Goal: Task Accomplishment & Management: Manage account settings

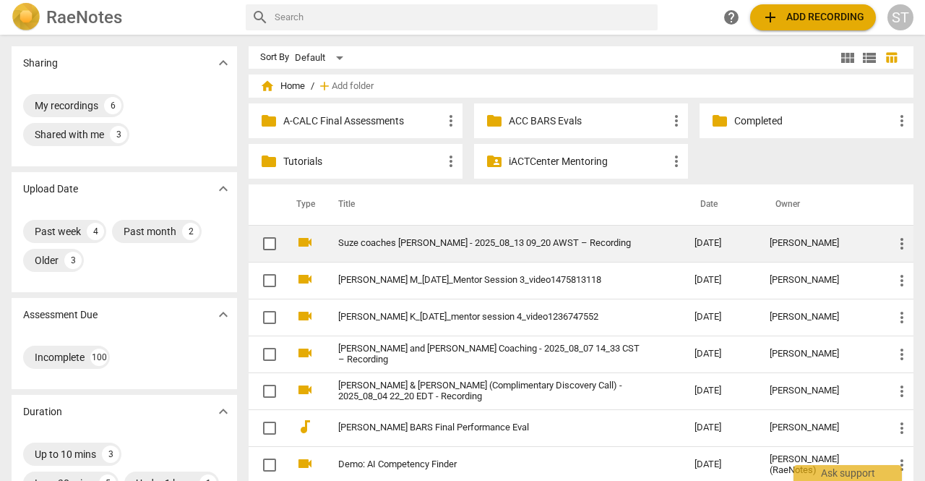
click at [364, 239] on link "Suze coaches [PERSON_NAME] - 2025_08_13 09_20 AWST – Recording" at bounding box center [490, 243] width 304 height 11
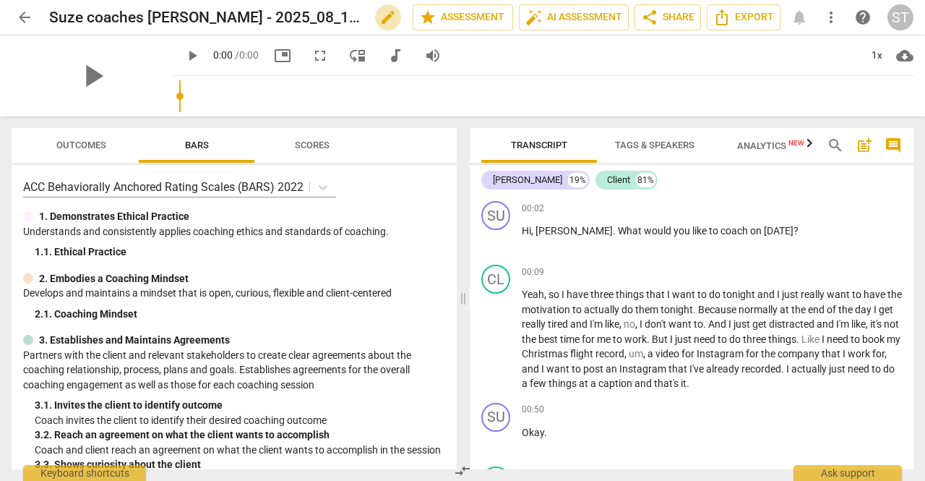
click at [386, 20] on span "edit" at bounding box center [387, 17] width 17 height 17
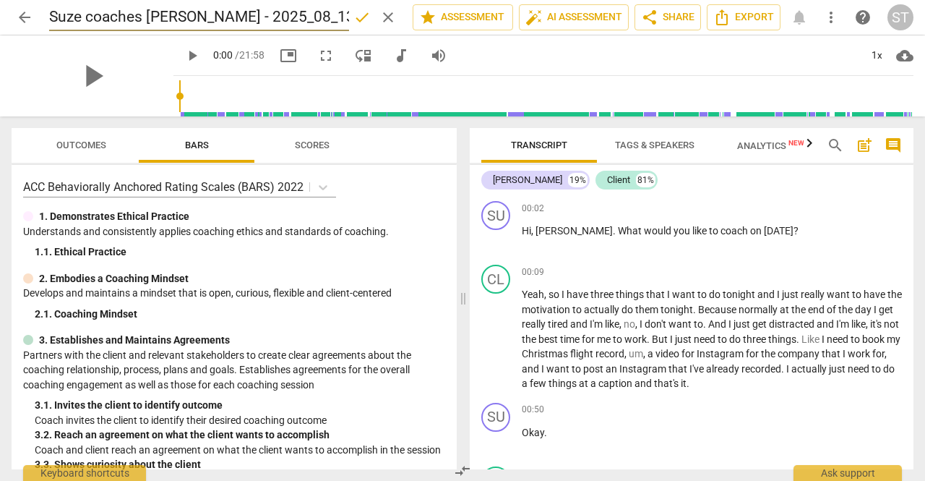
scroll to position [0, 103]
click at [84, 17] on input "Suze coaches [PERSON_NAME] - 2025_08_13 09_20 AWST – Recording" at bounding box center [199, 17] width 300 height 27
type input "SuzanneH_Mentor session 4_ coaches [PERSON_NAME] - 2025_08_13 09_20 AWST – Reco…"
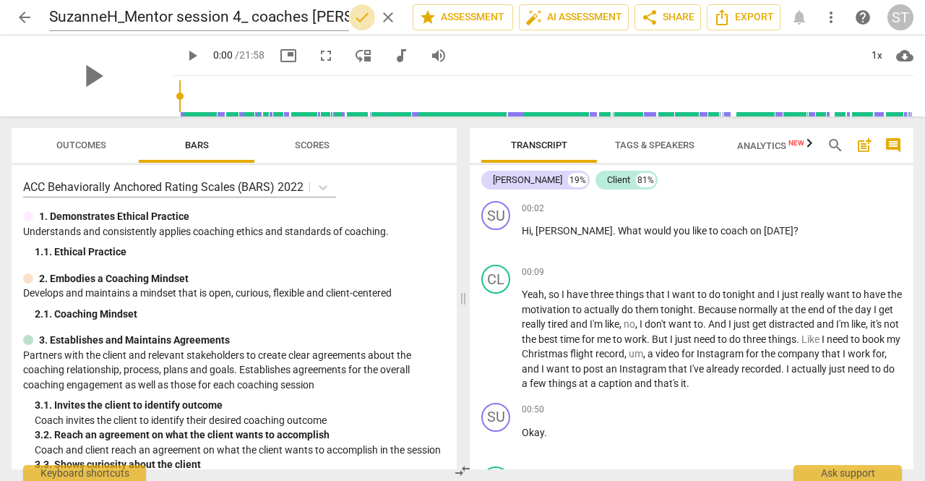
click at [361, 18] on span "done" at bounding box center [361, 17] width 17 height 17
click at [27, 20] on span "arrow_back" at bounding box center [24, 17] width 17 height 17
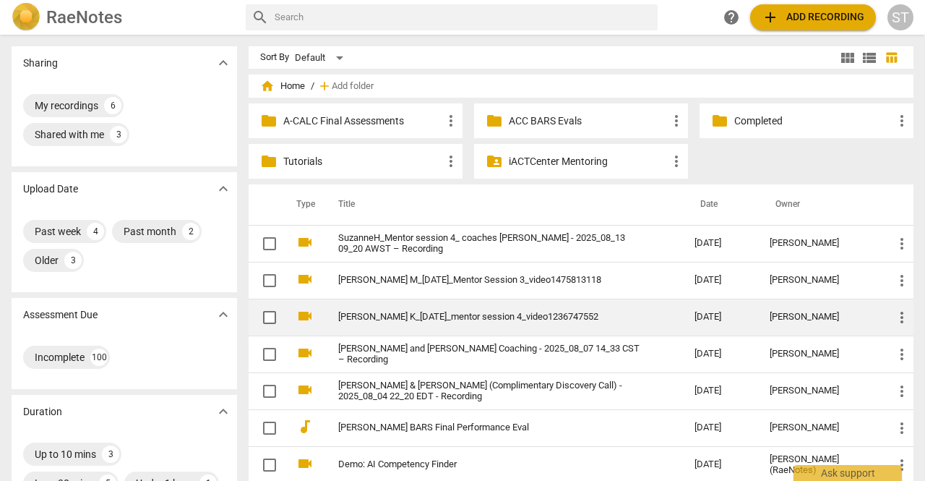
click at [430, 314] on link "[PERSON_NAME] K_[DATE]_mentor session 4_video1236747552" at bounding box center [490, 316] width 304 height 11
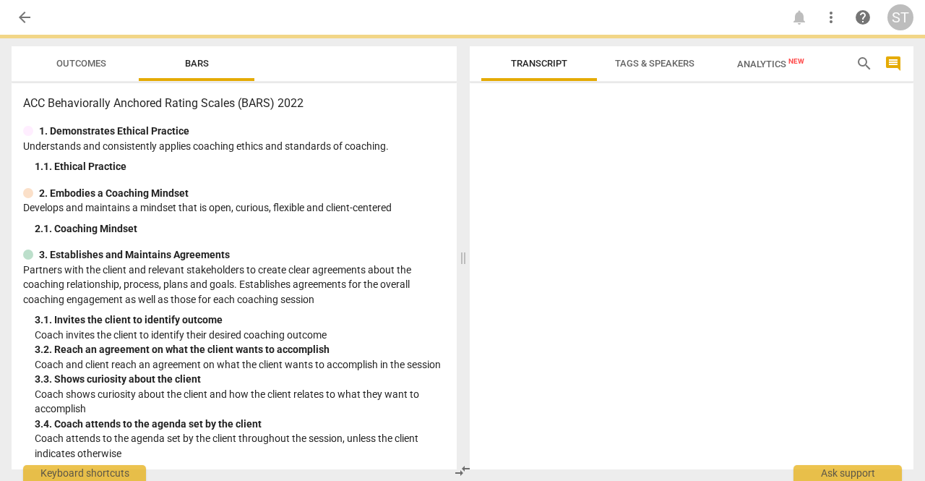
click at [430, 314] on div "3. 1. Invites the client to identify outcome" at bounding box center [240, 319] width 410 height 15
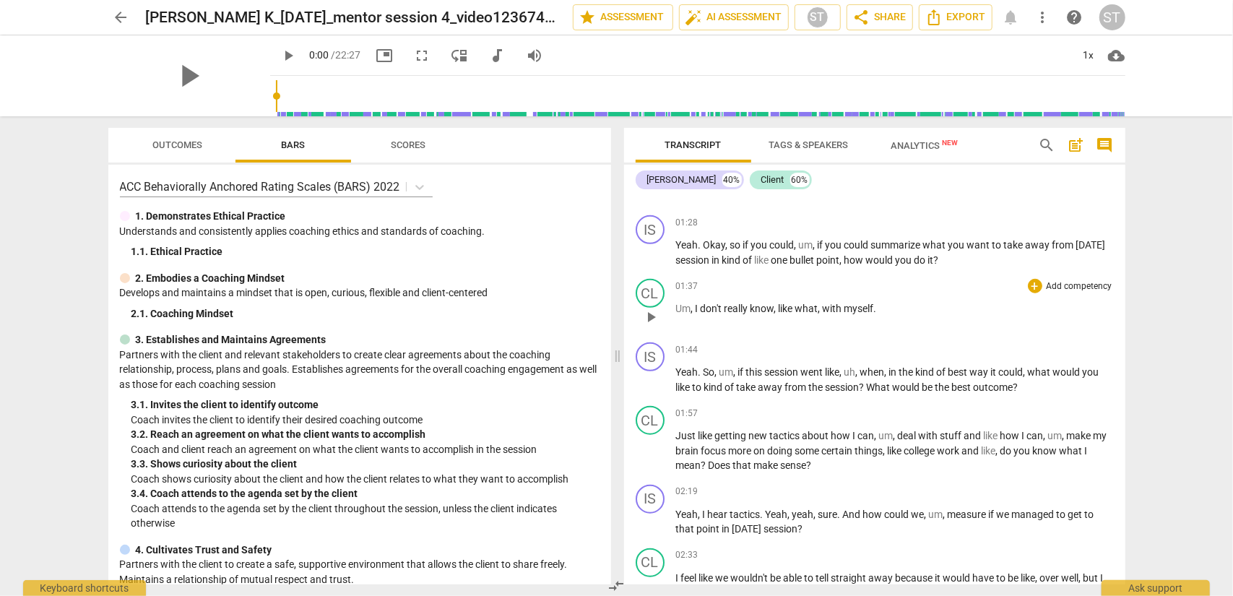
scroll to position [707, 0]
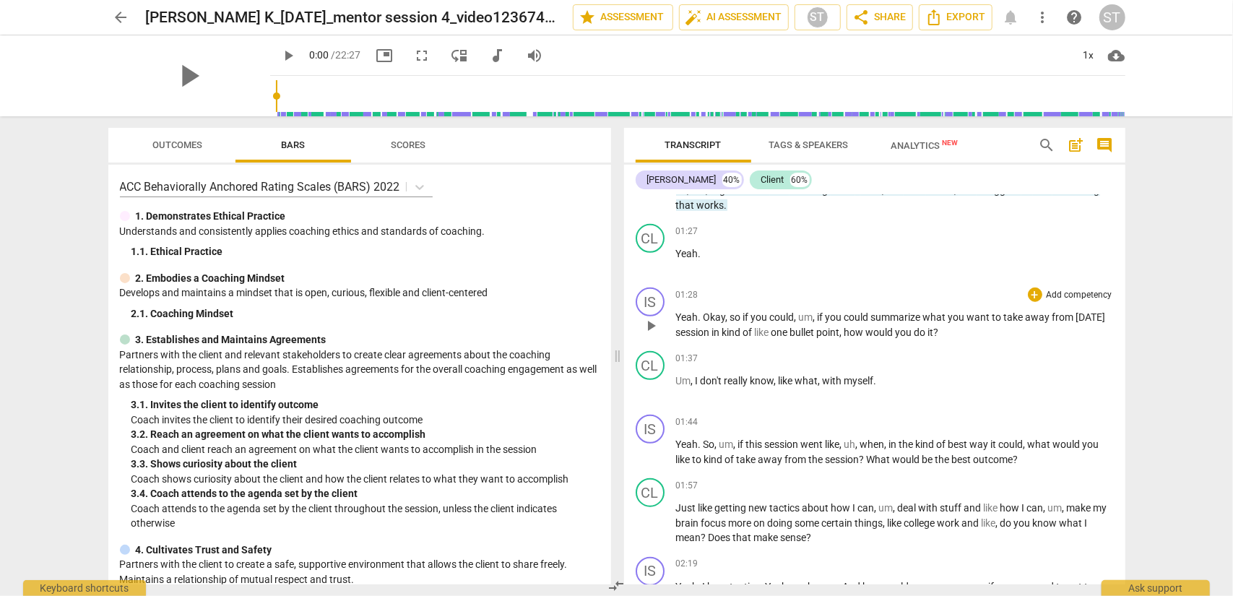
click at [924, 297] on p "Add competency" at bounding box center [1080, 295] width 69 height 13
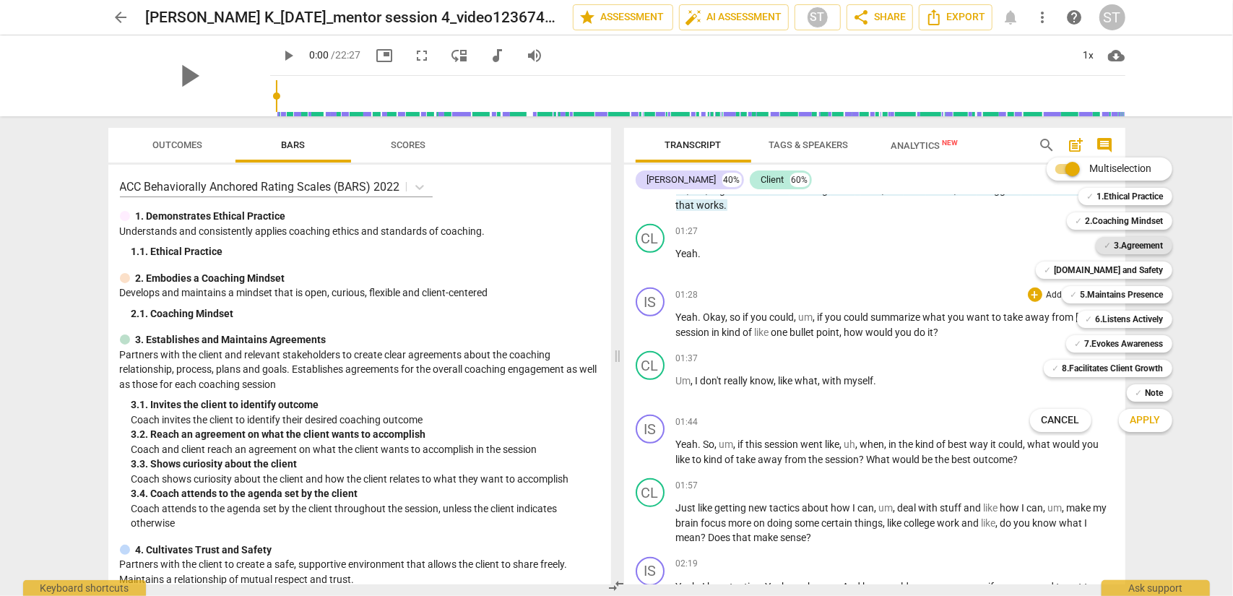
click at [924, 246] on b "3.Agreement" at bounding box center [1139, 245] width 49 height 17
click at [924, 421] on span "Apply" at bounding box center [1146, 420] width 30 height 14
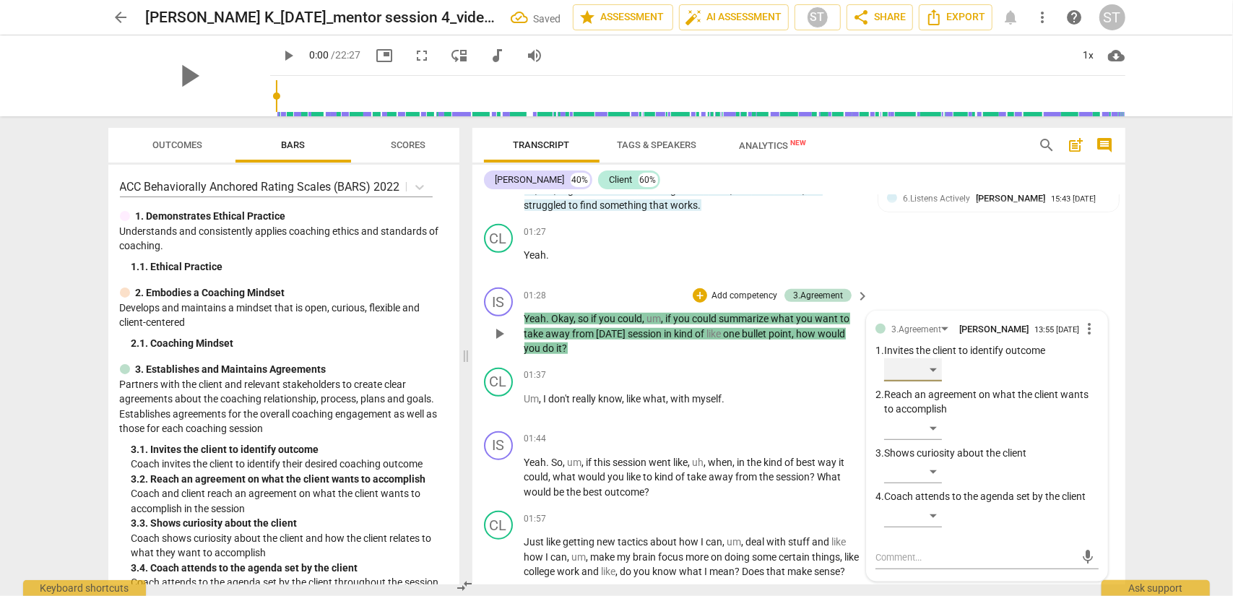
click at [924, 372] on div "​" at bounding box center [913, 369] width 58 height 23
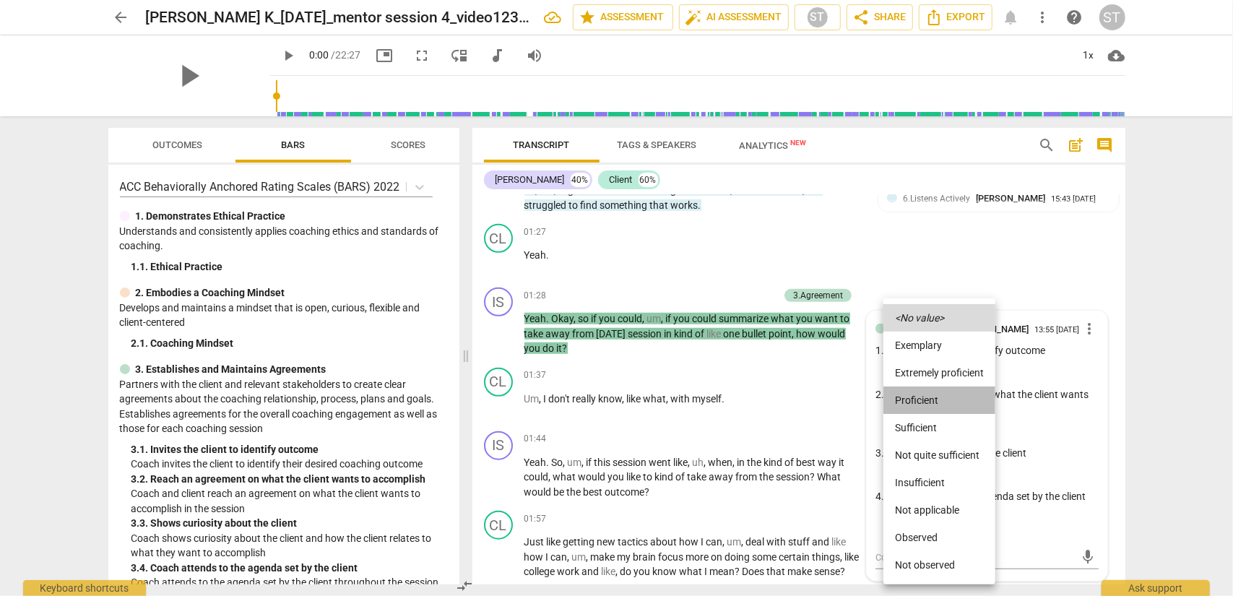
click at [924, 405] on li "Proficient" at bounding box center [940, 400] width 112 height 27
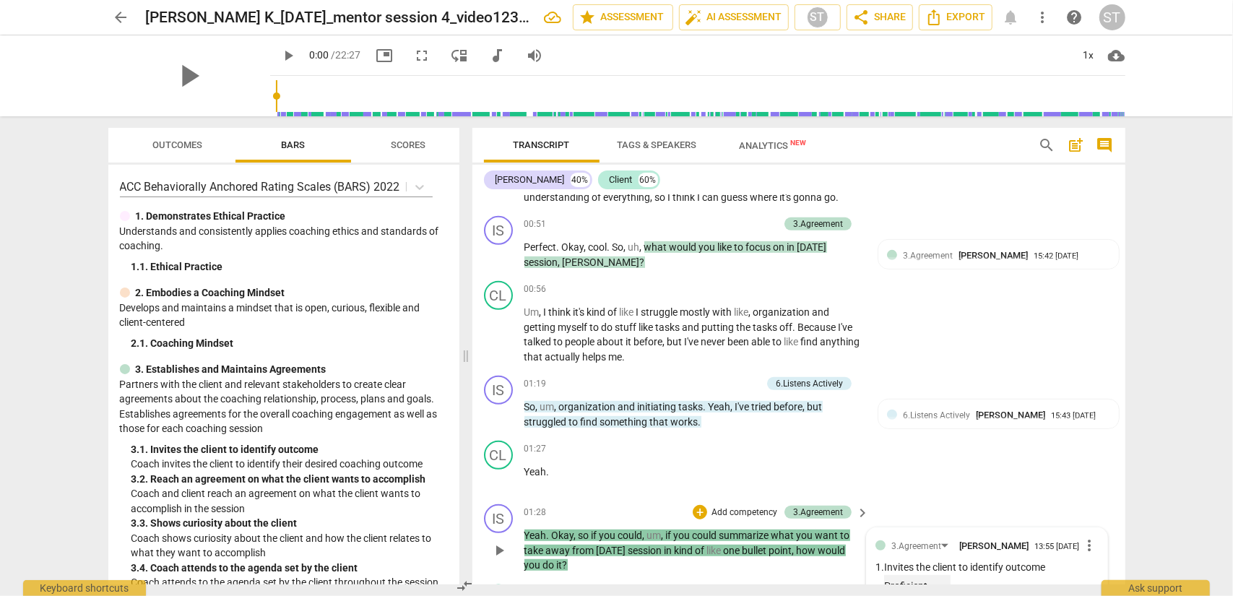
scroll to position [312, 0]
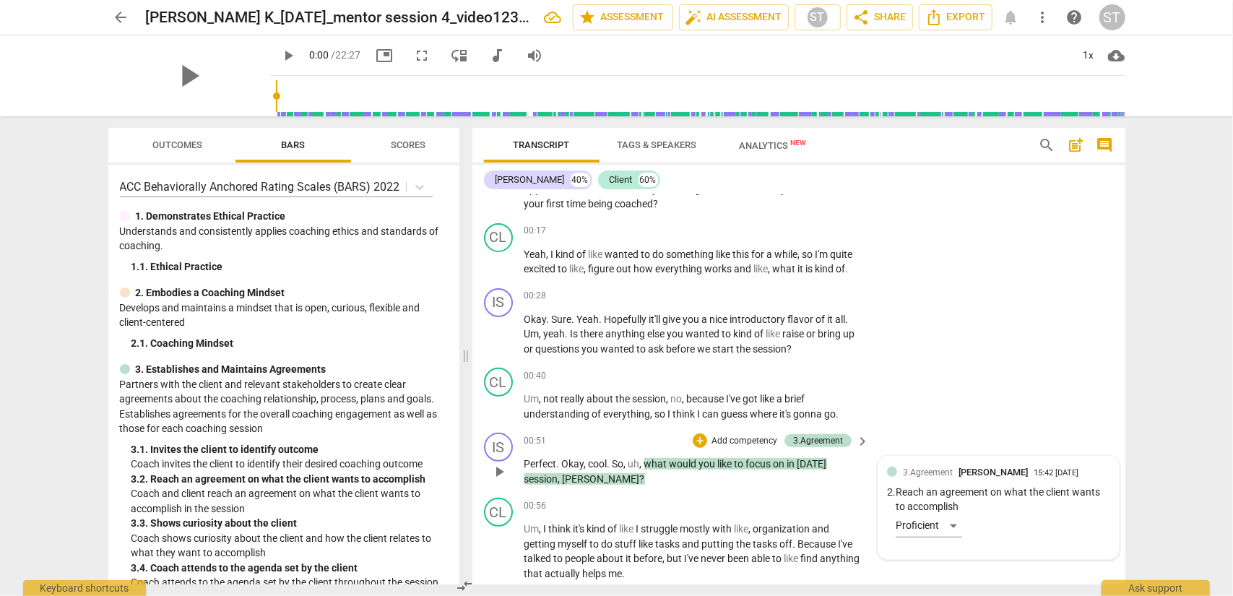
click at [924, 473] on div "15:42 [DATE]" at bounding box center [1056, 473] width 45 height 9
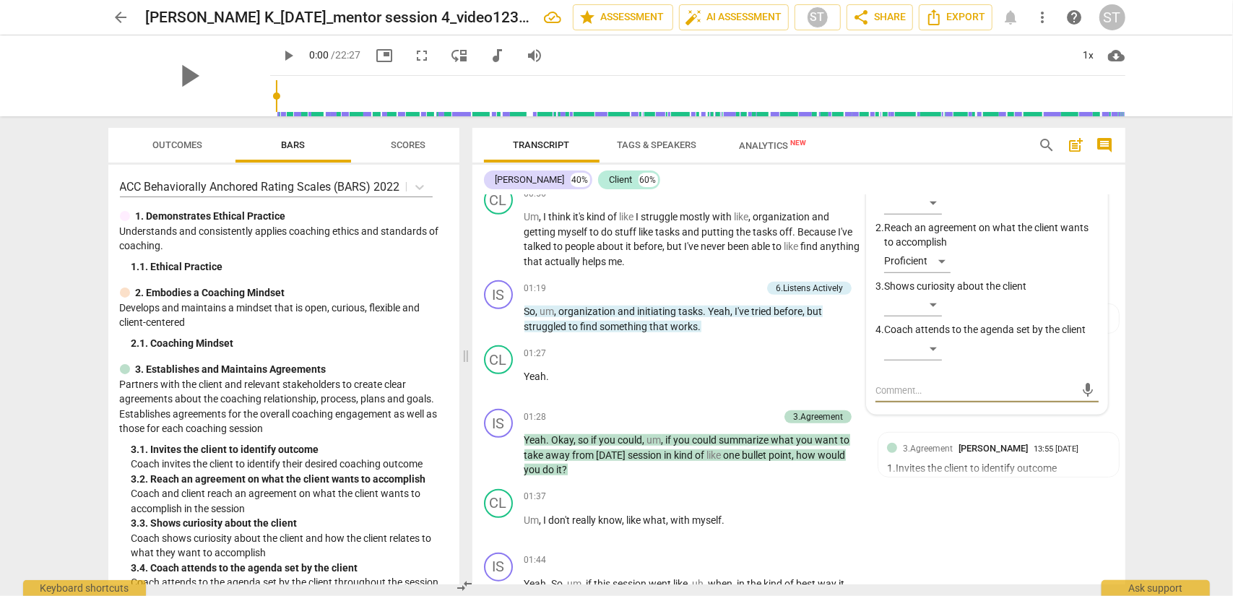
scroll to position [552, 0]
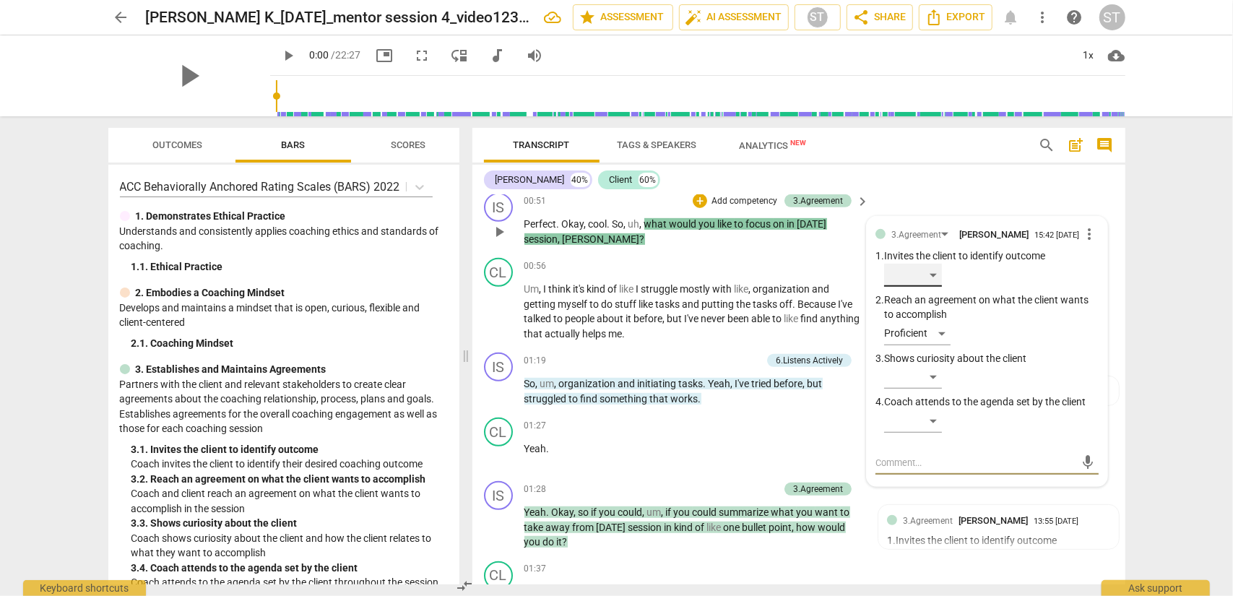
click at [924, 275] on div "​" at bounding box center [913, 275] width 58 height 23
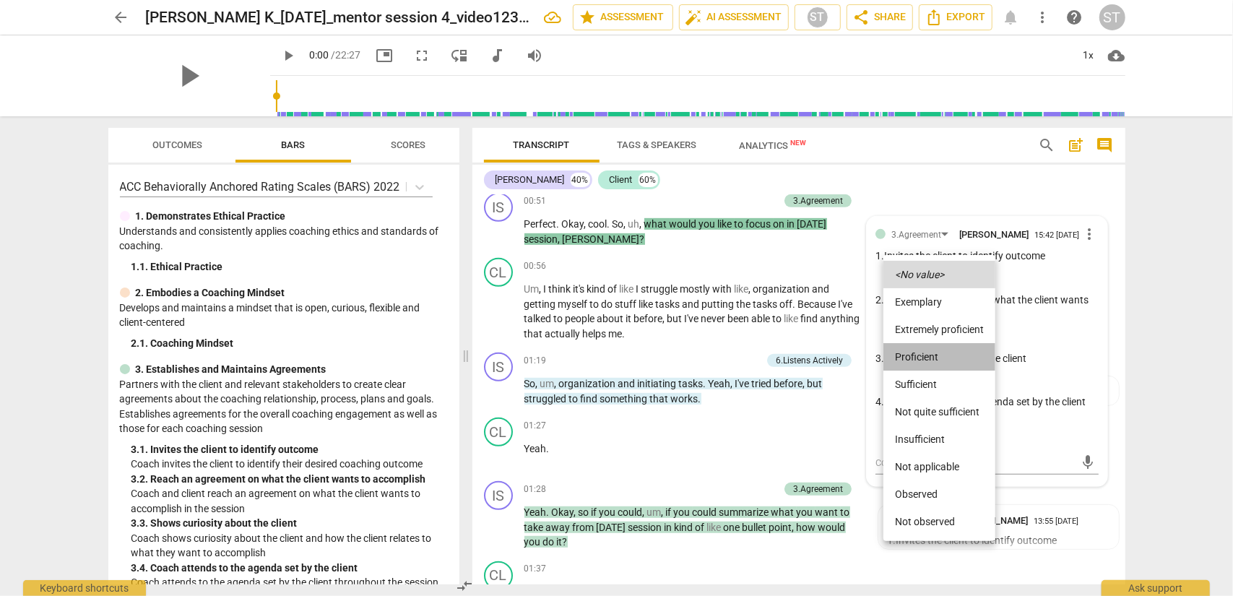
click at [924, 350] on li "Proficient" at bounding box center [940, 356] width 112 height 27
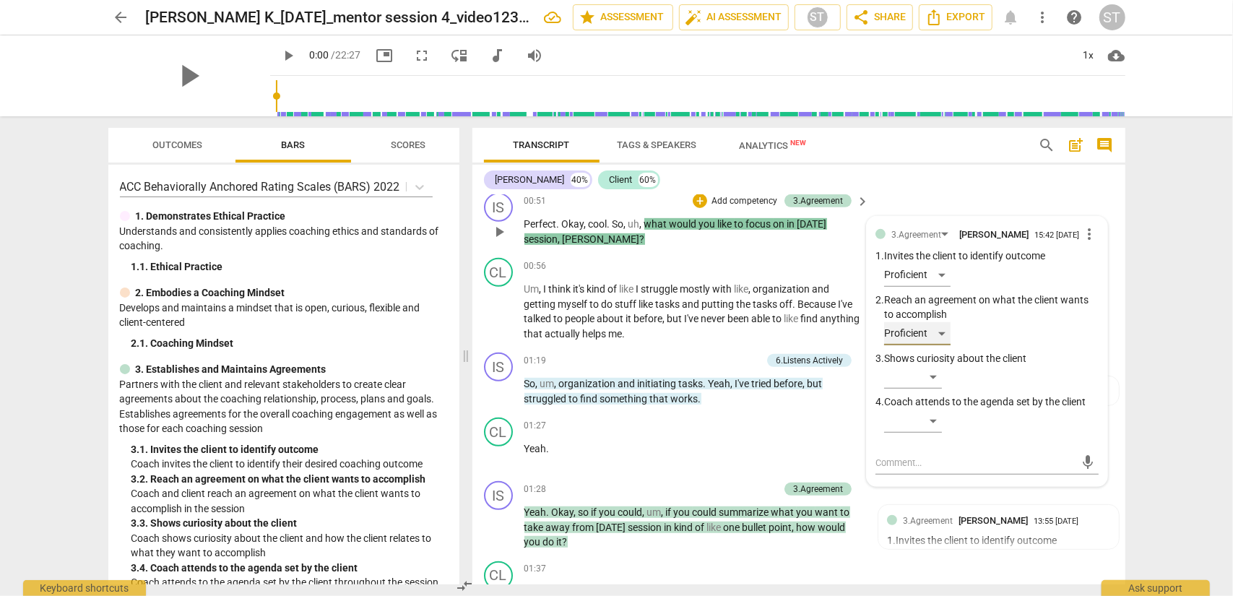
click at [924, 333] on div "Proficient" at bounding box center [917, 333] width 66 height 23
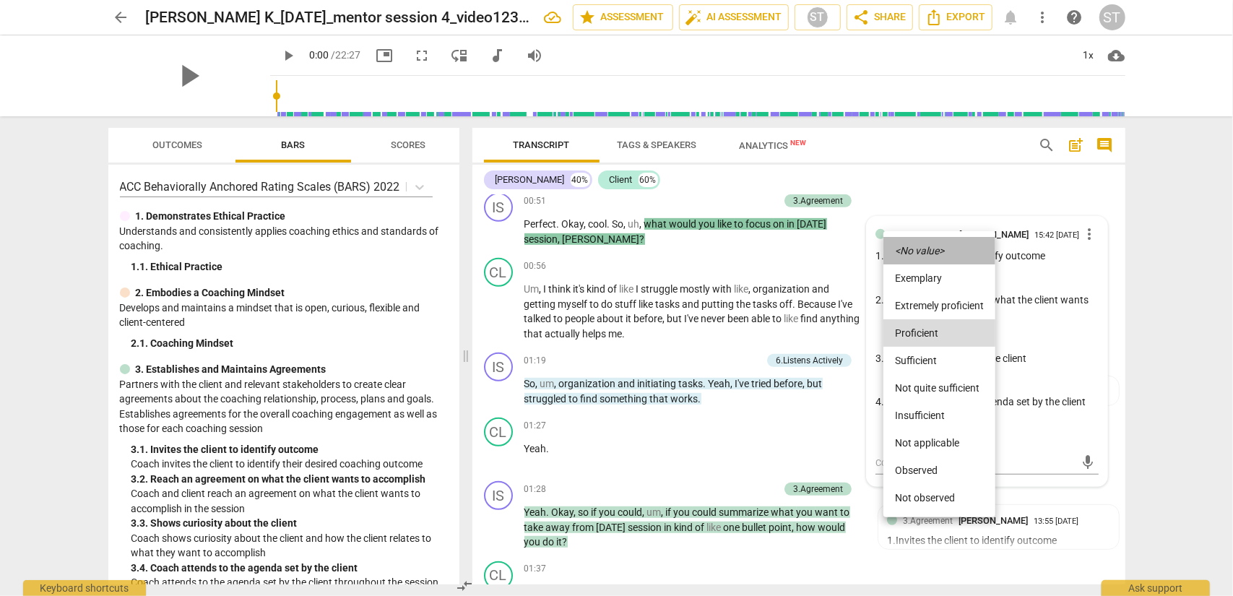
click at [924, 248] on icon "<No value>" at bounding box center [919, 251] width 49 height 10
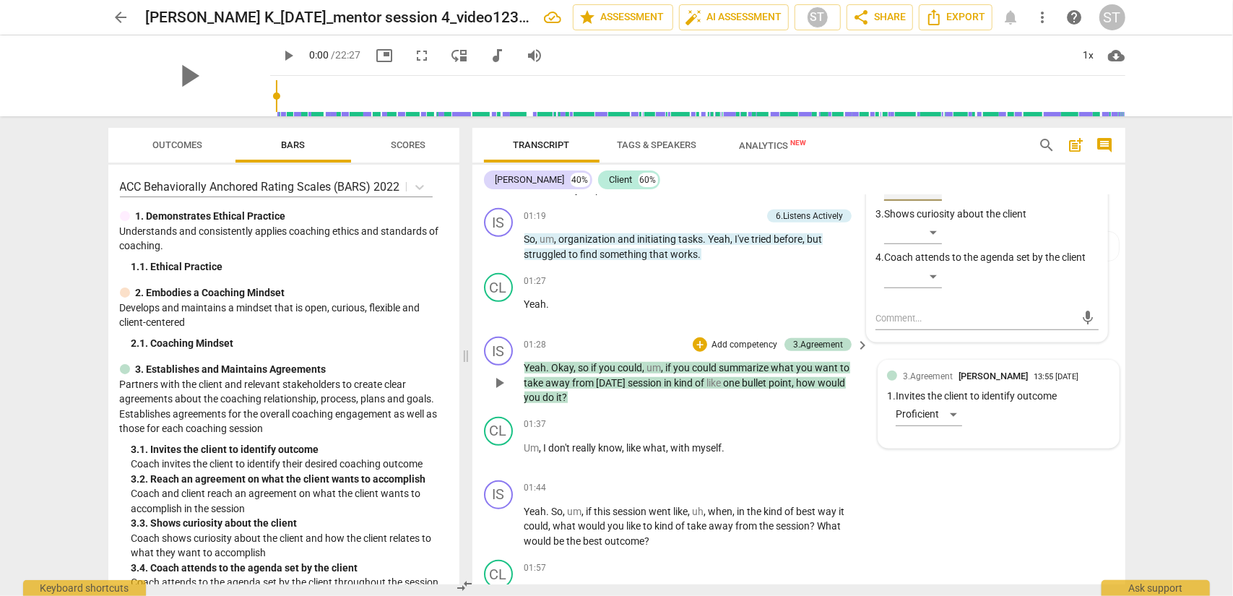
scroll to position [769, 0]
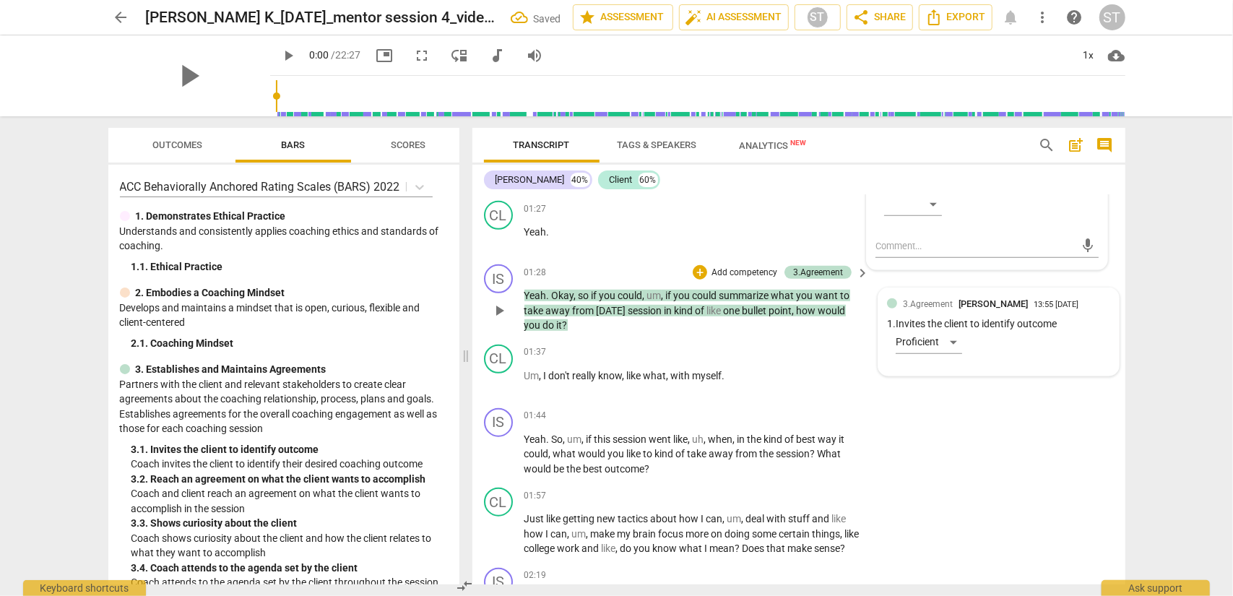
click at [924, 324] on div "3.Agreement [PERSON_NAME] 13:55 [DATE] 1. Invites the client to identify outcom…" at bounding box center [998, 332] width 223 height 70
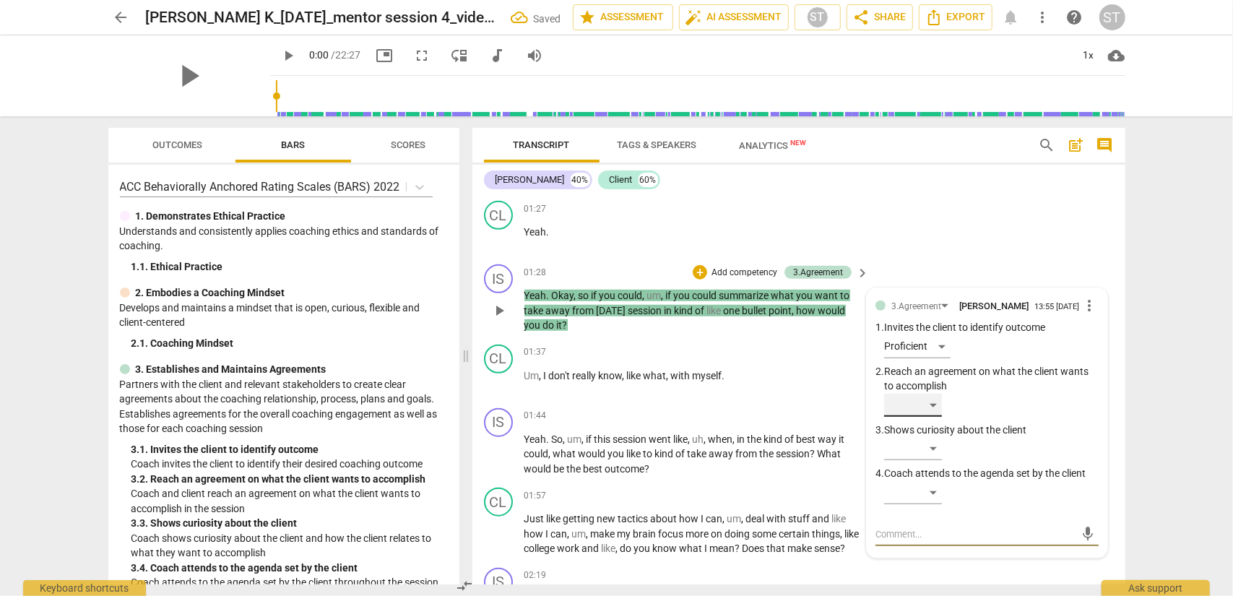
click at [924, 402] on div "​" at bounding box center [913, 405] width 58 height 23
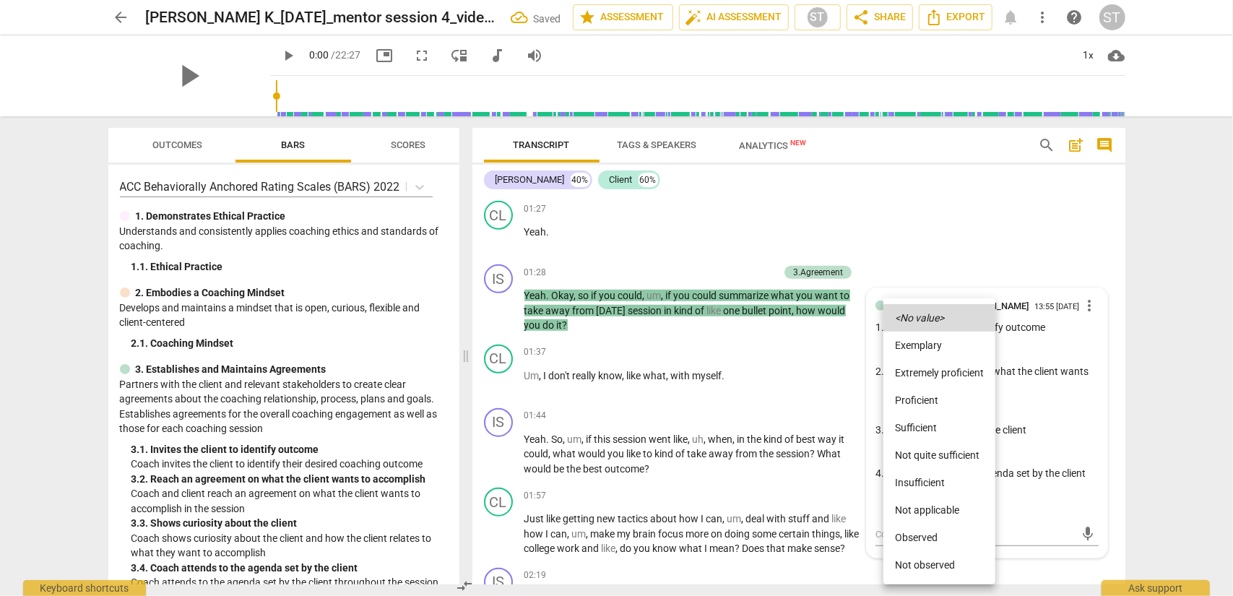
click at [924, 400] on li "Proficient" at bounding box center [940, 400] width 112 height 27
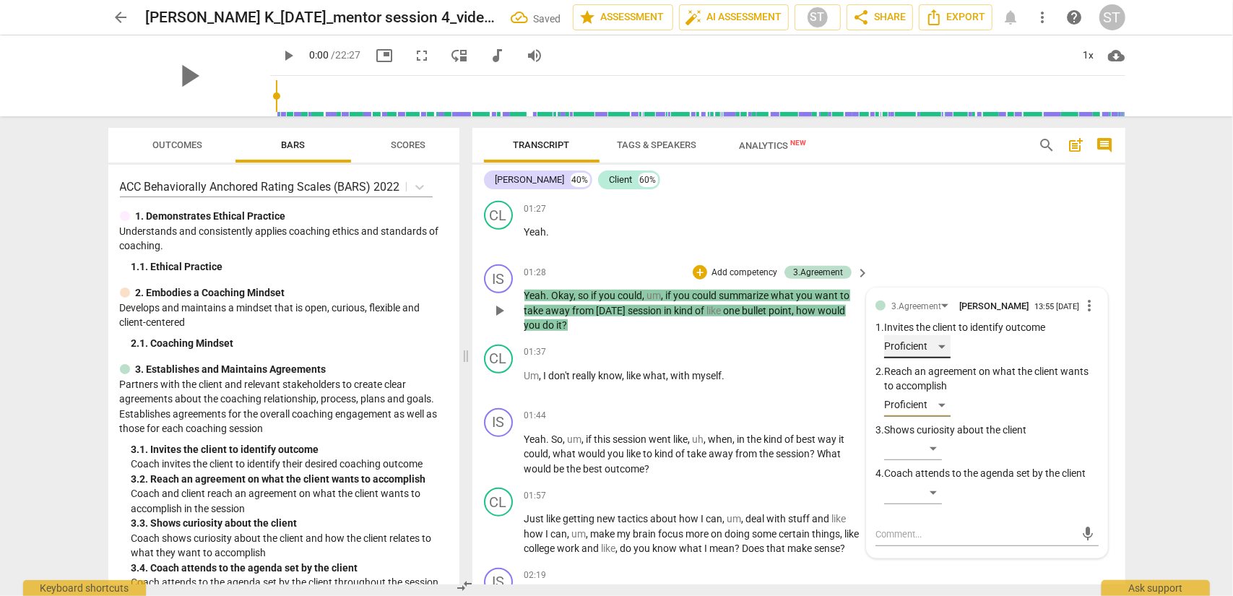
click at [924, 348] on div "Proficient" at bounding box center [917, 346] width 66 height 23
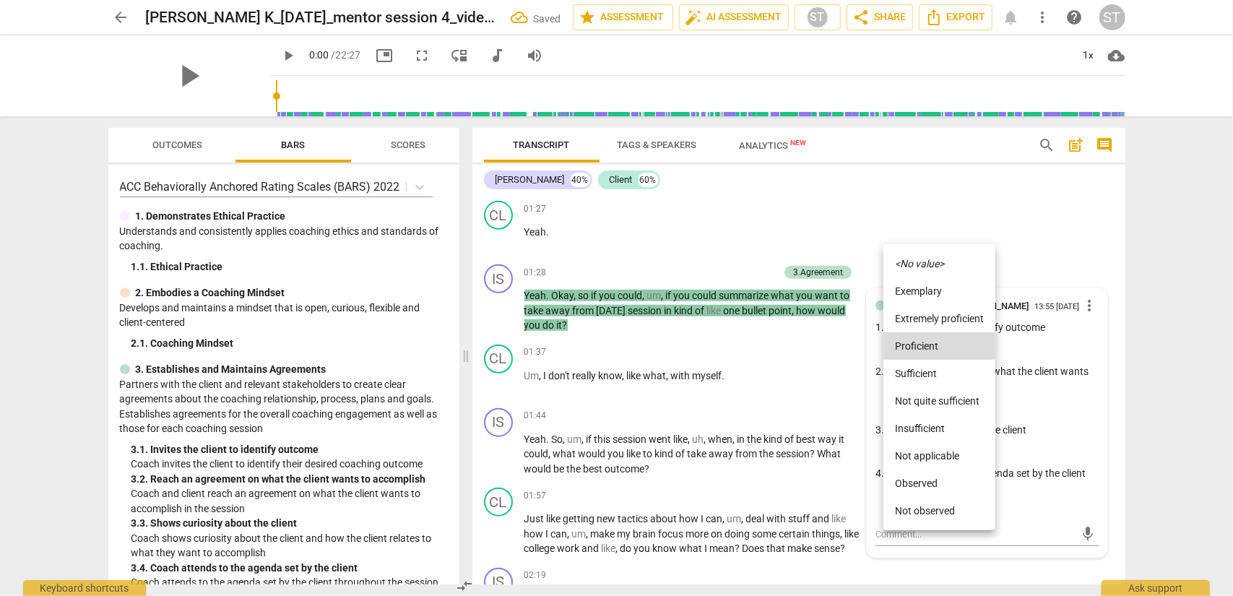
click at [924, 264] on icon "<No value>" at bounding box center [919, 264] width 49 height 10
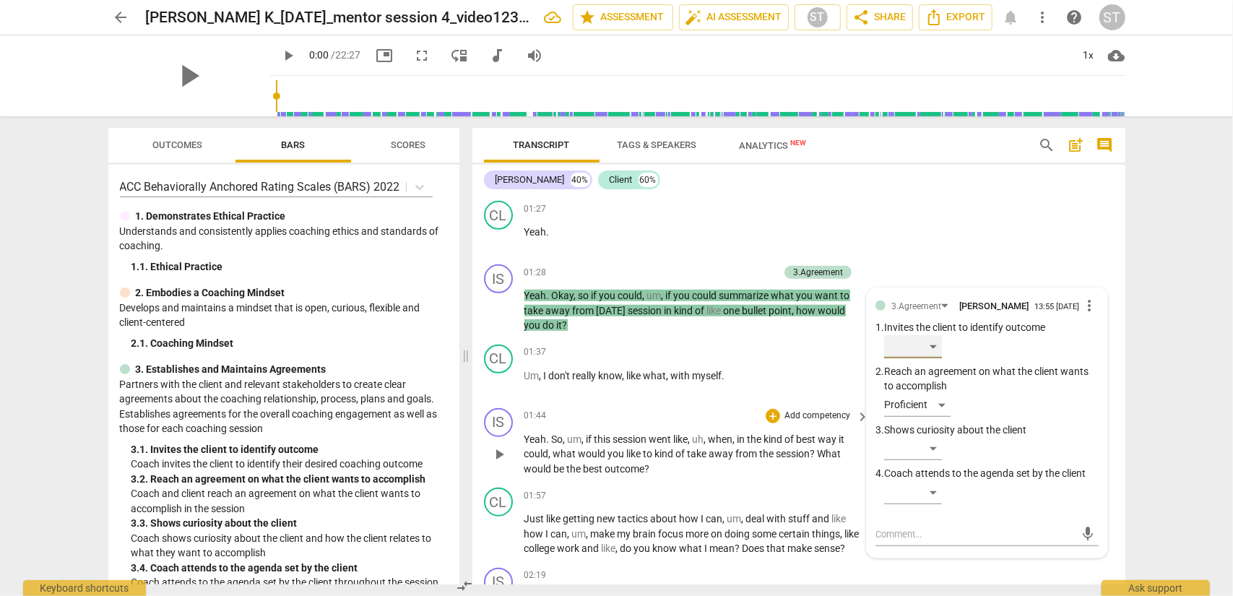
scroll to position [841, 0]
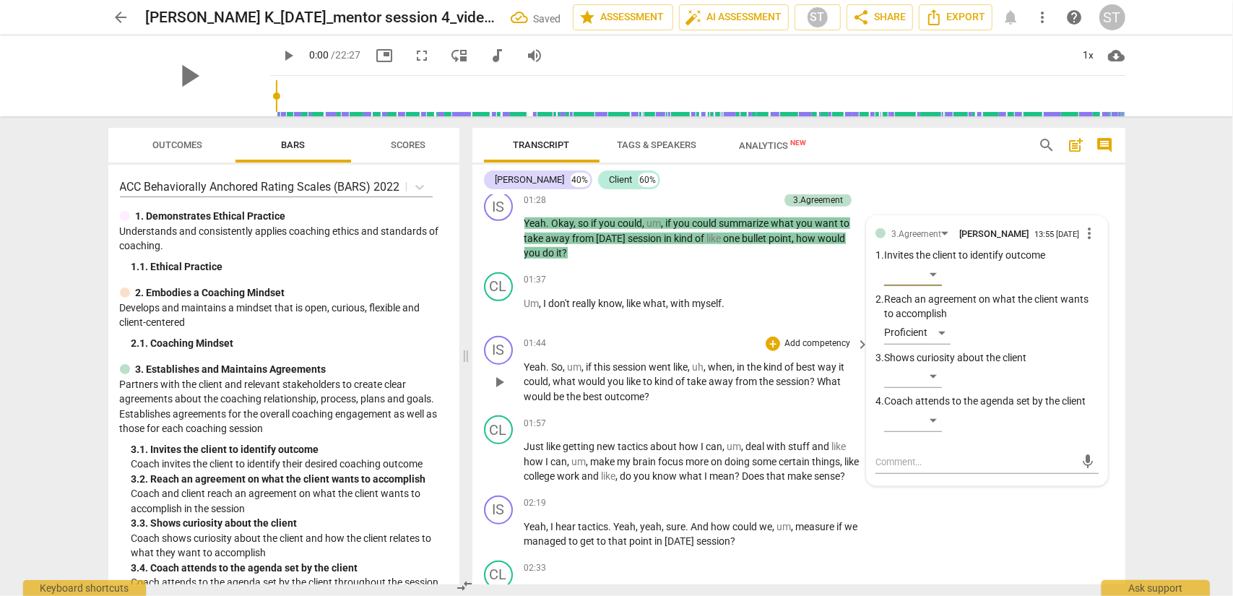
click at [812, 342] on p "Add competency" at bounding box center [817, 343] width 69 height 13
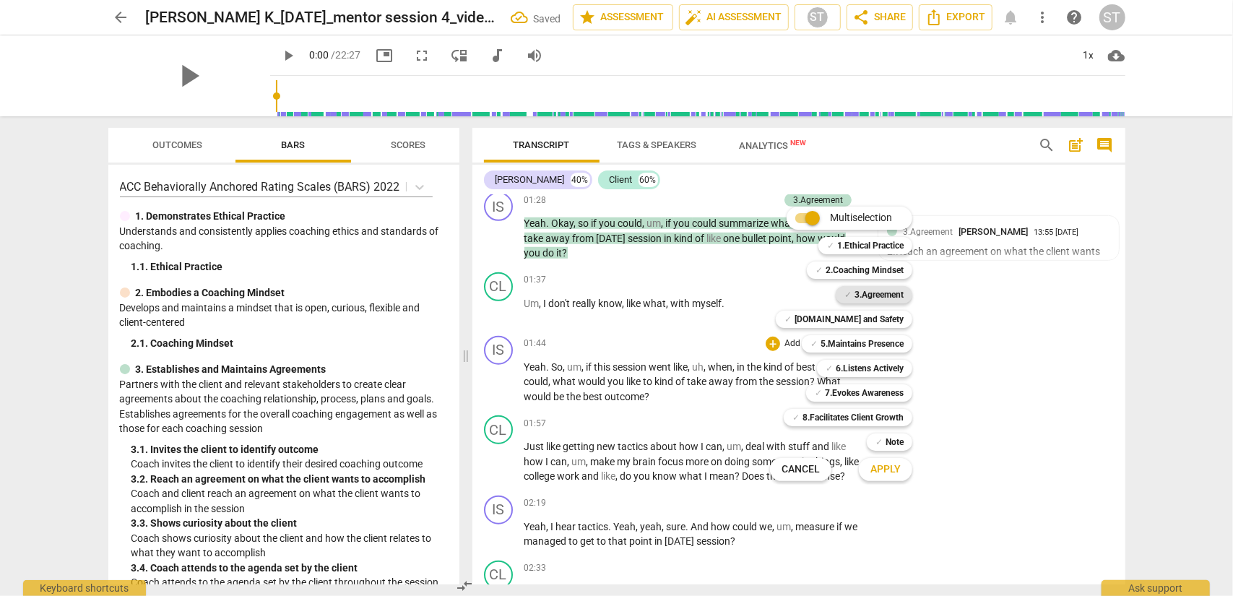
click at [863, 293] on b "3.Agreement" at bounding box center [879, 294] width 49 height 17
click at [861, 467] on button "Apply" at bounding box center [885, 470] width 53 height 26
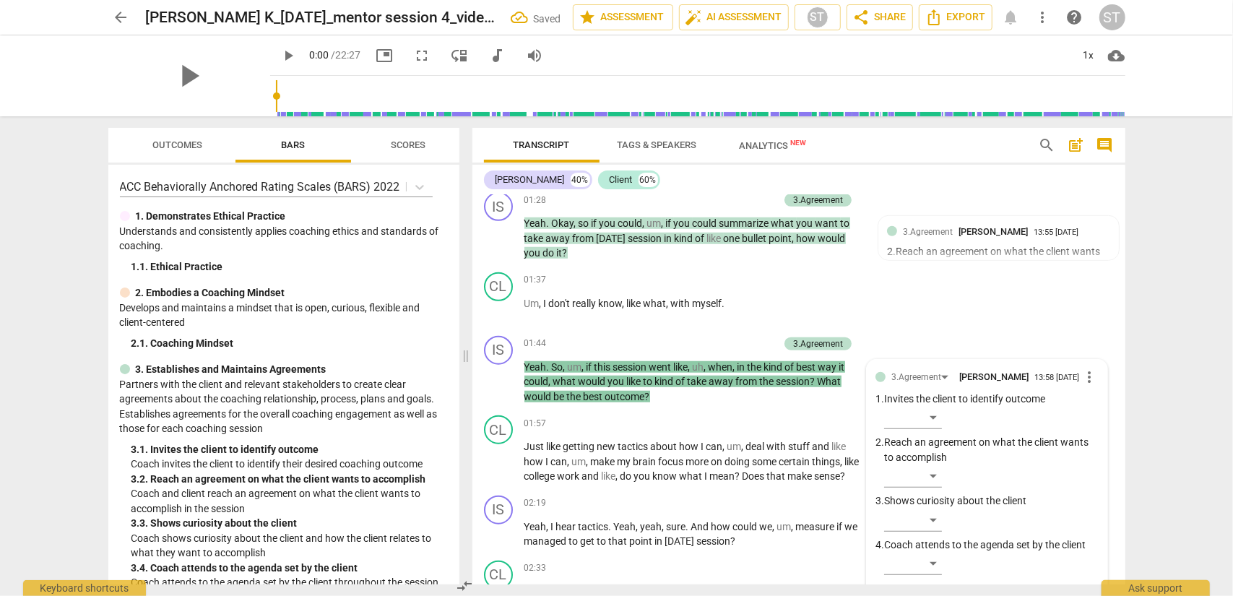
scroll to position [1056, 0]
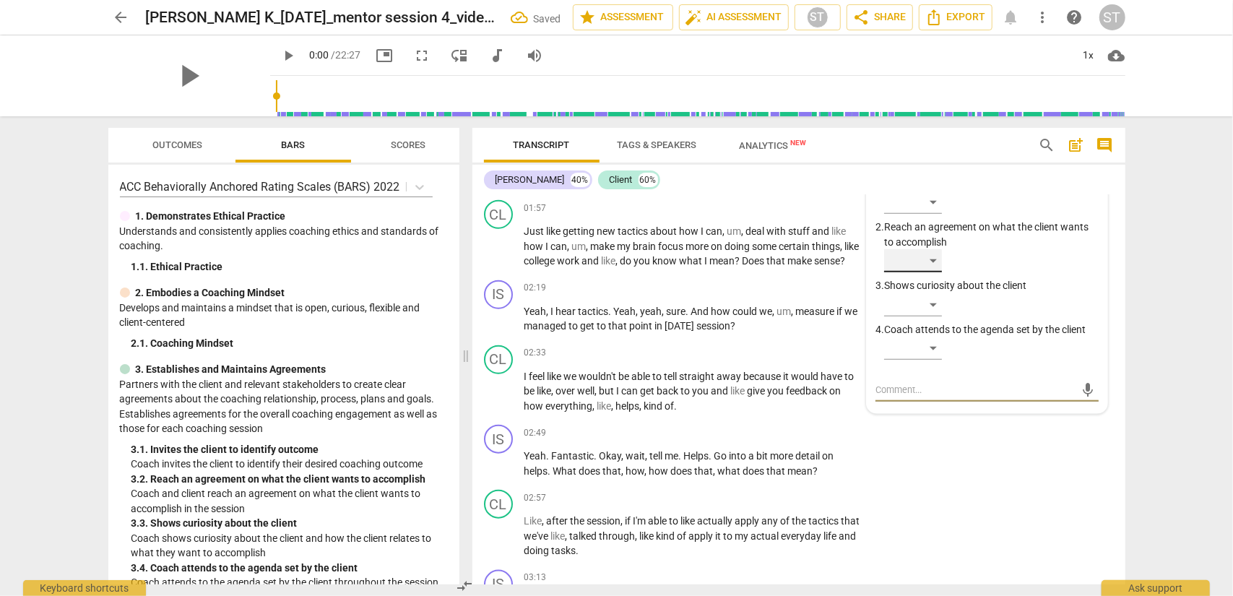
click at [924, 265] on div "​" at bounding box center [913, 260] width 58 height 23
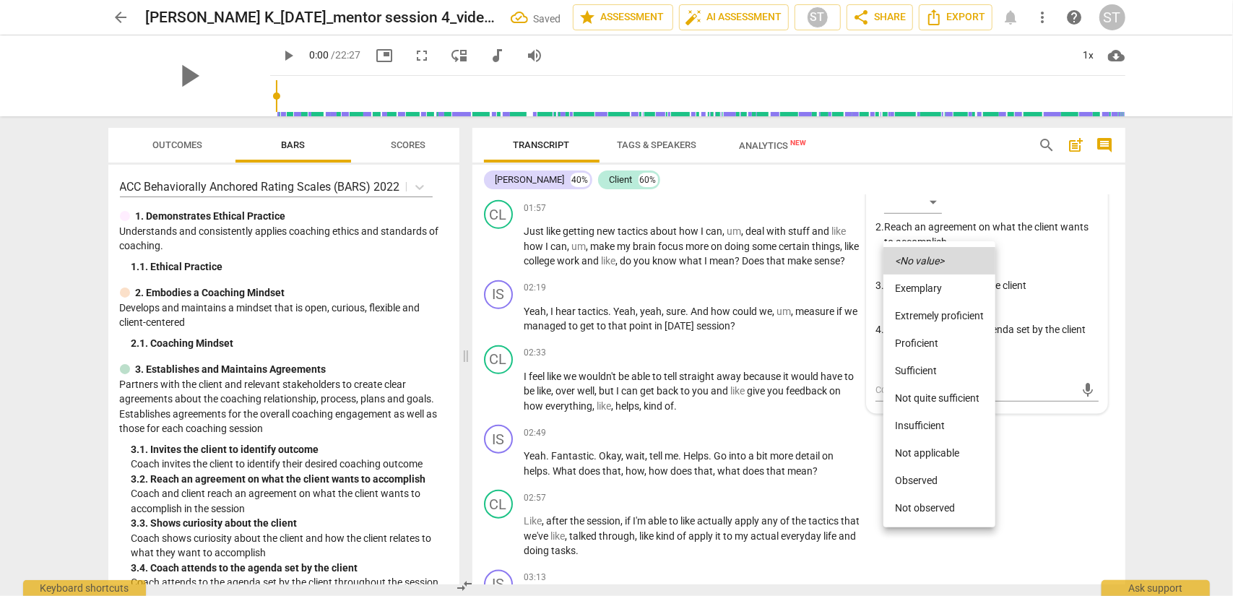
click at [924, 346] on li "Proficient" at bounding box center [940, 342] width 112 height 27
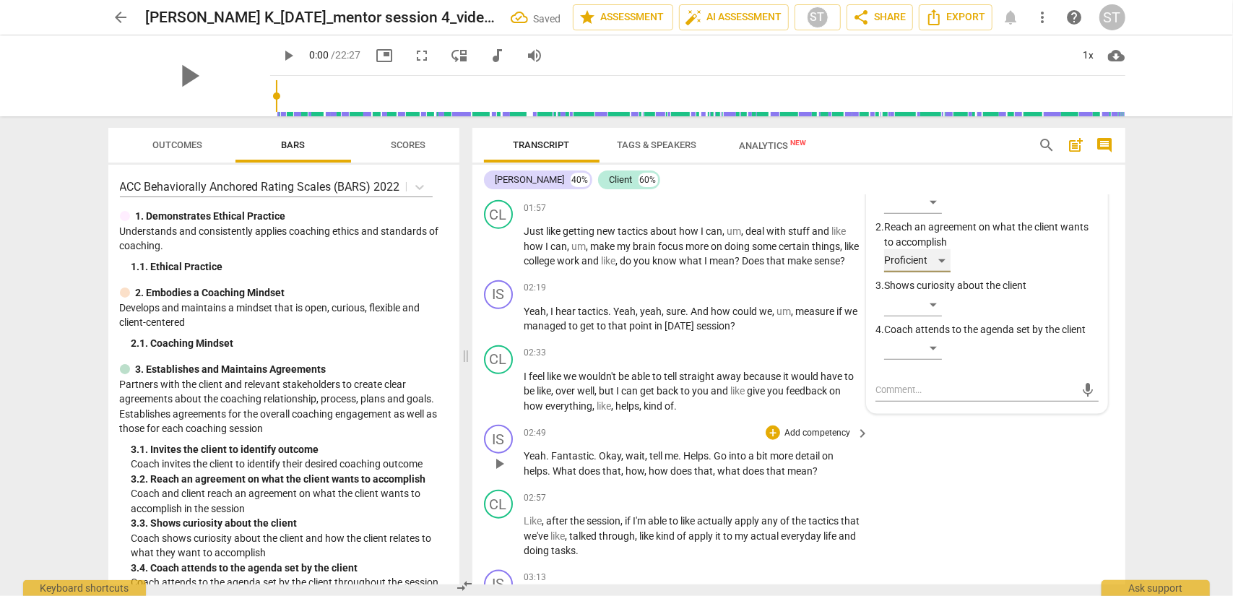
scroll to position [1129, 0]
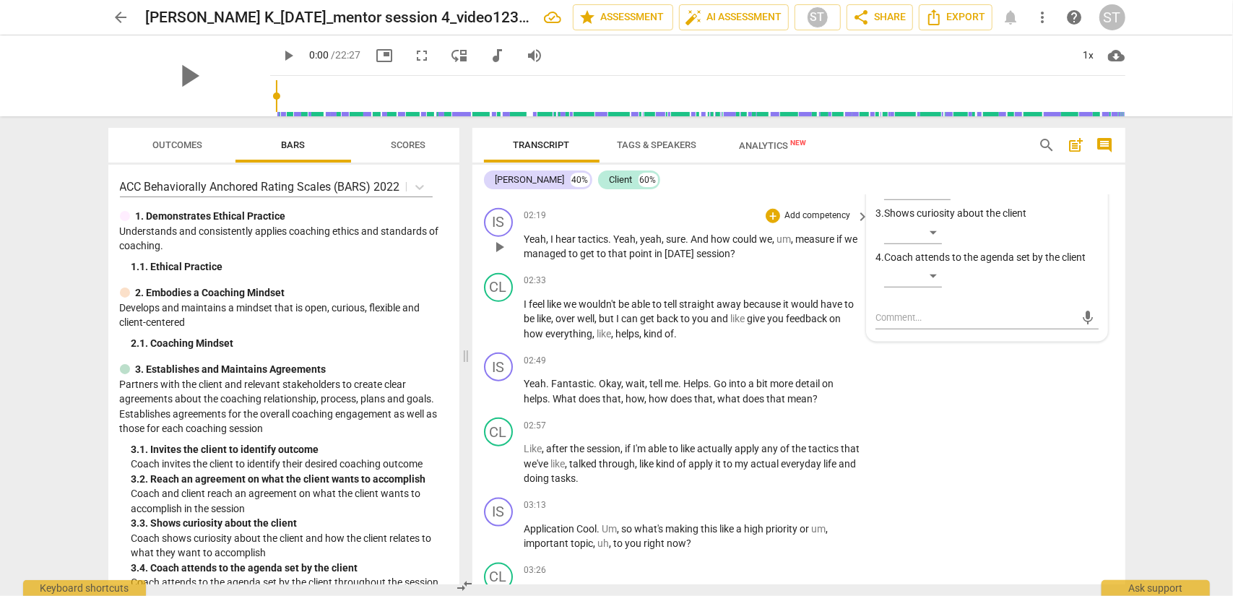
click at [827, 223] on p "Add competency" at bounding box center [817, 216] width 69 height 13
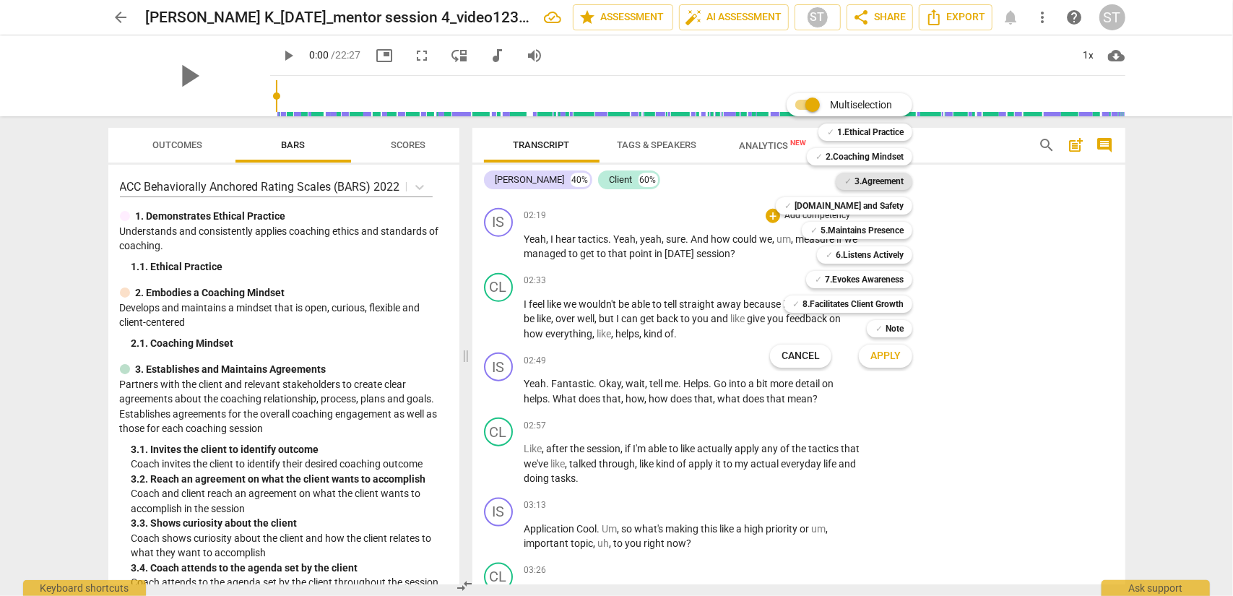
click at [877, 182] on b "3.Agreement" at bounding box center [879, 181] width 49 height 17
click at [876, 353] on span "Apply" at bounding box center [886, 356] width 30 height 14
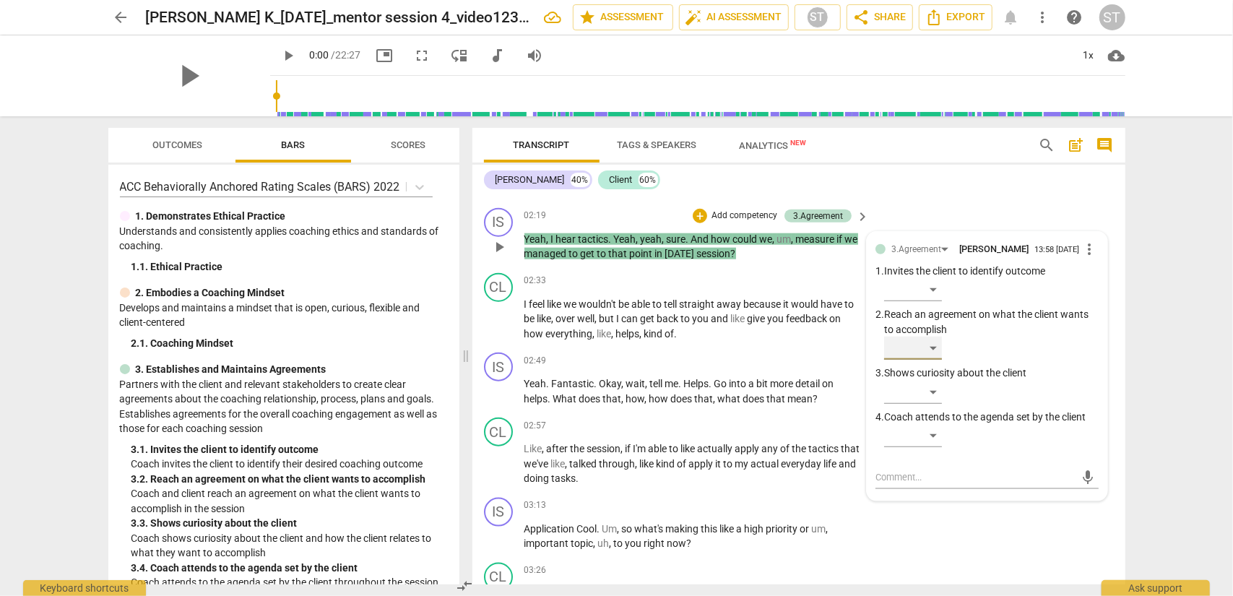
click at [924, 360] on div "​" at bounding box center [913, 348] width 58 height 23
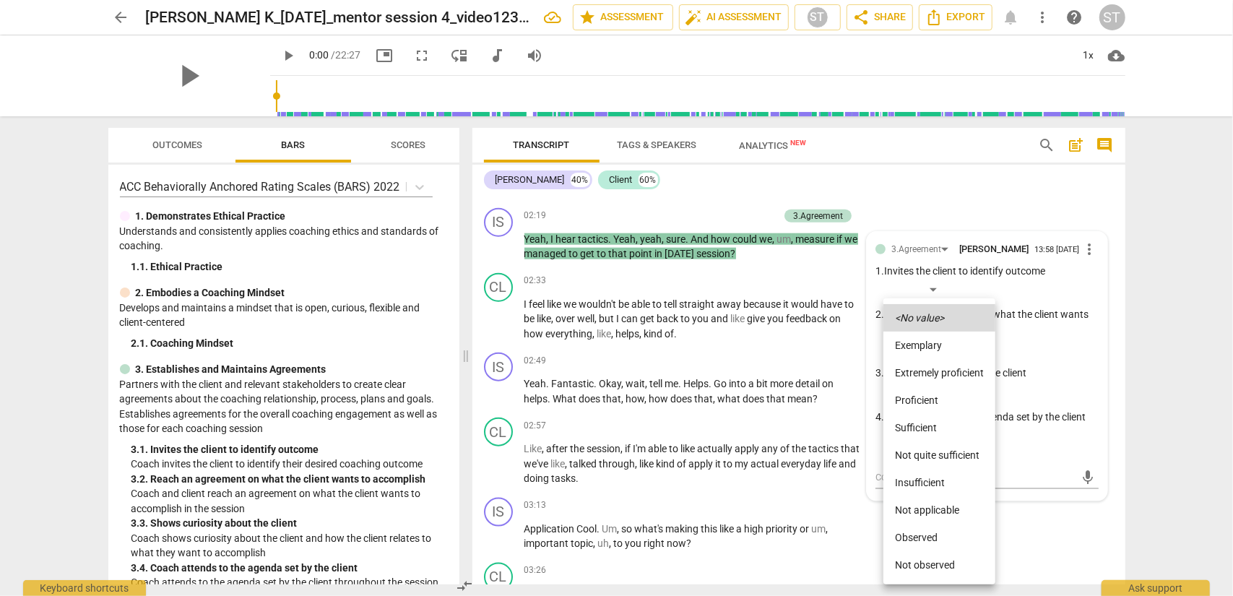
click at [924, 428] on li "Sufficient" at bounding box center [940, 427] width 112 height 27
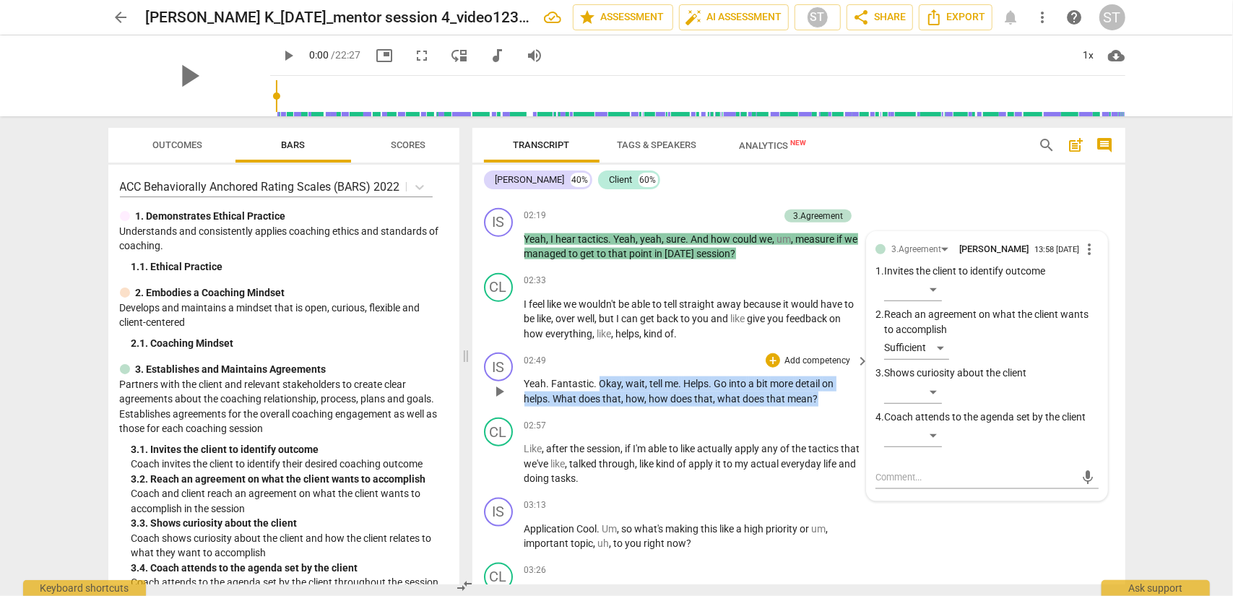
drag, startPoint x: 600, startPoint y: 397, endPoint x: 817, endPoint y: 413, distance: 217.4
click at [817, 406] on p "Yeah . Fantastic . Okay , wait , tell me . Helps . Go into a bit more detail on…" at bounding box center [694, 391] width 338 height 30
click at [828, 397] on div "+" at bounding box center [830, 394] width 14 height 14
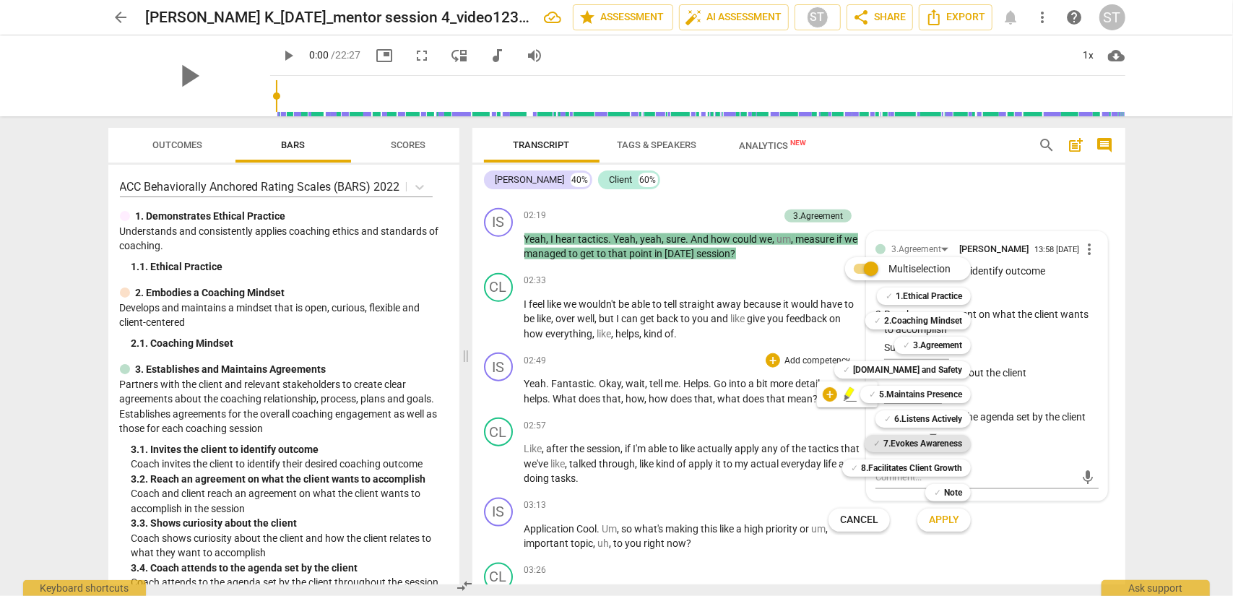
click at [922, 439] on b "7.Evokes Awareness" at bounding box center [923, 443] width 79 height 17
click at [924, 396] on b "5.Maintains Presence" at bounding box center [920, 394] width 83 height 17
click at [924, 480] on span "Apply" at bounding box center [944, 520] width 30 height 14
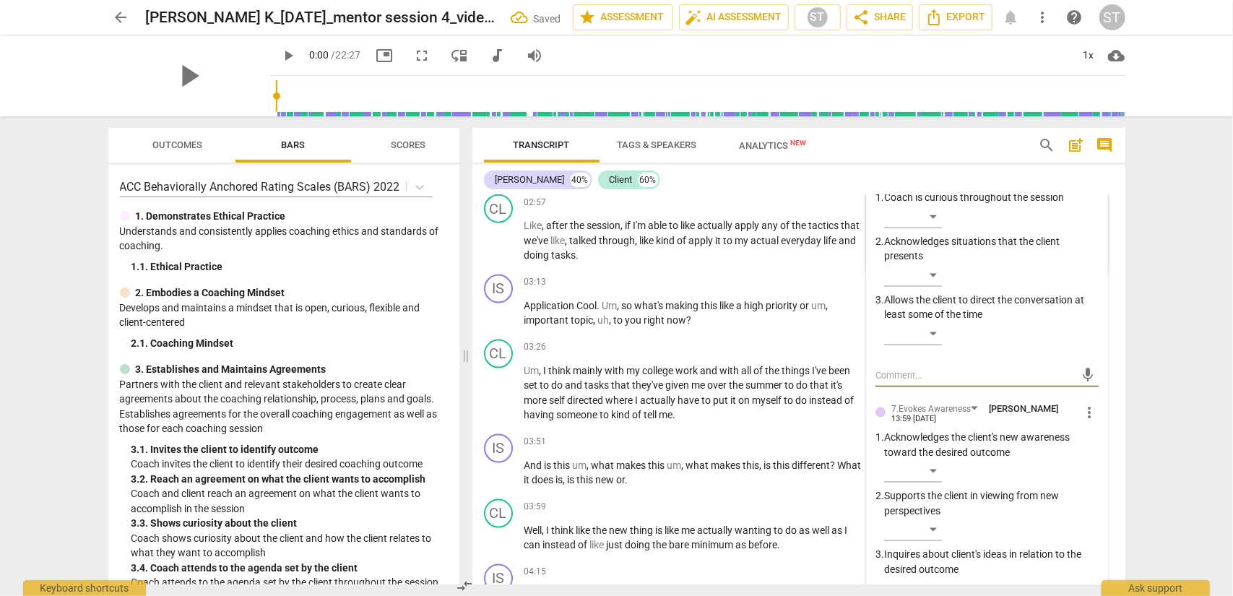
scroll to position [1280, 0]
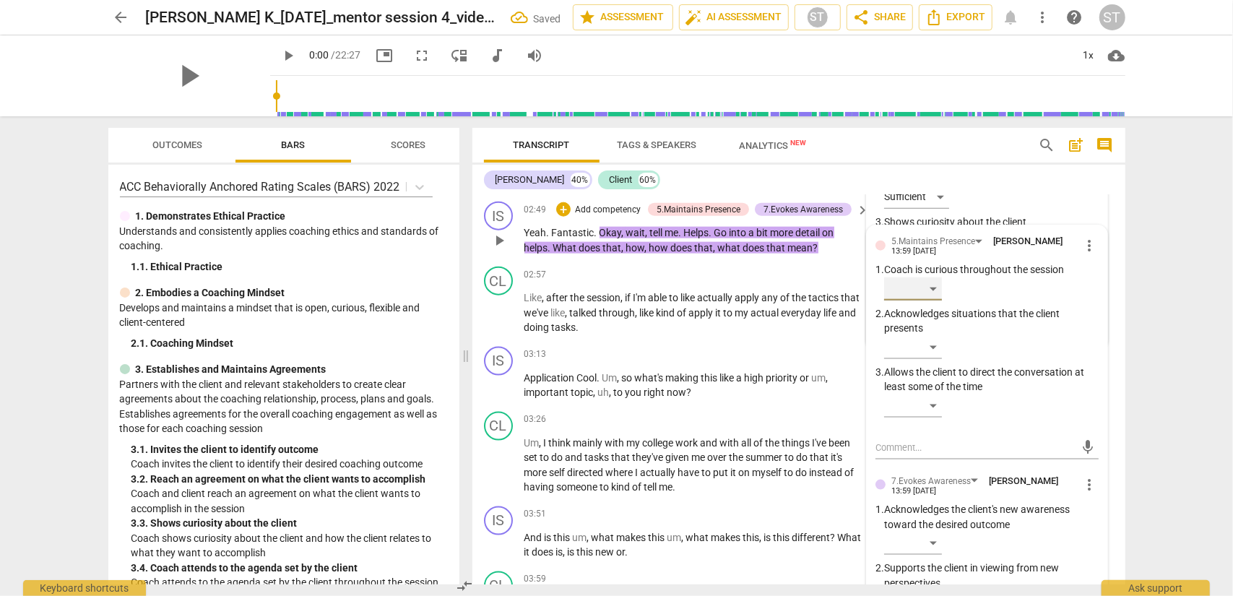
click at [924, 301] on div "​" at bounding box center [913, 288] width 58 height 23
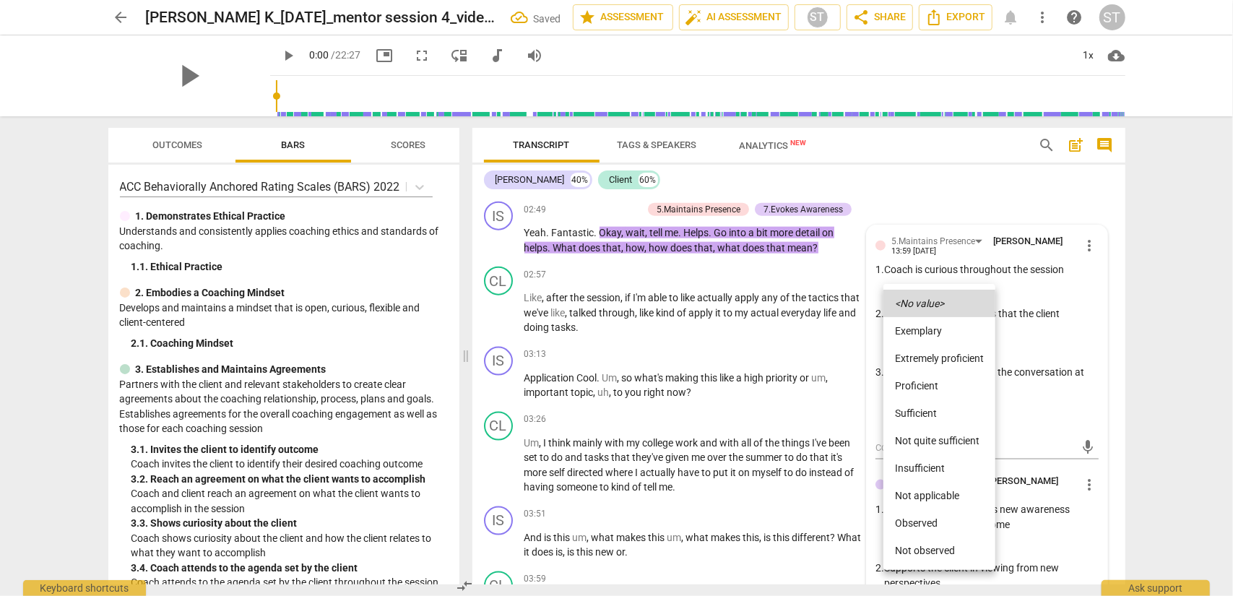
click at [924, 385] on li "Proficient" at bounding box center [940, 385] width 112 height 27
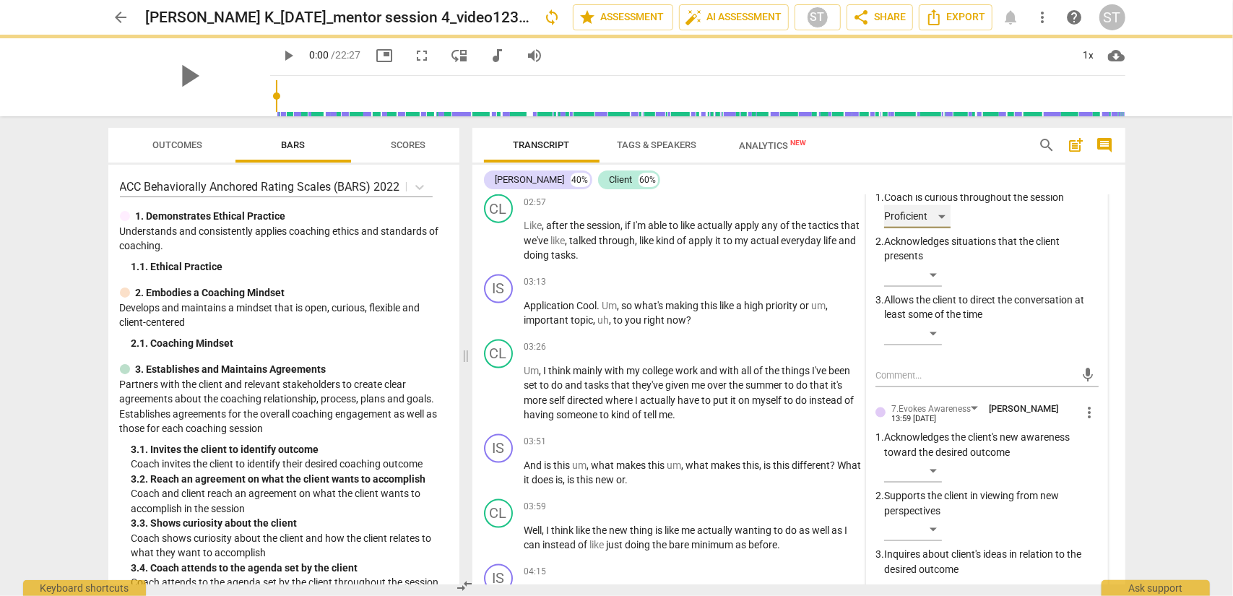
scroll to position [1496, 0]
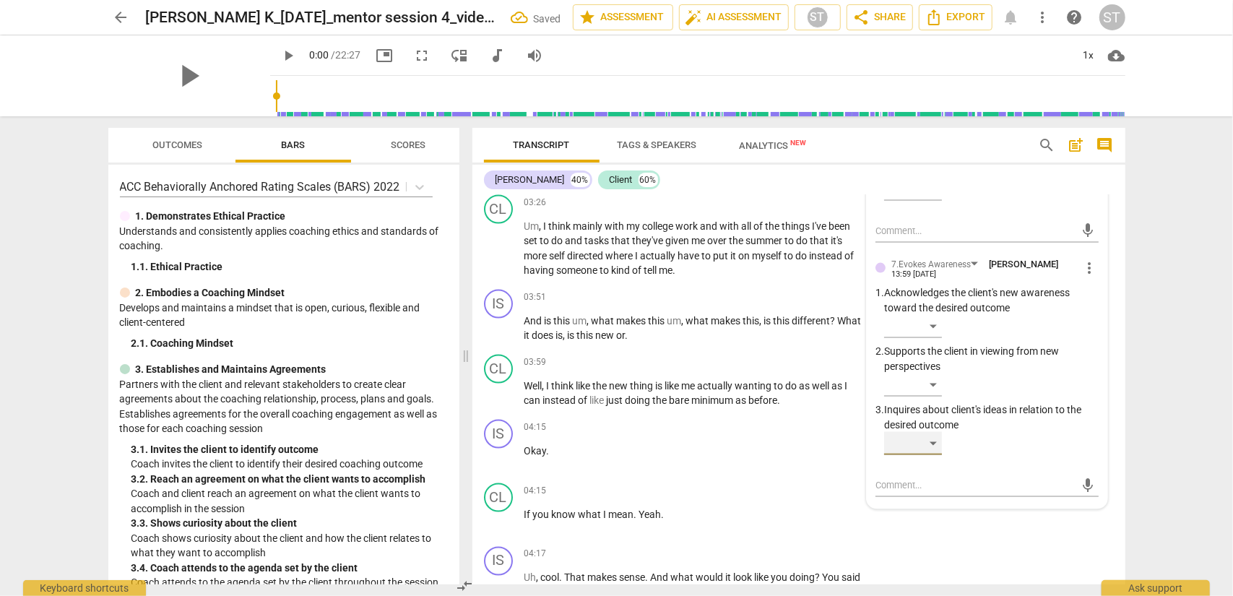
click at [924, 455] on div "​" at bounding box center [913, 443] width 58 height 23
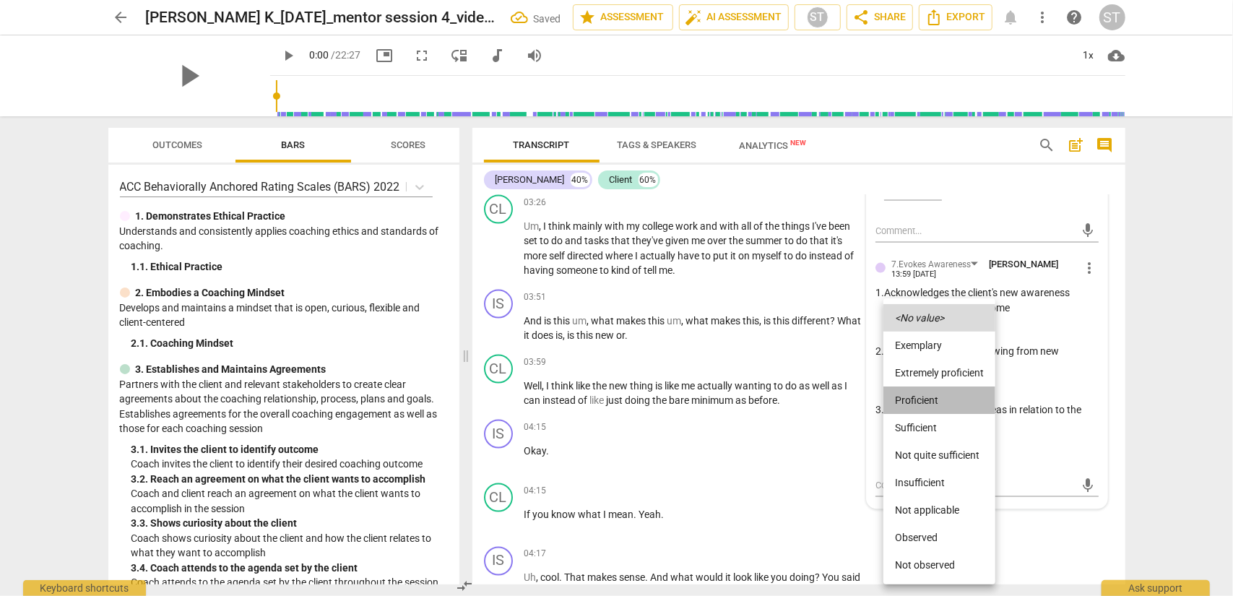
click at [924, 401] on li "Proficient" at bounding box center [940, 400] width 112 height 27
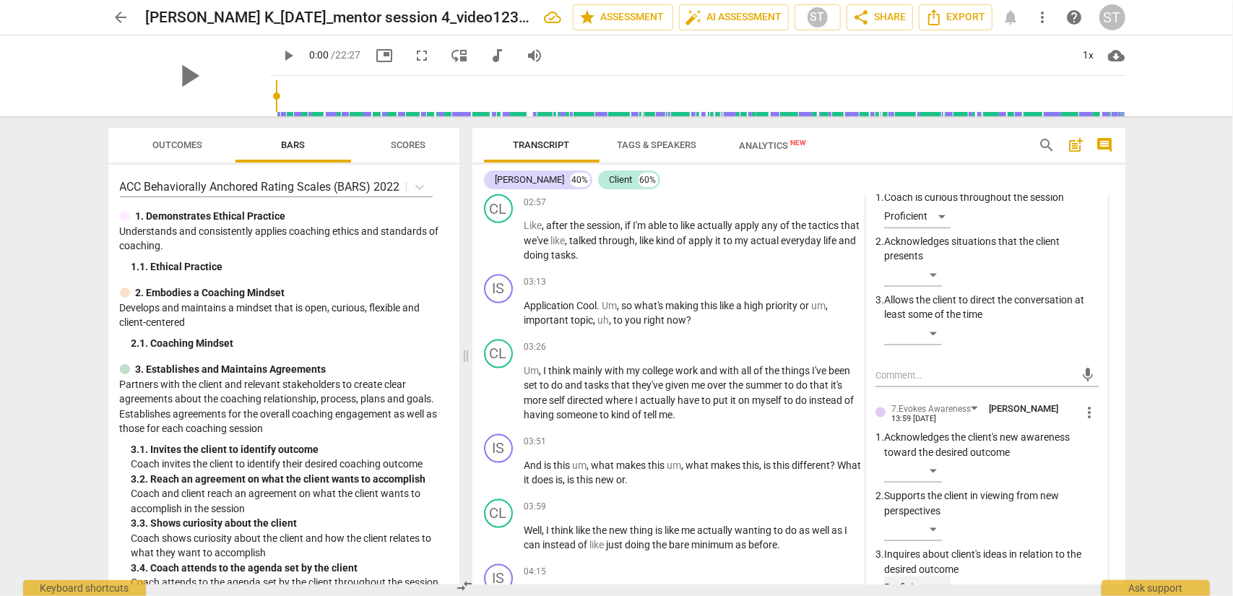
scroll to position [1280, 0]
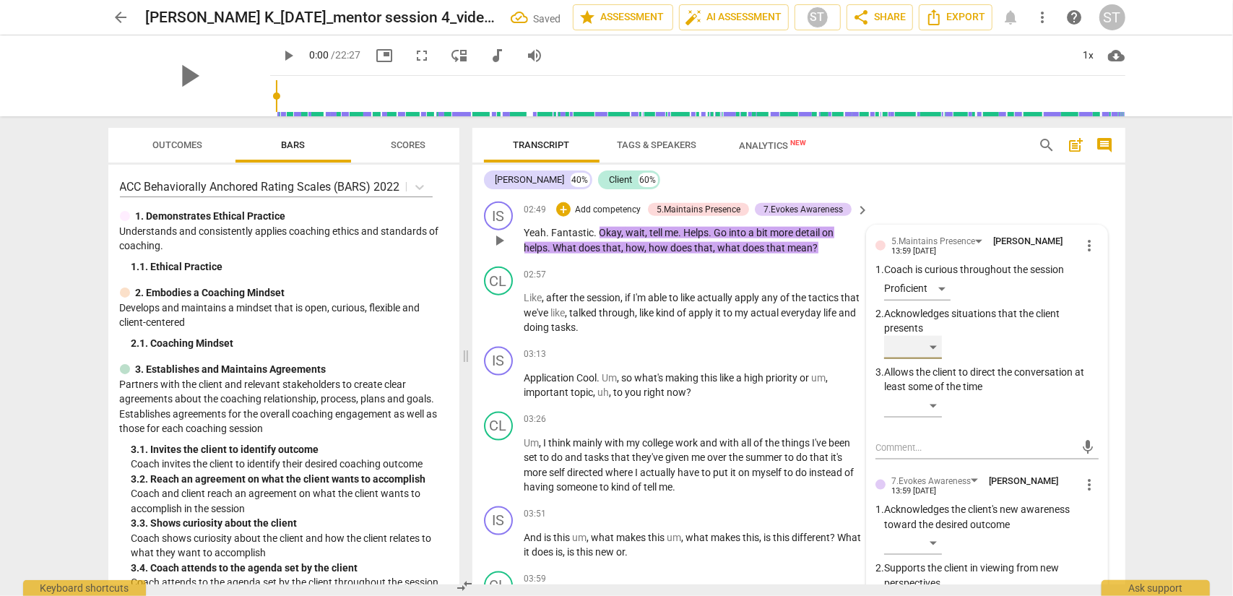
click at [924, 359] on div "​" at bounding box center [913, 347] width 58 height 23
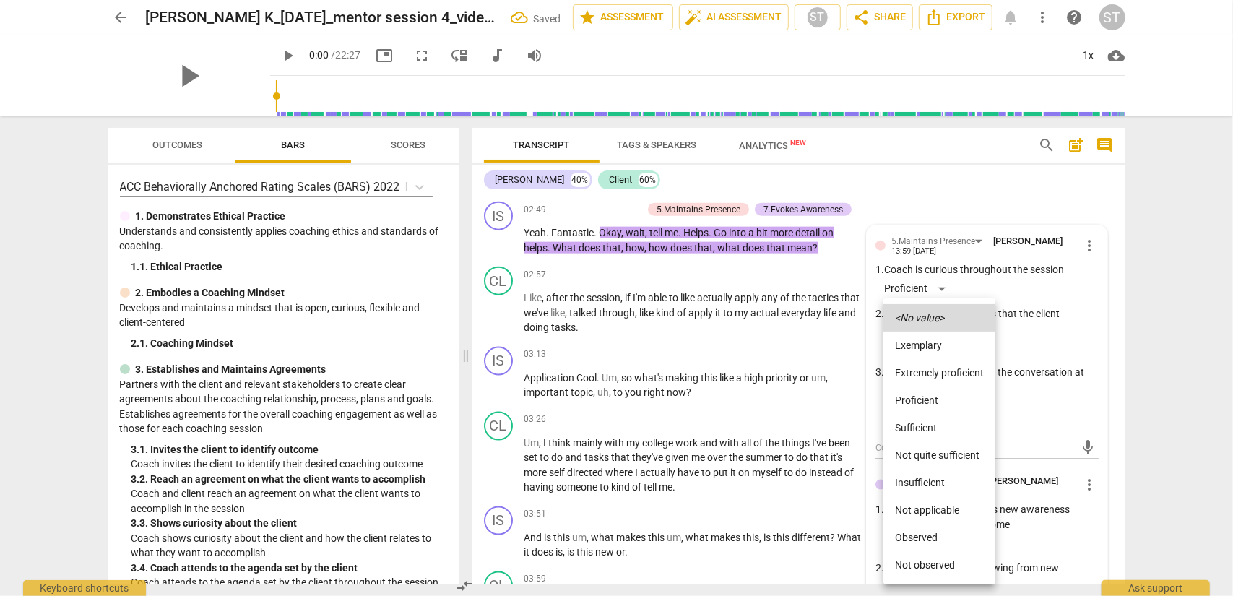
click at [924, 407] on li "Proficient" at bounding box center [940, 400] width 112 height 27
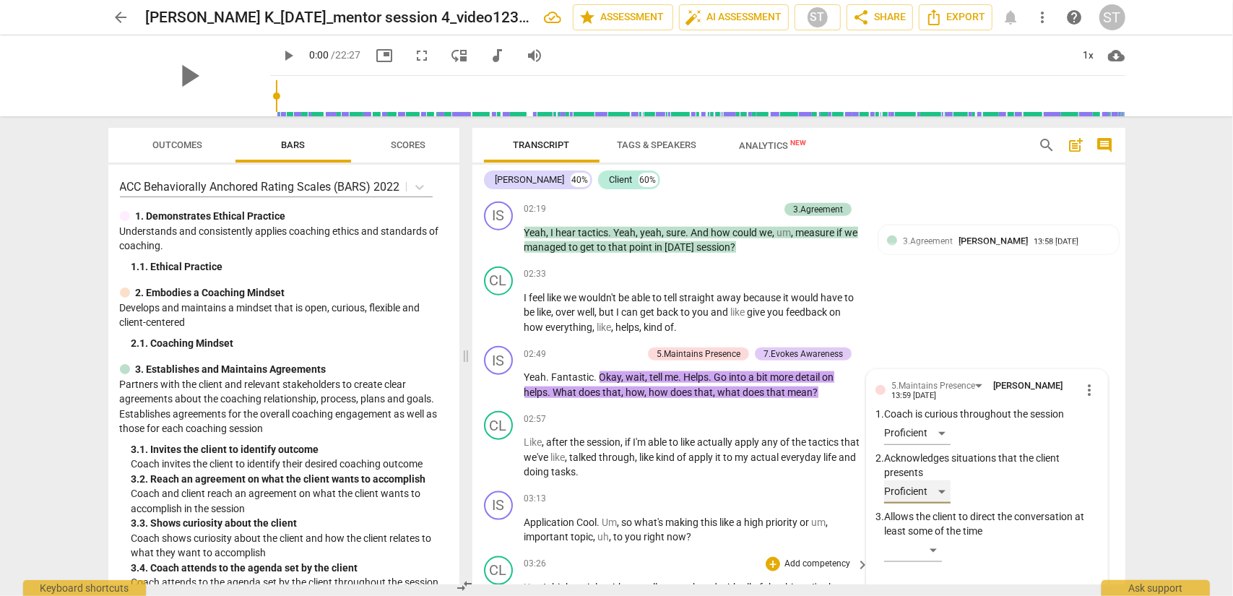
scroll to position [1207, 0]
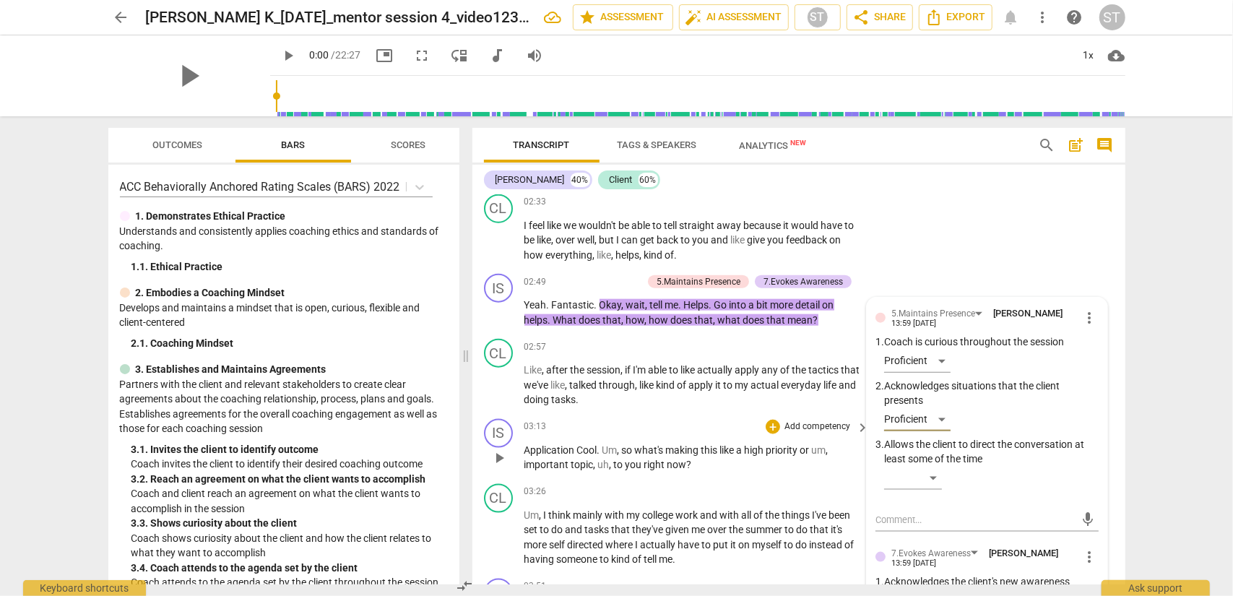
click at [807, 434] on p "Add competency" at bounding box center [817, 427] width 69 height 13
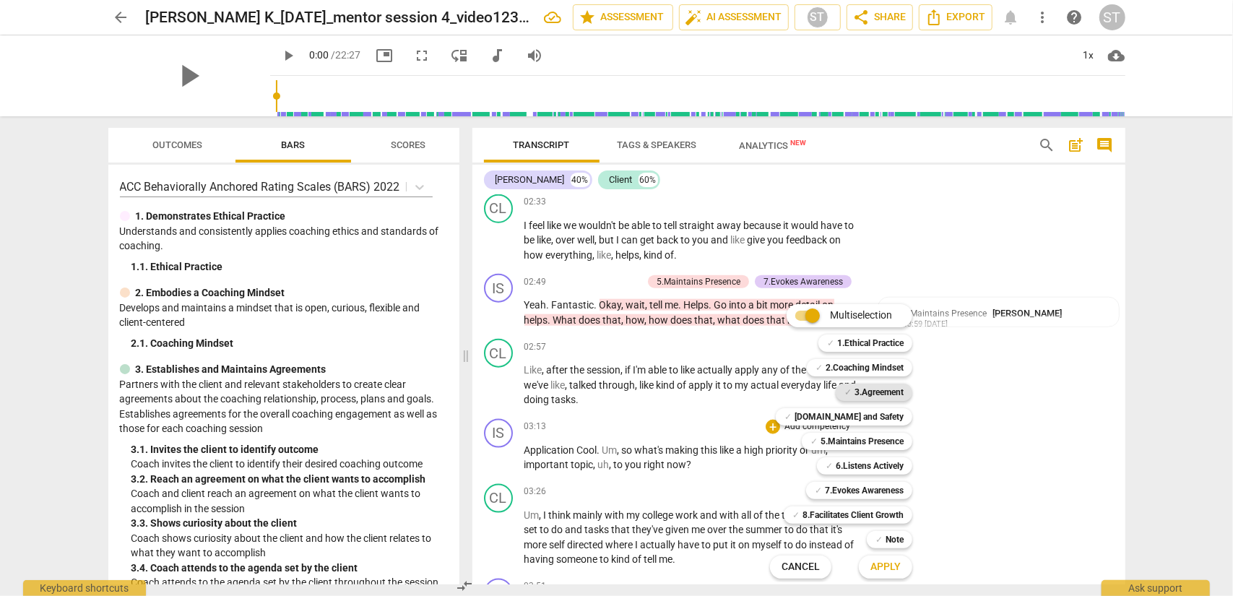
click at [857, 389] on b "3.Agreement" at bounding box center [879, 392] width 49 height 17
click at [882, 480] on div "✓ Note" at bounding box center [890, 539] width 46 height 17
click at [895, 480] on div at bounding box center [616, 298] width 1233 height 596
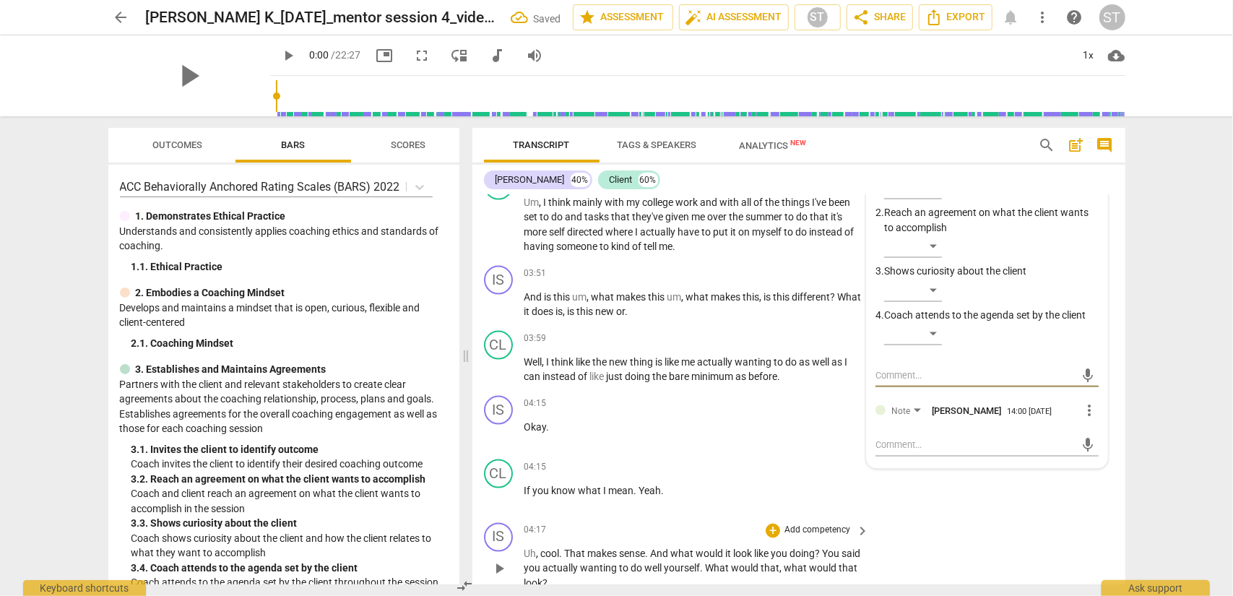
scroll to position [1448, 0]
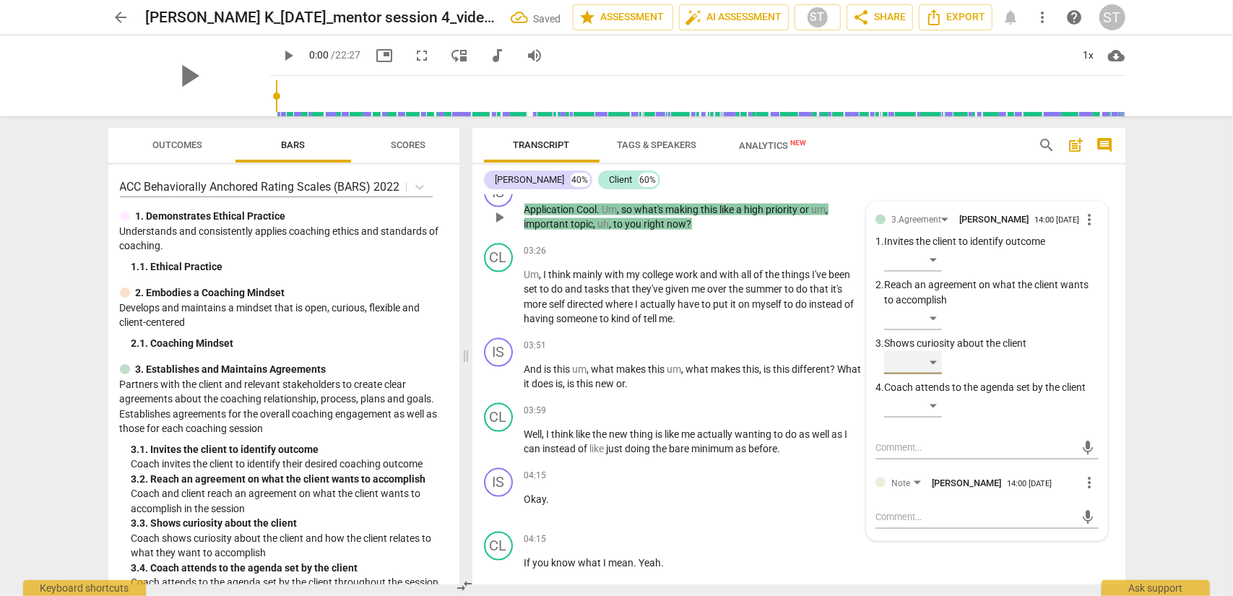
click at [924, 374] on div "​" at bounding box center [913, 362] width 58 height 23
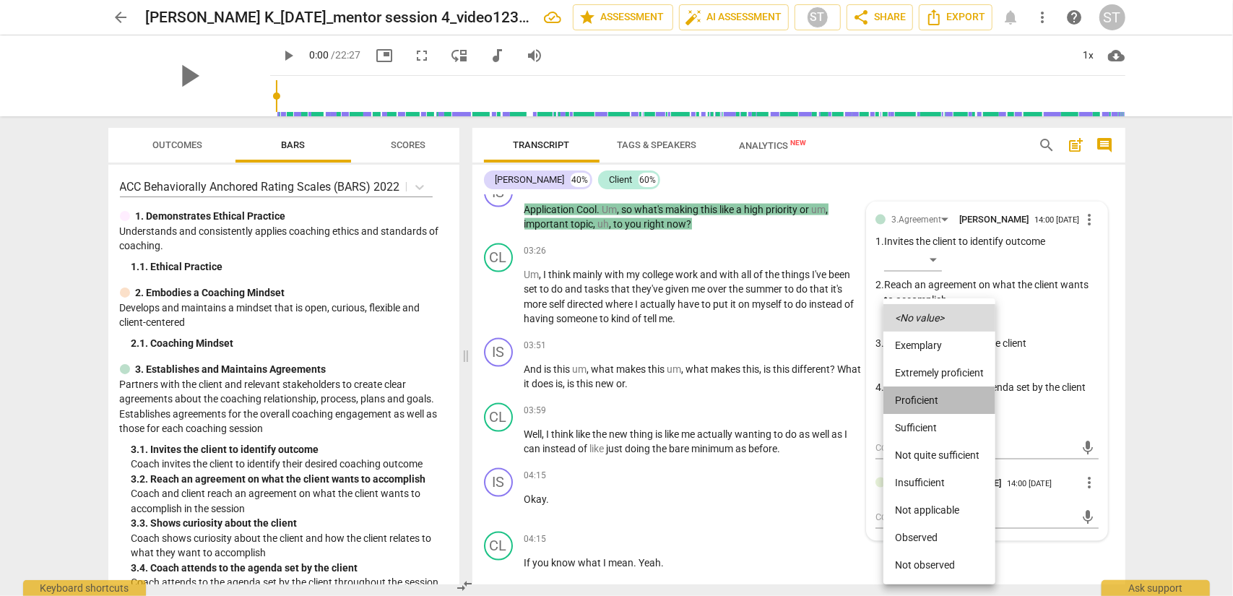
click at [924, 403] on li "Proficient" at bounding box center [940, 400] width 112 height 27
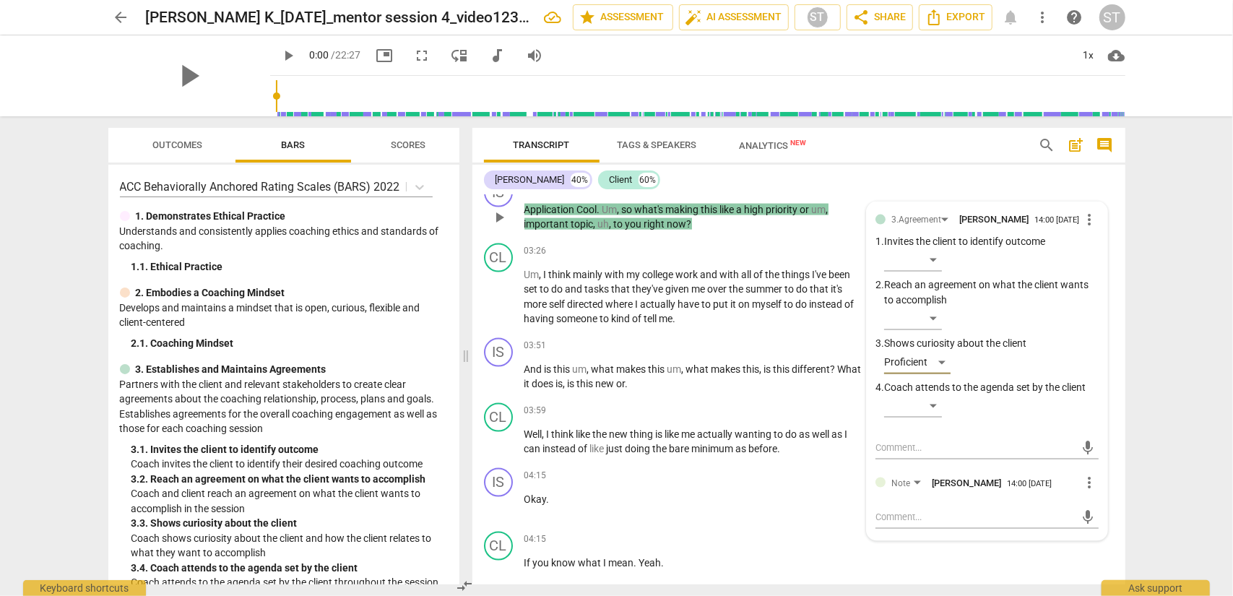
click at [922, 480] on div "Note [PERSON_NAME] 14:00 [DATE] more_vert" at bounding box center [987, 487] width 223 height 26
click at [904, 480] on textarea at bounding box center [976, 517] width 200 height 14
type textarea "M"
type textarea "Me"
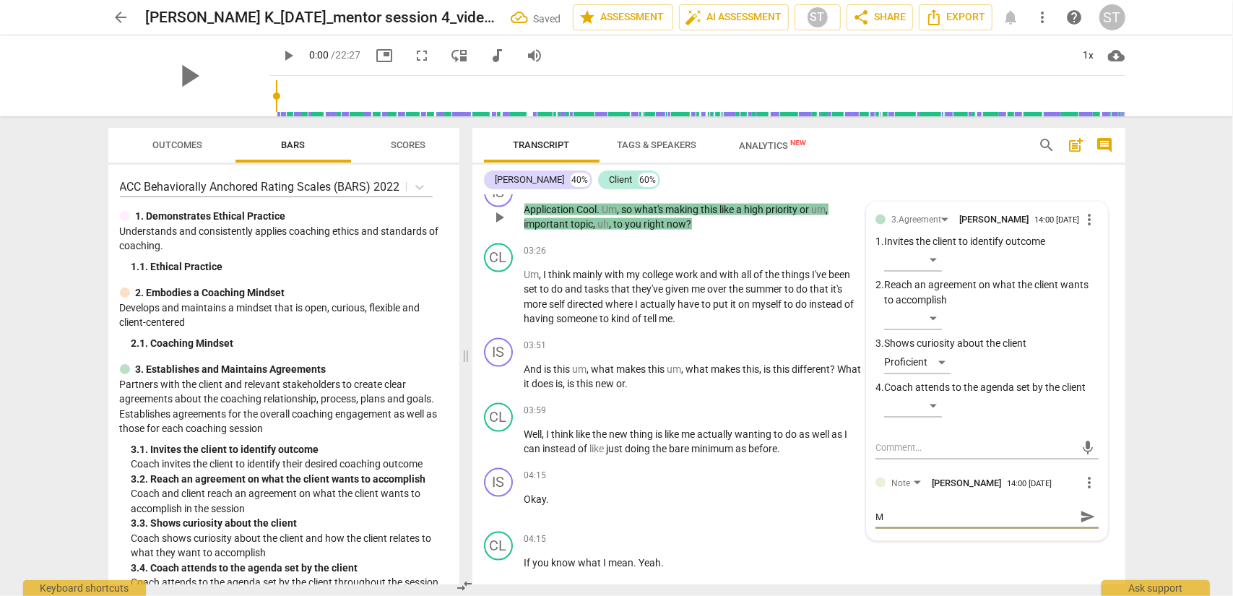
type textarea "Me"
type textarea "Mea"
type textarea "Meas"
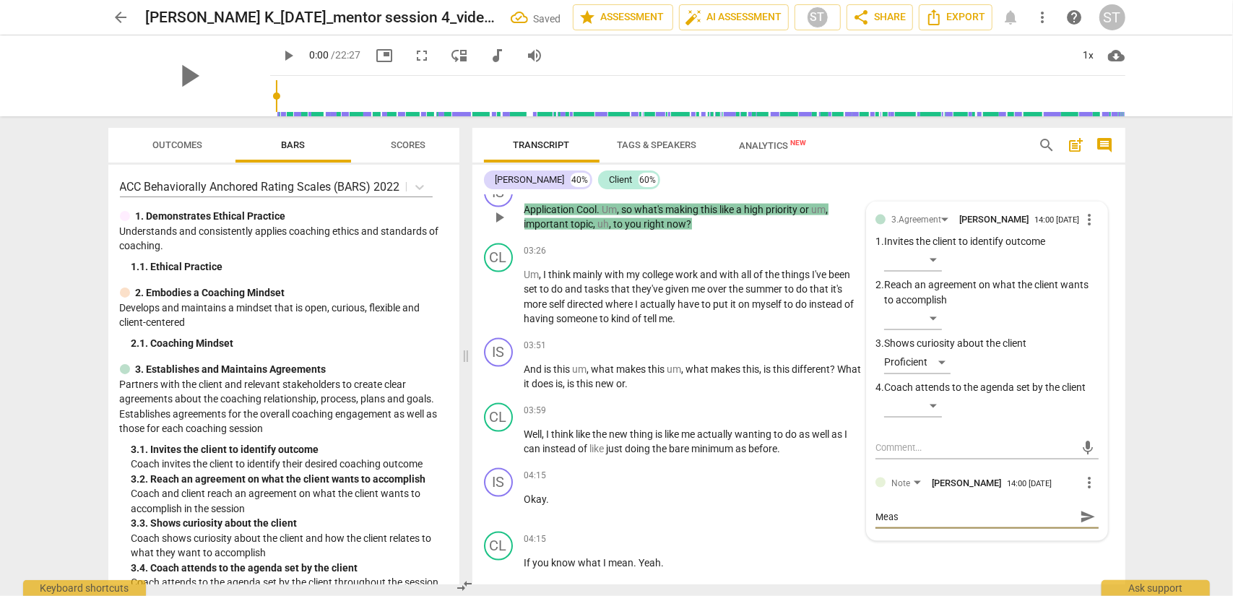
type textarea "Measu"
type textarea "Measur"
type textarea "Measure"
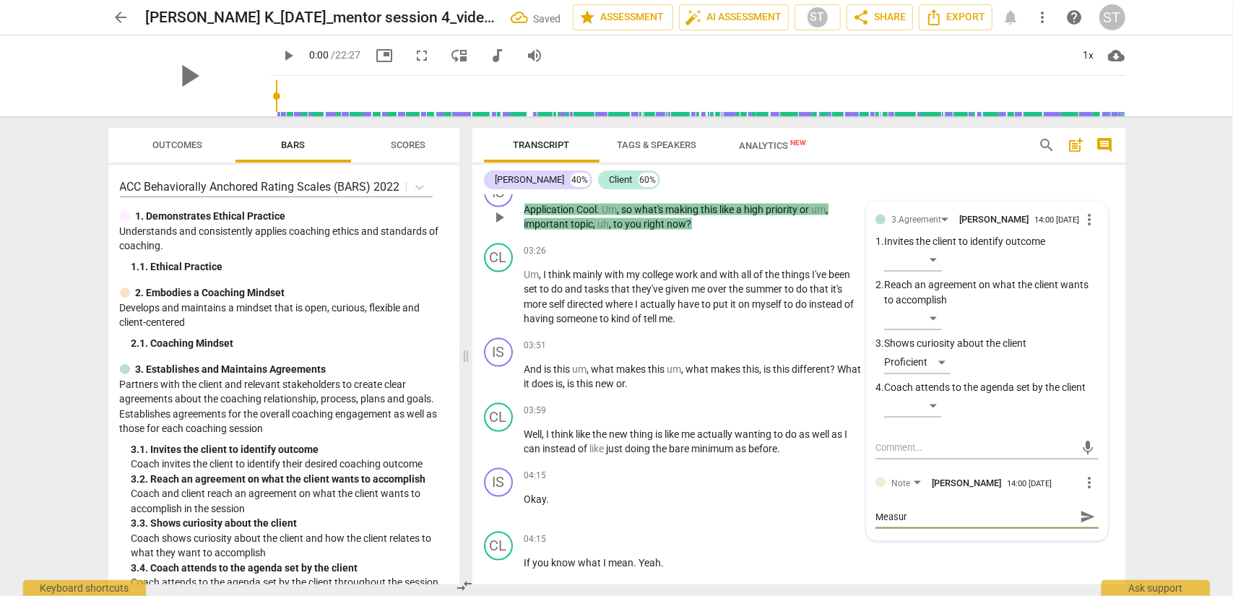
type textarea "Measure"
type textarea "Measurem"
type textarea "Measureme"
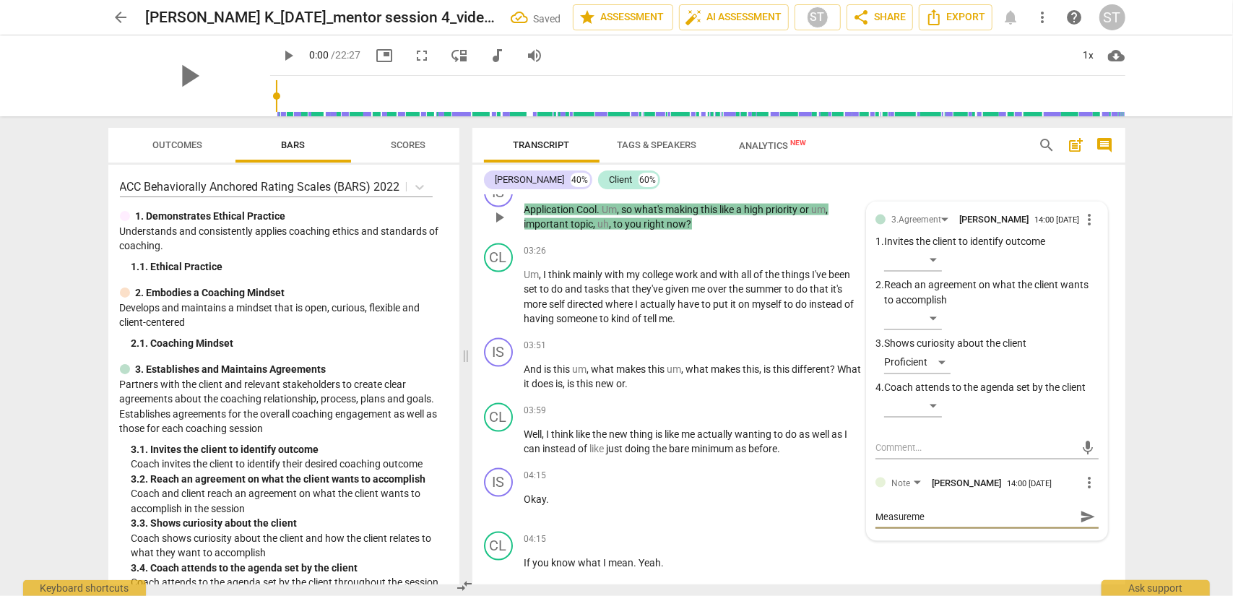
type textarea "Measuremen"
type textarea "Measurement"
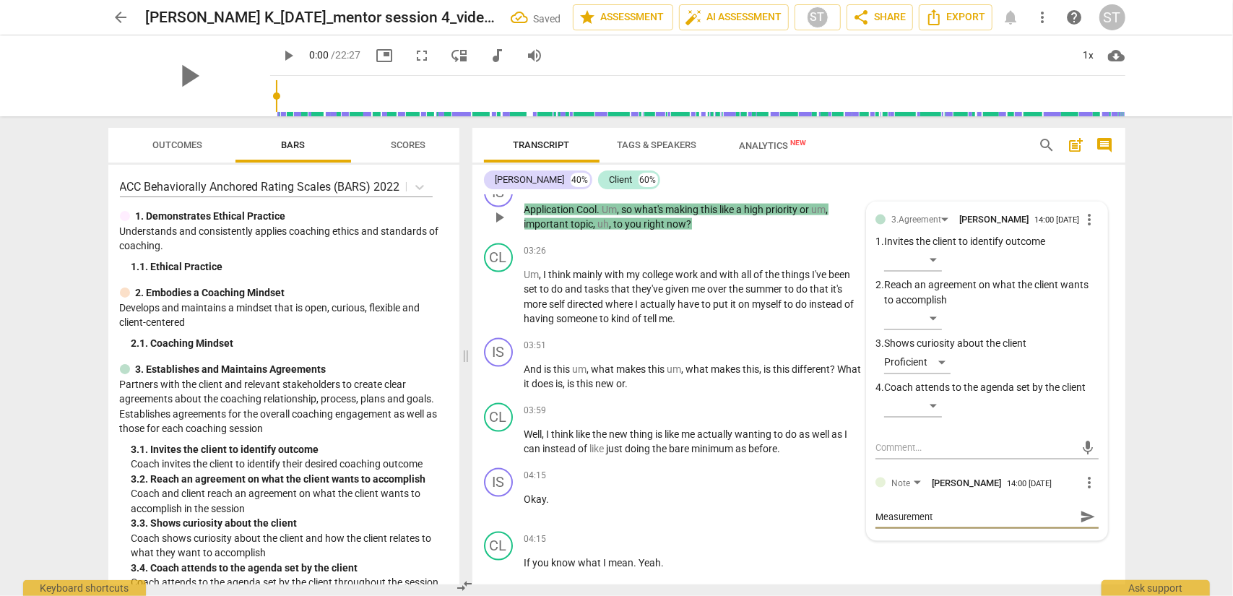
type textarea "Measurement o"
type textarea "Measurement of"
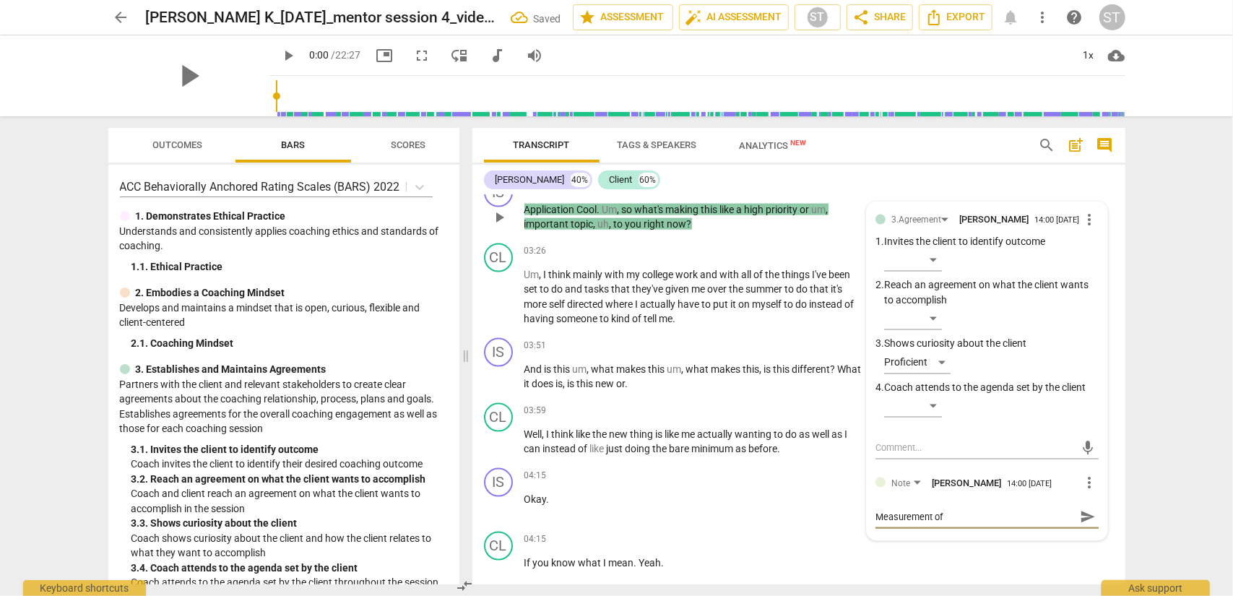
type textarea "Measurement of s"
type textarea "Measurement of su"
type textarea "Measurement of suc"
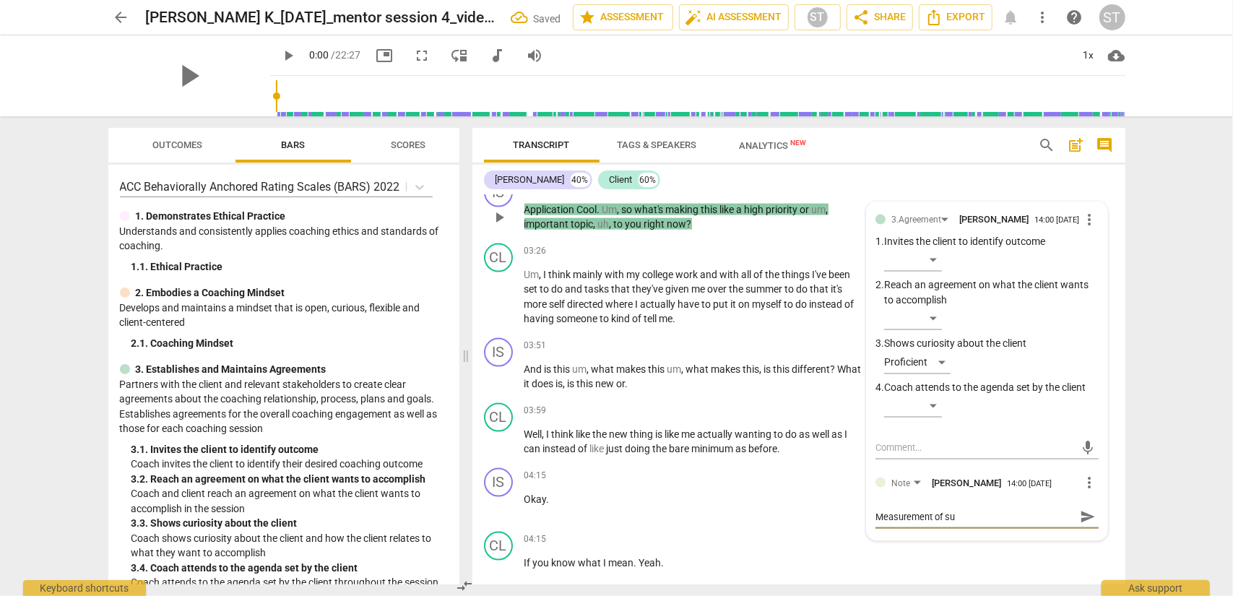
type textarea "Measurement of suc"
type textarea "Measurement of succ"
type textarea "Measurement of succe"
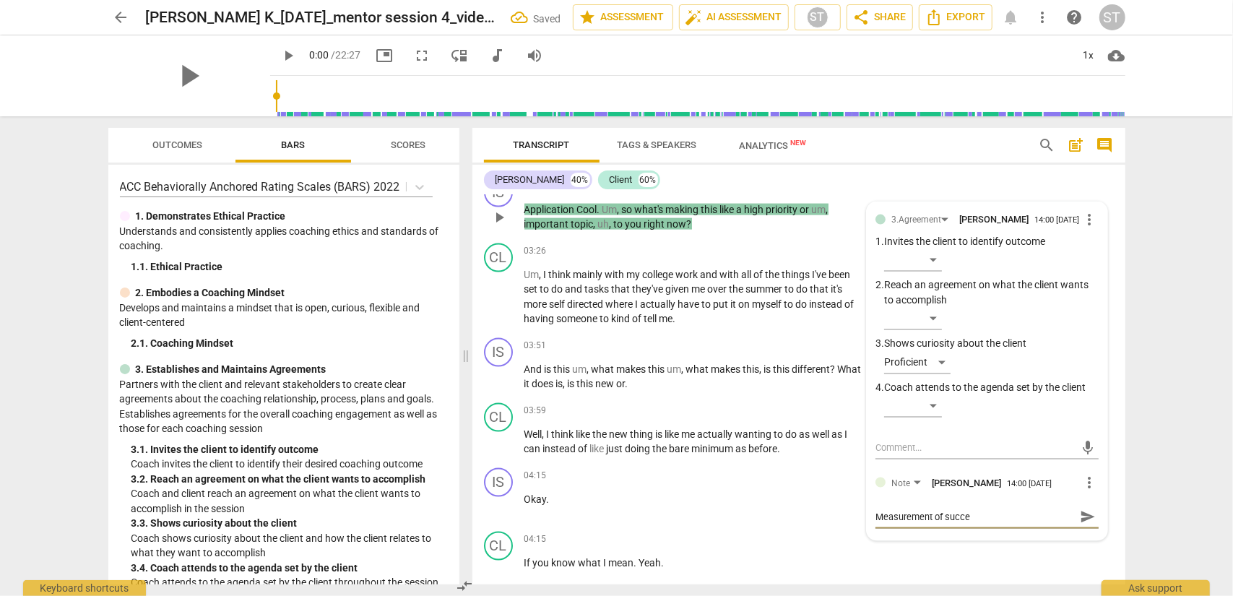
type textarea "Measurement of succes"
type textarea "Measurement of success"
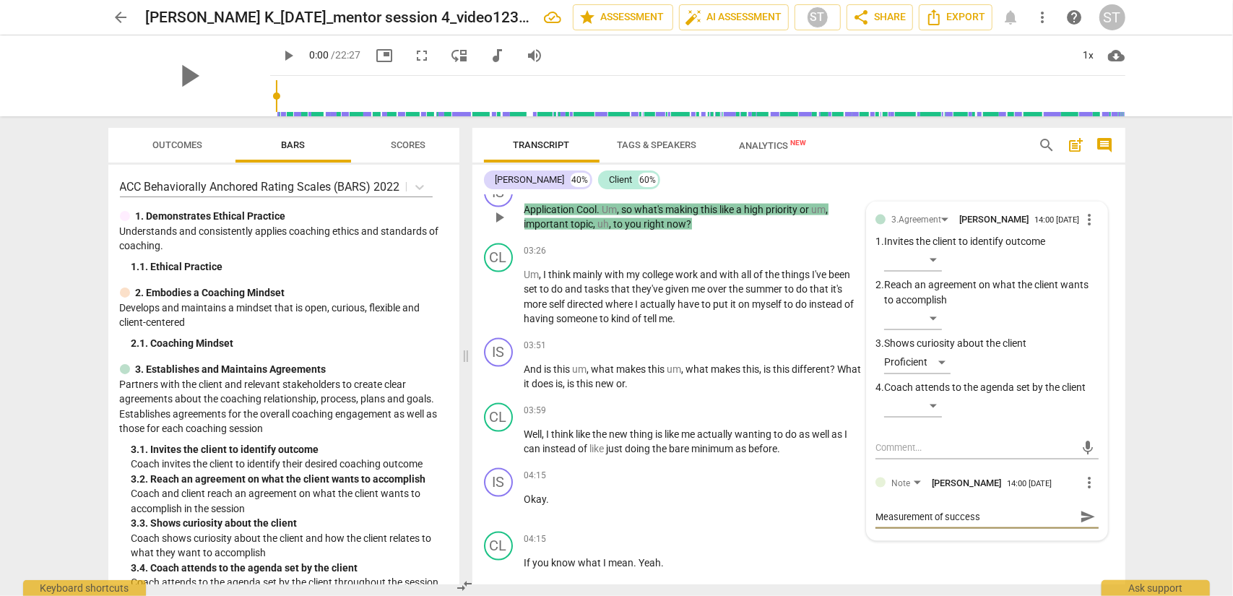
type textarea "Measurement of success"
type textarea "Measurement of success -"
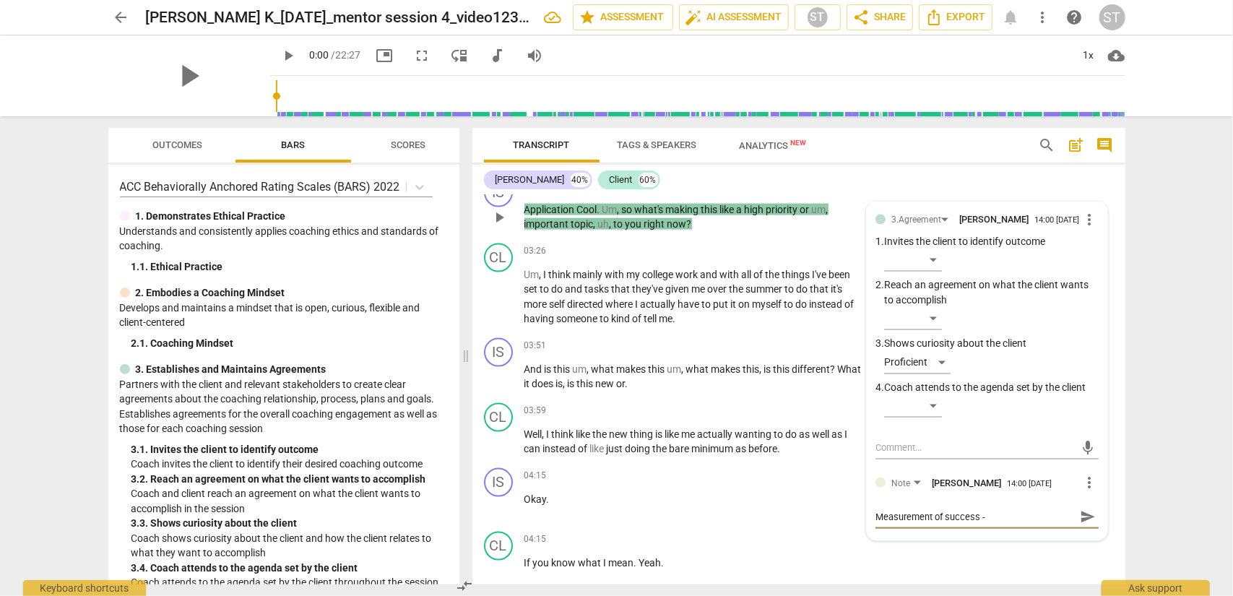
type textarea "Measurement of success - n"
type textarea "Measurement of success - ne"
type textarea "Measurement of success - nee"
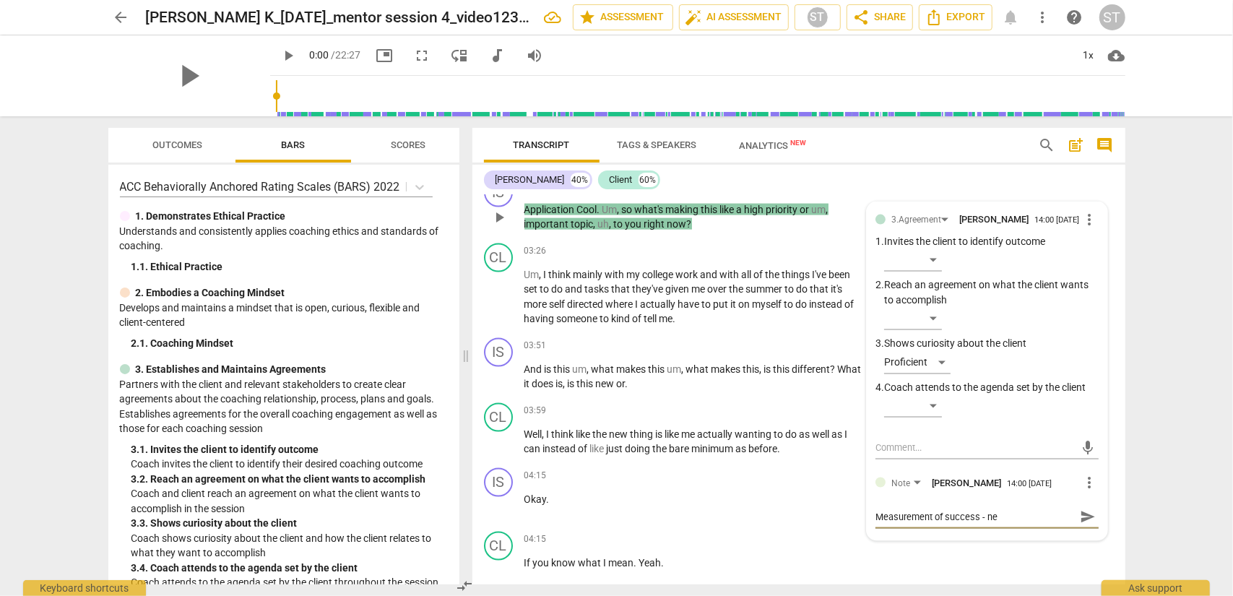
type textarea "Measurement of success - nee"
type textarea "Measurement of success - need"
type textarea "Measurement of success - needs"
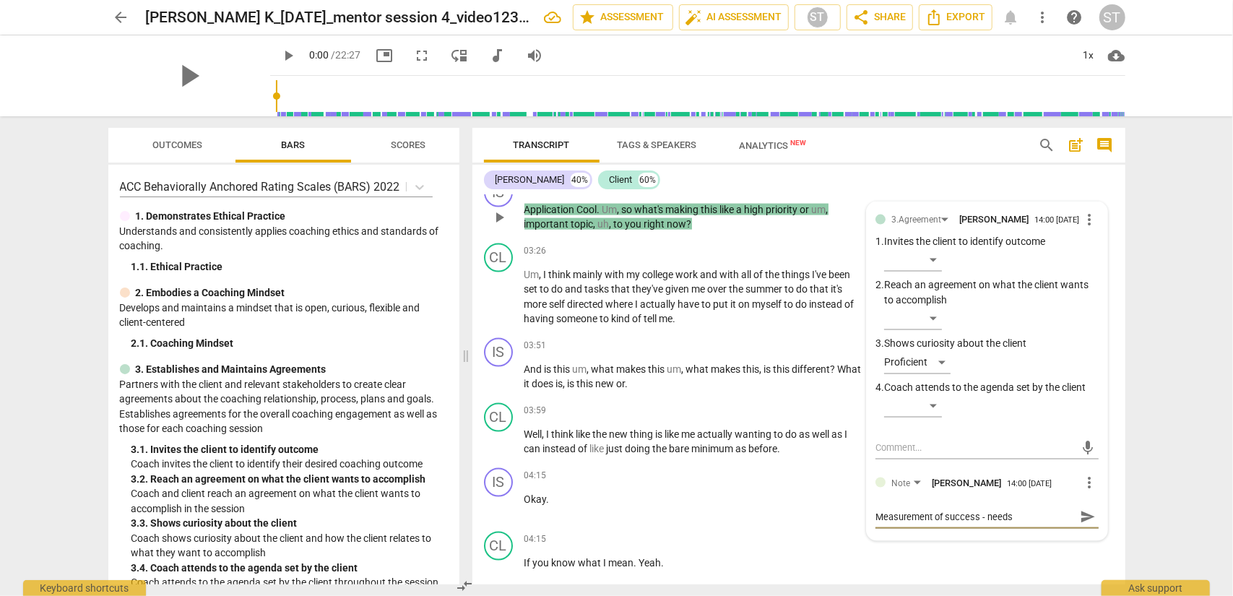
type textarea "Measurement of success - needs"
type textarea "Measurement of success - needs t"
type textarea "Measurement of success - needs to"
type textarea "Measurement of success - needs to b"
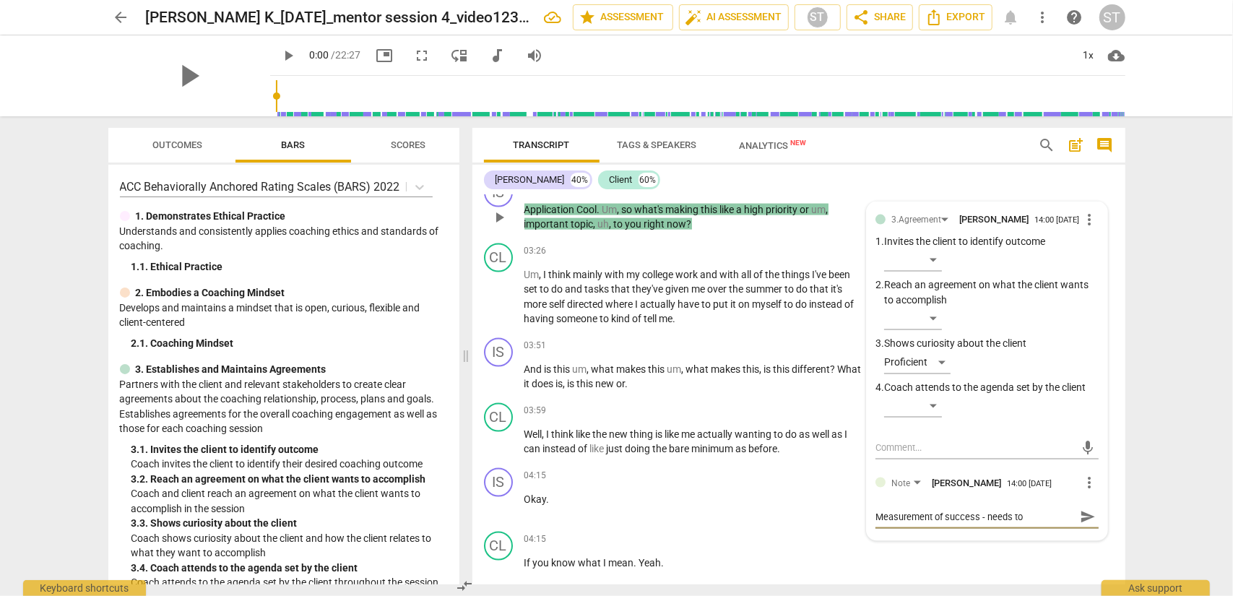
type textarea "Measurement of success - needs to b"
type textarea "Measurement of success - needs to be"
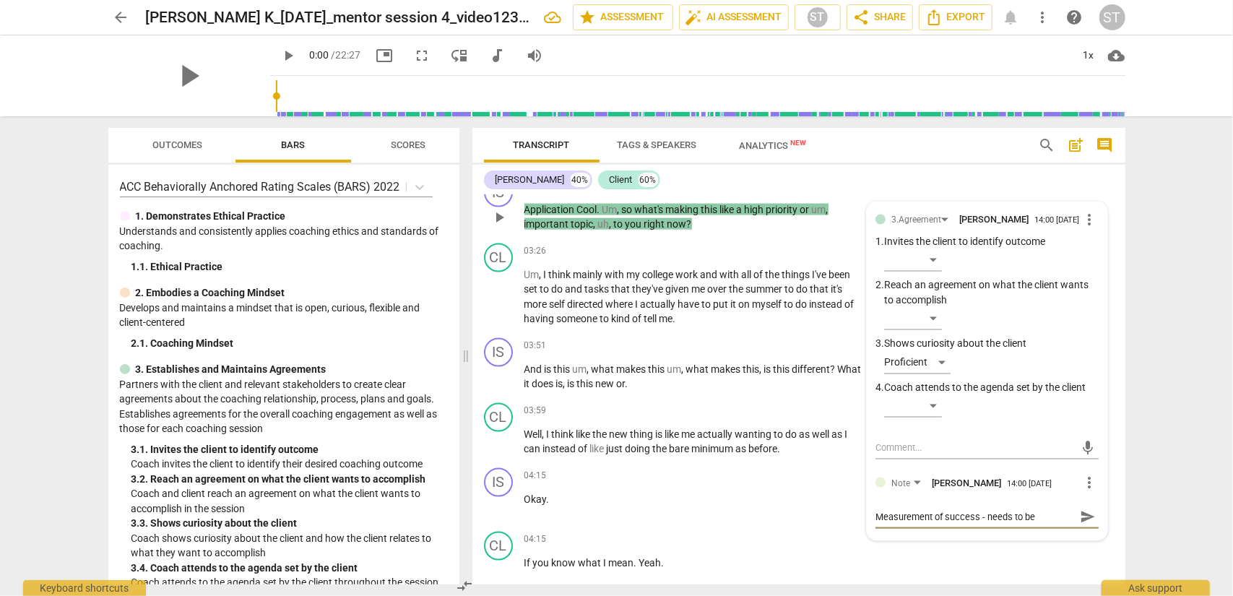
type textarea "Measurement of success - needs to be a"
type textarea "Measurement of success - needs to be a b"
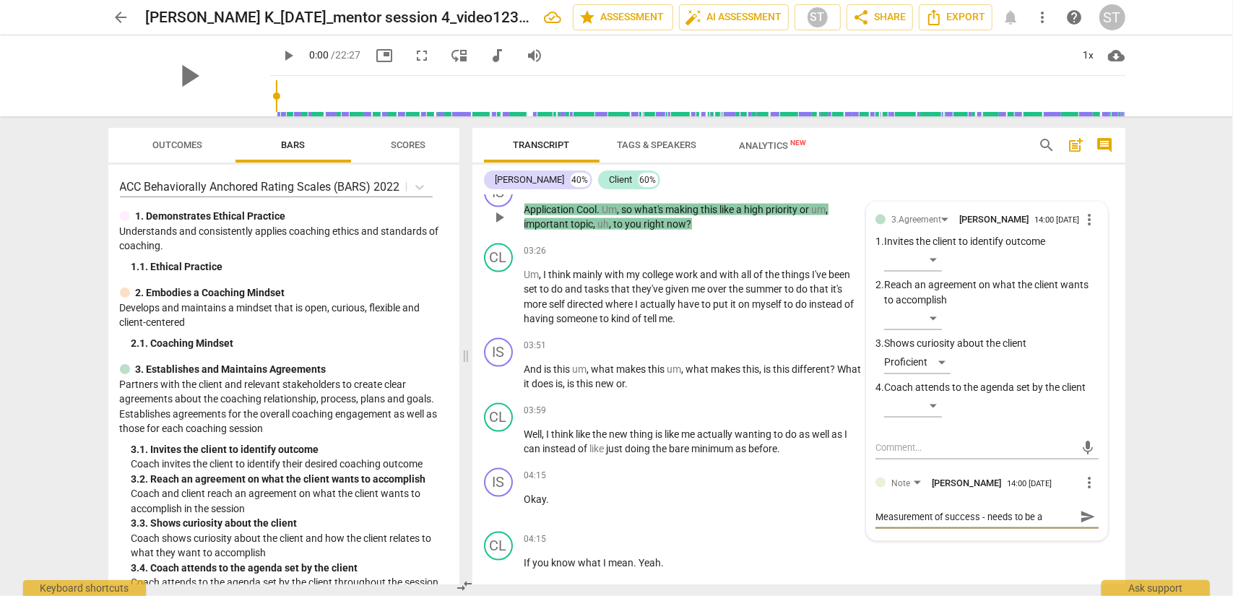
type textarea "Measurement of success - needs to be a b"
type textarea "Measurement of success - needs to be a bi"
type textarea "Measurement of success - needs to be a bit"
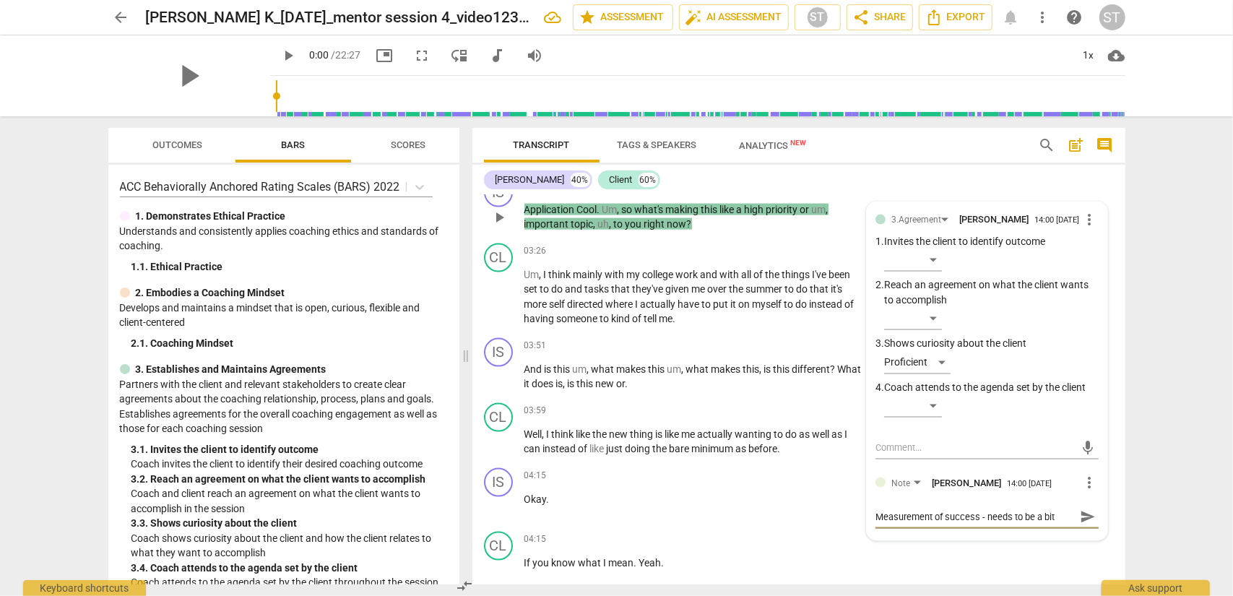
type textarea "Measurement of success - needs to be a bit"
type textarea "Measurement of success - needs to be a bit m"
type textarea "Measurement of success - needs to be a bit mo"
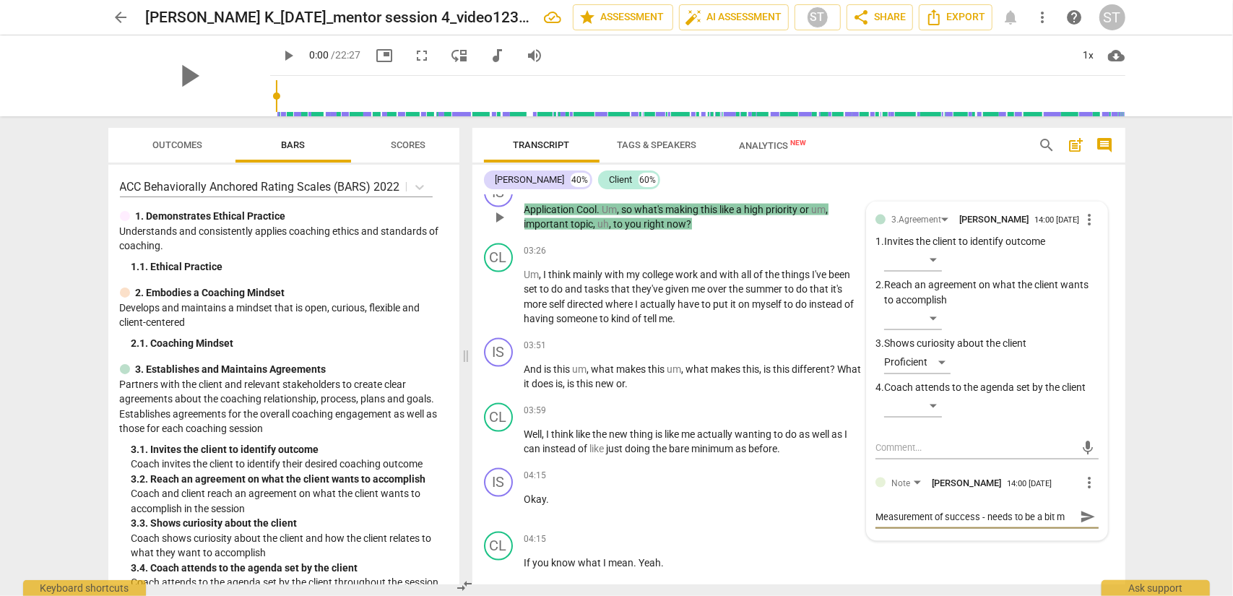
type textarea "Measurement of success - needs to be a bit mo"
type textarea "Measurement of success - needs to be a bit mor"
type textarea "Measurement of success - needs to be a bit more"
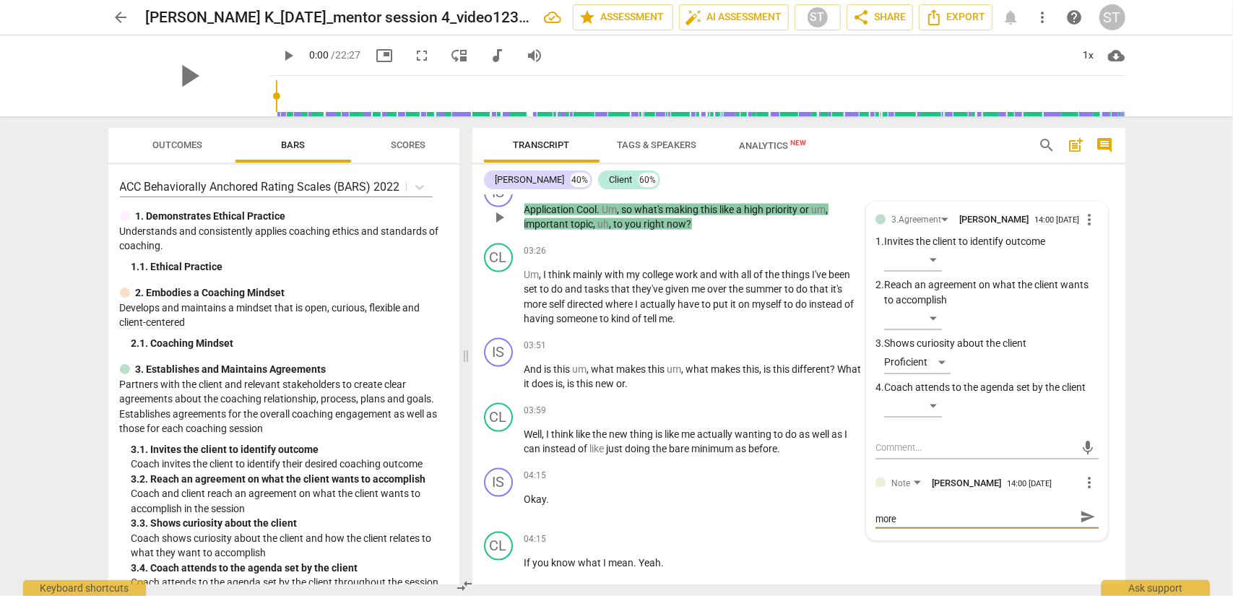
type textarea "Measurement of success - needs to be a bit more"
type textarea "Measurement of success - needs to be a bit more s"
type textarea "Measurement of success - needs to be a bit more sp"
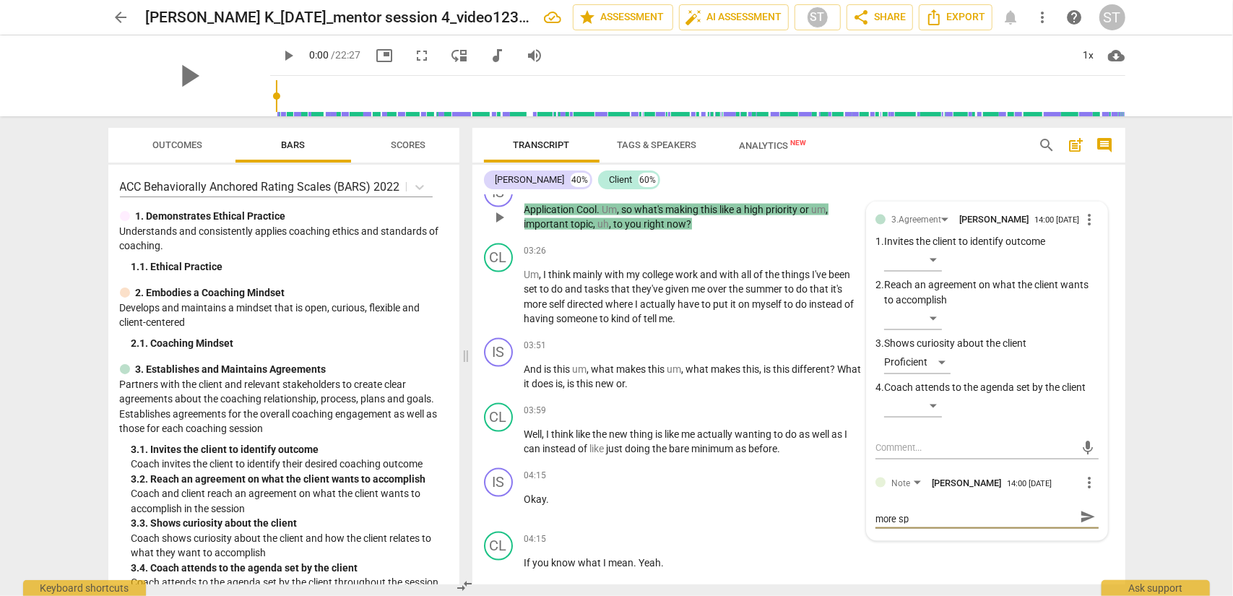
type textarea "Measurement of success - needs to be a bit more spe"
type textarea "Measurement of success - needs to be a bit more spec"
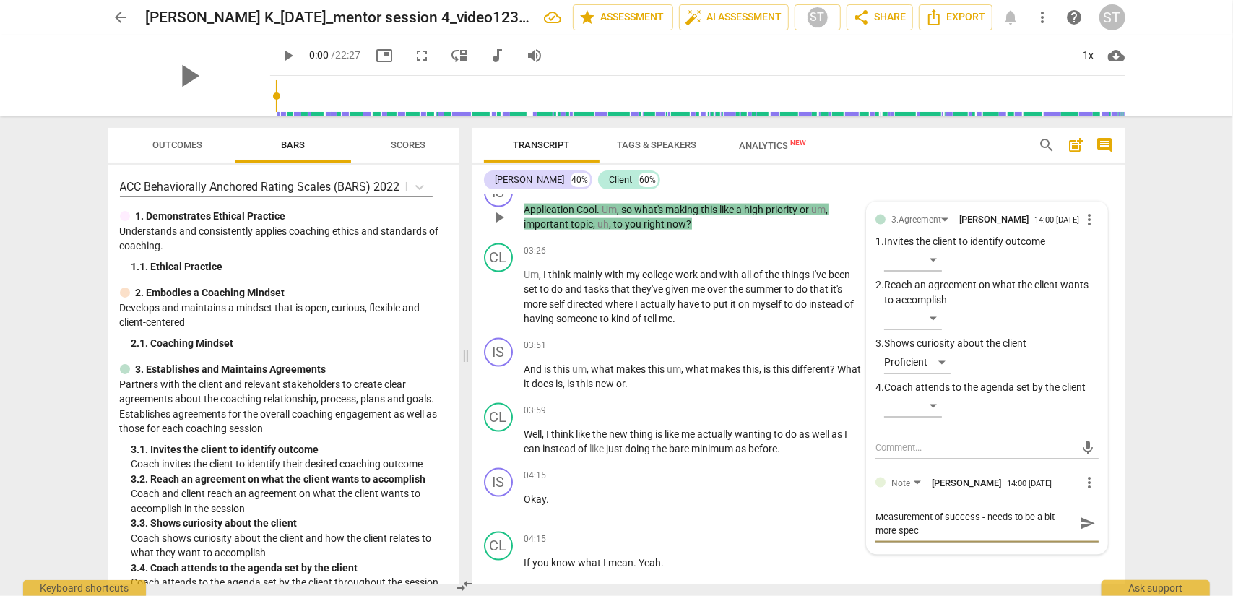
type textarea "Measurement of success - needs to be a bit more speci"
type textarea "Measurement of success - needs to be a bit more specif"
type textarea "Measurement of success - needs to be a bit more specifi"
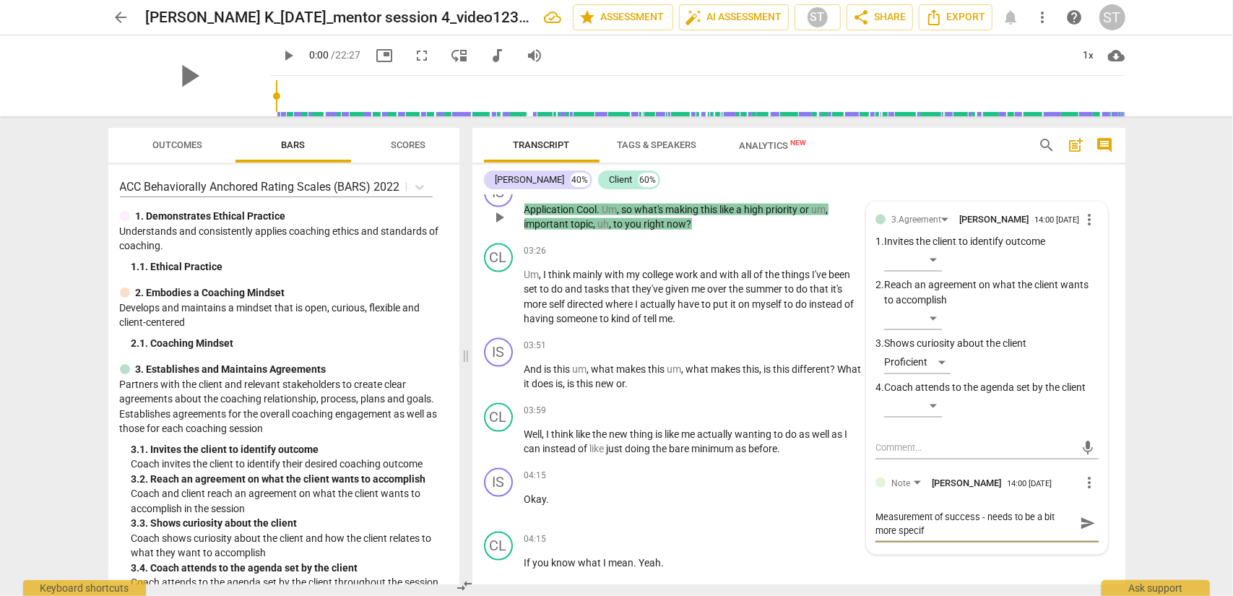
type textarea "Measurement of success - needs to be a bit more specifi"
type textarea "Measurement of success - needs to be a bit more specific"
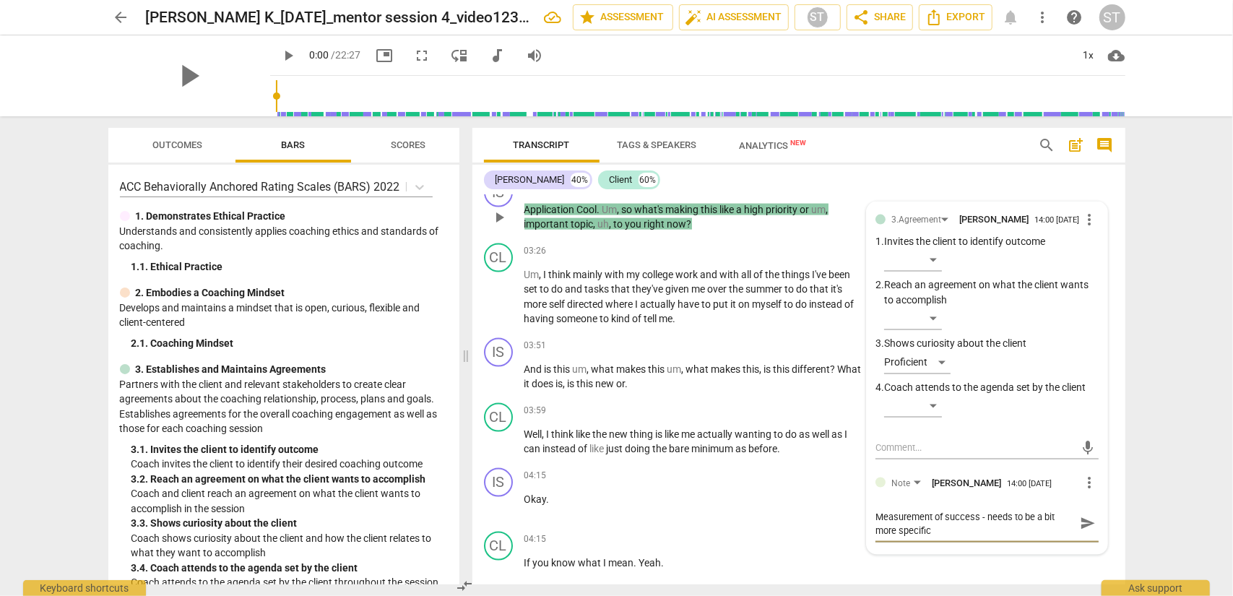
type textarea "Measurement of success - needs to be a bit more specific w"
type textarea "Measurement of success - needs to be a bit more specific wi"
type textarea "Measurement of success - needs to be a bit more specific wit"
type textarea "Measurement of success - needs to be a bit more specific with"
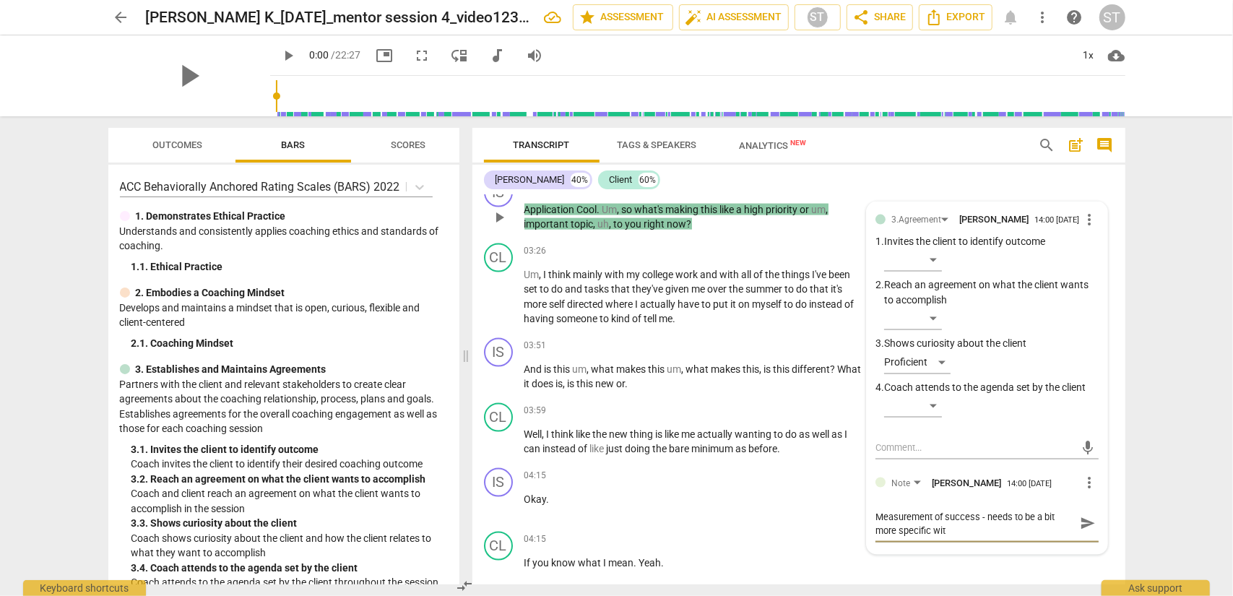
type textarea "Measurement of success - needs to be a bit more specific with"
type textarea "Measurement of success - needs to be a bit more specific withi"
type textarea "Measurement of success - needs to be a bit more specific within"
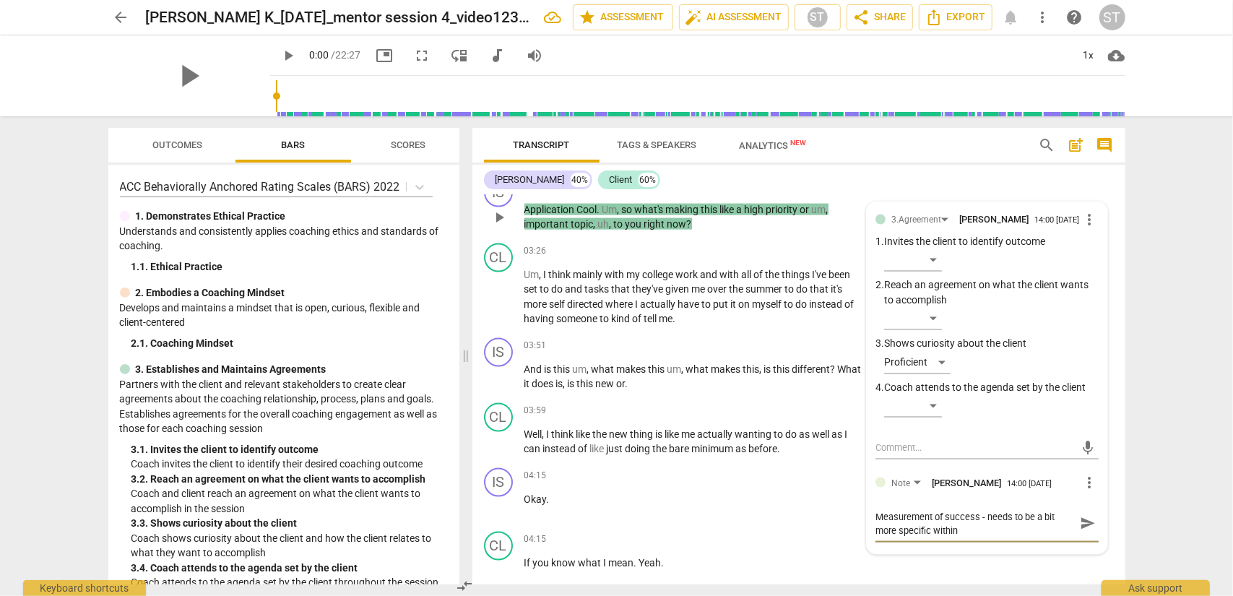
type textarea "Measurement of success - needs to be a bit more specific within"
type textarea "Measurement of success - needs to be a bit more specific within t"
type textarea "Measurement of success - needs to be a bit more specific within th"
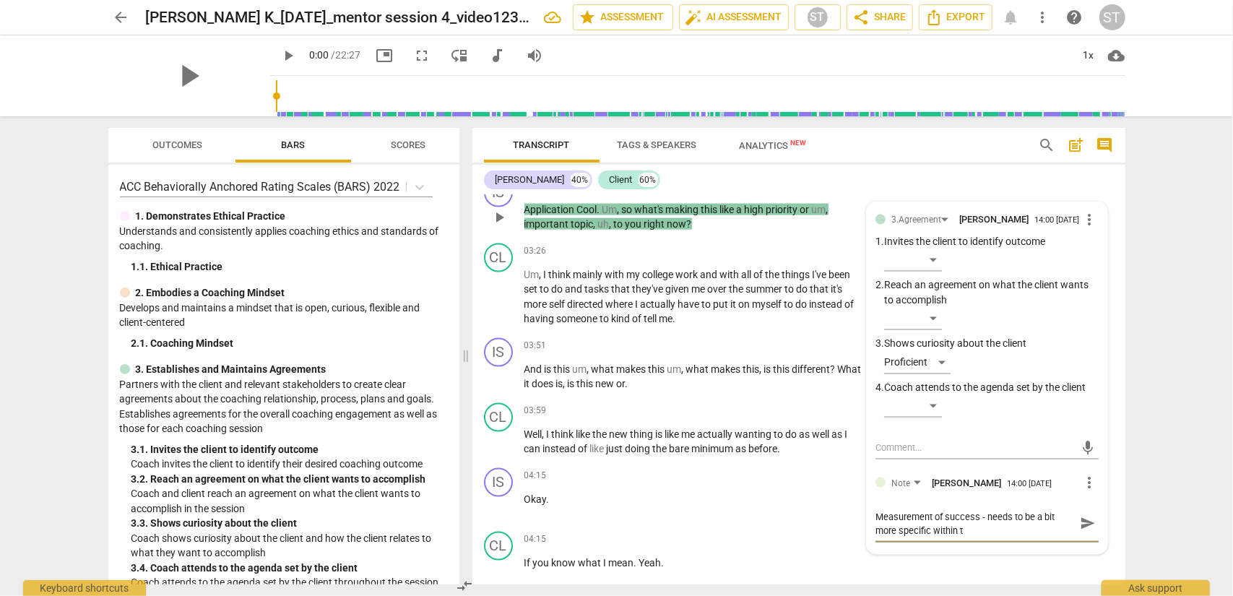
type textarea "Measurement of success - needs to be a bit more specific within th"
type textarea "Measurement of success - needs to be a bit more specific within thi"
type textarea "Measurement of success - needs to be a bit more specific within this"
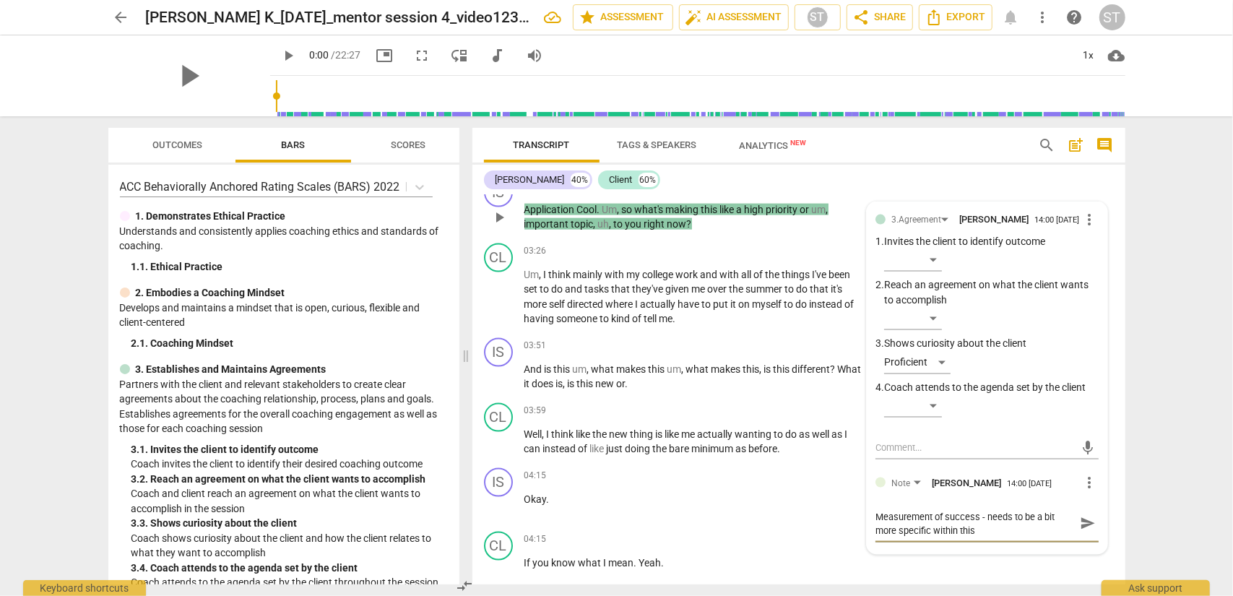
type textarea "Measurement of success - needs to be a bit more specific within this"
type textarea "Measurement of success - needs to be a bit more specific within this s"
type textarea "Measurement of success - needs to be a bit more specific within this se"
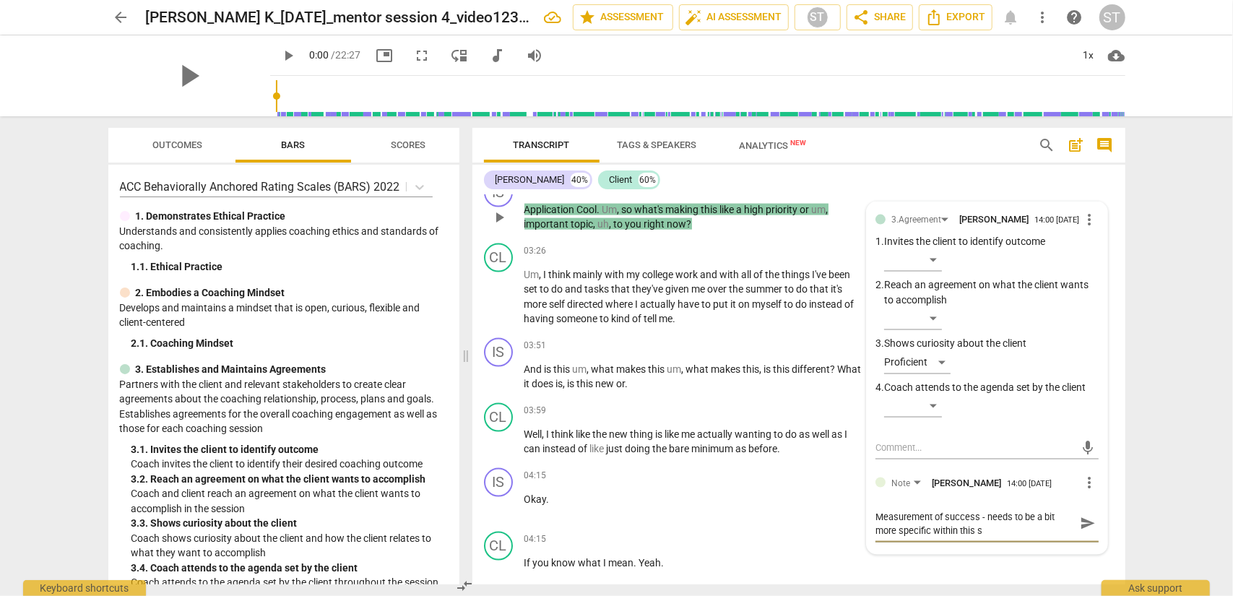
type textarea "Measurement of success - needs to be a bit more specific within this se"
type textarea "Measurement of success - needs to be a bit more specific within this ses"
type textarea "Measurement of success - needs to be a bit more specific within this sess"
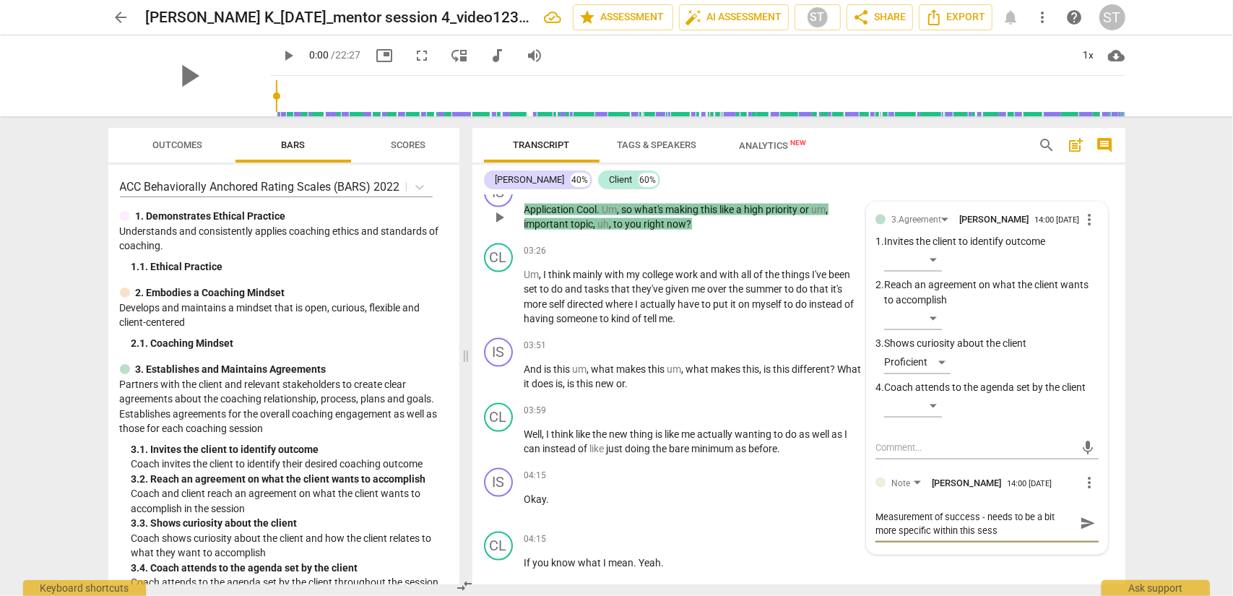
type textarea "Measurement of success - needs to be a bit more specific within this sessi"
type textarea "Measurement of success - needs to be a bit more specific within this sessio"
type textarea "Measurement of success - needs to be a bit more specific within this session"
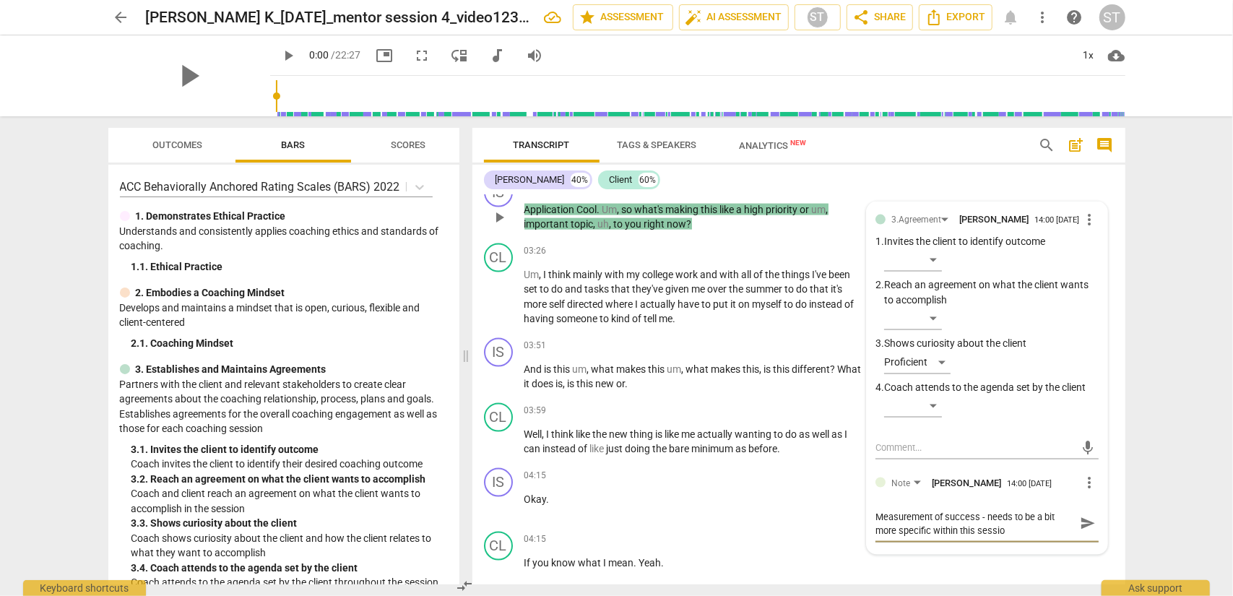
type textarea "Measurement of success - needs to be a bit more specific within this session"
type textarea "Measurement of success - needs to be a bit more specific within this session."
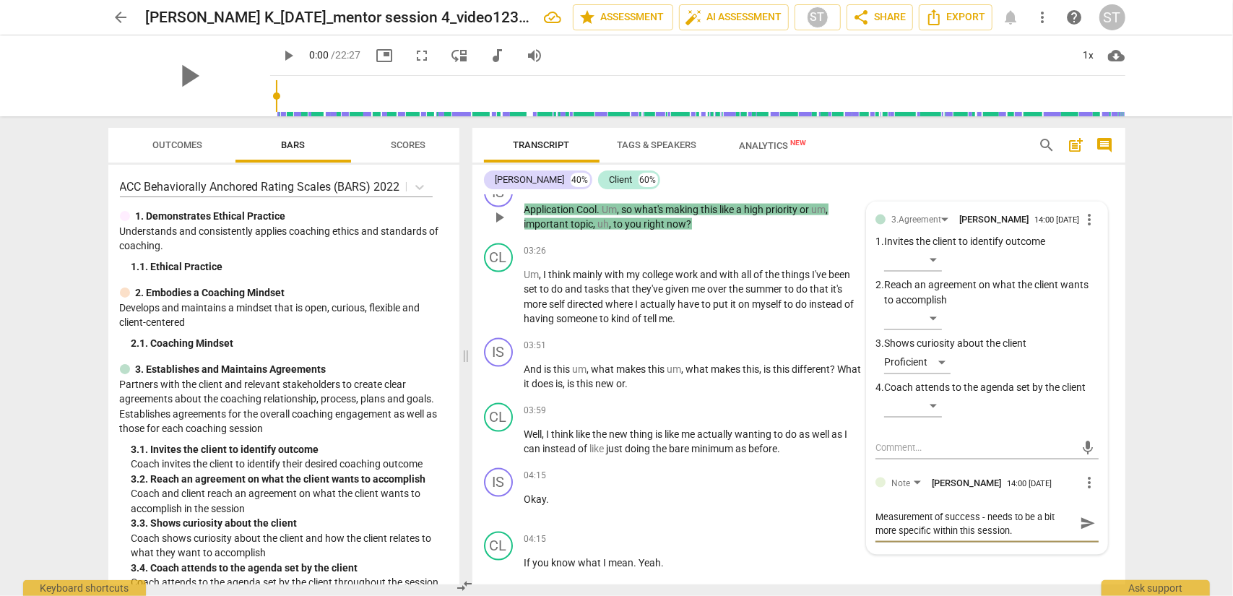
type textarea "Measurement of success - needs to be a bit more specific within this session. E"
type textarea "Measurement of success - needs to be a bit more specific within this session. Ex"
type textarea "Measurement of success - needs to be a bit more specific within this session. E…"
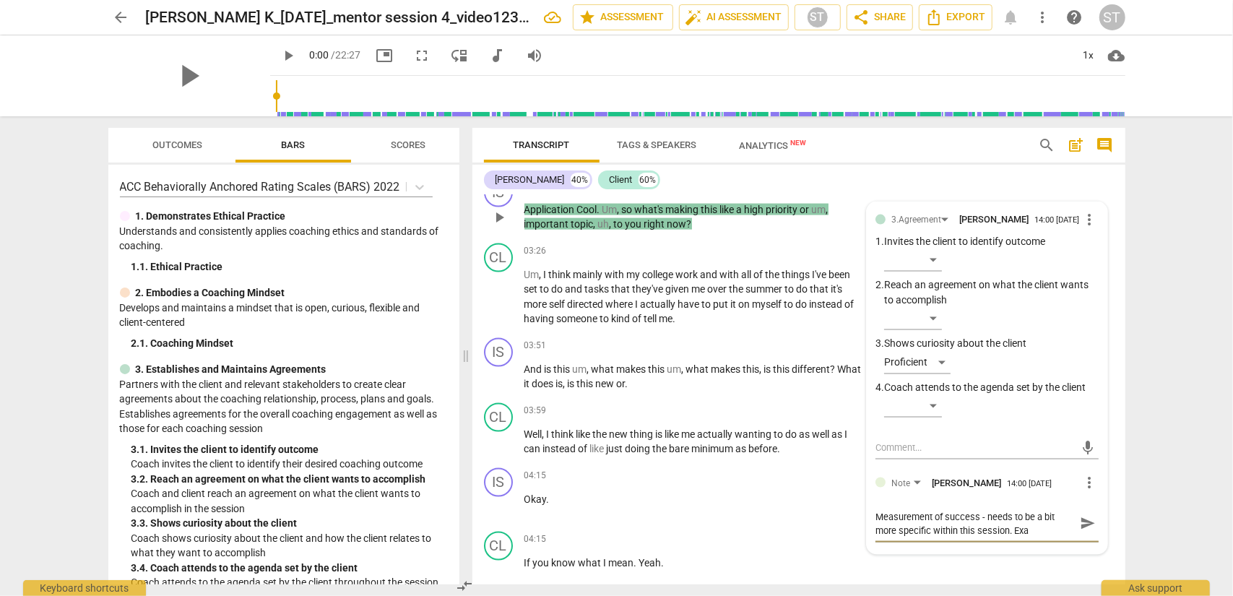
type textarea "Measurement of success - needs to be a bit more specific within this session. E…"
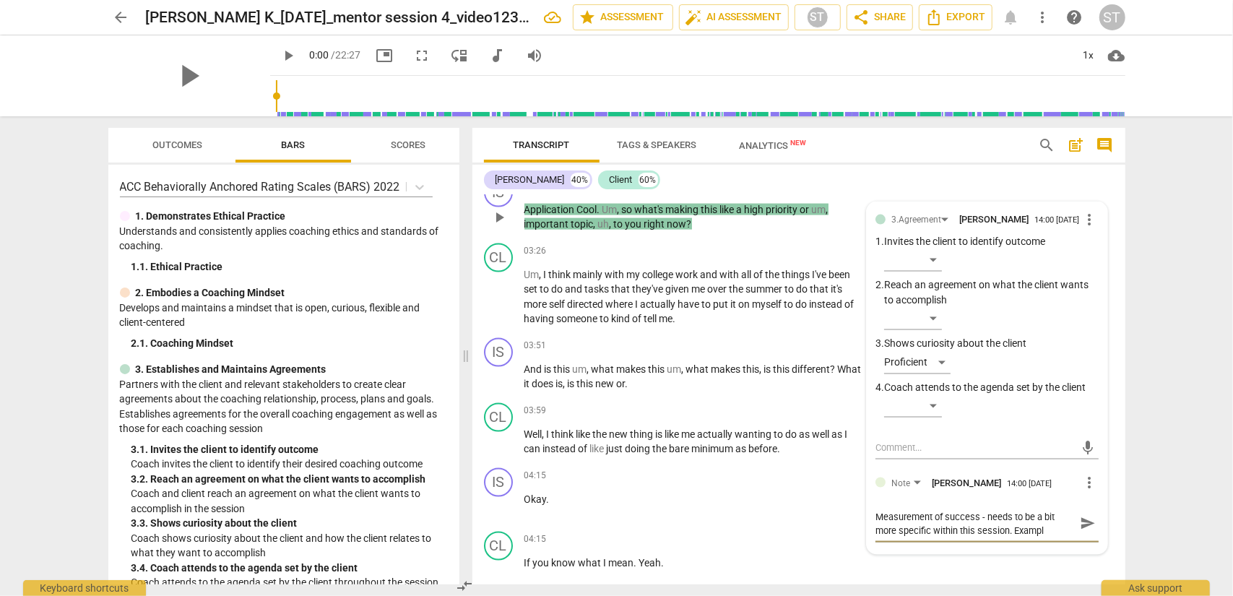
type textarea "Measurement of success - needs to be a bit more specific within this session. E…"
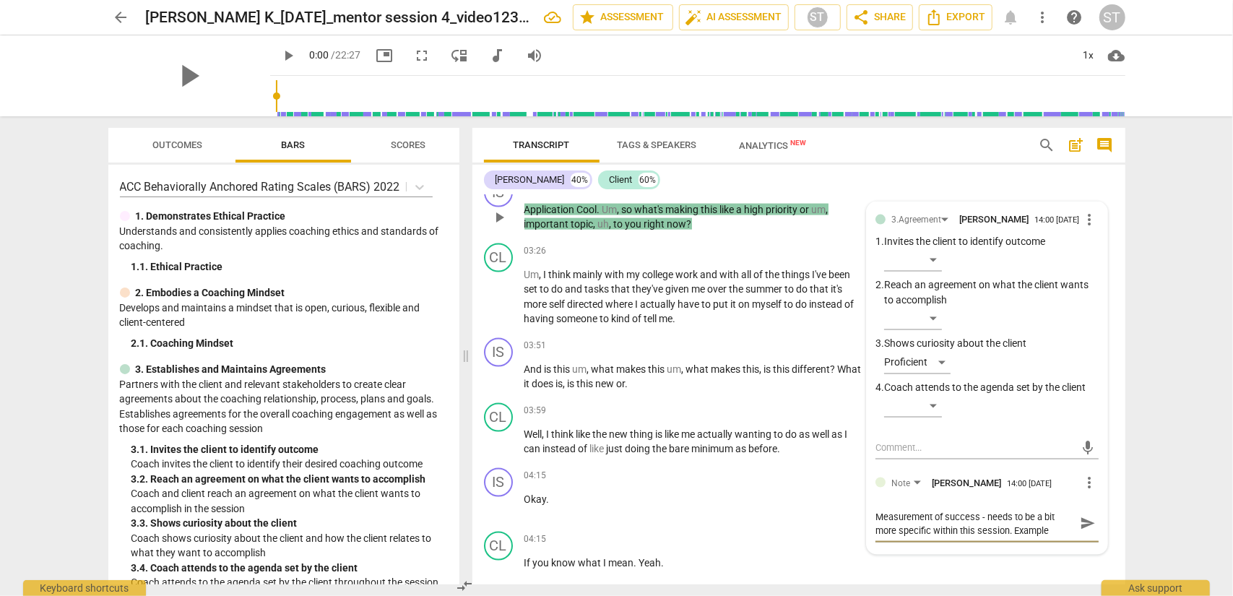
type textarea "Measurement of success - needs to be a bit more specific within this session. E…"
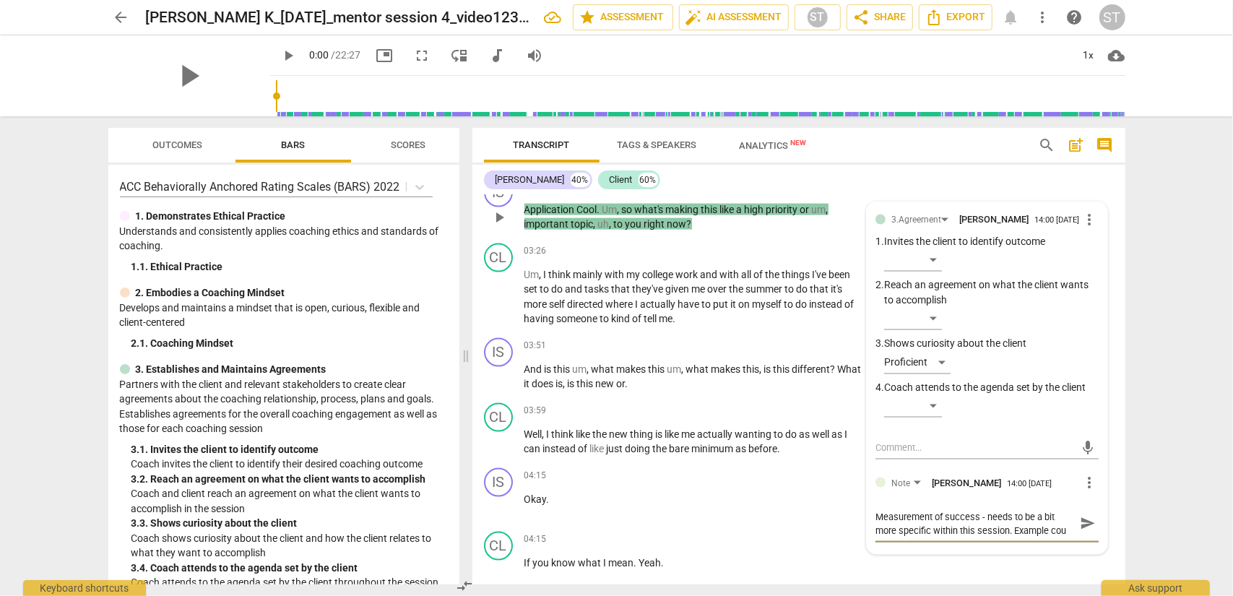
type textarea "Measurement of success - needs to be a bit more specific within this session. E…"
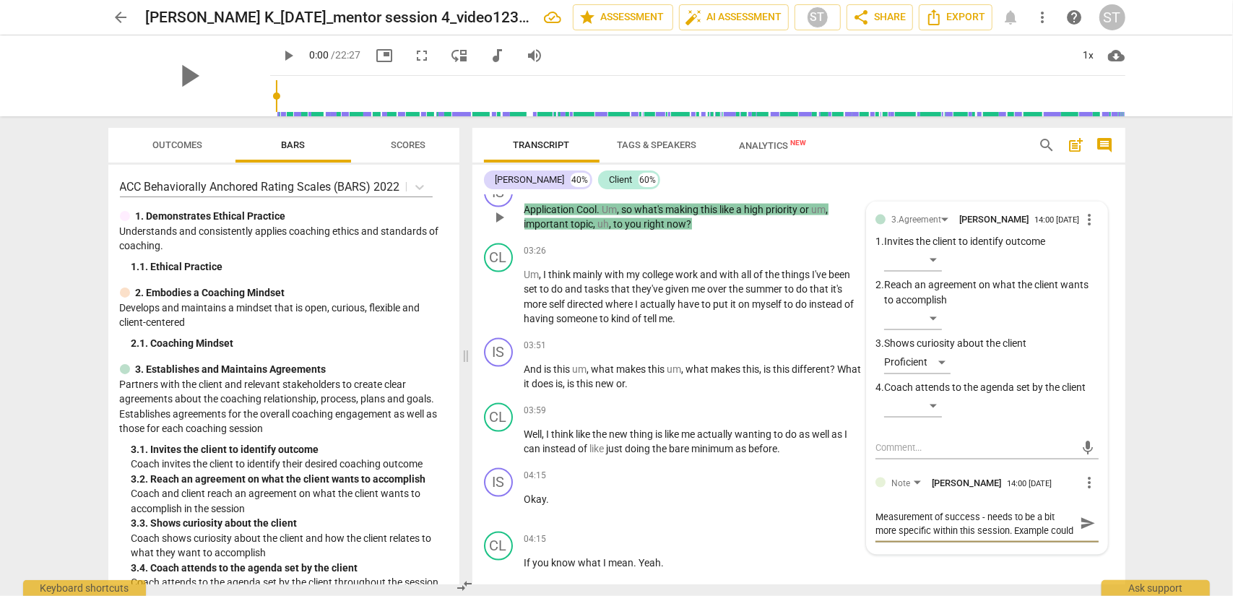
type textarea "Measurement of success - needs to be a bit more specific within this session. E…"
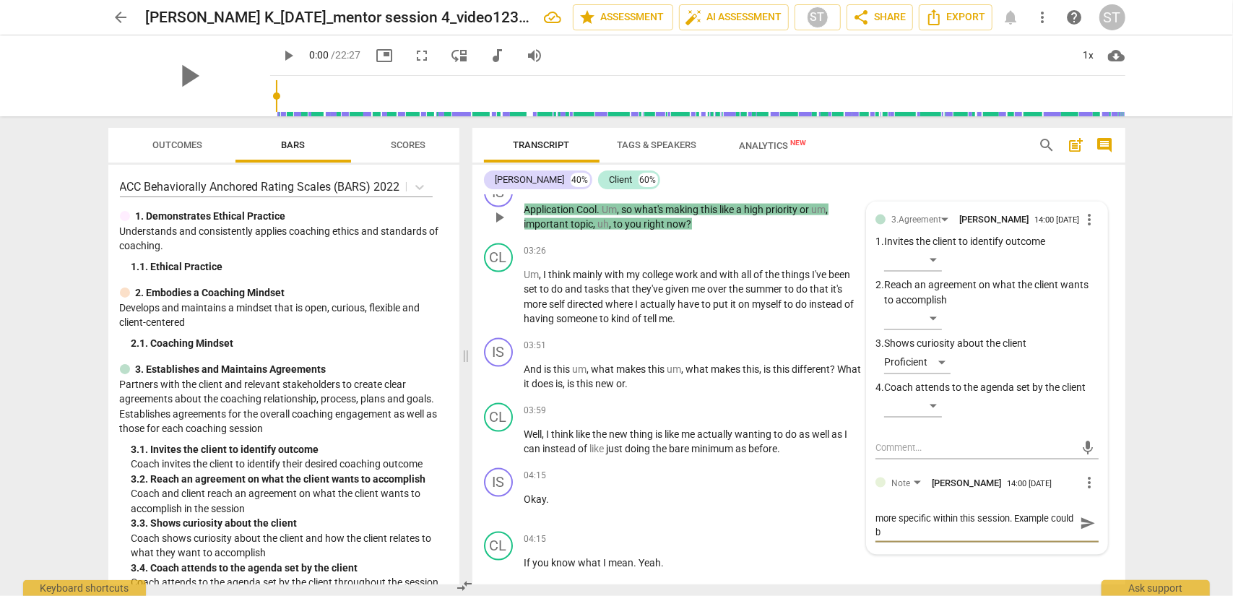
type textarea "Measurement of success - needs to be a bit more specific within this session. E…"
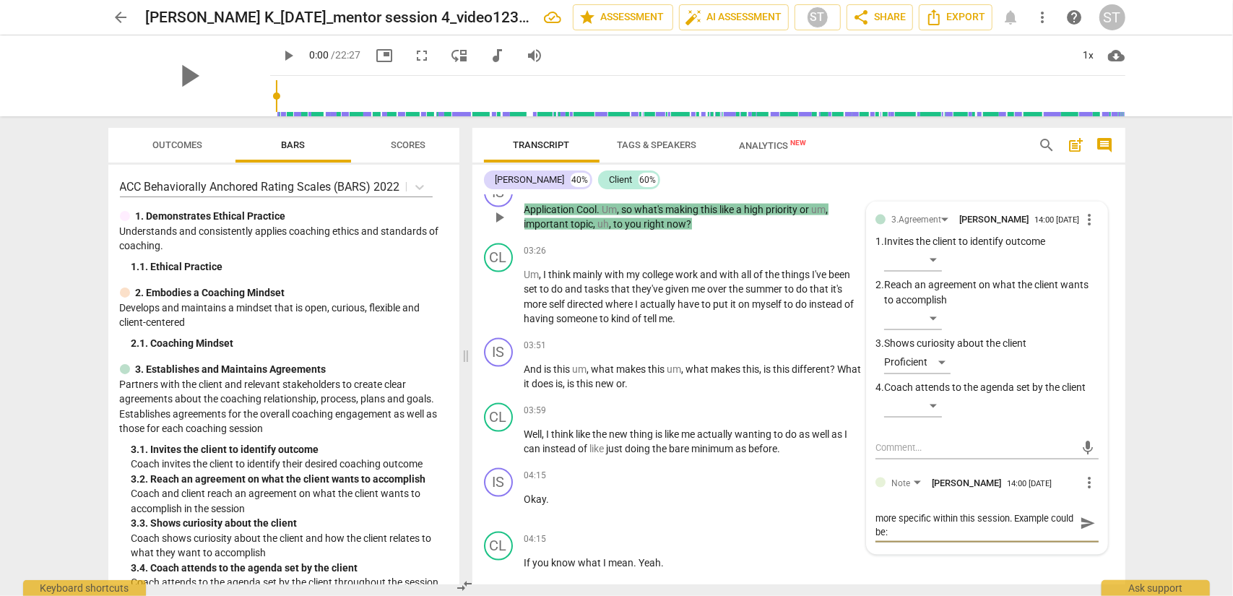
type textarea "Measurement of success - needs to be a bit more specific within this session. E…"
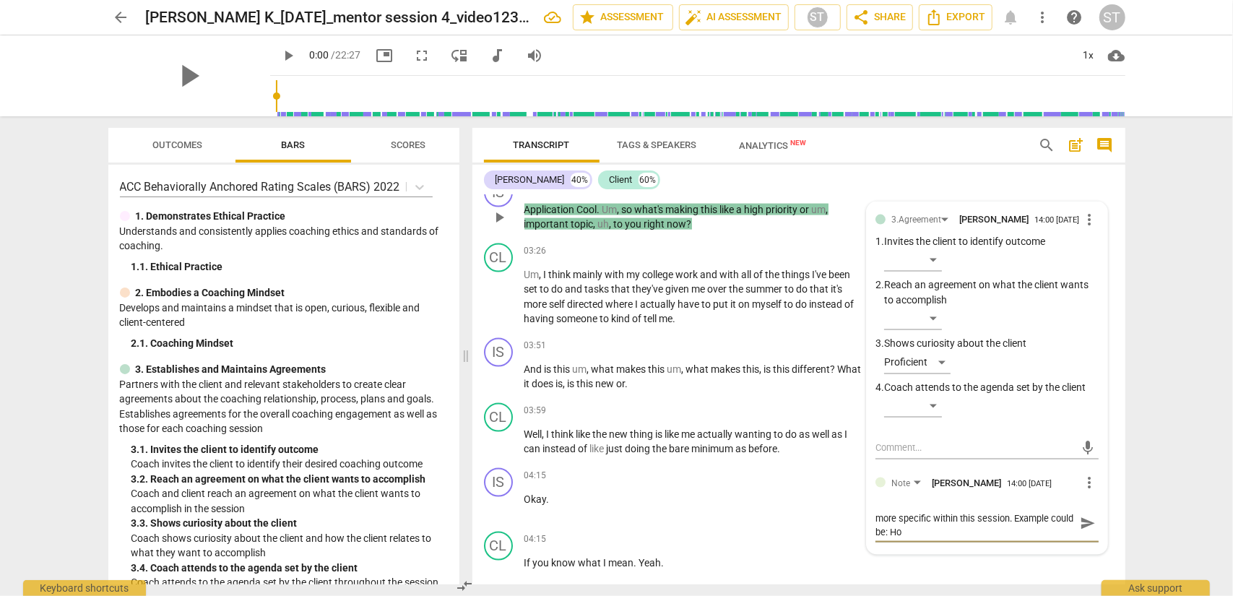
type textarea "Measurement of success - needs to be a bit more specific within this session. E…"
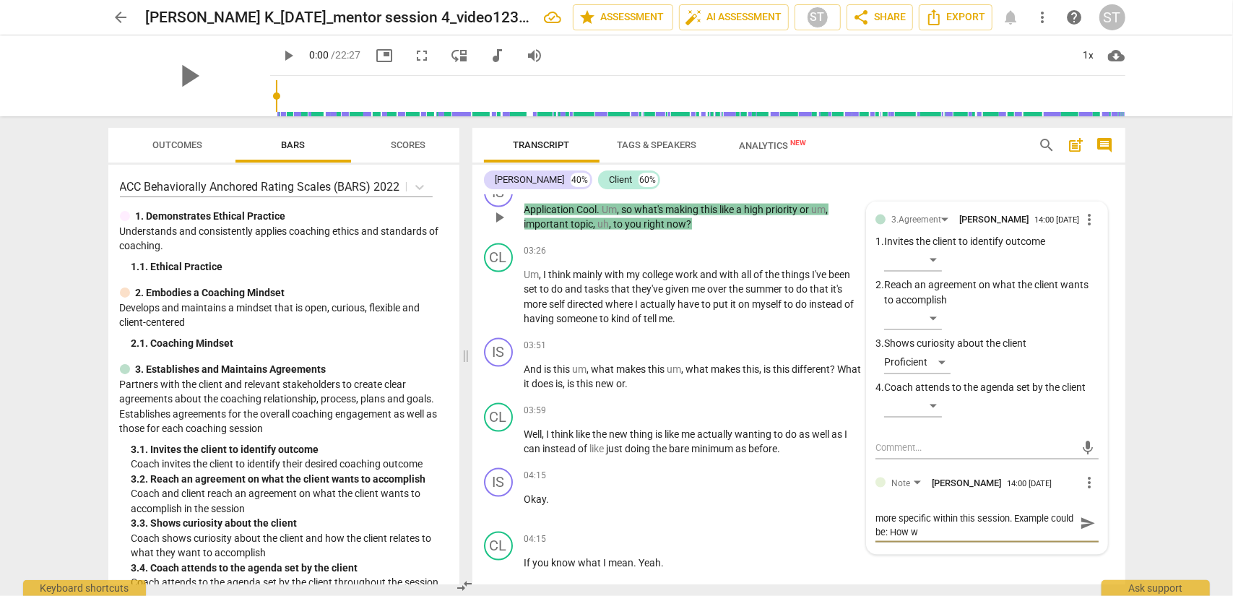
type textarea "Measurement of success - needs to be a bit more specific within this session. E…"
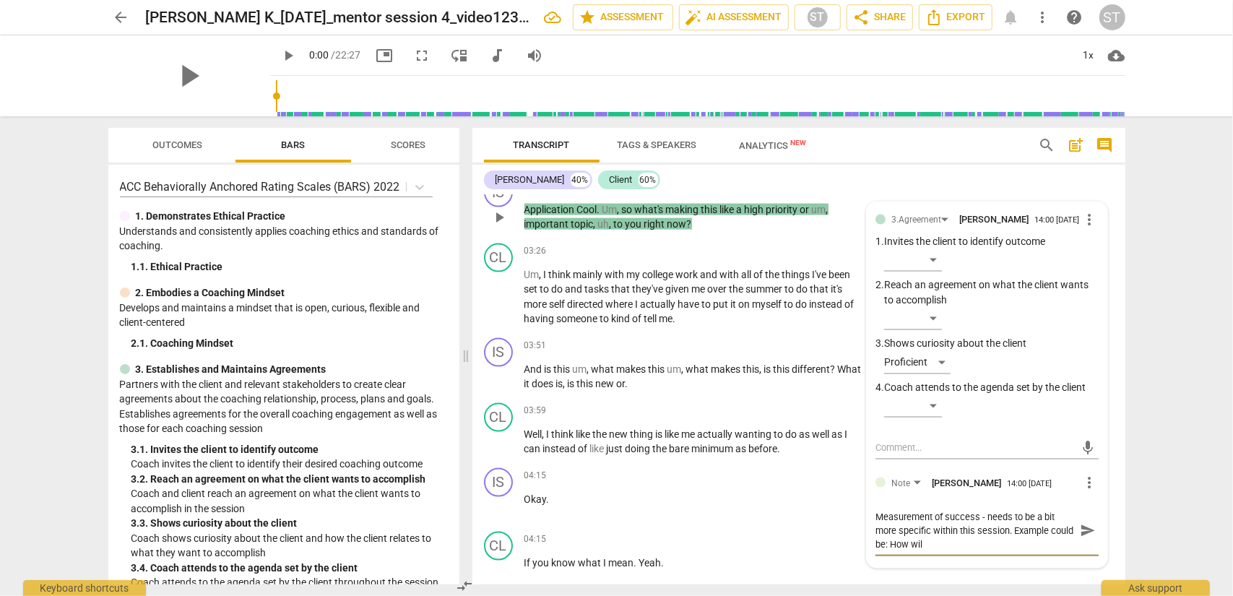
type textarea "Measurement of success - needs to be a bit more specific within this session. E…"
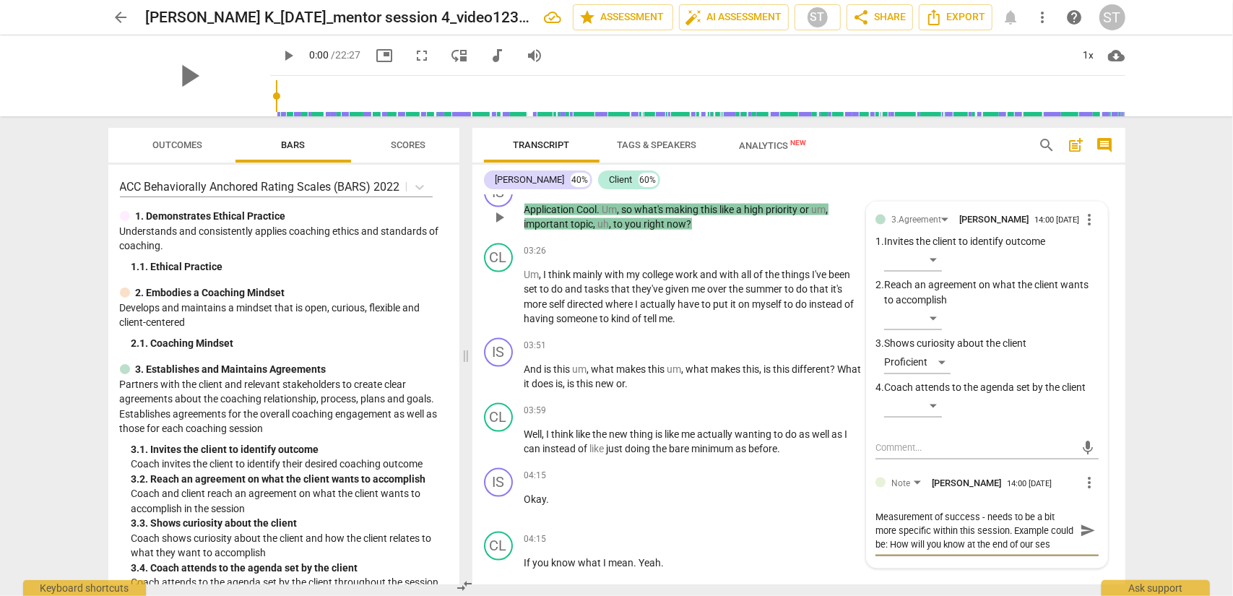
scroll to position [12, 0]
click at [912, 480] on textarea "Measurement of success - needs to be a bit more specific within this session. E…" at bounding box center [976, 530] width 200 height 41
drag, startPoint x: 942, startPoint y: 561, endPoint x: 983, endPoint y: 545, distance: 43.5
click at [924, 480] on textarea "Measurement of success - needs to be a bit more specific within this session. E…" at bounding box center [976, 537] width 200 height 55
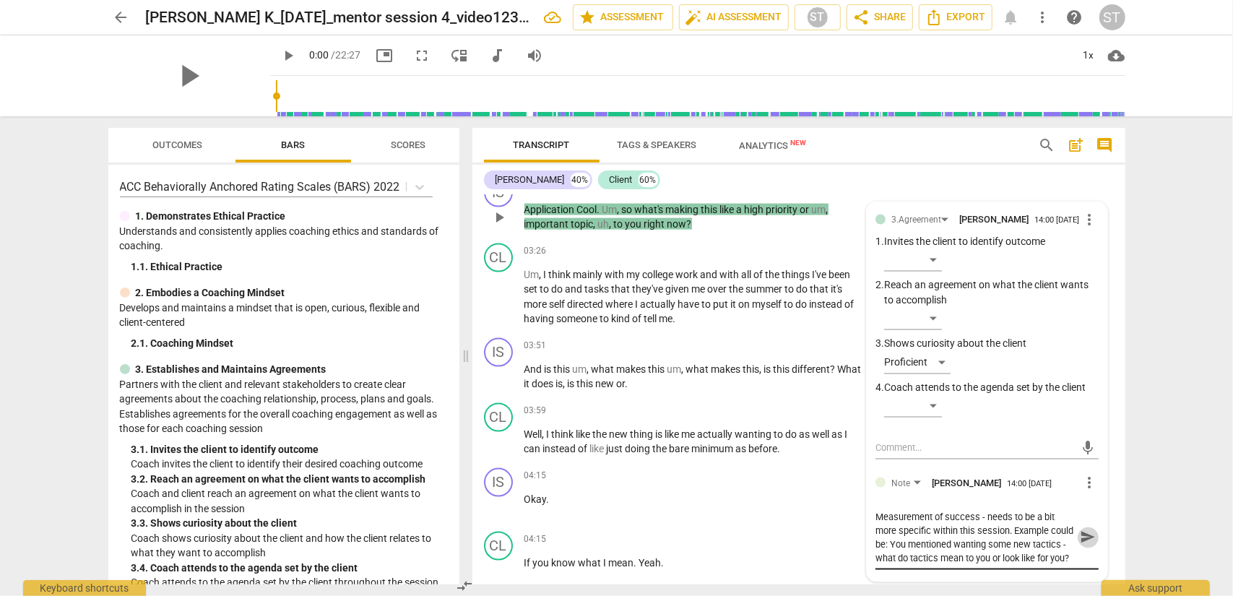
click at [924, 480] on span "send" at bounding box center [1088, 538] width 16 height 16
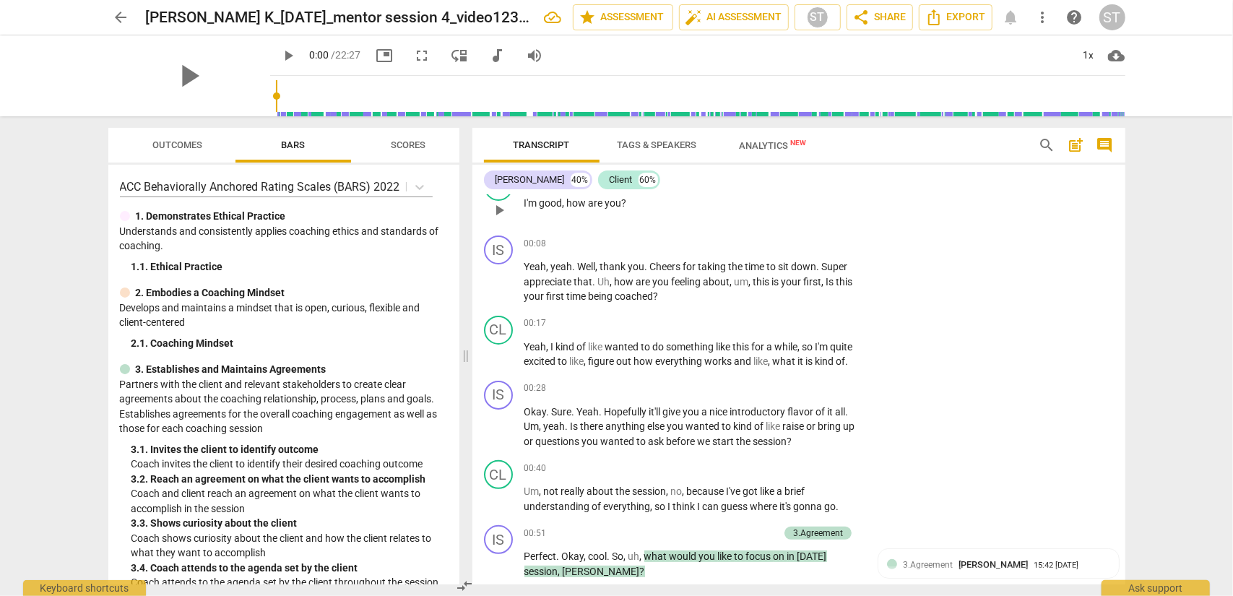
scroll to position [0, 0]
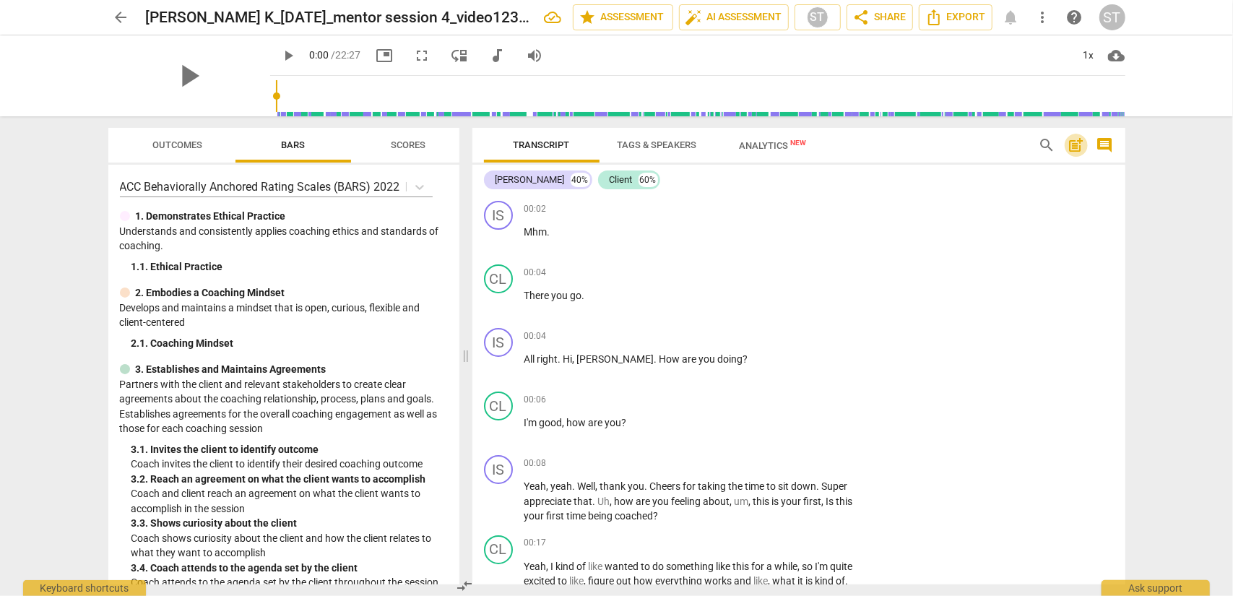
click at [924, 145] on span "post_add" at bounding box center [1076, 145] width 17 height 17
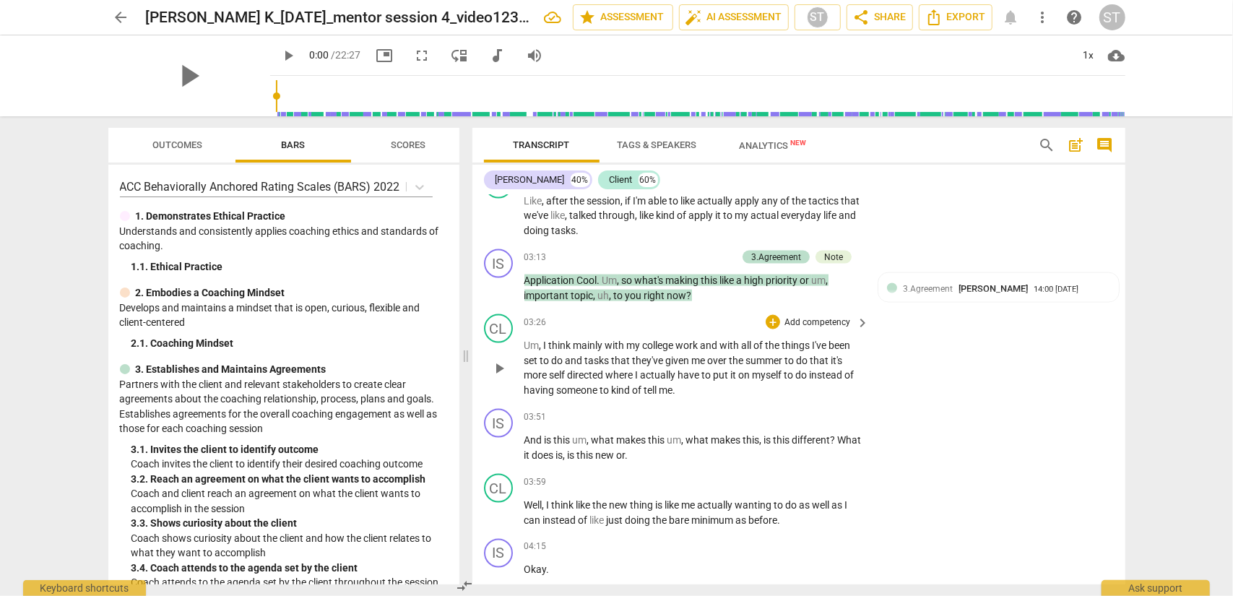
scroll to position [1590, 0]
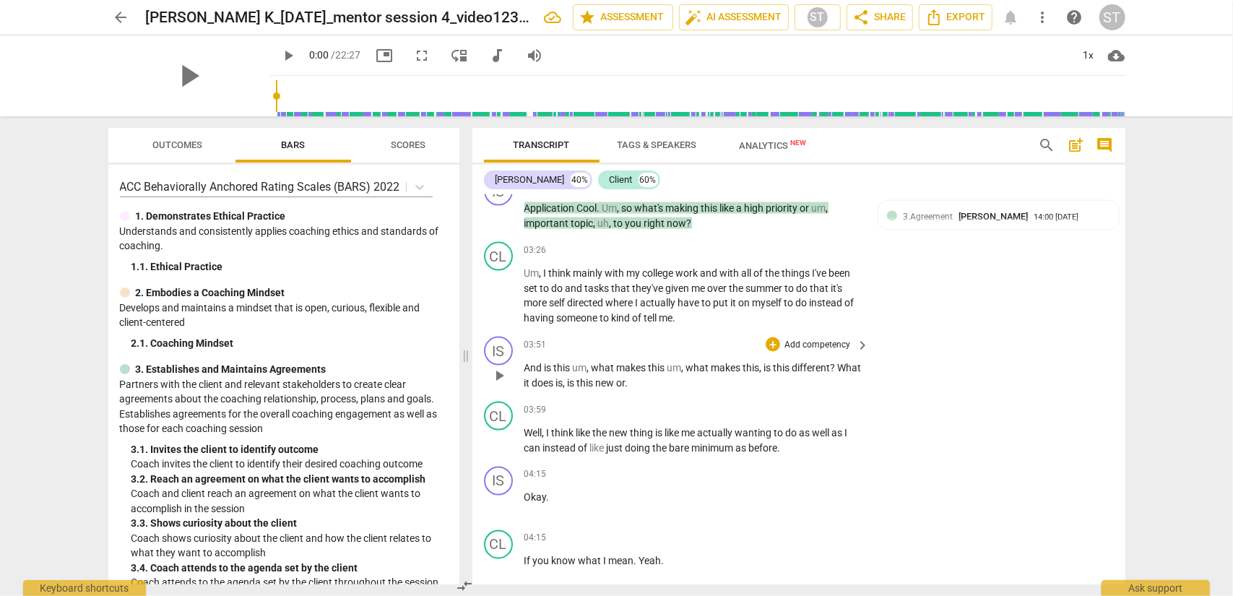
click at [822, 352] on p "Add competency" at bounding box center [817, 345] width 69 height 13
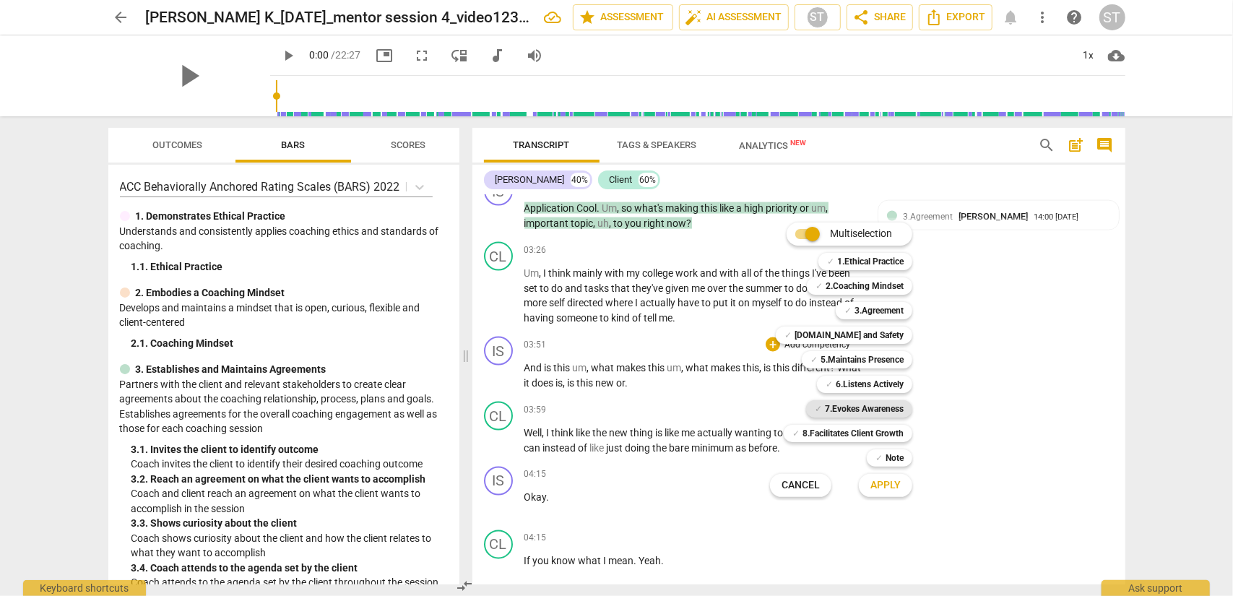
click at [882, 400] on b "7.Evokes Awareness" at bounding box center [864, 408] width 79 height 17
click at [880, 480] on span "Apply" at bounding box center [886, 485] width 30 height 14
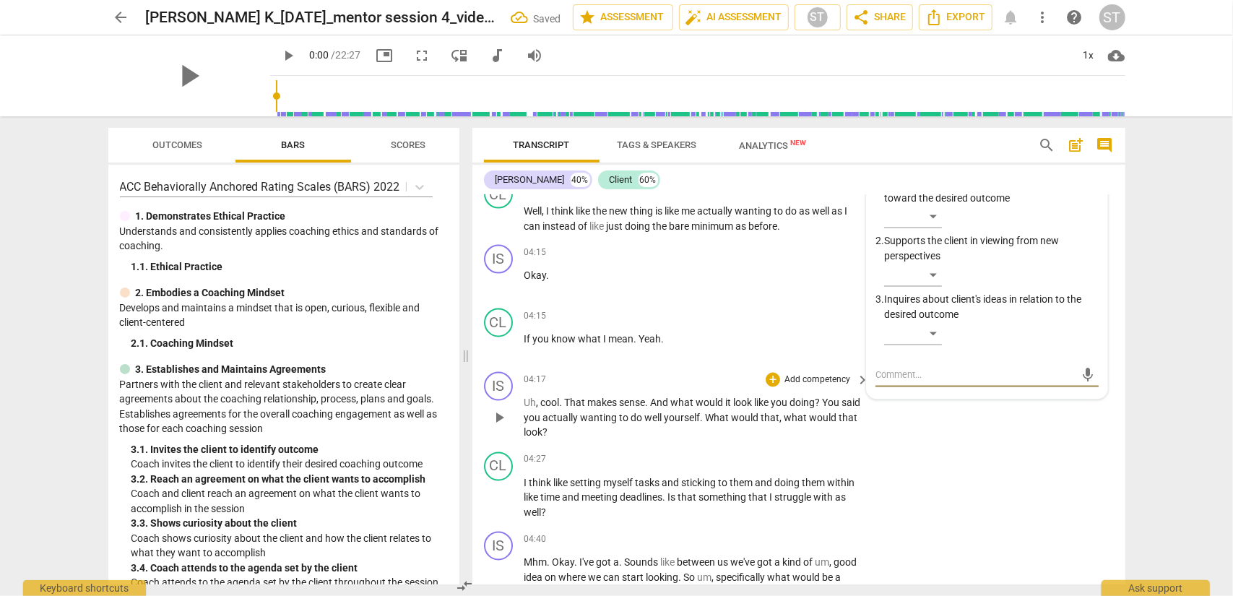
scroll to position [1739, 0]
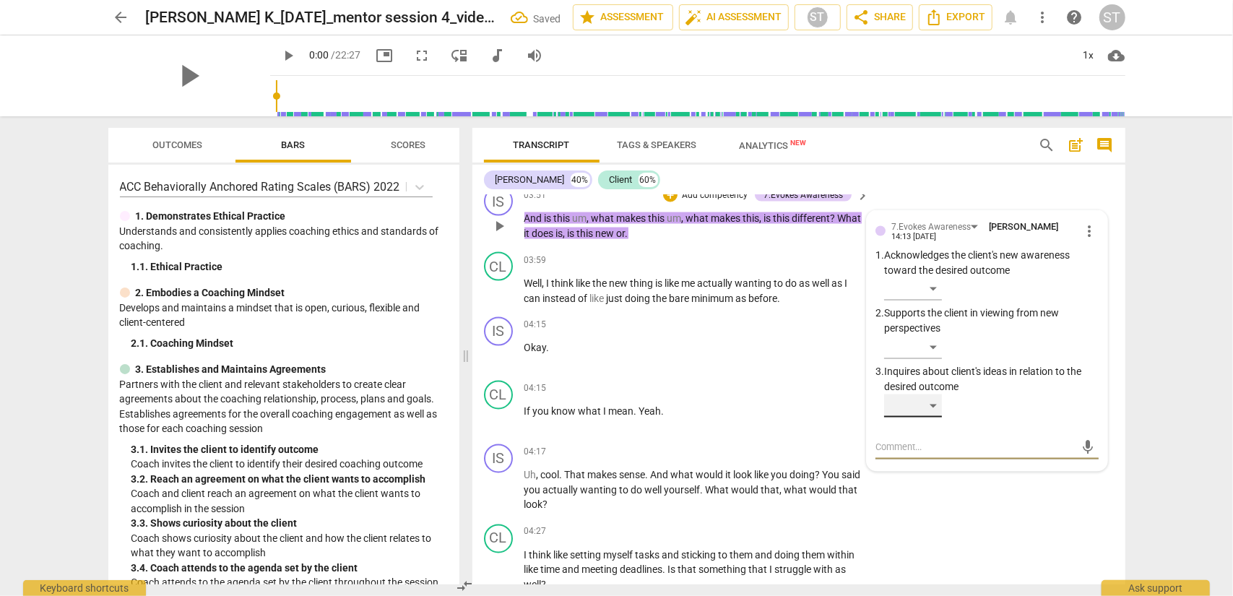
click at [923, 418] on div "​" at bounding box center [913, 406] width 58 height 23
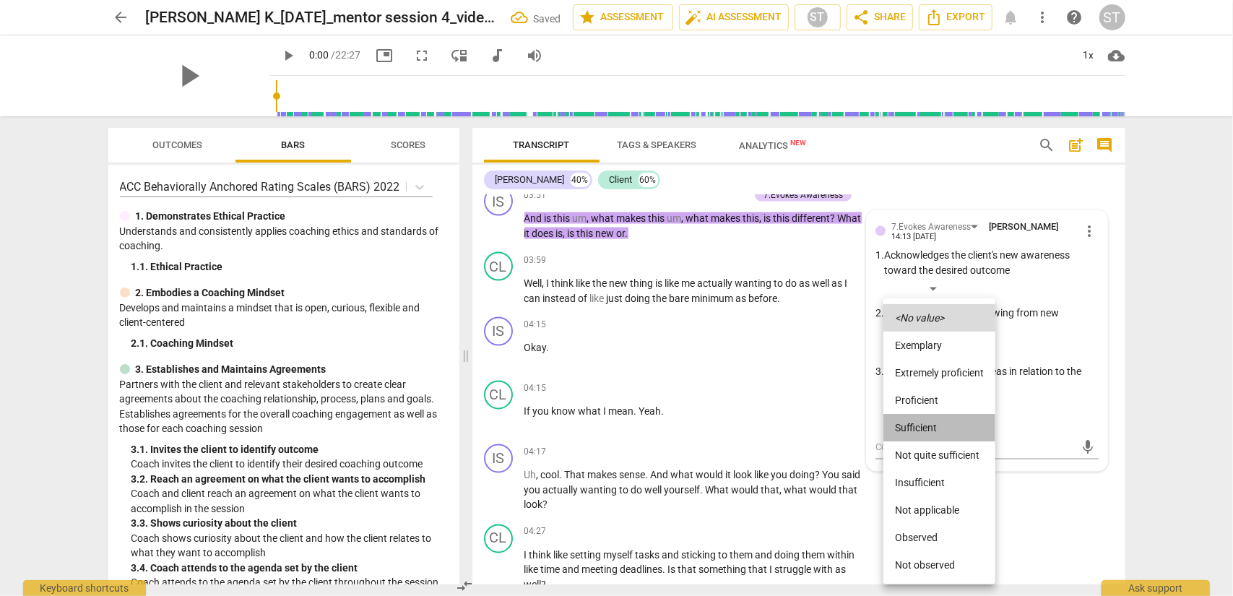
click at [923, 428] on li "Sufficient" at bounding box center [940, 427] width 112 height 27
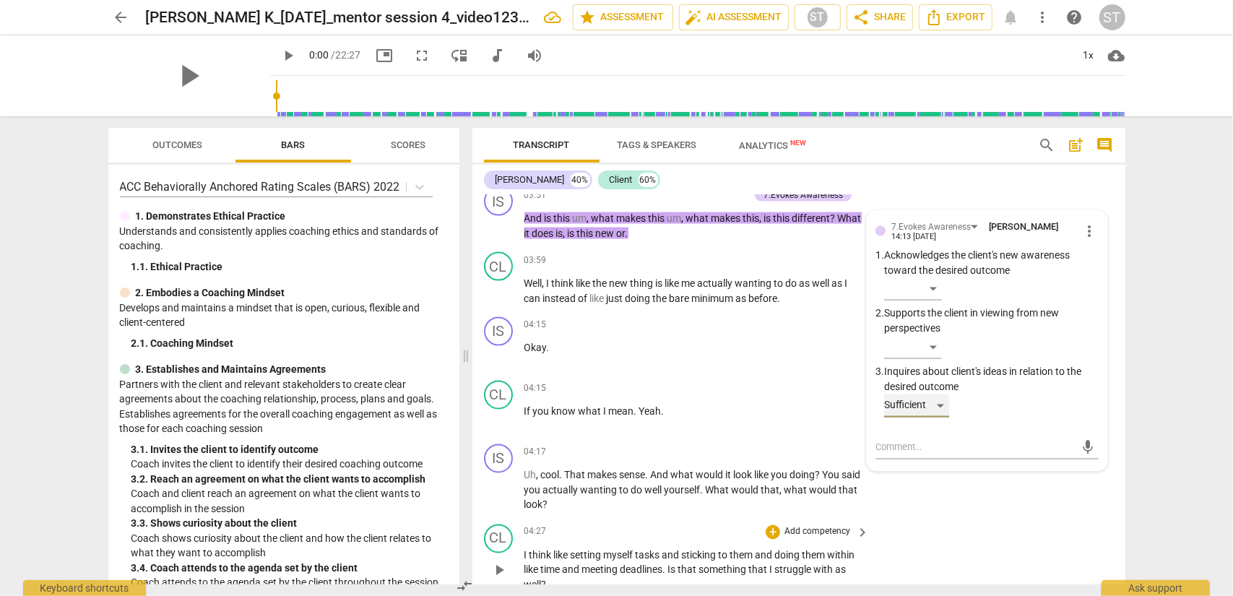
scroll to position [1811, 0]
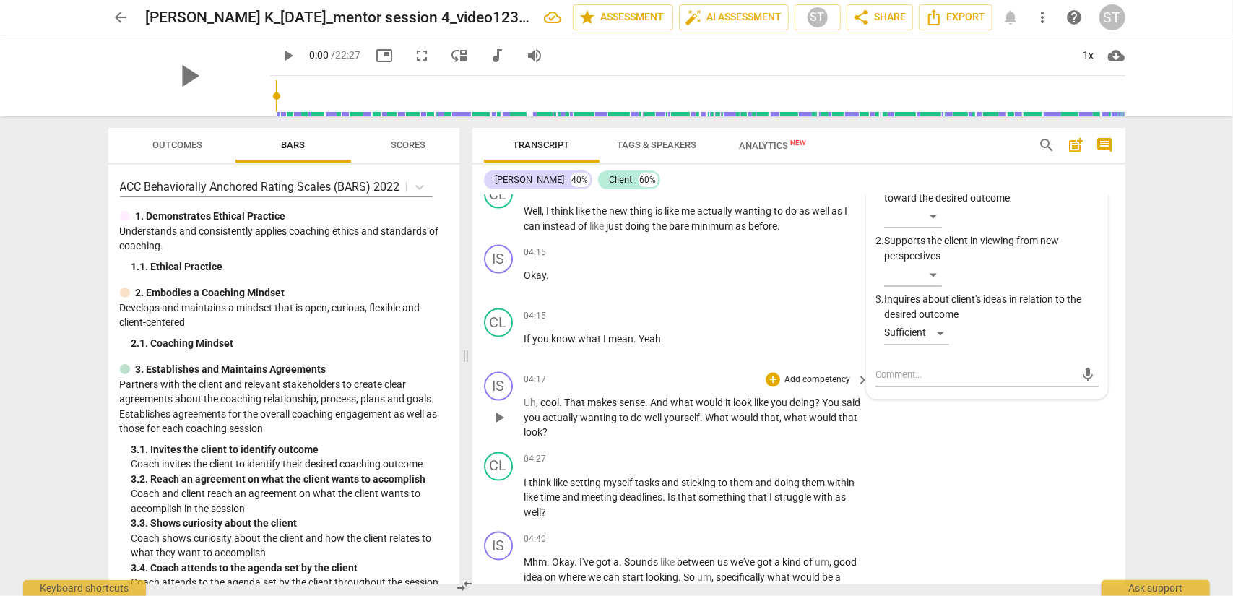
click at [827, 387] on p "Add competency" at bounding box center [817, 380] width 69 height 13
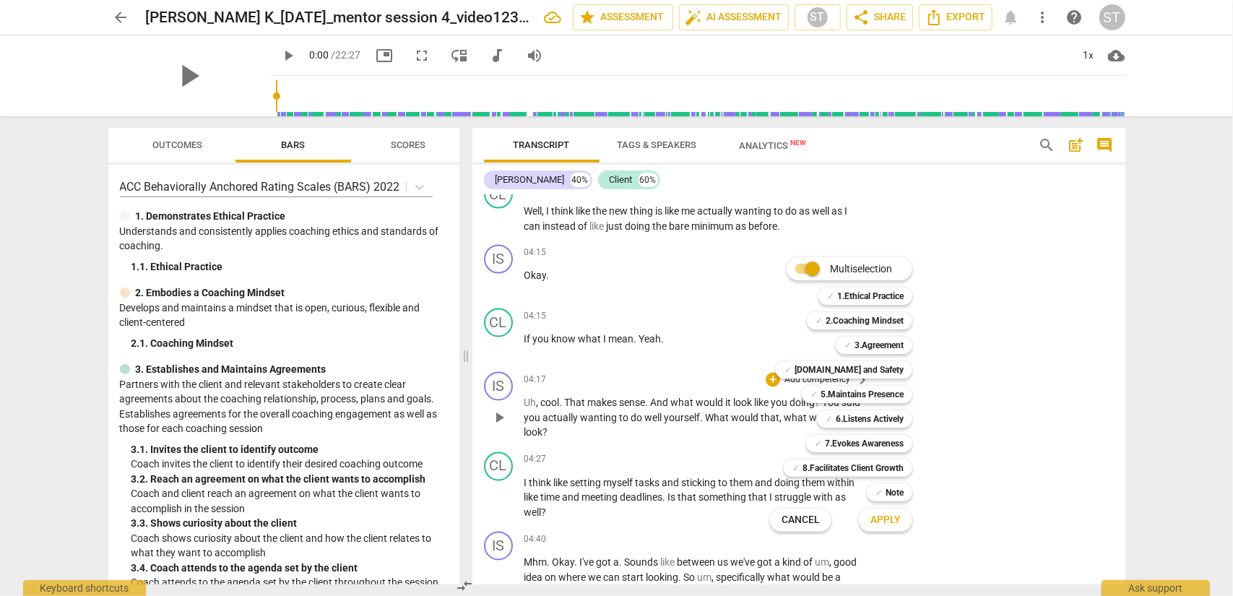
click at [827, 399] on b "5.Maintains Presence" at bounding box center [862, 394] width 83 height 17
click at [840, 415] on b "6.Listens Actively" at bounding box center [870, 418] width 68 height 17
click at [860, 449] on b "7.Evokes Awareness" at bounding box center [864, 443] width 79 height 17
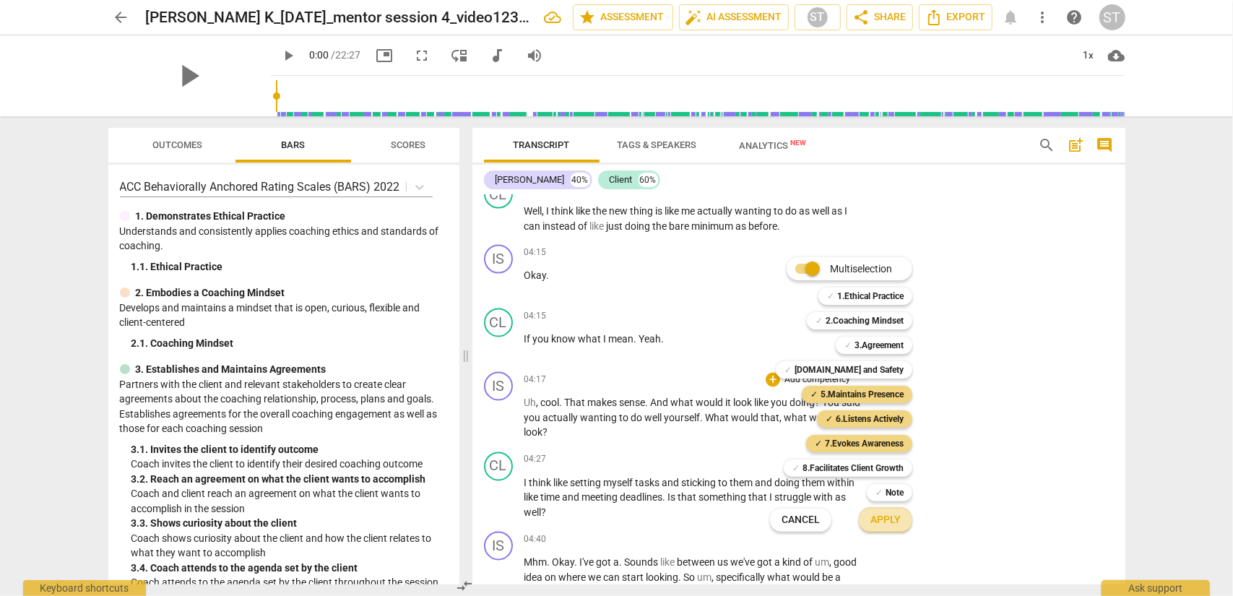
click at [897, 480] on span "Apply" at bounding box center [886, 520] width 30 height 14
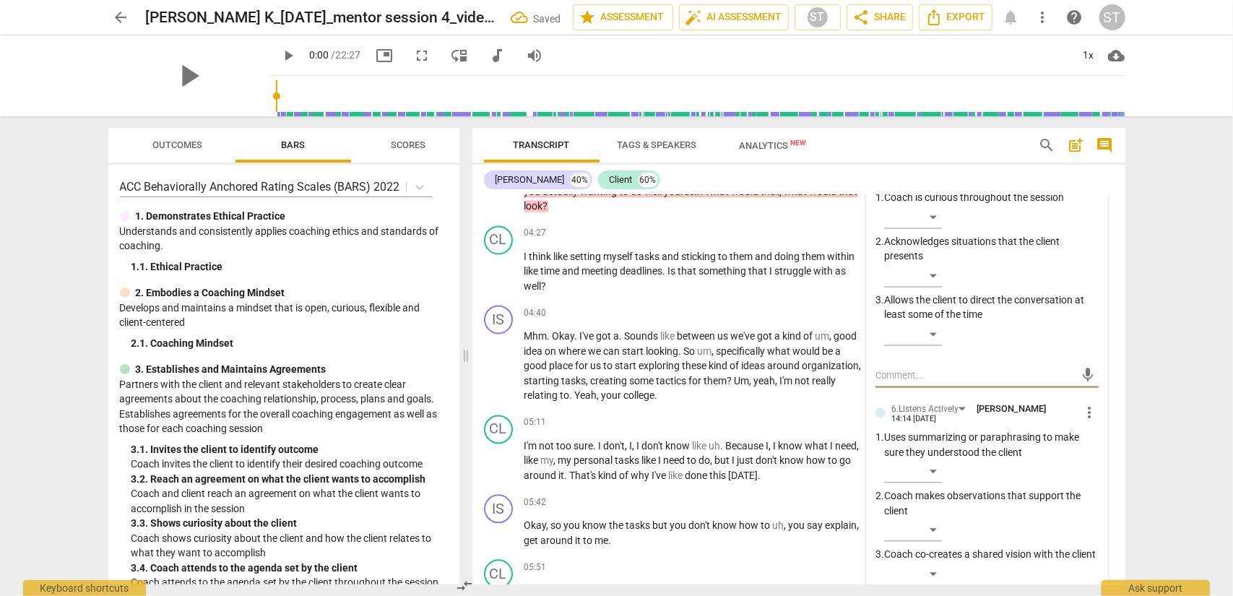
scroll to position [1910, 0]
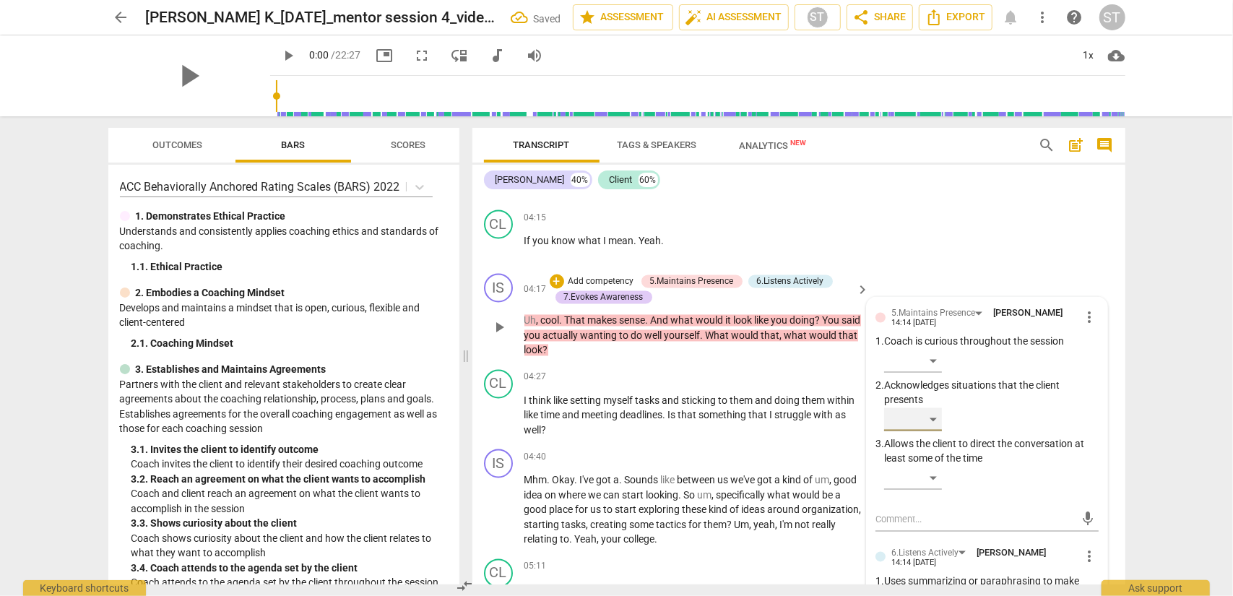
click at [924, 431] on div "​" at bounding box center [913, 419] width 58 height 23
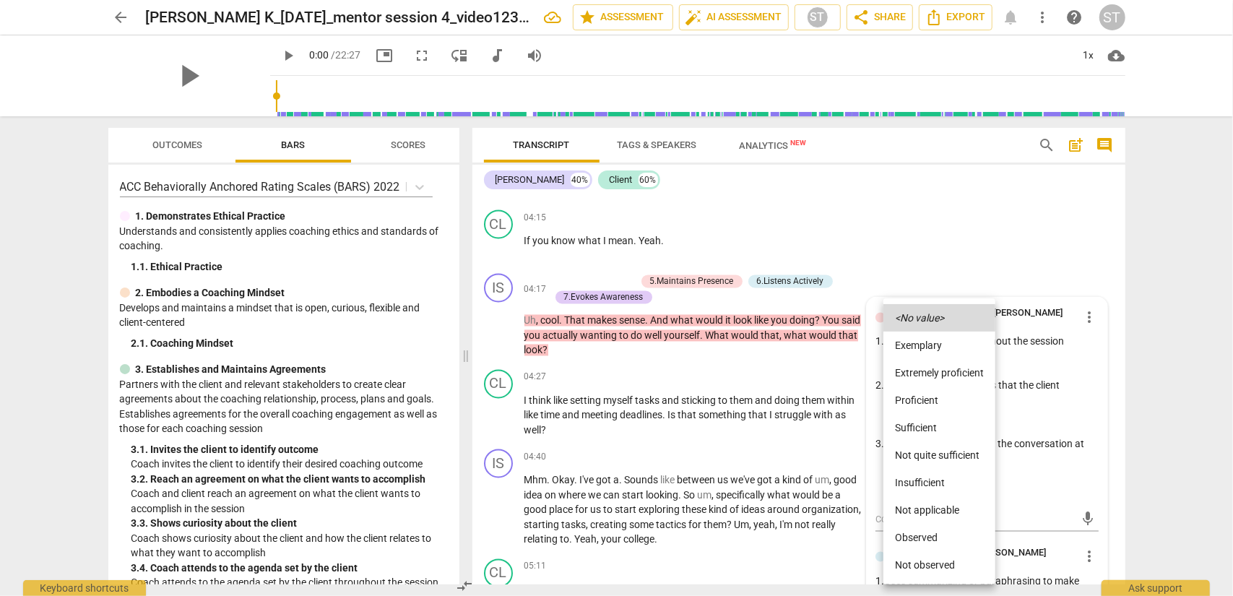
click at [924, 407] on li "Proficient" at bounding box center [940, 400] width 112 height 27
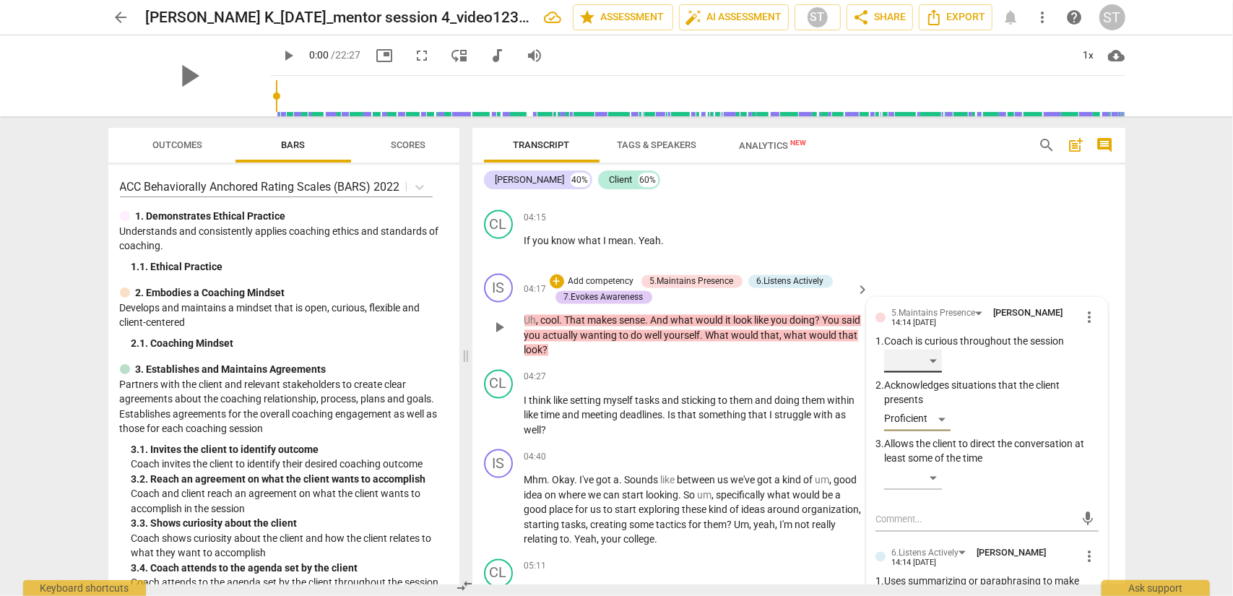
click at [924, 373] on div "​" at bounding box center [913, 361] width 58 height 23
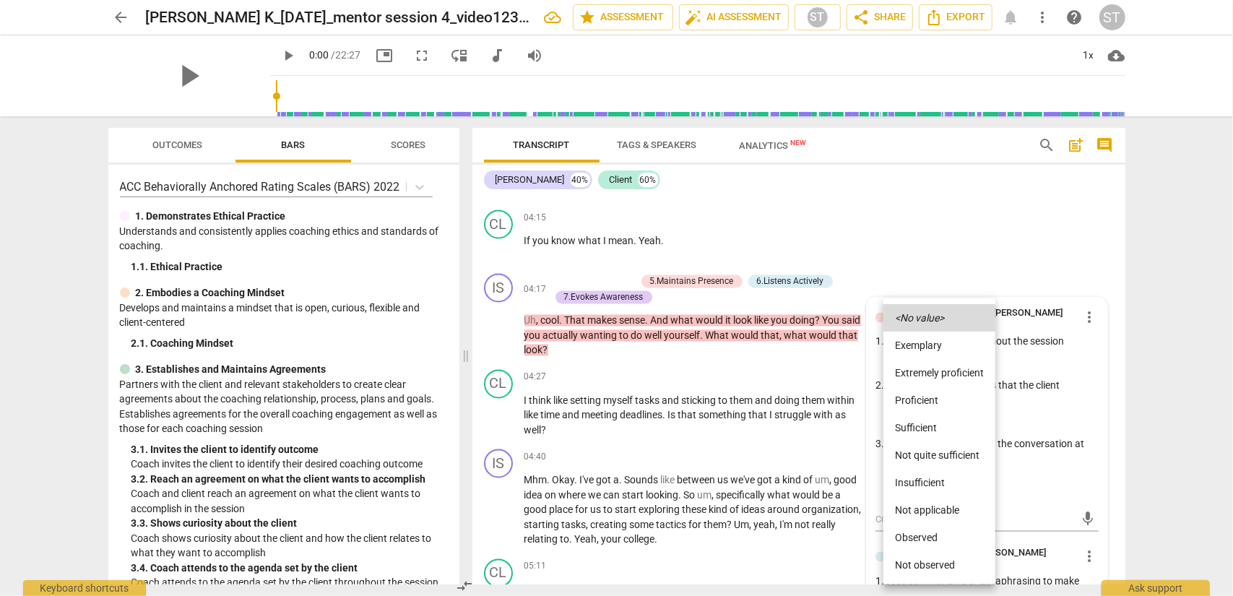
click at [924, 400] on li "Proficient" at bounding box center [940, 400] width 112 height 27
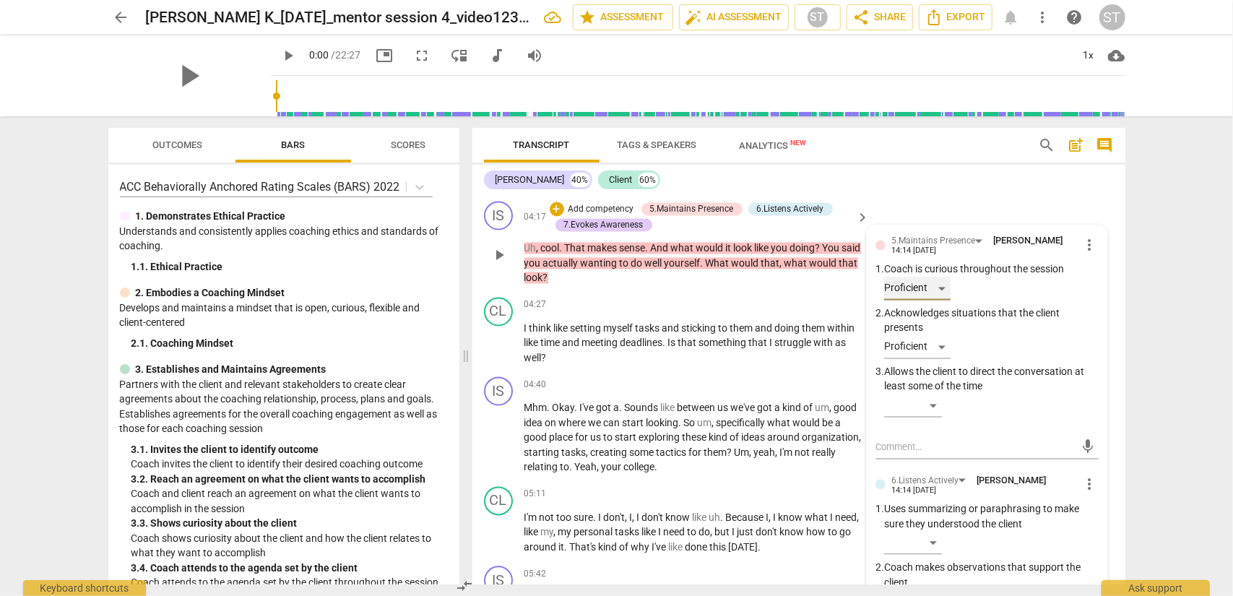
scroll to position [2054, 0]
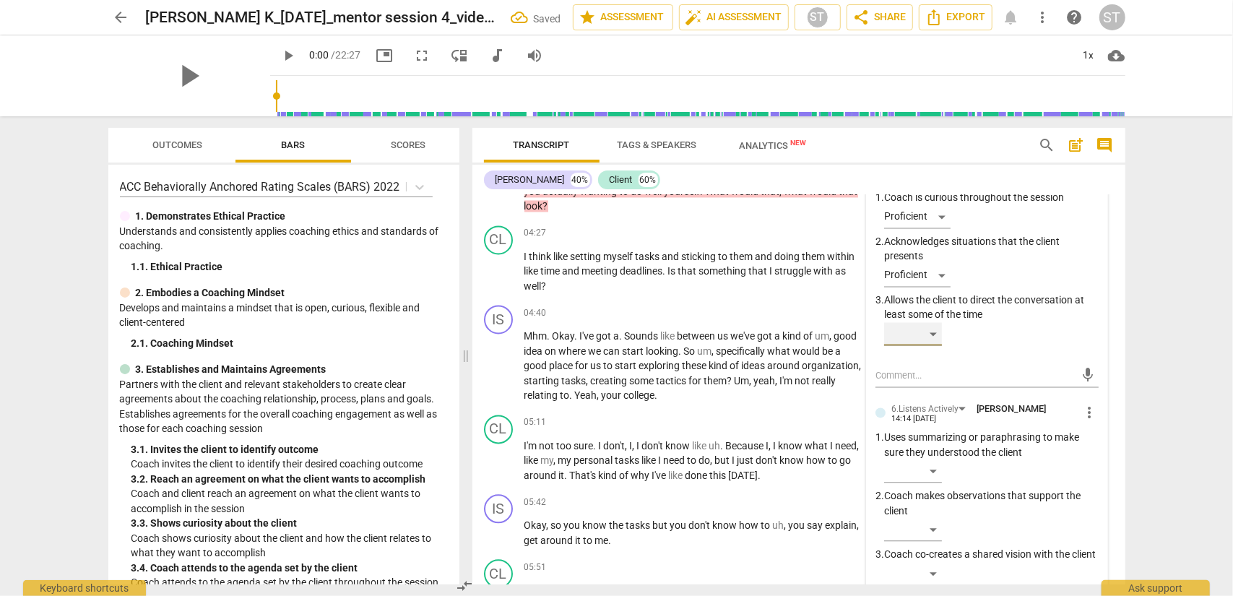
click at [924, 345] on div "​" at bounding box center [913, 333] width 58 height 23
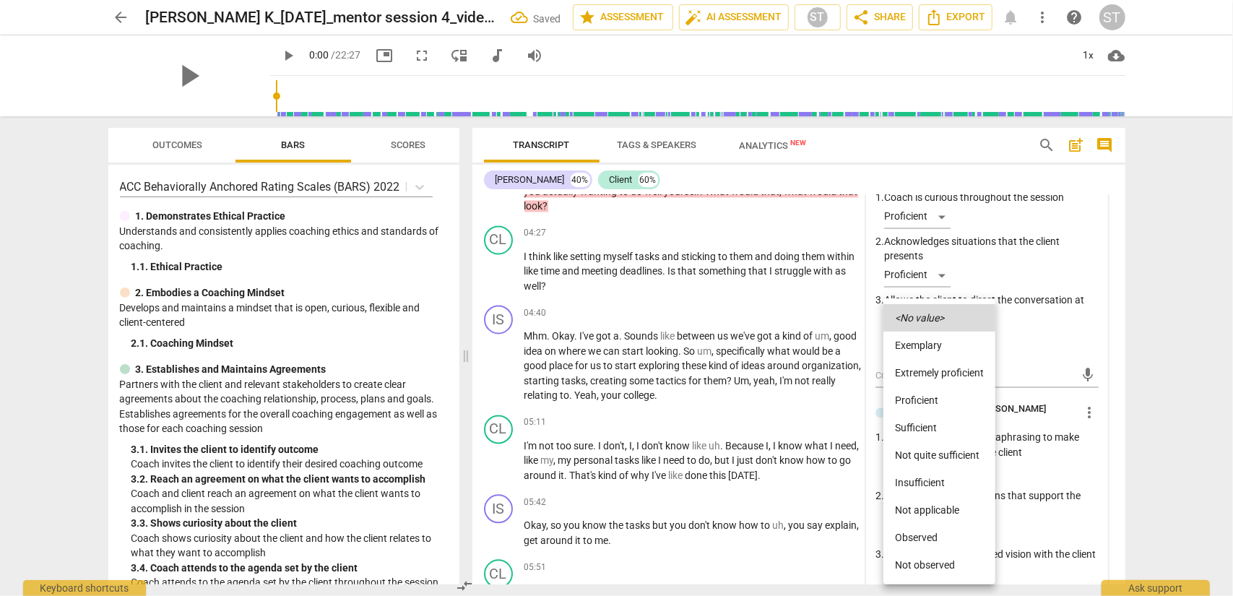
click at [924, 400] on li "Proficient" at bounding box center [940, 400] width 112 height 27
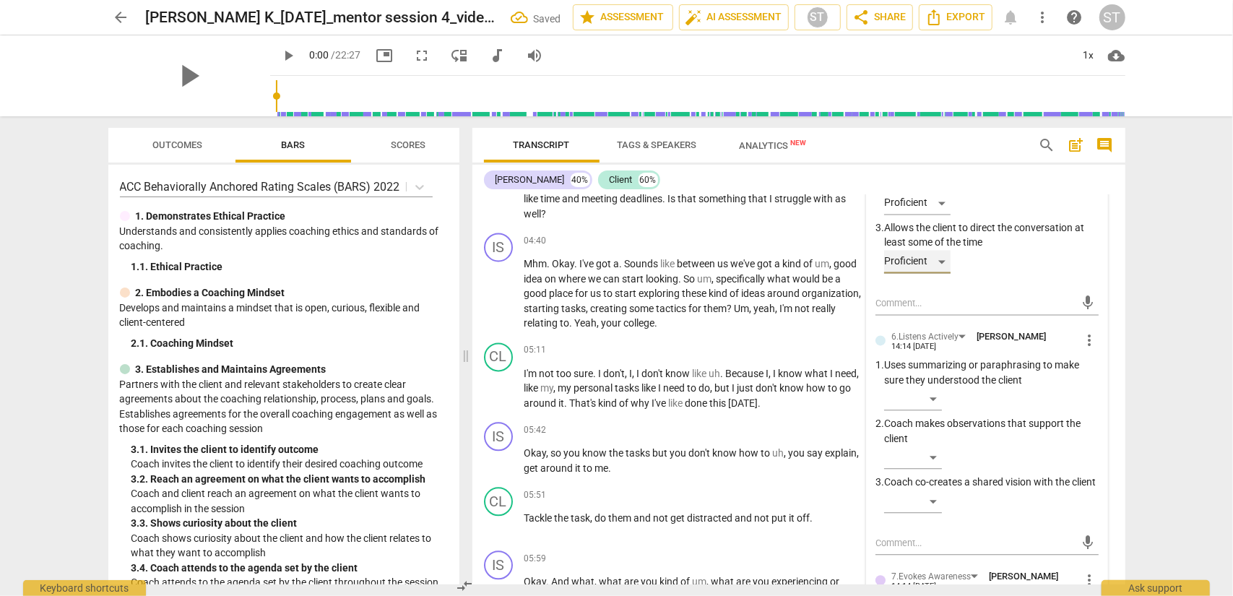
scroll to position [2199, 0]
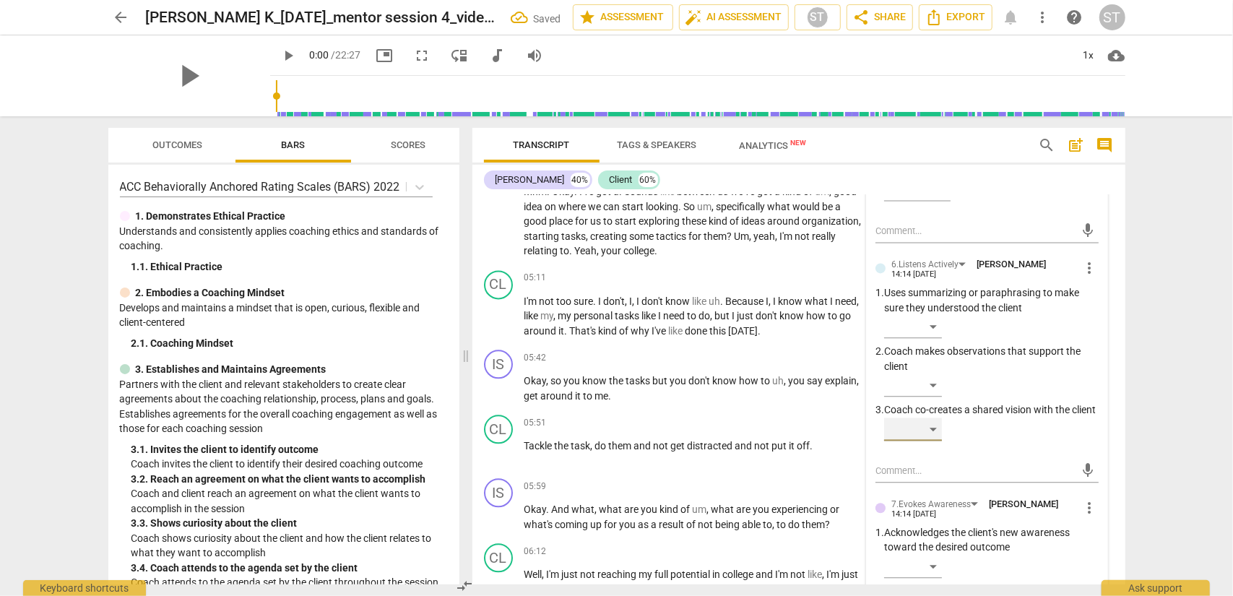
click at [924, 441] on div "​" at bounding box center [913, 429] width 58 height 23
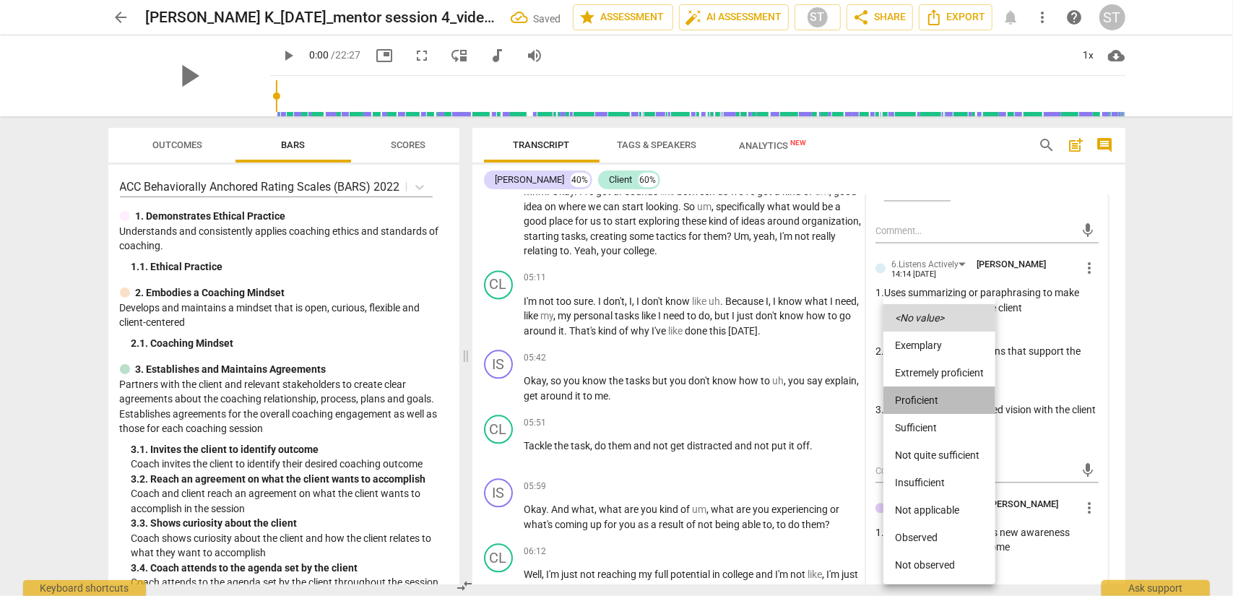
click at [924, 402] on li "Proficient" at bounding box center [940, 400] width 112 height 27
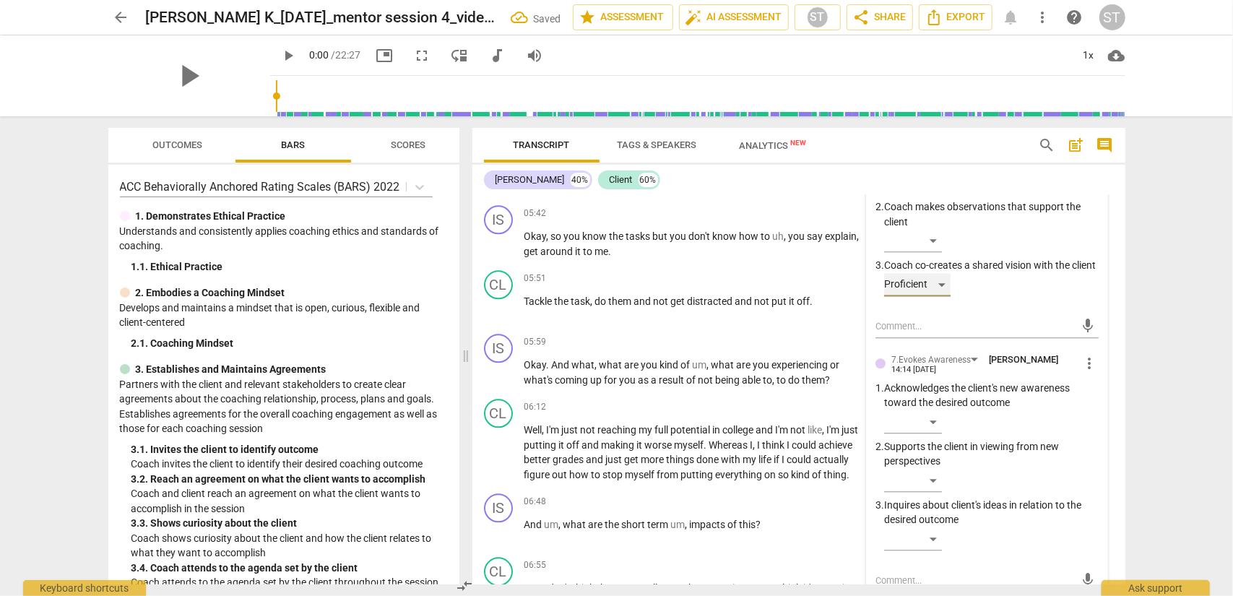
scroll to position [2488, 0]
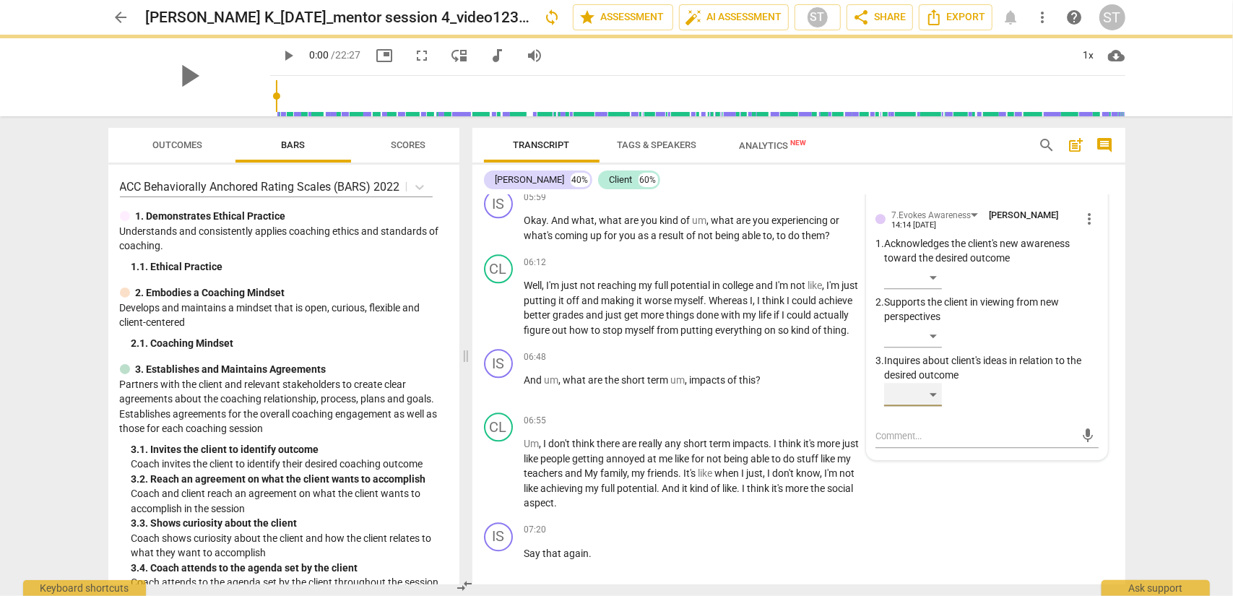
click at [924, 406] on div "​" at bounding box center [913, 394] width 58 height 23
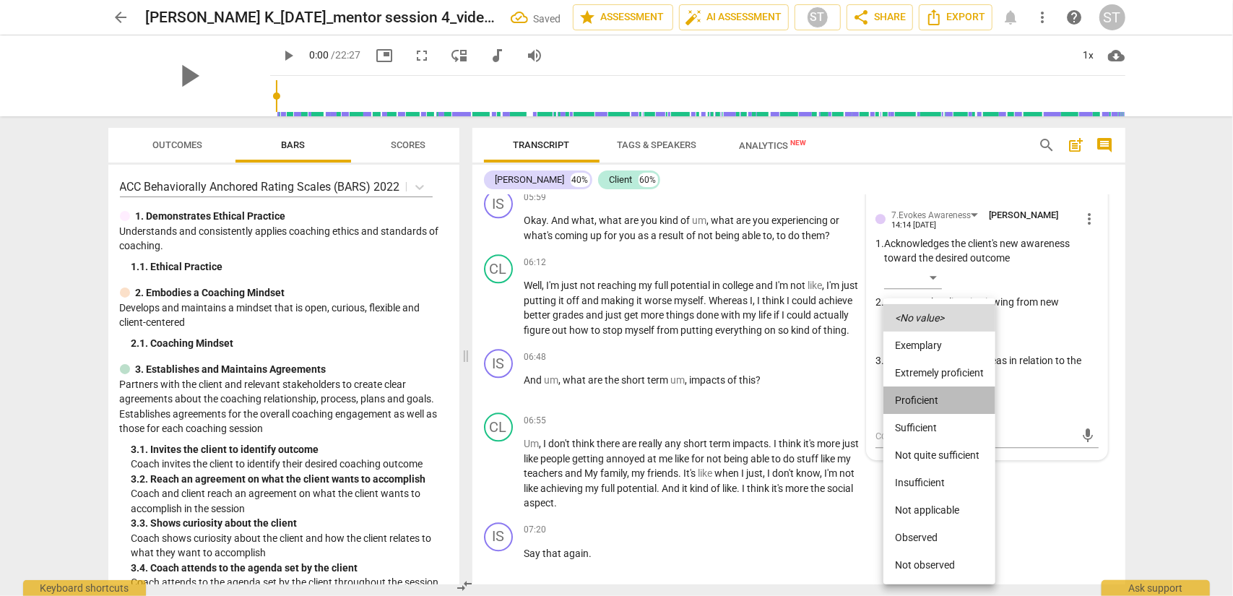
click at [924, 408] on li "Proficient" at bounding box center [940, 400] width 112 height 27
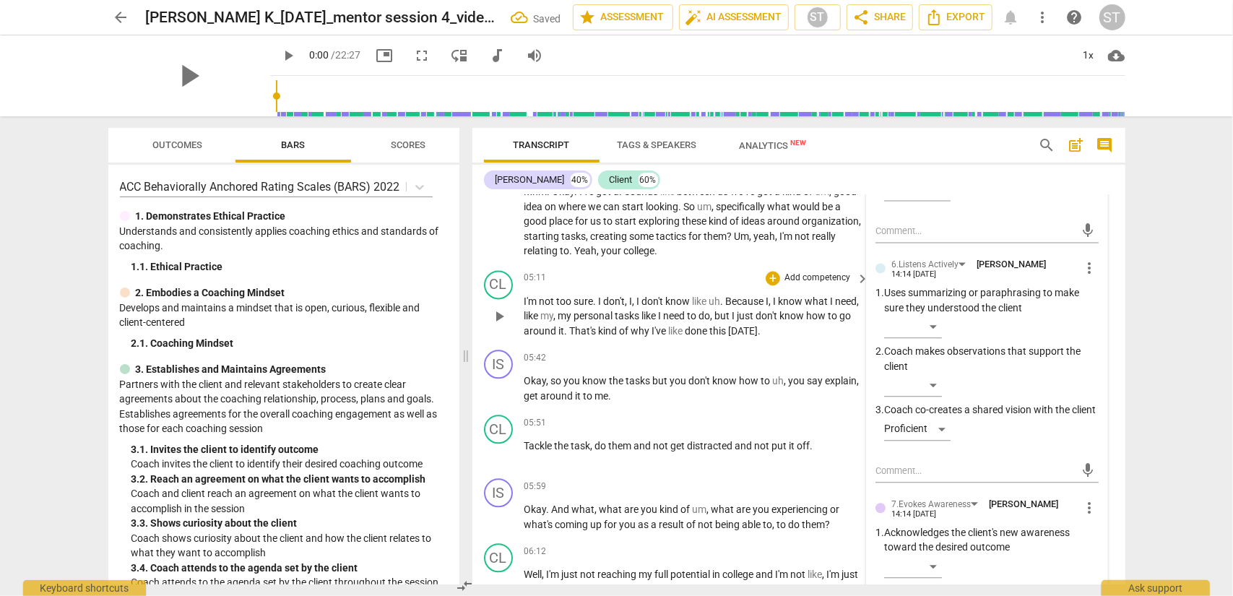
scroll to position [1982, 0]
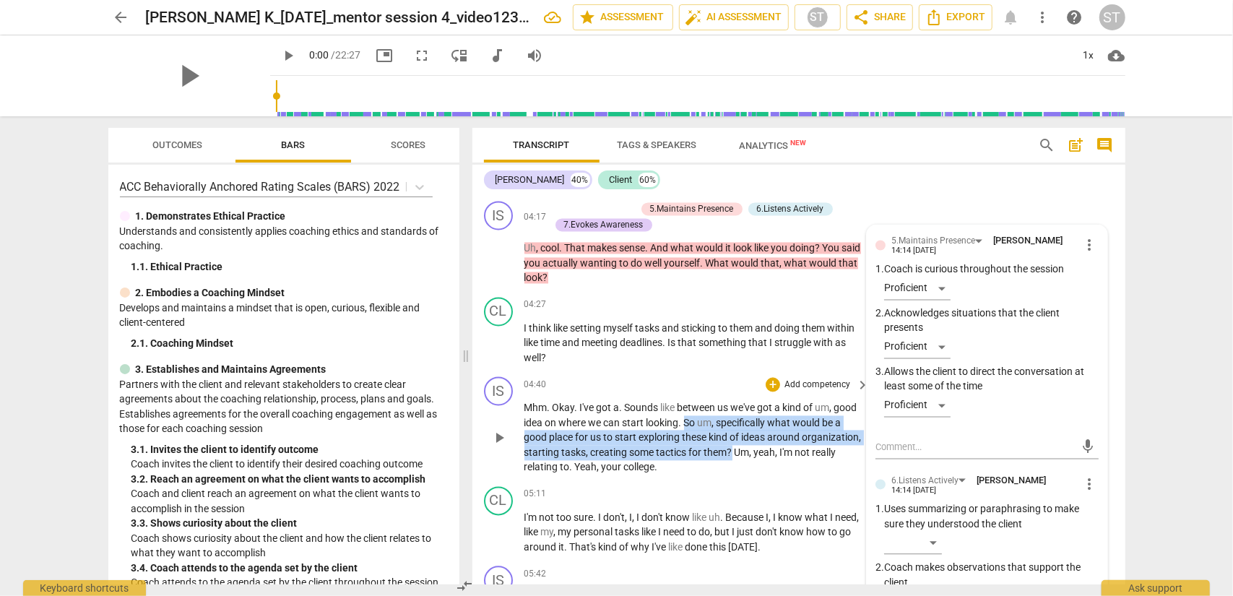
drag, startPoint x: 712, startPoint y: 436, endPoint x: 793, endPoint y: 468, distance: 86.9
click at [793, 468] on p "Mhm . Okay . I've got a . Sounds like between us we've got a kind of um , good …" at bounding box center [694, 438] width 338 height 74
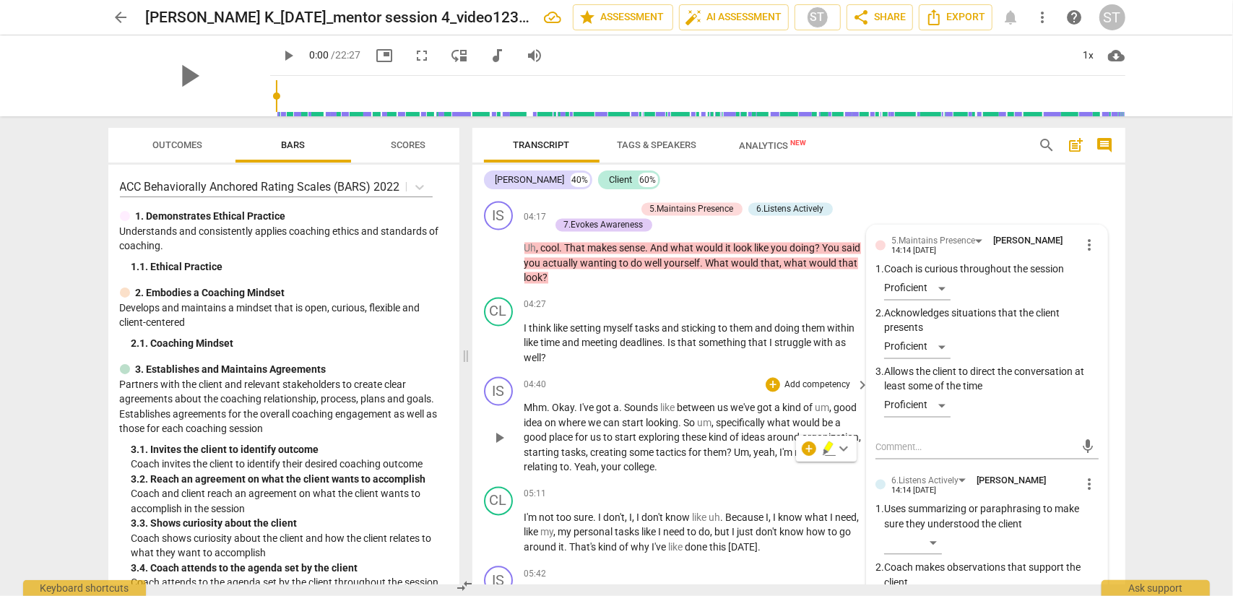
click at [735, 459] on span "?" at bounding box center [731, 453] width 7 height 12
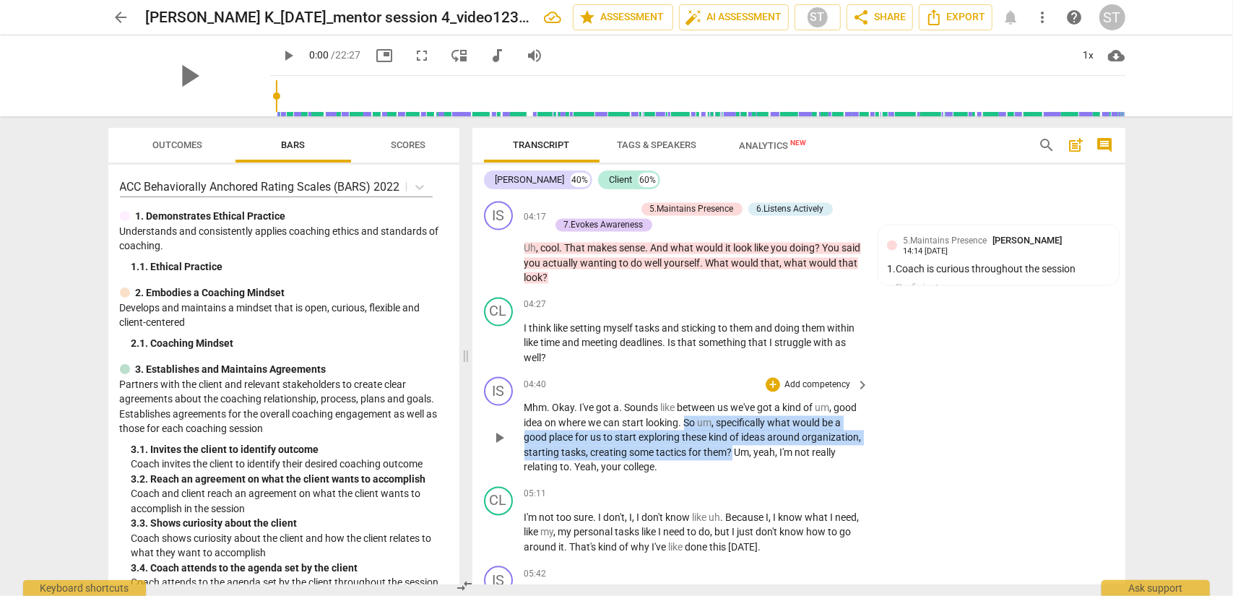
drag, startPoint x: 711, startPoint y: 437, endPoint x: 792, endPoint y: 468, distance: 86.4
click at [792, 468] on p "Mhm . Okay . I've got a . Sounds like between us we've got a kind of um , good …" at bounding box center [694, 438] width 338 height 74
click at [805, 450] on div "+" at bounding box center [809, 448] width 14 height 14
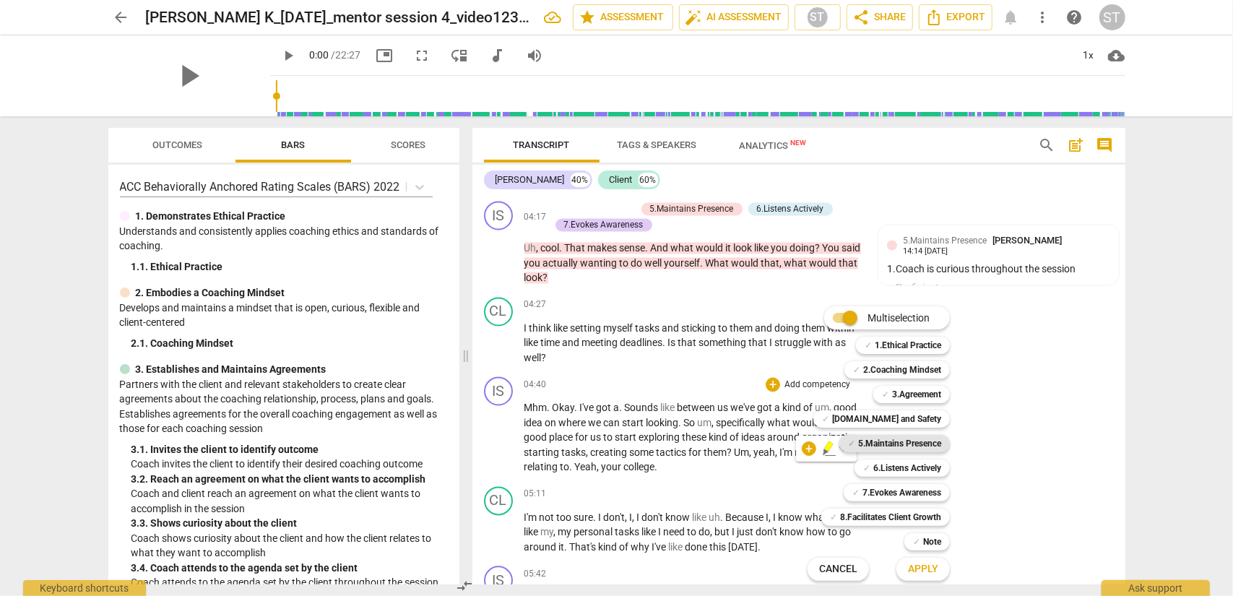
click at [892, 445] on b "5.Maintains Presence" at bounding box center [899, 443] width 83 height 17
click at [924, 480] on button "Apply" at bounding box center [923, 569] width 53 height 26
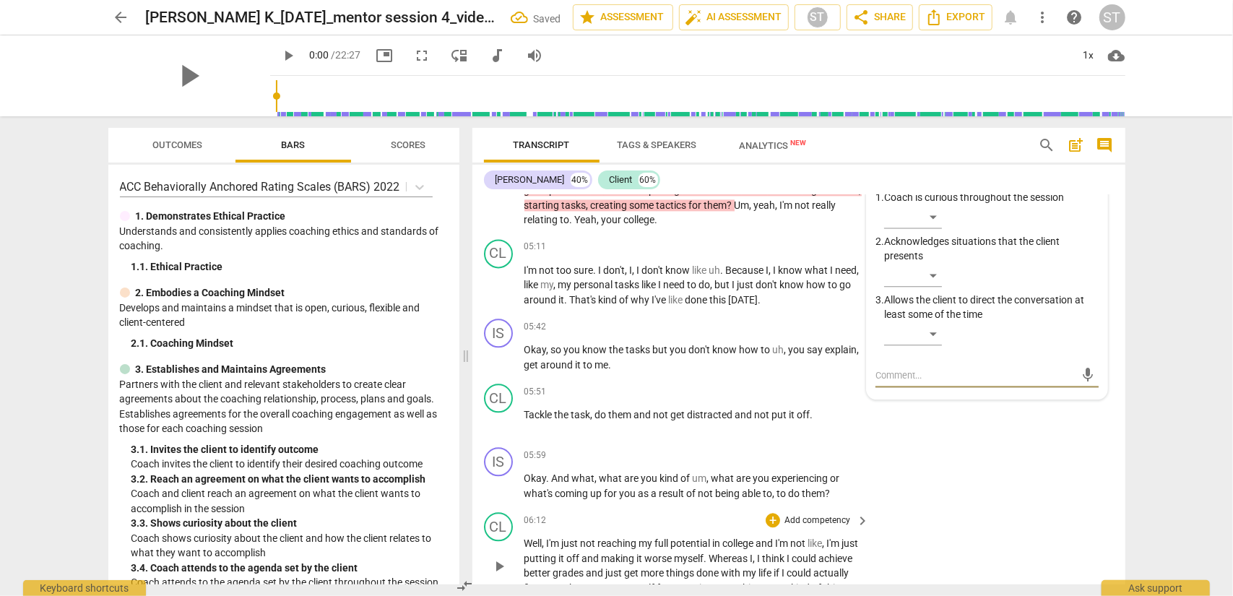
scroll to position [2158, 0]
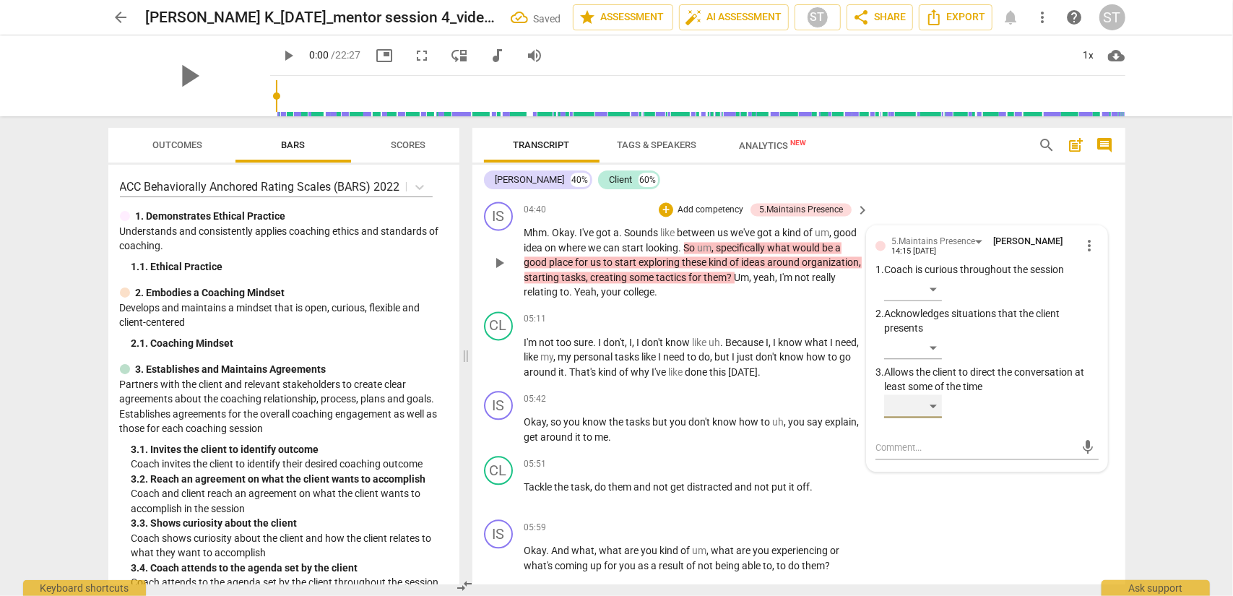
click at [924, 418] on div "​" at bounding box center [913, 406] width 58 height 23
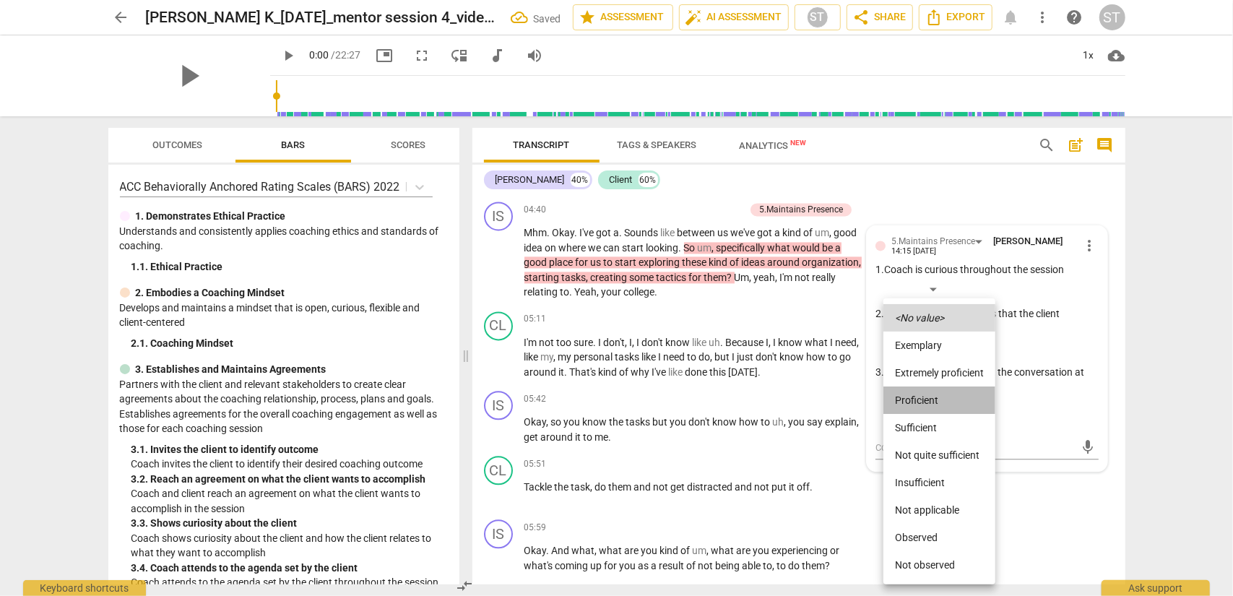
click at [924, 405] on li "Proficient" at bounding box center [940, 400] width 112 height 27
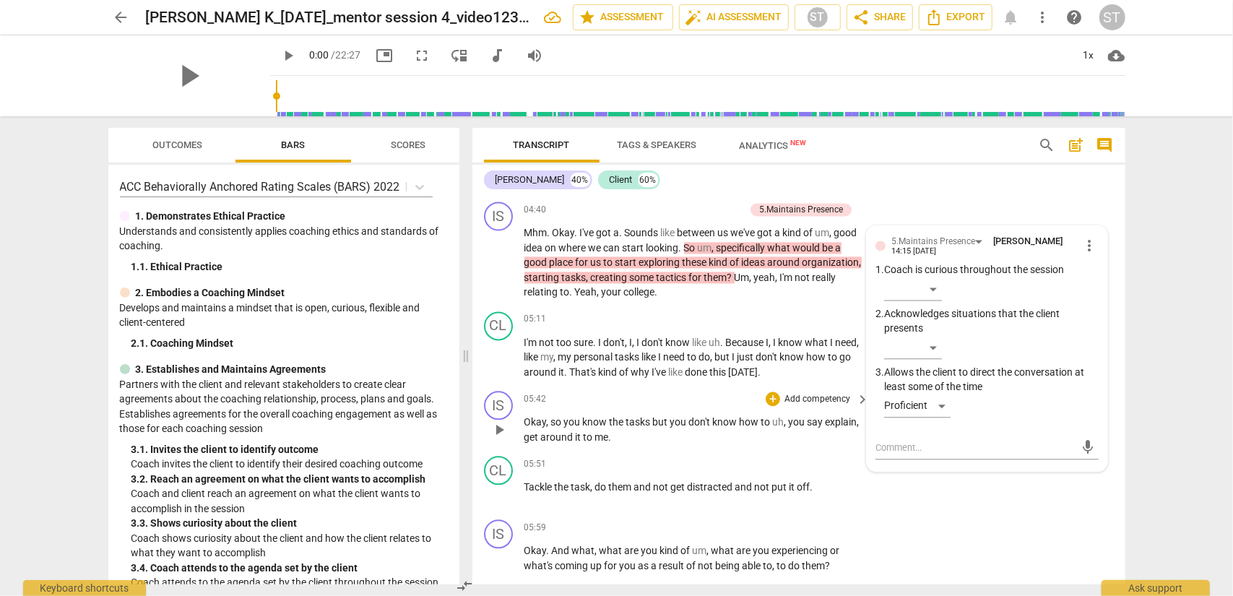
click at [812, 406] on p "Add competency" at bounding box center [817, 399] width 69 height 13
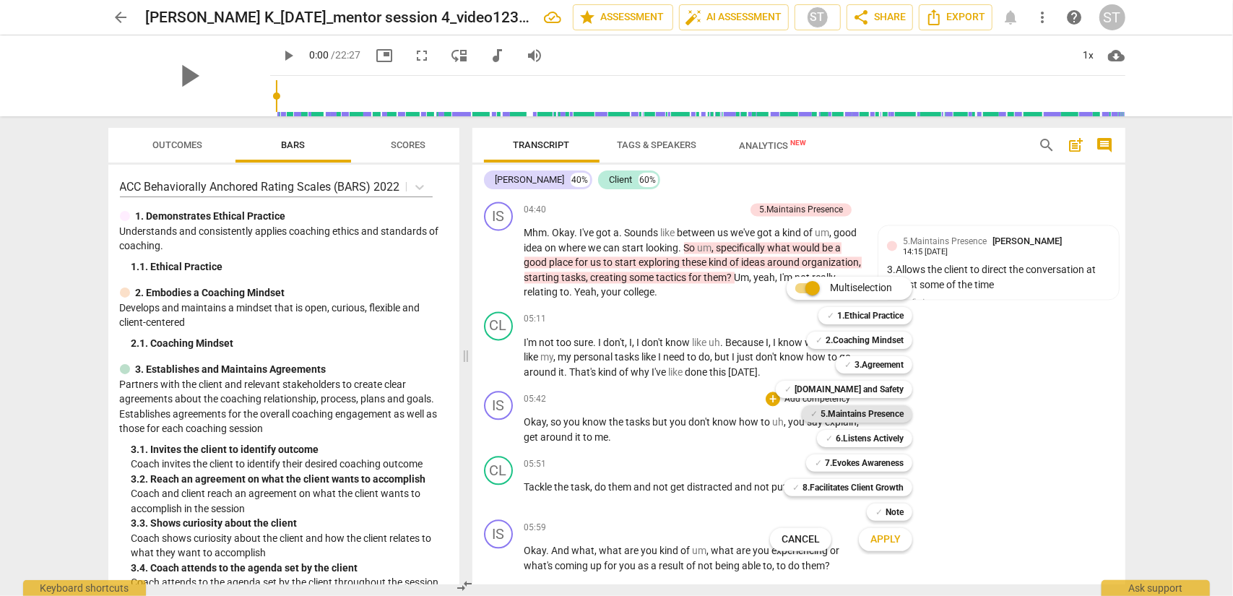
click at [864, 415] on b "5.Maintains Presence" at bounding box center [862, 413] width 83 height 17
click at [880, 462] on b "7.Evokes Awareness" at bounding box center [864, 462] width 79 height 17
click at [895, 480] on span "Apply" at bounding box center [886, 540] width 30 height 14
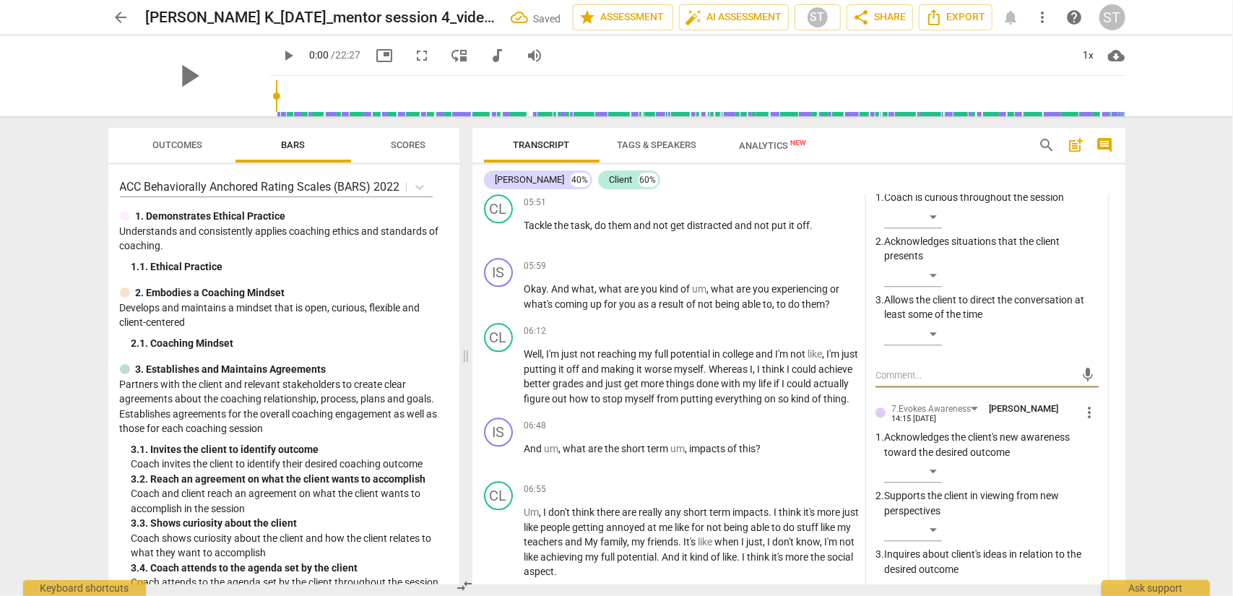
scroll to position [2275, 0]
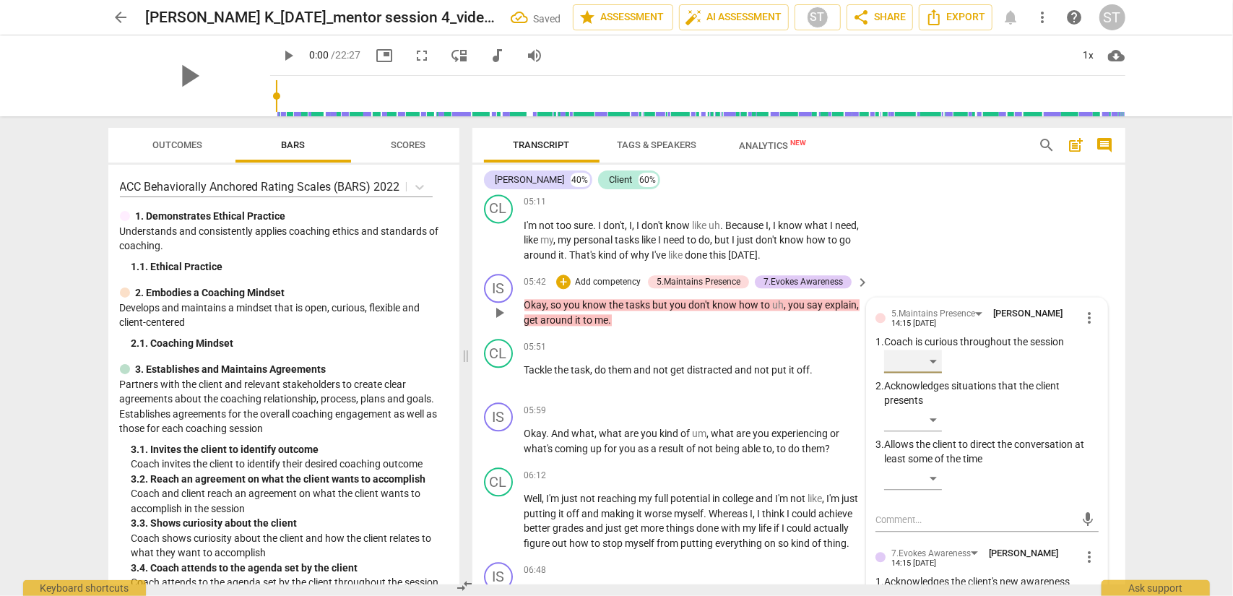
click at [924, 373] on div "​" at bounding box center [913, 361] width 58 height 23
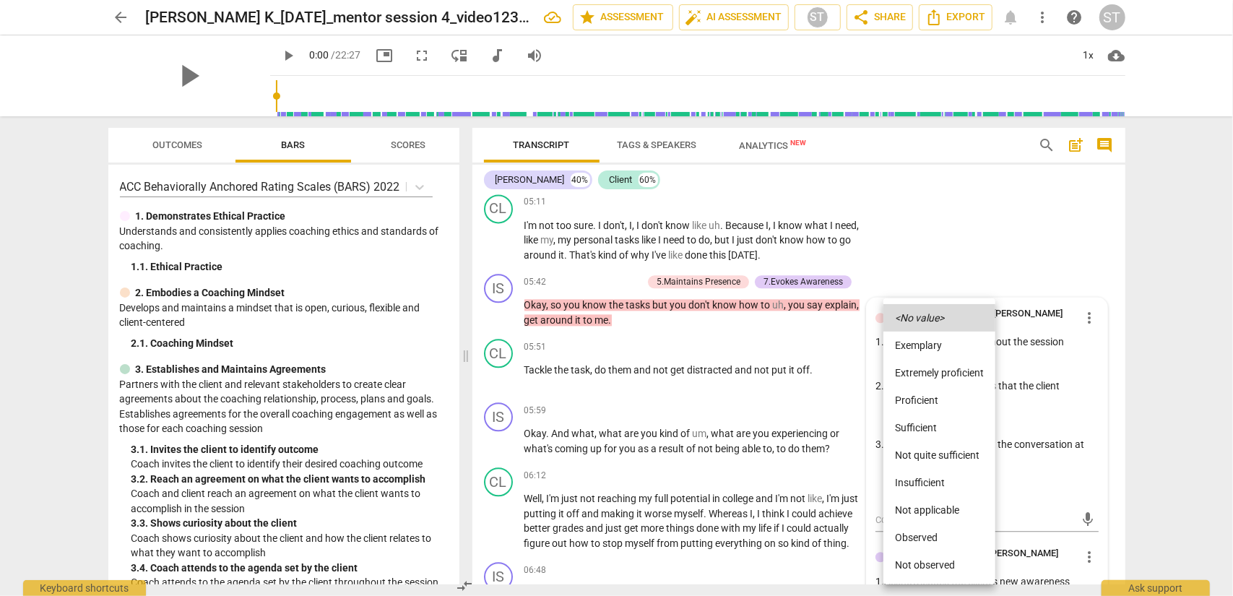
drag, startPoint x: 929, startPoint y: 419, endPoint x: 890, endPoint y: 402, distance: 42.4
click at [890, 402] on li "Proficient" at bounding box center [940, 400] width 112 height 27
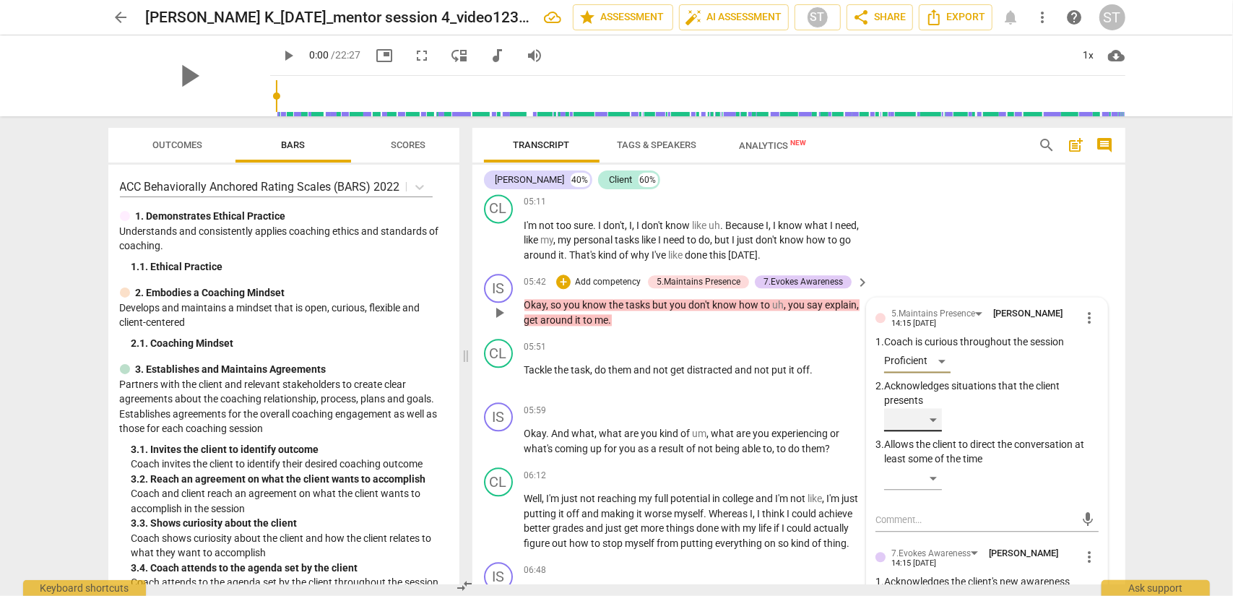
click at [924, 431] on div "​" at bounding box center [913, 419] width 58 height 23
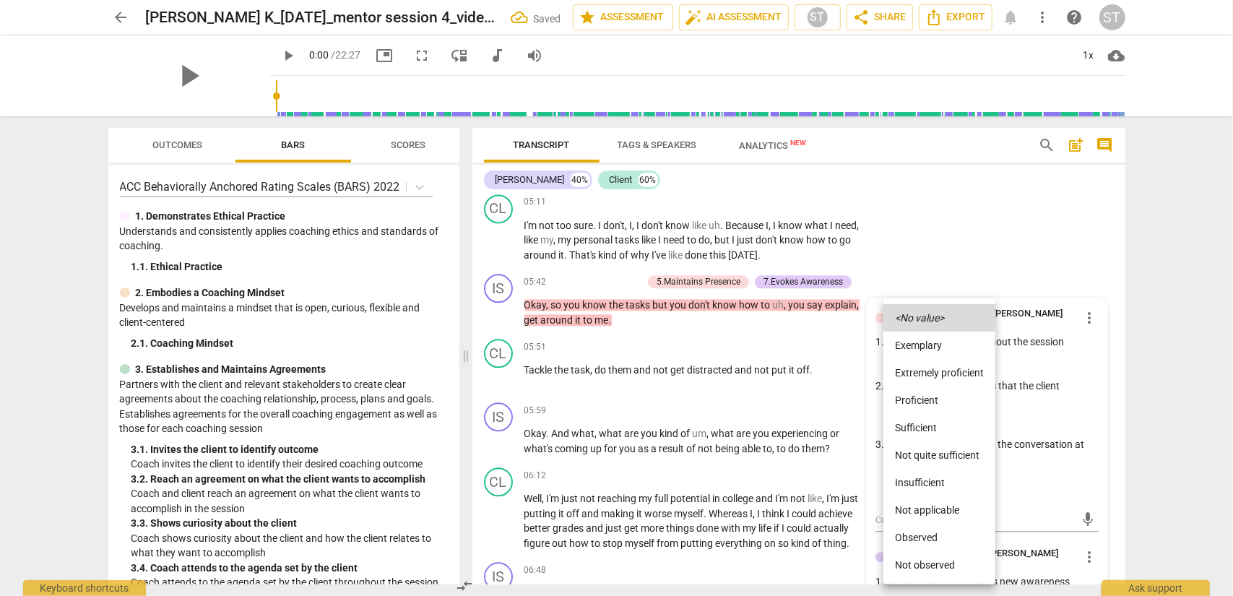
click at [924, 410] on li "Proficient" at bounding box center [940, 400] width 112 height 27
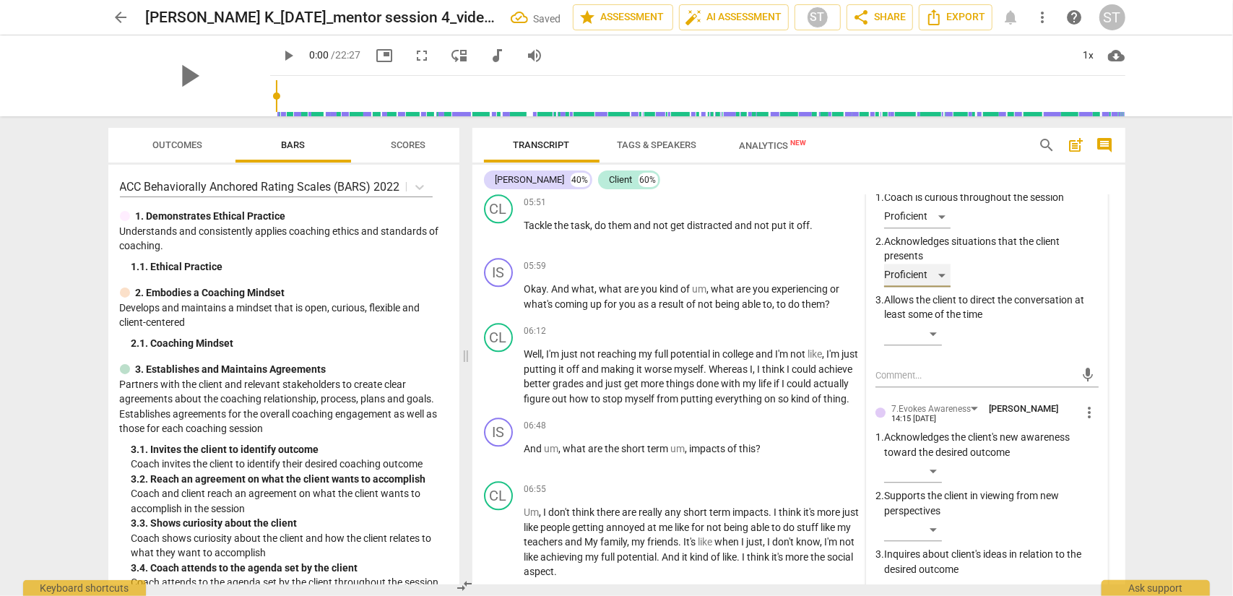
scroll to position [2491, 0]
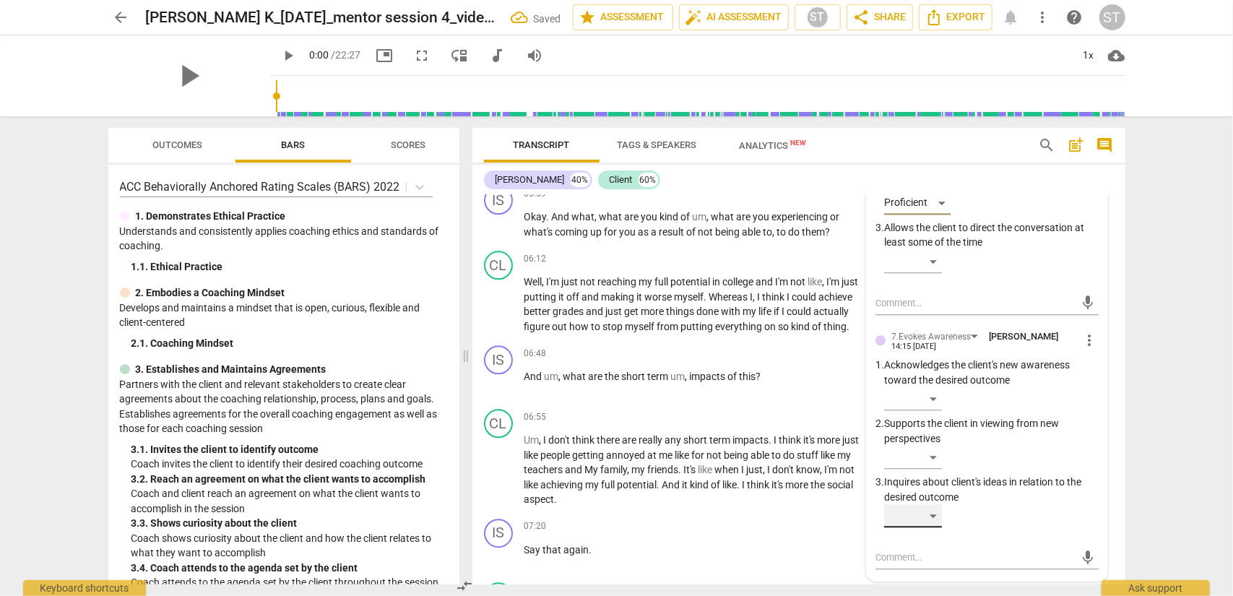
click at [924, 480] on div "​" at bounding box center [913, 515] width 58 height 23
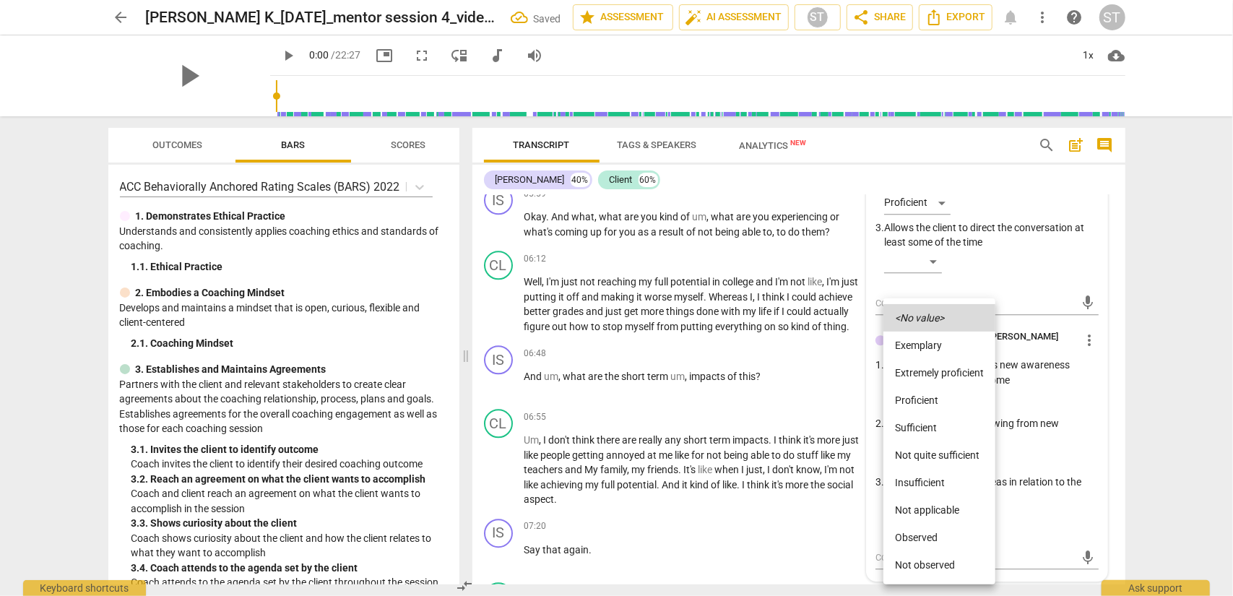
click at [924, 404] on li "Proficient" at bounding box center [940, 400] width 112 height 27
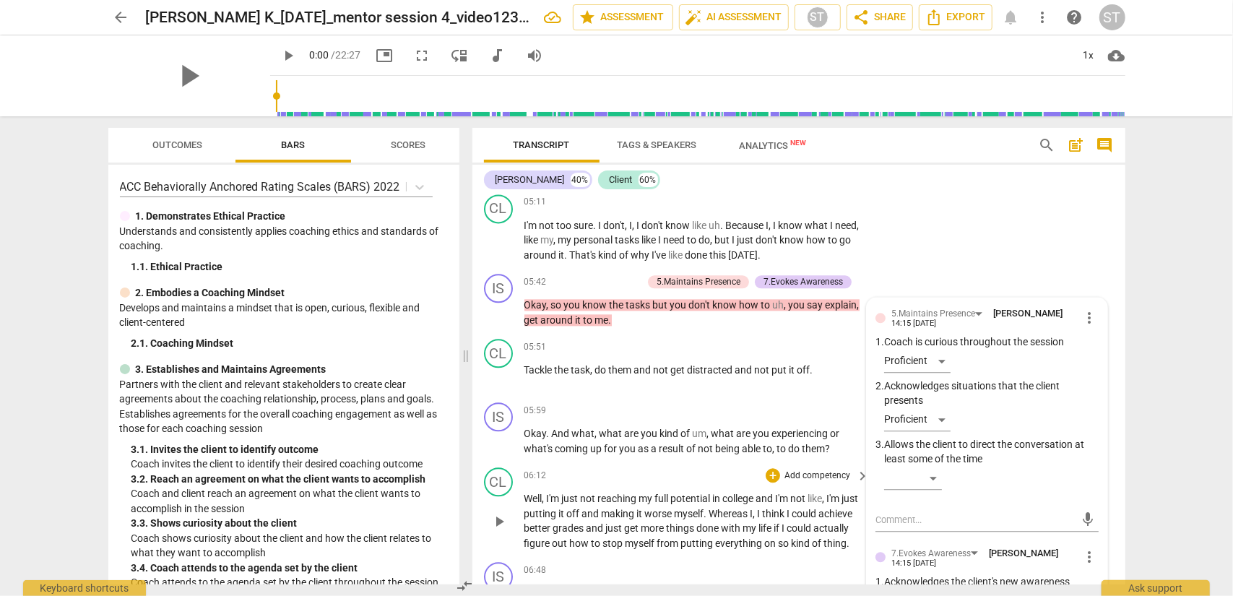
scroll to position [2347, 0]
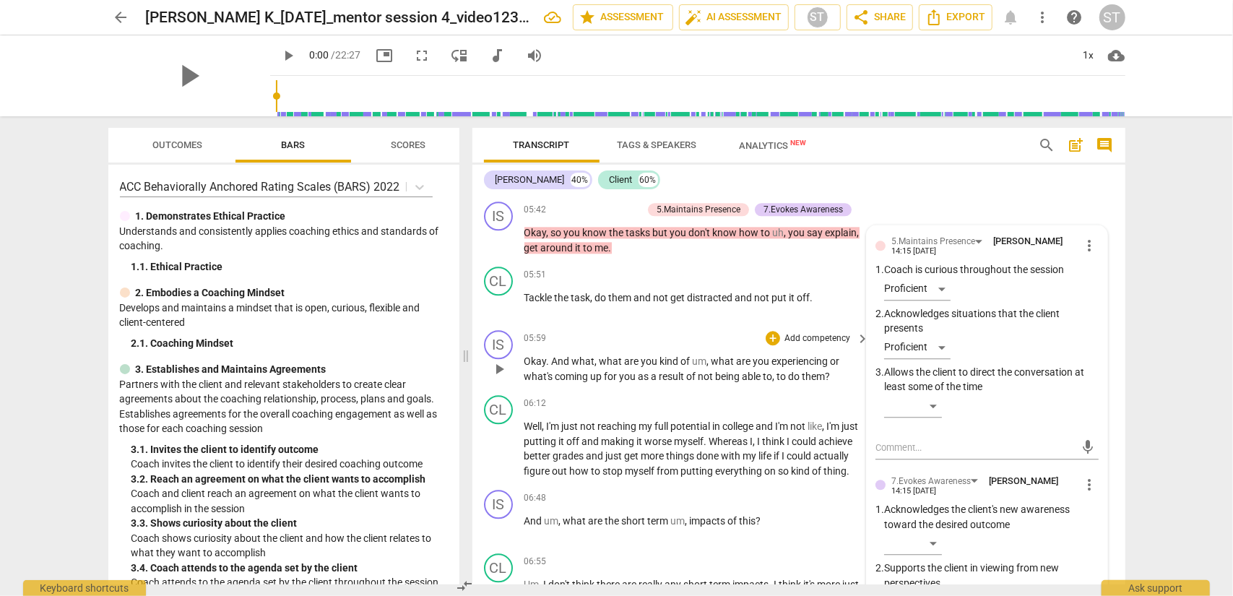
click at [811, 345] on p "Add competency" at bounding box center [817, 338] width 69 height 13
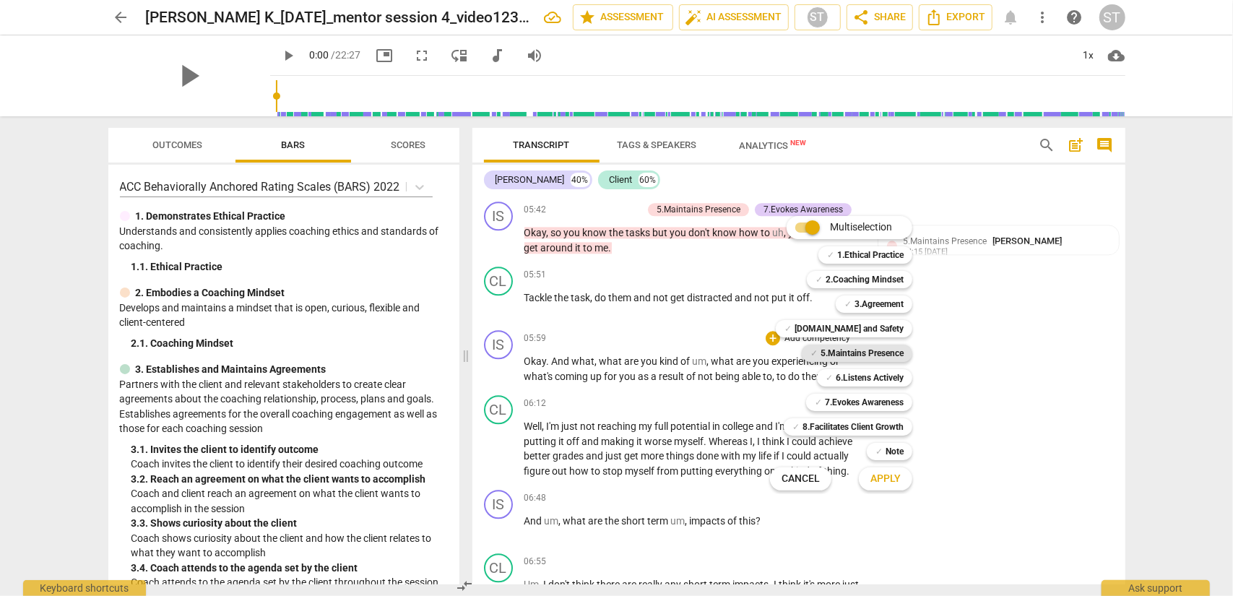
click at [866, 352] on b "5.Maintains Presence" at bounding box center [862, 353] width 83 height 17
click at [867, 400] on b "7.Evokes Awareness" at bounding box center [864, 402] width 79 height 17
click at [875, 480] on span "Apply" at bounding box center [886, 479] width 30 height 14
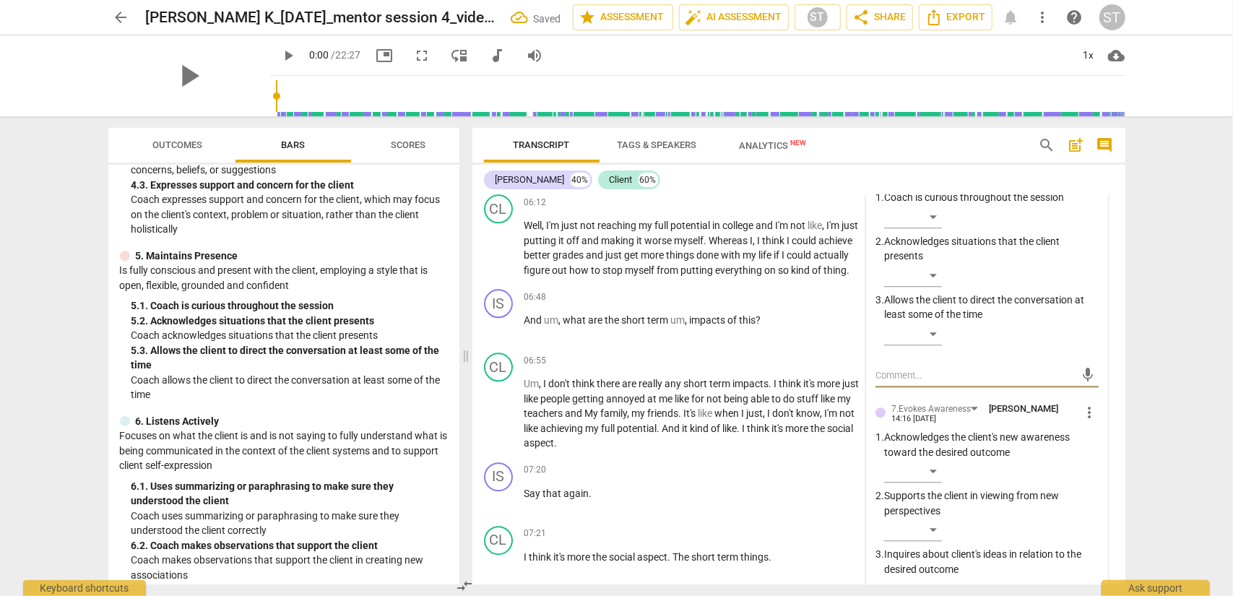
scroll to position [650, 0]
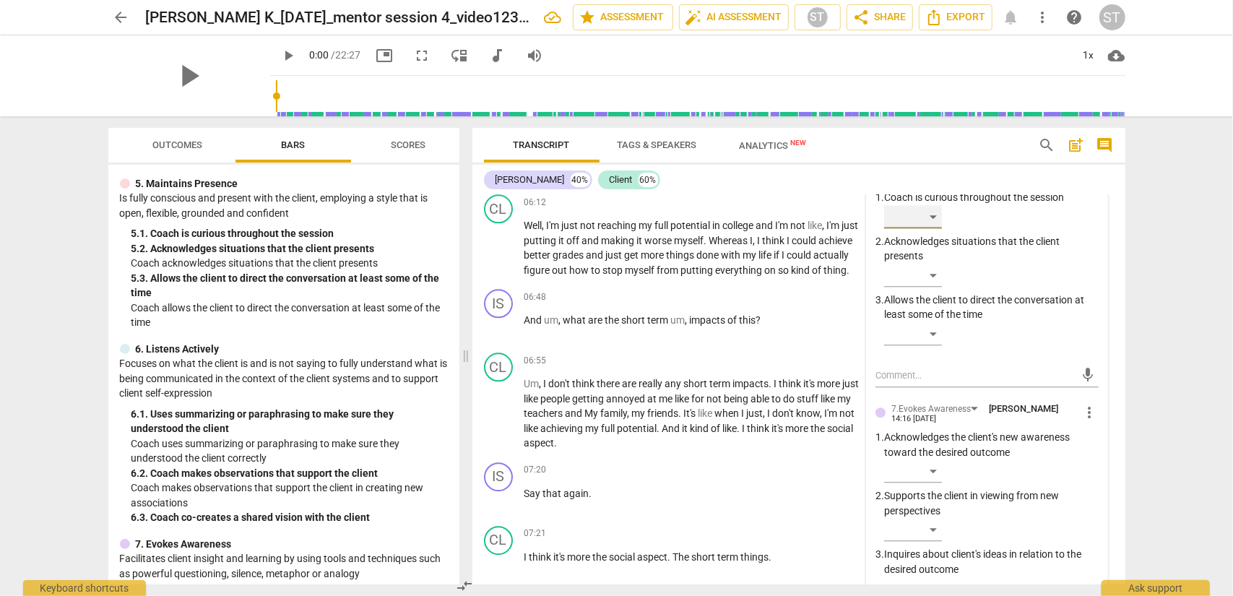
click at [924, 228] on div "​" at bounding box center [913, 216] width 58 height 23
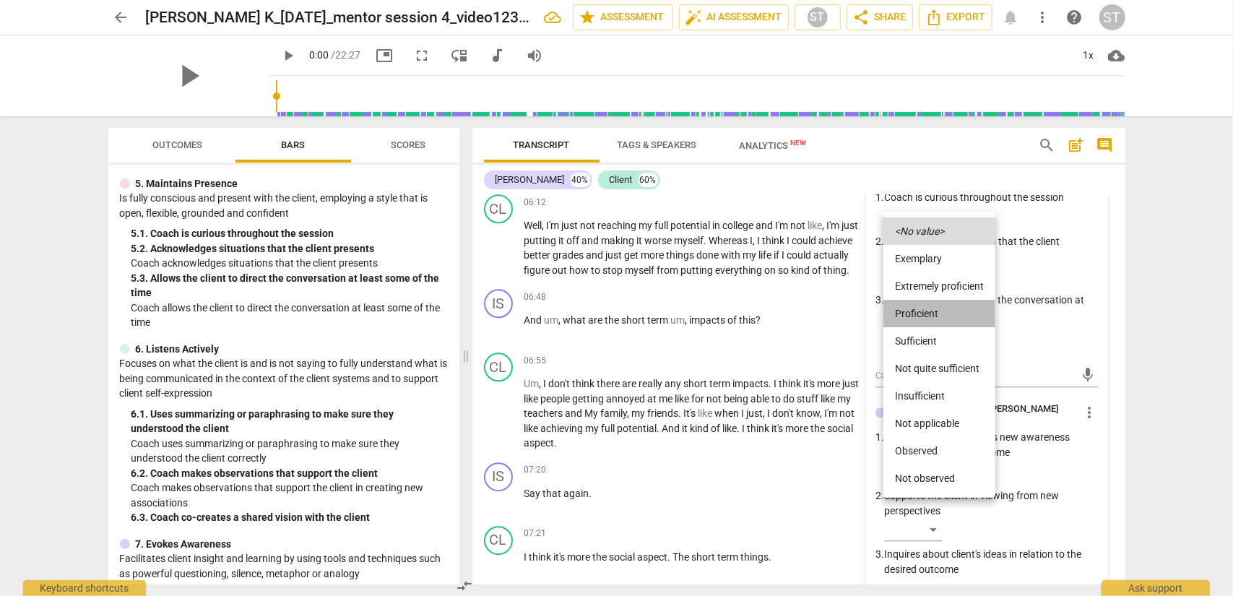
click at [924, 306] on li "Proficient" at bounding box center [940, 313] width 112 height 27
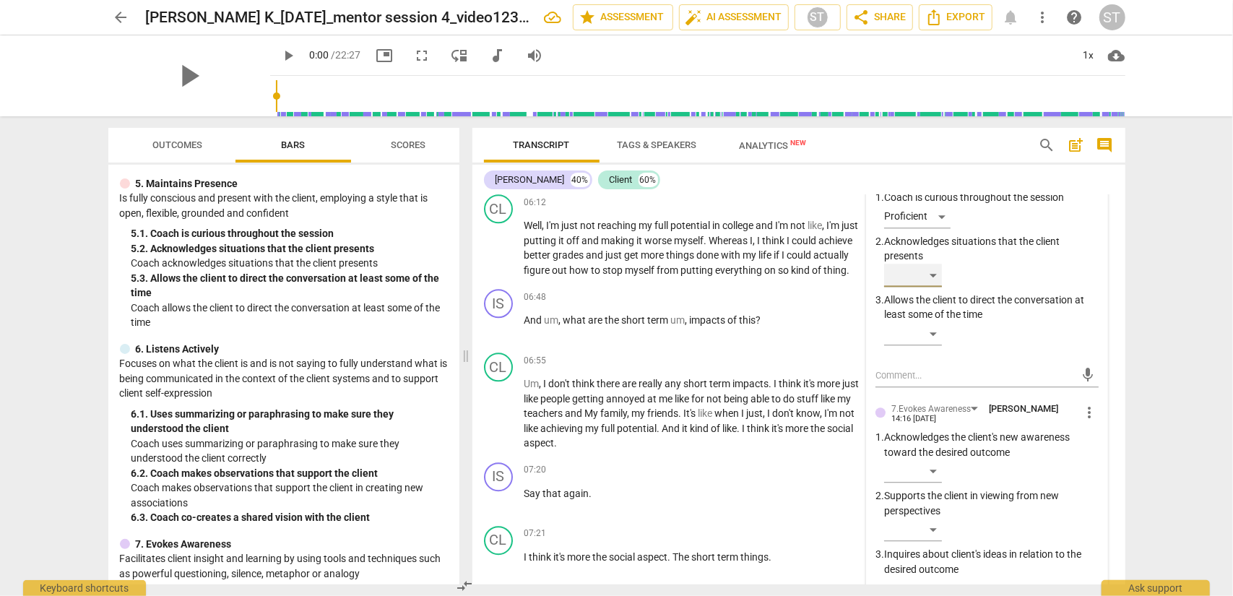
click at [924, 287] on div "​" at bounding box center [913, 275] width 58 height 23
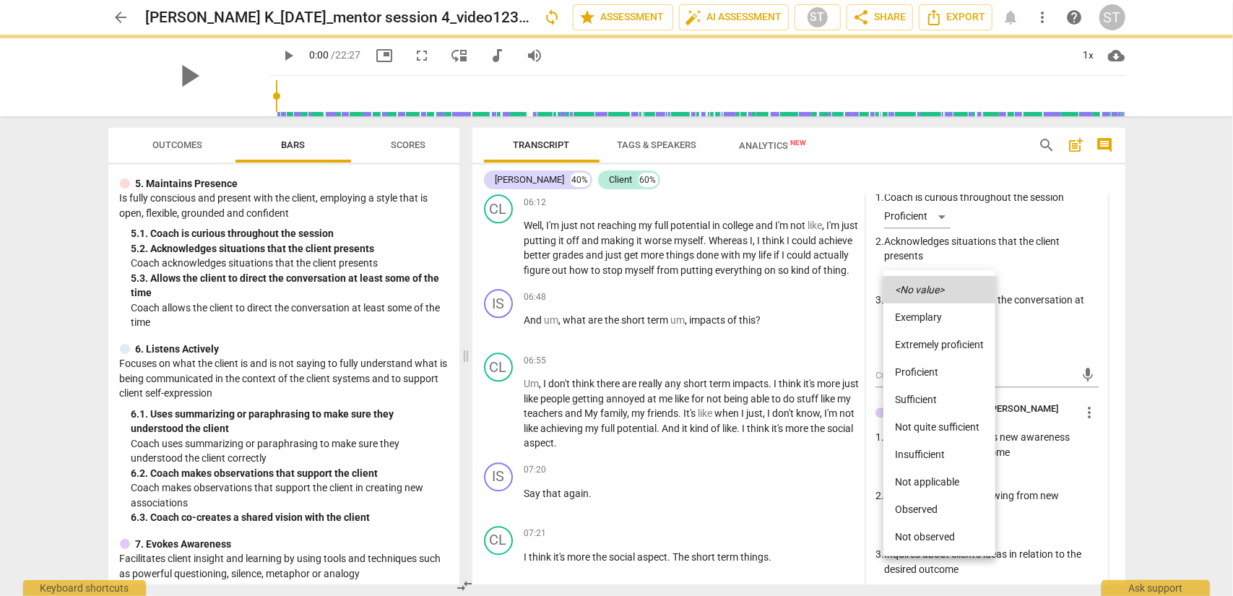
click at [918, 366] on li "Proficient" at bounding box center [940, 371] width 112 height 27
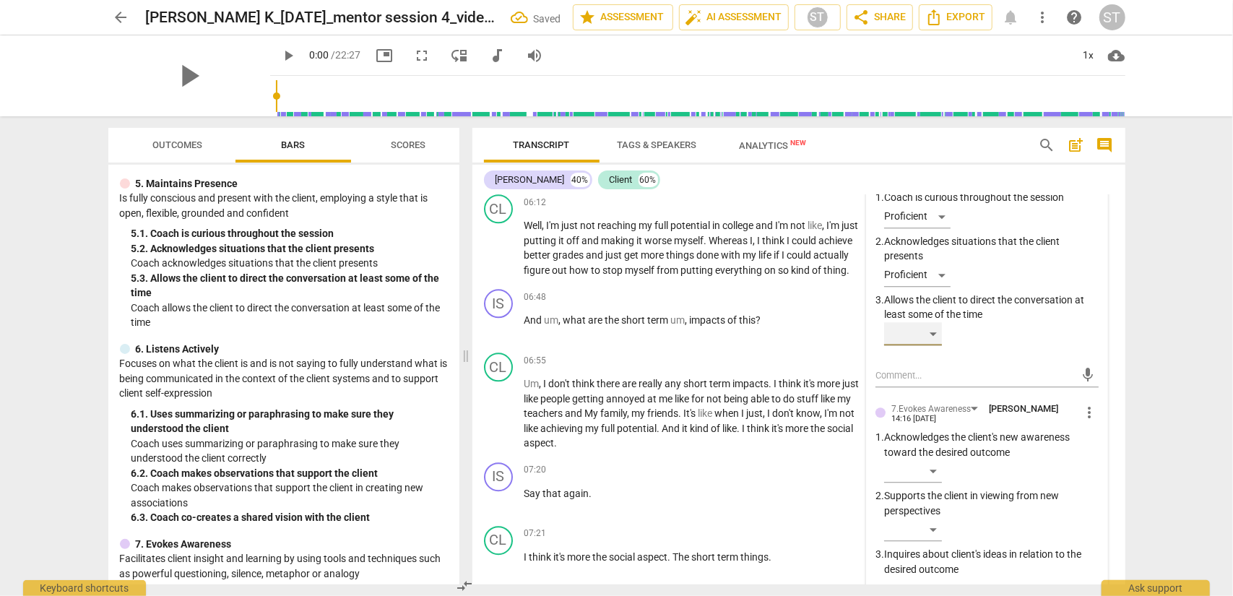
click at [924, 345] on div "​" at bounding box center [913, 333] width 58 height 23
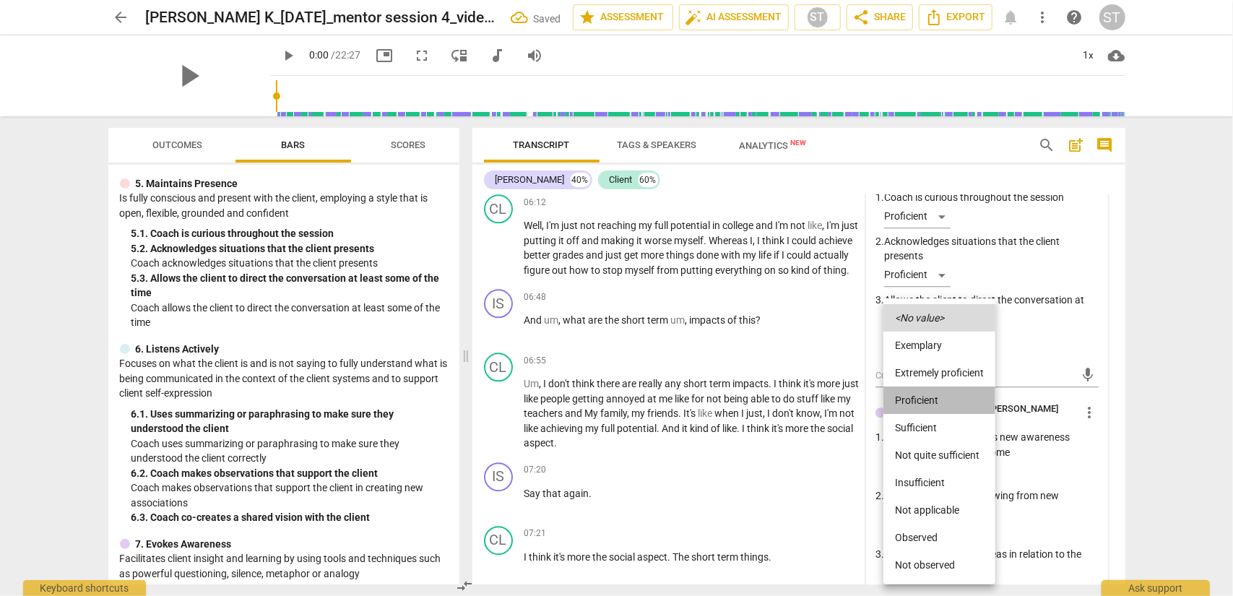
drag, startPoint x: 926, startPoint y: 401, endPoint x: 926, endPoint y: 408, distance: 7.3
click at [924, 401] on li "Proficient" at bounding box center [940, 400] width 112 height 27
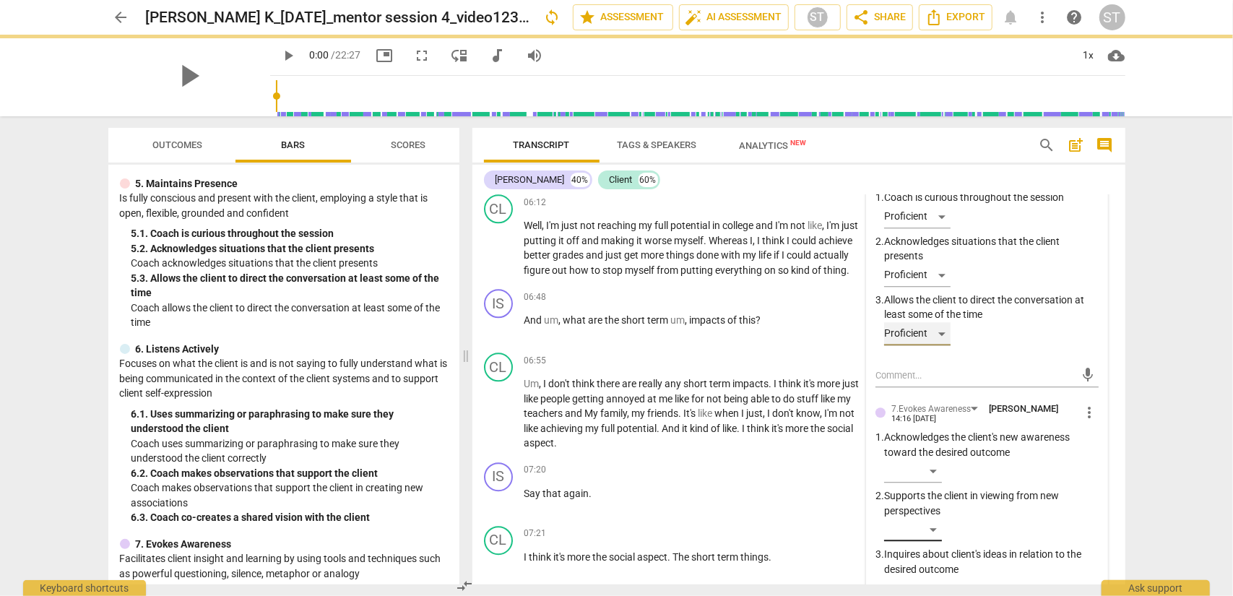
scroll to position [2620, 0]
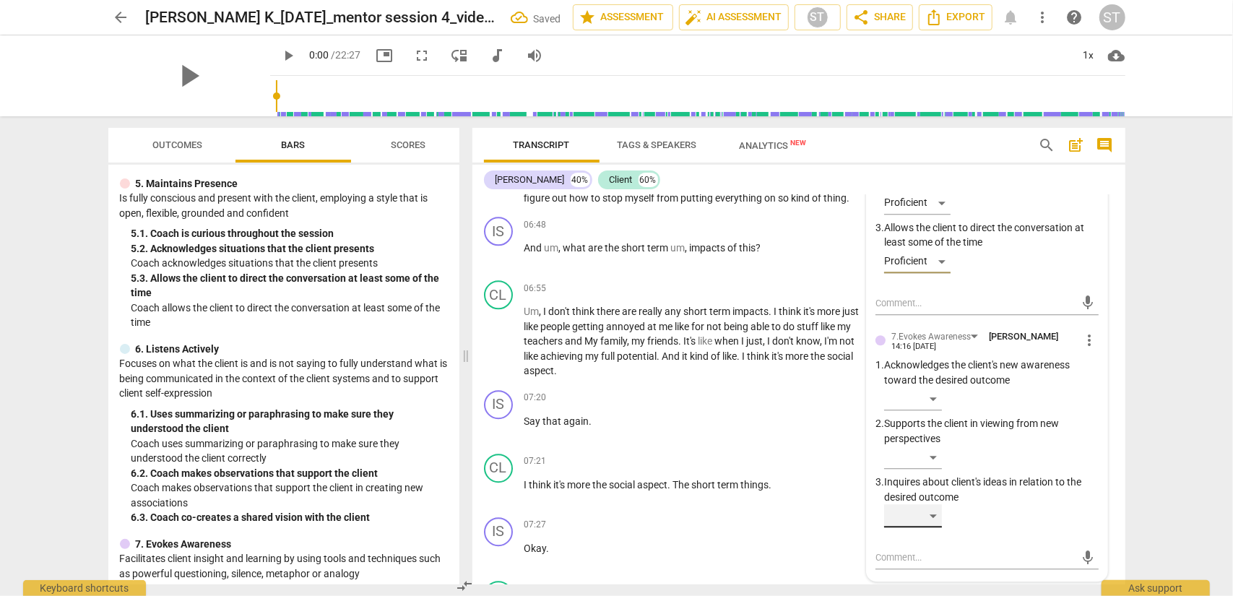
click at [924, 480] on div "​" at bounding box center [913, 515] width 58 height 23
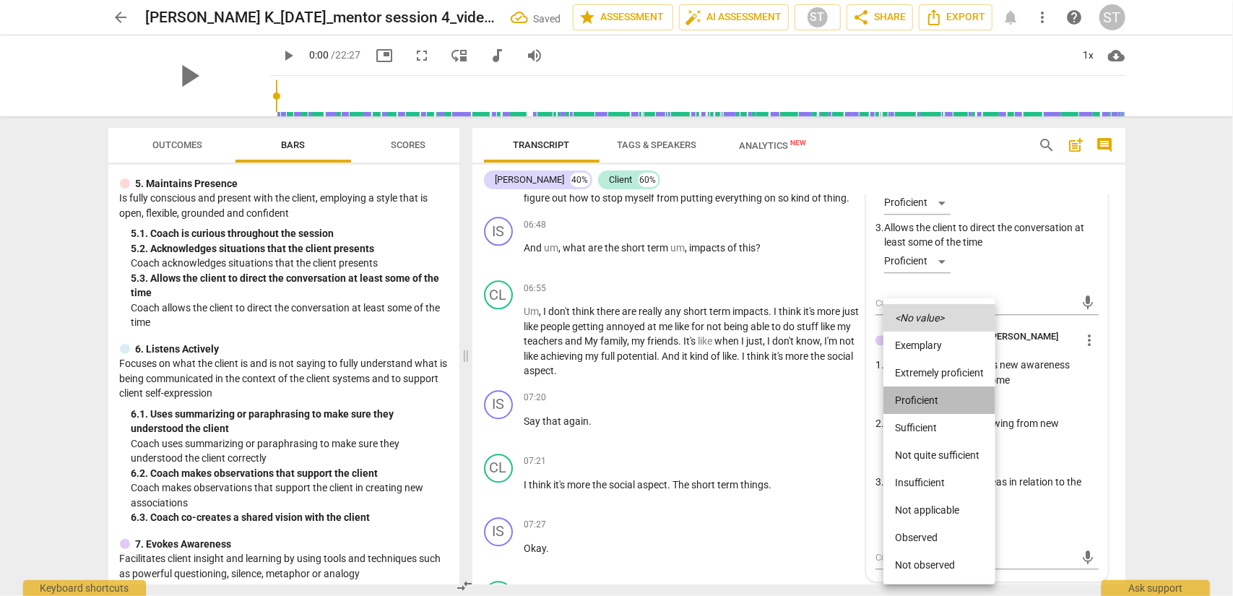
click at [924, 401] on li "Proficient" at bounding box center [940, 400] width 112 height 27
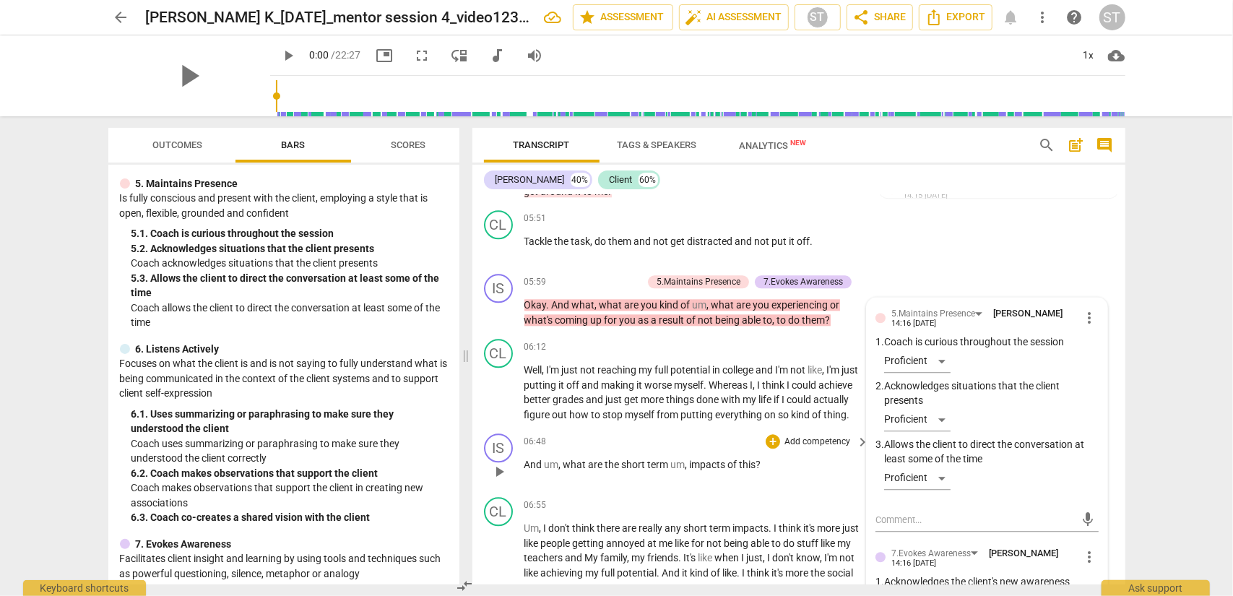
scroll to position [2548, 0]
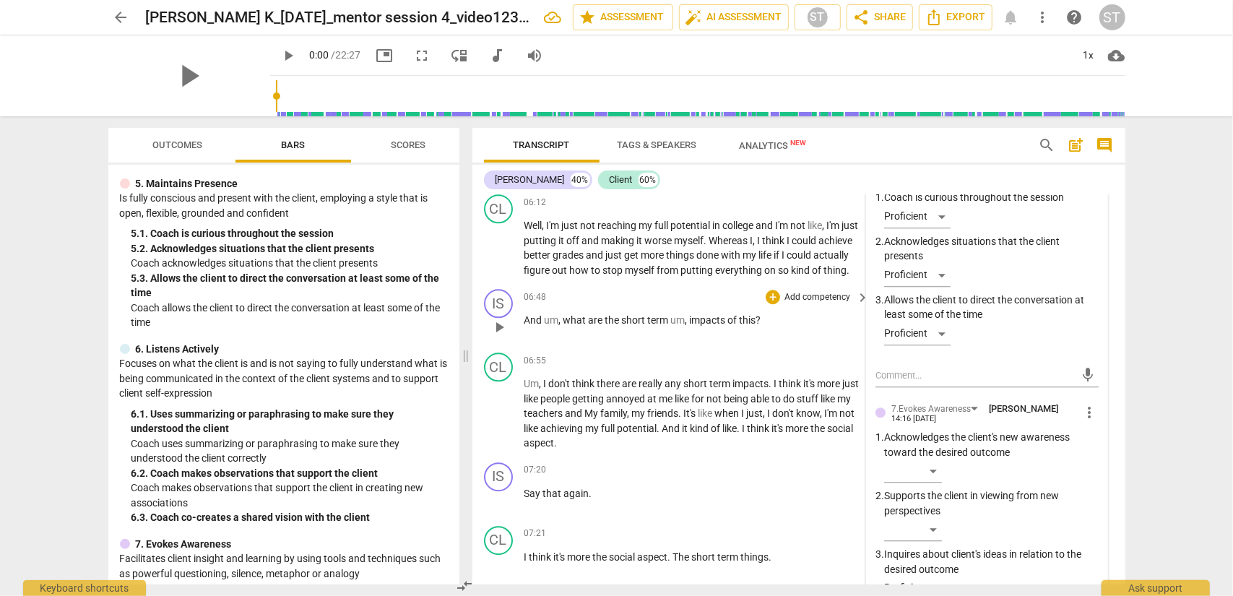
click at [818, 304] on p "Add competency" at bounding box center [817, 297] width 69 height 13
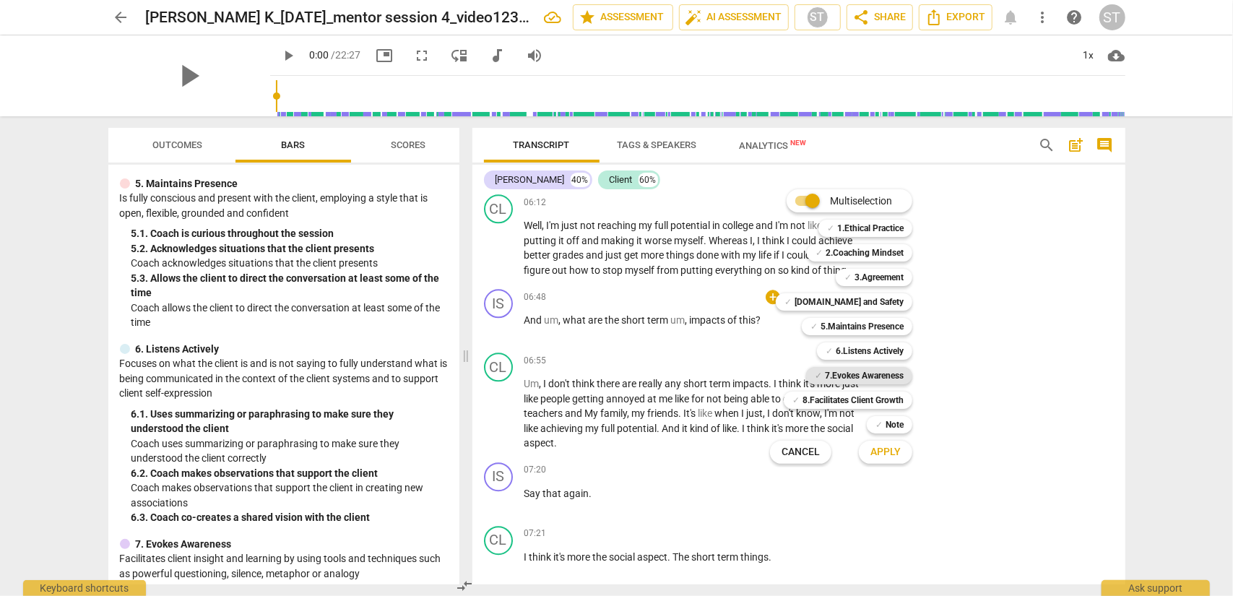
click at [866, 373] on b "7.Evokes Awareness" at bounding box center [864, 375] width 79 height 17
click at [874, 322] on b "5.Maintains Presence" at bounding box center [862, 326] width 83 height 17
click at [875, 452] on span "Apply" at bounding box center [886, 452] width 30 height 14
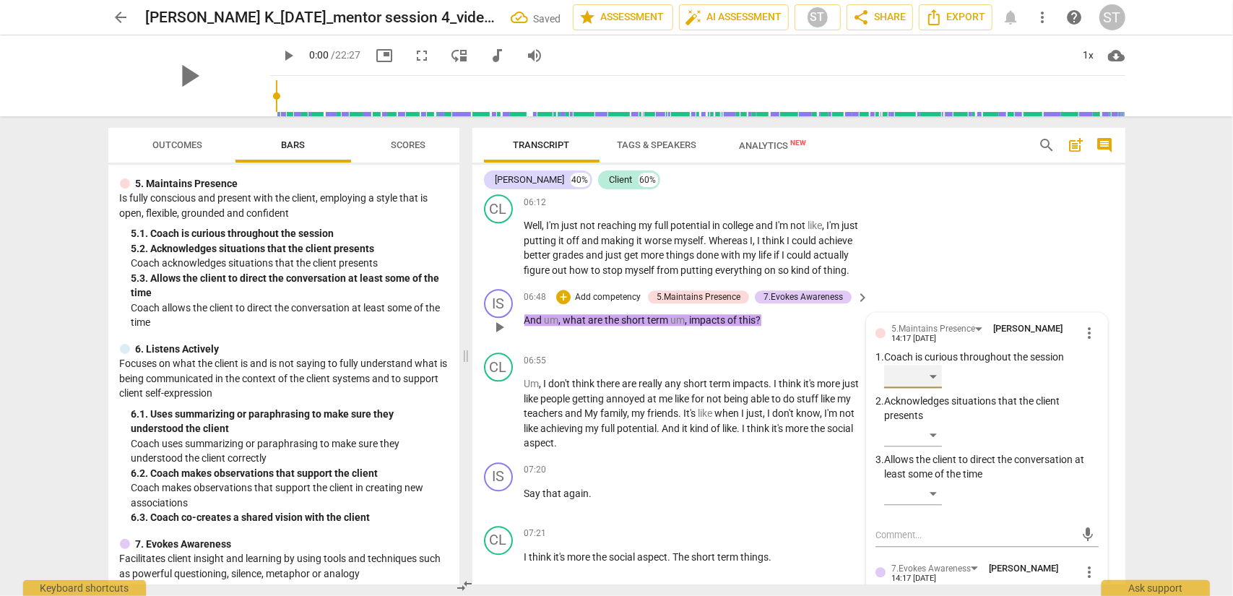
click at [924, 388] on div "​" at bounding box center [913, 376] width 58 height 23
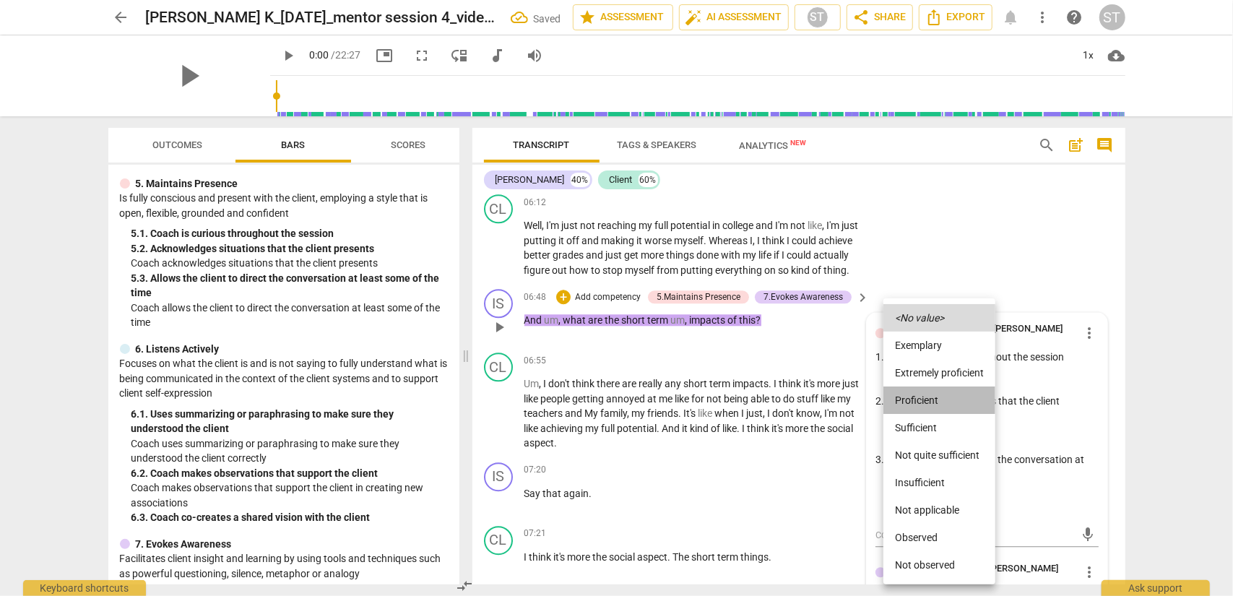
click at [924, 407] on li "Proficient" at bounding box center [940, 400] width 112 height 27
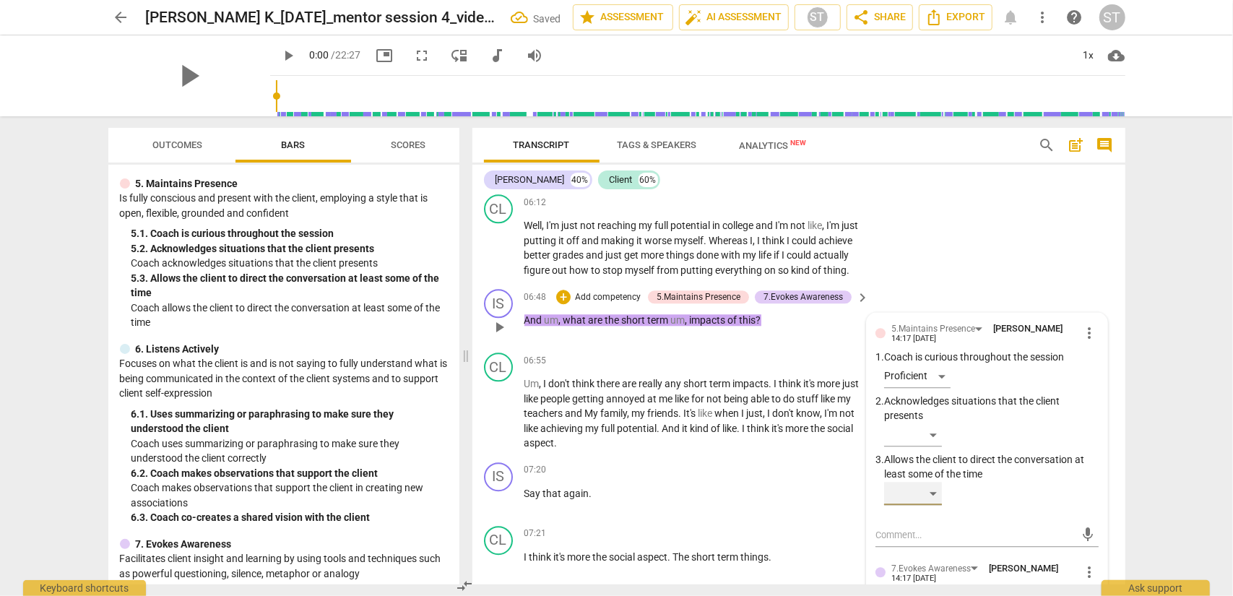
click at [924, 480] on div "​" at bounding box center [913, 493] width 58 height 23
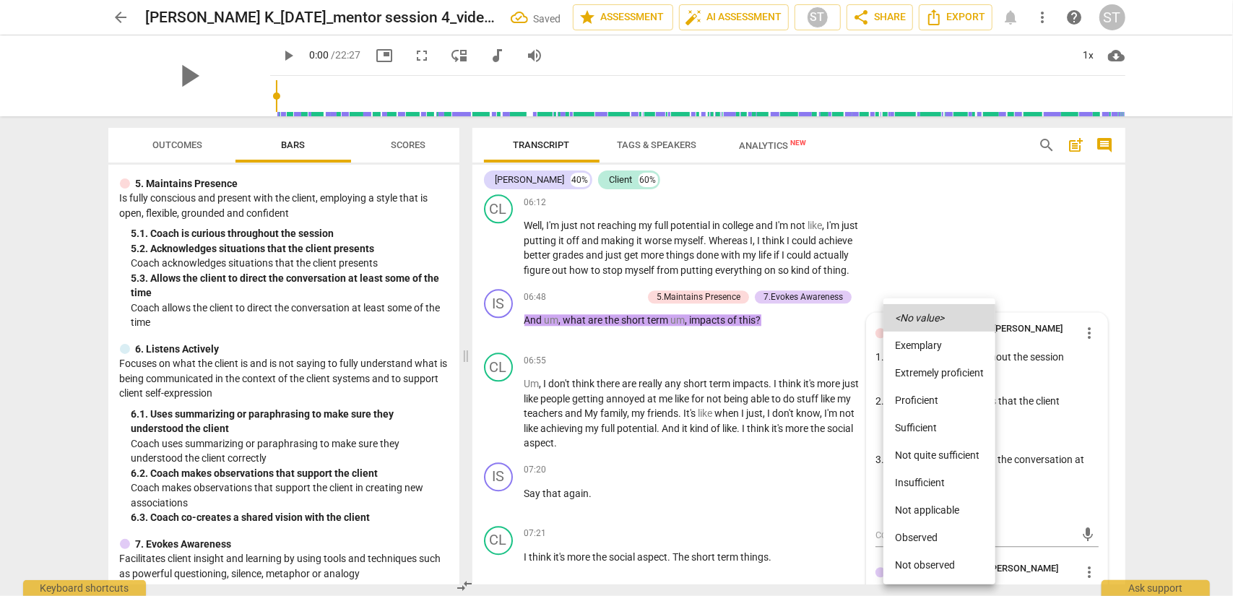
click at [924, 400] on li "Proficient" at bounding box center [940, 400] width 112 height 27
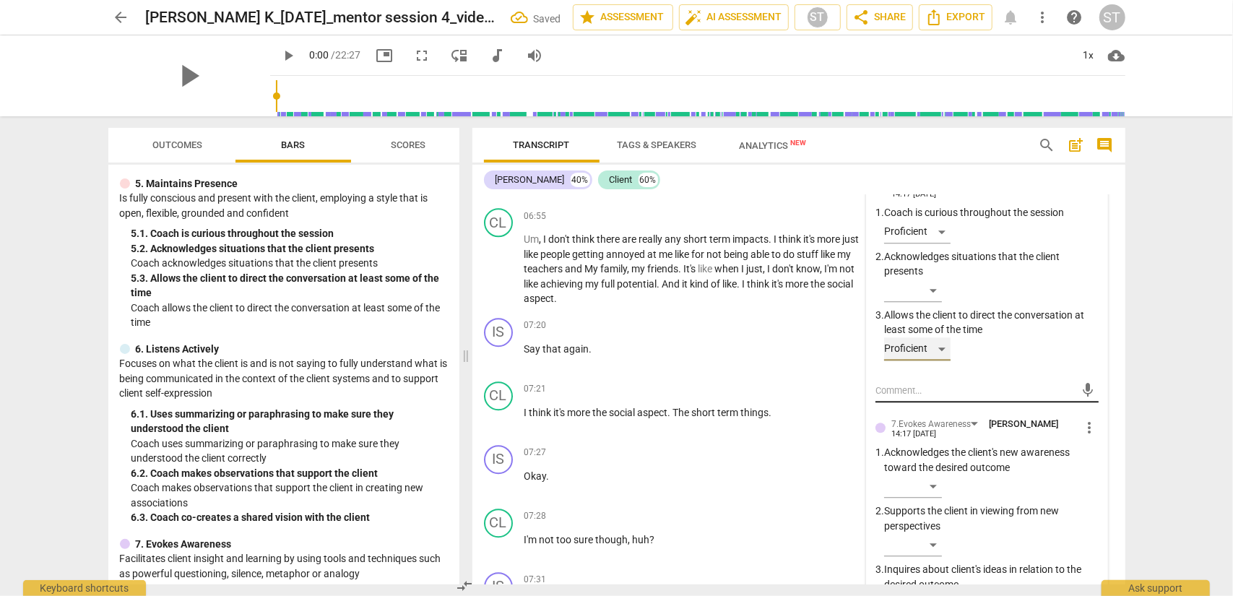
scroll to position [2765, 0]
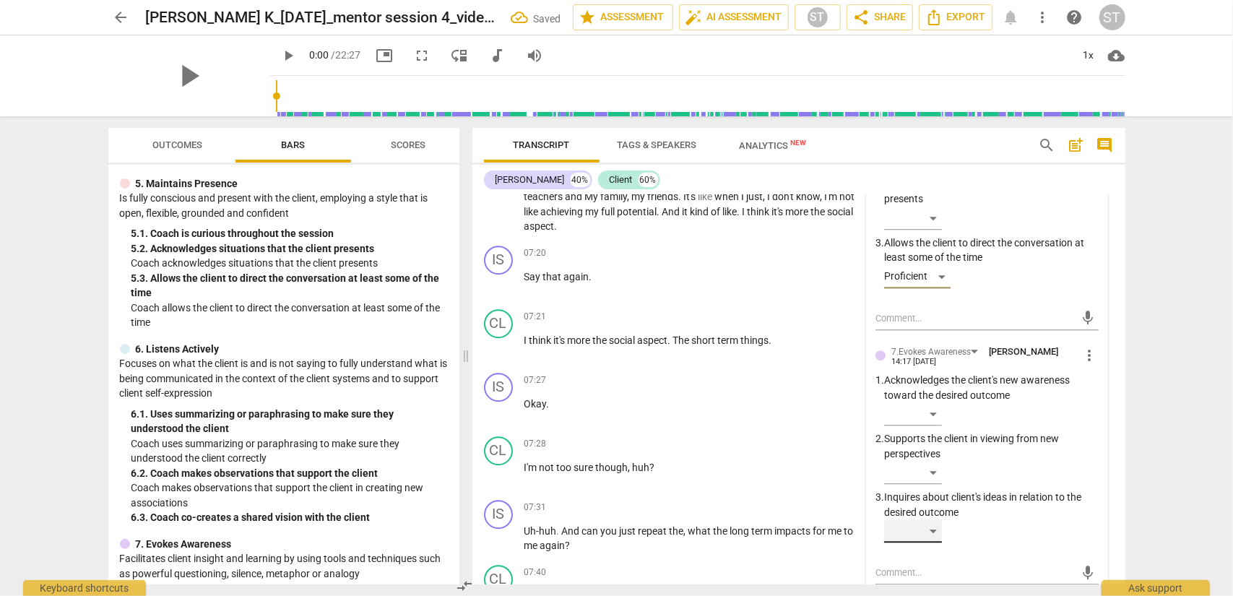
click at [924, 480] on div "​" at bounding box center [913, 531] width 58 height 23
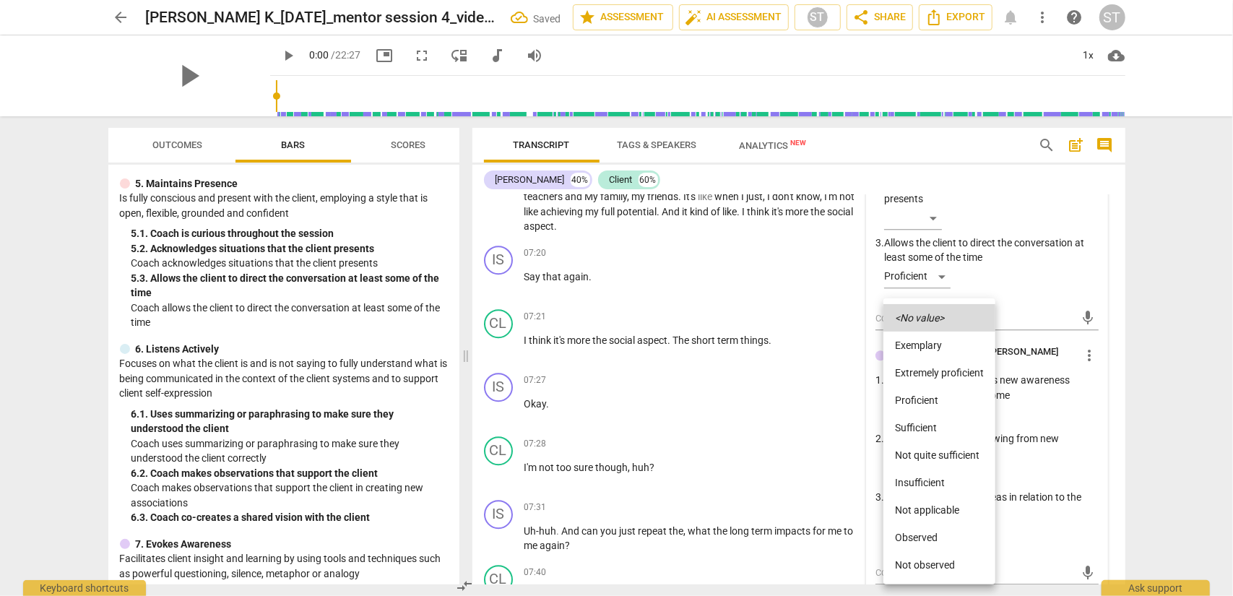
click at [924, 407] on li "Proficient" at bounding box center [940, 400] width 112 height 27
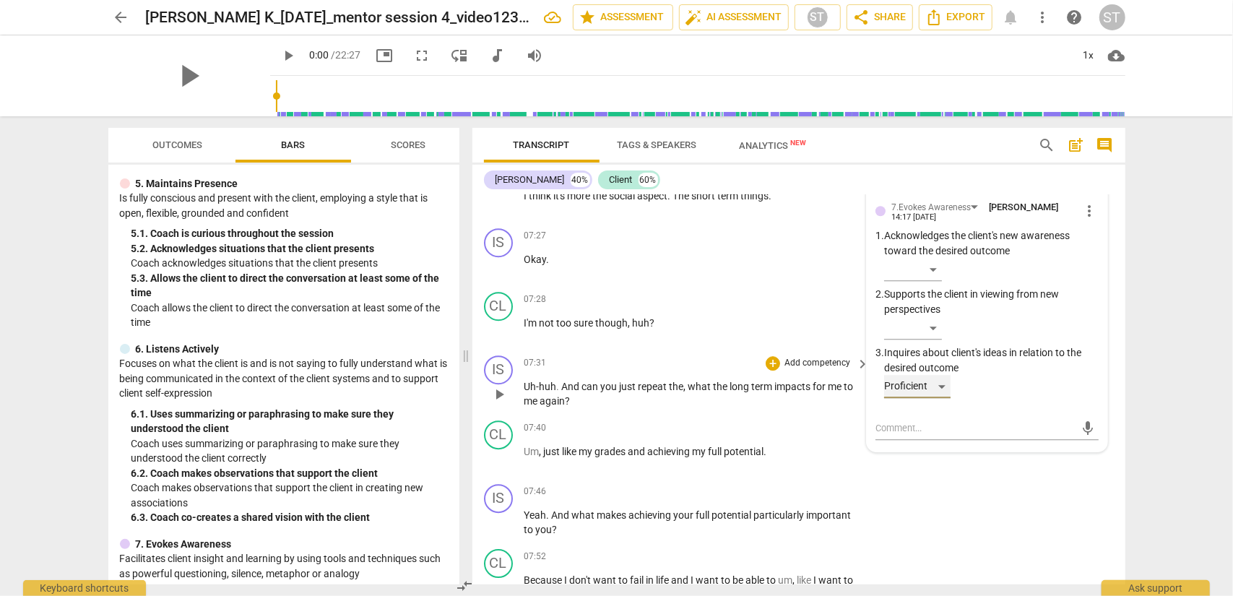
scroll to position [2981, 0]
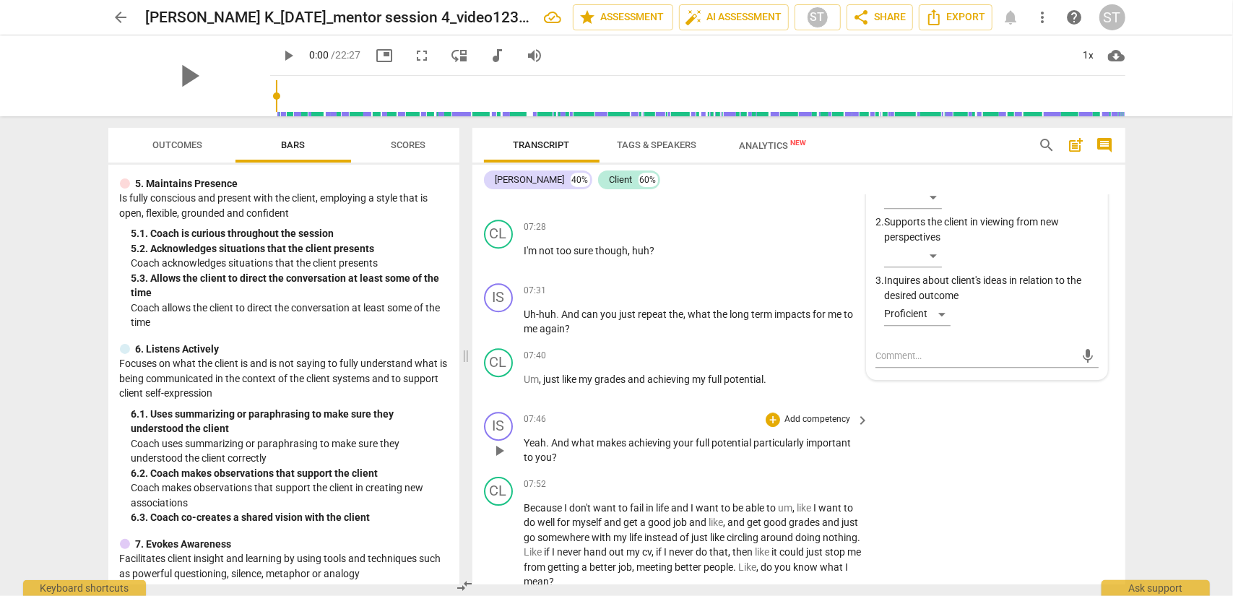
click at [814, 426] on p "Add competency" at bounding box center [817, 419] width 69 height 13
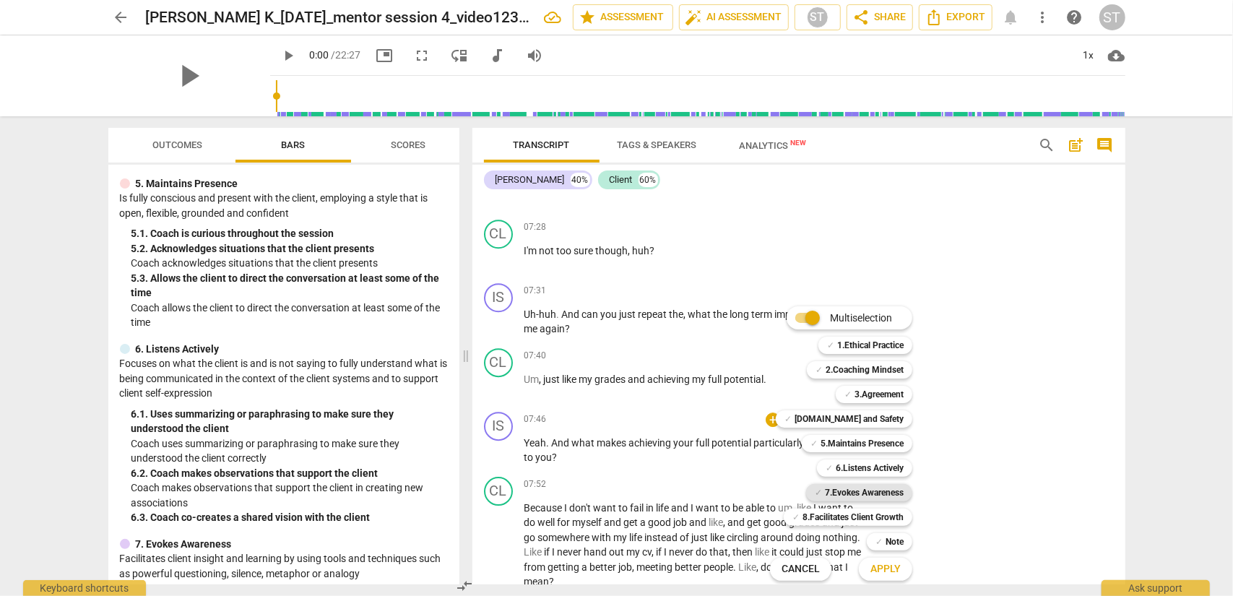
click at [879, 480] on b "7.Evokes Awareness" at bounding box center [864, 492] width 79 height 17
click at [881, 435] on b "5.Maintains Presence" at bounding box center [862, 443] width 83 height 17
drag, startPoint x: 889, startPoint y: 413, endPoint x: 890, endPoint y: 422, distance: 9.4
click at [890, 414] on b "[DOMAIN_NAME] and Safety" at bounding box center [849, 418] width 109 height 17
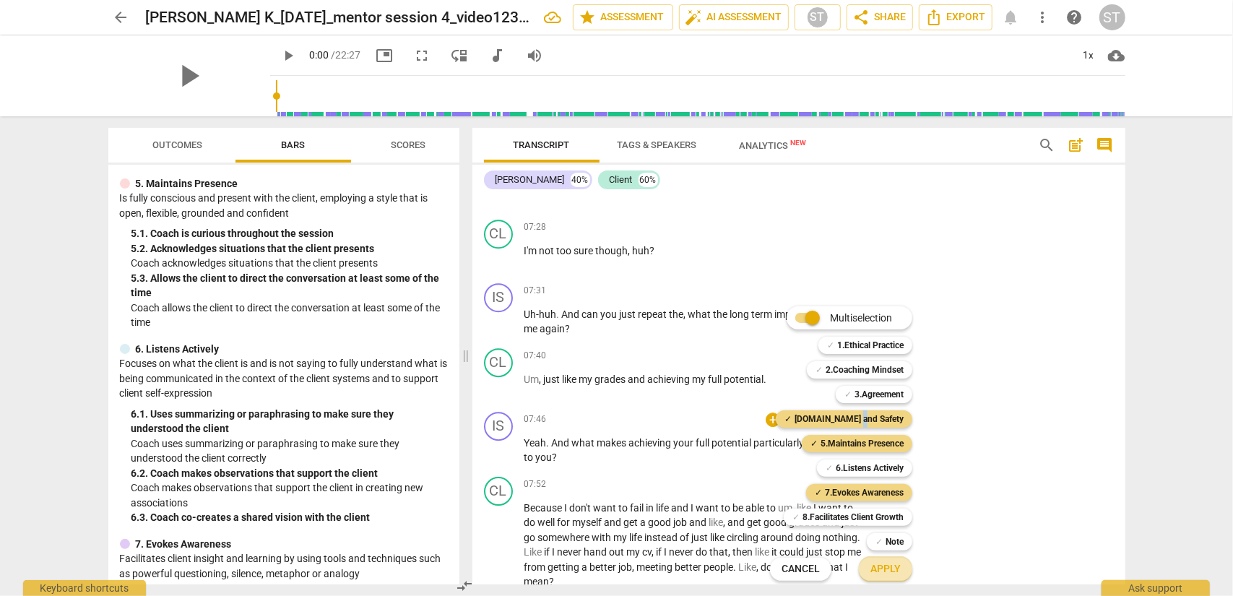
click at [887, 480] on span "Apply" at bounding box center [886, 569] width 30 height 14
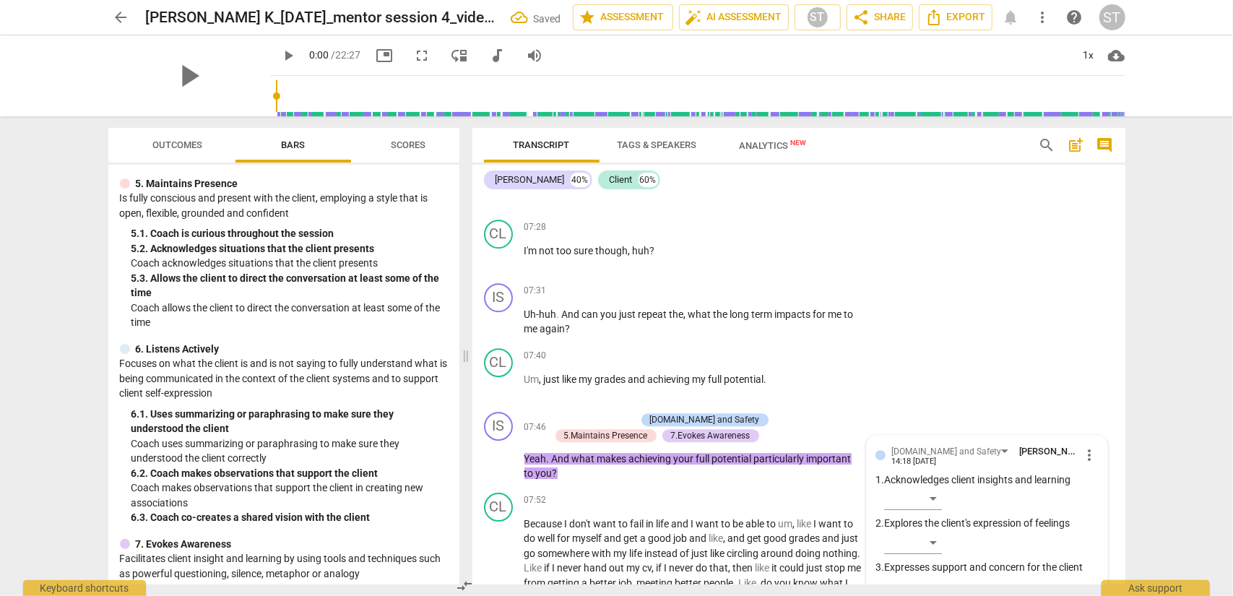
scroll to position [3249, 0]
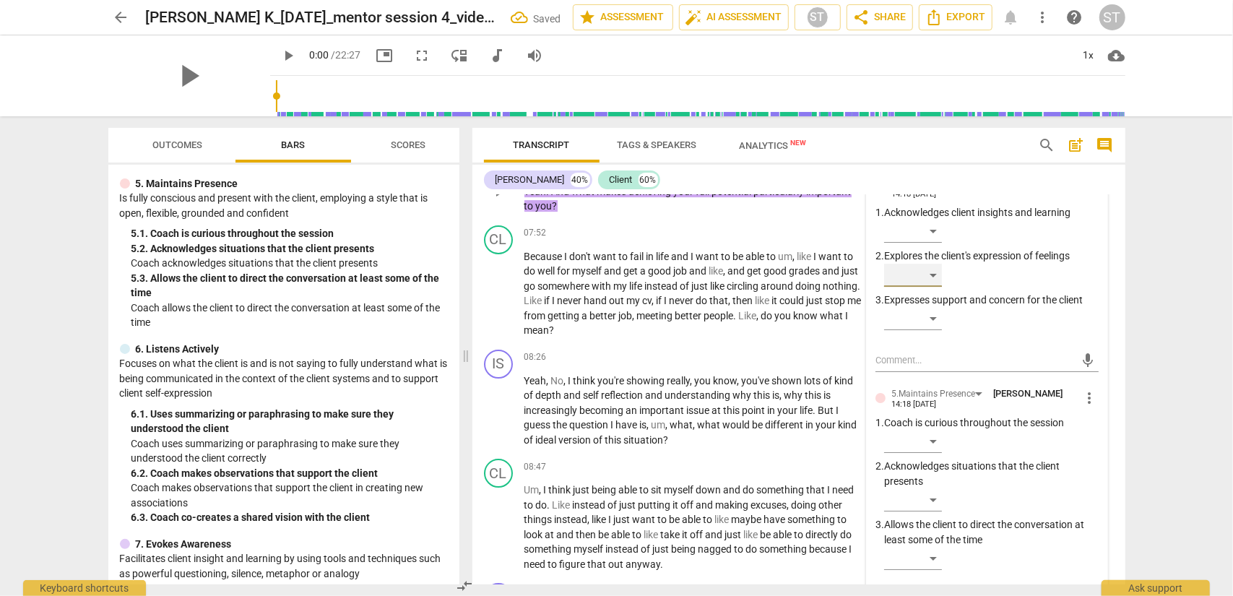
click at [924, 287] on div "​" at bounding box center [913, 275] width 58 height 23
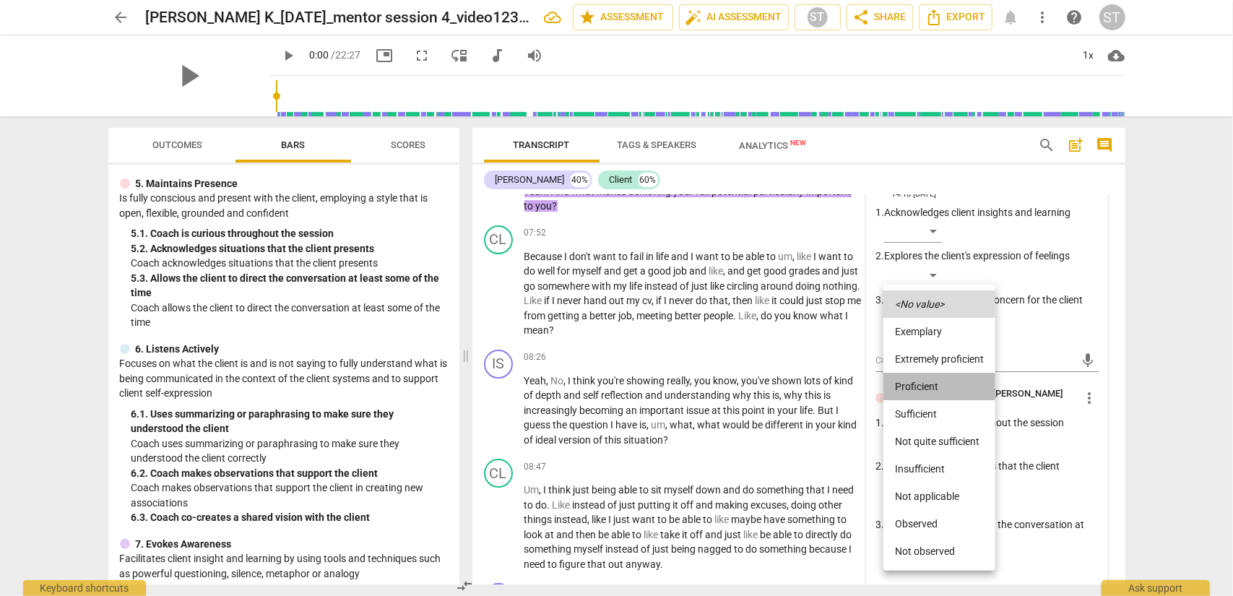
click at [924, 385] on li "Proficient" at bounding box center [940, 386] width 112 height 27
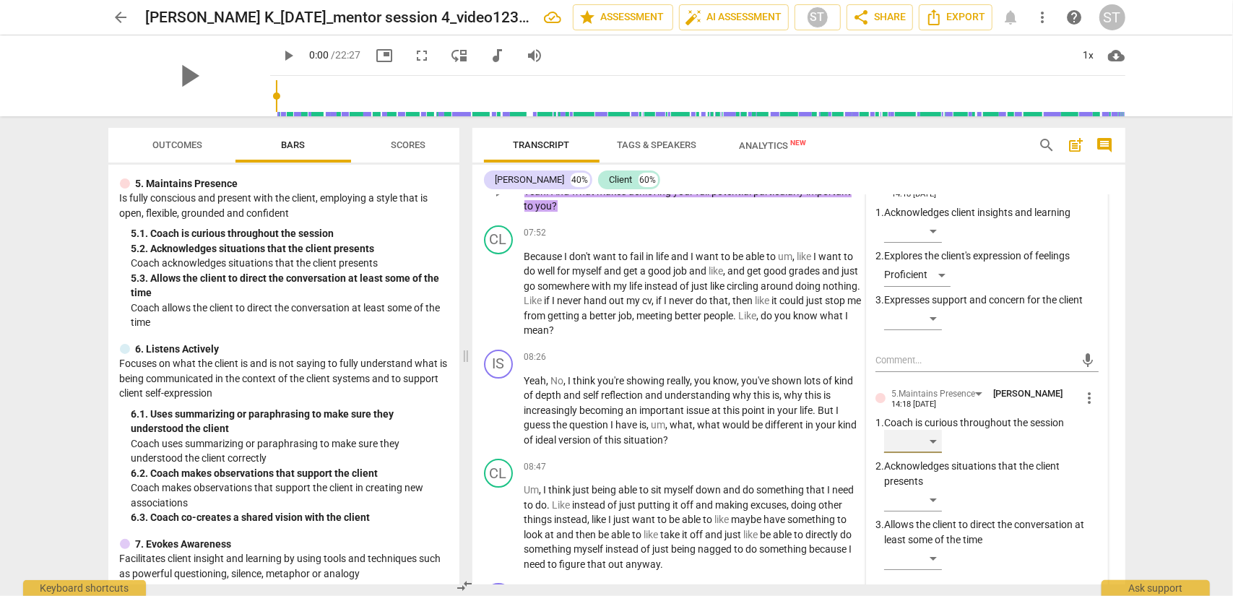
click at [924, 453] on div "​" at bounding box center [913, 441] width 58 height 23
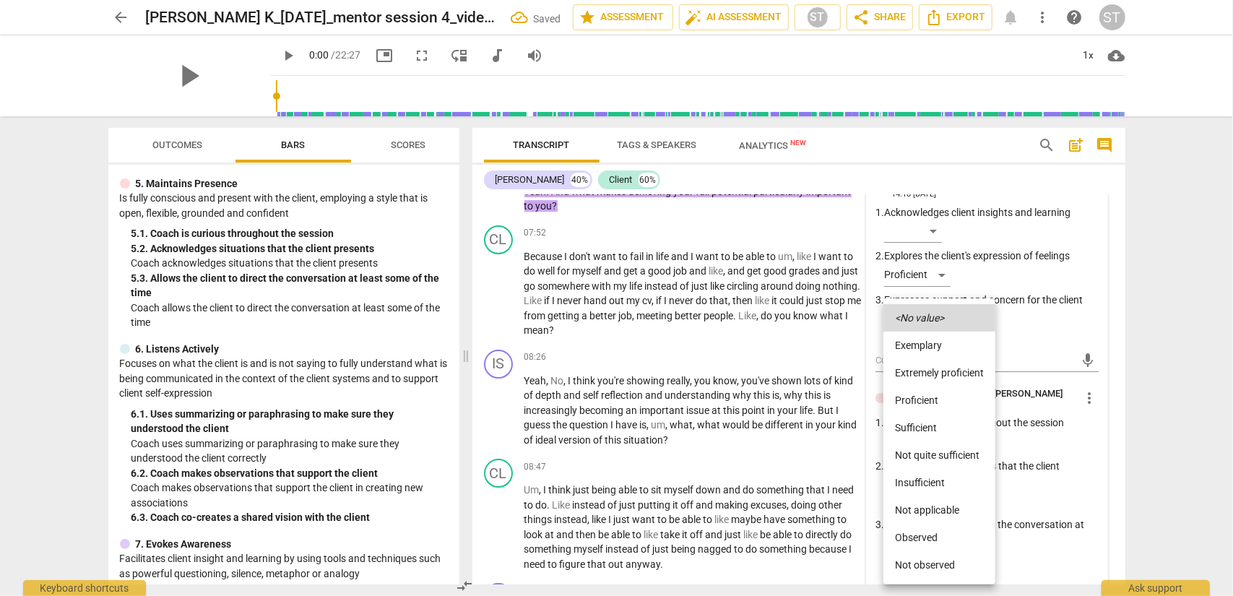
click at [924, 397] on li "Proficient" at bounding box center [940, 400] width 112 height 27
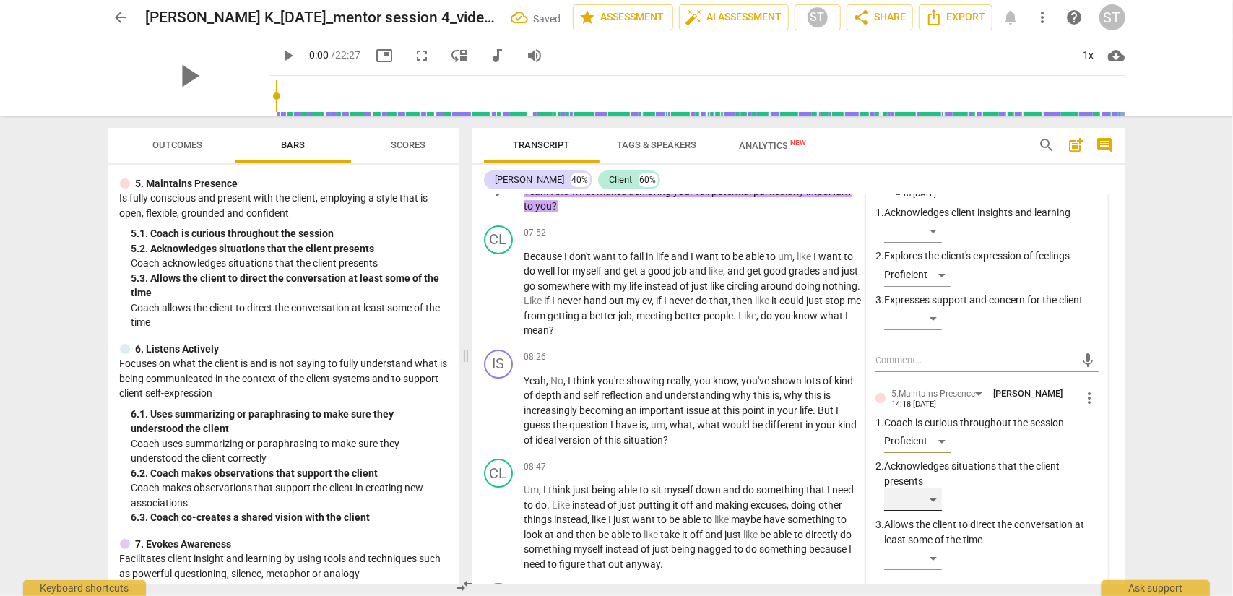
click at [924, 480] on div "​" at bounding box center [913, 499] width 58 height 23
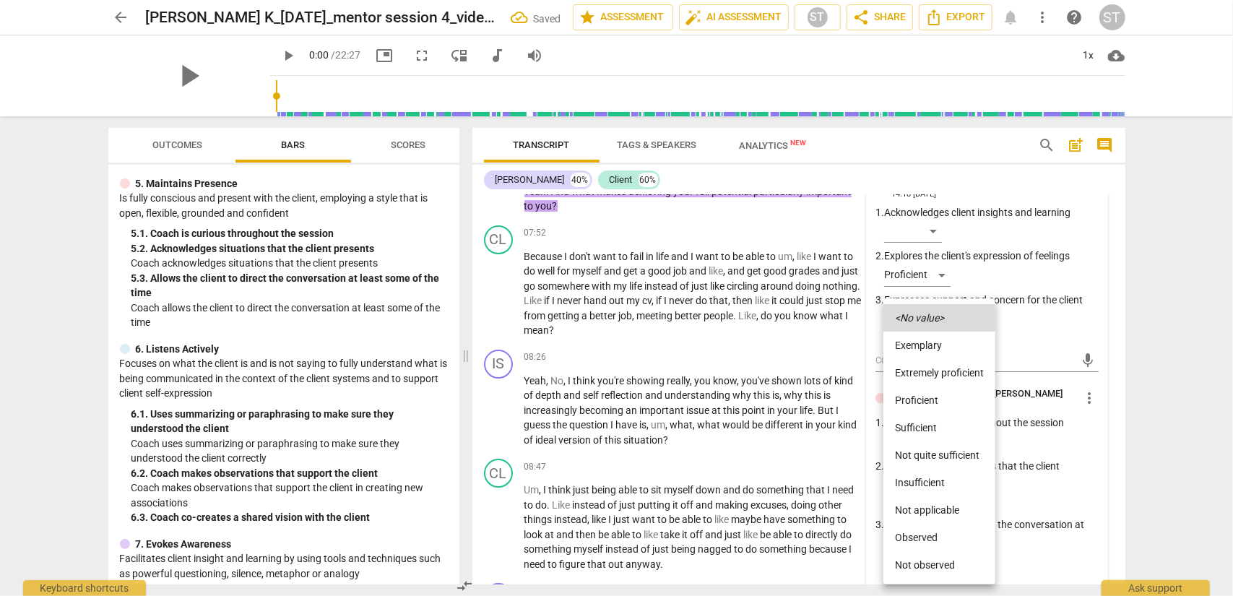
click at [924, 400] on li "Proficient" at bounding box center [940, 400] width 112 height 27
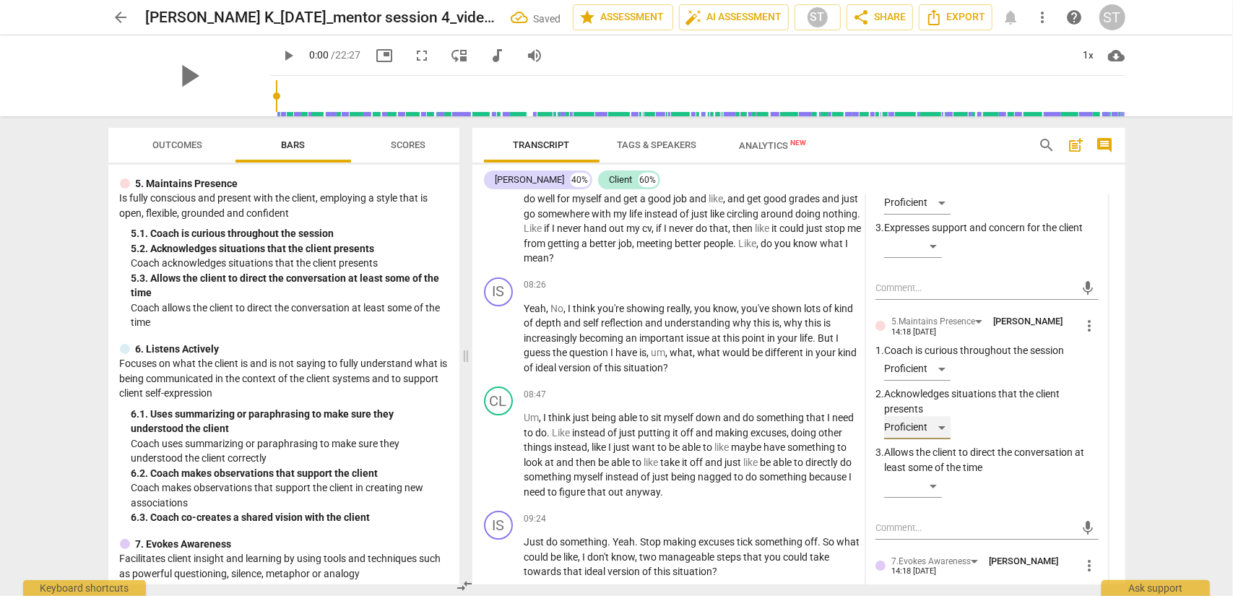
scroll to position [3393, 0]
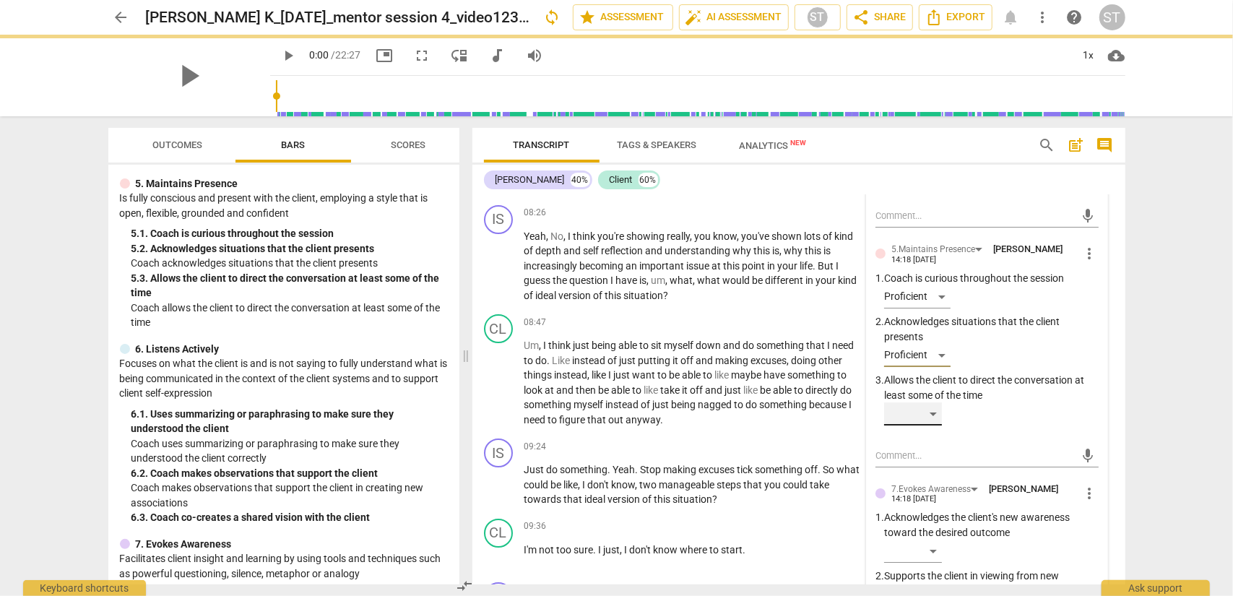
click at [924, 426] on div "​" at bounding box center [913, 413] width 58 height 23
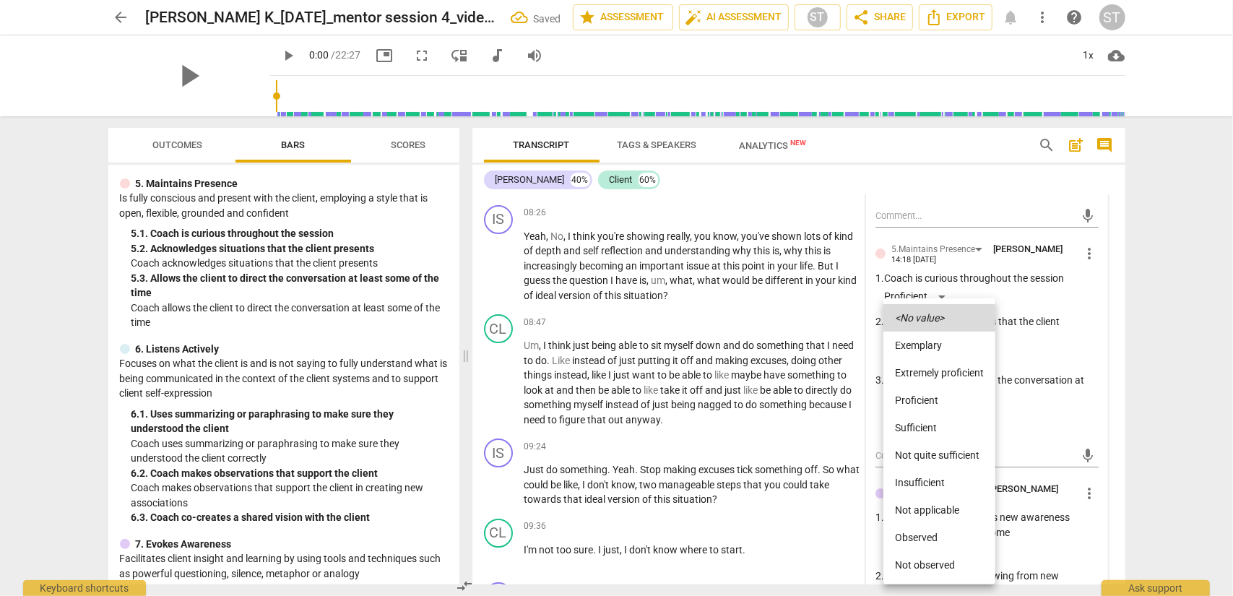
click at [924, 402] on li "Proficient" at bounding box center [940, 400] width 112 height 27
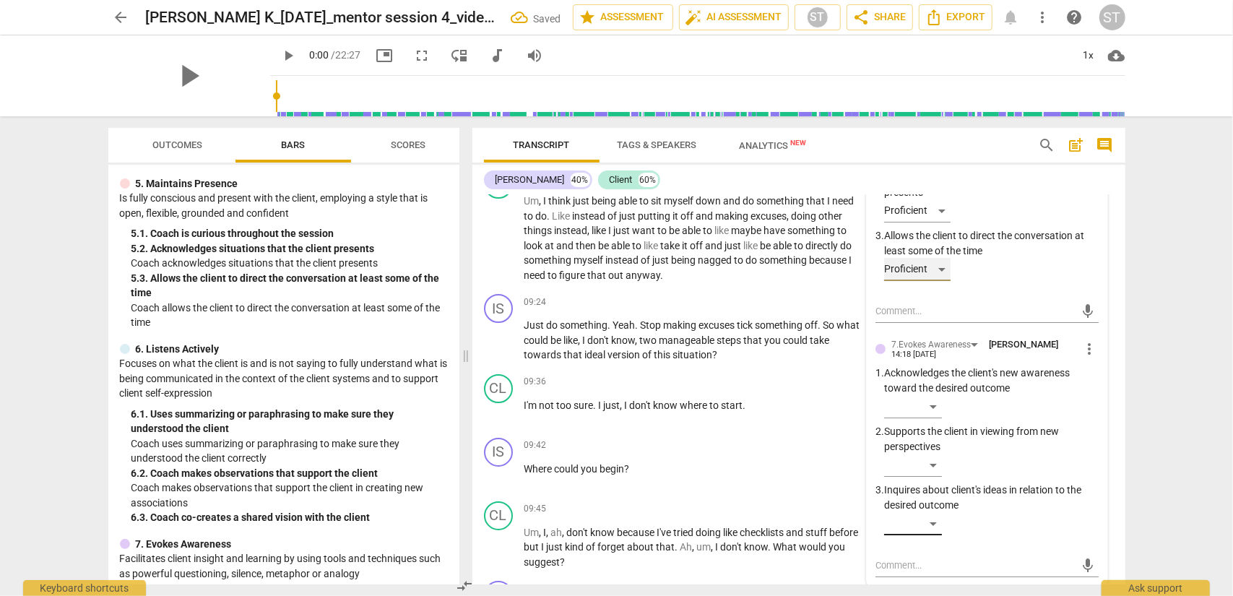
scroll to position [3610, 0]
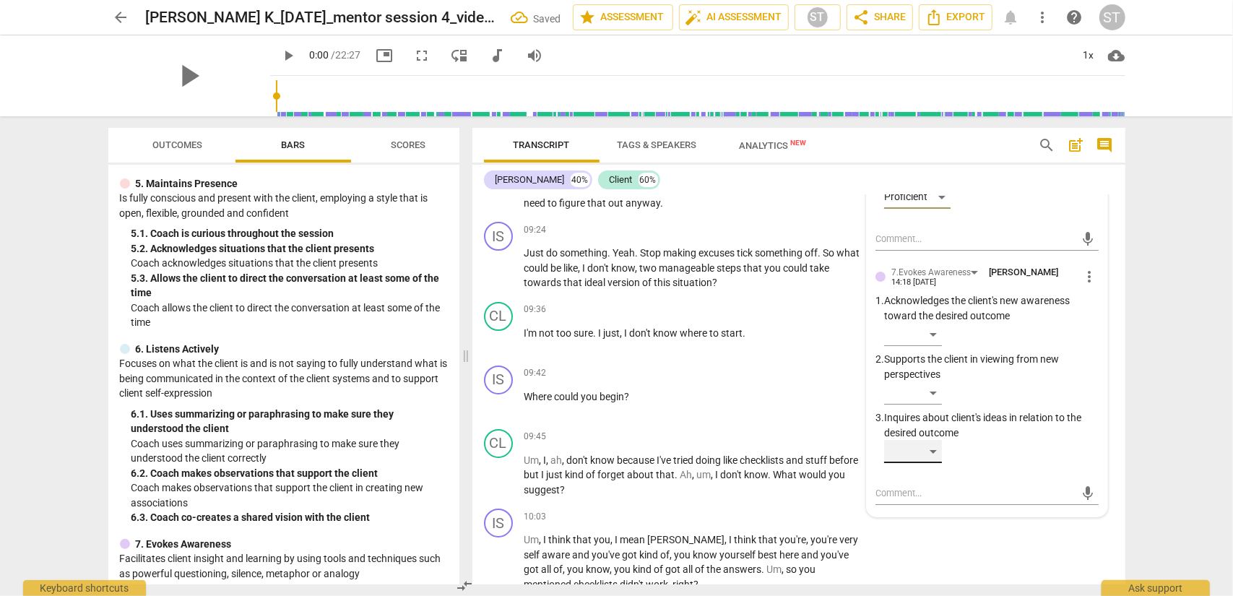
click at [924, 463] on div "​" at bounding box center [913, 451] width 58 height 23
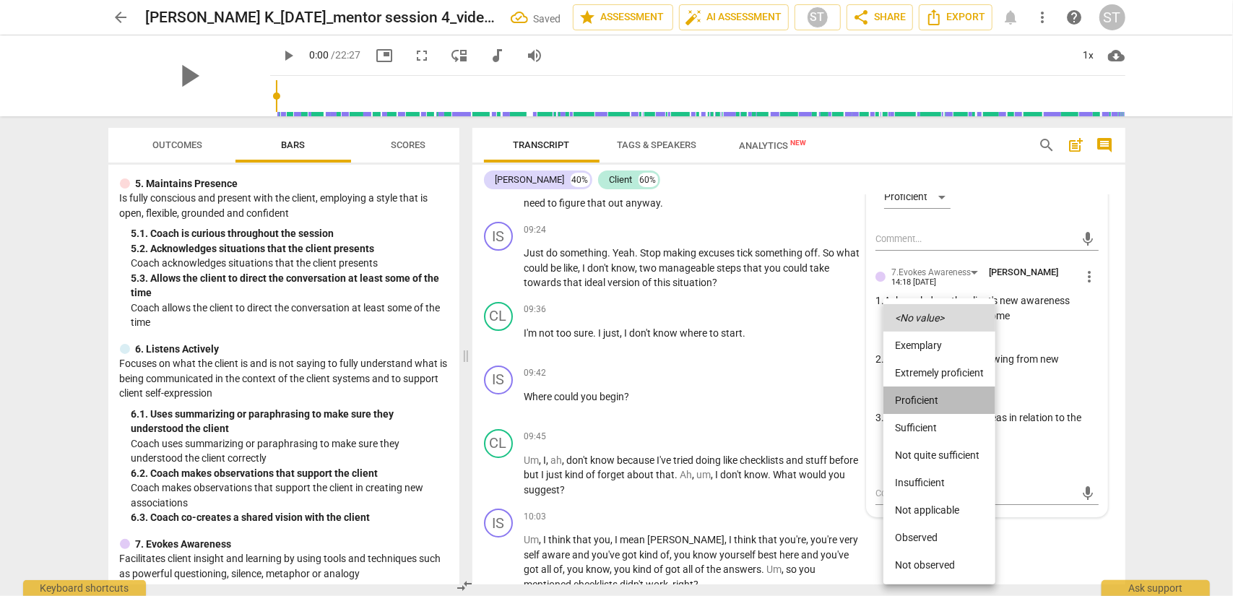
click at [924, 401] on li "Proficient" at bounding box center [940, 400] width 112 height 27
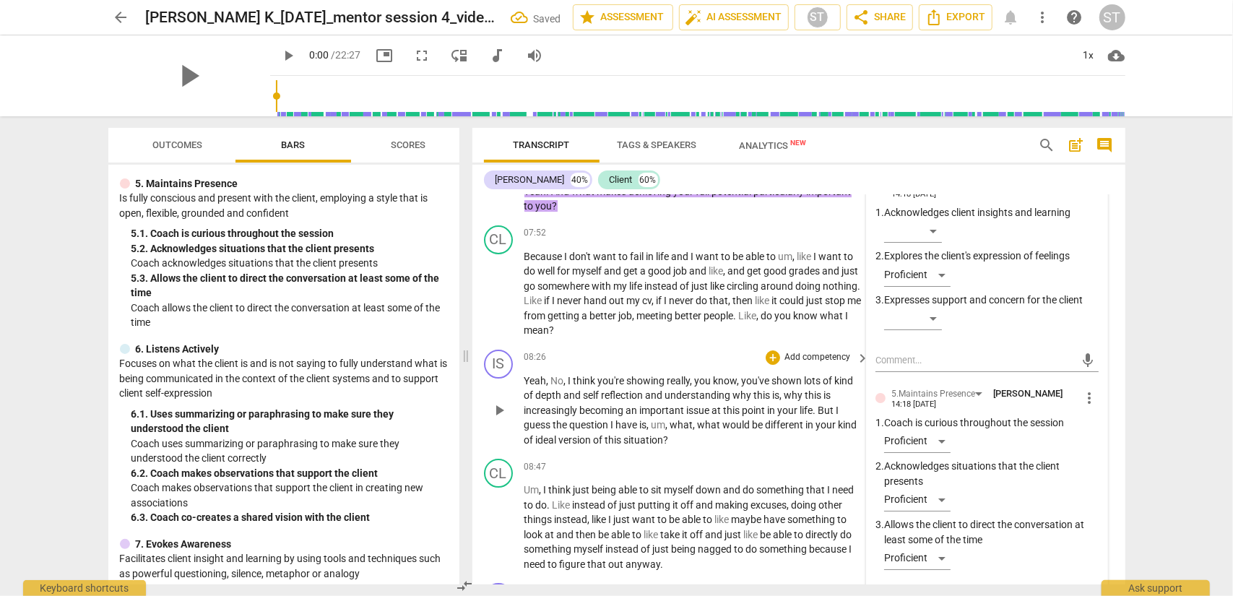
scroll to position [3321, 0]
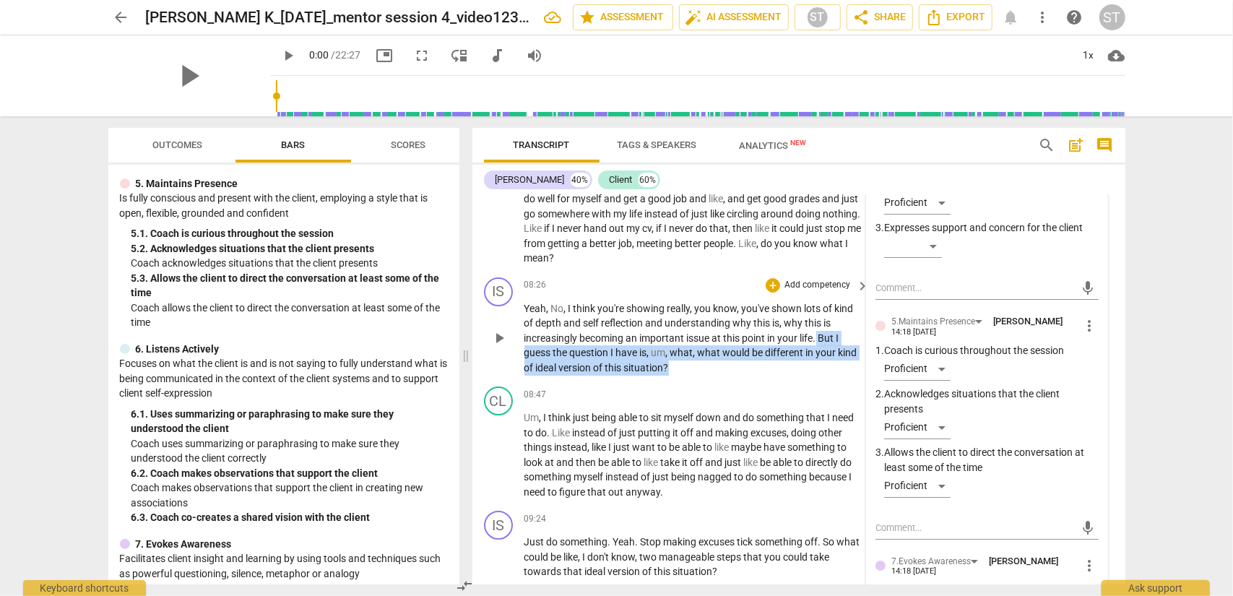
drag, startPoint x: 819, startPoint y: 365, endPoint x: 817, endPoint y: 395, distance: 29.7
click at [817, 376] on p "Yeah , No , I think you're showing really , you know , you've shown lots of kin…" at bounding box center [694, 338] width 338 height 74
click at [683, 382] on div "+" at bounding box center [683, 378] width 14 height 14
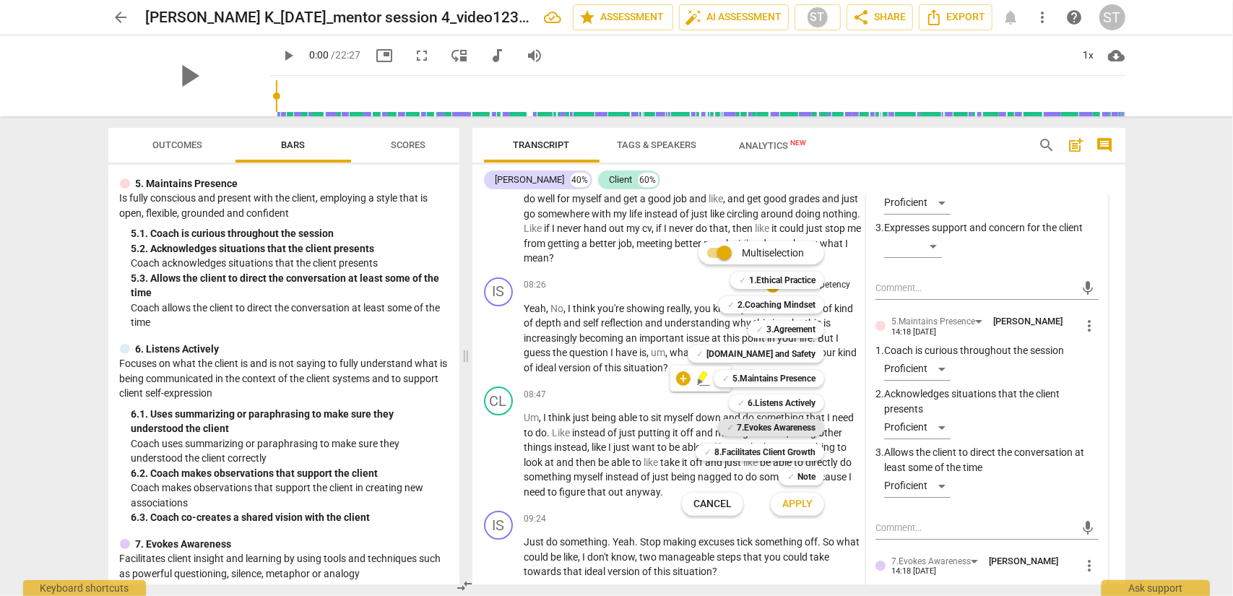
click at [753, 430] on b "7.Evokes Awareness" at bounding box center [776, 427] width 79 height 17
click at [780, 376] on b "5.Maintains Presence" at bounding box center [774, 378] width 83 height 17
click at [792, 480] on span "Apply" at bounding box center [798, 504] width 30 height 14
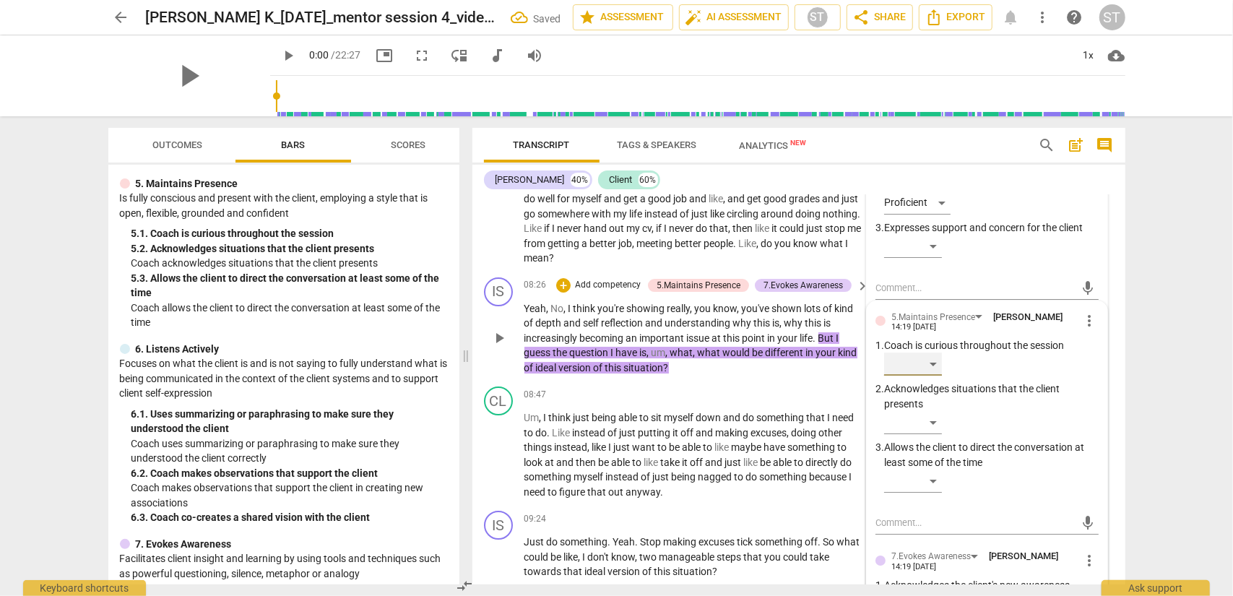
click at [924, 376] on div "​" at bounding box center [913, 364] width 58 height 23
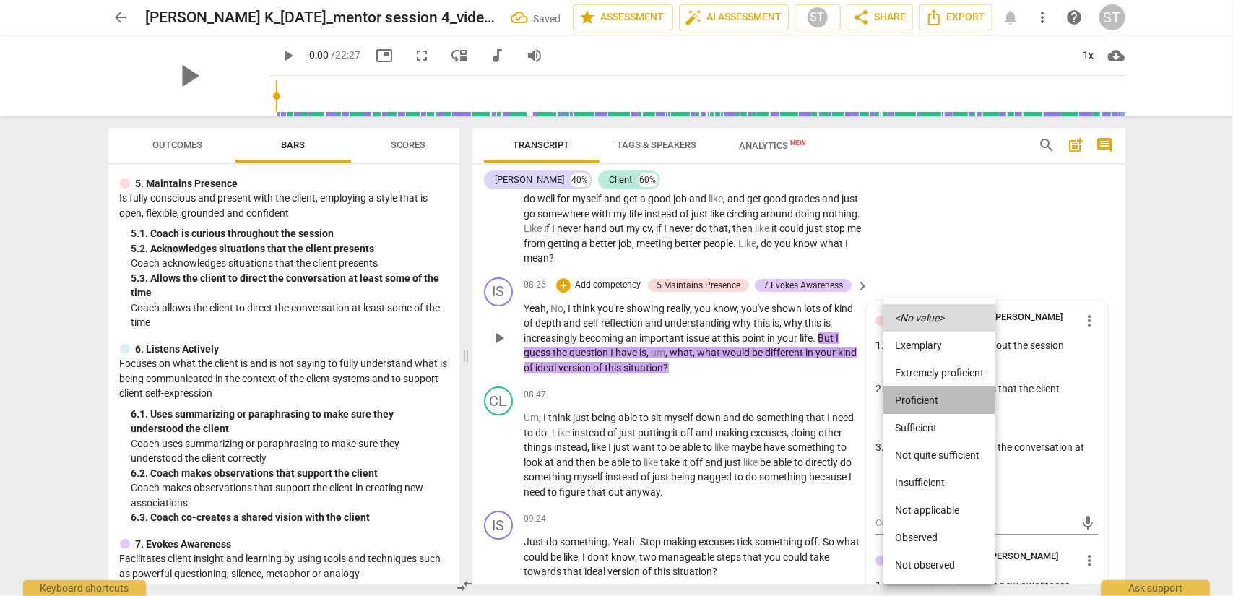
click at [924, 400] on li "Proficient" at bounding box center [940, 400] width 112 height 27
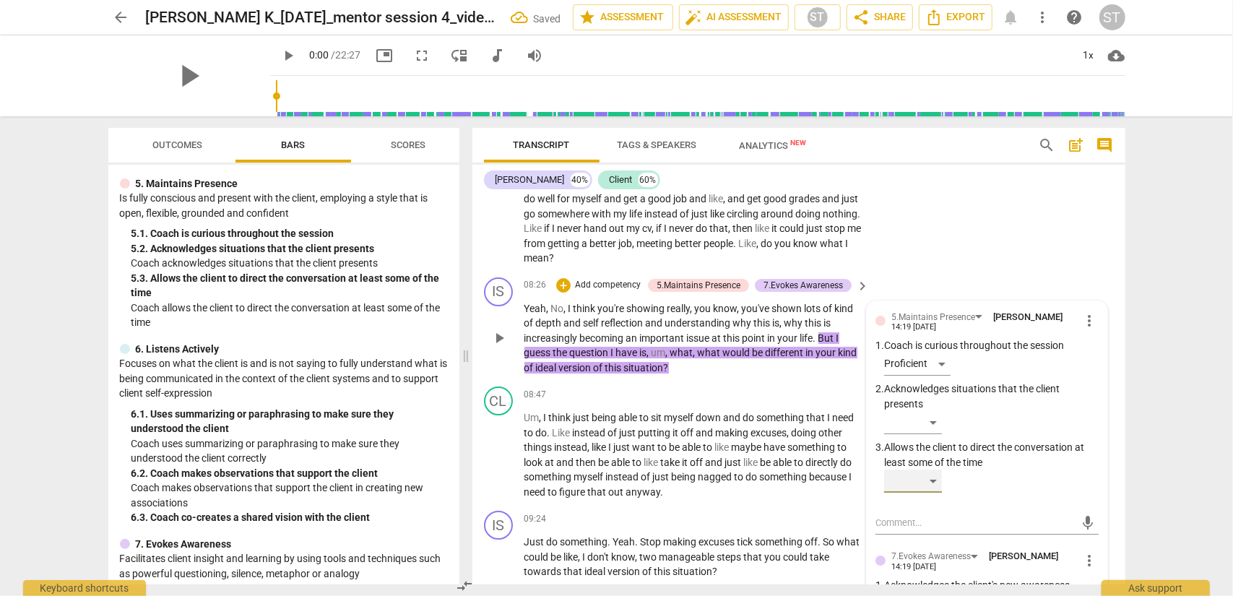
click at [924, 480] on div "​" at bounding box center [913, 481] width 58 height 23
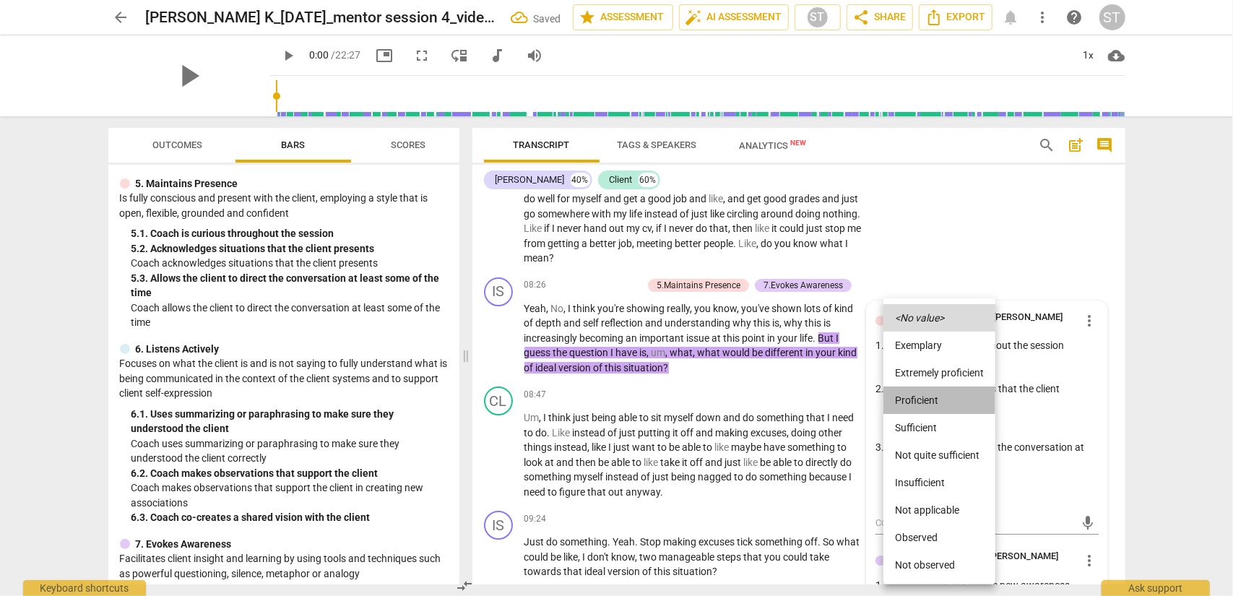
click at [924, 407] on li "Proficient" at bounding box center [940, 400] width 112 height 27
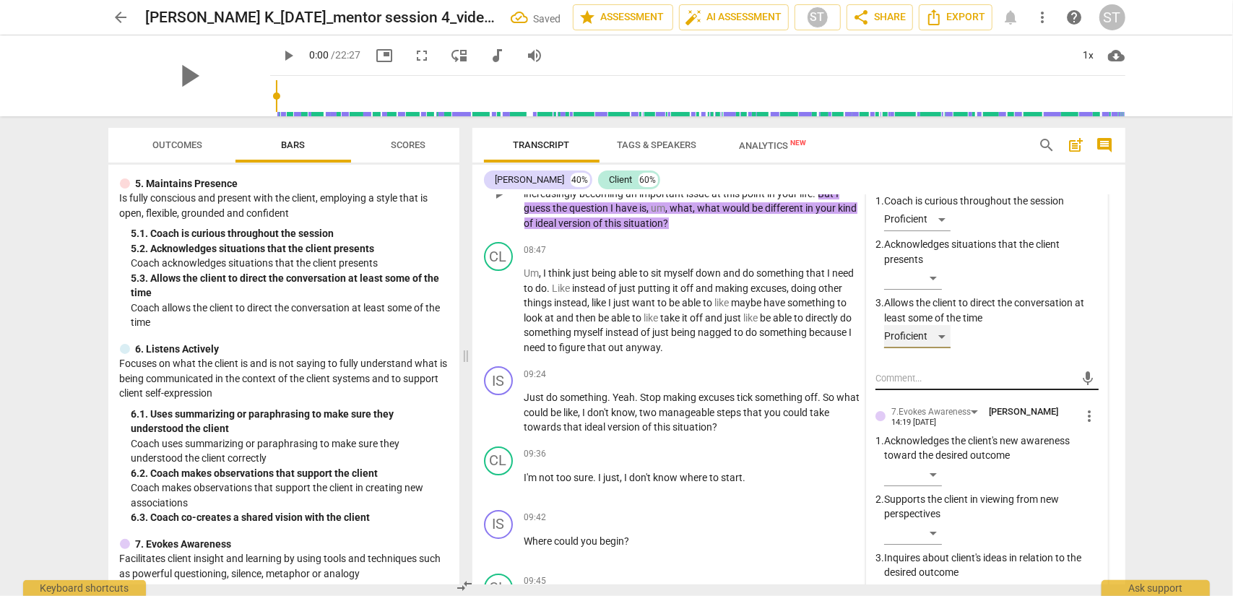
scroll to position [3538, 0]
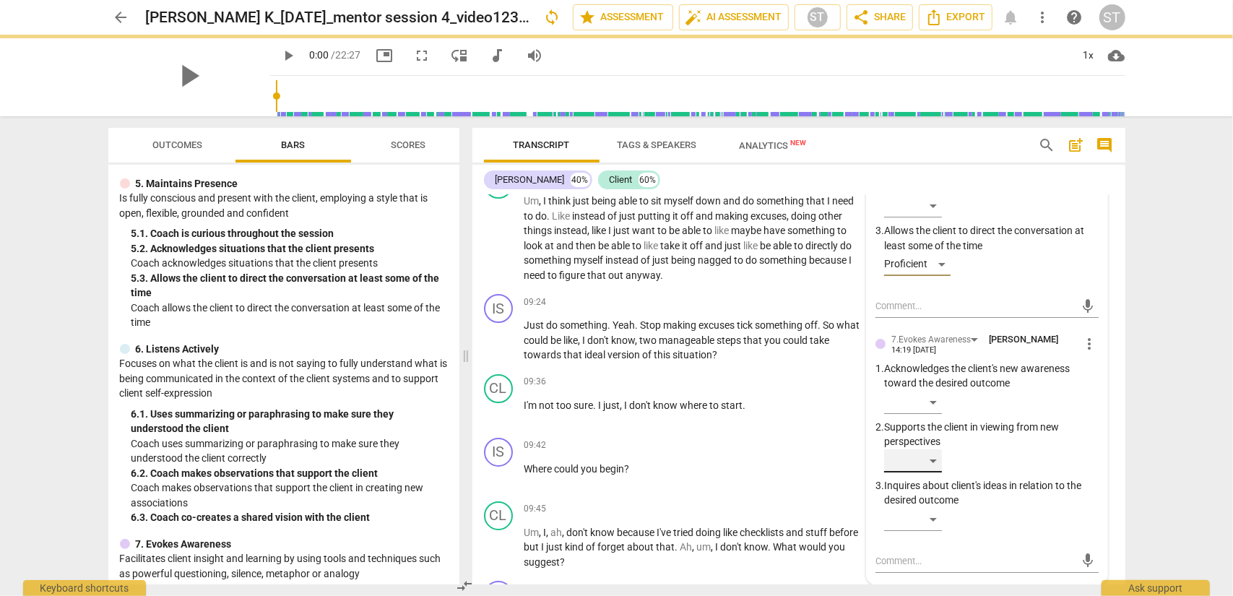
click at [924, 473] on div "​" at bounding box center [913, 460] width 58 height 23
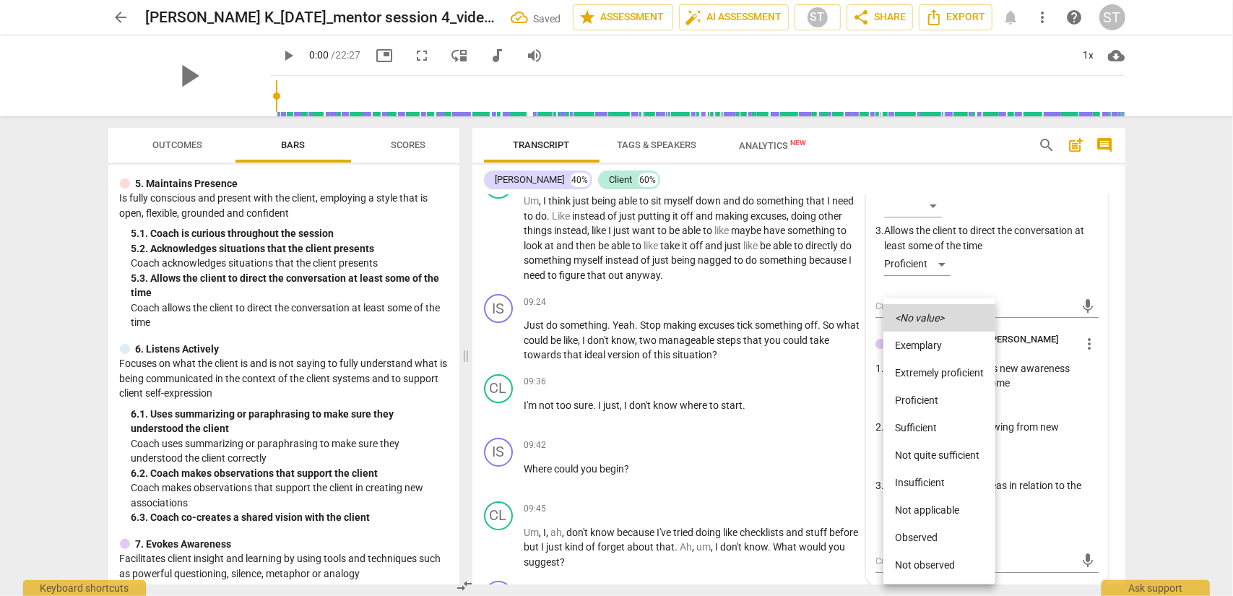
click at [924, 401] on li "Proficient" at bounding box center [940, 400] width 112 height 27
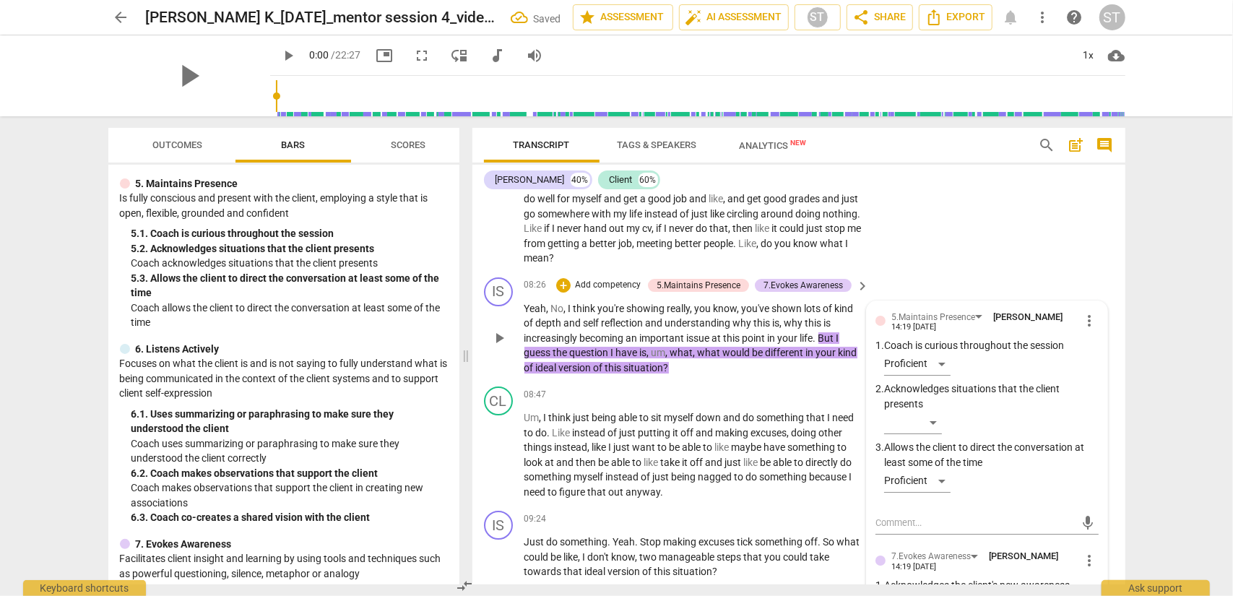
scroll to position [3249, 0]
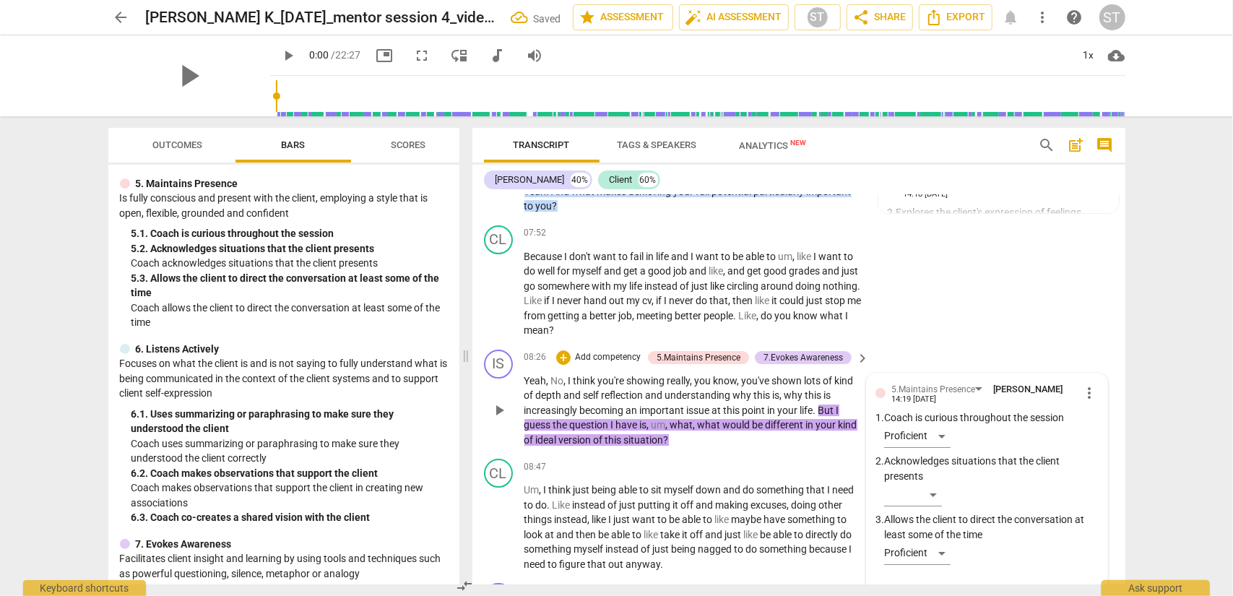
click at [599, 364] on p "Add competency" at bounding box center [608, 357] width 69 height 13
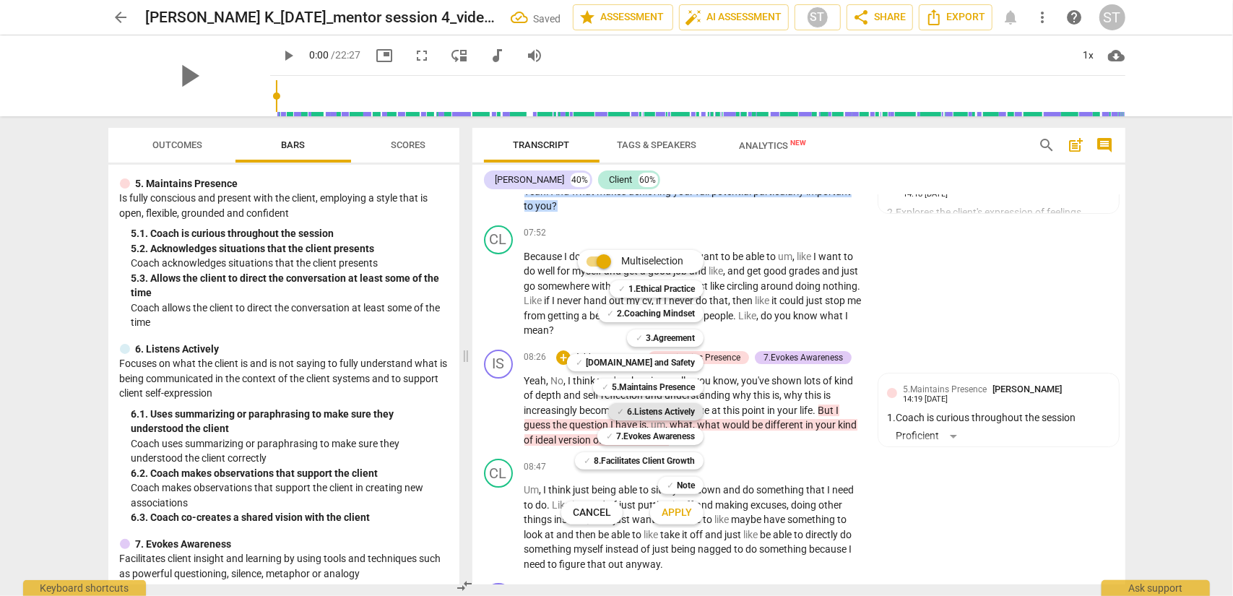
click at [650, 410] on b "6.Listens Actively" at bounding box center [661, 411] width 68 height 17
click at [672, 480] on span "Apply" at bounding box center [677, 513] width 30 height 14
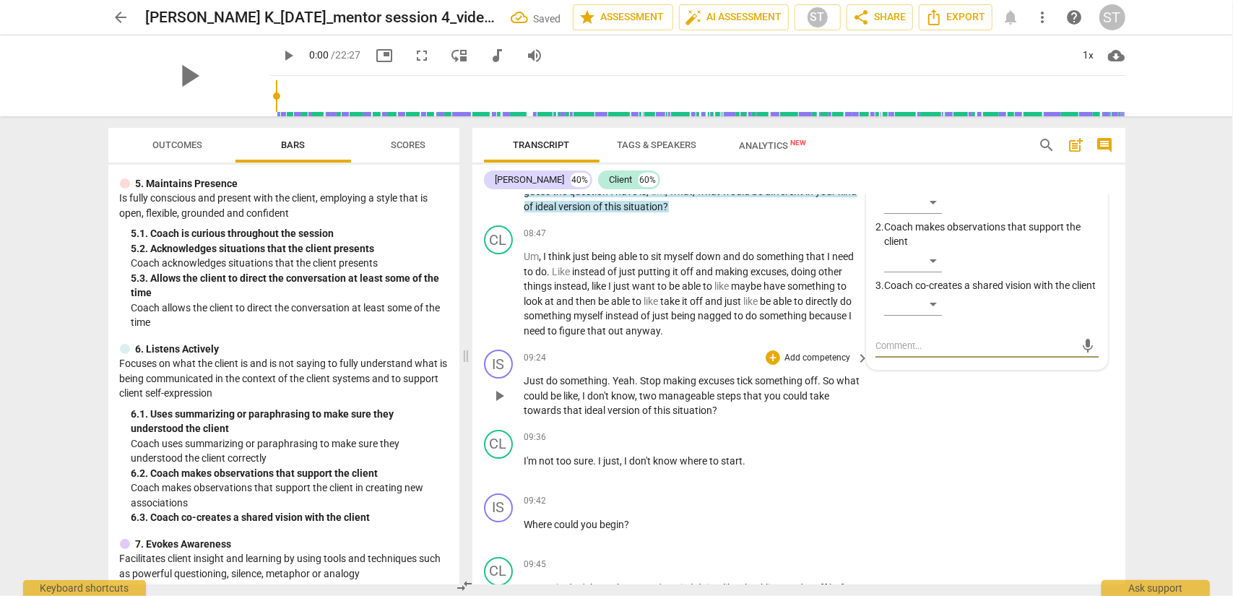
scroll to position [3353, 0]
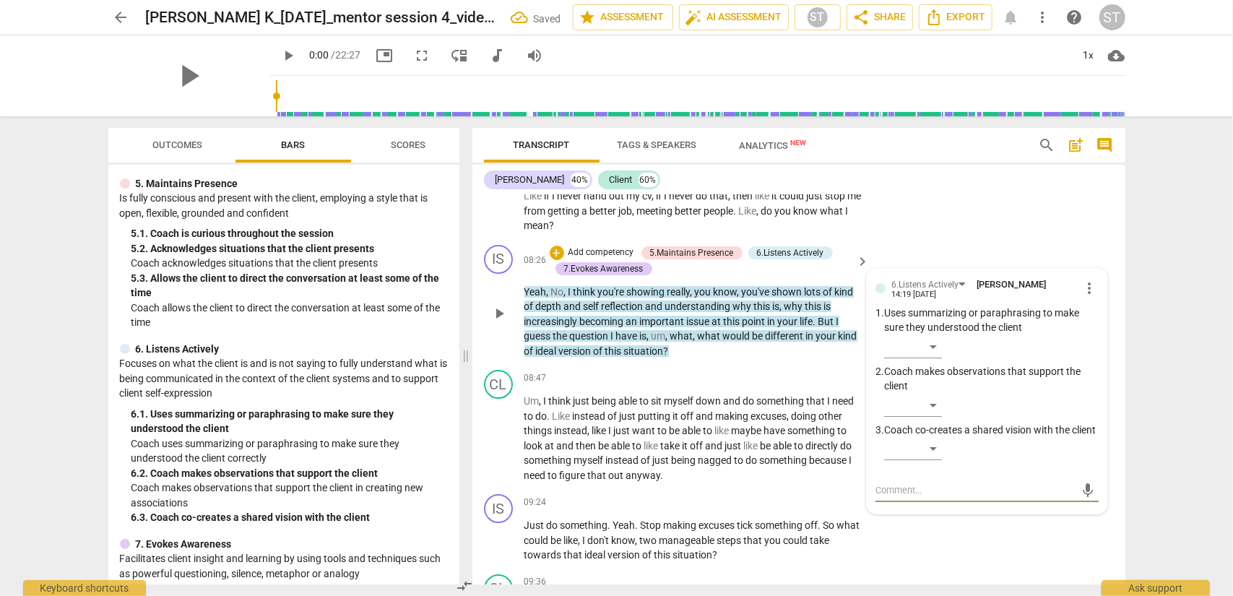
click at [924, 297] on span "more_vert" at bounding box center [1090, 288] width 17 height 17
click at [924, 353] on li "Delete" at bounding box center [1102, 344] width 50 height 27
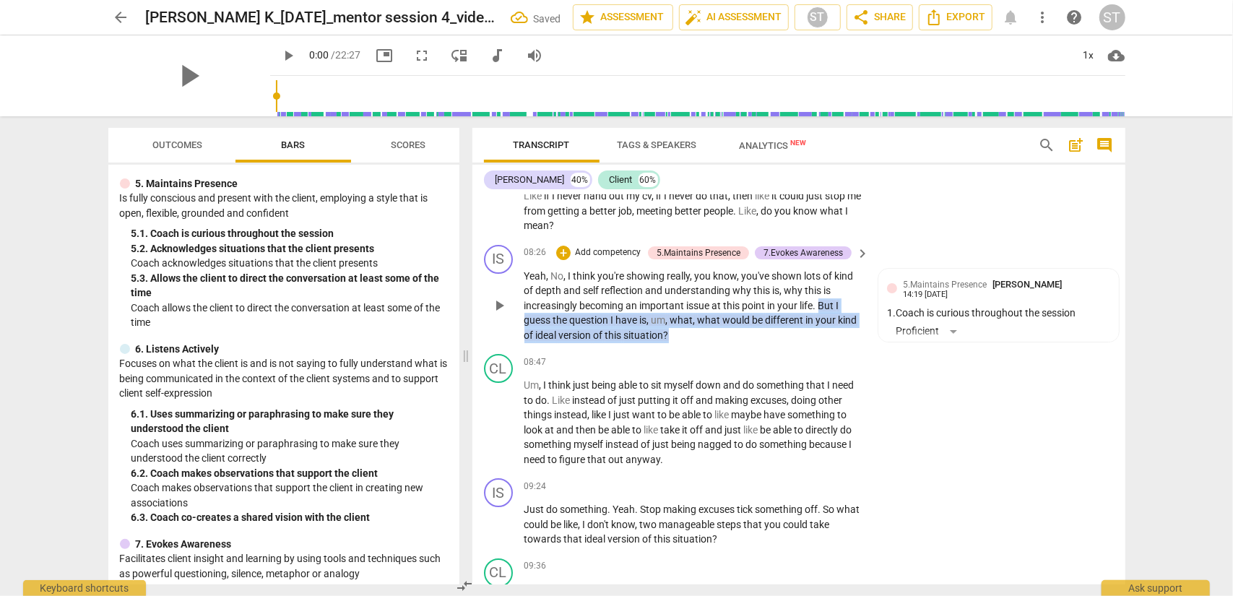
drag, startPoint x: 821, startPoint y: 335, endPoint x: 837, endPoint y: 368, distance: 37.2
click at [837, 343] on p "Yeah , No , I think you're showing really , you know , you've shown lots of kin…" at bounding box center [694, 306] width 338 height 74
click at [678, 348] on div "+" at bounding box center [683, 345] width 14 height 14
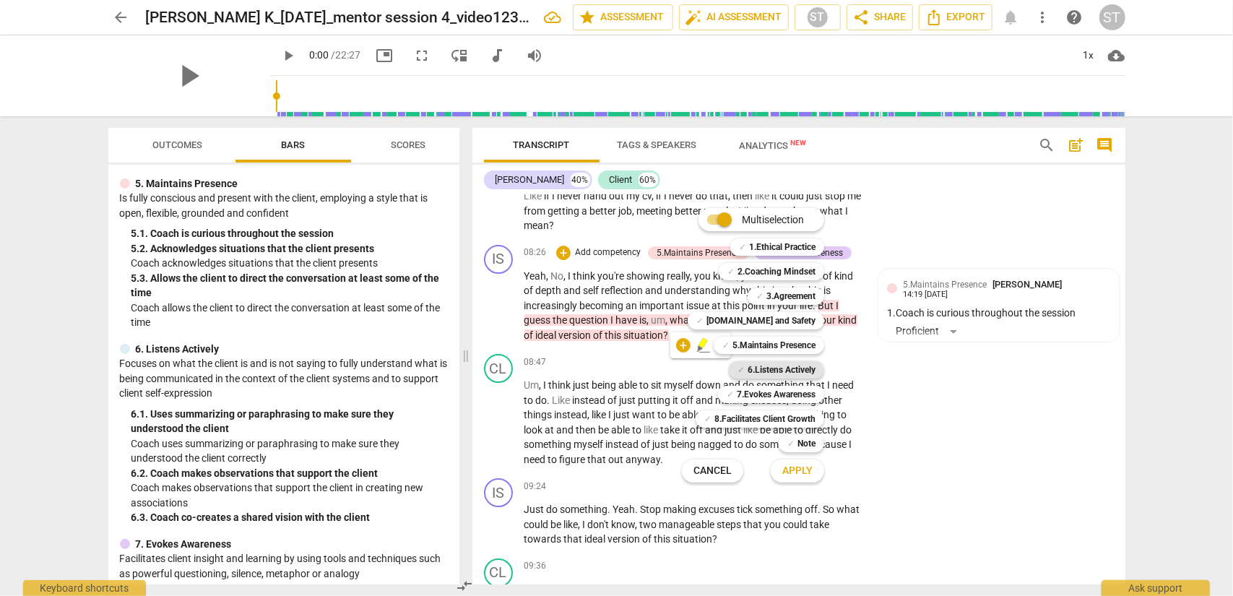
click at [759, 366] on b "6.Listens Actively" at bounding box center [782, 369] width 68 height 17
drag, startPoint x: 788, startPoint y: 471, endPoint x: 795, endPoint y: 469, distance: 7.5
click at [788, 470] on span "Apply" at bounding box center [798, 471] width 30 height 14
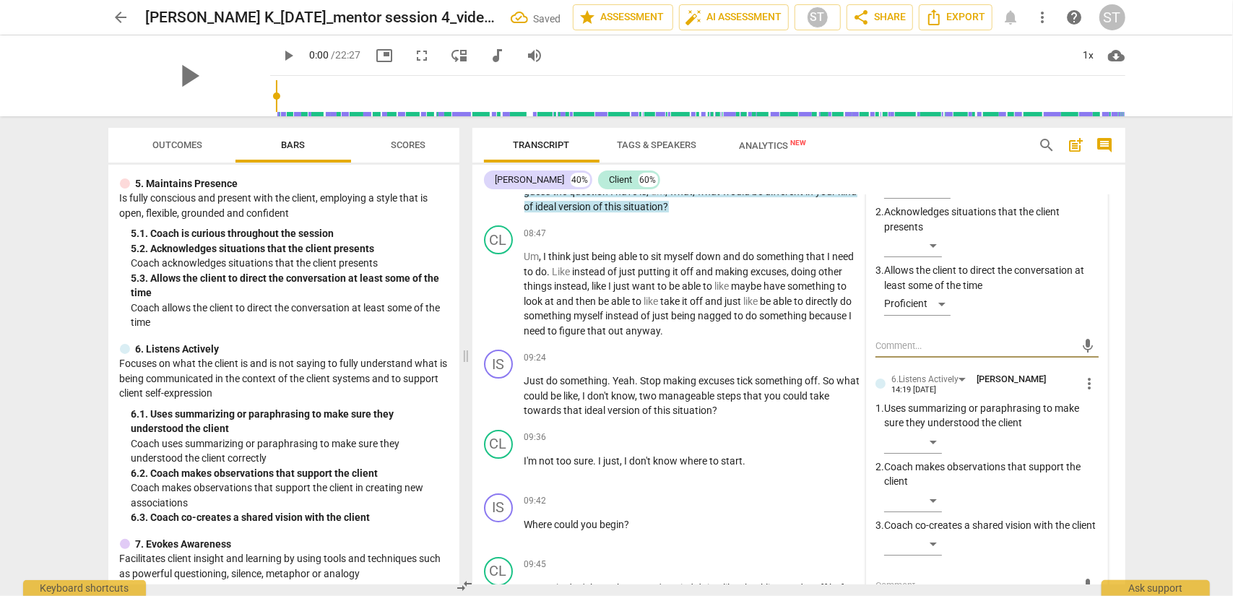
scroll to position [3570, 0]
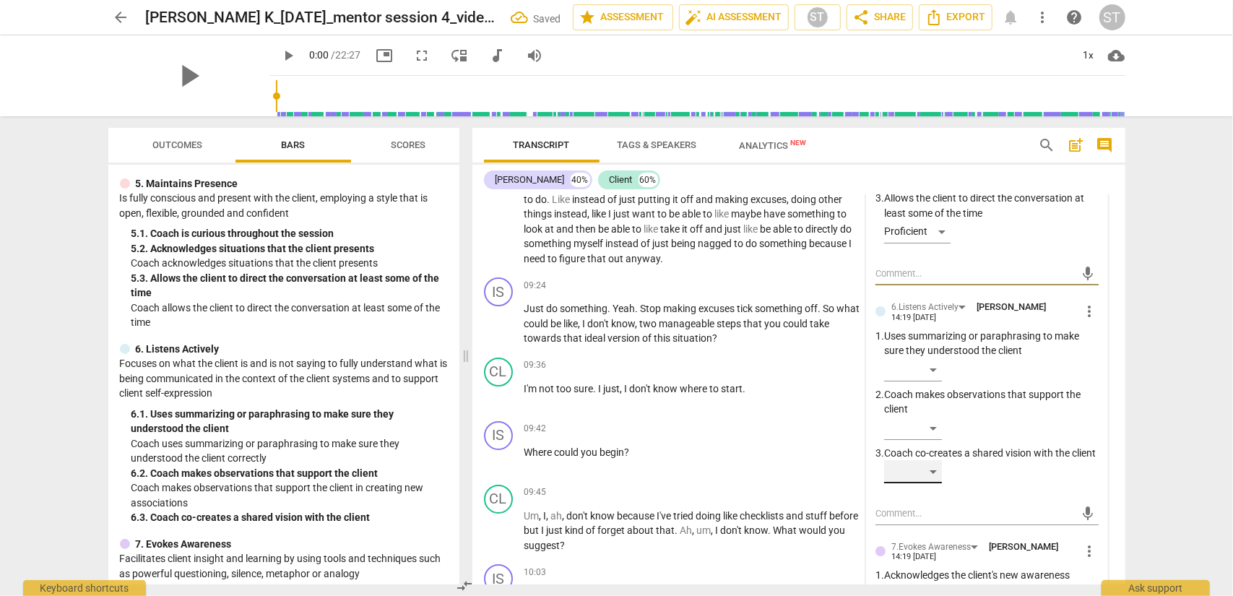
click at [924, 480] on div "​" at bounding box center [913, 471] width 58 height 23
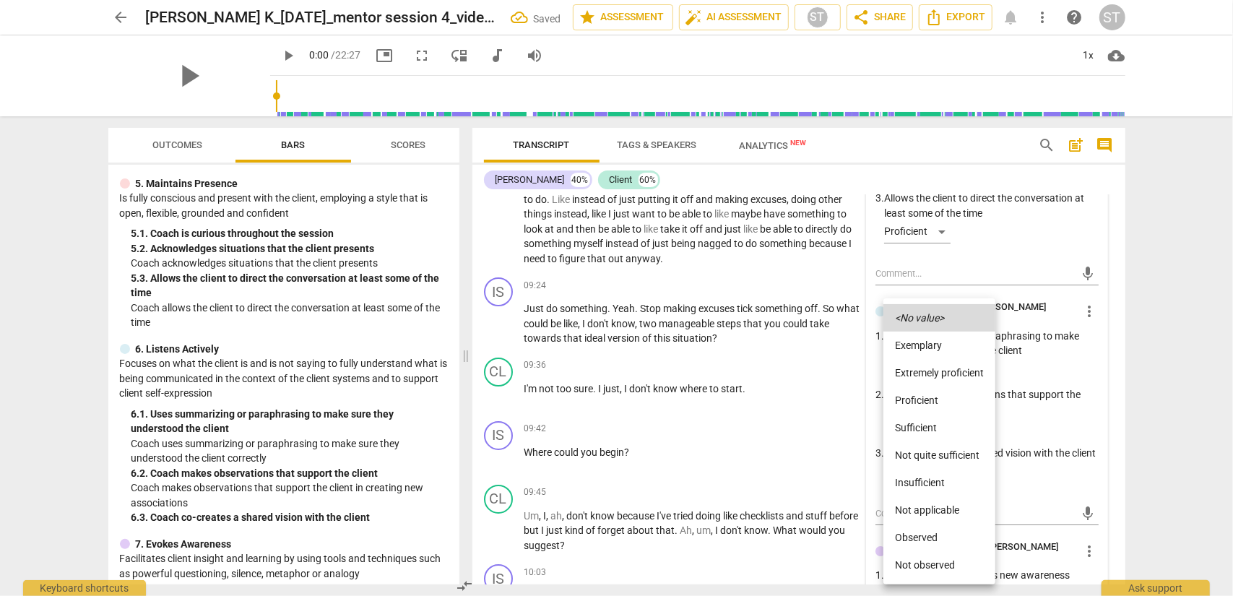
click at [924, 400] on li "Proficient" at bounding box center [940, 400] width 112 height 27
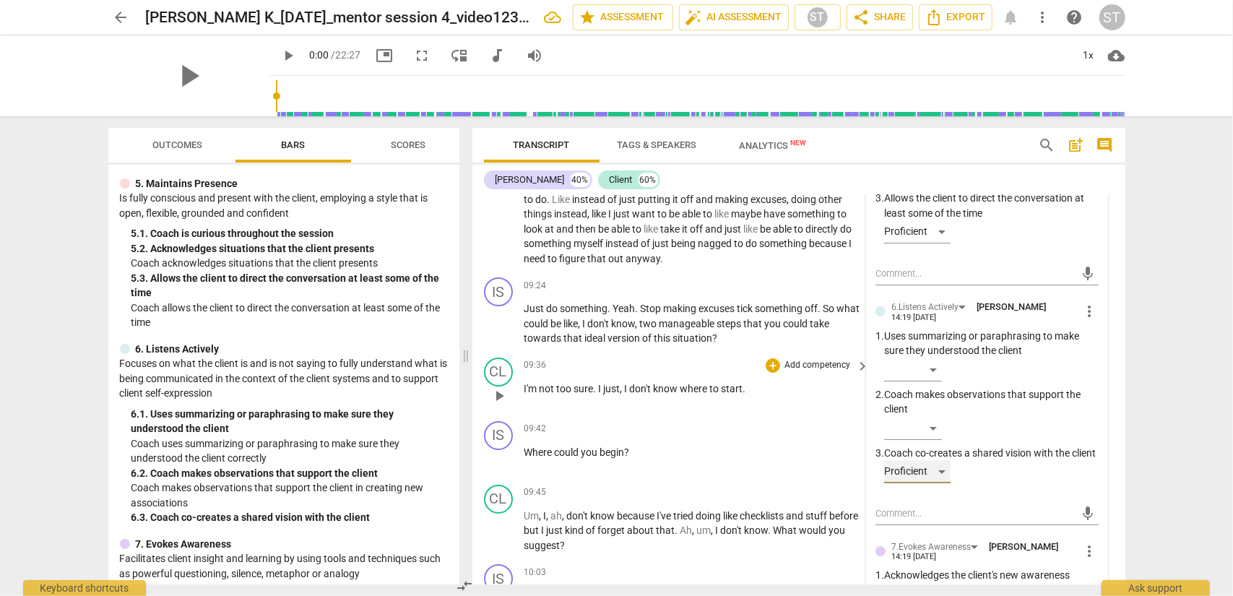
scroll to position [3353, 0]
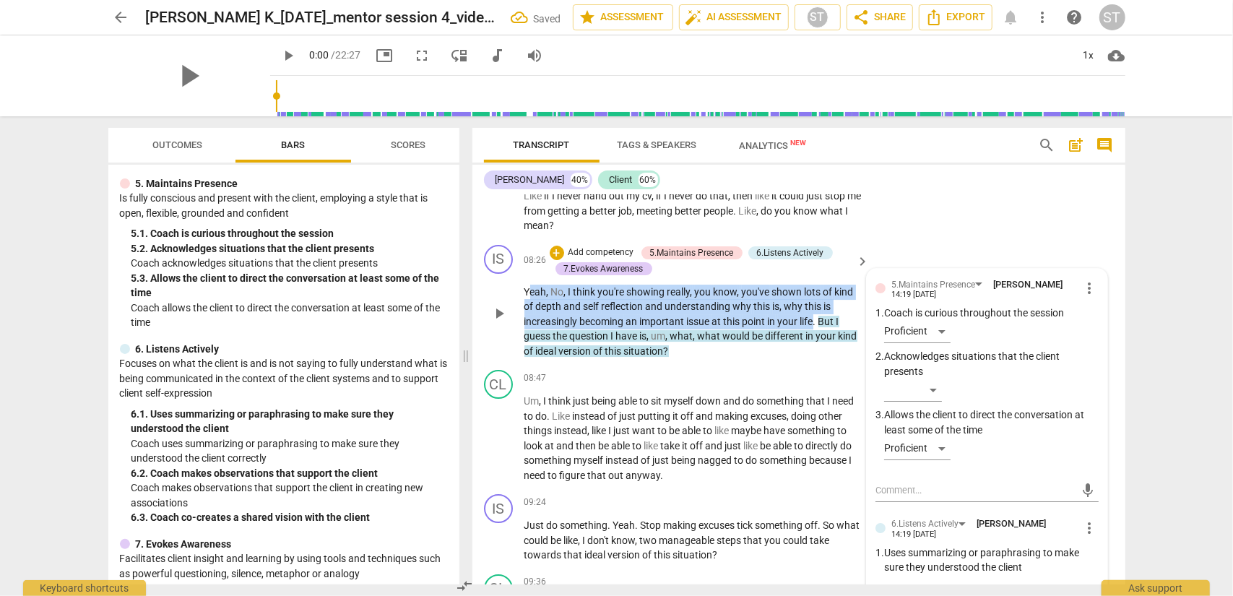
drag, startPoint x: 528, startPoint y: 320, endPoint x: 817, endPoint y: 345, distance: 289.3
click at [817, 345] on p "Yeah , No , I think you're showing really , you know , you've shown lots of kin…" at bounding box center [694, 322] width 338 height 74
click at [827, 331] on div "+" at bounding box center [829, 331] width 14 height 14
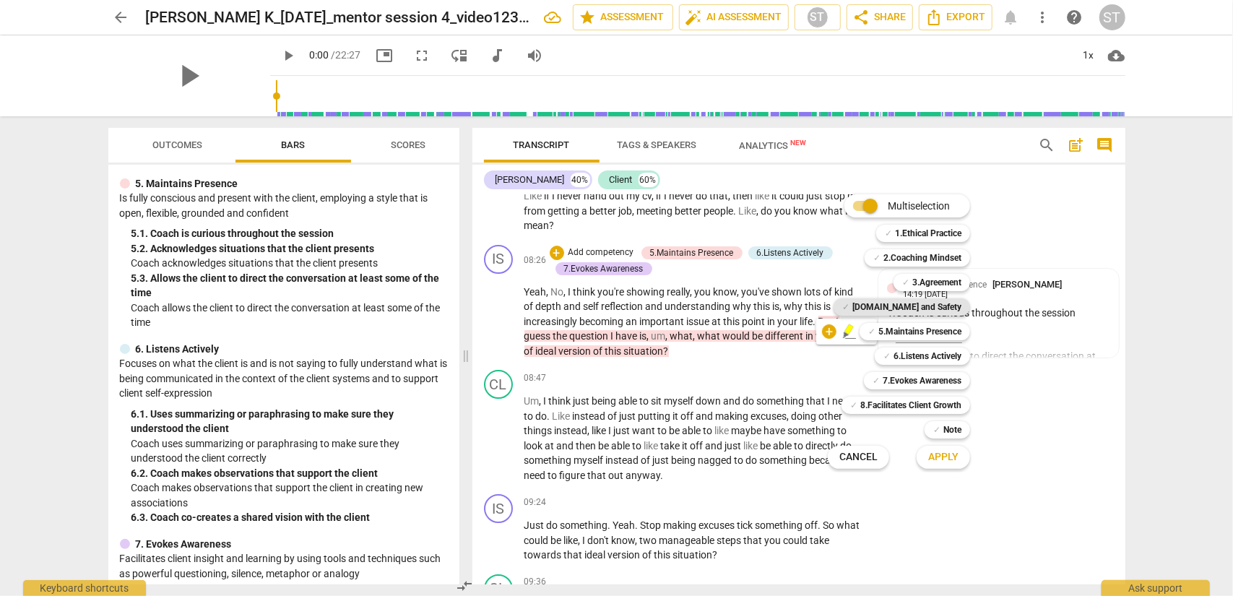
click at [850, 307] on span "✓" at bounding box center [846, 306] width 7 height 17
click at [910, 382] on b "7.Evokes Awareness" at bounding box center [922, 380] width 79 height 17
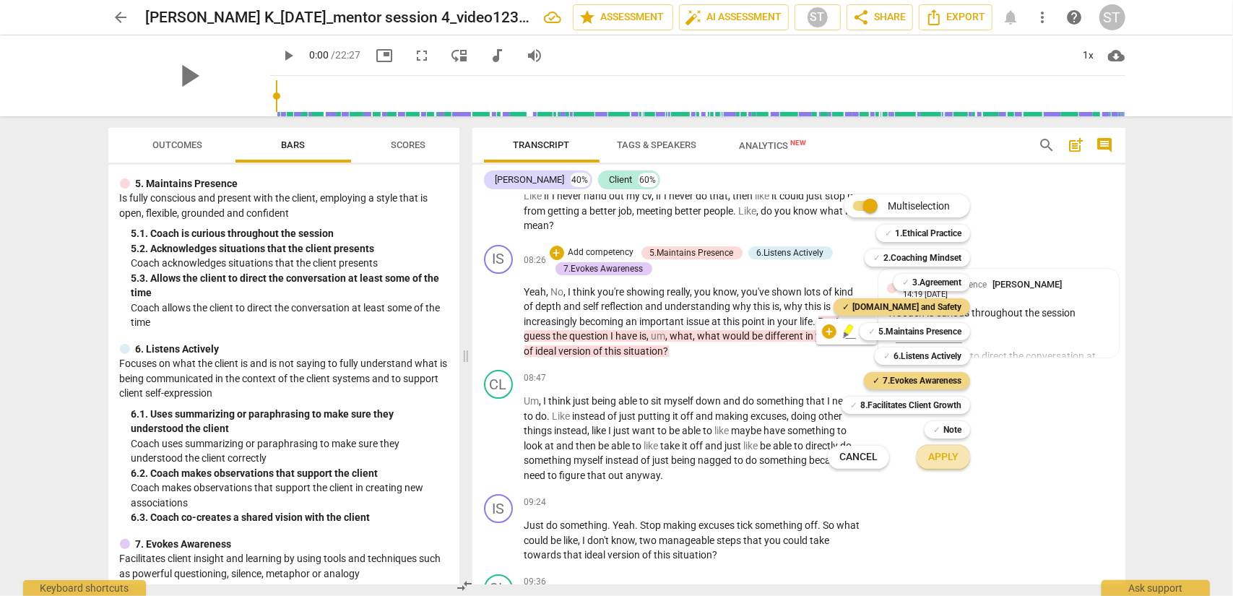
click at [924, 452] on span "Apply" at bounding box center [944, 457] width 30 height 14
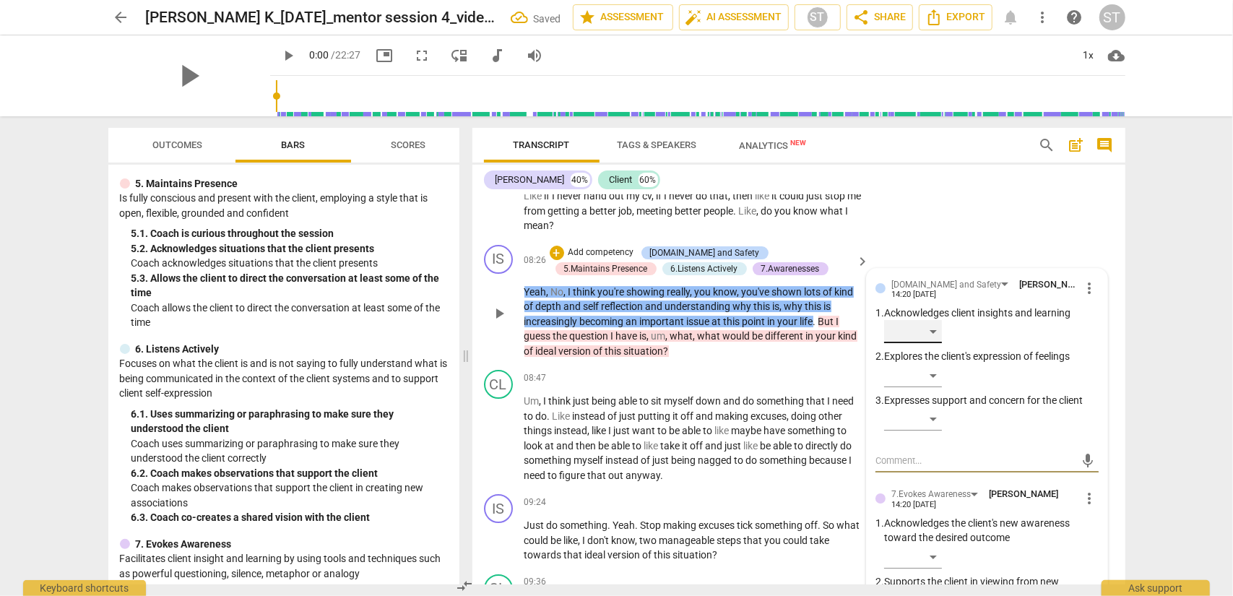
click at [924, 343] on div "​" at bounding box center [913, 331] width 58 height 23
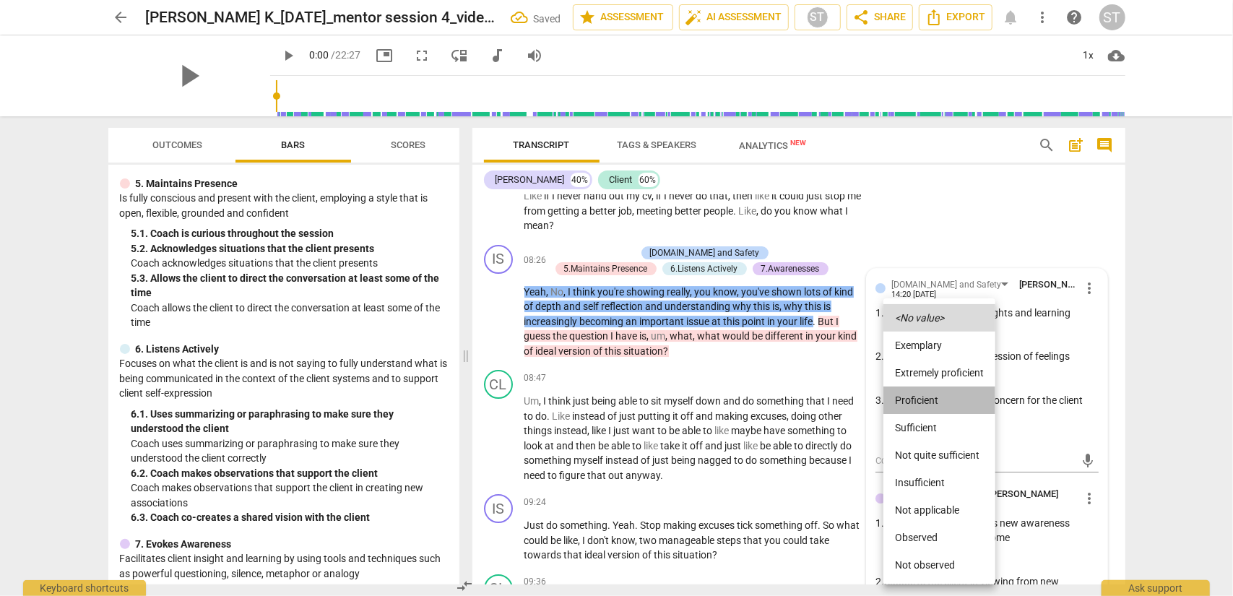
click at [924, 397] on li "Proficient" at bounding box center [940, 400] width 112 height 27
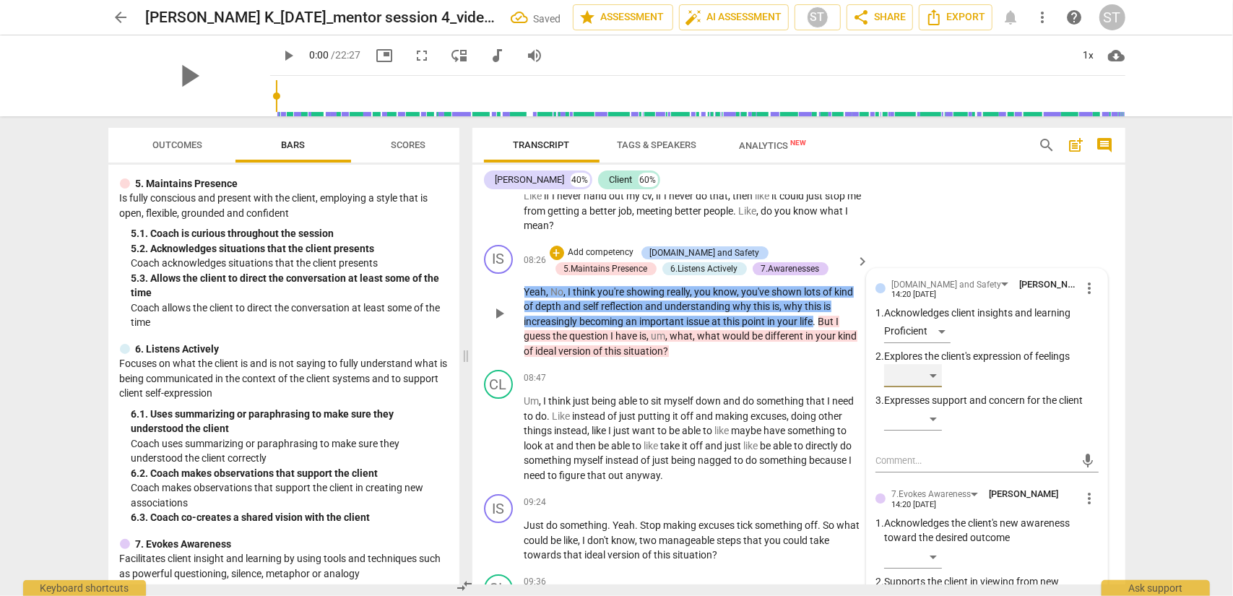
click at [924, 387] on div "​" at bounding box center [913, 375] width 58 height 23
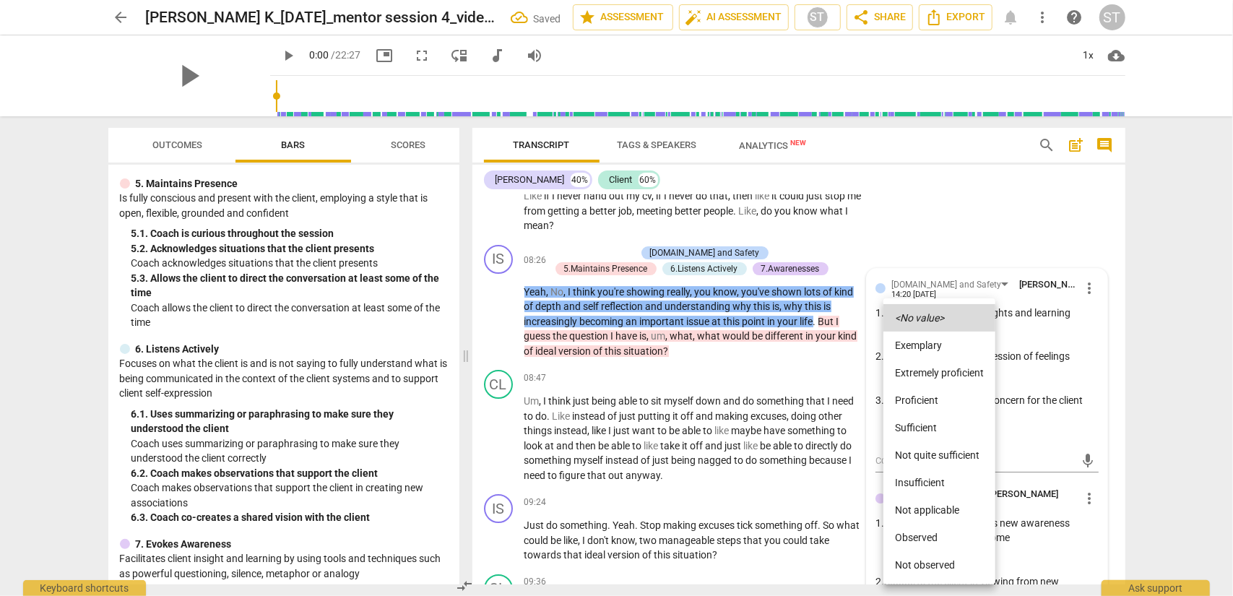
click at [924, 447] on div at bounding box center [616, 298] width 1233 height 596
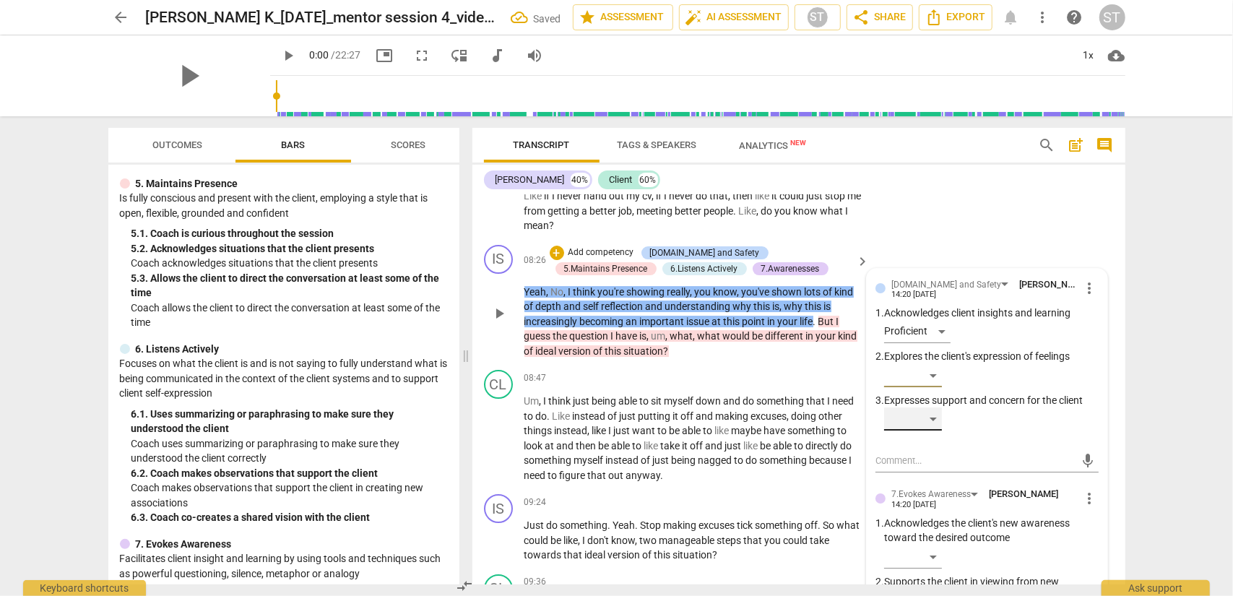
click at [924, 431] on div "​" at bounding box center [913, 419] width 58 height 23
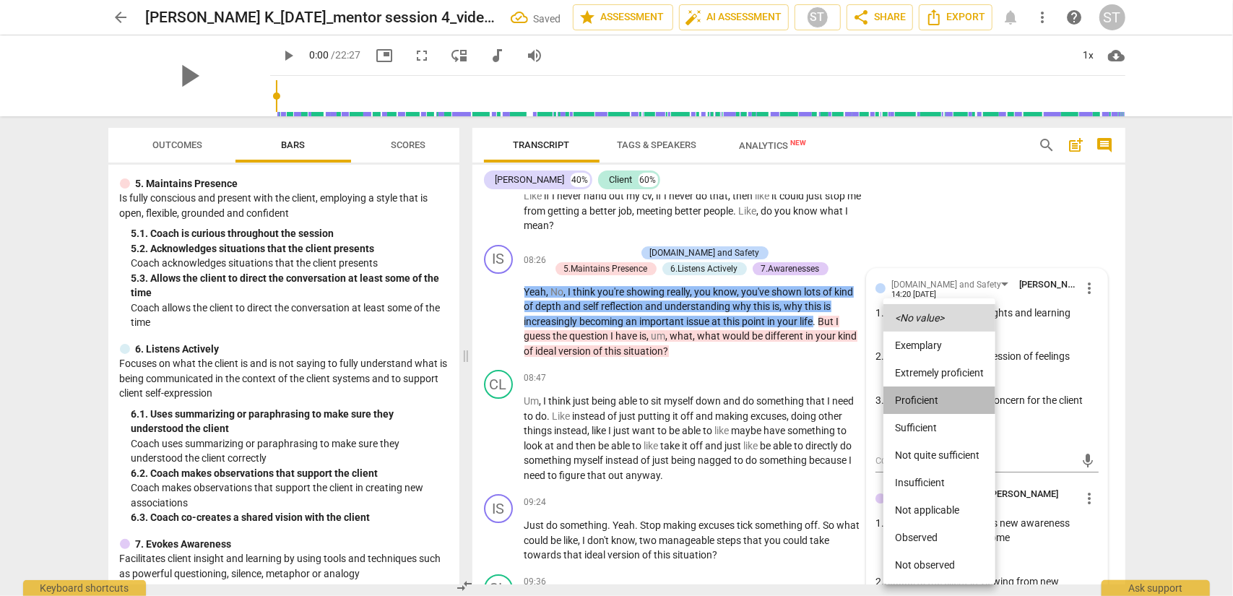
click at [924, 402] on li "Proficient" at bounding box center [940, 400] width 112 height 27
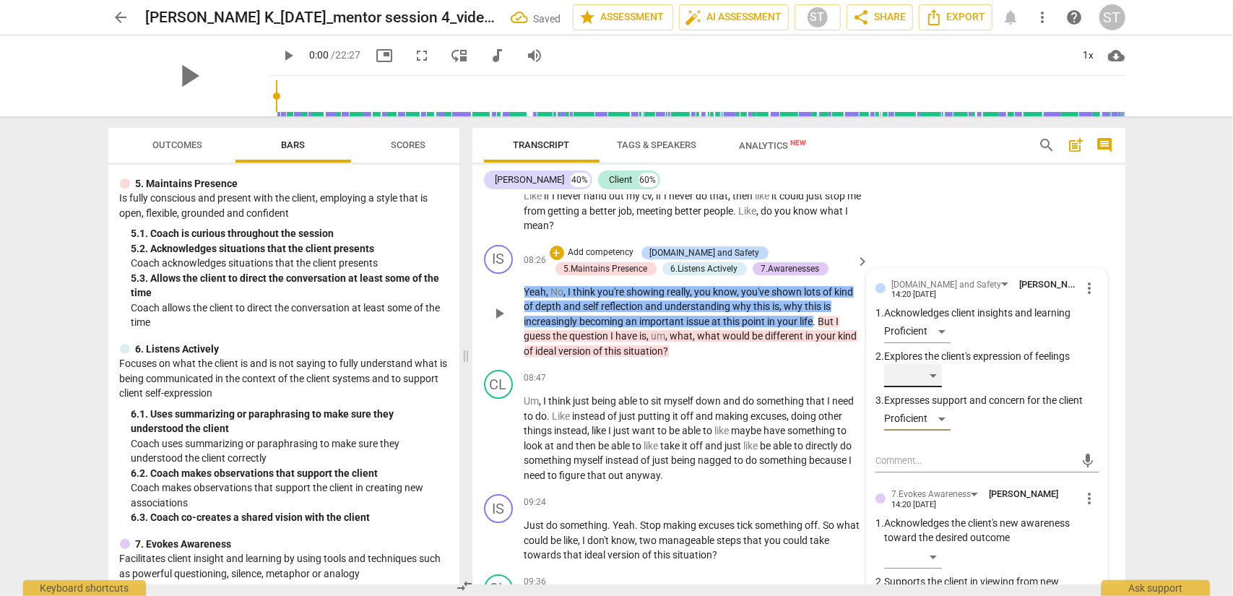
click at [924, 387] on div "​" at bounding box center [913, 375] width 58 height 23
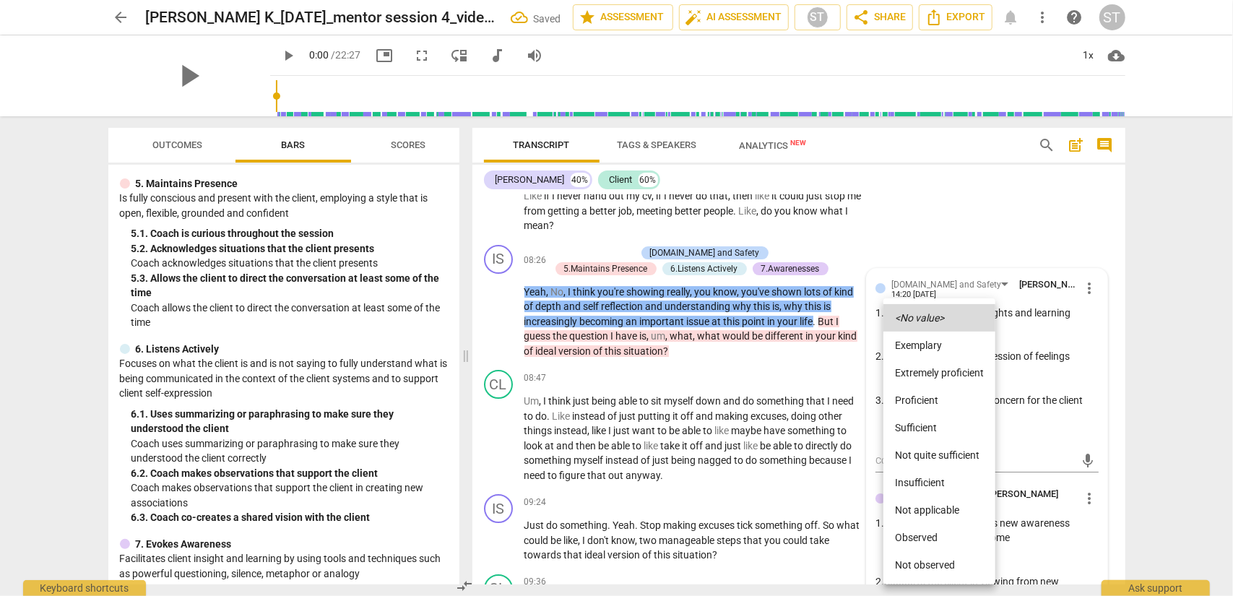
click at [924, 400] on li "Proficient" at bounding box center [940, 400] width 112 height 27
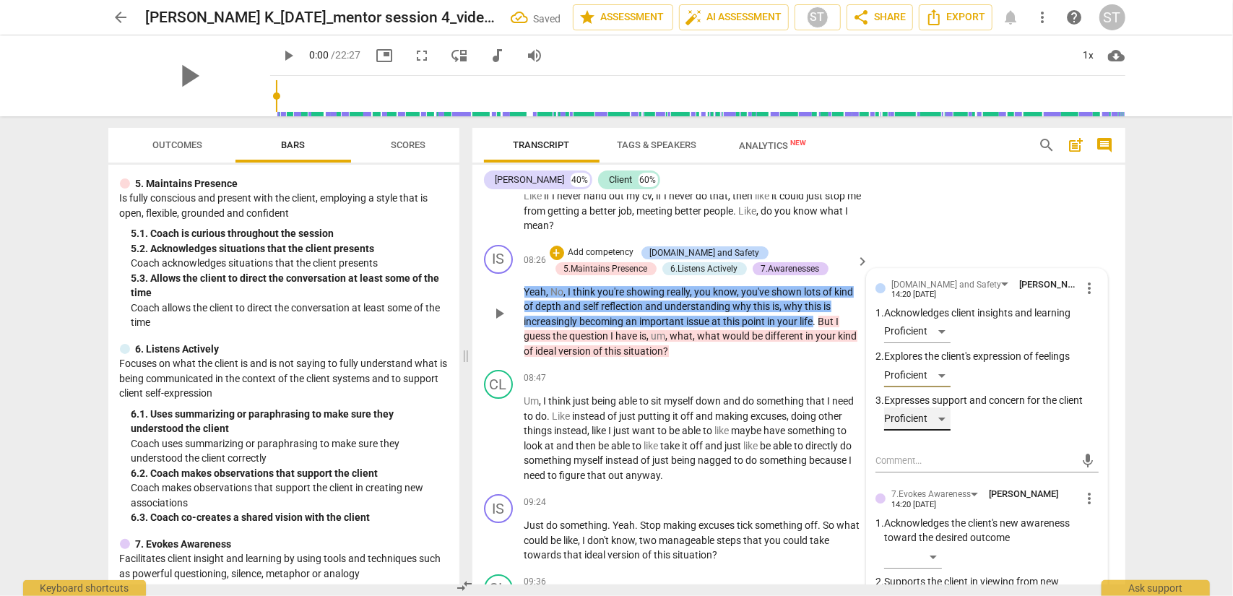
click at [924, 431] on div "Proficient" at bounding box center [917, 419] width 66 height 23
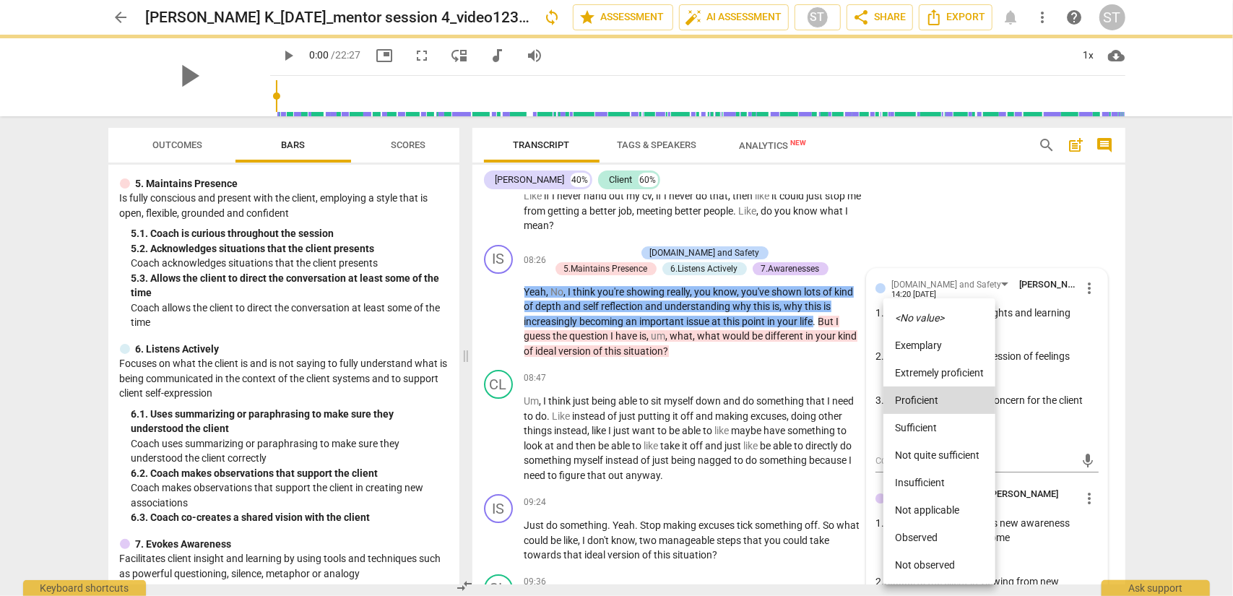
click at [924, 314] on icon "<No value>" at bounding box center [919, 318] width 49 height 10
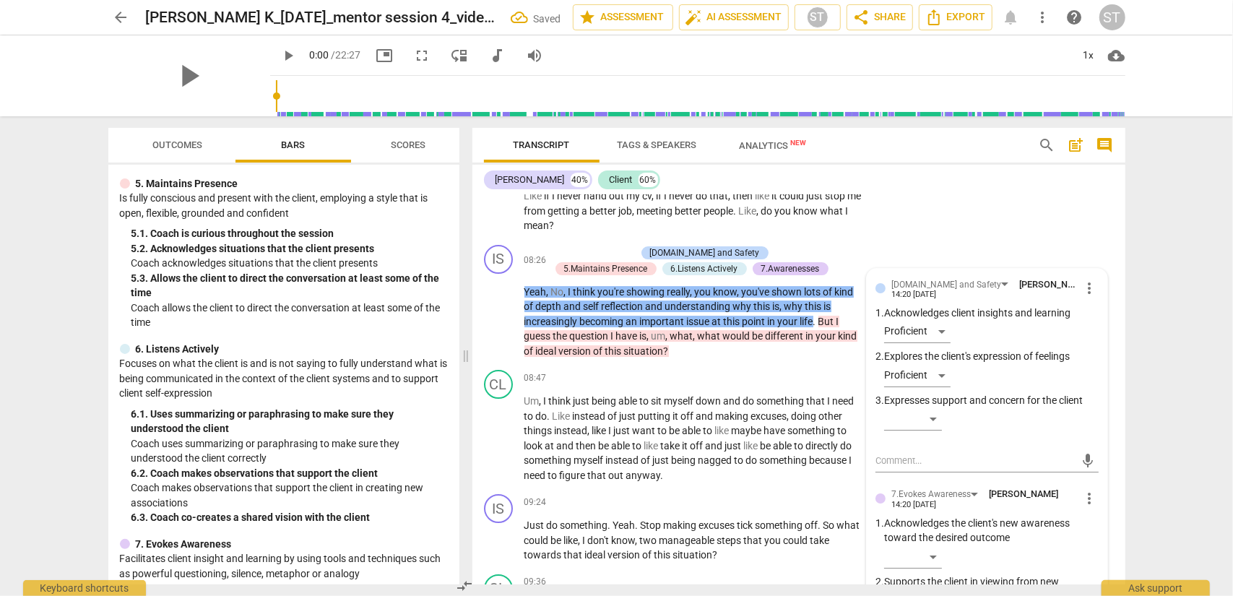
drag, startPoint x: 925, startPoint y: 468, endPoint x: 1139, endPoint y: 489, distance: 215.0
click at [924, 480] on div "arrow_back [PERSON_NAME] K_[DATE]_mentor session 4_video1236747552 Saved edit s…" at bounding box center [616, 298] width 1233 height 596
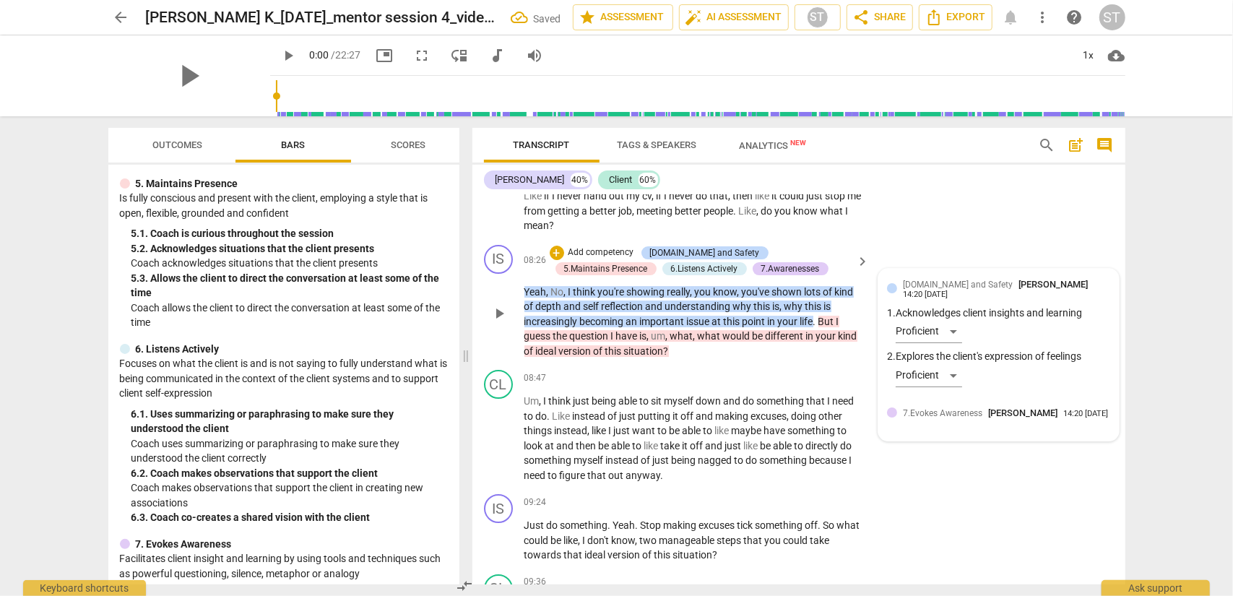
click at [924, 418] on span "7.Evokes Awareness" at bounding box center [942, 413] width 79 height 10
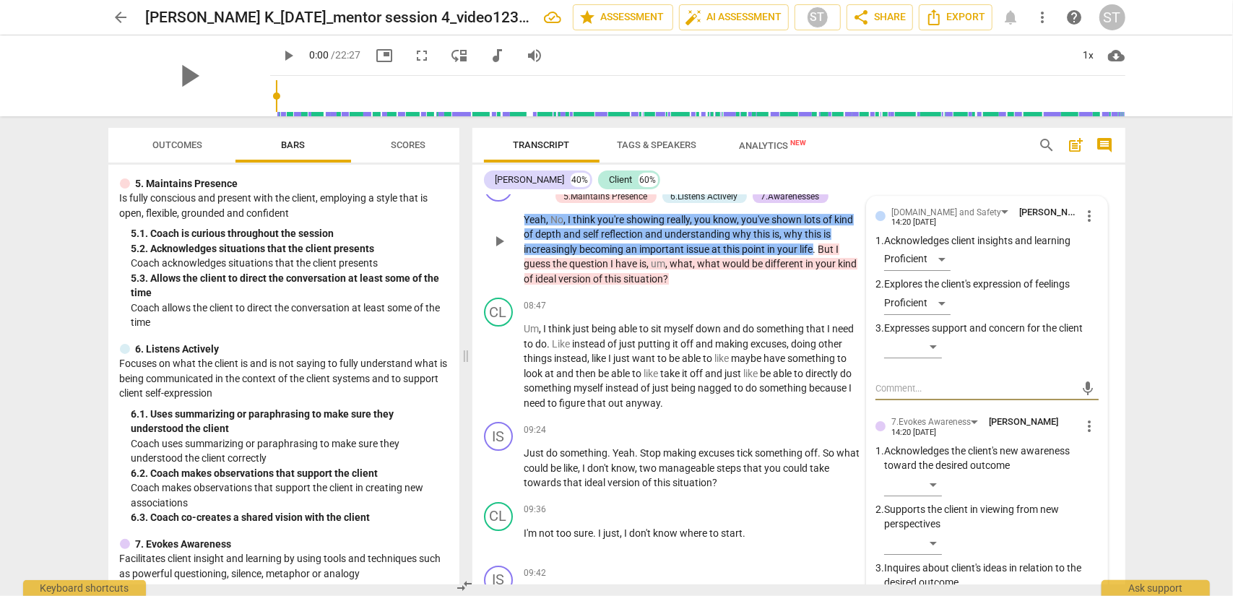
scroll to position [3498, 0]
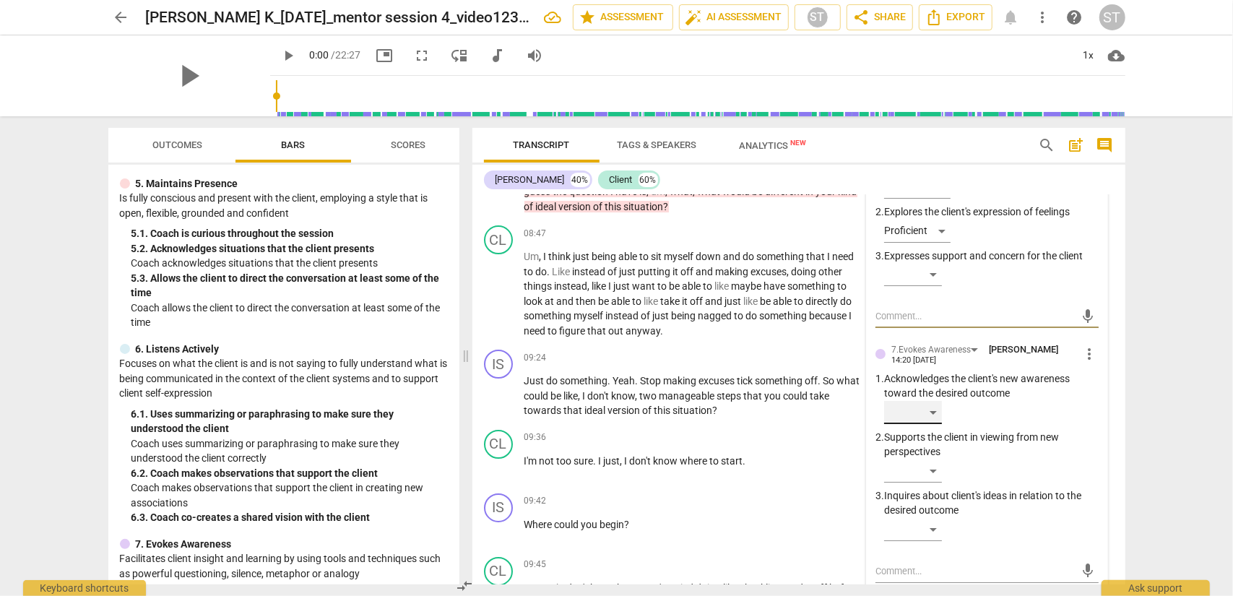
click at [924, 424] on div "​" at bounding box center [913, 412] width 58 height 23
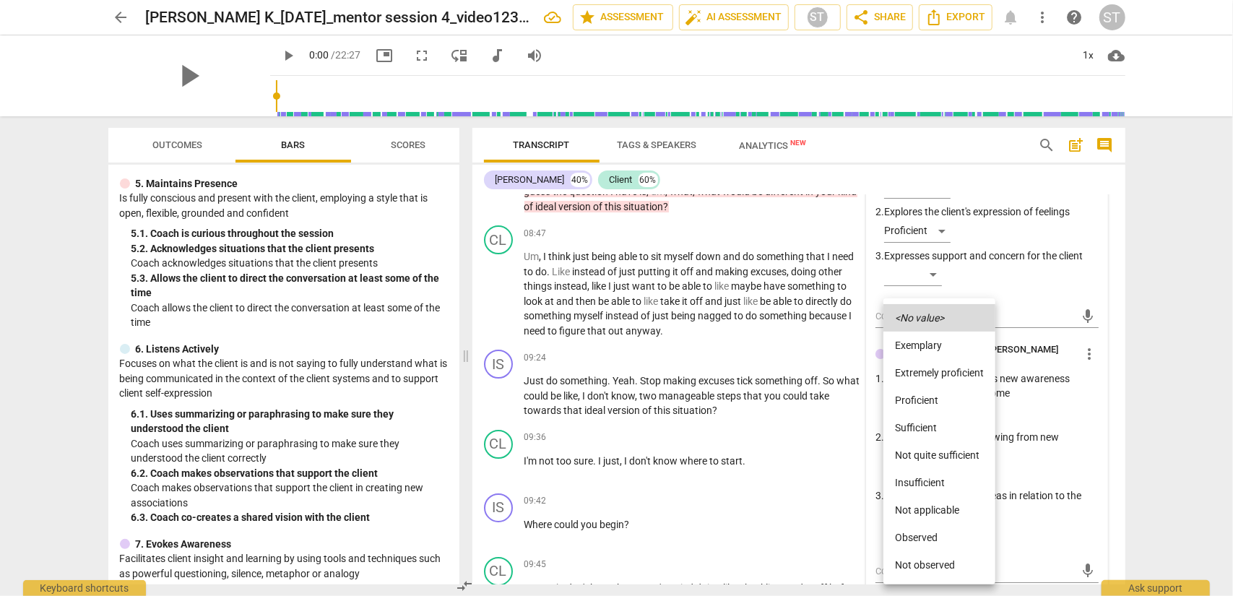
click at [924, 394] on li "Proficient" at bounding box center [940, 400] width 112 height 27
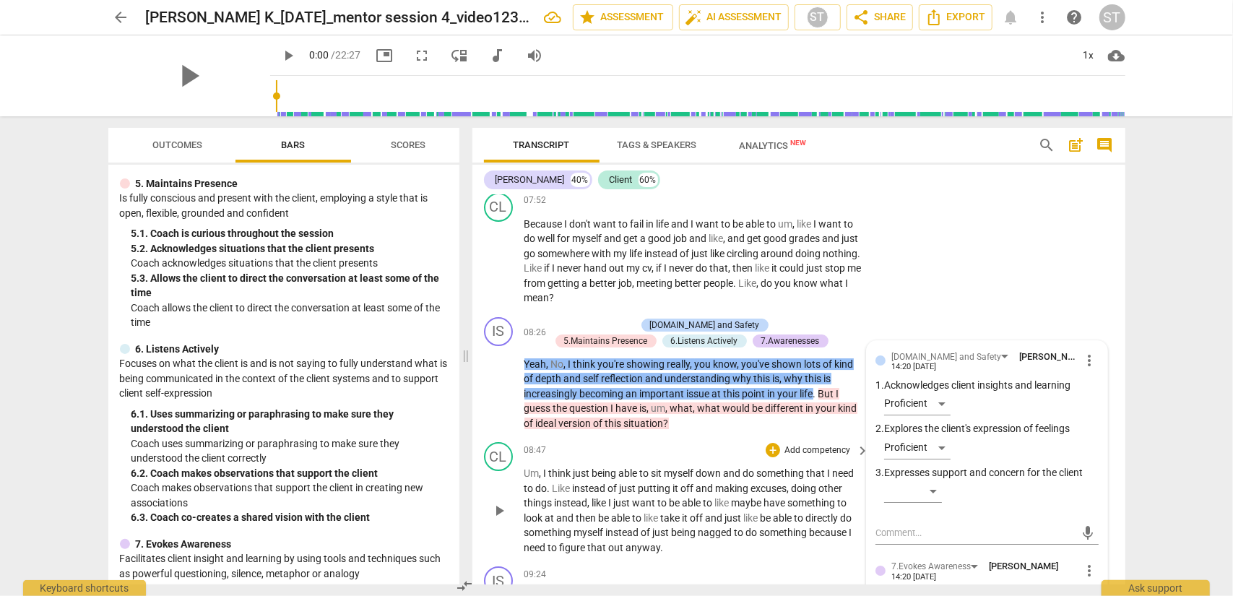
scroll to position [3353, 0]
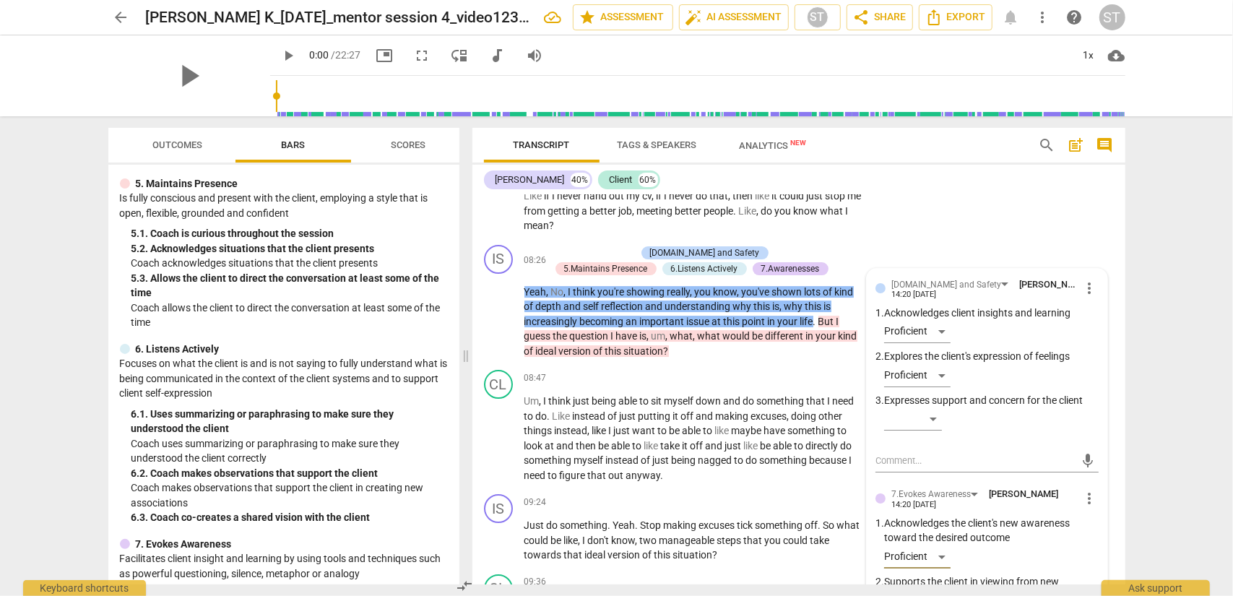
click at [924, 480] on span "more_vert" at bounding box center [1090, 498] width 17 height 17
click at [924, 480] on li "Delete" at bounding box center [1102, 554] width 50 height 27
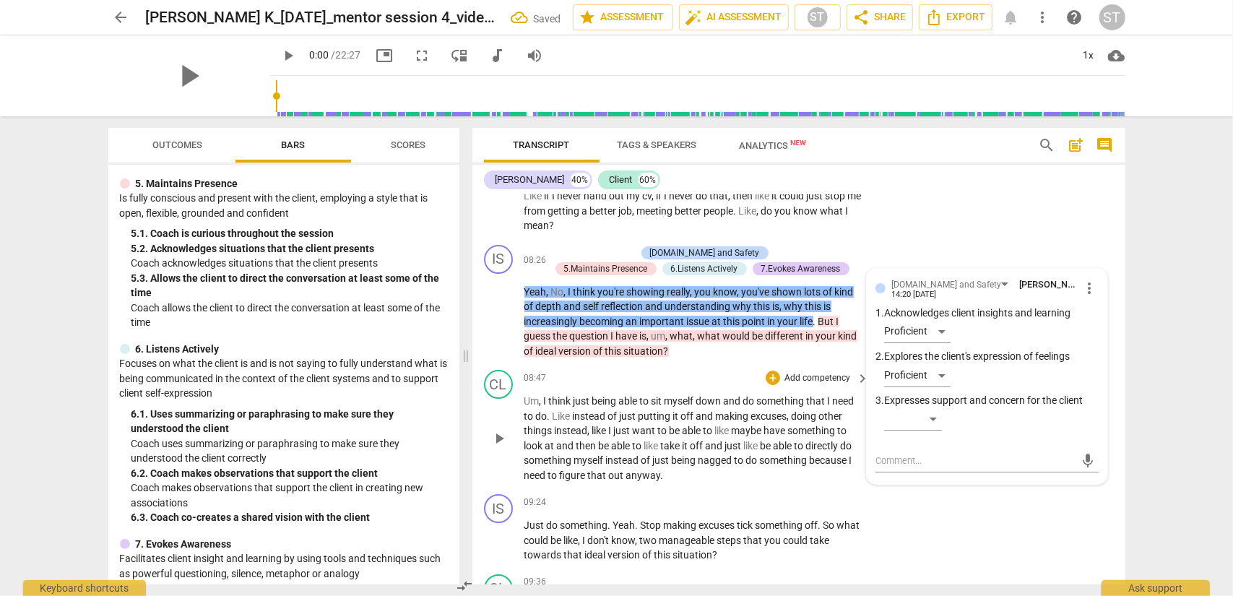
scroll to position [3426, 0]
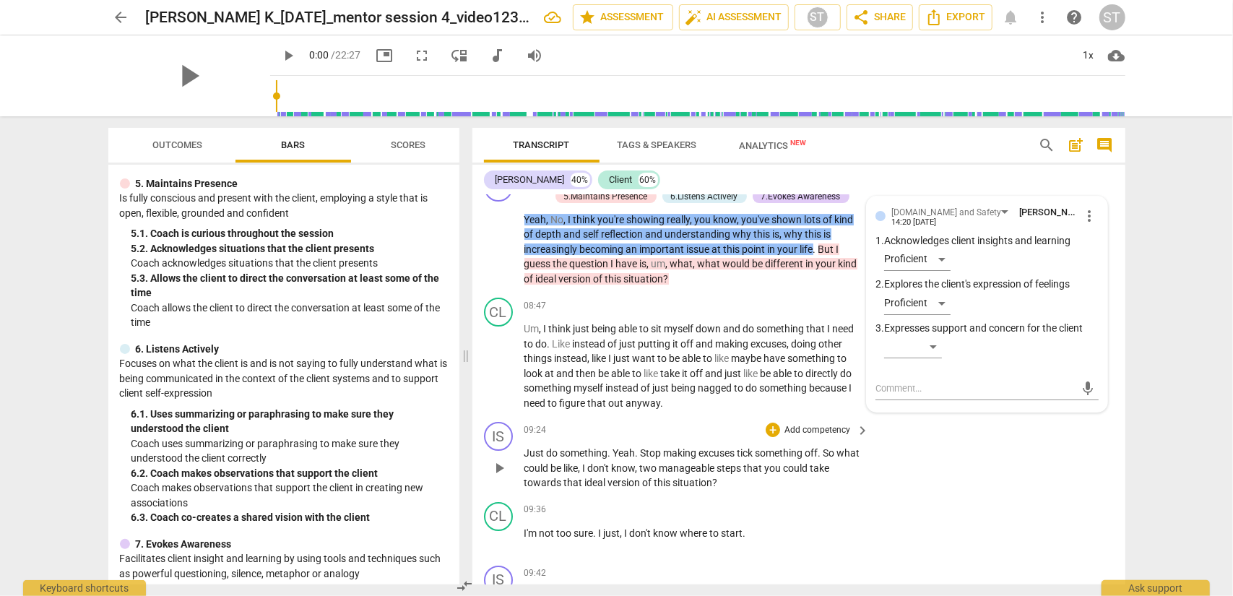
click at [810, 437] on p "Add competency" at bounding box center [817, 430] width 69 height 13
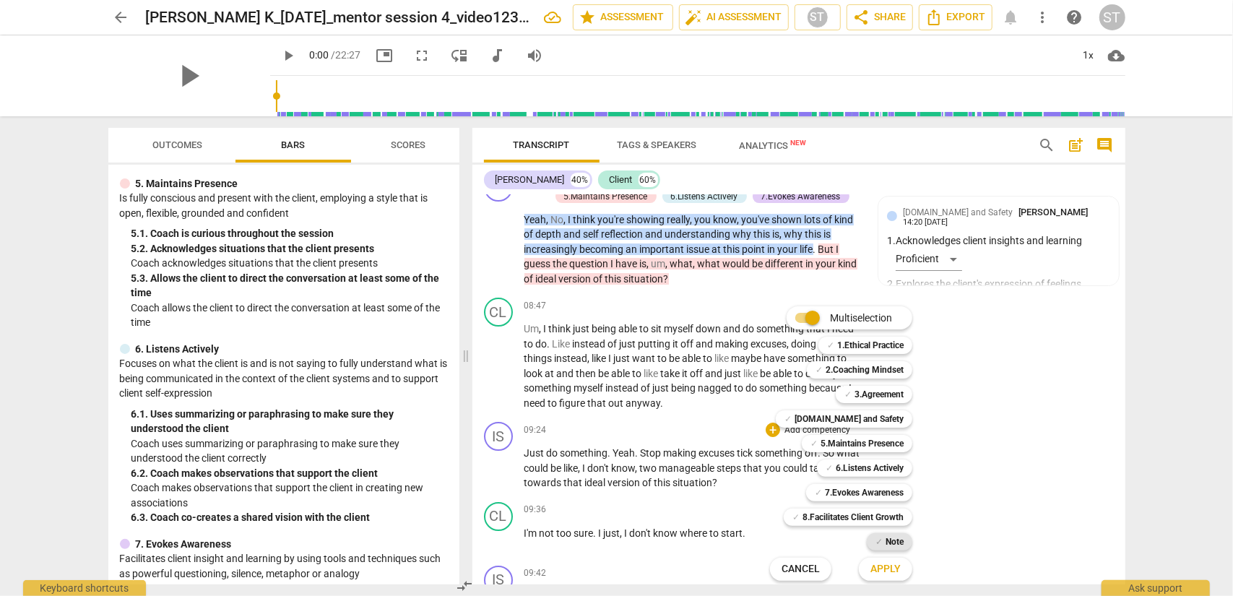
click at [890, 480] on b "Note" at bounding box center [895, 541] width 18 height 17
click at [890, 480] on span "Apply" at bounding box center [886, 569] width 30 height 14
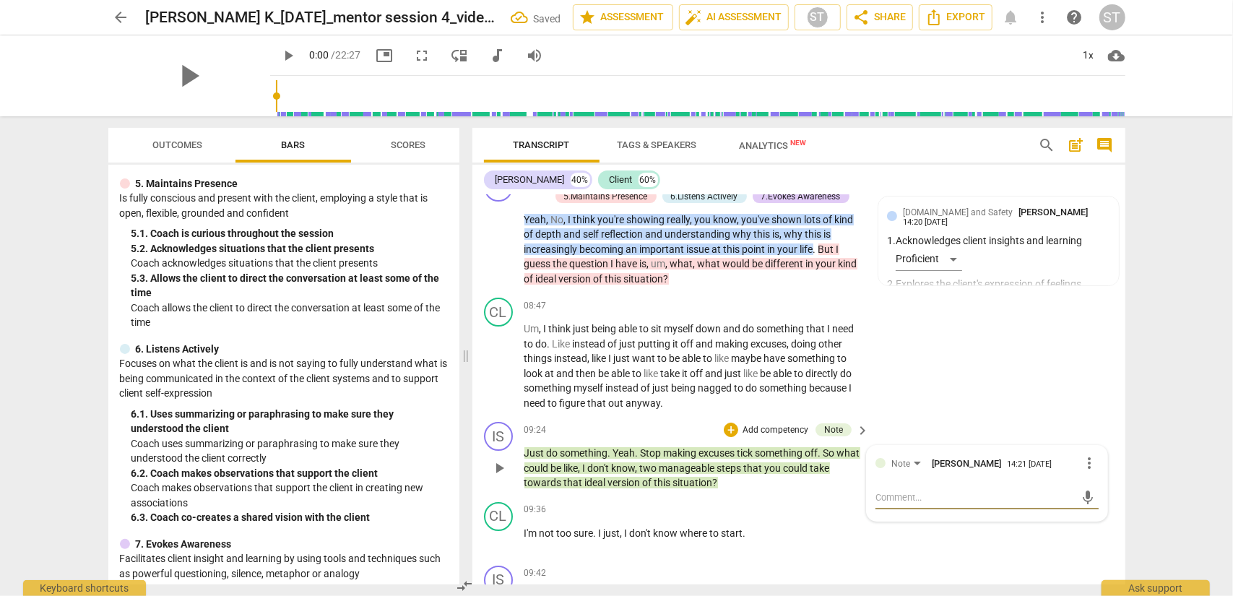
click at [897, 480] on textarea at bounding box center [976, 498] width 200 height 14
click at [897, 480] on textarea "A bit leading. Alternative ccould be to explore "makig excuses"." at bounding box center [976, 504] width 200 height 27
drag, startPoint x: 980, startPoint y: 525, endPoint x: 1004, endPoint y: 517, distance: 25.1
click at [924, 480] on textarea "A bit leading. Alternative ccould be to explore "making excuses"." at bounding box center [976, 504] width 200 height 27
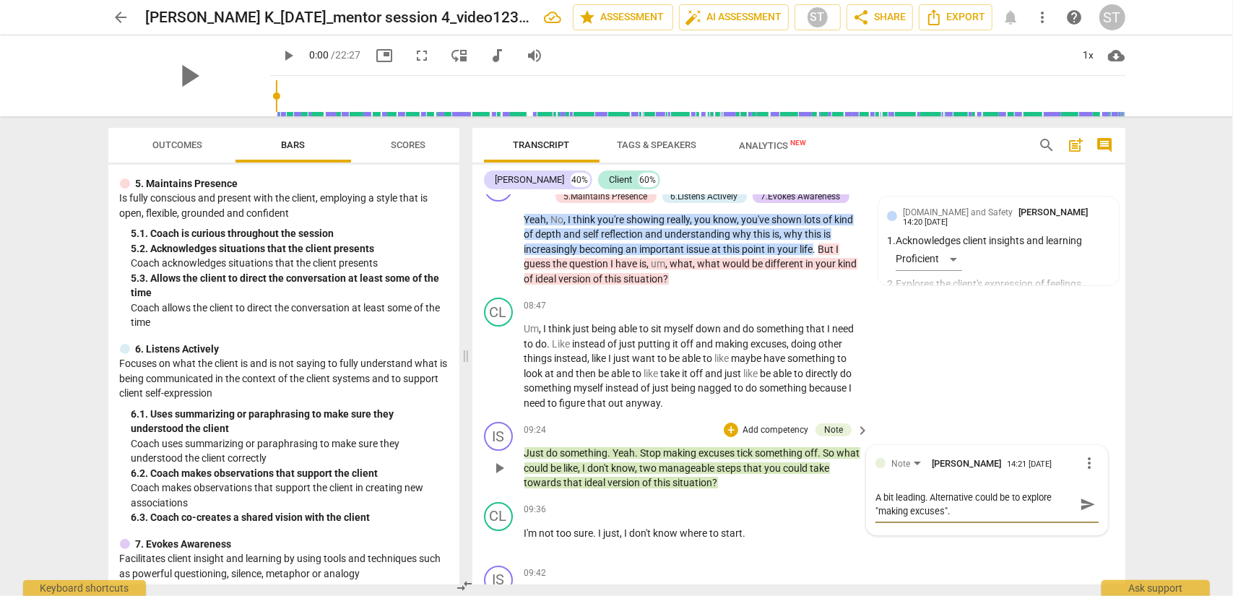
click at [924, 480] on span "send" at bounding box center [1088, 504] width 16 height 16
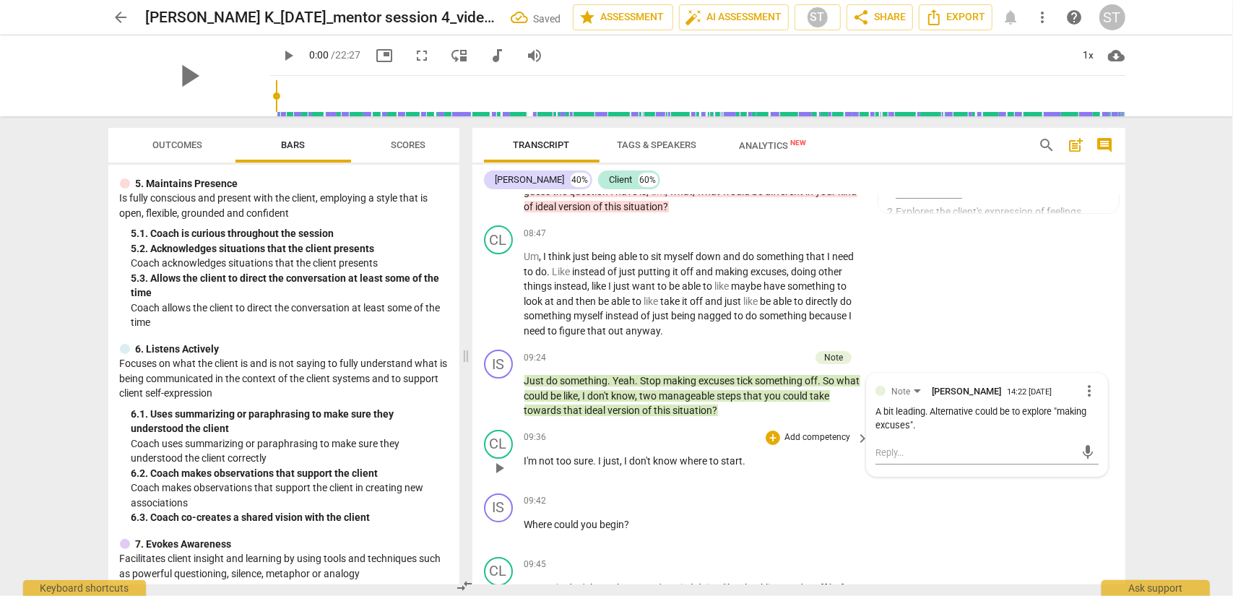
scroll to position [3570, 0]
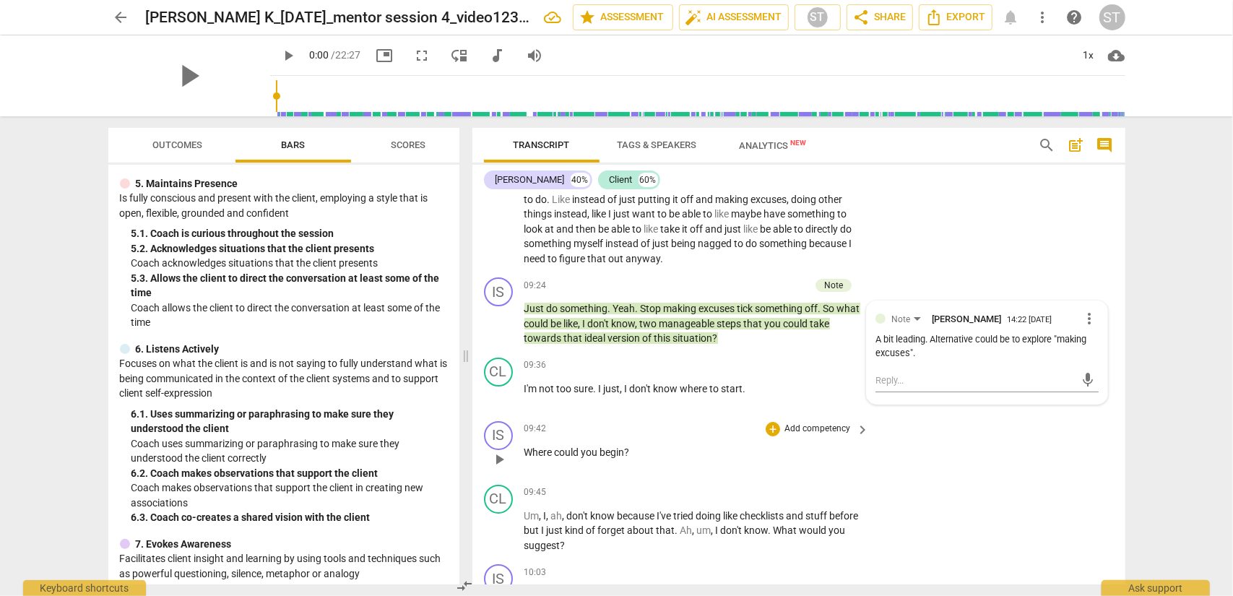
click at [796, 436] on p "Add competency" at bounding box center [817, 429] width 69 height 13
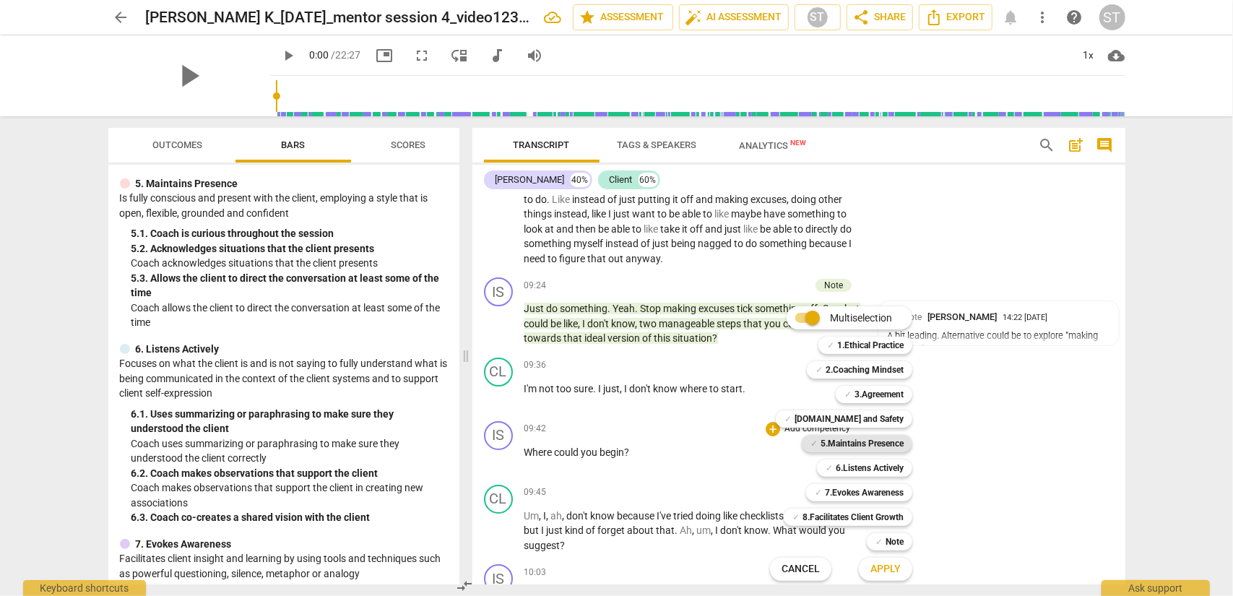
click at [864, 439] on b "5.Maintains Presence" at bounding box center [862, 443] width 83 height 17
click at [874, 480] on b "7.Evokes Awareness" at bounding box center [864, 492] width 79 height 17
click at [889, 480] on span "Apply" at bounding box center [886, 569] width 30 height 14
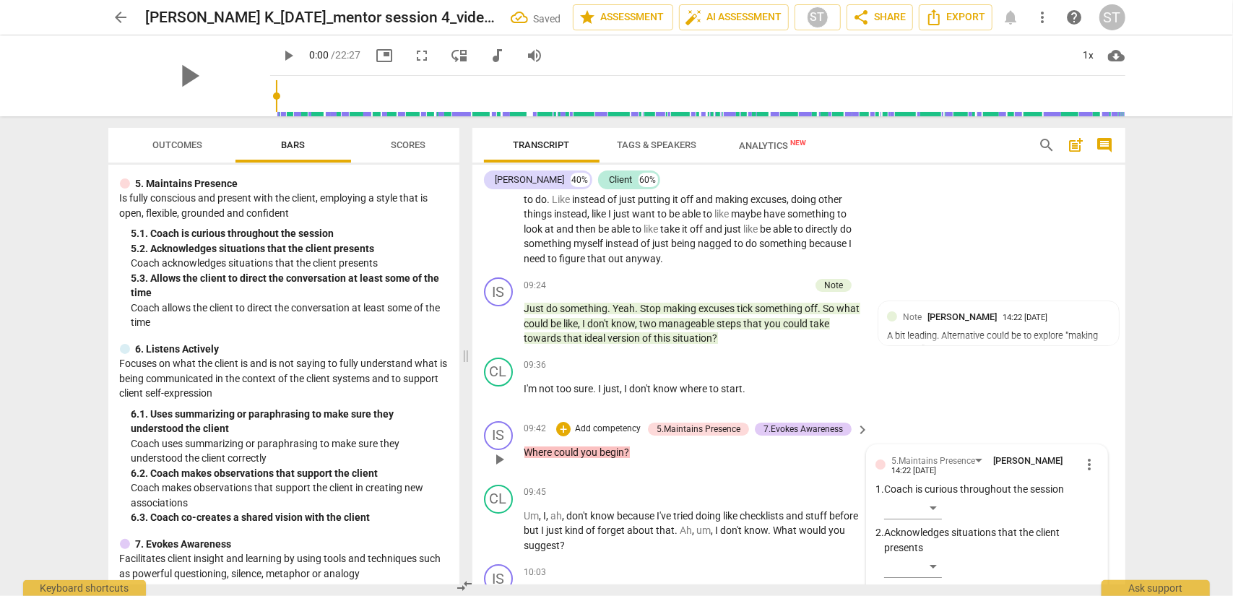
scroll to position [3877, 0]
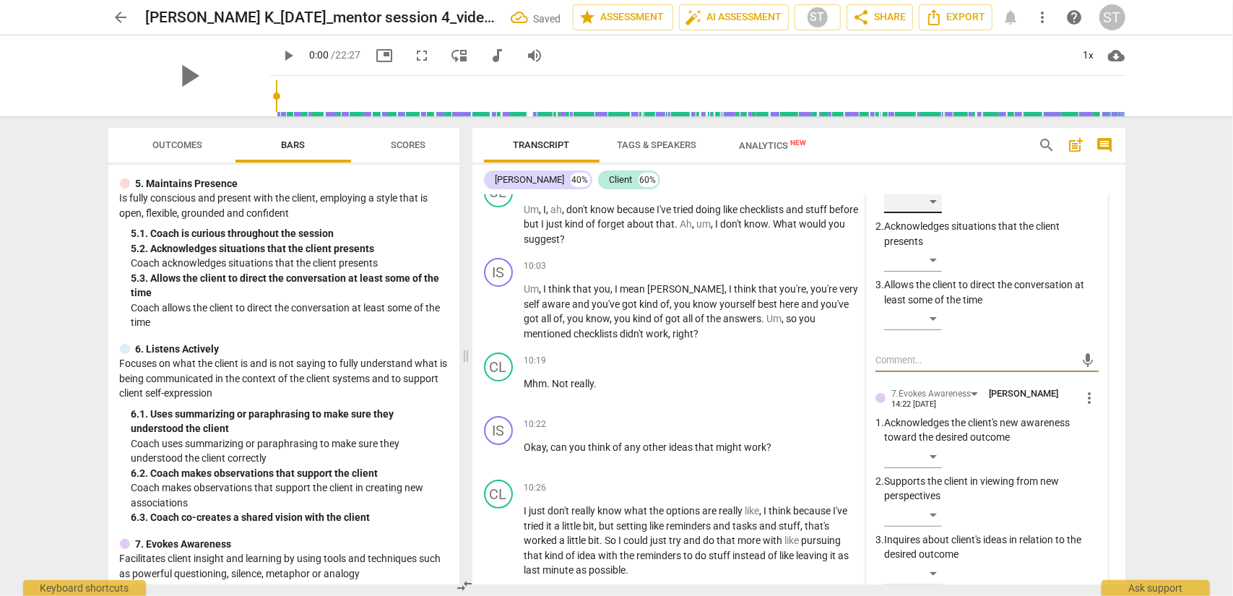
click at [924, 213] on div "​" at bounding box center [913, 201] width 58 height 23
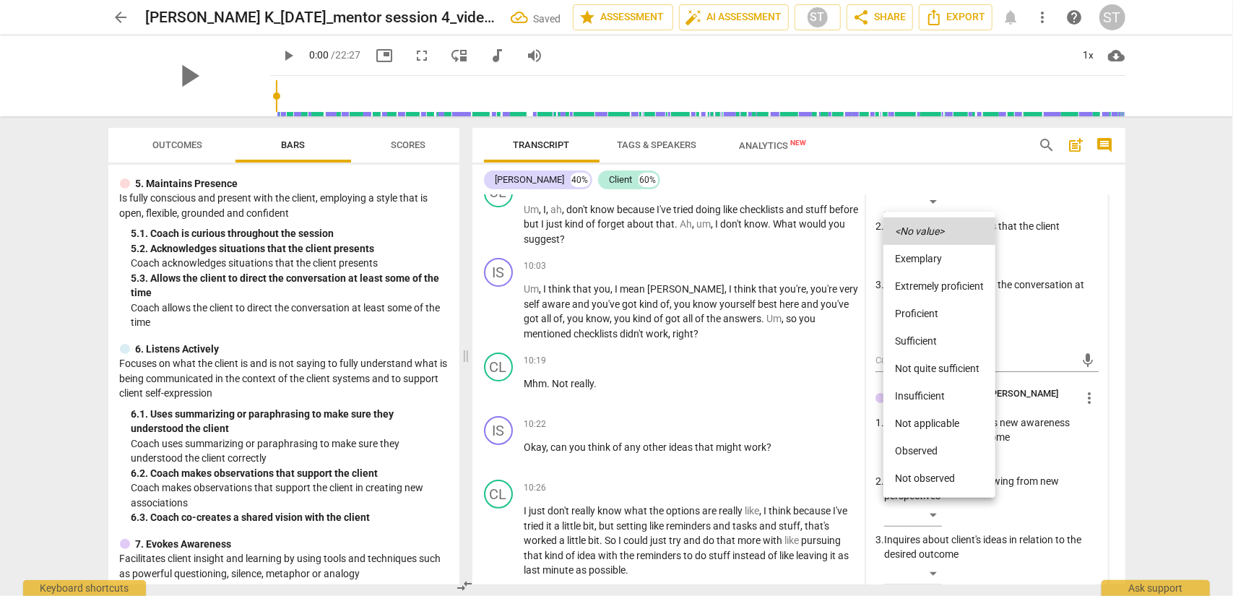
click at [924, 314] on li "Proficient" at bounding box center [940, 313] width 112 height 27
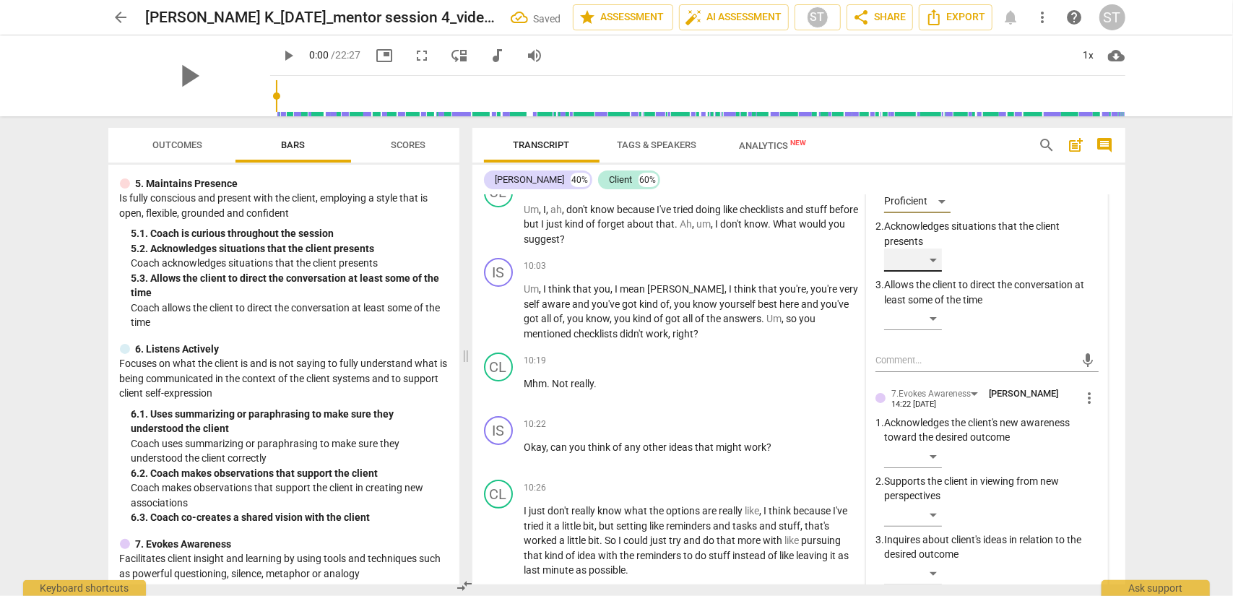
click at [924, 272] on div "​" at bounding box center [913, 260] width 58 height 23
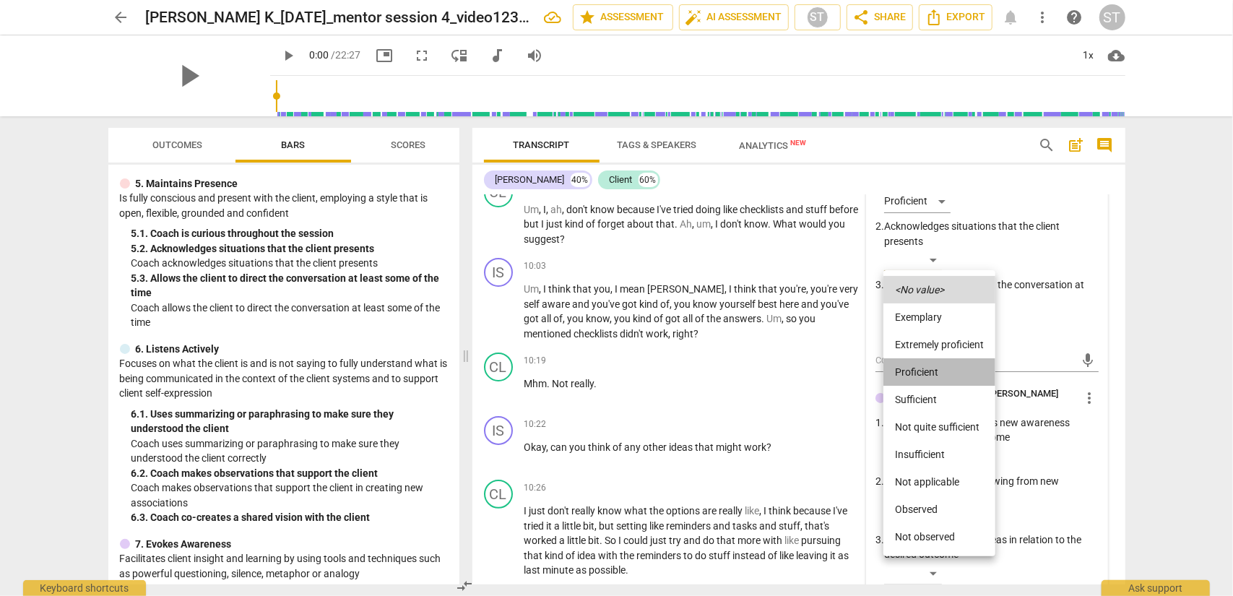
click at [919, 365] on li "Proficient" at bounding box center [940, 371] width 112 height 27
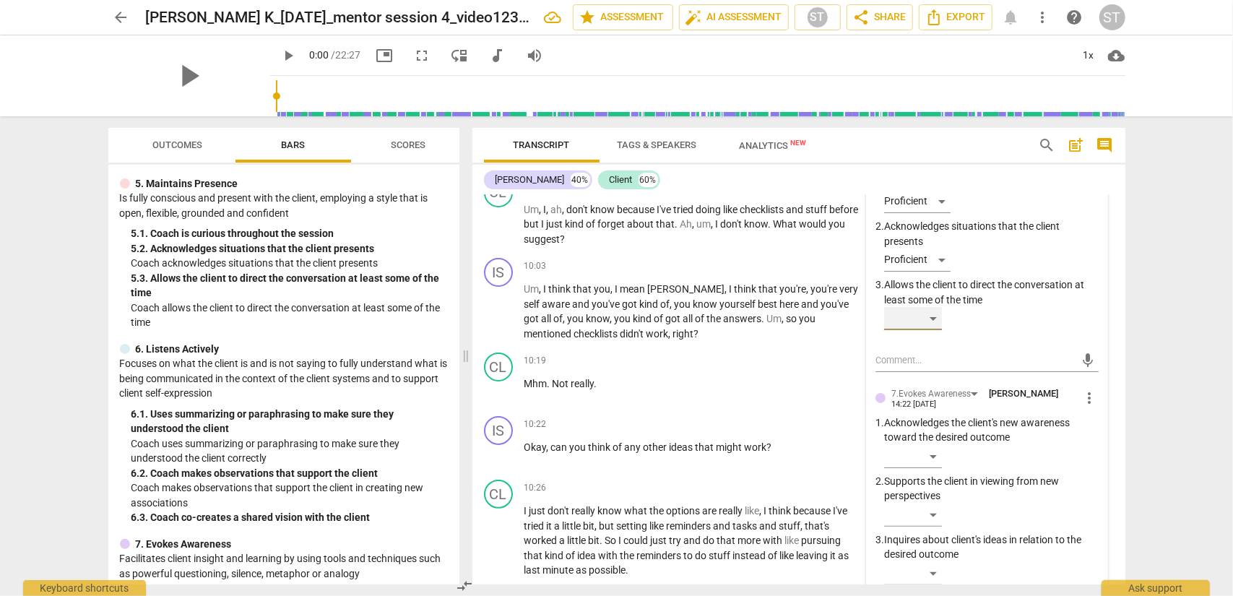
click at [924, 330] on div "​" at bounding box center [913, 318] width 58 height 23
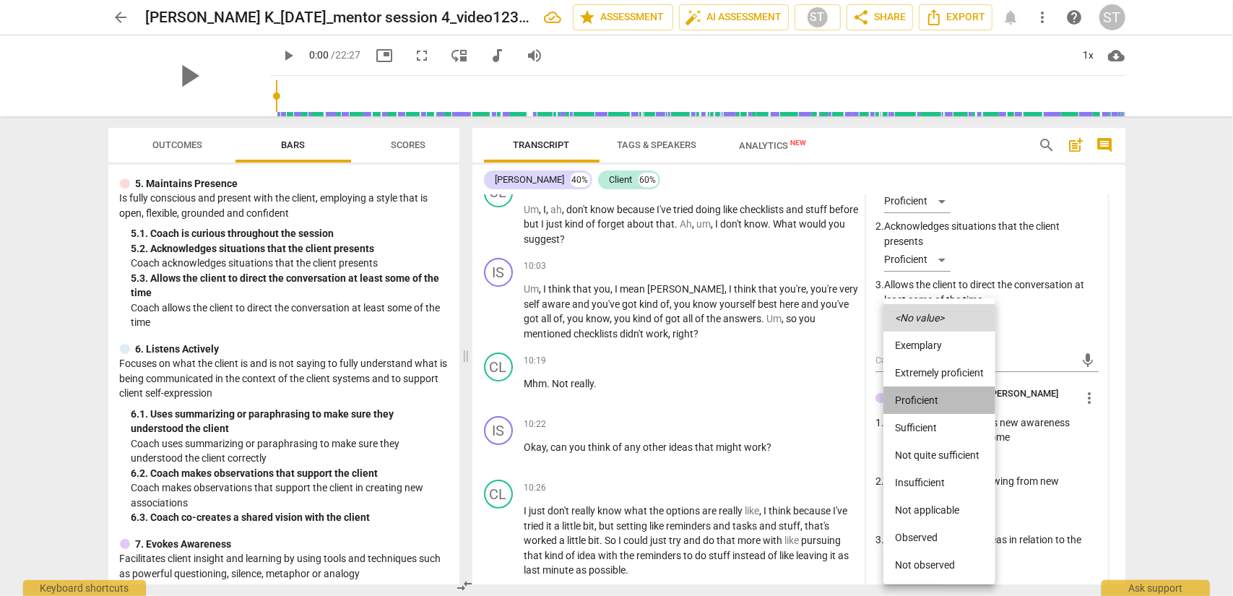
click at [924, 395] on li "Proficient" at bounding box center [940, 400] width 112 height 27
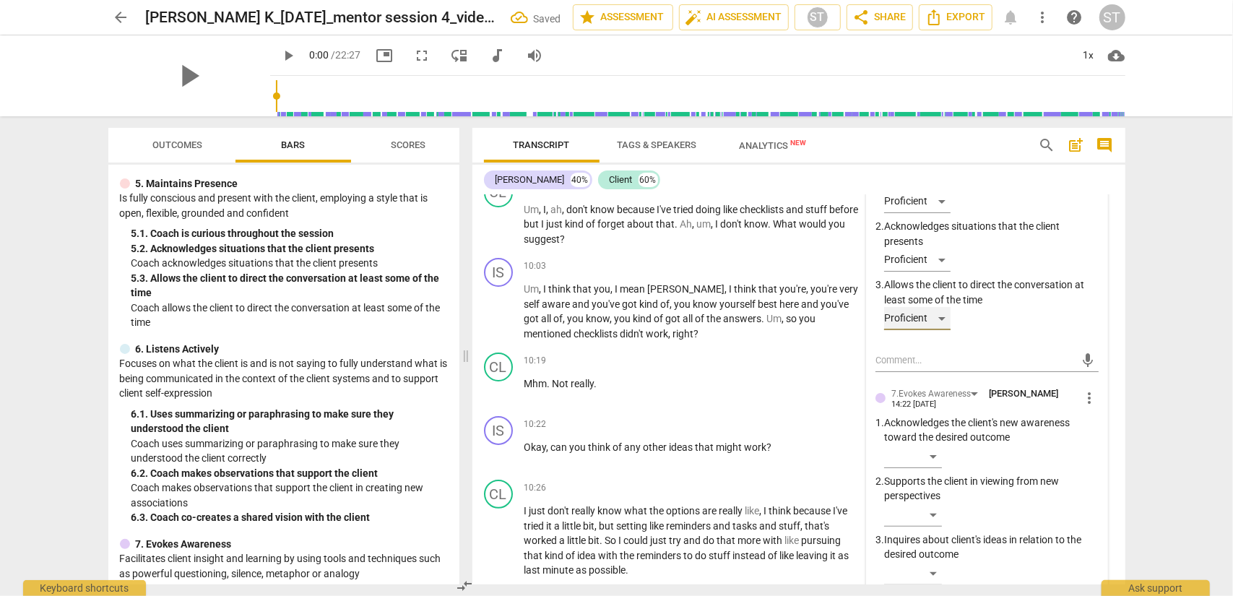
scroll to position [3949, 0]
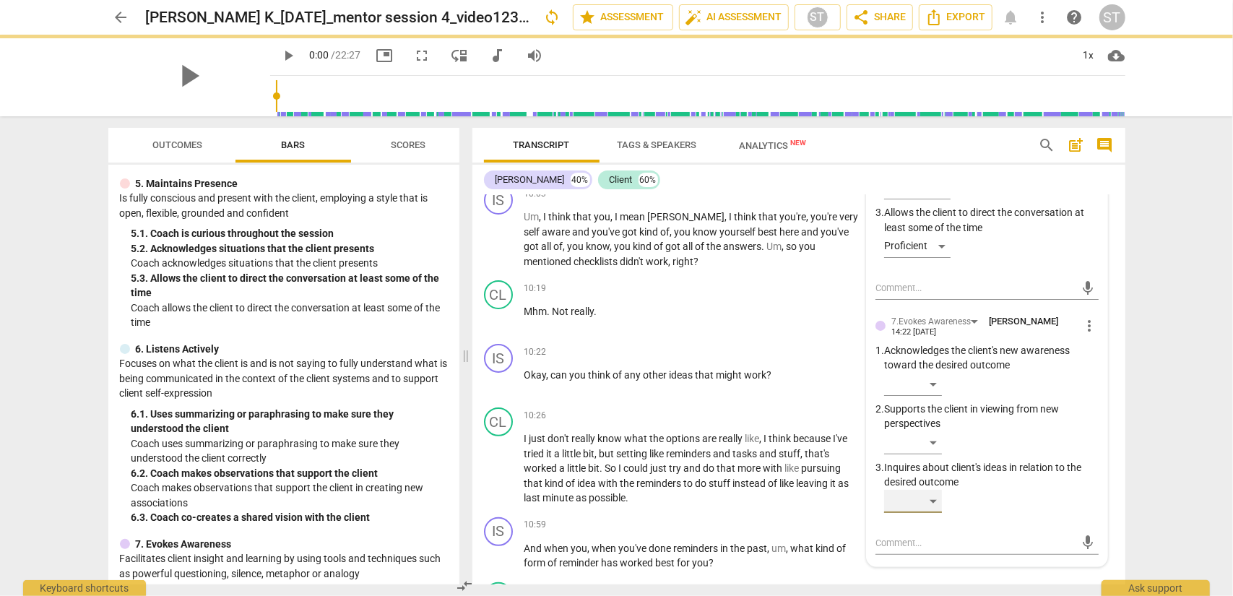
click at [924, 480] on div "​" at bounding box center [913, 501] width 58 height 23
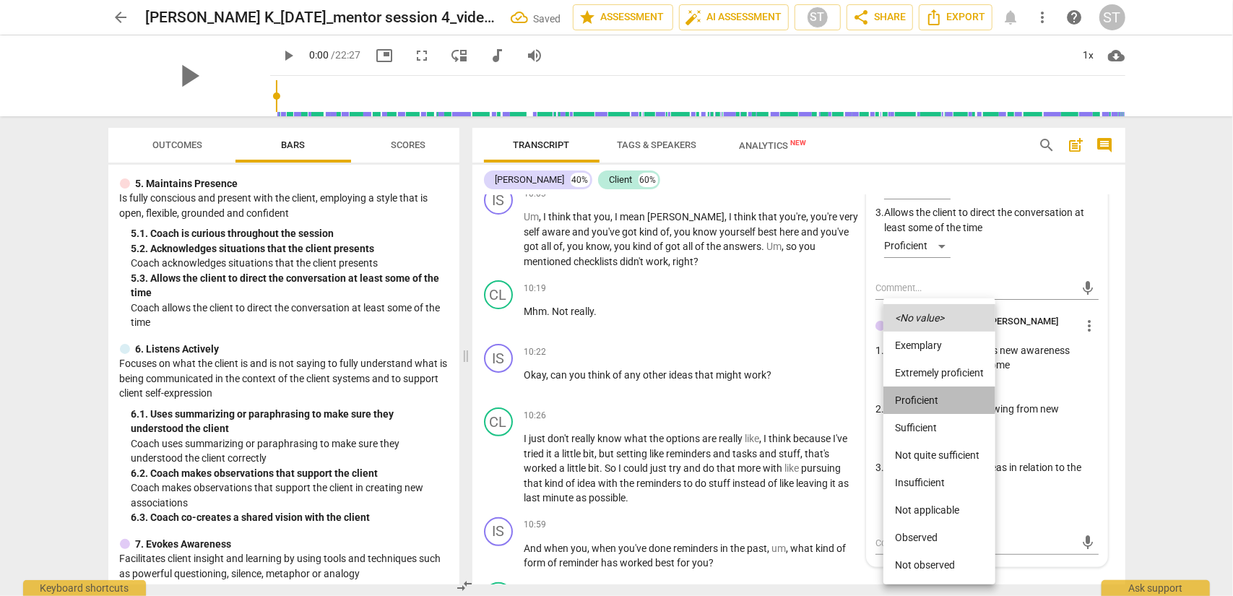
click at [924, 398] on li "Proficient" at bounding box center [940, 400] width 112 height 27
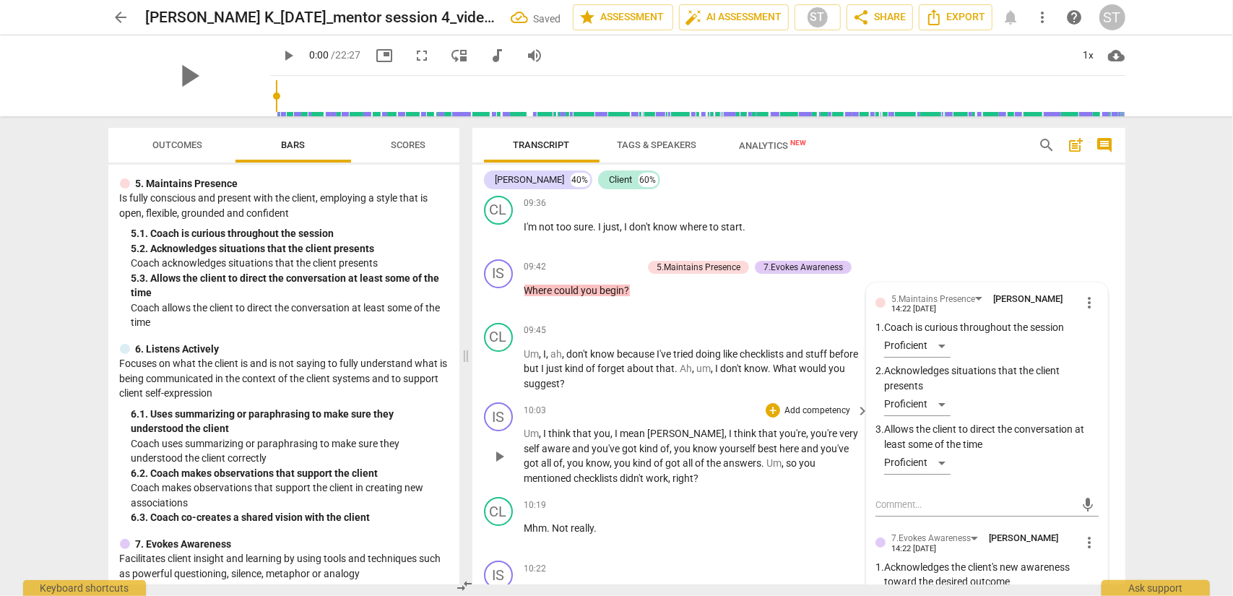
scroll to position [3804, 0]
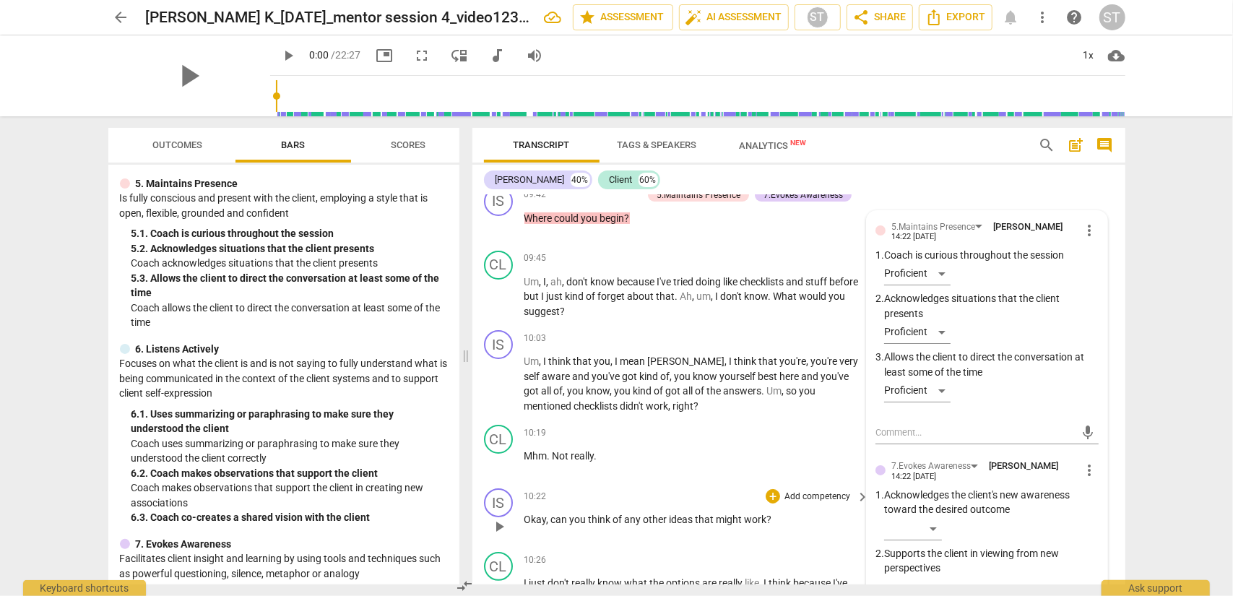
click at [783, 480] on p "Add competency" at bounding box center [817, 497] width 69 height 13
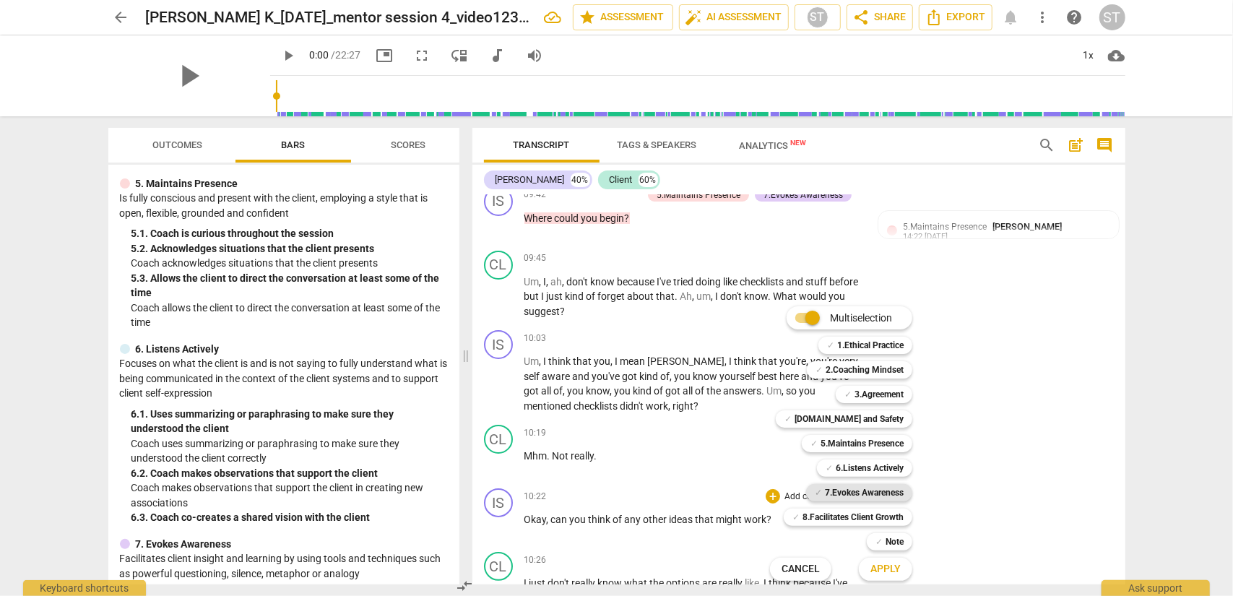
click at [866, 480] on b "7.Evokes Awareness" at bounding box center [864, 492] width 79 height 17
click at [874, 442] on b "5.Maintains Presence" at bounding box center [862, 443] width 83 height 17
drag, startPoint x: 882, startPoint y: 569, endPoint x: 928, endPoint y: 556, distance: 47.8
click at [924, 480] on div "Apply x" at bounding box center [893, 569] width 81 height 30
click at [889, 470] on b "6.Listens Actively" at bounding box center [870, 468] width 68 height 17
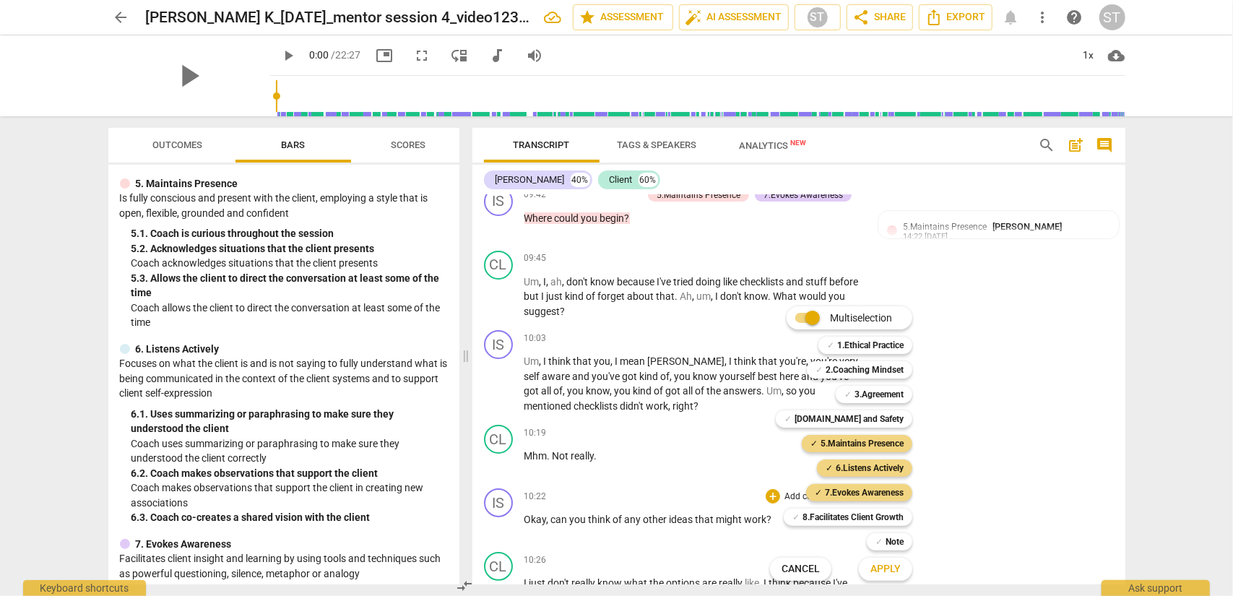
click at [902, 480] on button "Apply" at bounding box center [885, 569] width 53 height 26
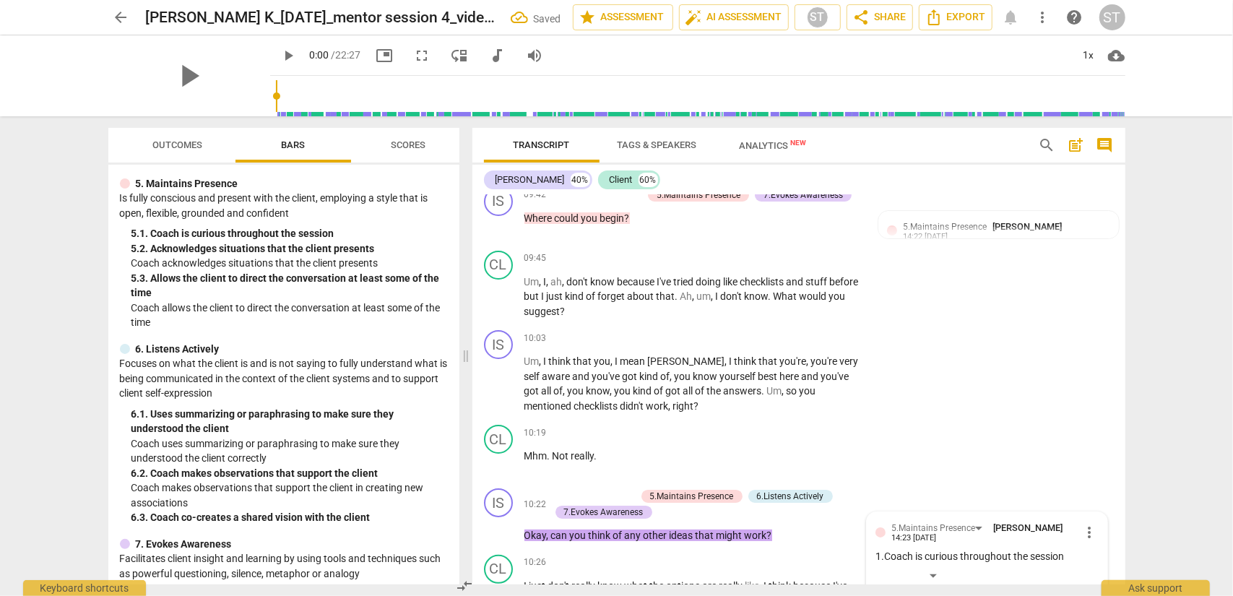
scroll to position [4178, 0]
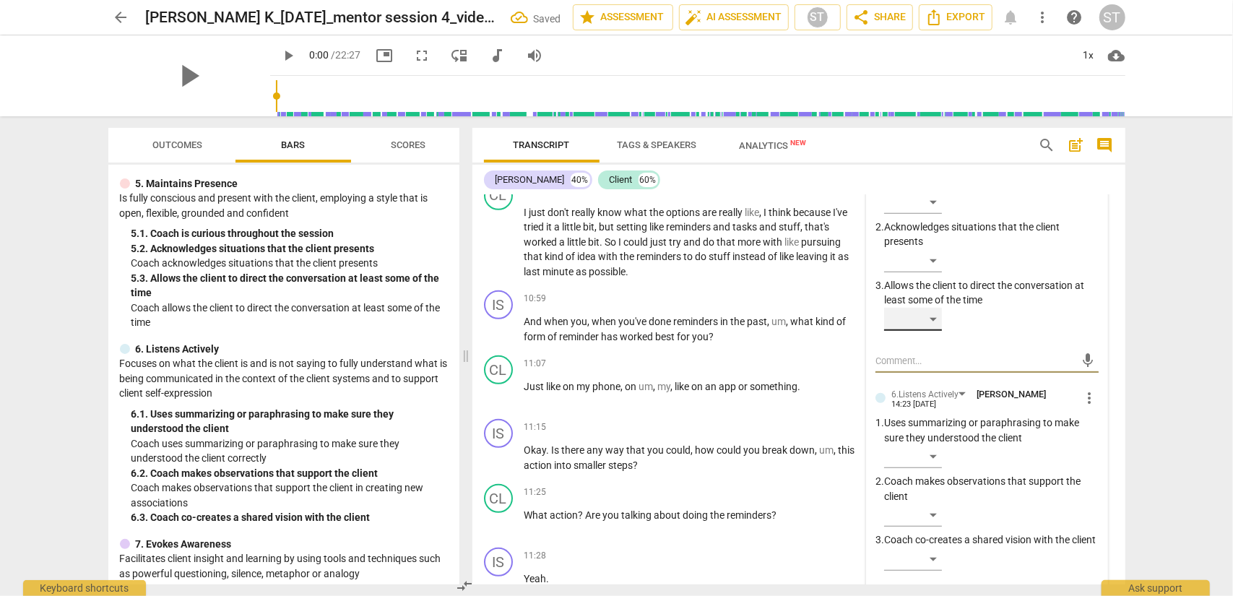
click at [924, 331] on div "​" at bounding box center [913, 319] width 58 height 23
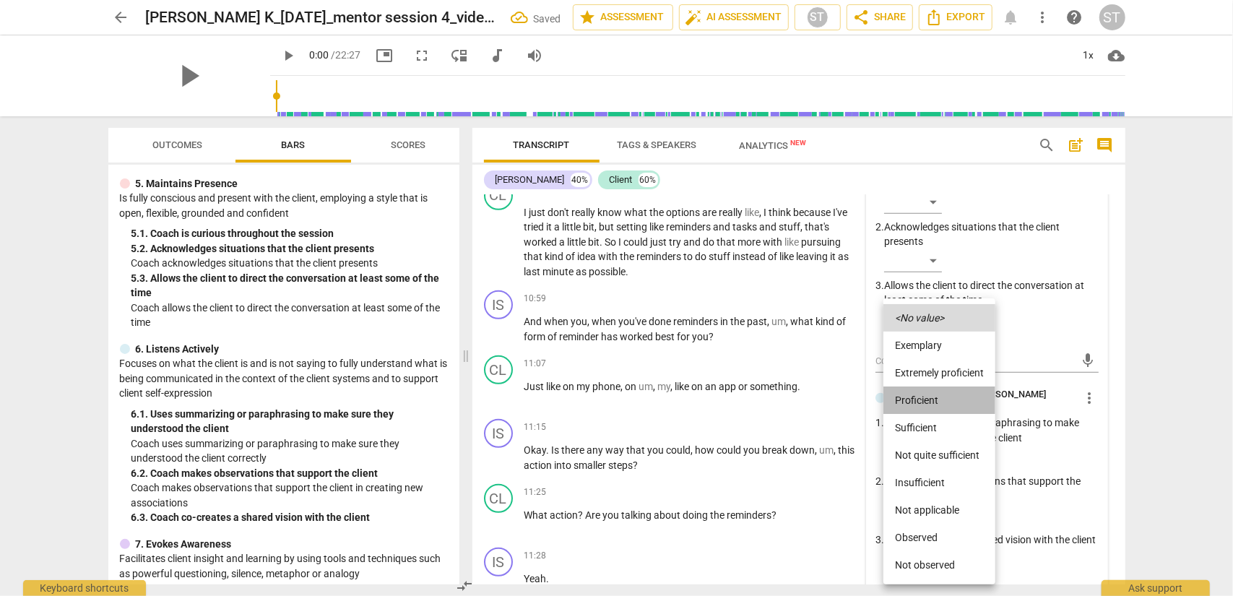
click at [924, 395] on li "Proficient" at bounding box center [940, 400] width 112 height 27
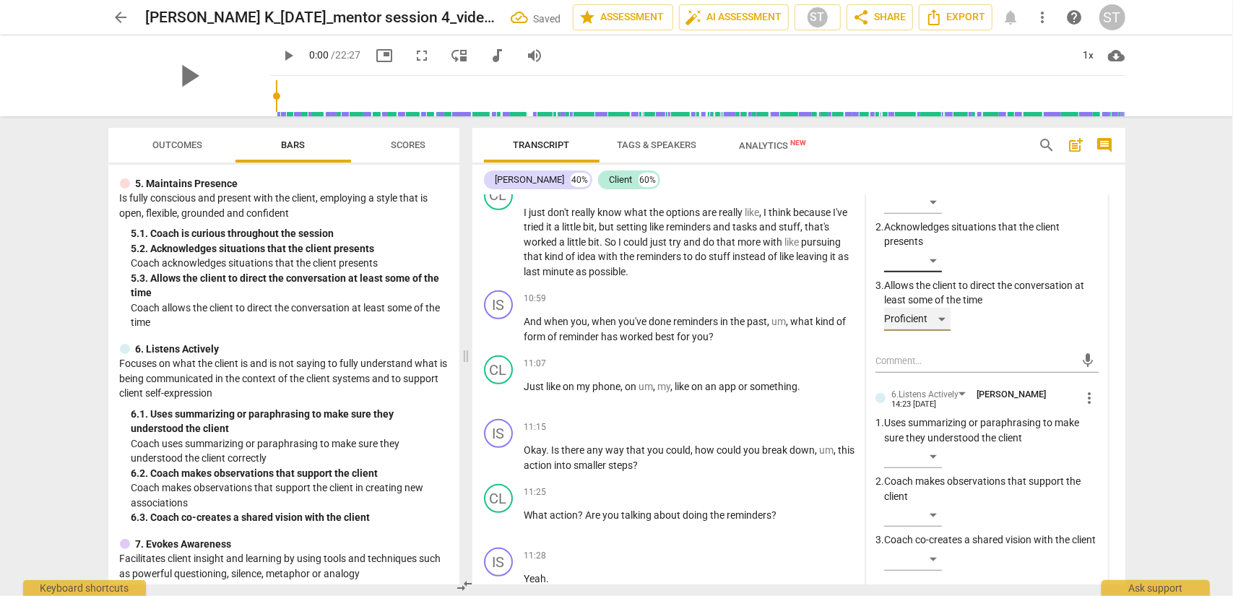
scroll to position [4106, 0]
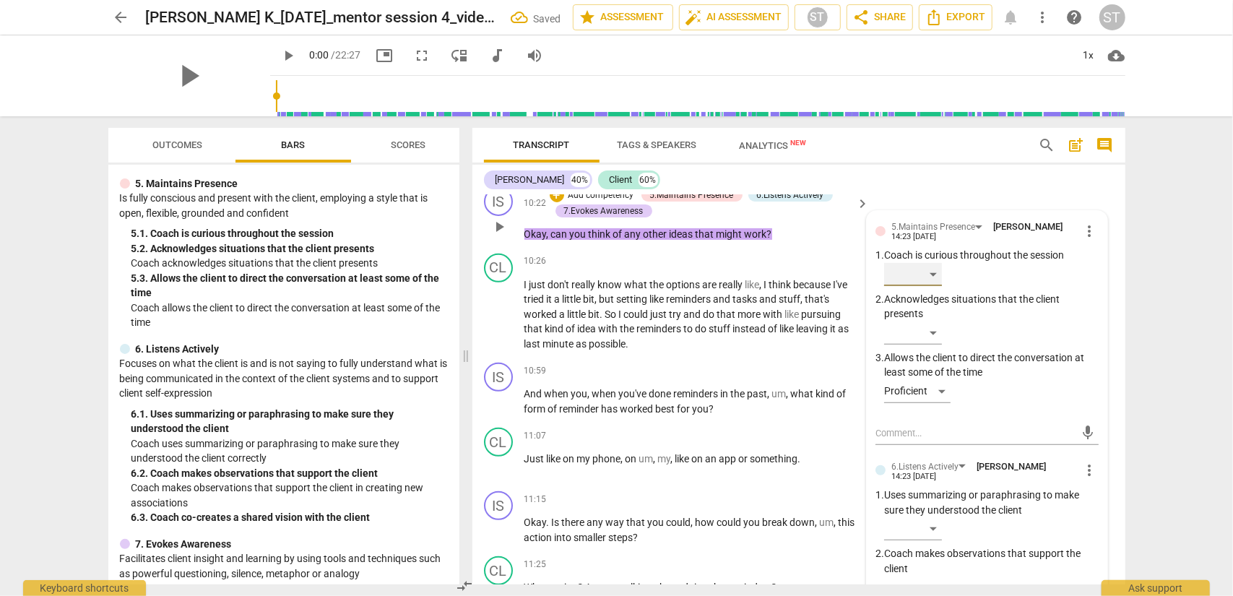
click at [924, 286] on div "​" at bounding box center [913, 274] width 58 height 23
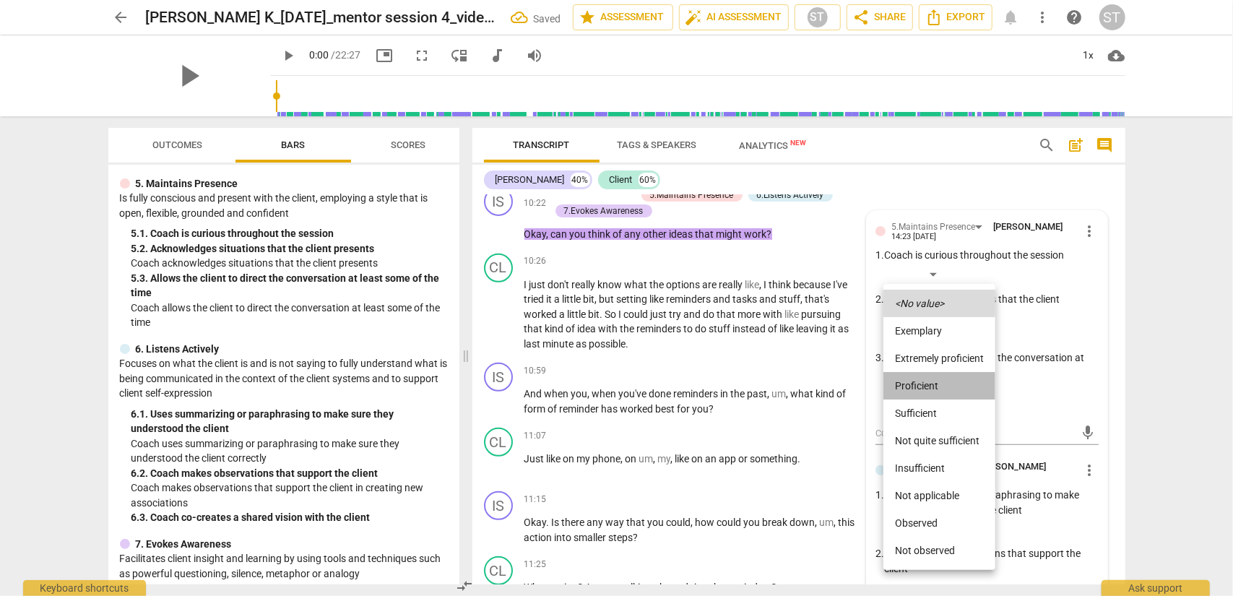
click at [924, 376] on li "Proficient" at bounding box center [940, 385] width 112 height 27
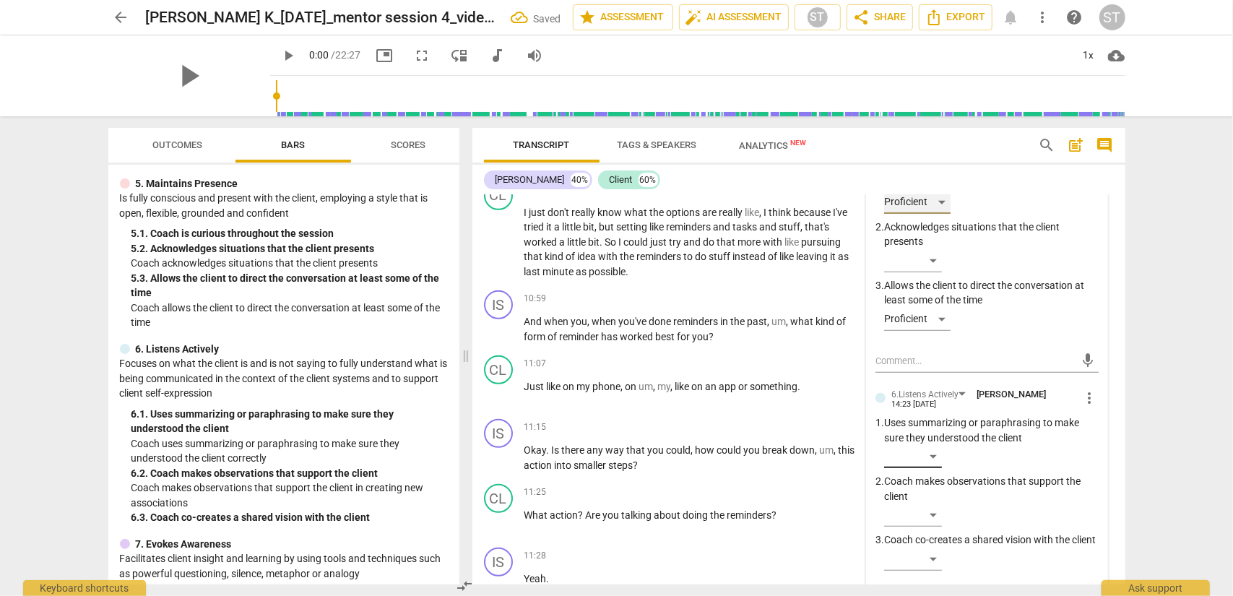
scroll to position [4250, 0]
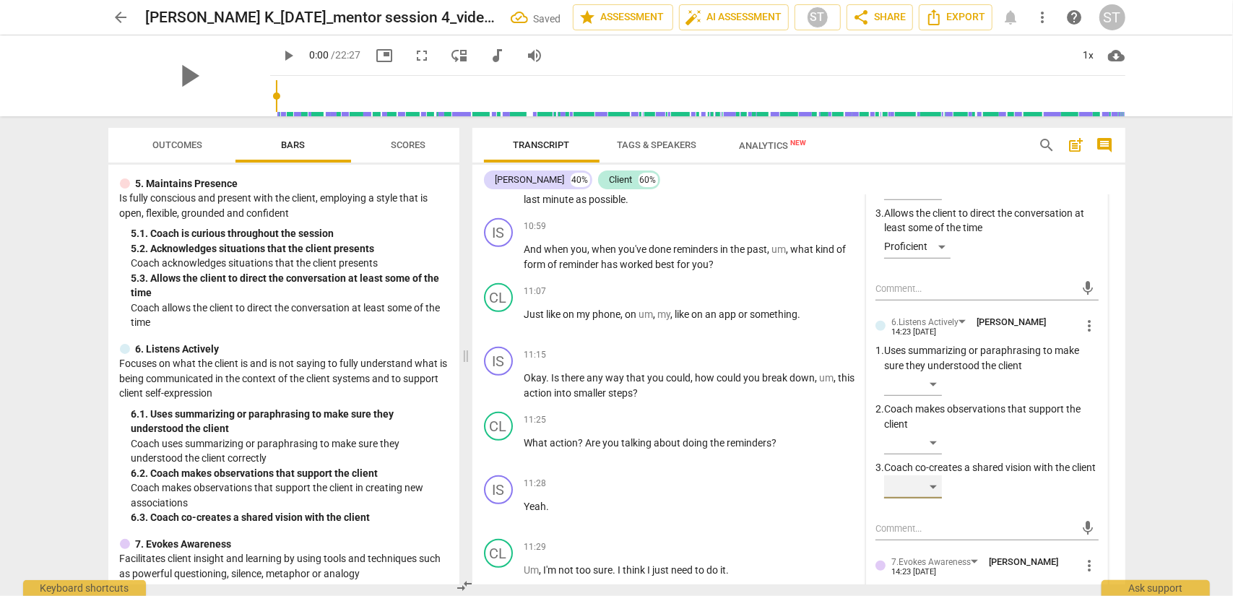
click at [924, 480] on div "​" at bounding box center [913, 486] width 58 height 23
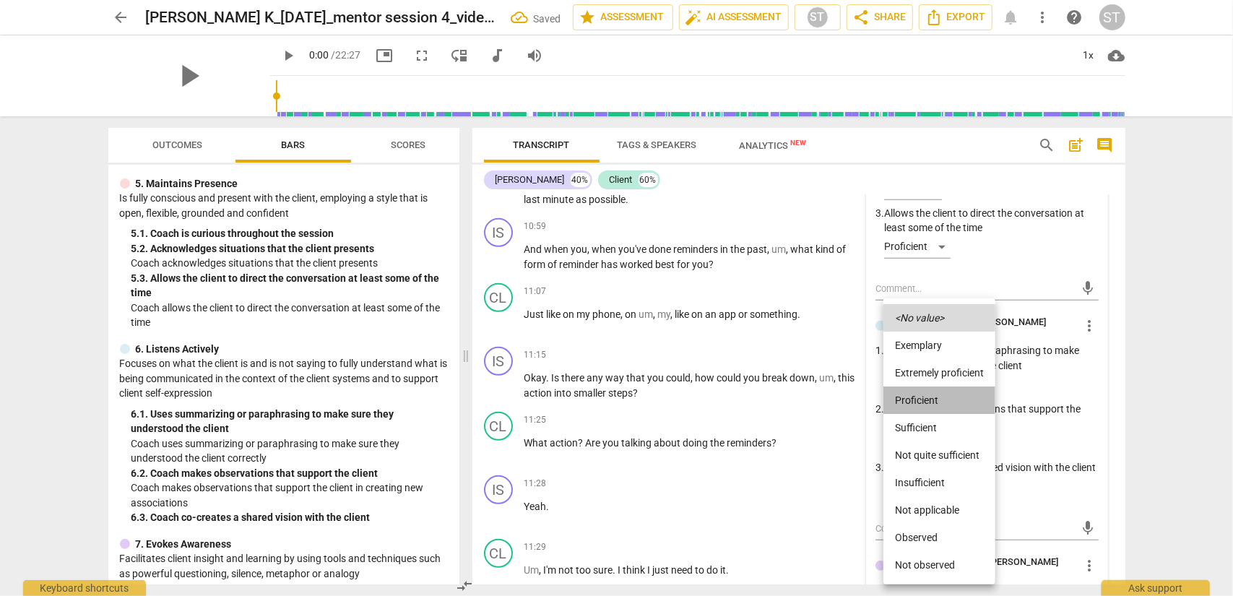
click at [924, 400] on li "Proficient" at bounding box center [940, 400] width 112 height 27
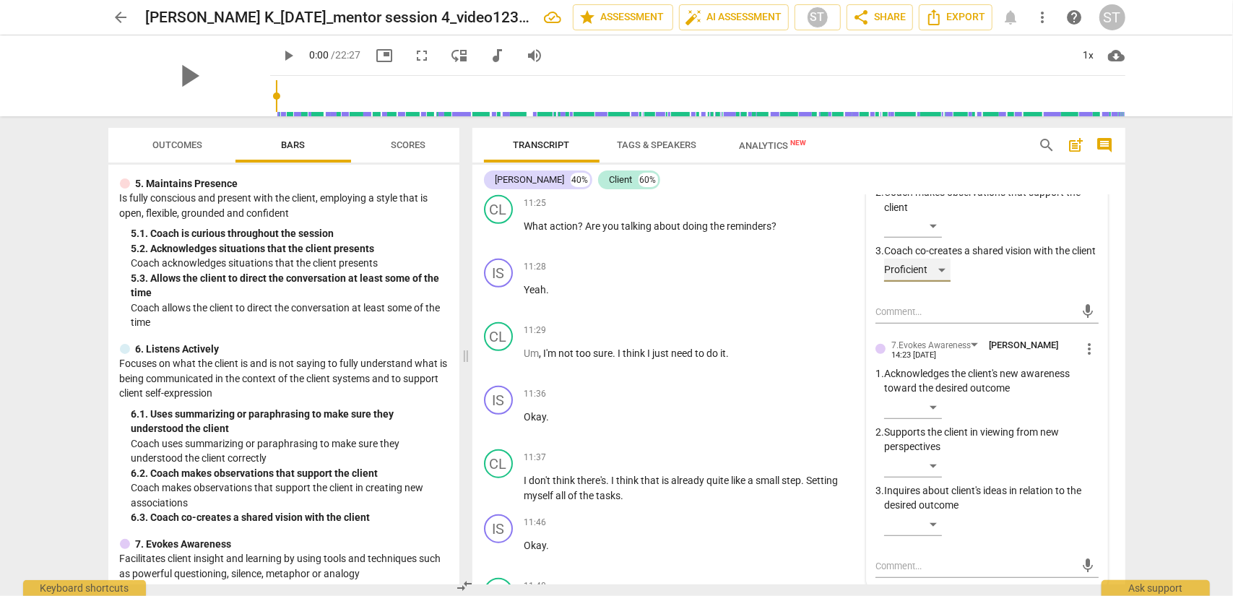
scroll to position [4539, 0]
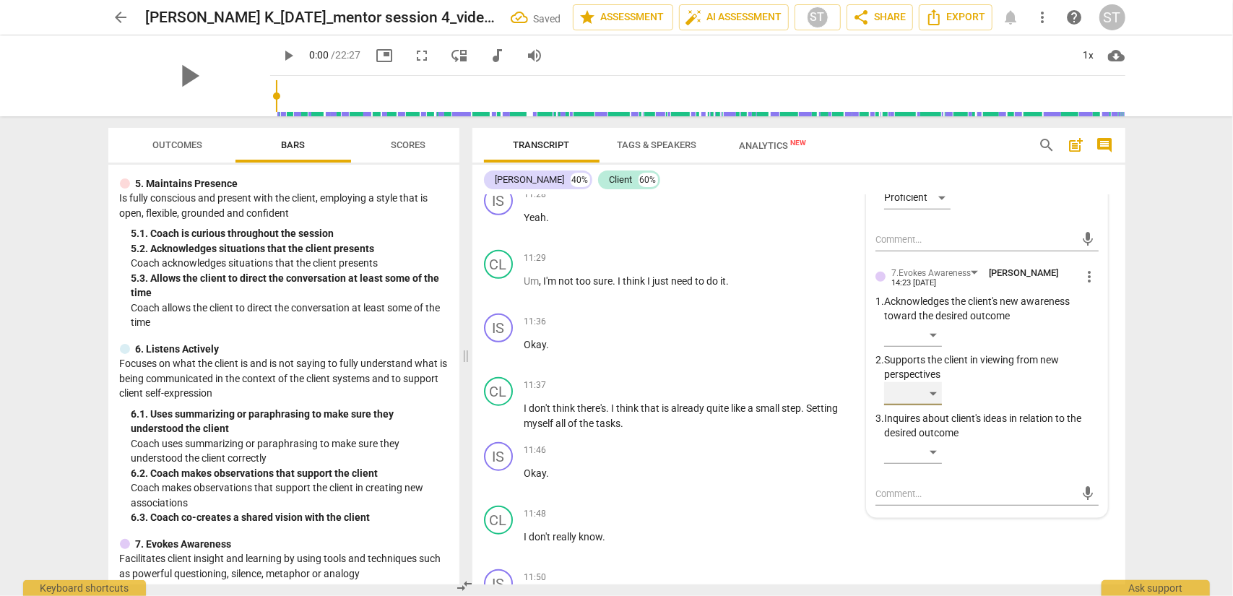
click at [924, 405] on div "​" at bounding box center [913, 393] width 58 height 23
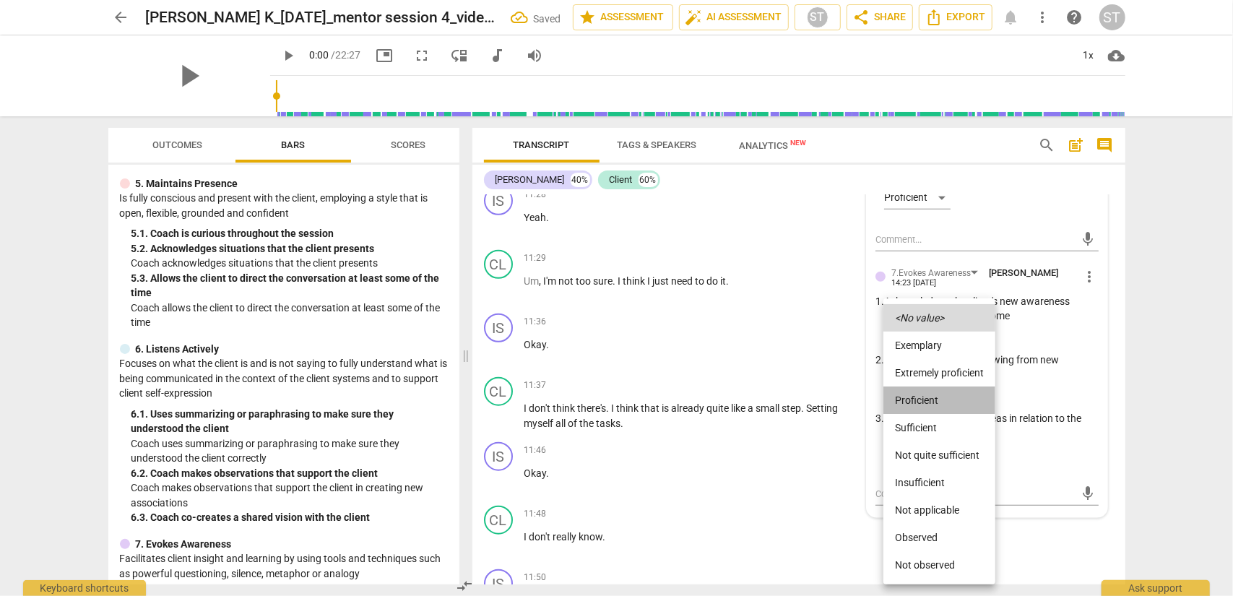
click at [924, 401] on li "Proficient" at bounding box center [940, 400] width 112 height 27
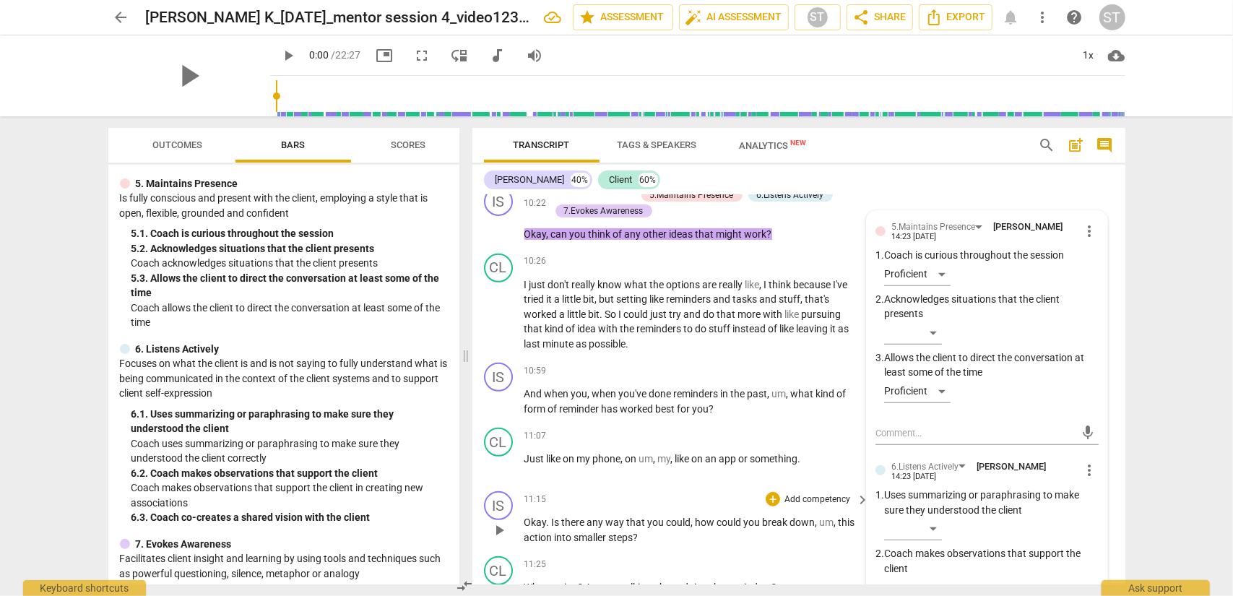
scroll to position [4033, 0]
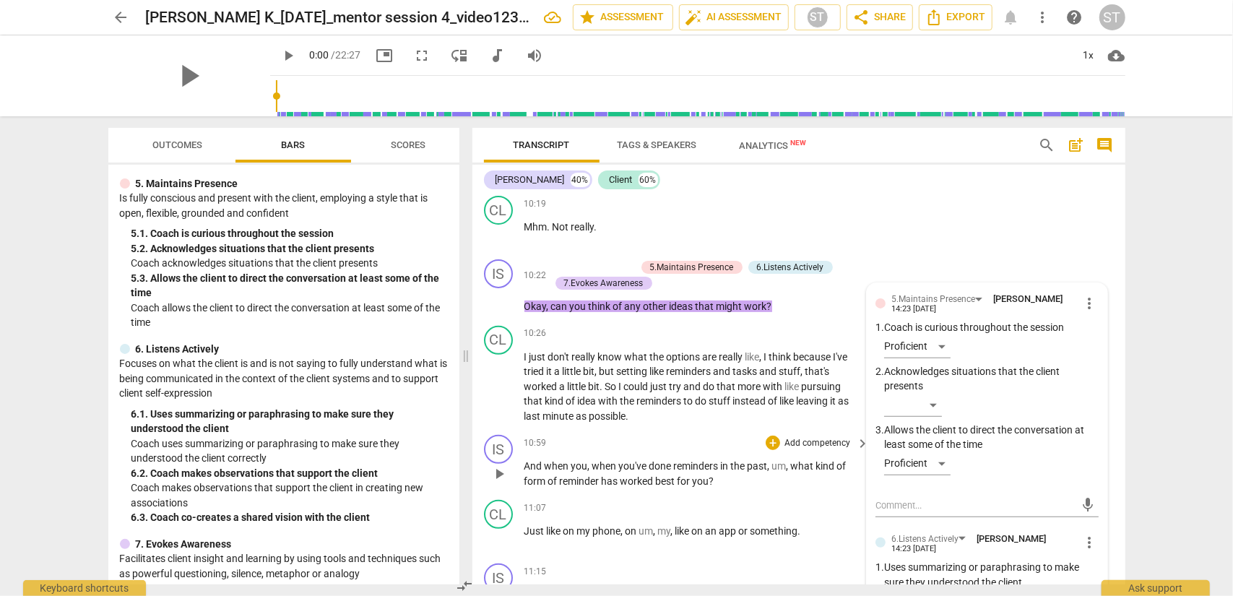
click at [794, 450] on p "Add competency" at bounding box center [817, 443] width 69 height 13
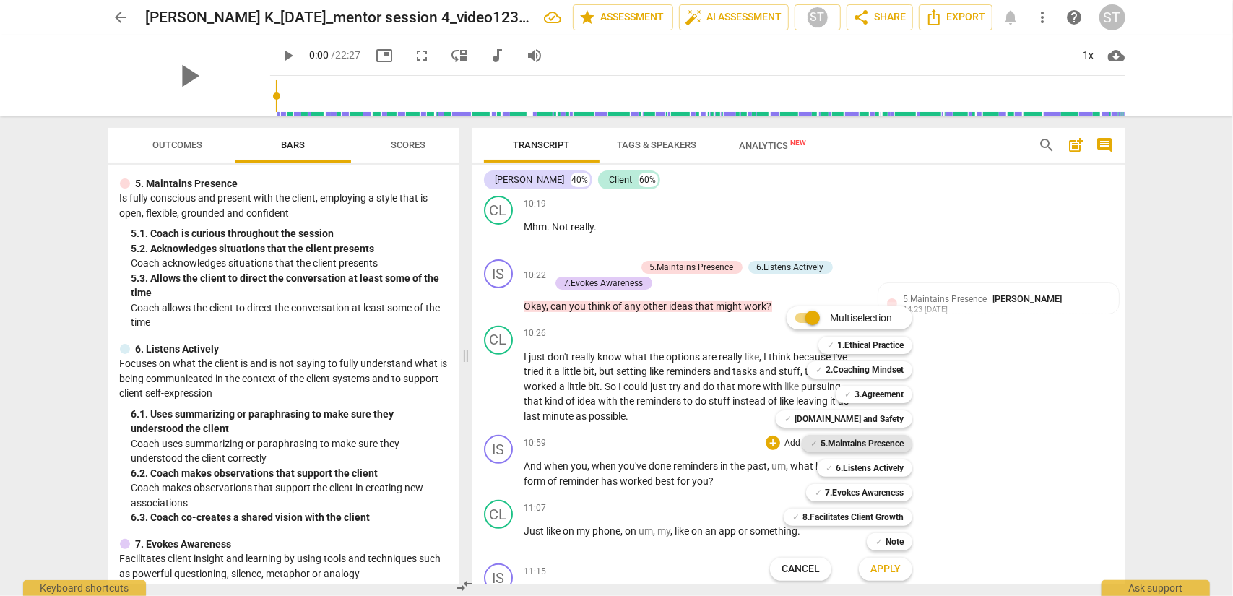
click at [860, 444] on b "5.Maintains Presence" at bounding box center [862, 443] width 83 height 17
click at [861, 480] on b "7.Evokes Awareness" at bounding box center [864, 492] width 79 height 17
drag, startPoint x: 882, startPoint y: 572, endPoint x: 899, endPoint y: 549, distance: 28.3
click at [882, 480] on span "Apply" at bounding box center [886, 569] width 30 height 14
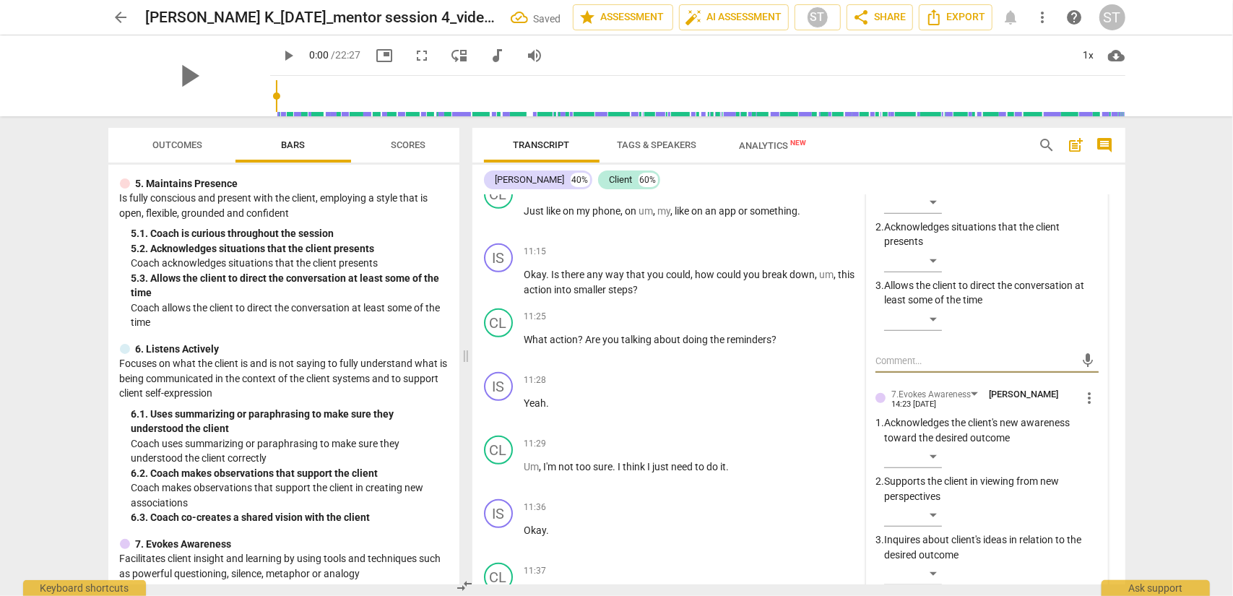
scroll to position [4281, 0]
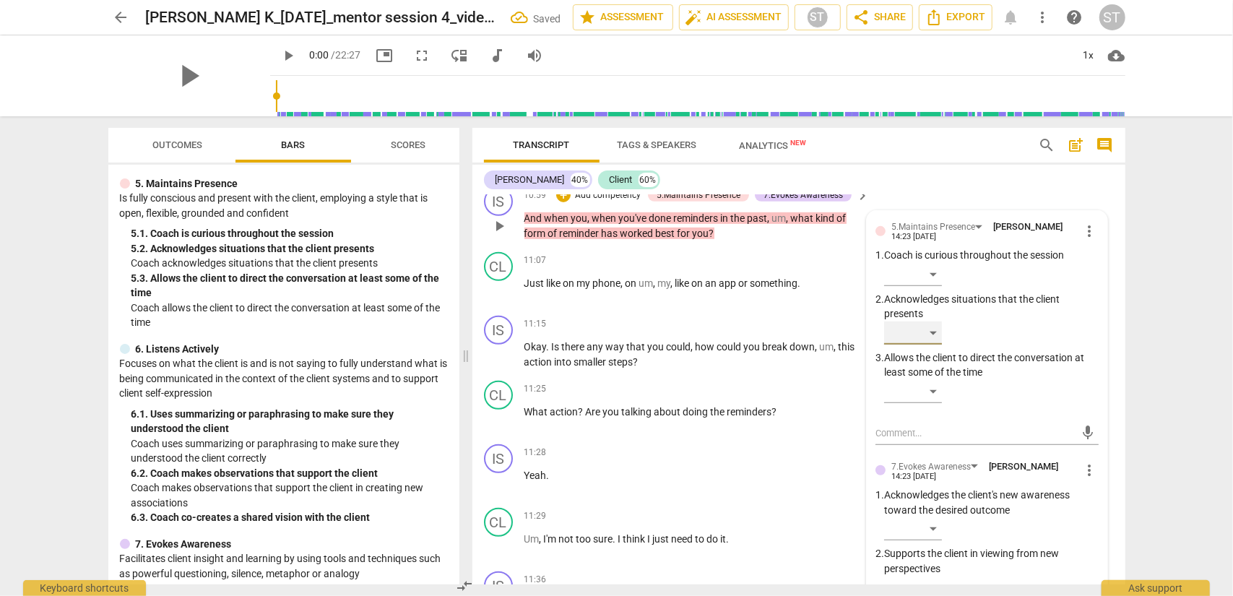
click at [924, 345] on div "​" at bounding box center [913, 333] width 58 height 23
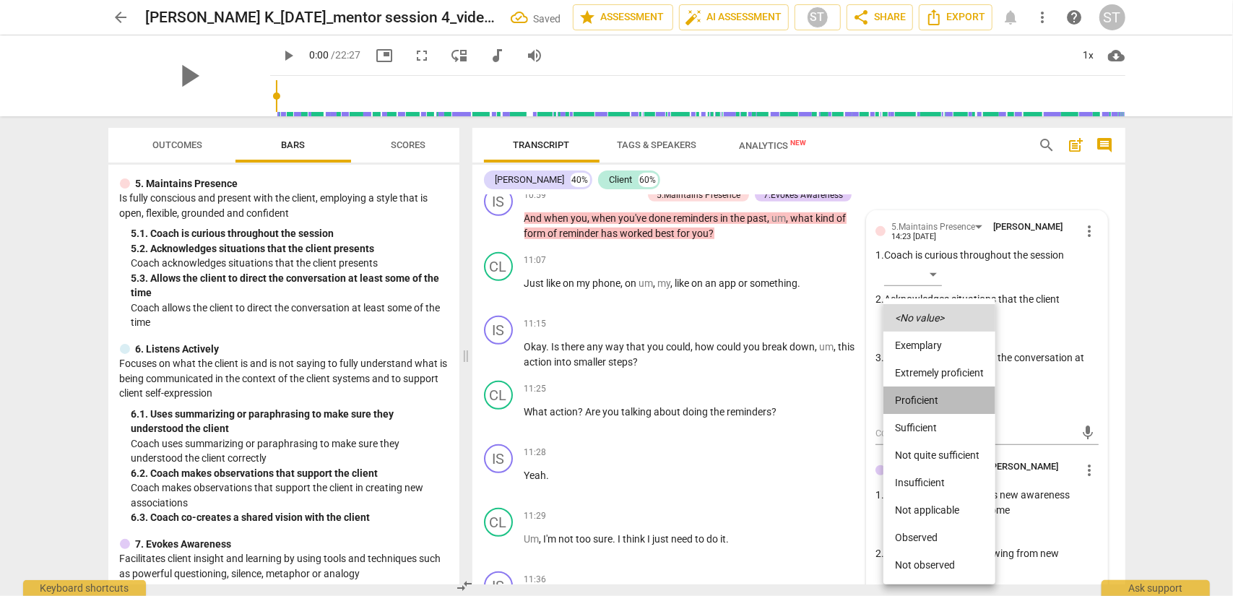
click at [924, 395] on li "Proficient" at bounding box center [940, 400] width 112 height 27
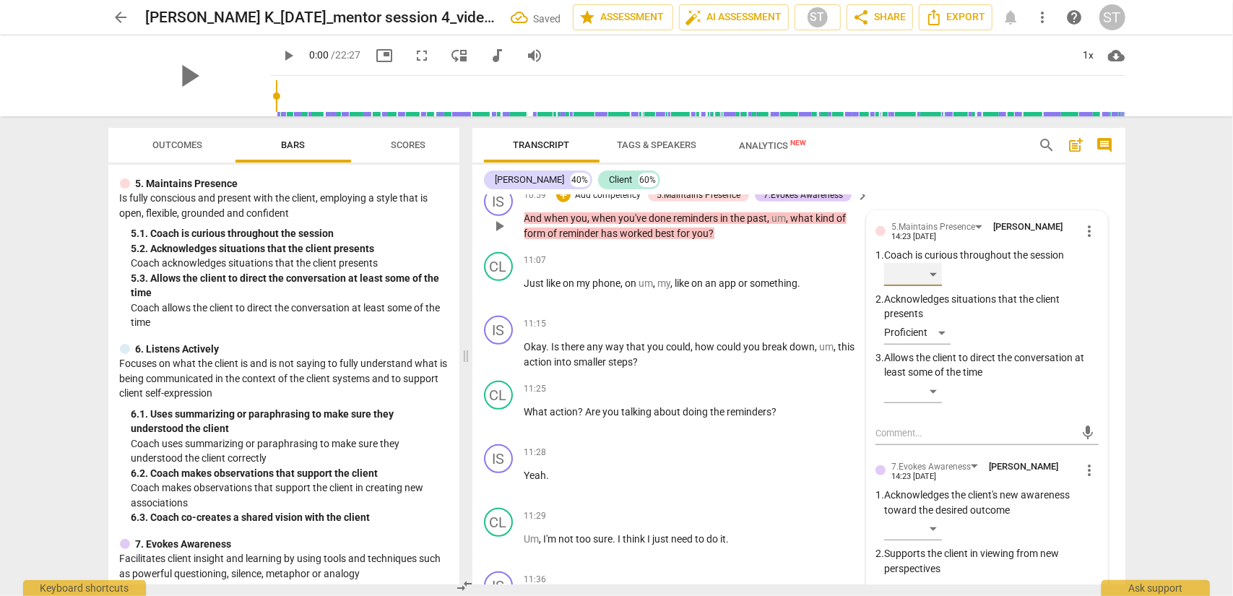
click at [924, 286] on div "​" at bounding box center [913, 274] width 58 height 23
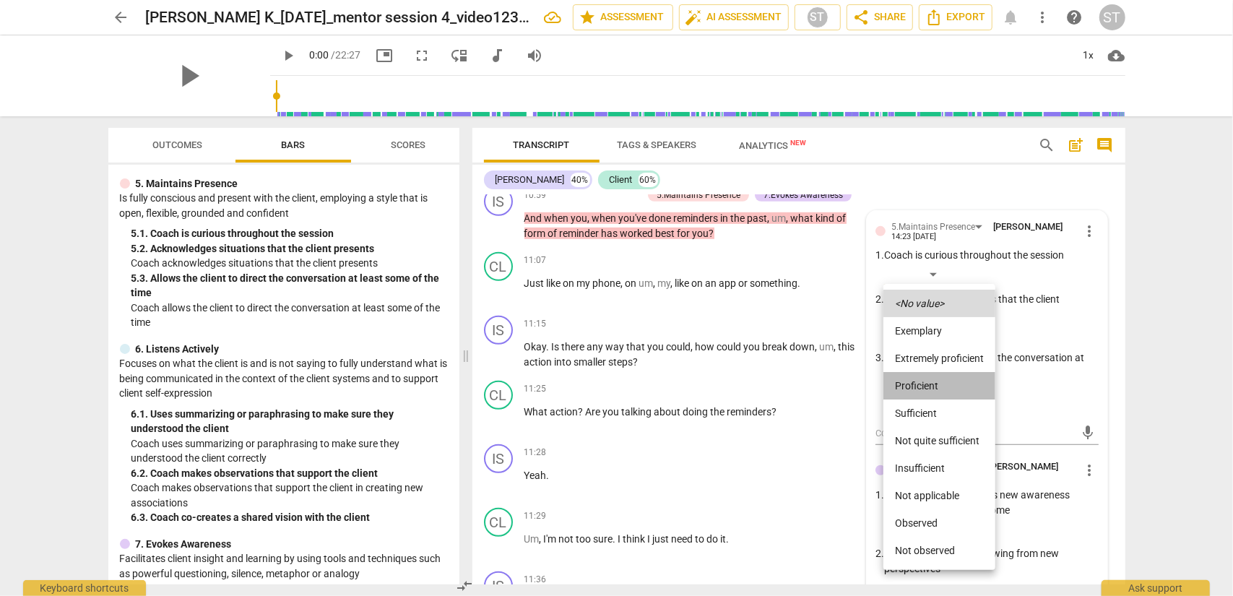
click at [921, 389] on li "Proficient" at bounding box center [940, 385] width 112 height 27
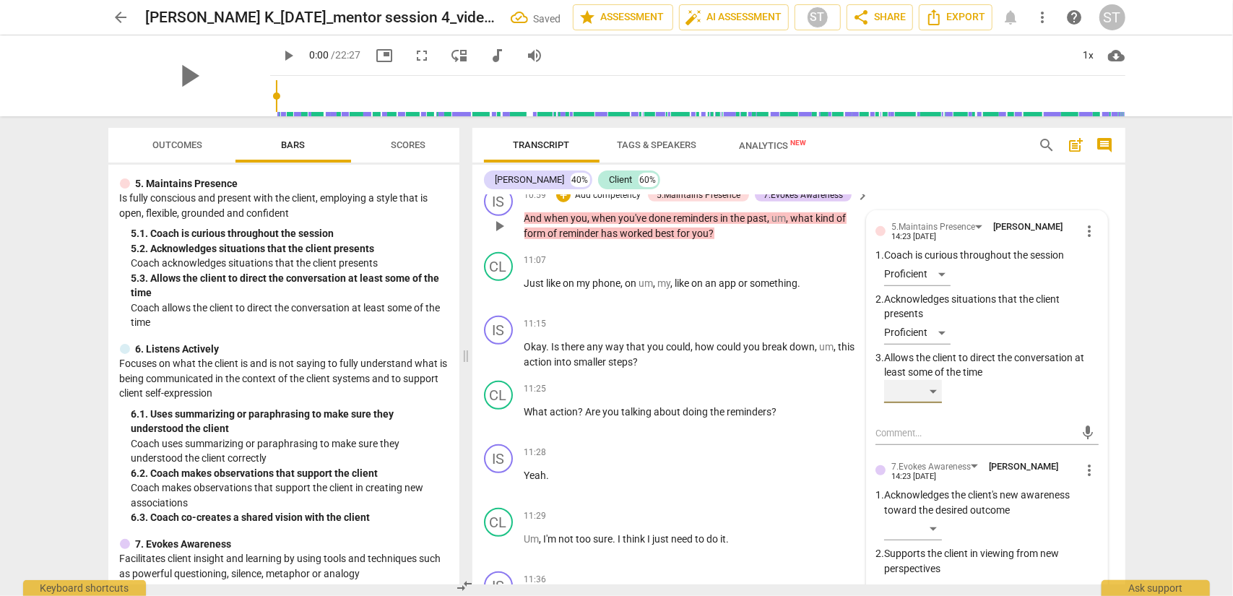
click at [921, 403] on div "​" at bounding box center [913, 391] width 58 height 23
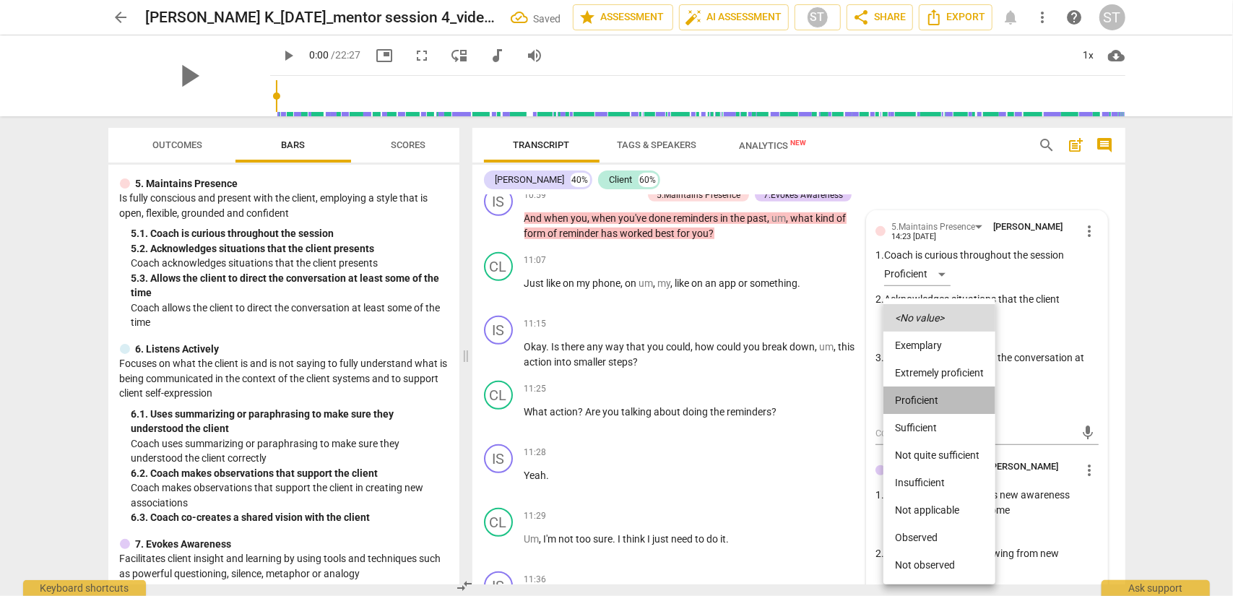
click at [923, 396] on li "Proficient" at bounding box center [940, 400] width 112 height 27
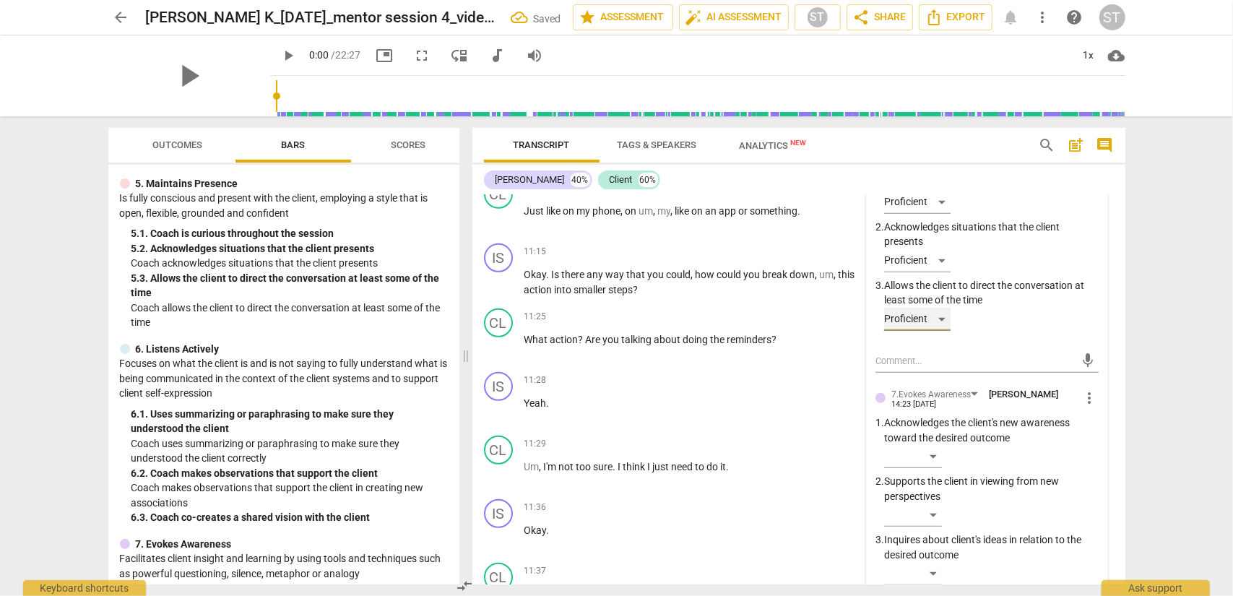
scroll to position [4426, 0]
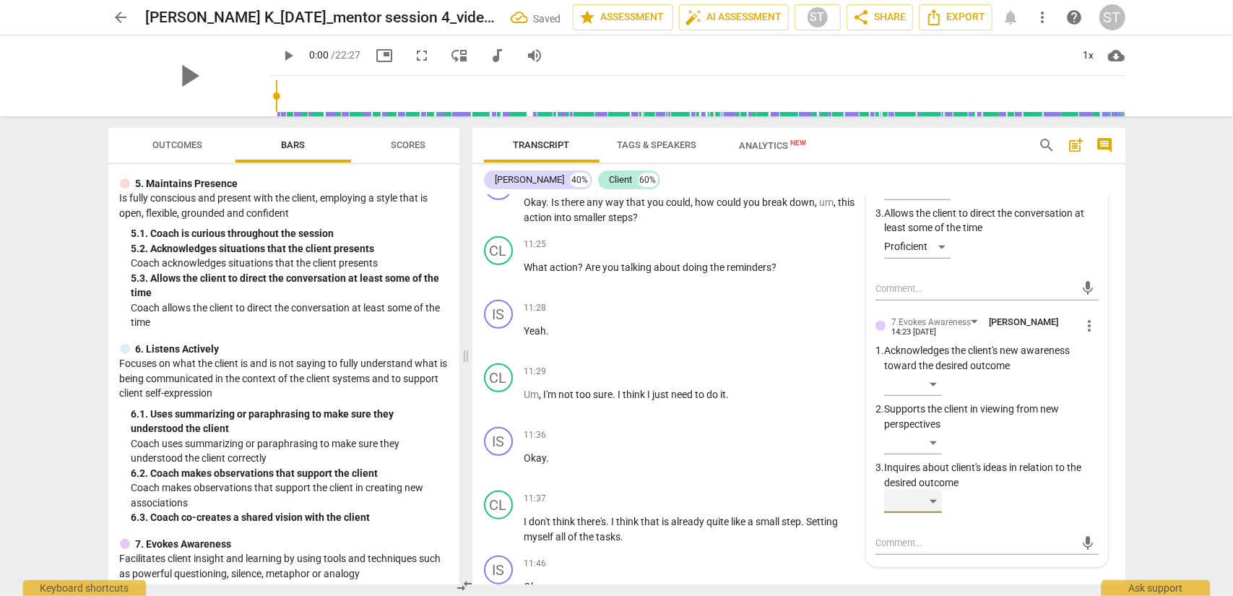
click at [924, 480] on div "​" at bounding box center [913, 501] width 58 height 23
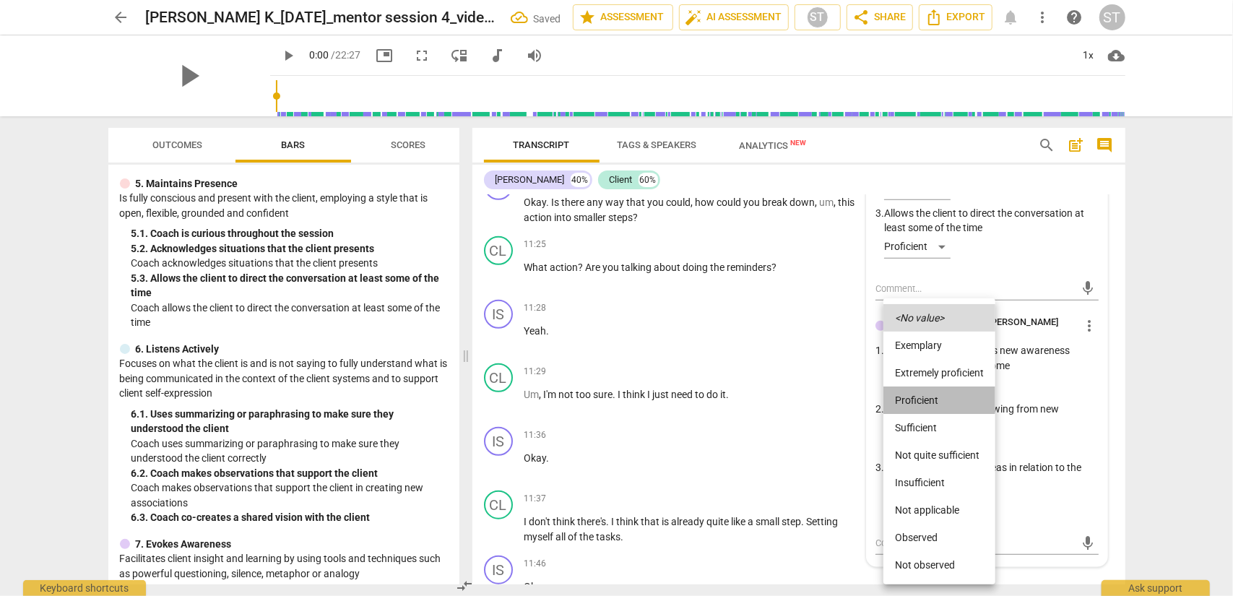
click at [924, 404] on li "Proficient" at bounding box center [940, 400] width 112 height 27
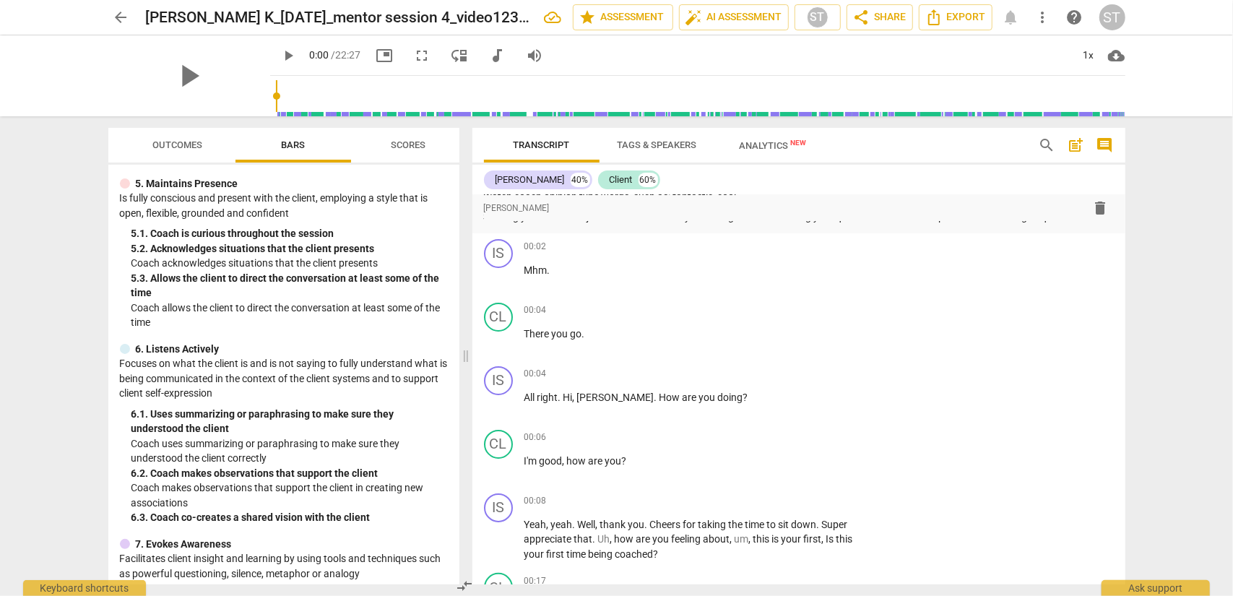
scroll to position [0, 0]
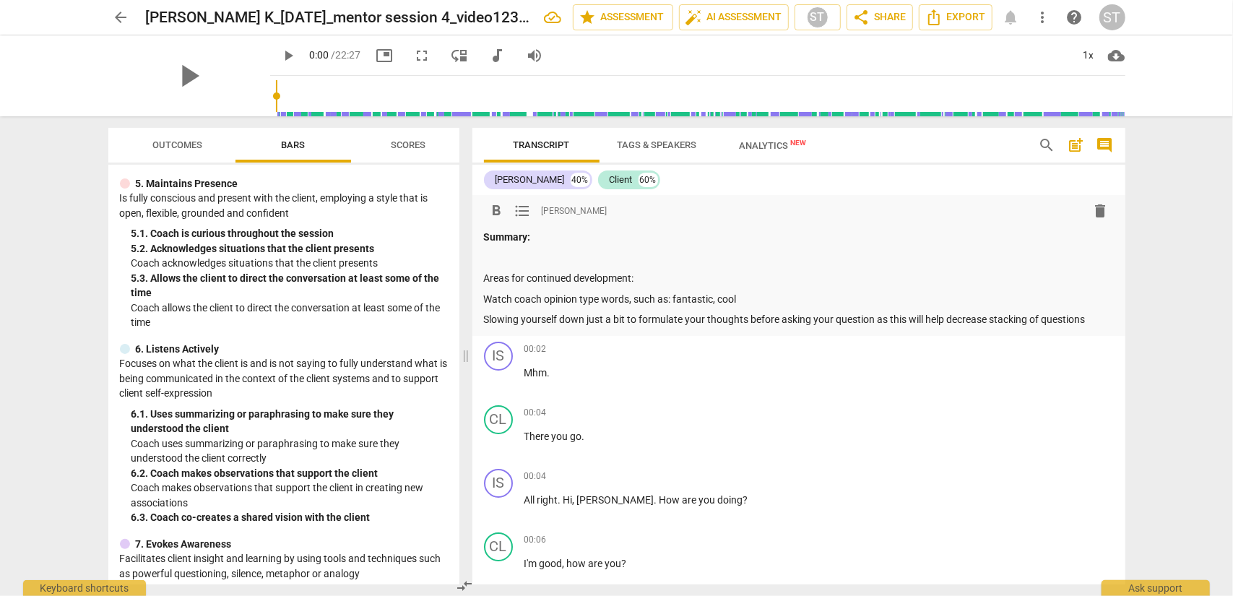
click at [924, 320] on p "Slowing yourself down just a bit to formulate your thoughts before asking your …" at bounding box center [799, 319] width 630 height 15
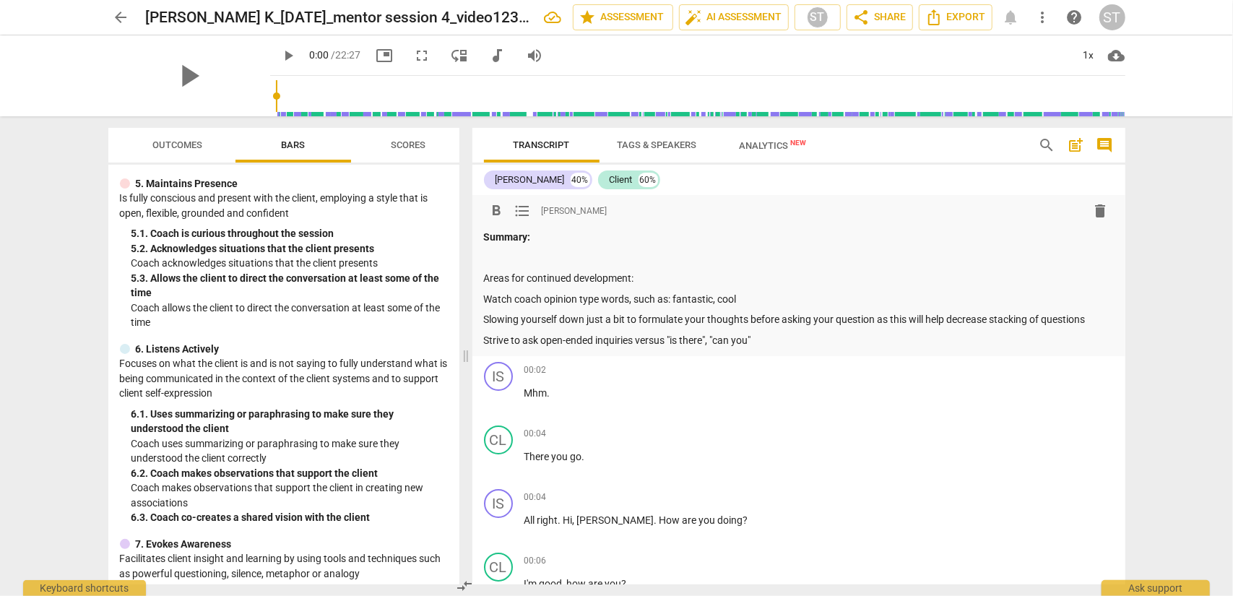
click at [737, 298] on p "Watch coach opinion type words, such as: fantastic, cool" at bounding box center [799, 299] width 630 height 15
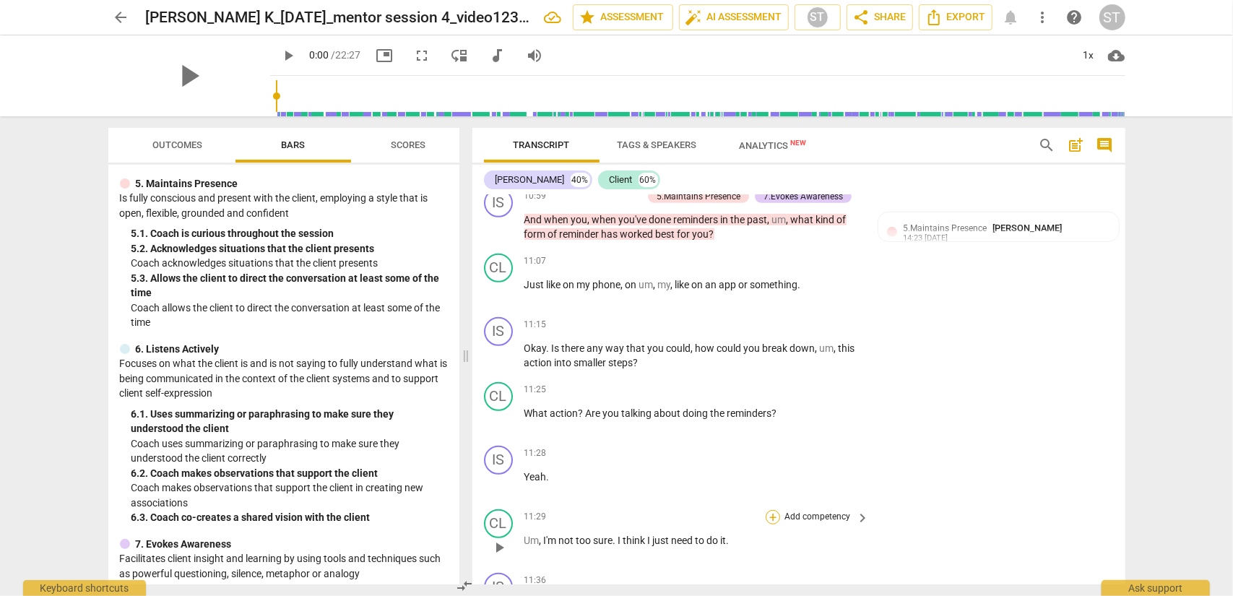
scroll to position [4228, 0]
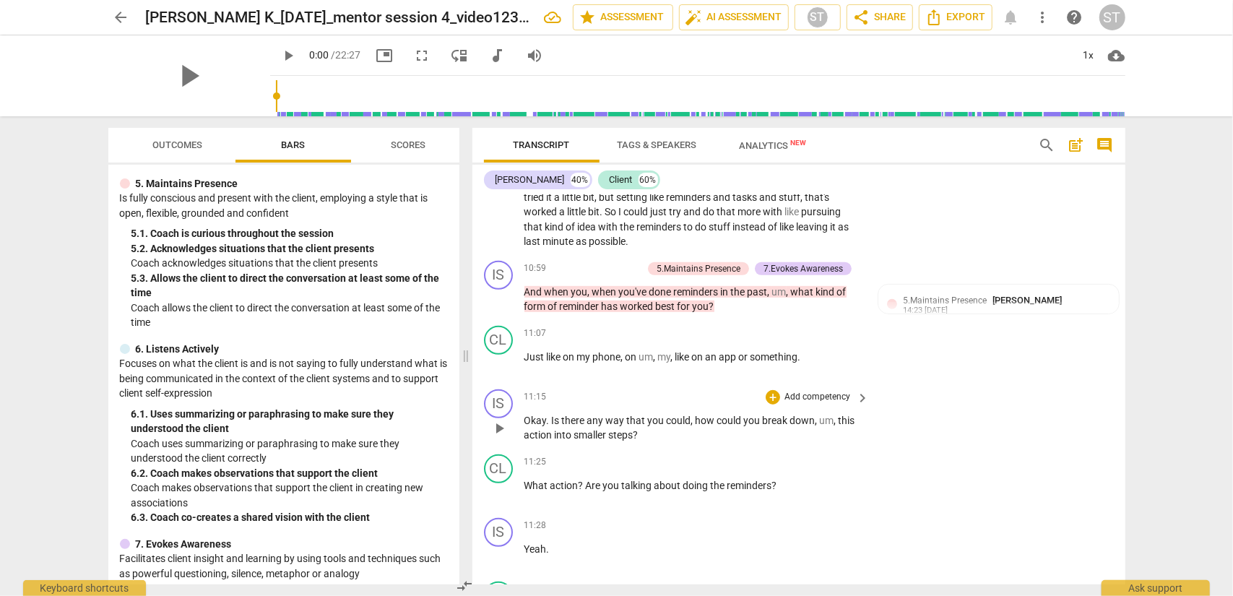
click at [806, 404] on p "Add competency" at bounding box center [817, 397] width 69 height 13
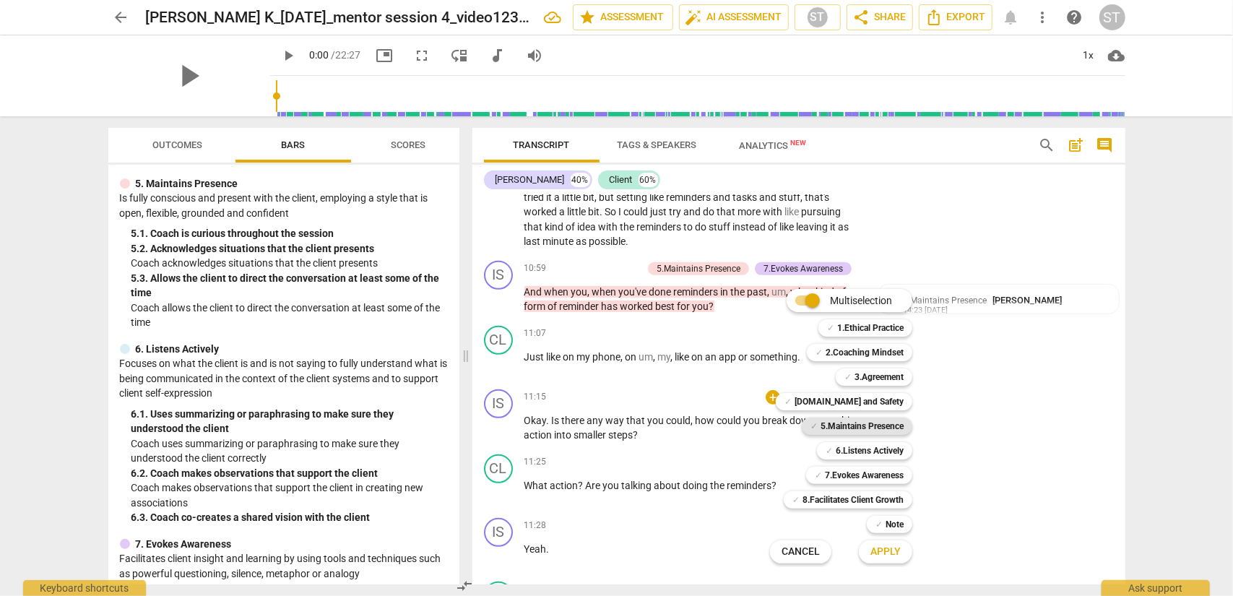
click at [847, 426] on b "5.Maintains Presence" at bounding box center [862, 426] width 83 height 17
click at [866, 472] on b "7.Evokes Awareness" at bounding box center [864, 475] width 79 height 17
click at [884, 480] on span "Apply" at bounding box center [886, 552] width 30 height 14
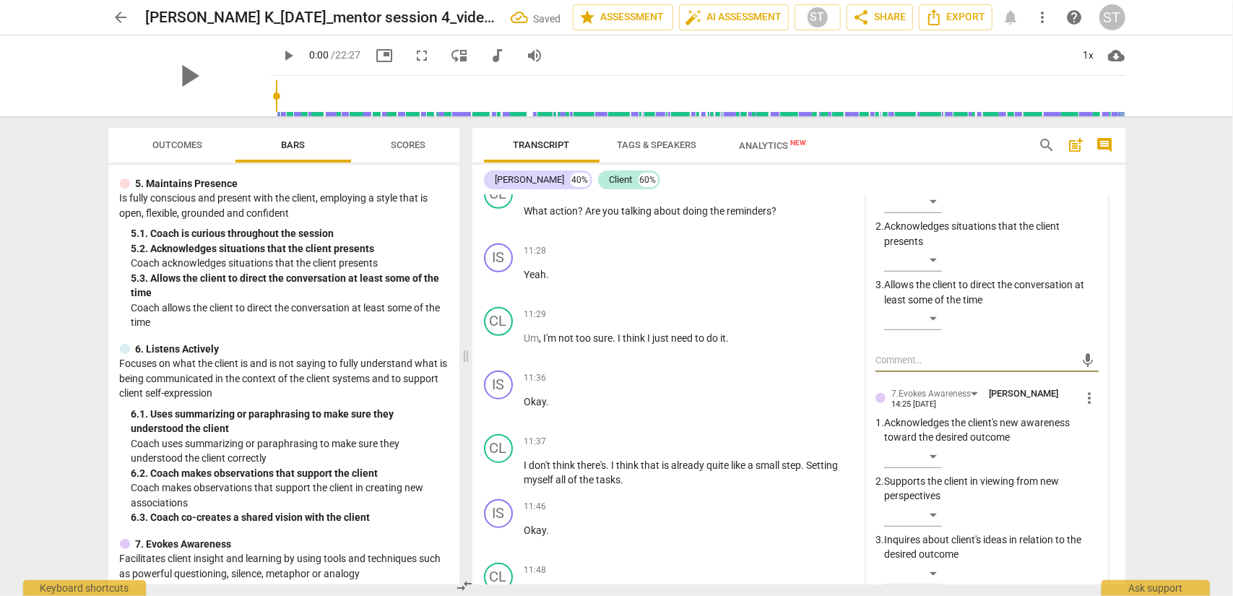
scroll to position [4575, 0]
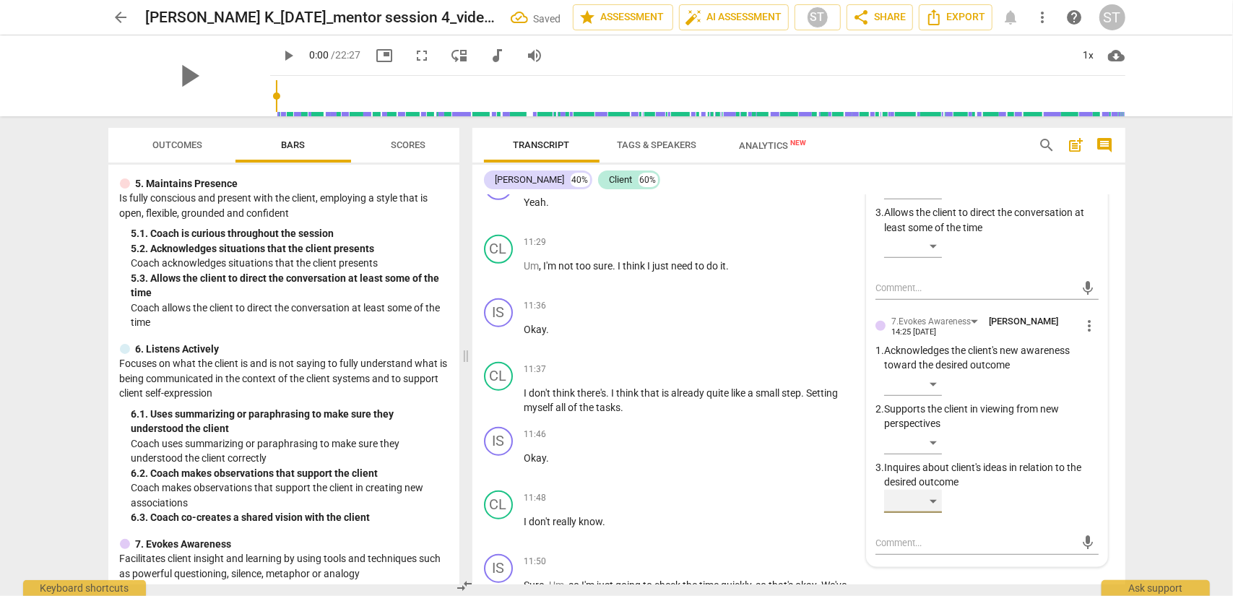
click at [924, 480] on div "​" at bounding box center [913, 501] width 58 height 23
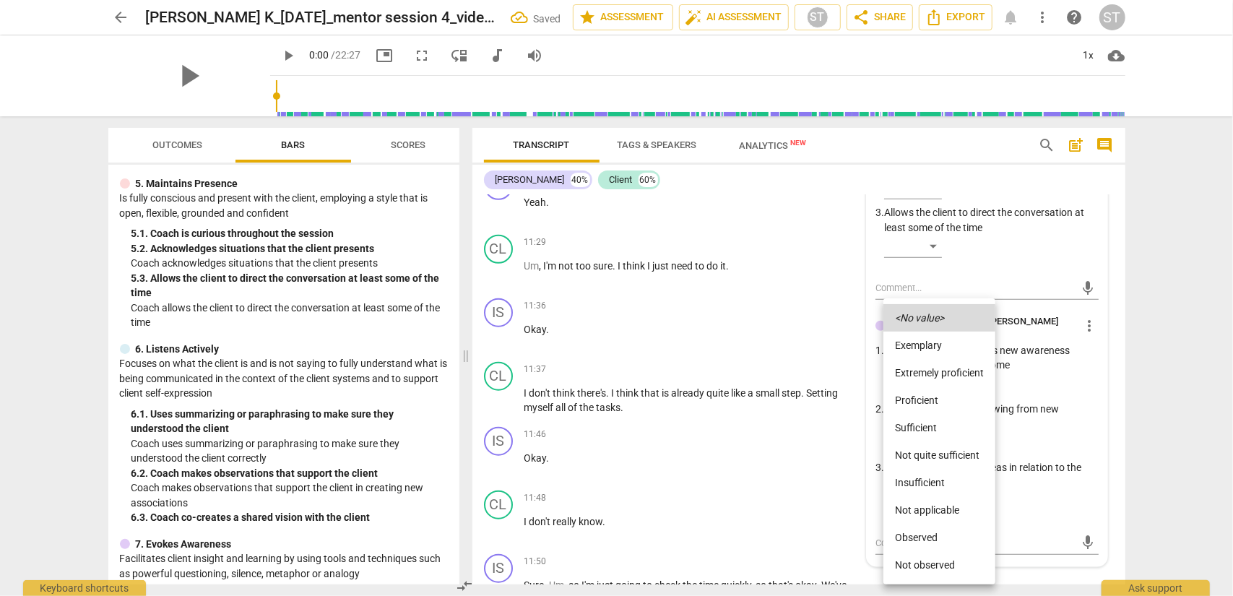
click at [924, 400] on li "Proficient" at bounding box center [940, 400] width 112 height 27
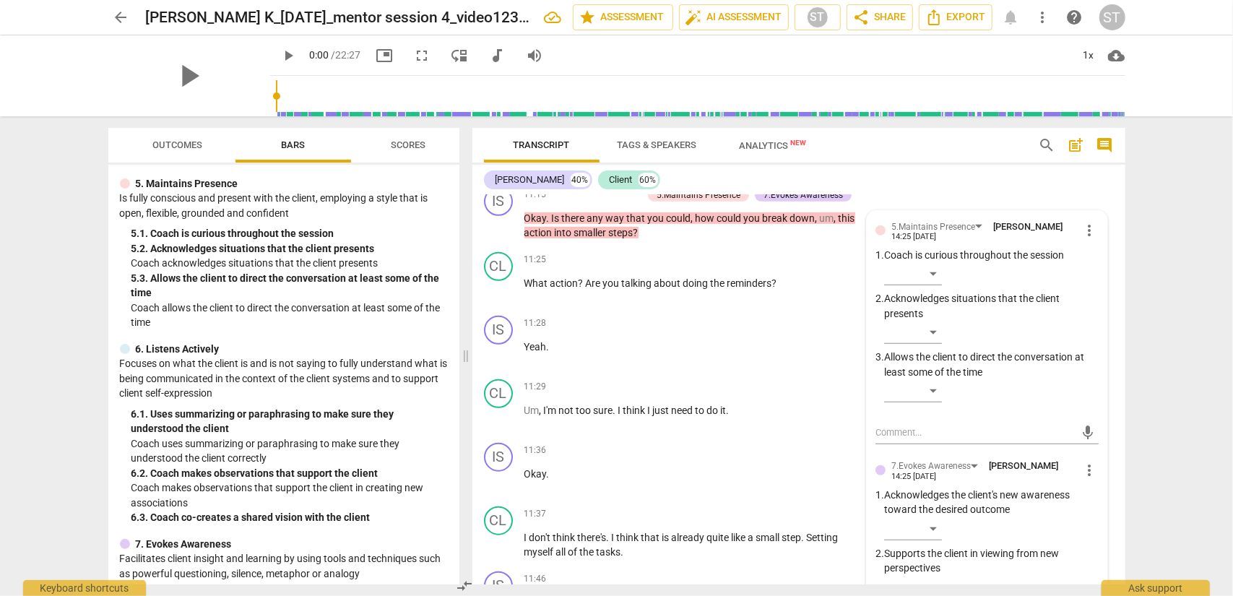
scroll to position [4359, 0]
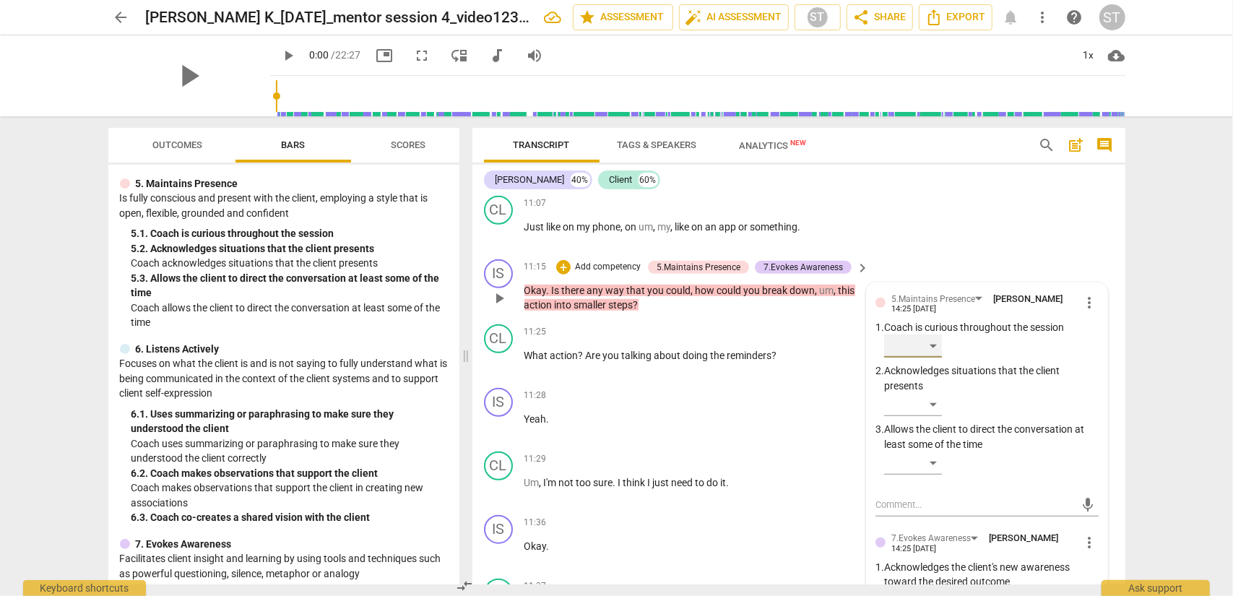
click at [924, 358] on div "​" at bounding box center [913, 346] width 58 height 23
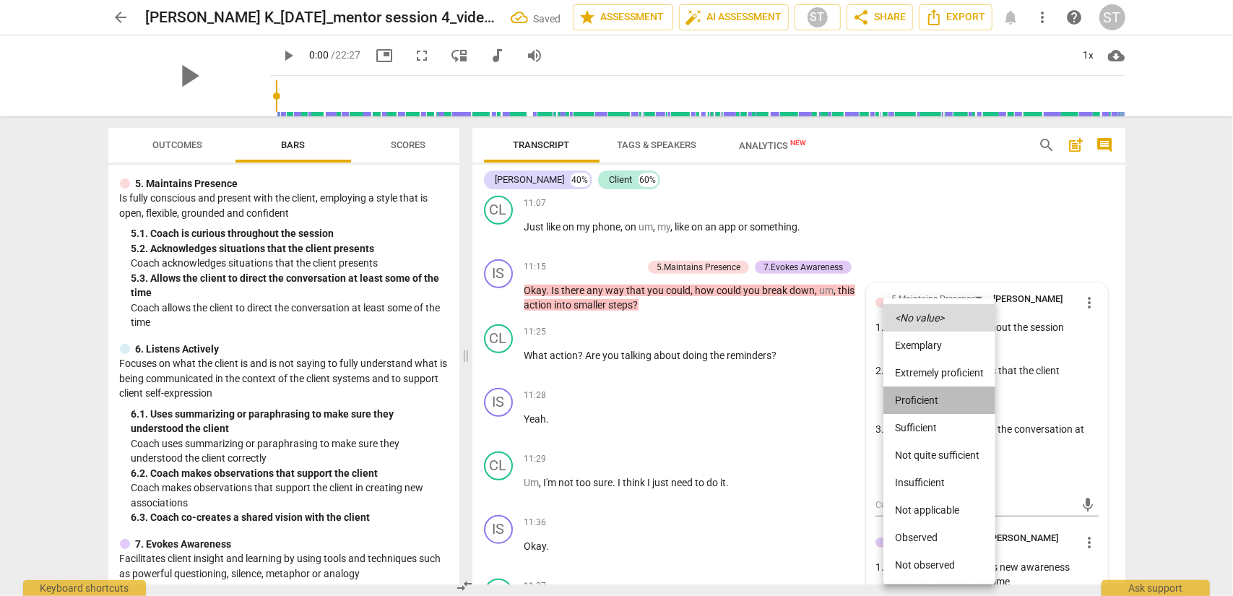
click at [924, 400] on li "Proficient" at bounding box center [940, 400] width 112 height 27
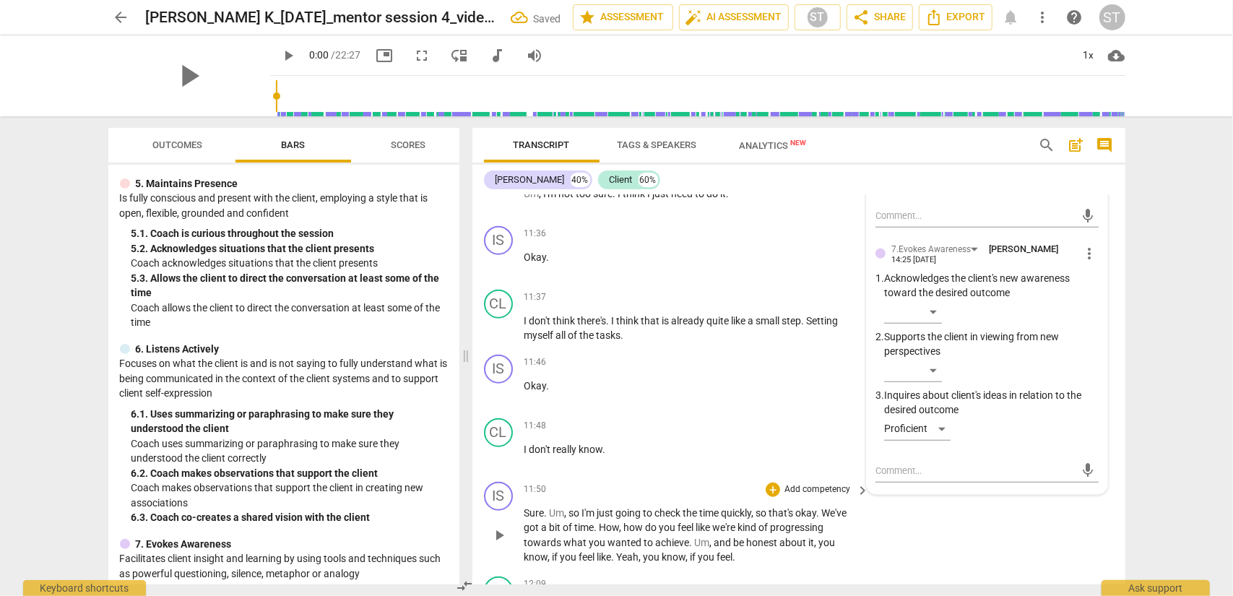
scroll to position [4720, 0]
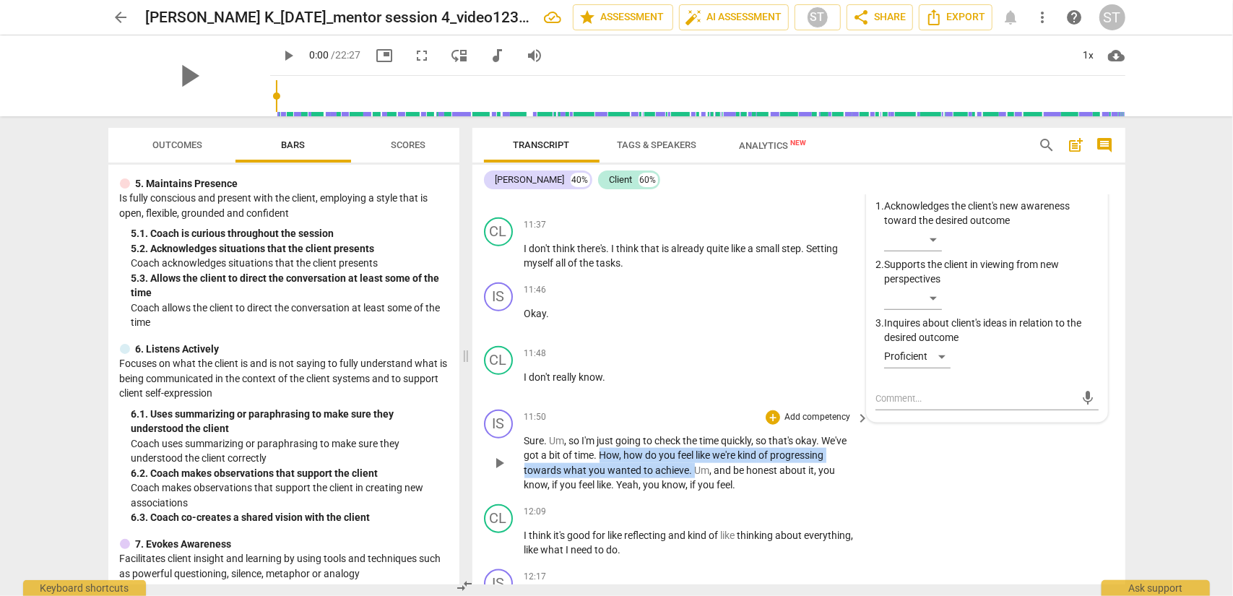
drag, startPoint x: 600, startPoint y: 482, endPoint x: 691, endPoint y: 501, distance: 93.7
click at [691, 480] on p "Sure . Um , so I'm just going to check the time quickly , so that's okay . We'v…" at bounding box center [694, 463] width 338 height 59
click at [691, 476] on span "." at bounding box center [692, 471] width 5 height 12
drag, startPoint x: 691, startPoint y: 499, endPoint x: 599, endPoint y: 482, distance: 93.4
click at [599, 480] on p "Sure . Um , so I'm just going to check the time quickly , so that's okay . We'v…" at bounding box center [694, 463] width 338 height 59
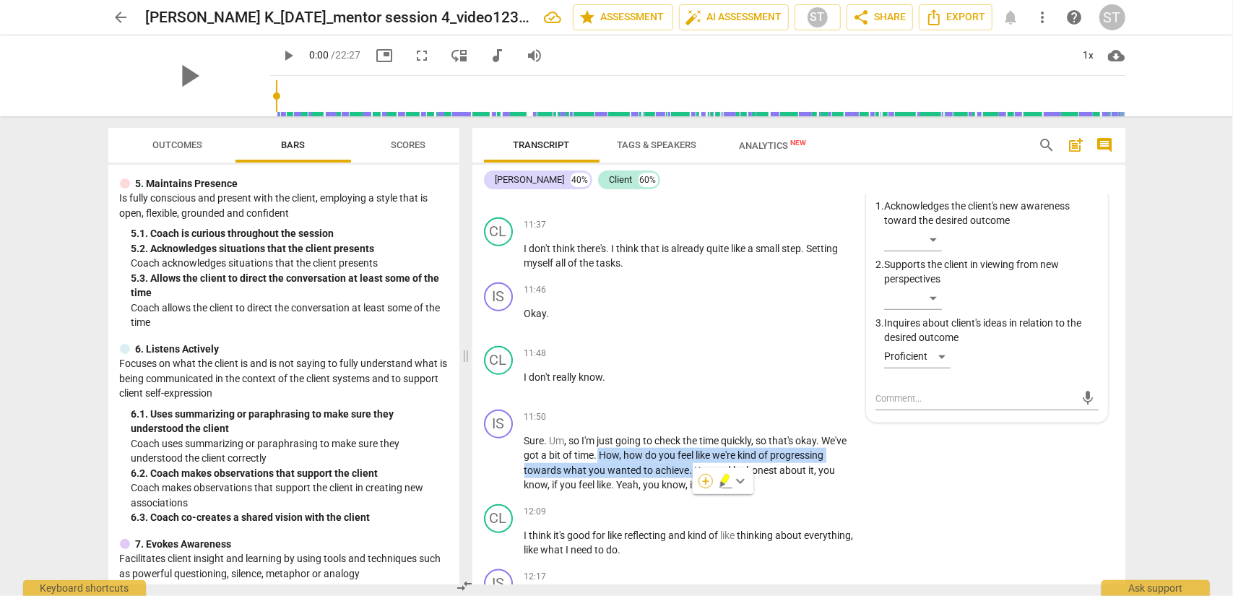
click at [705, 480] on div "+" at bounding box center [706, 481] width 14 height 14
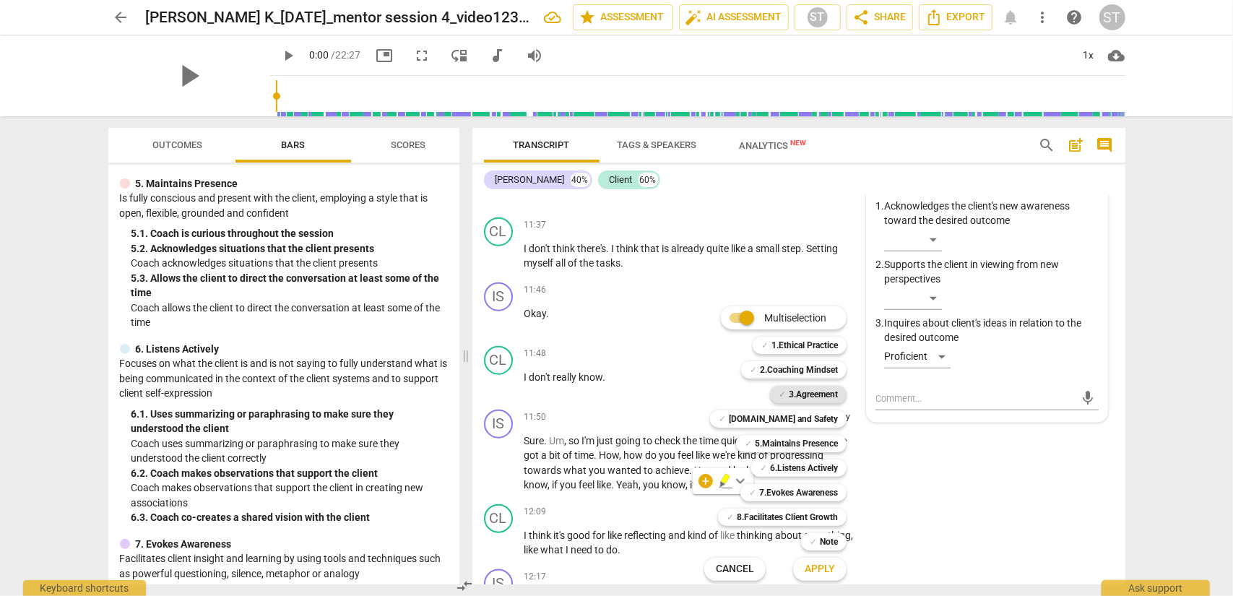
click at [811, 395] on b "3.Agreement" at bounding box center [813, 394] width 49 height 17
click at [828, 480] on button "Apply" at bounding box center [819, 569] width 53 height 26
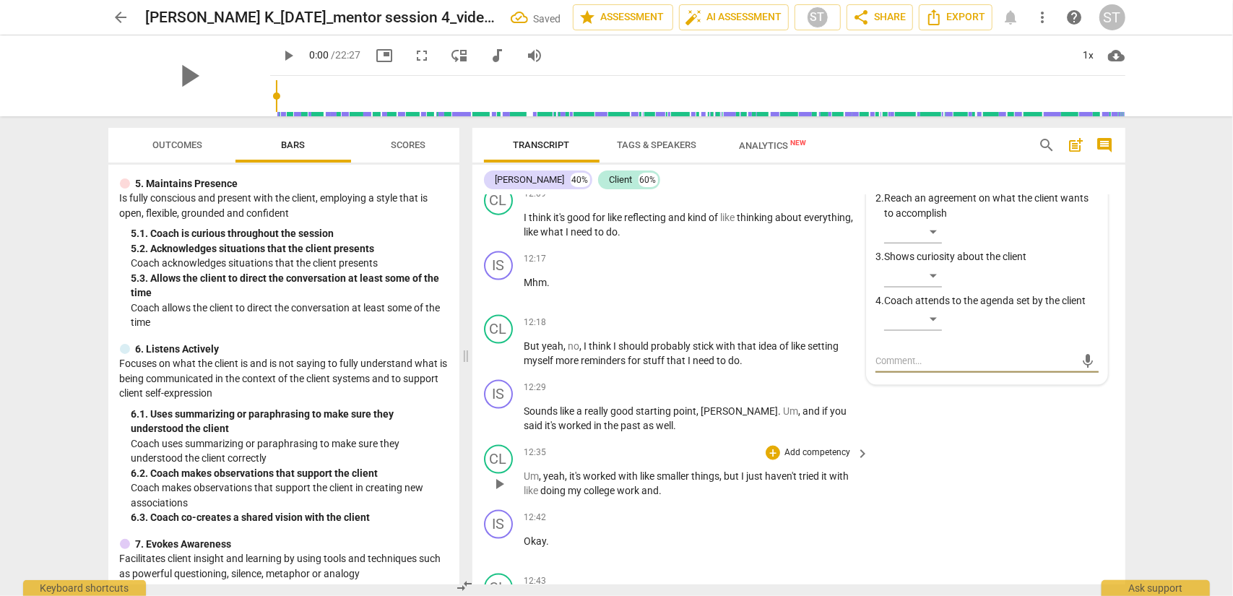
scroll to position [4965, 0]
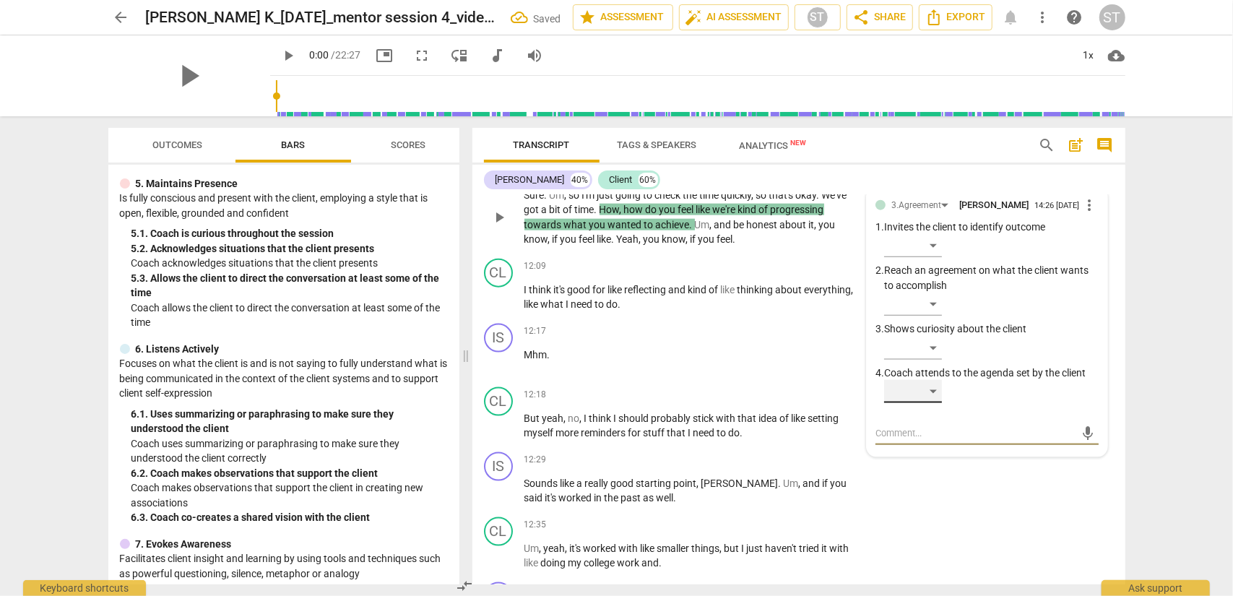
click at [924, 403] on div "​" at bounding box center [913, 391] width 58 height 23
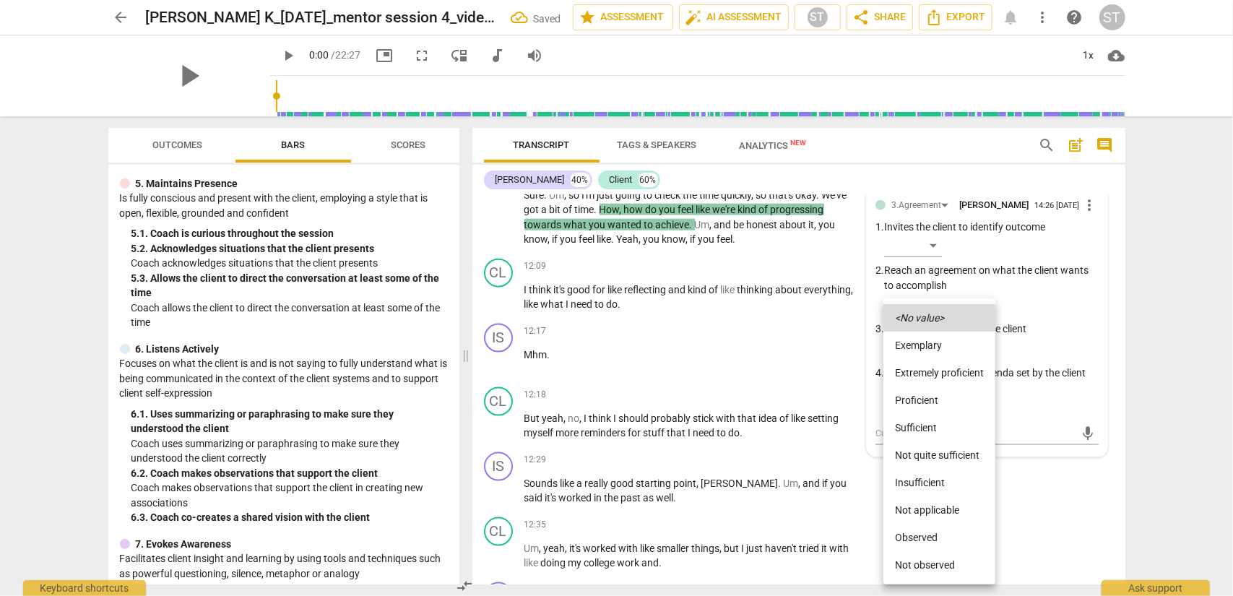
click at [924, 405] on li "Proficient" at bounding box center [940, 400] width 112 height 27
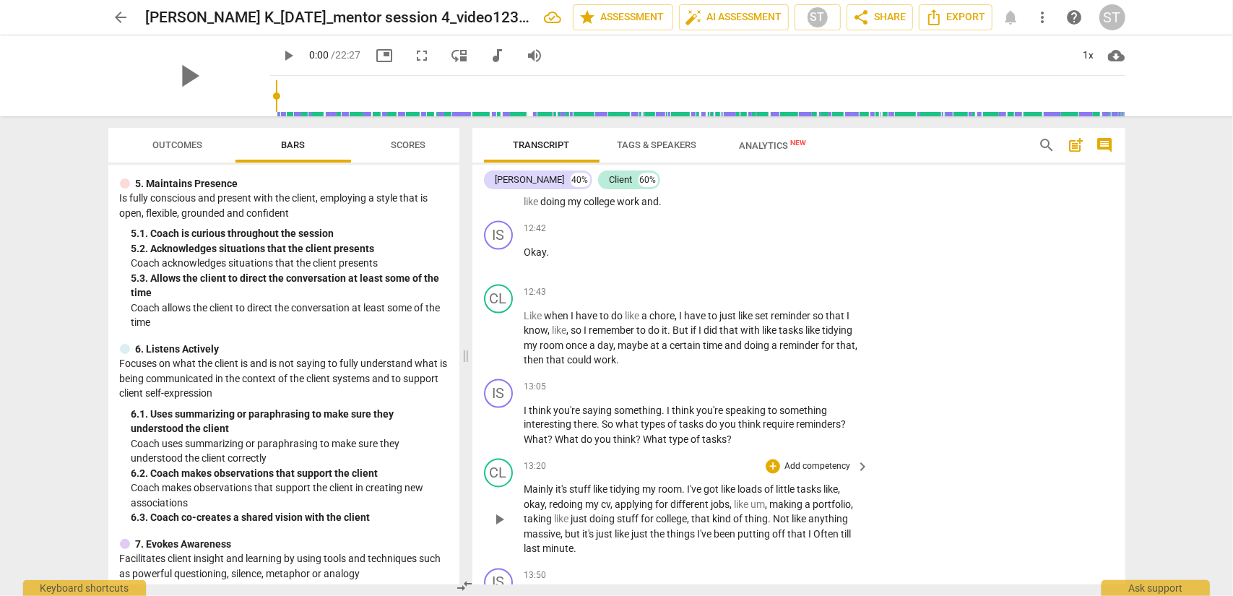
scroll to position [5399, 0]
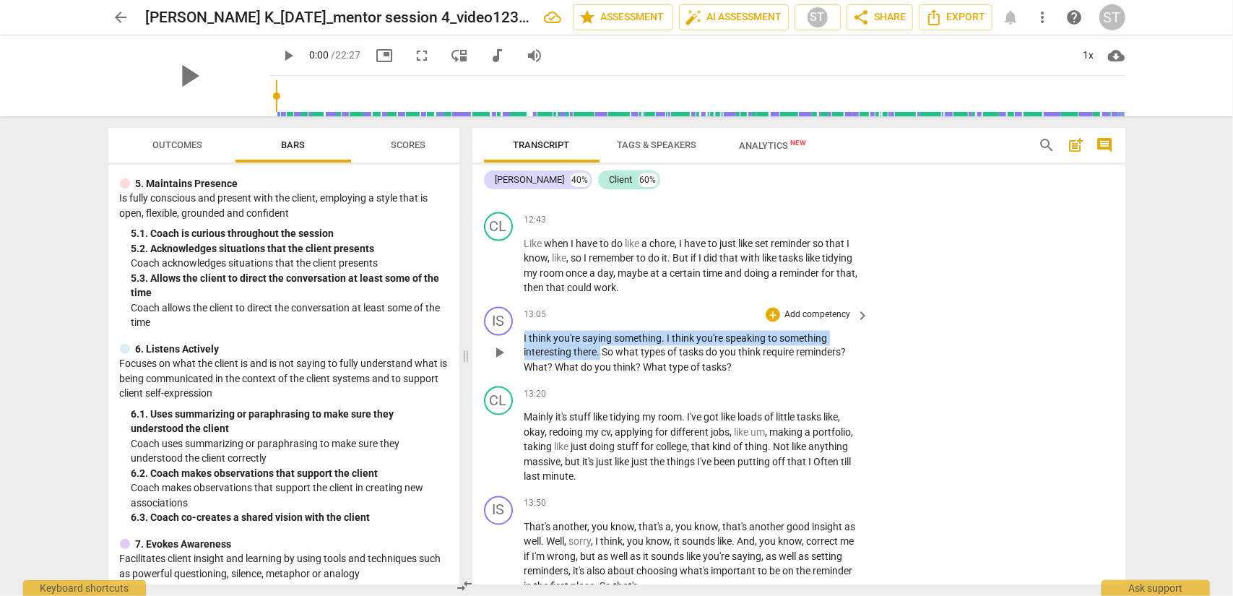
drag, startPoint x: 600, startPoint y: 382, endPoint x: 519, endPoint y: 359, distance: 84.9
click at [519, 359] on div "IS play_arrow pause 13:05 + Add competency keyboard_arrow_right I think you're …" at bounding box center [799, 341] width 653 height 80
click at [612, 368] on div "+" at bounding box center [615, 363] width 14 height 14
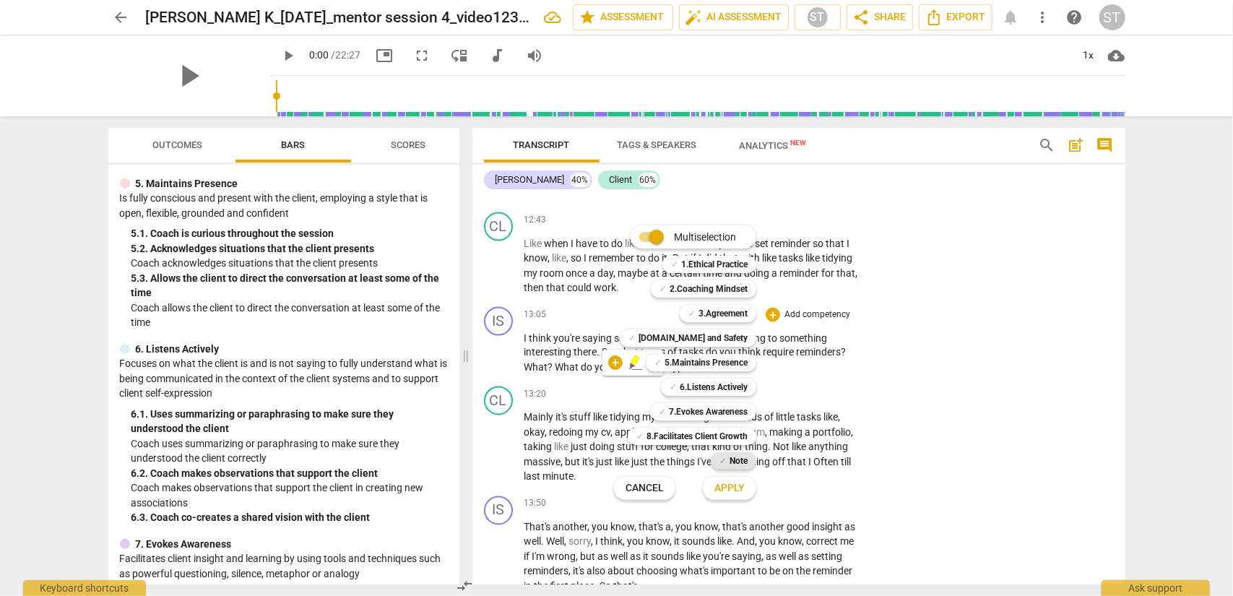
click at [730, 454] on b "Note" at bounding box center [739, 460] width 18 height 17
click at [736, 480] on span "Apply" at bounding box center [730, 488] width 30 height 14
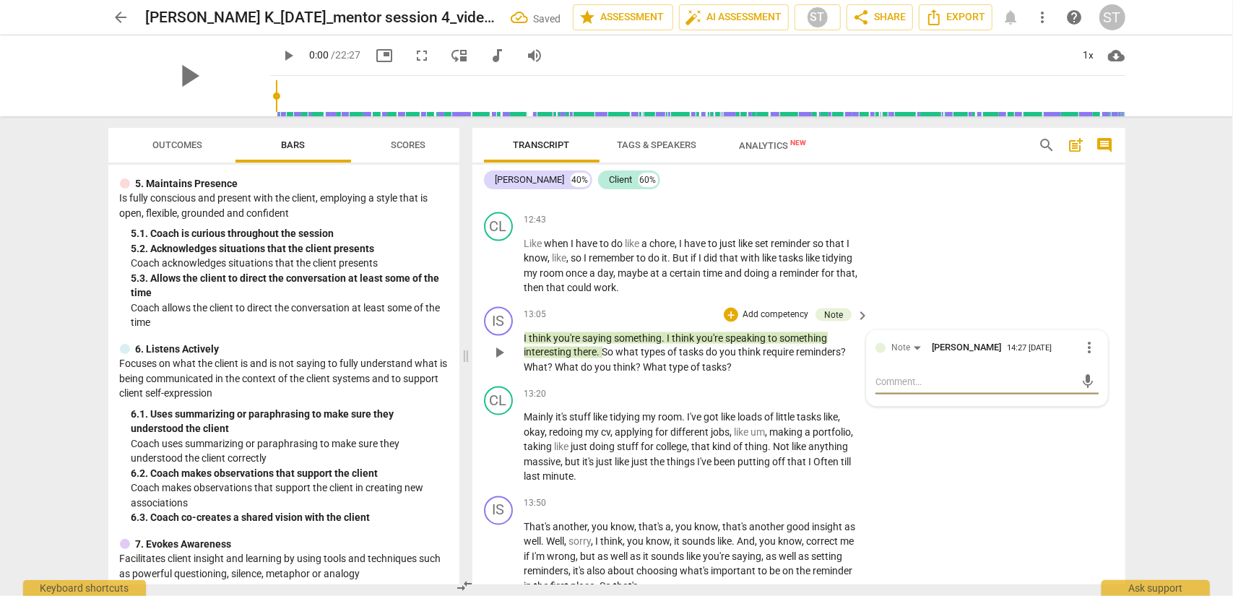
click at [887, 389] on textarea at bounding box center [976, 383] width 200 height 14
click at [924, 390] on span "send" at bounding box center [1088, 382] width 16 height 16
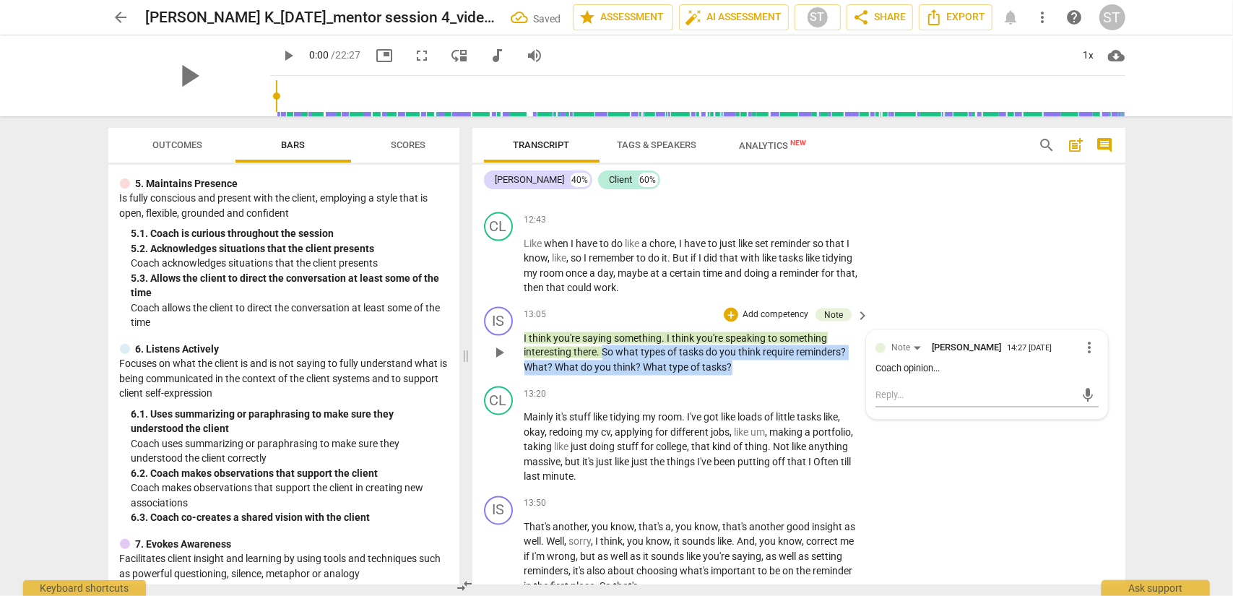
drag, startPoint x: 603, startPoint y: 382, endPoint x: 750, endPoint y: 395, distance: 148.0
click at [750, 376] on p "I think you're saying something . I think you're speaking to something interest…" at bounding box center [694, 353] width 338 height 45
click at [744, 378] on div "+" at bounding box center [744, 378] width 14 height 14
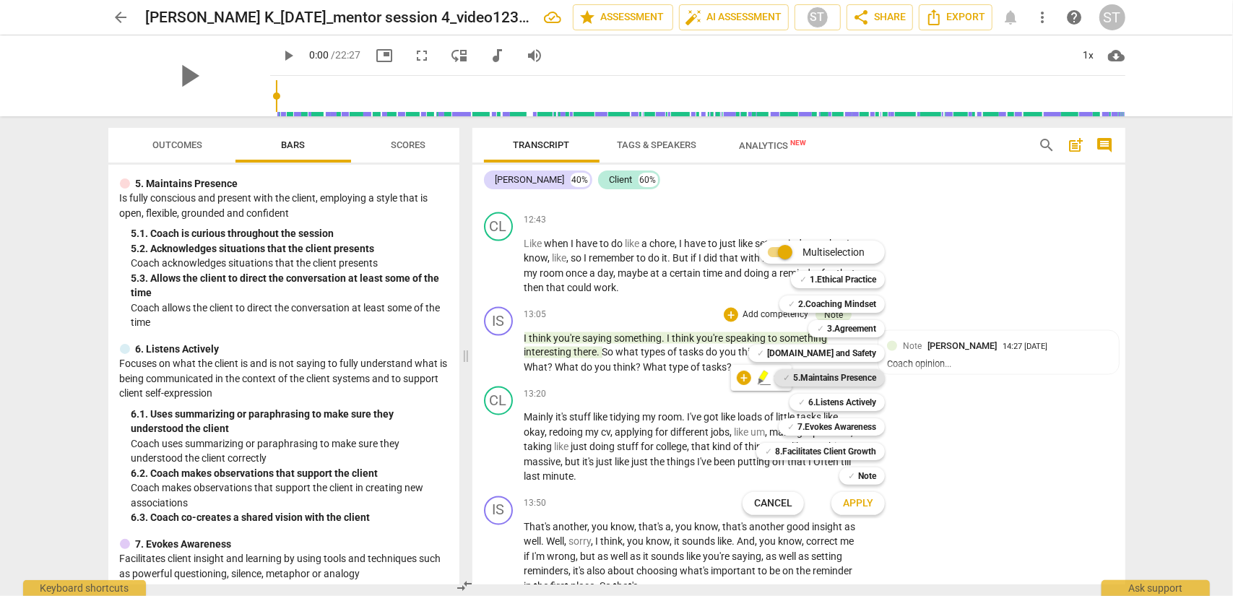
click at [808, 379] on b "5.Maintains Presence" at bounding box center [834, 377] width 83 height 17
click at [834, 430] on b "7.Evokes Awareness" at bounding box center [837, 426] width 79 height 17
click at [864, 480] on span "Apply" at bounding box center [858, 503] width 30 height 14
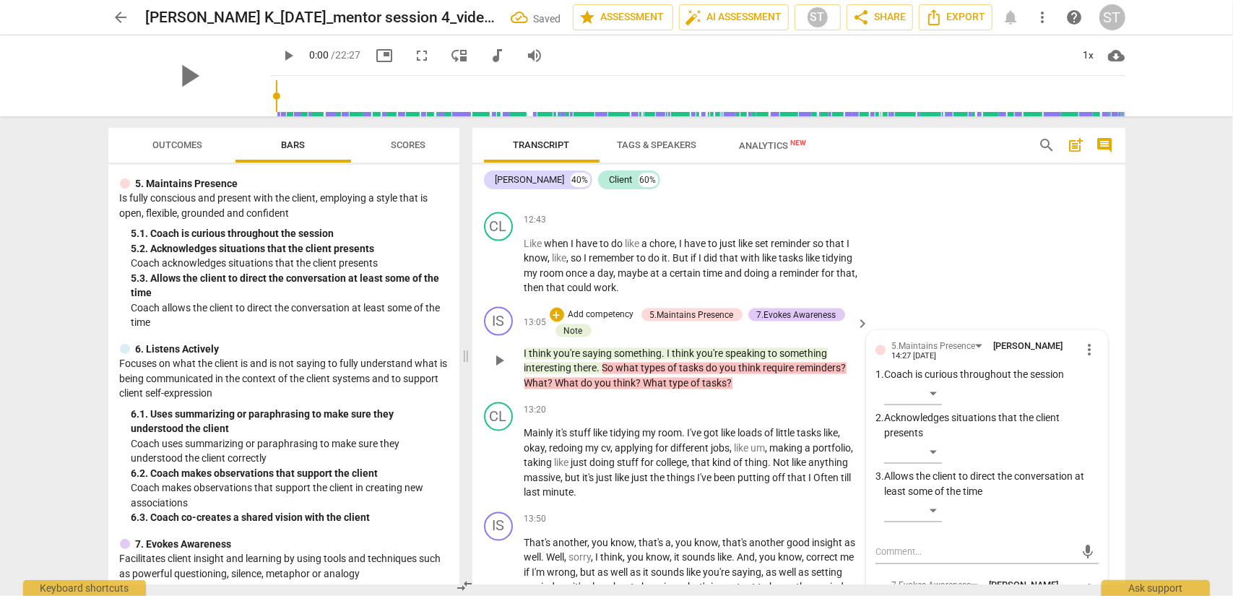
scroll to position [5402, 0]
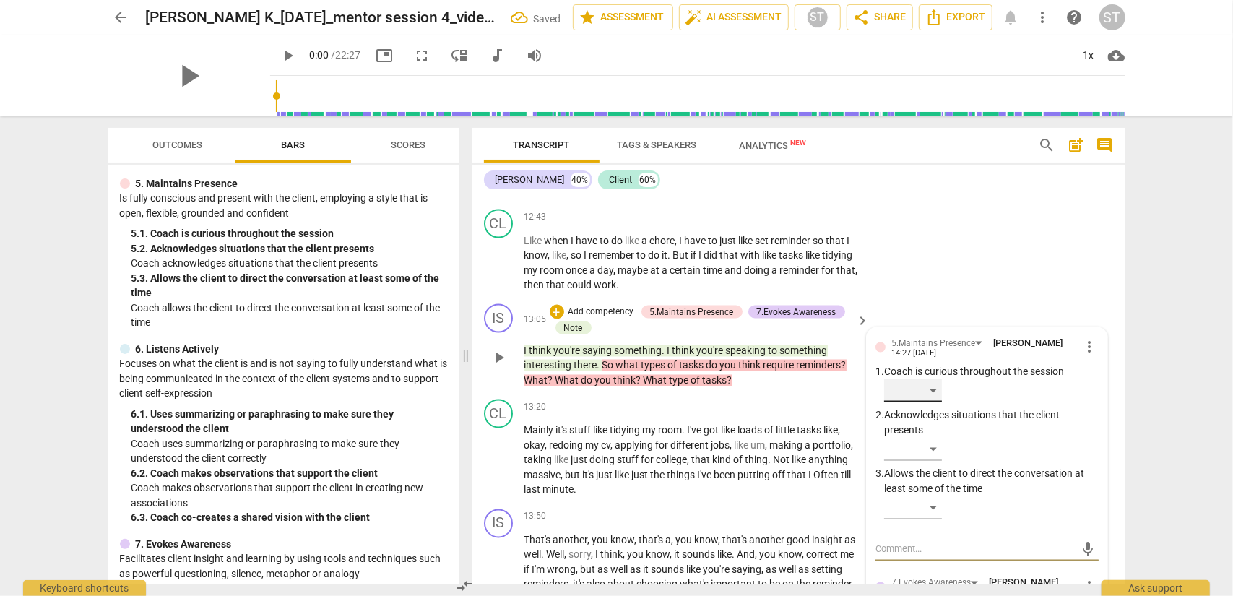
click at [924, 402] on div "​" at bounding box center [913, 390] width 58 height 23
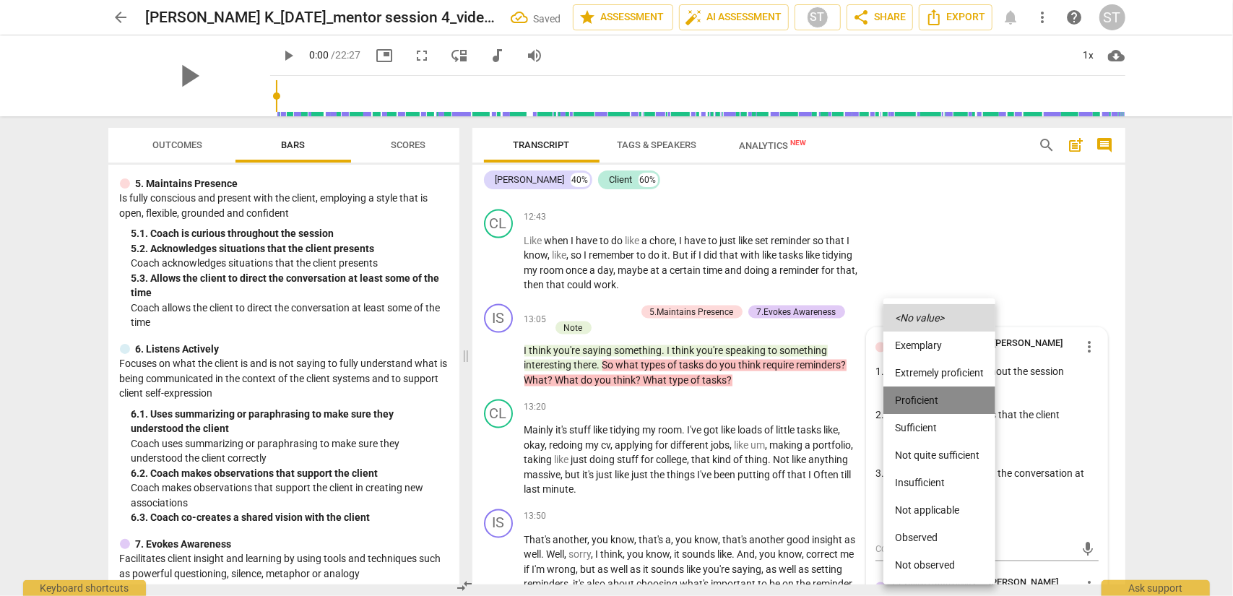
click at [924, 400] on li "Proficient" at bounding box center [940, 400] width 112 height 27
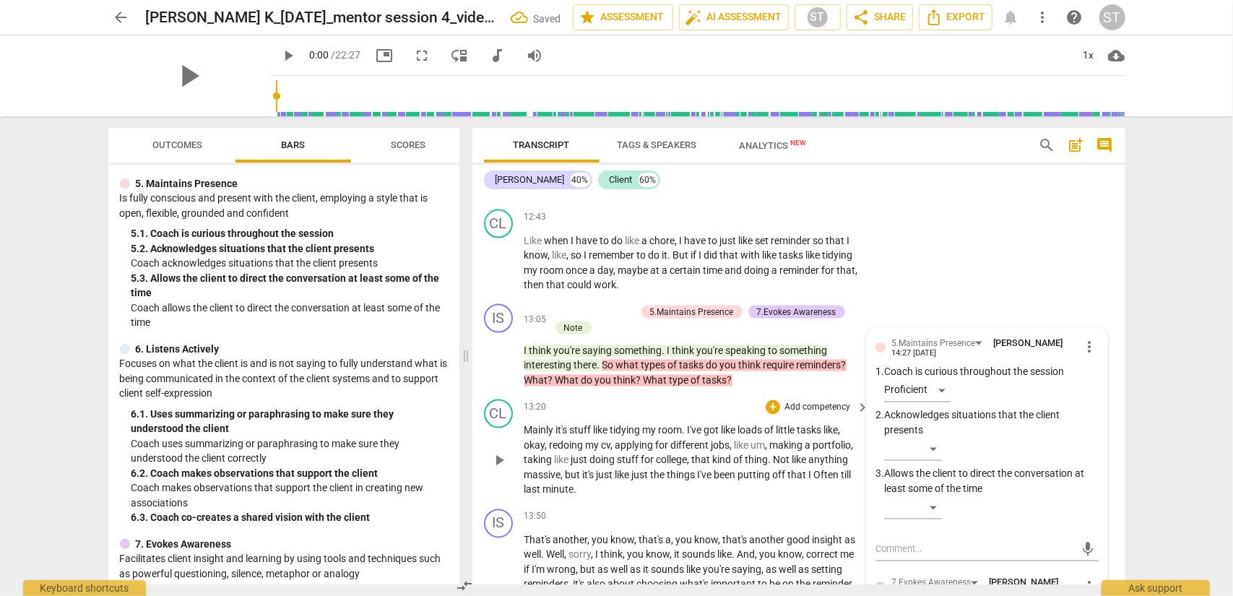
drag, startPoint x: 934, startPoint y: 401, endPoint x: 812, endPoint y: 429, distance: 125.3
click at [812, 429] on div "CL play_arrow pause 13:20 + Add competency keyboard_arrow_right Mainly it's stu…" at bounding box center [799, 449] width 653 height 110
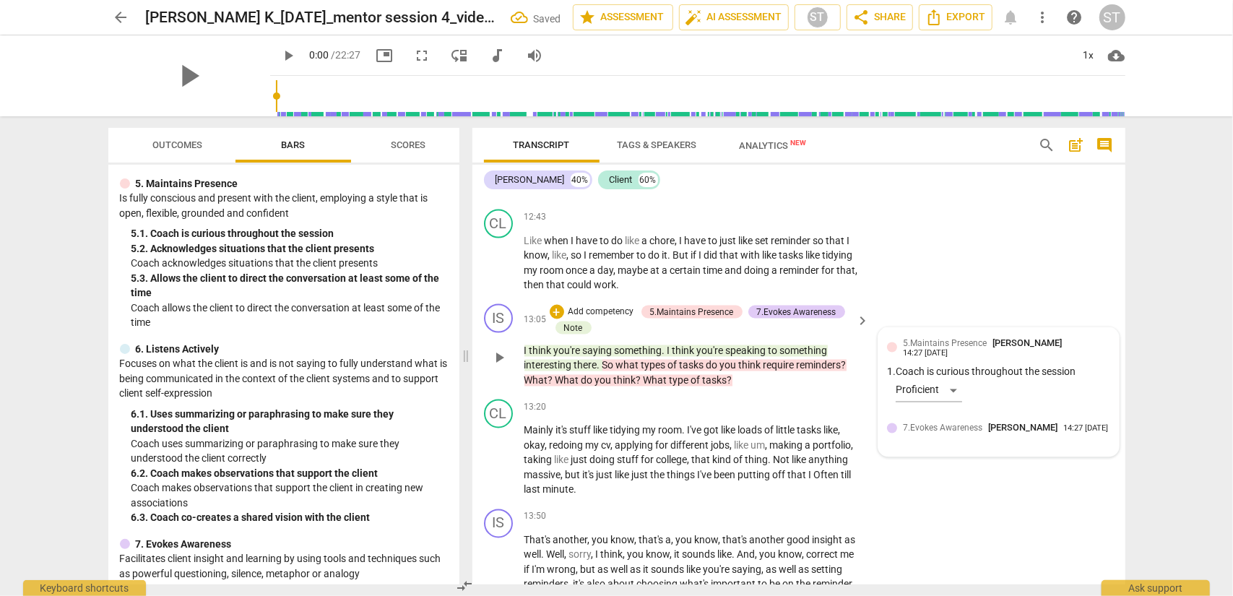
click at [924, 388] on div "5.Maintains Presence Sue Trace 14:27 [DATE] 1. Coach is curious throughout the …" at bounding box center [998, 376] width 223 height 79
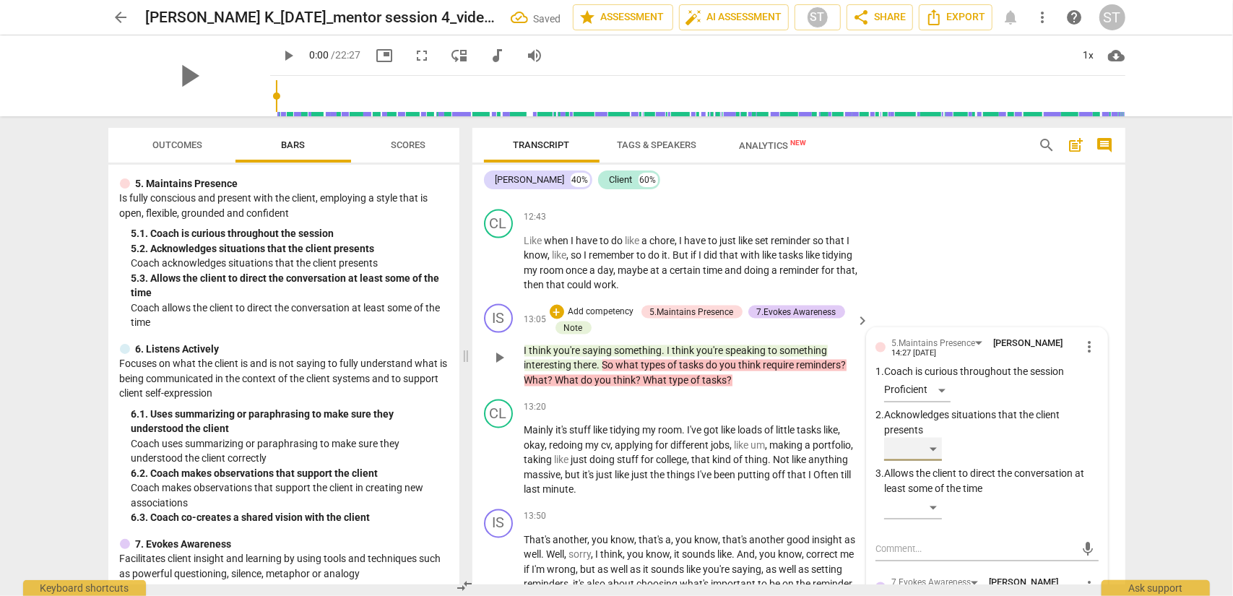
click at [924, 461] on div "​" at bounding box center [913, 449] width 58 height 23
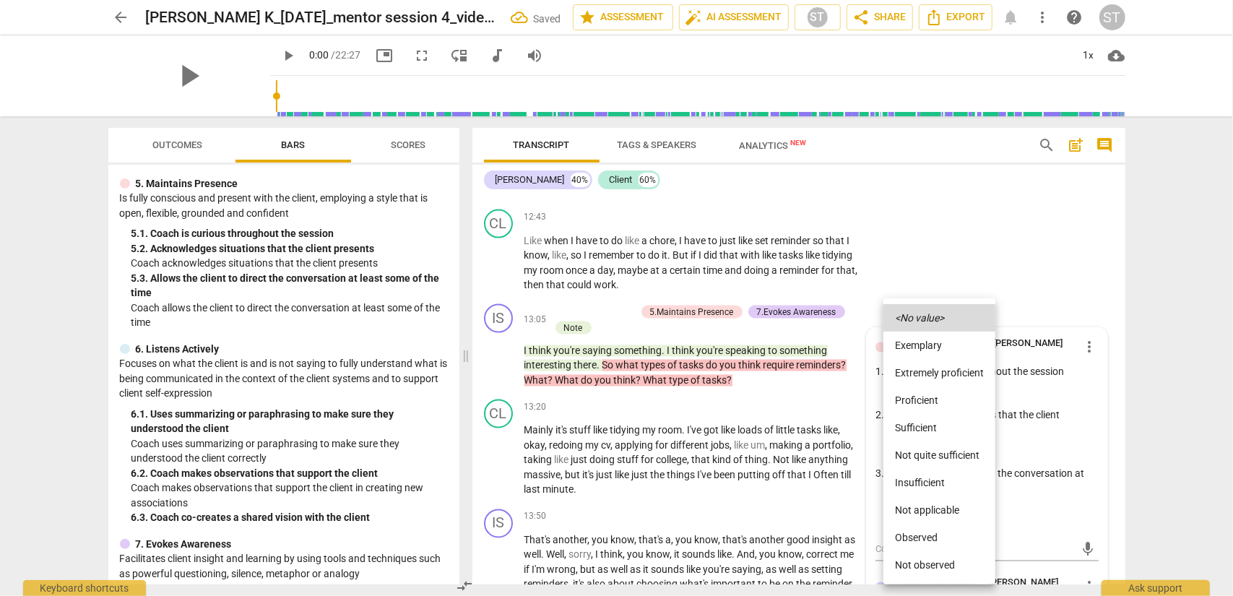
click at [924, 400] on li "Proficient" at bounding box center [940, 400] width 112 height 27
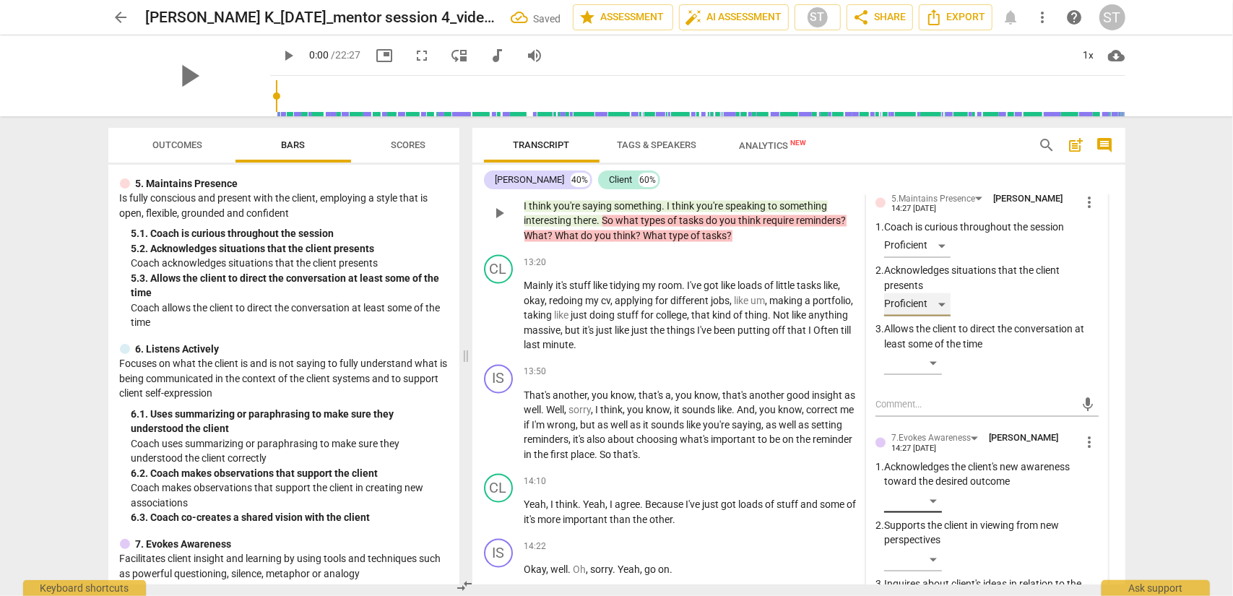
scroll to position [5619, 0]
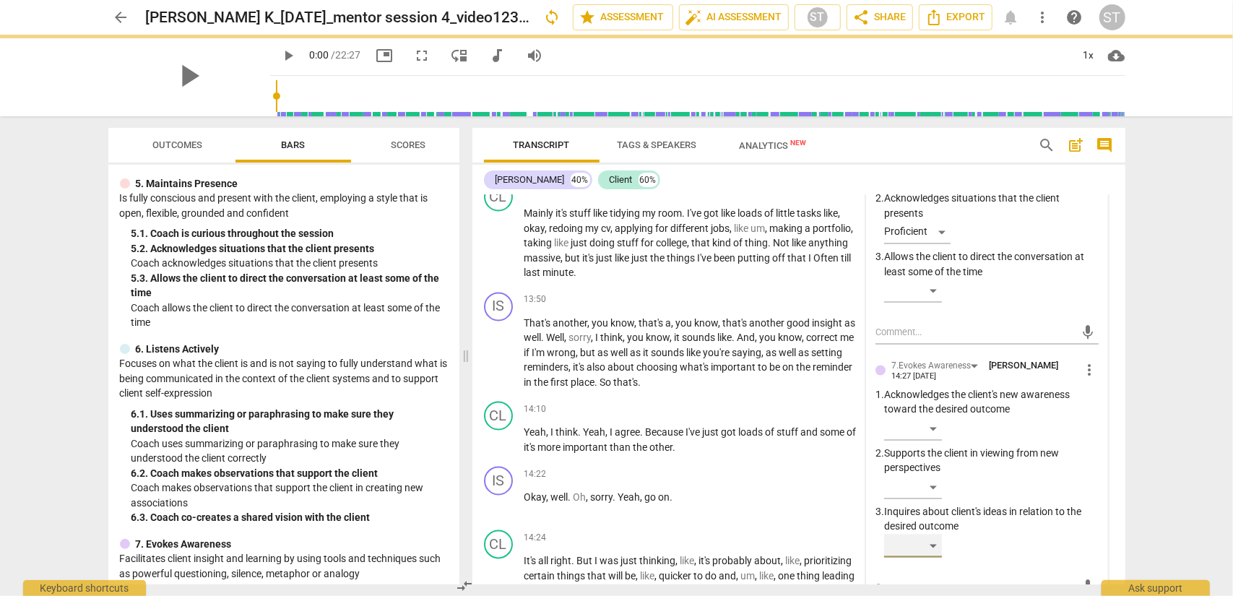
click at [924, 480] on div "​" at bounding box center [913, 546] width 58 height 23
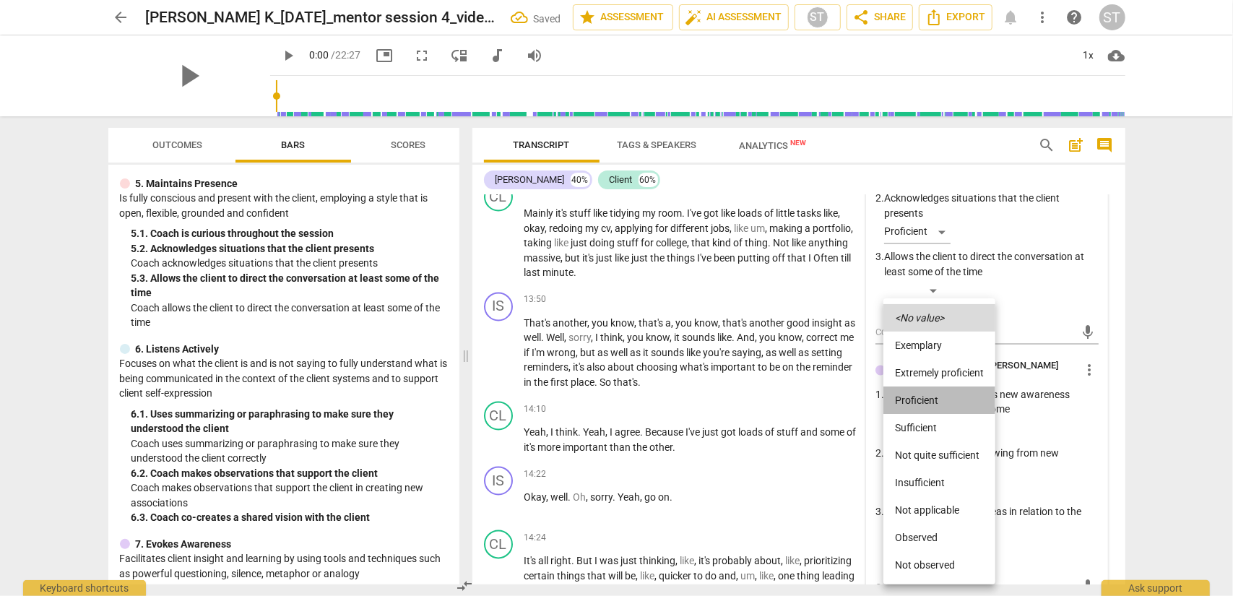
click at [924, 401] on li "Proficient" at bounding box center [940, 400] width 112 height 27
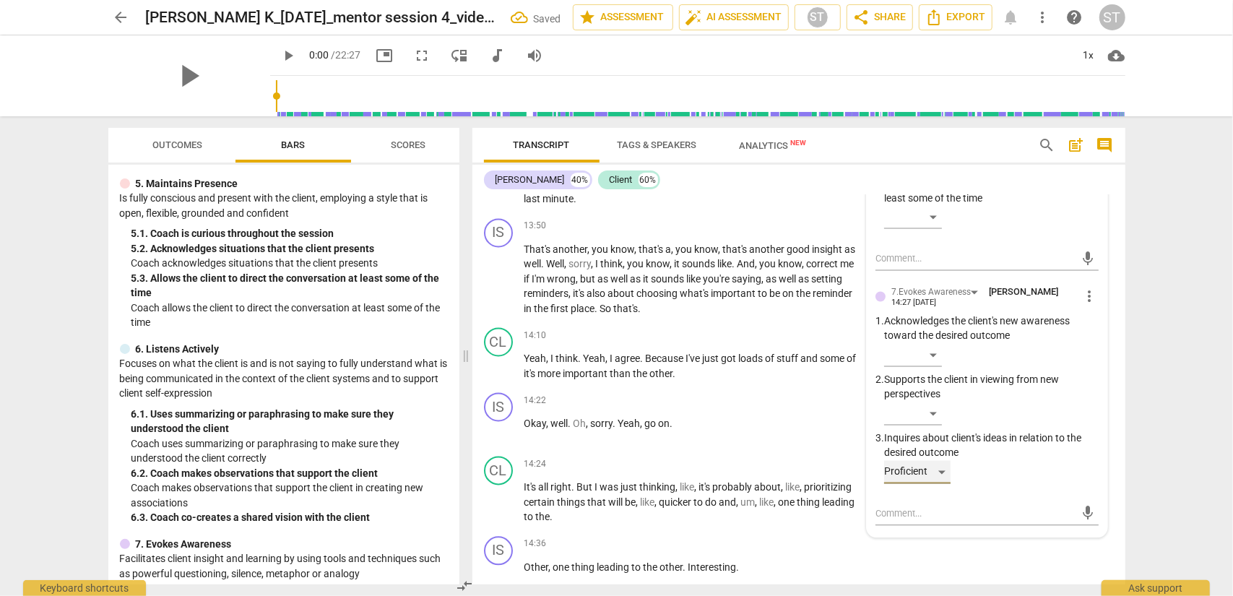
scroll to position [5765, 0]
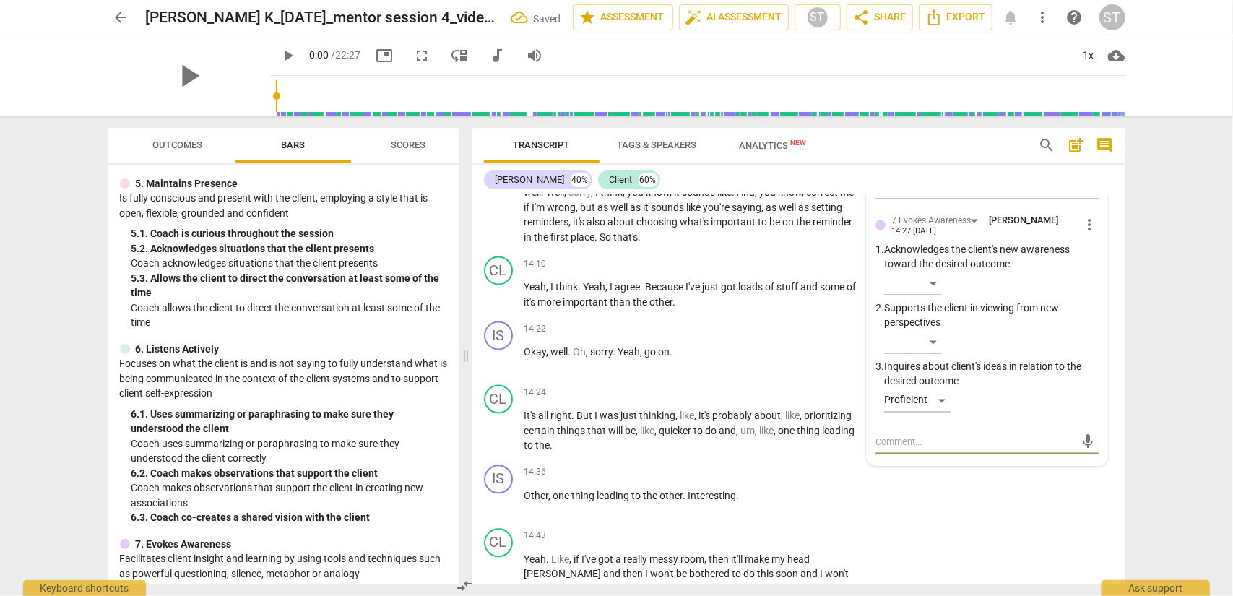
click at [880, 449] on textarea at bounding box center [976, 442] width 200 height 14
click at [924, 450] on span "send" at bounding box center [1088, 441] width 21 height 17
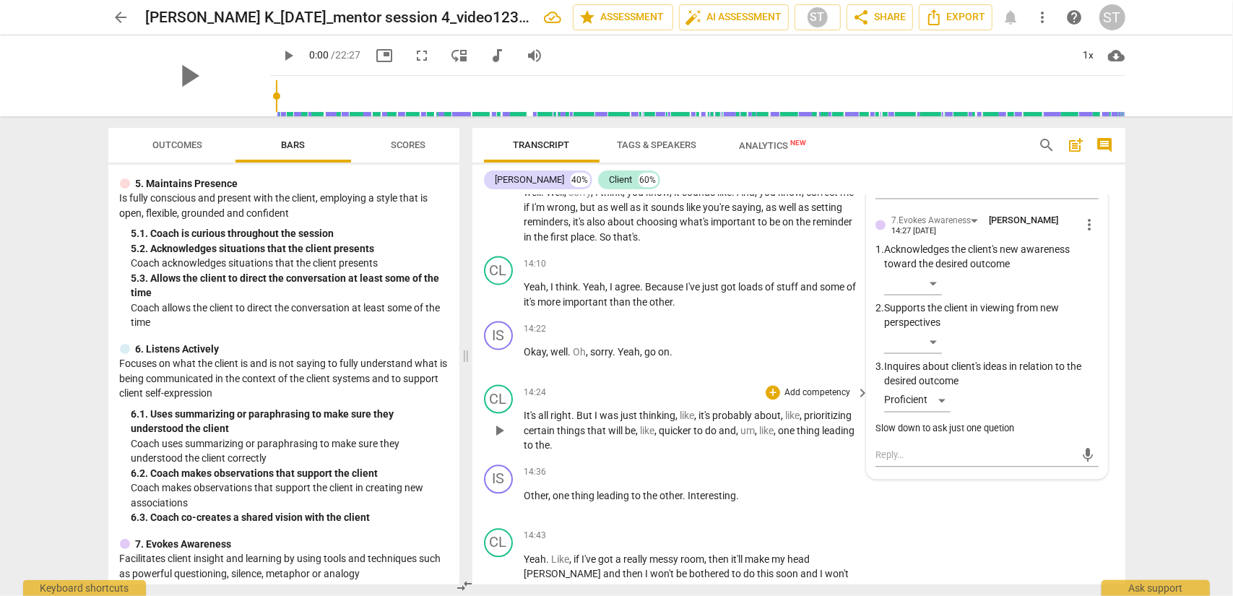
scroll to position [5548, 0]
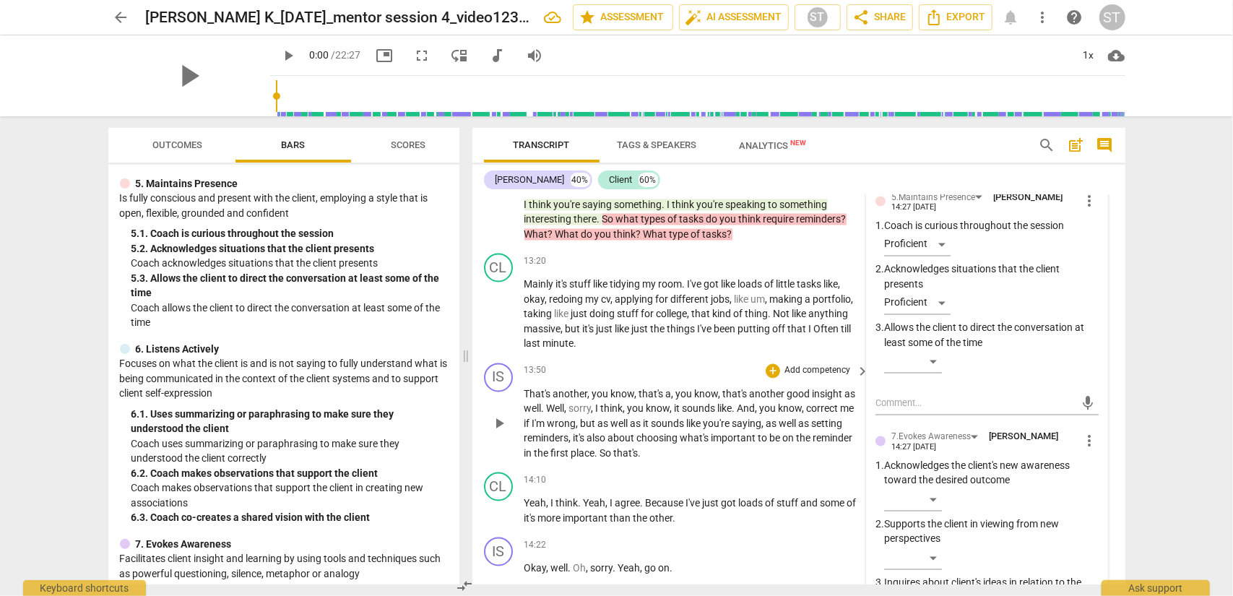
click at [708, 462] on p "That's another , you know , that's a , you know , that's another good insight a…" at bounding box center [694, 424] width 338 height 74
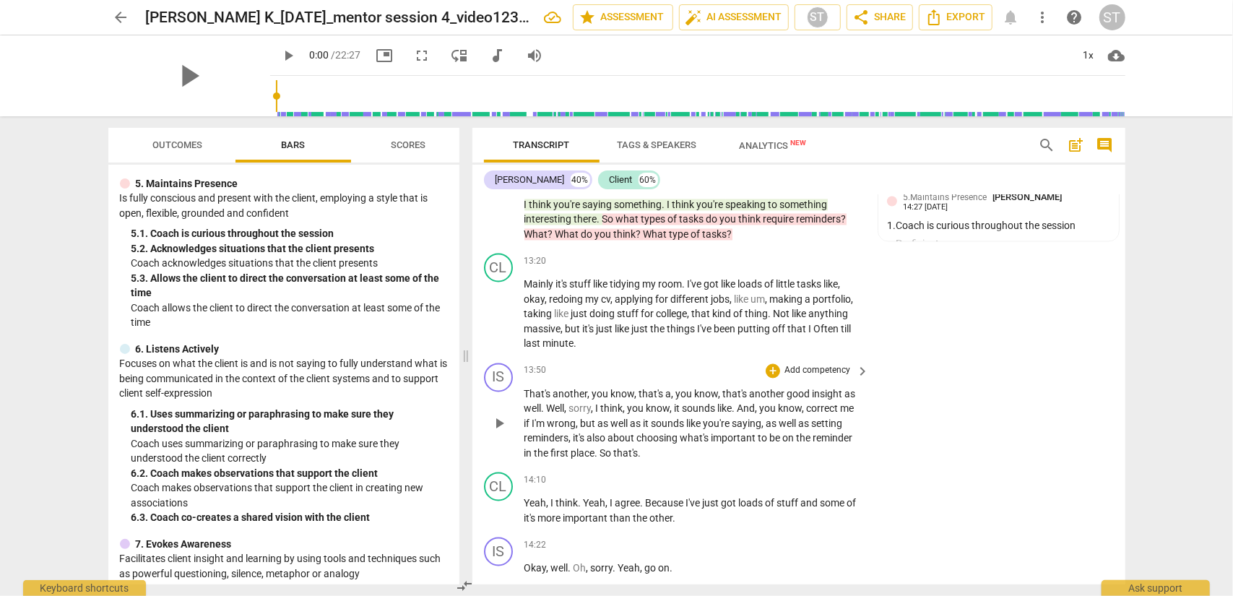
click at [816, 378] on p "Add competency" at bounding box center [817, 371] width 69 height 13
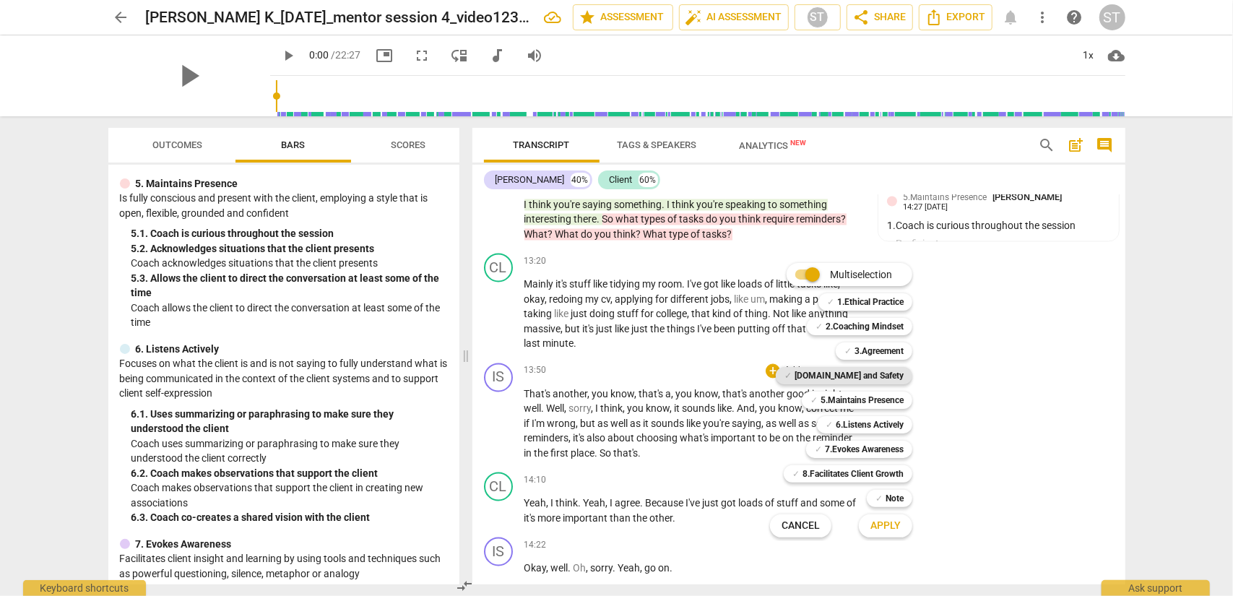
click at [882, 378] on b "[DOMAIN_NAME] and Safety" at bounding box center [849, 375] width 109 height 17
click at [874, 480] on span "Apply" at bounding box center [886, 526] width 30 height 14
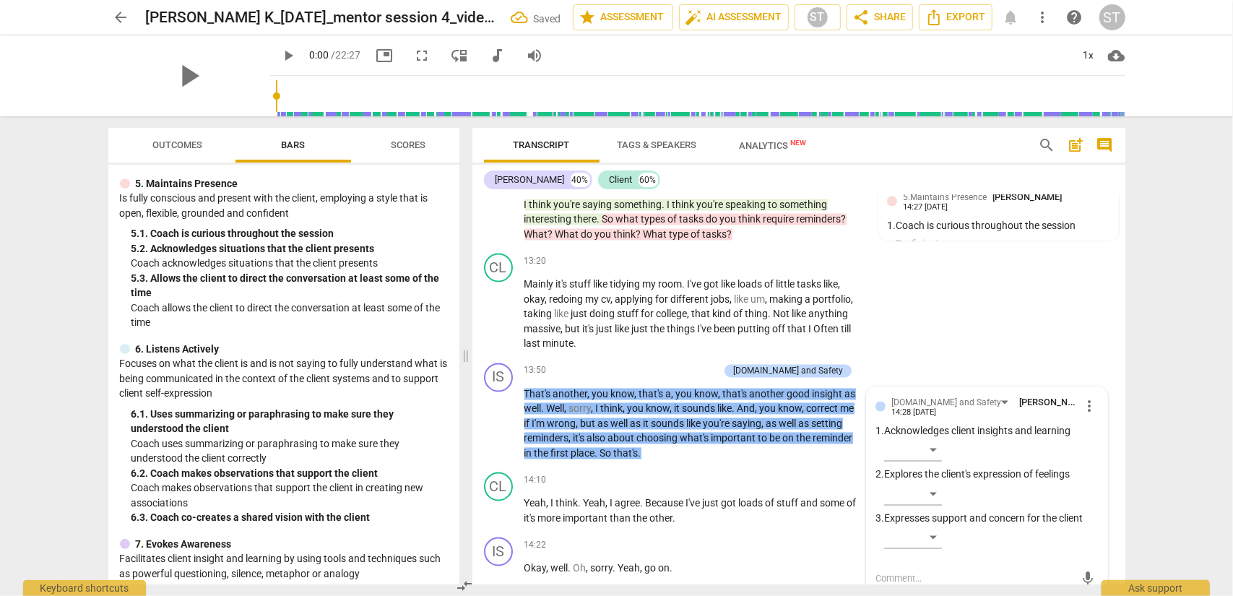
scroll to position [5767, 0]
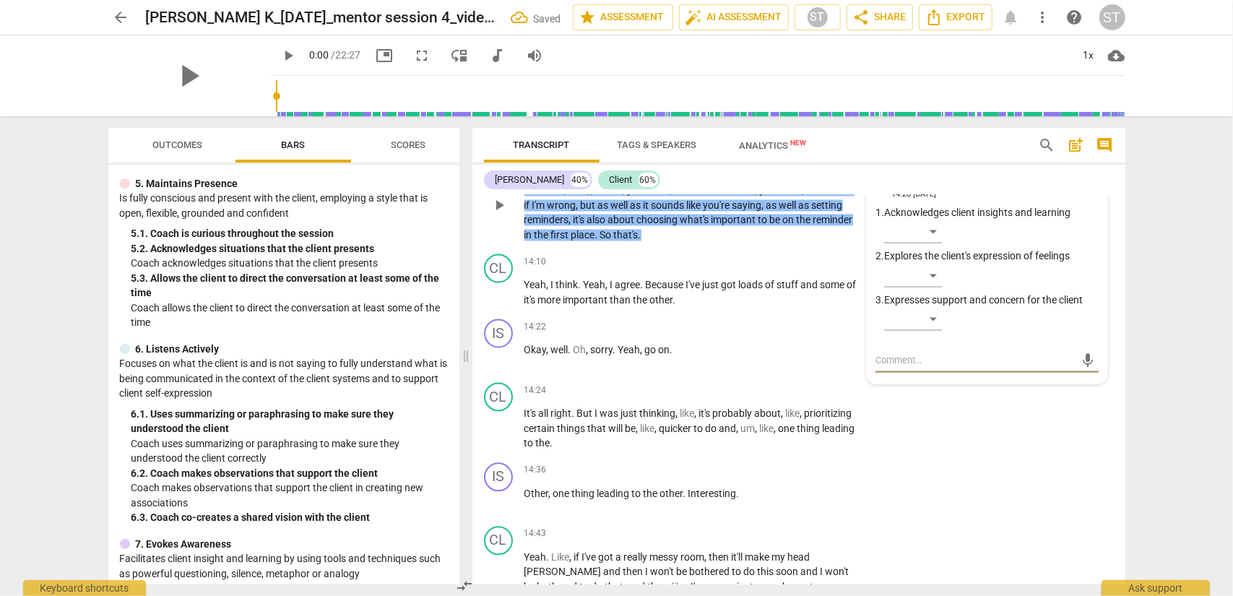
click at [924, 249] on div "​" at bounding box center [991, 234] width 215 height 29
click at [924, 243] on div "​" at bounding box center [913, 231] width 58 height 23
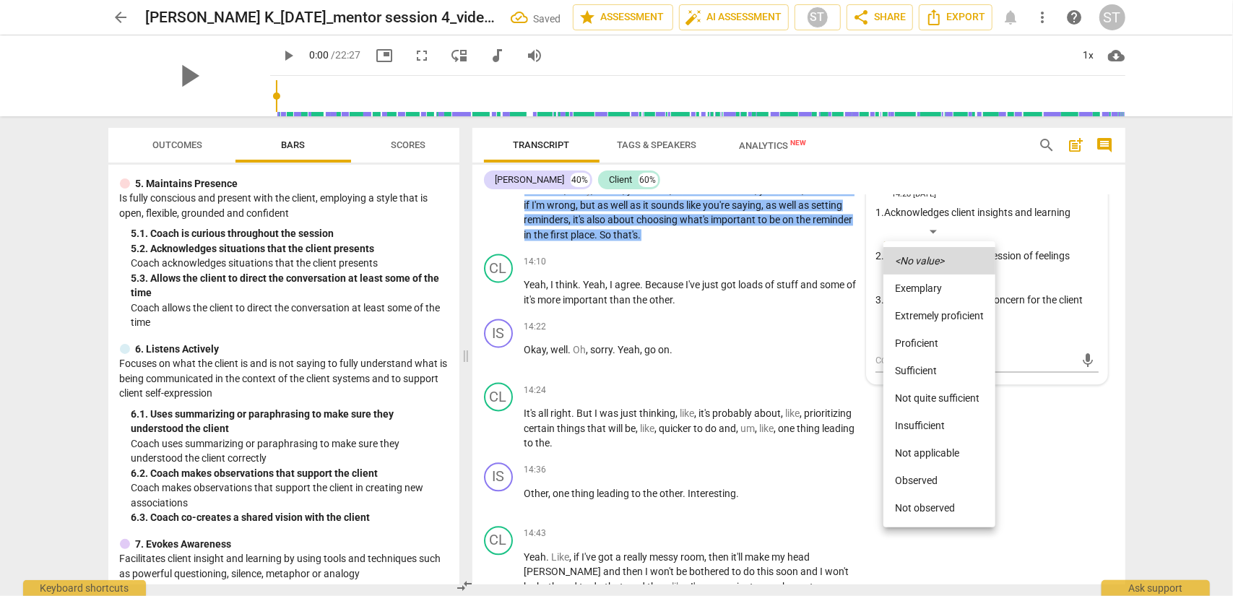
click at [924, 339] on li "Proficient" at bounding box center [940, 342] width 112 height 27
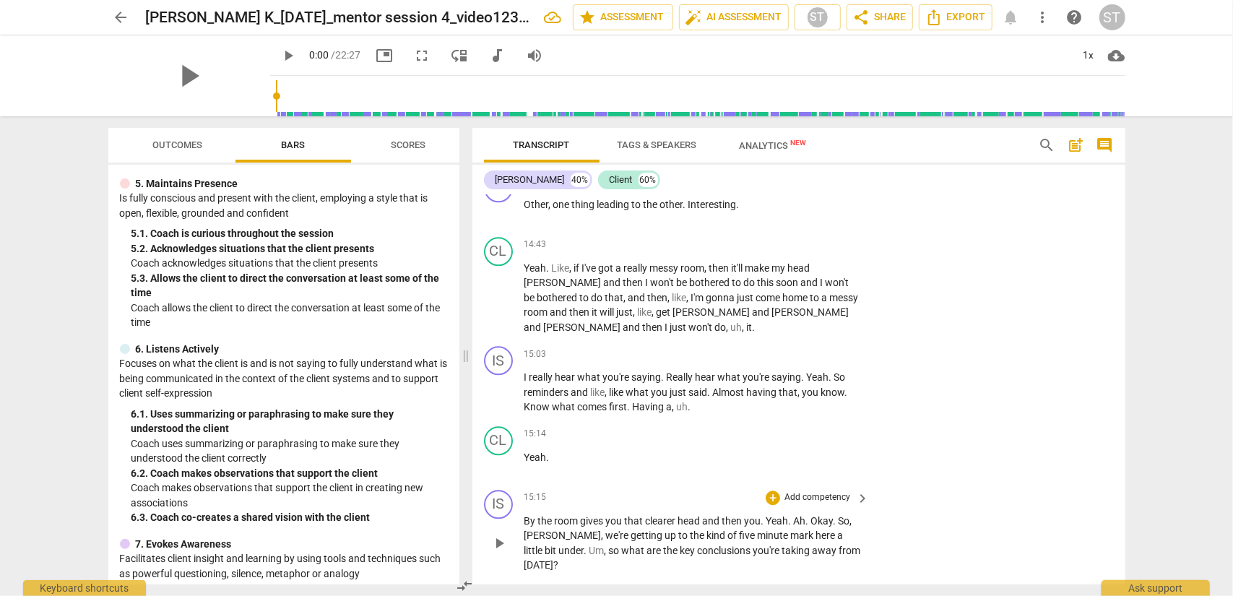
scroll to position [6128, 0]
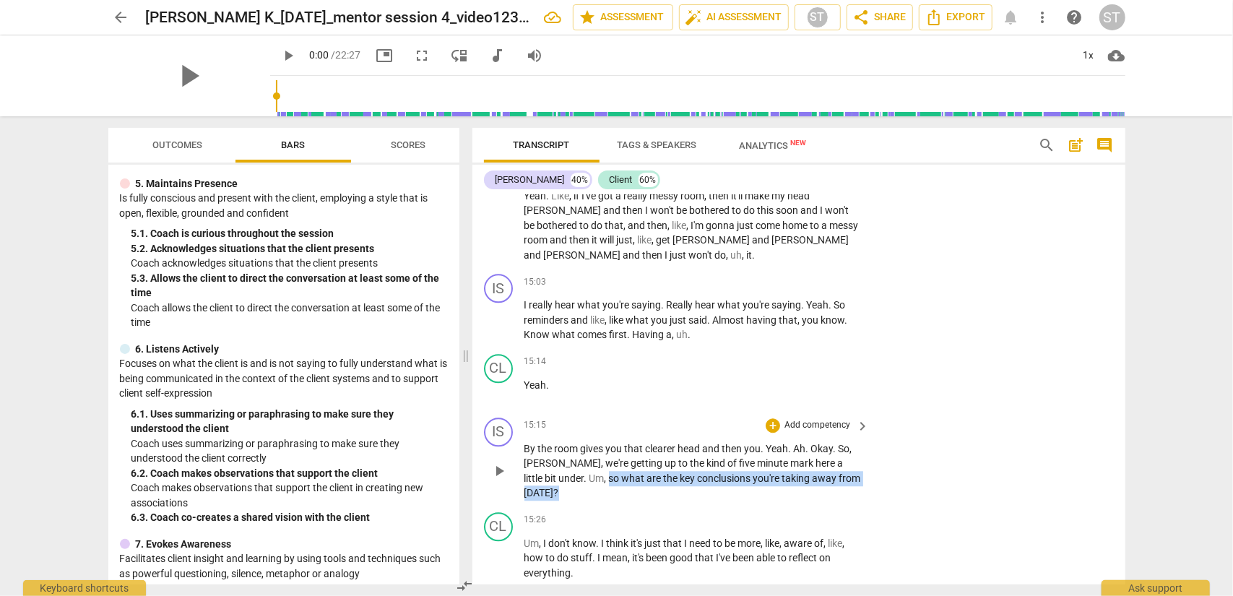
drag, startPoint x: 574, startPoint y: 508, endPoint x: 868, endPoint y: 507, distance: 293.4
click at [868, 480] on div "15:15 + Add competency keyboard_arrow_right By the room gives you that clearer …" at bounding box center [698, 459] width 347 height 83
click at [824, 432] on p "Add competency" at bounding box center [817, 425] width 69 height 13
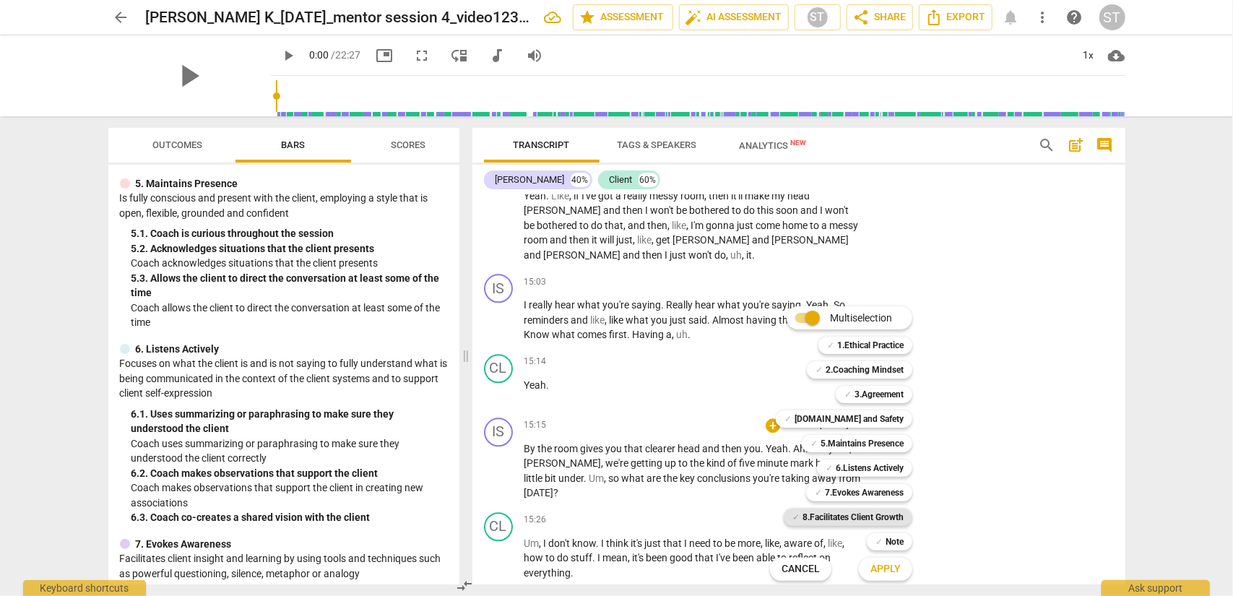
click at [869, 480] on b "8.Facilitates Client Growth" at bounding box center [853, 517] width 101 height 17
click at [871, 480] on span "Apply" at bounding box center [886, 569] width 30 height 14
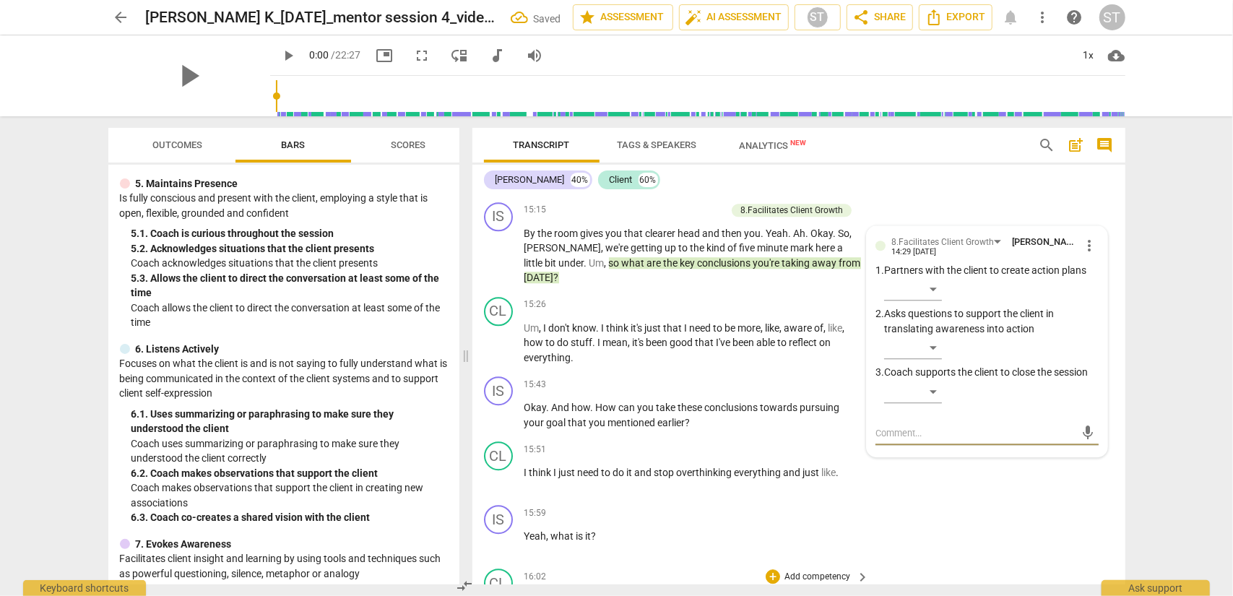
scroll to position [6271, 0]
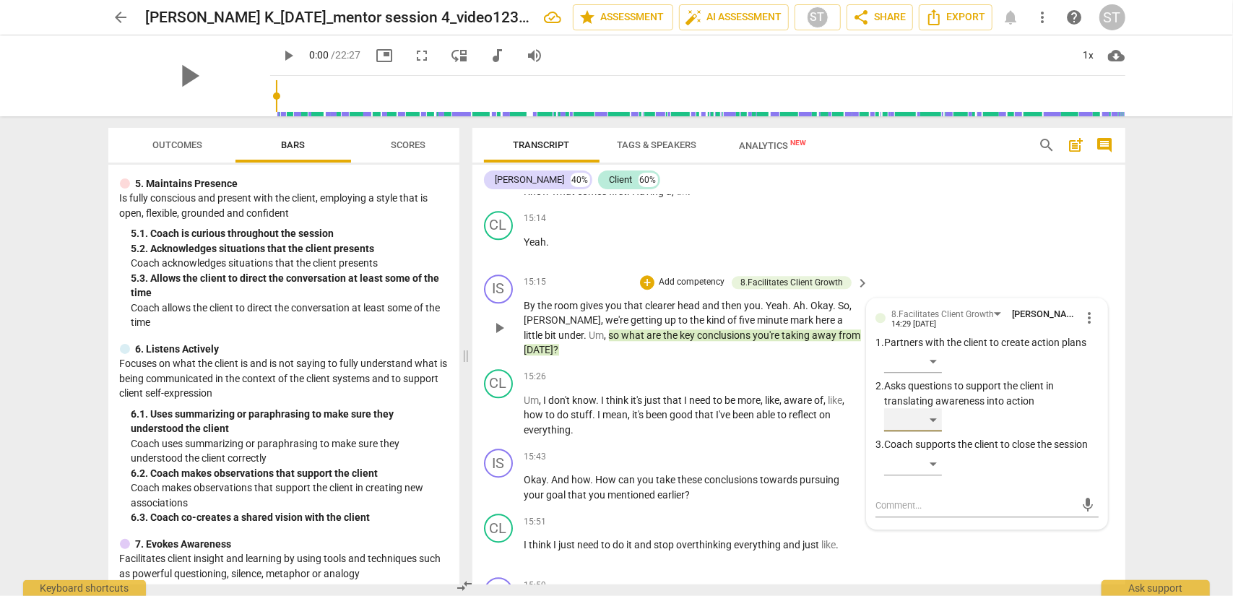
click at [924, 431] on div "​" at bounding box center [913, 419] width 58 height 23
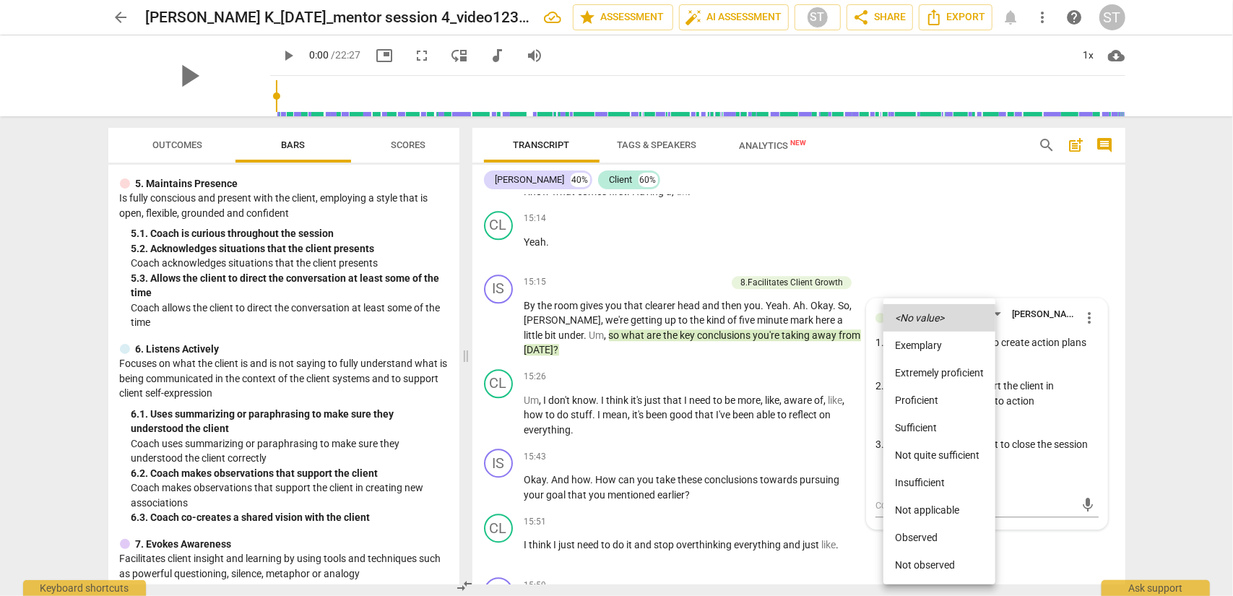
click at [924, 408] on li "Proficient" at bounding box center [940, 400] width 112 height 27
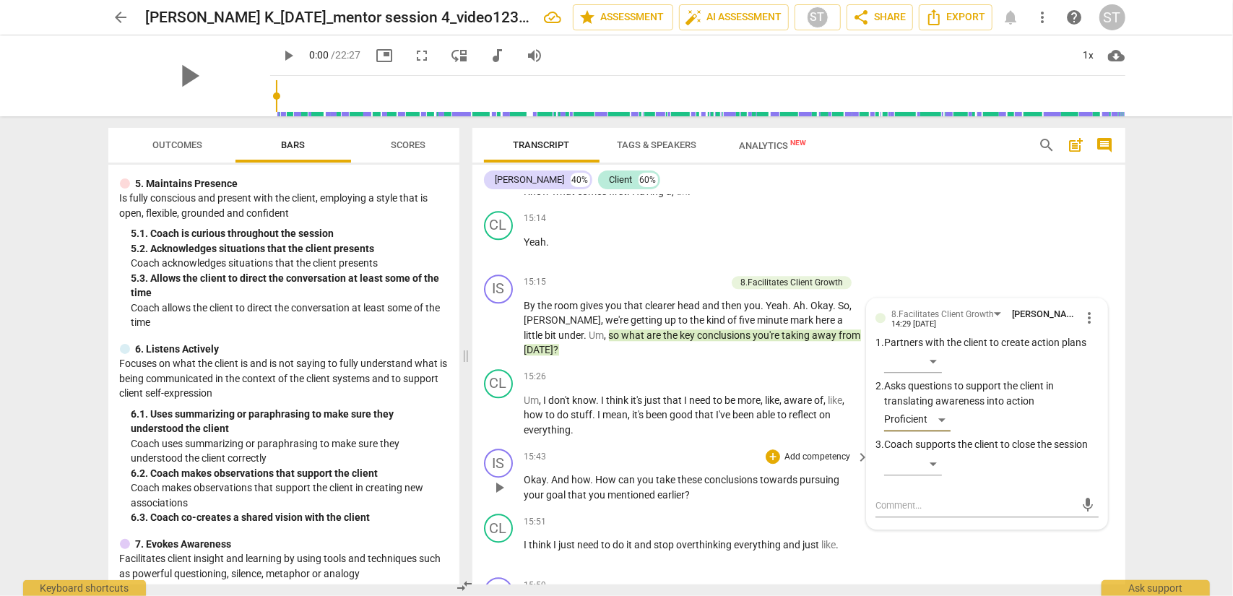
click at [832, 464] on p "Add competency" at bounding box center [817, 457] width 69 height 13
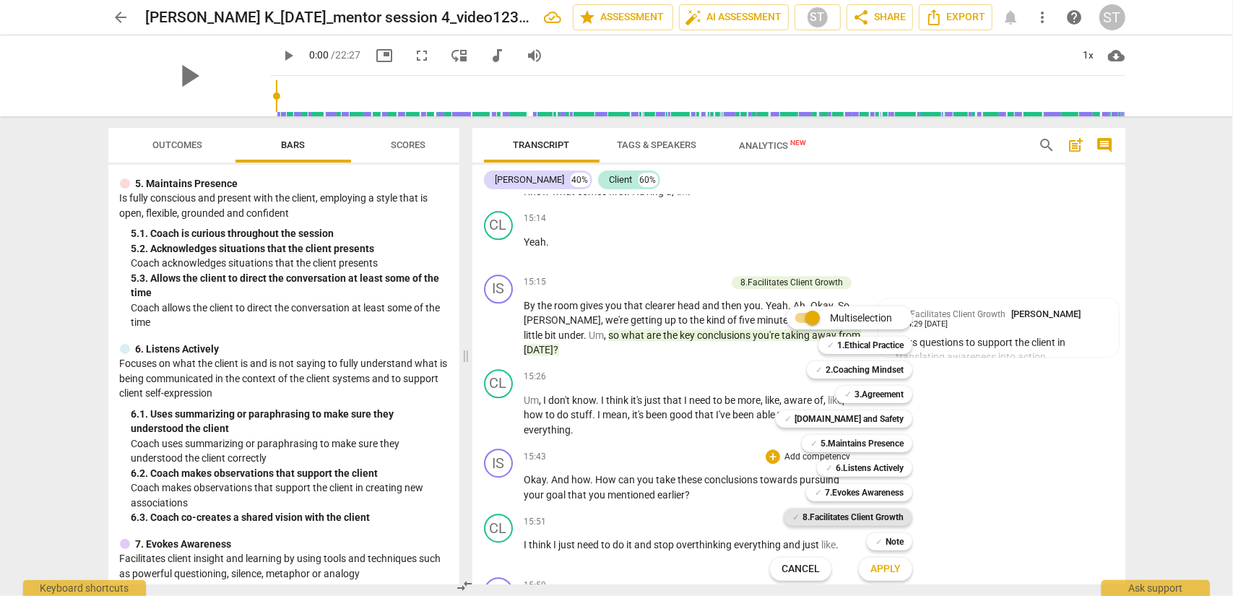
click at [852, 480] on b "8.Facilitates Client Growth" at bounding box center [853, 517] width 101 height 17
click at [908, 480] on button "Apply" at bounding box center [885, 569] width 53 height 26
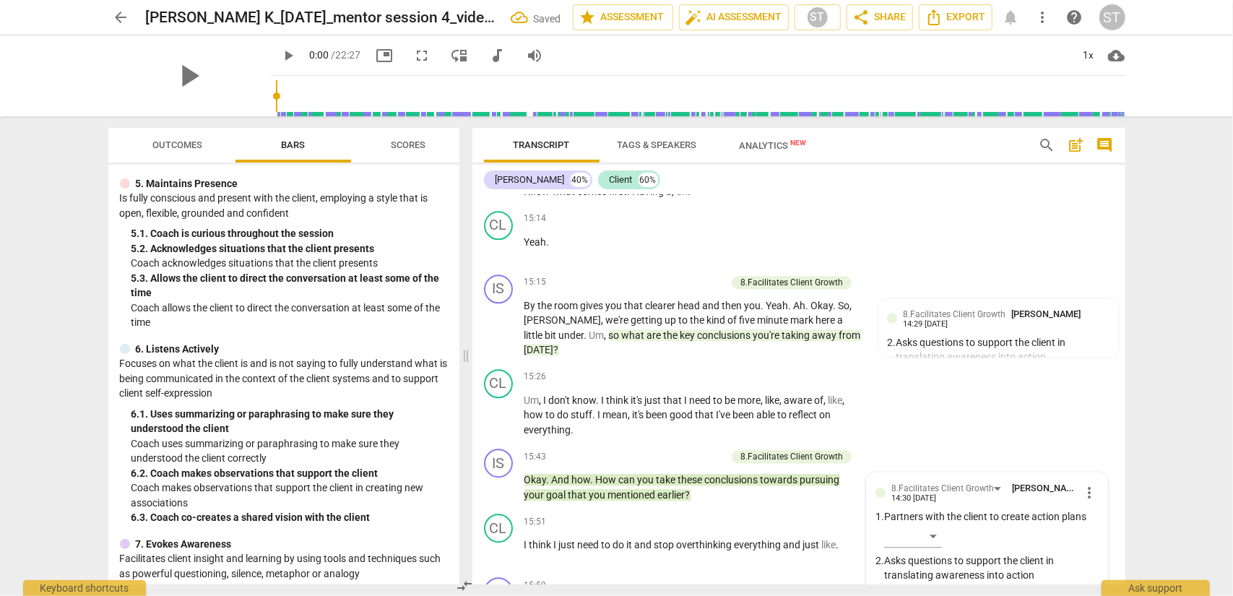
scroll to position [6575, 0]
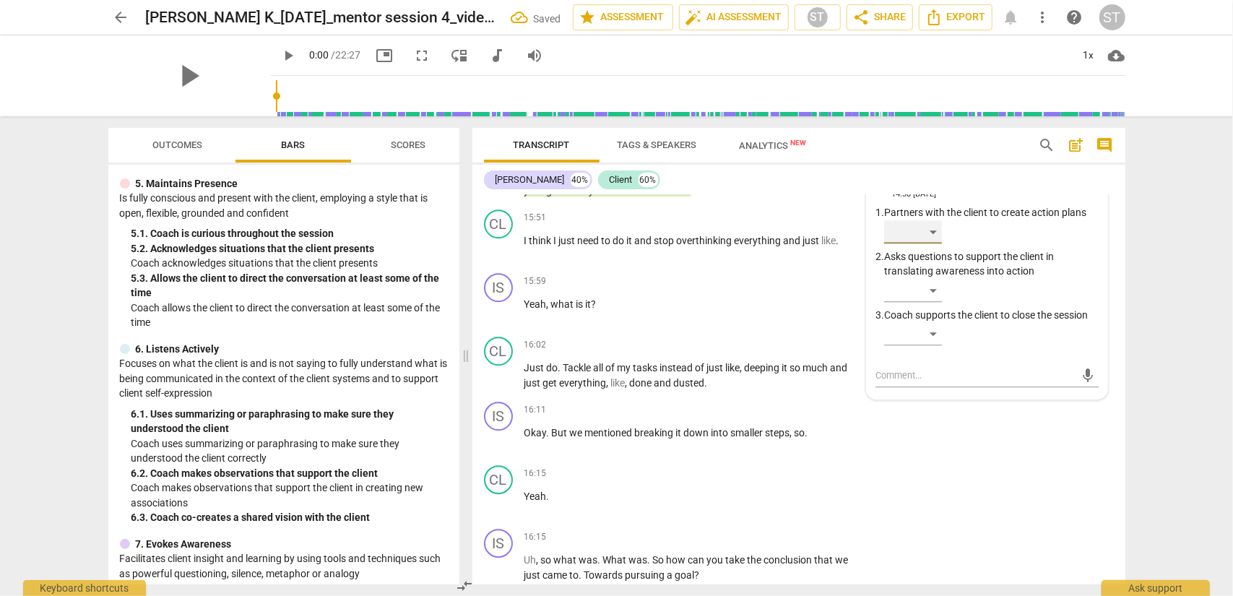
click at [924, 240] on div "​" at bounding box center [913, 231] width 58 height 23
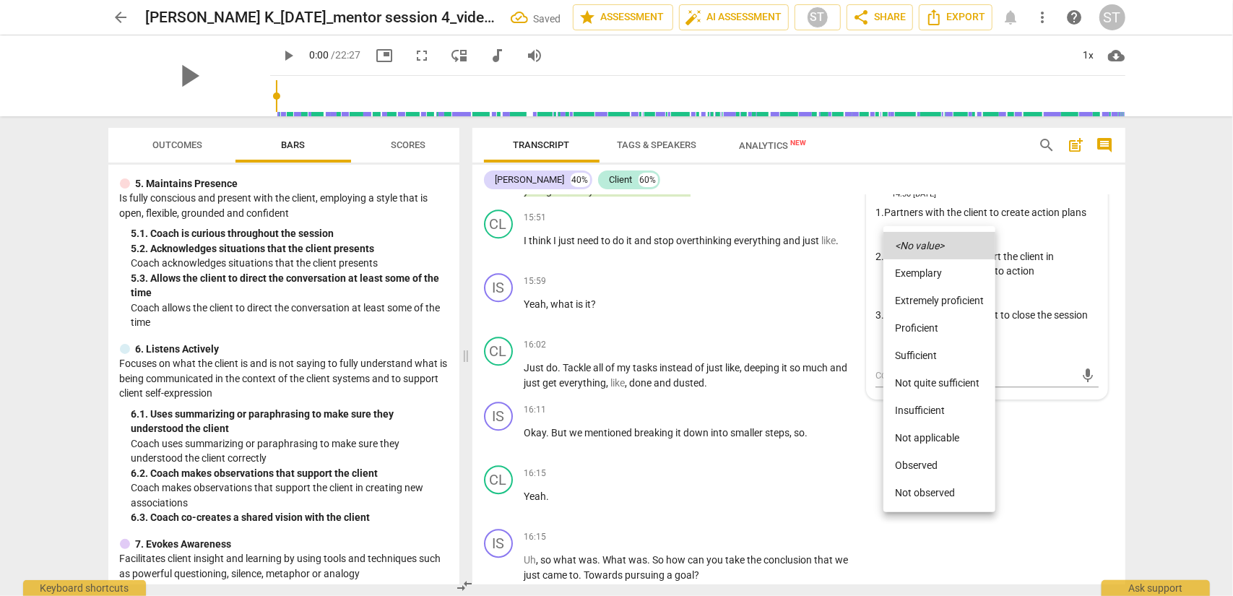
click at [918, 323] on li "Proficient" at bounding box center [940, 327] width 112 height 27
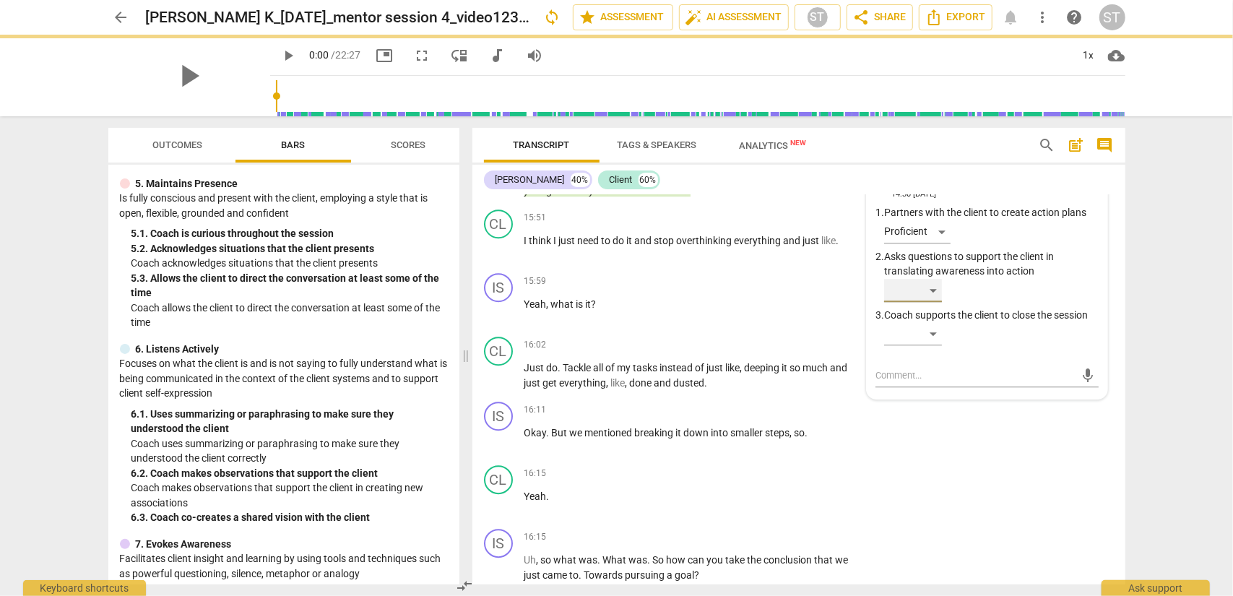
click at [924, 300] on div "​" at bounding box center [913, 290] width 58 height 23
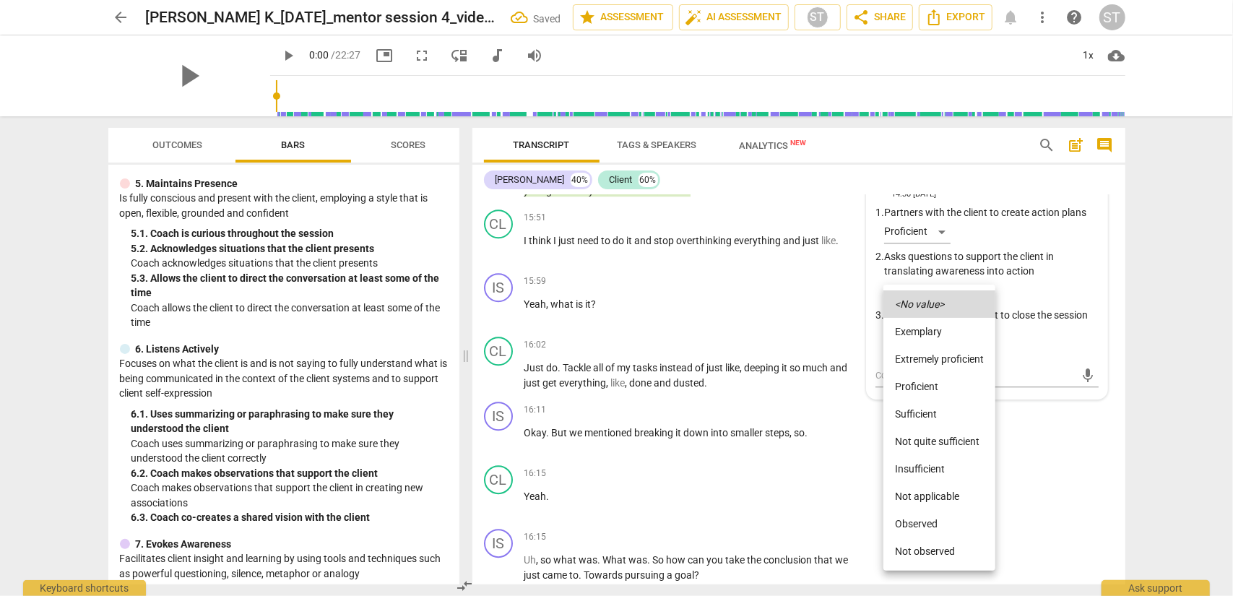
click at [924, 384] on li "Proficient" at bounding box center [940, 386] width 112 height 27
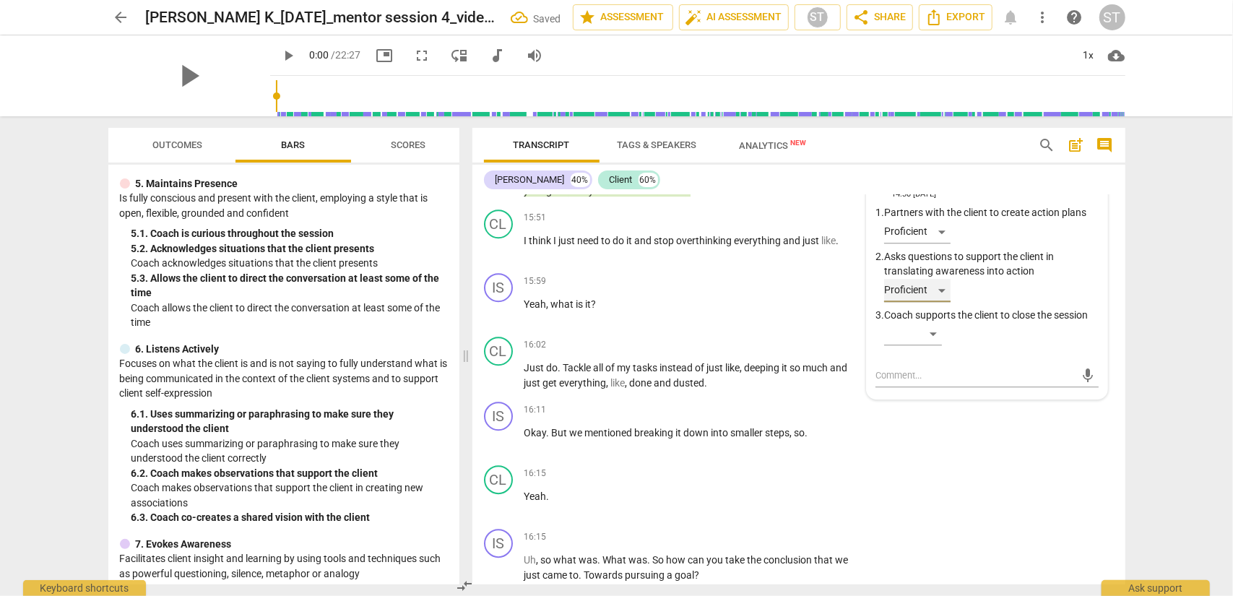
scroll to position [6503, 0]
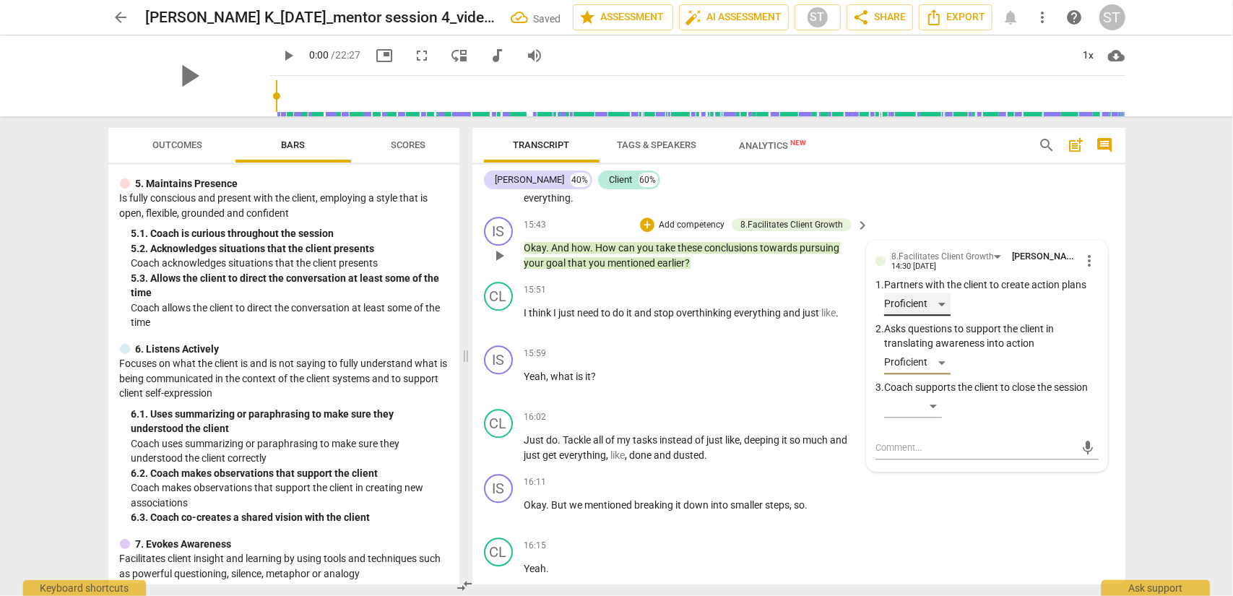
click at [924, 316] on div "Proficient" at bounding box center [917, 304] width 66 height 23
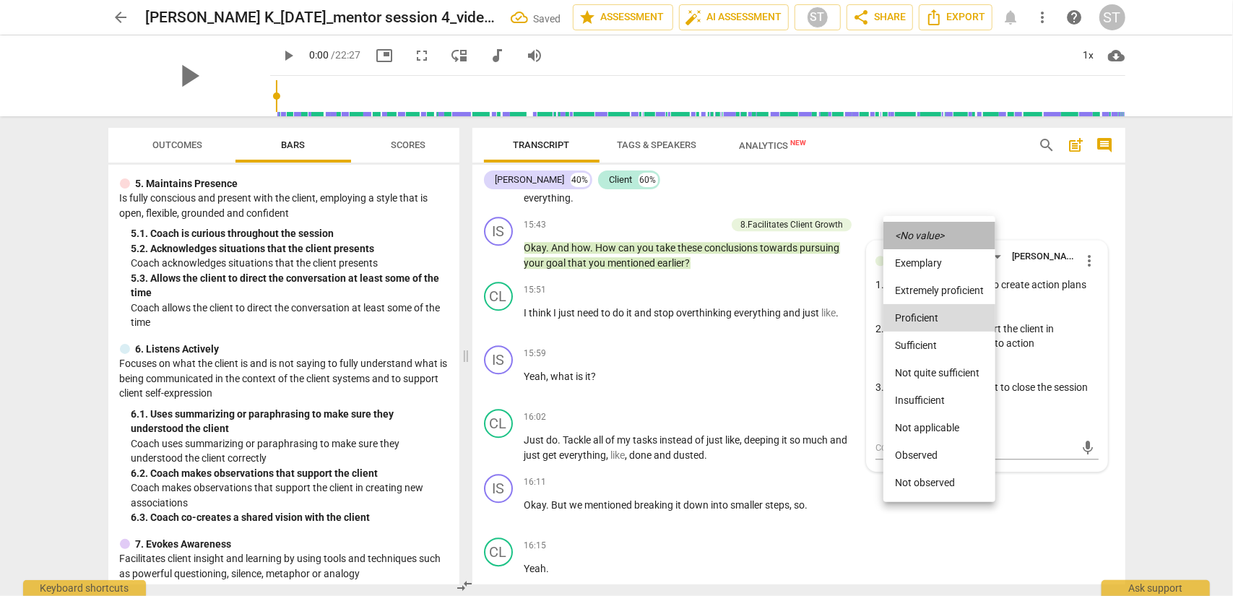
click at [924, 238] on li "<No value>" at bounding box center [940, 235] width 112 height 27
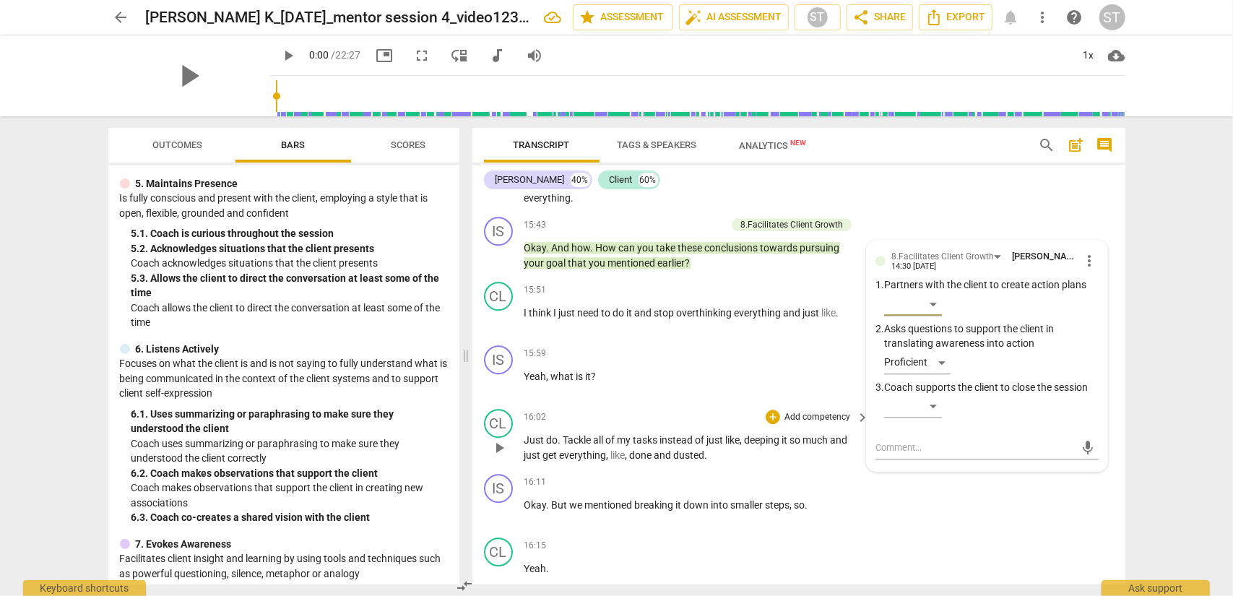
click at [830, 424] on p "Add competency" at bounding box center [817, 417] width 69 height 13
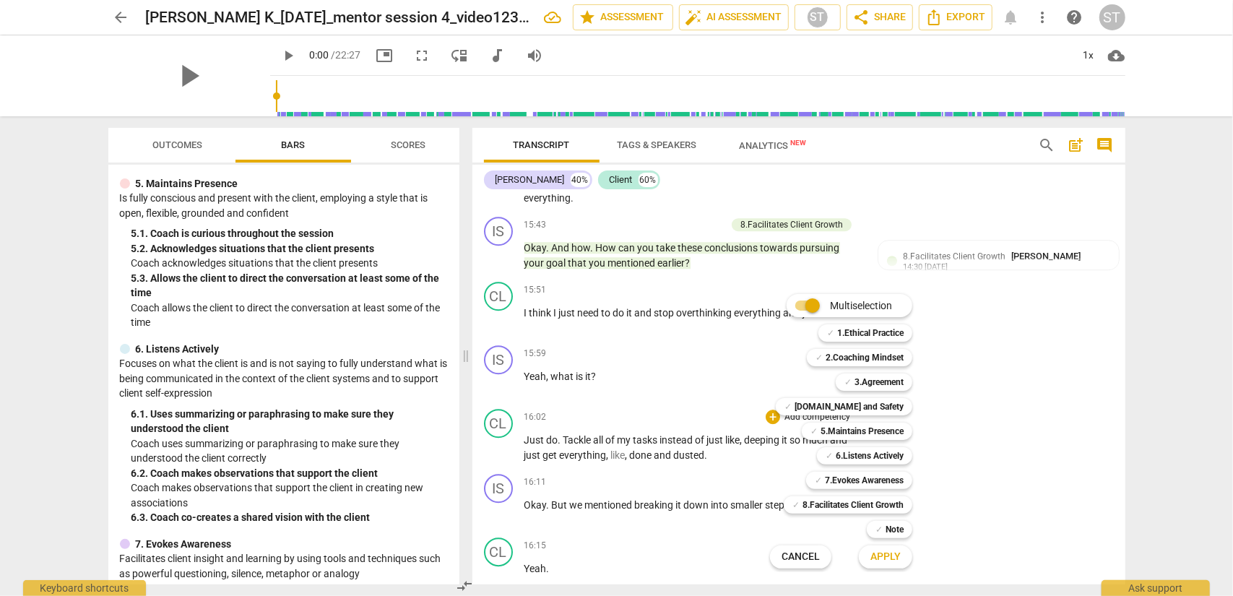
click at [801, 472] on div "✓ 7.Evokes Awareness 7" at bounding box center [868, 480] width 134 height 25
click at [756, 480] on div at bounding box center [616, 298] width 1233 height 596
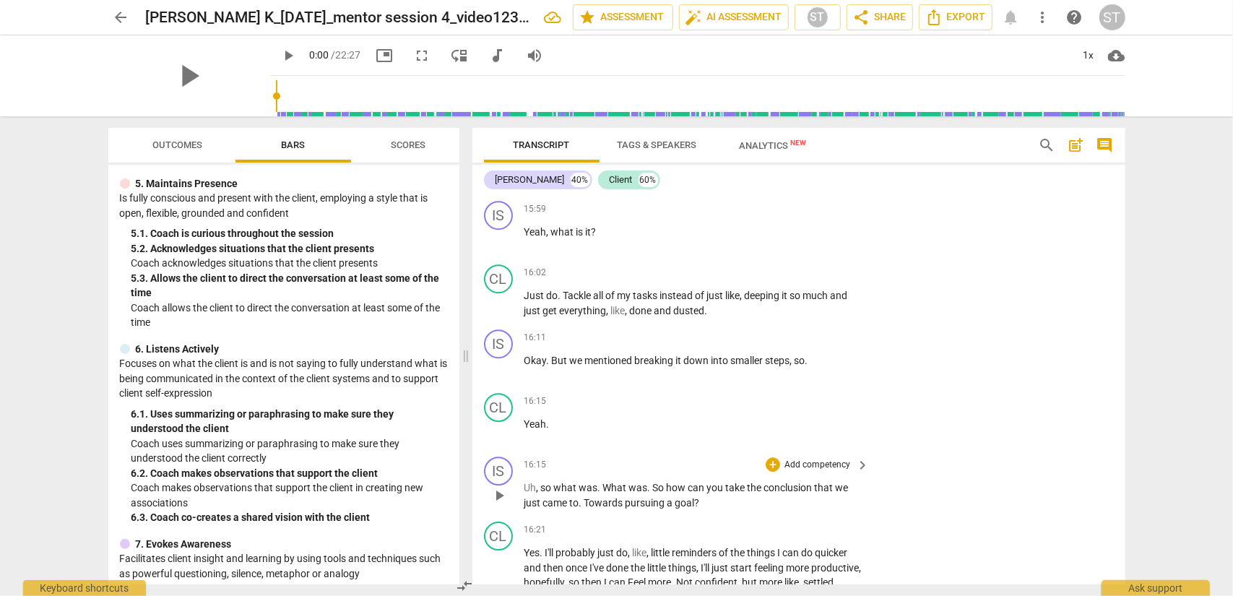
scroll to position [6720, 0]
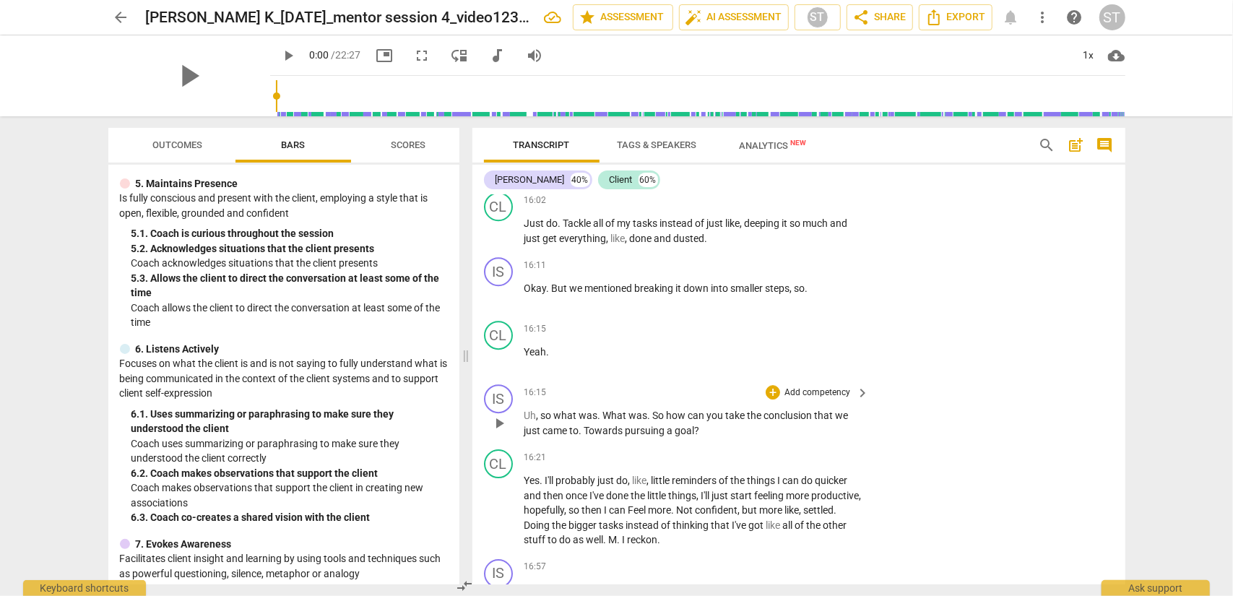
click at [822, 400] on p "Add competency" at bounding box center [817, 393] width 69 height 13
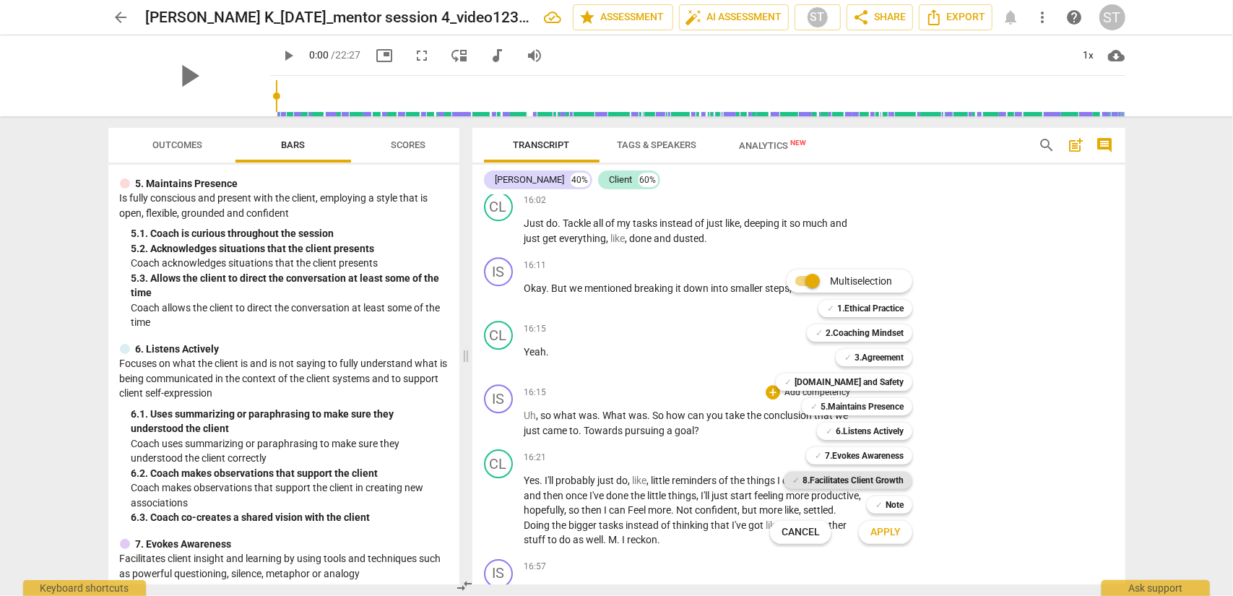
click at [878, 480] on b "8.Facilitates Client Growth" at bounding box center [853, 480] width 101 height 17
click at [890, 480] on span "Apply" at bounding box center [886, 532] width 30 height 14
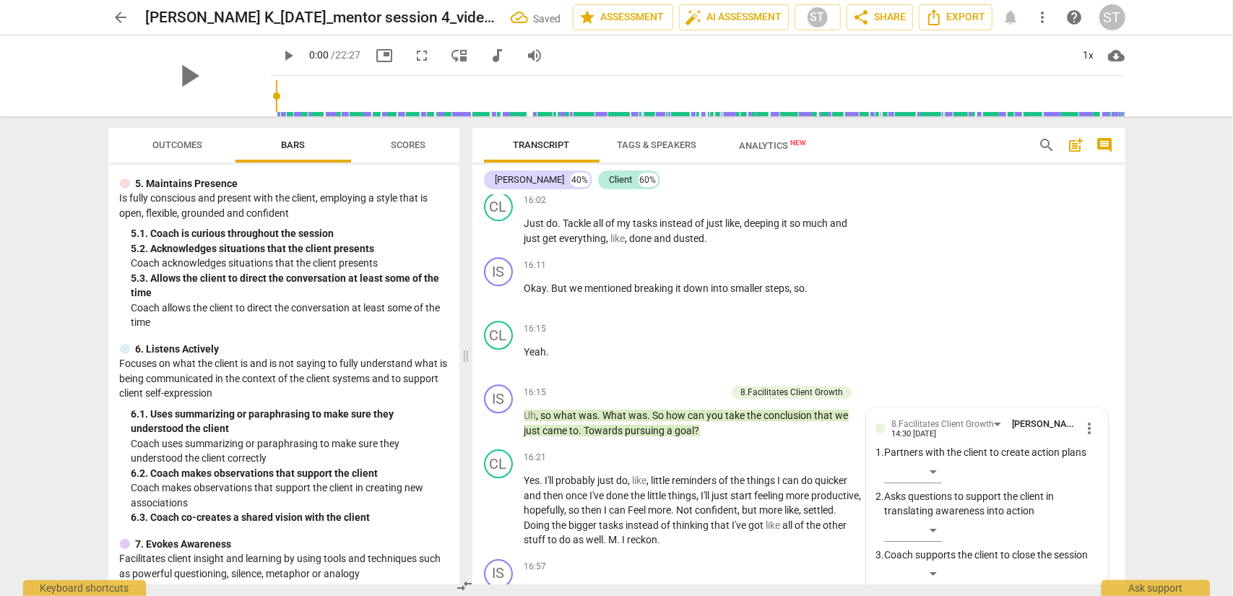
scroll to position [6960, 0]
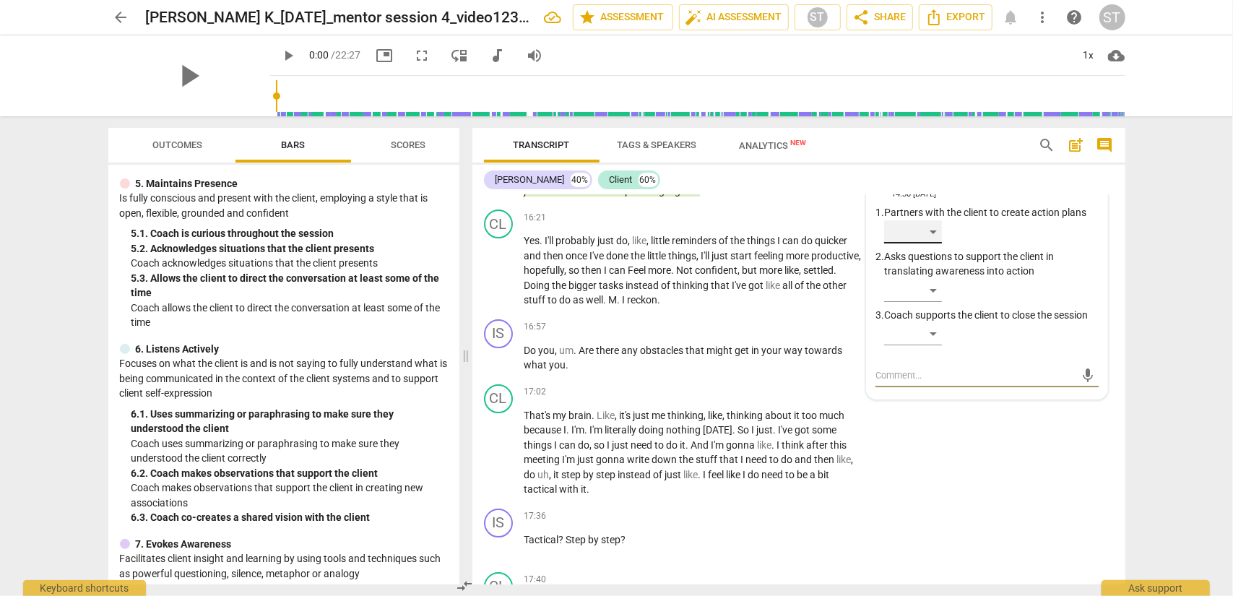
click at [924, 244] on div "​" at bounding box center [913, 231] width 58 height 23
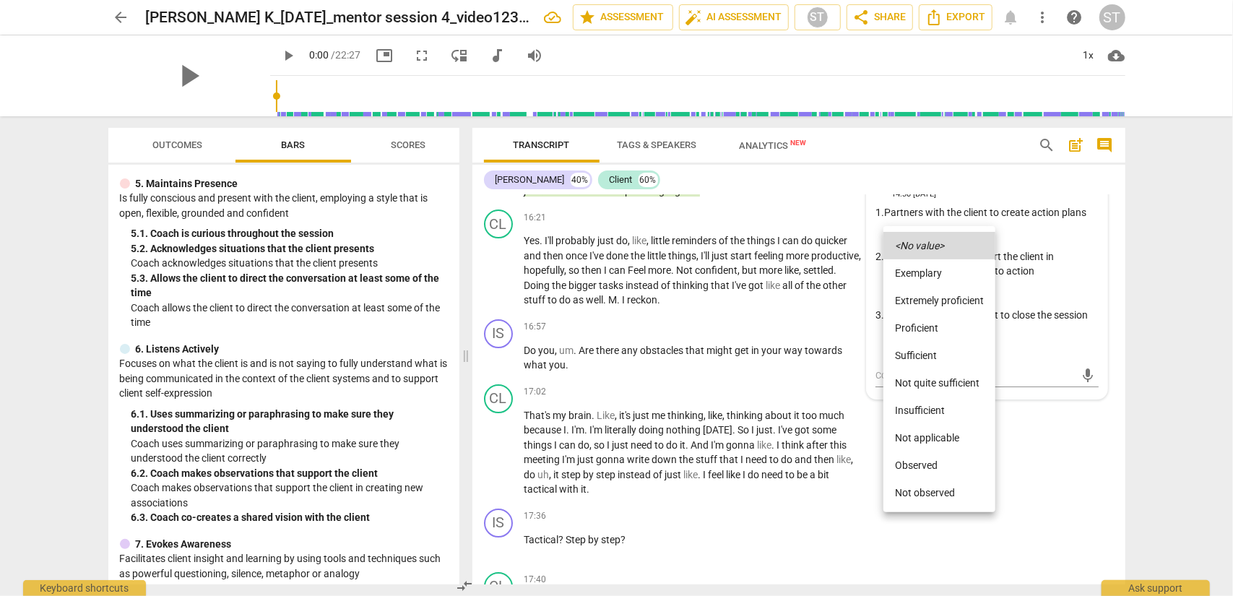
click at [924, 330] on li "Proficient" at bounding box center [940, 327] width 112 height 27
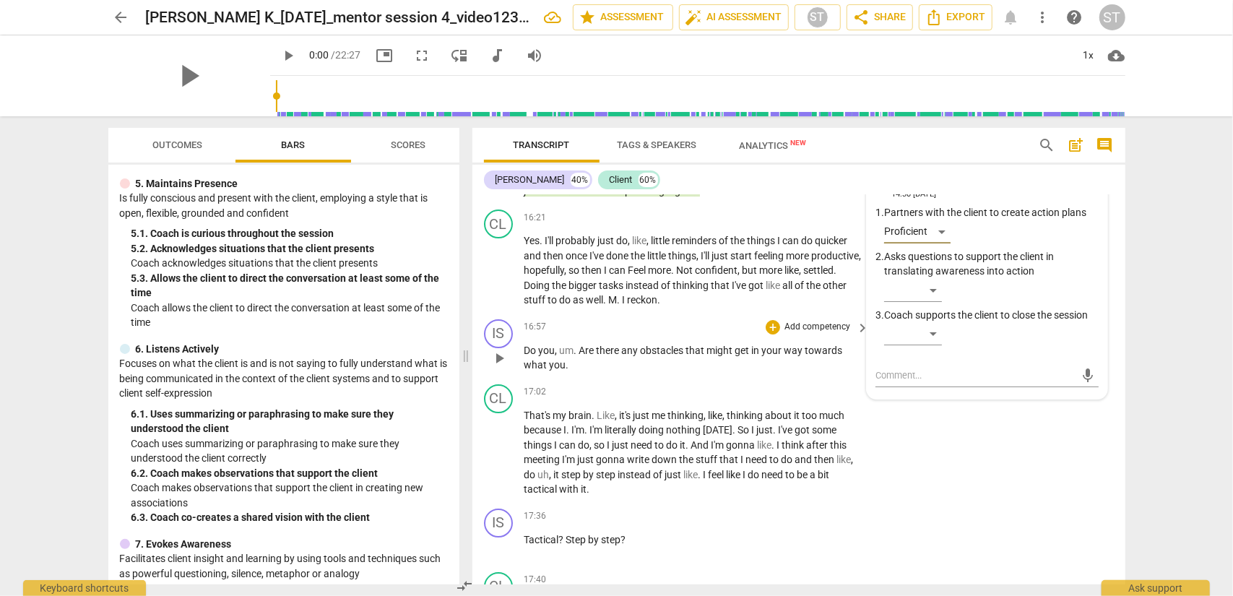
click at [826, 334] on p "Add competency" at bounding box center [817, 327] width 69 height 13
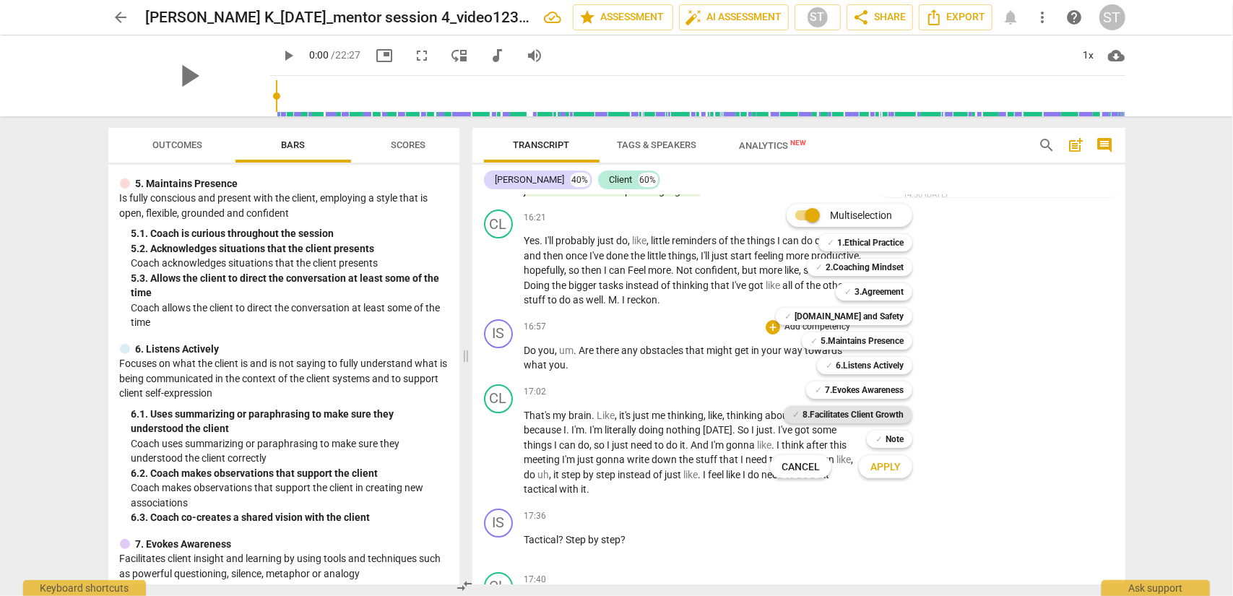
click at [879, 417] on b "8.Facilitates Client Growth" at bounding box center [853, 414] width 101 height 17
click at [889, 462] on span "Apply" at bounding box center [886, 467] width 30 height 14
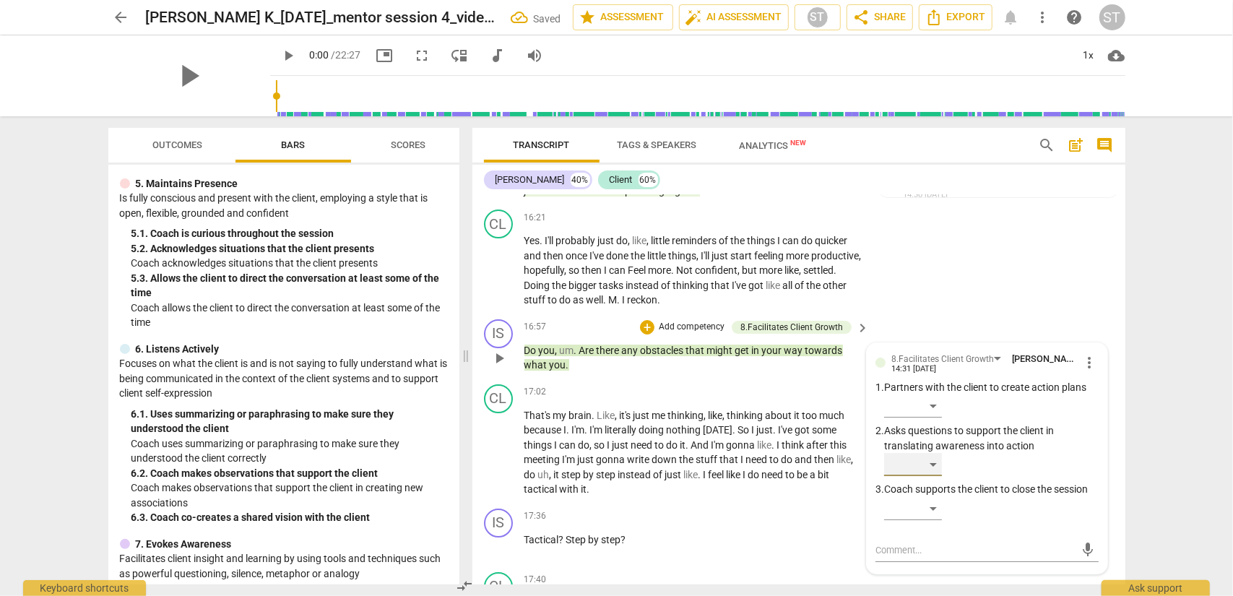
click at [924, 476] on div "​" at bounding box center [913, 464] width 58 height 23
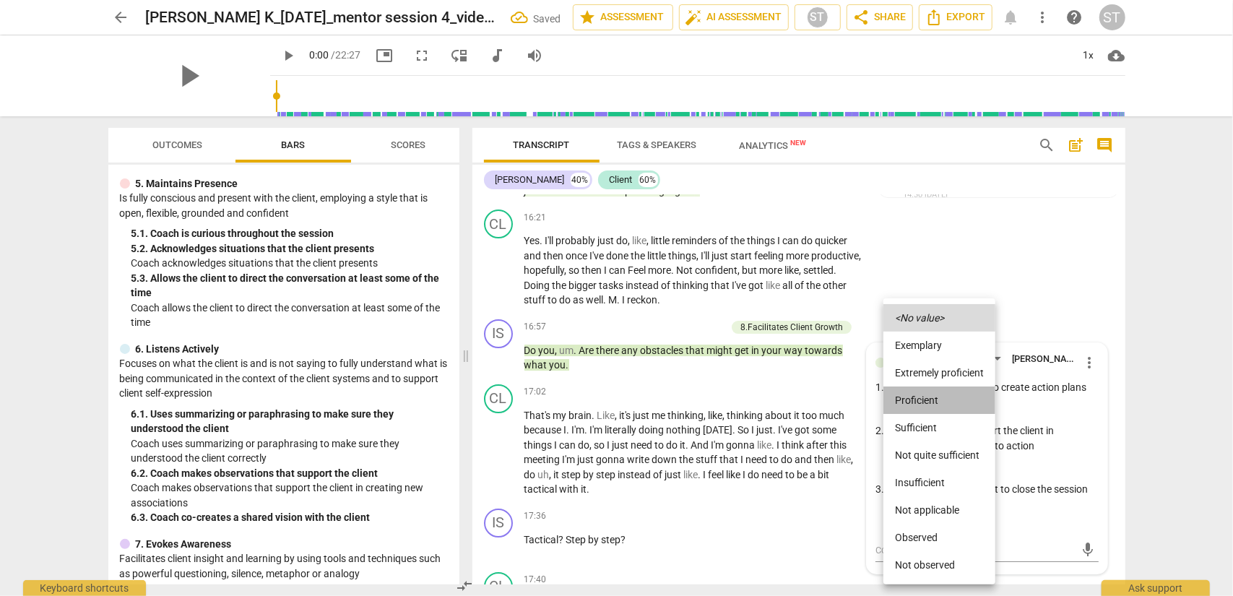
click at [924, 405] on li "Proficient" at bounding box center [940, 400] width 112 height 27
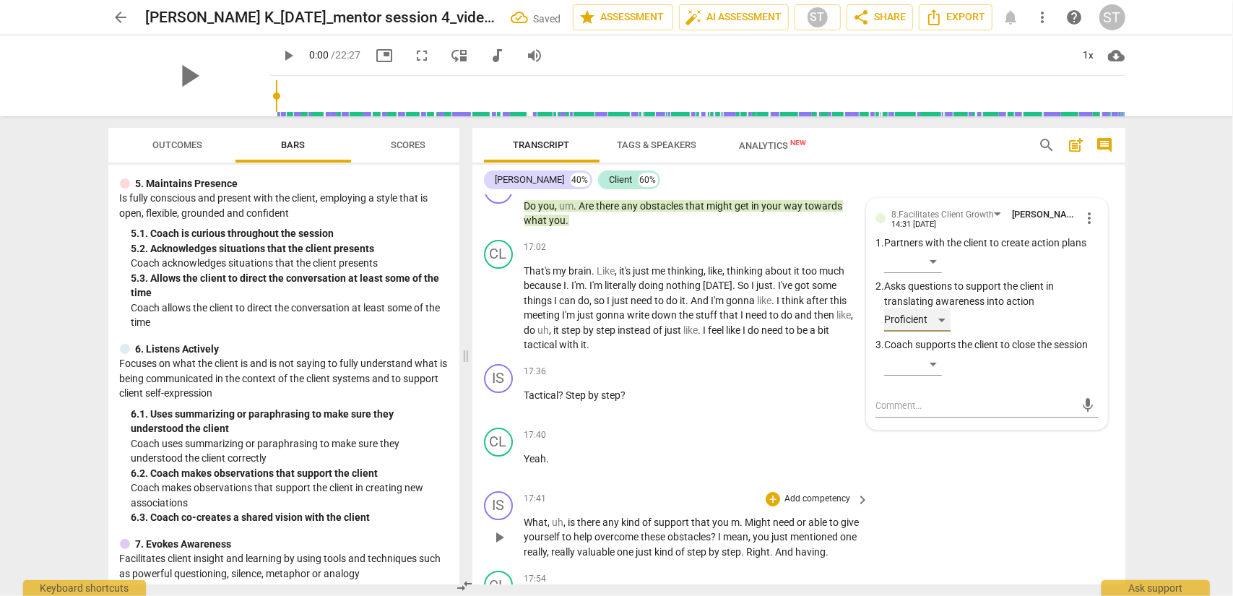
scroll to position [7177, 0]
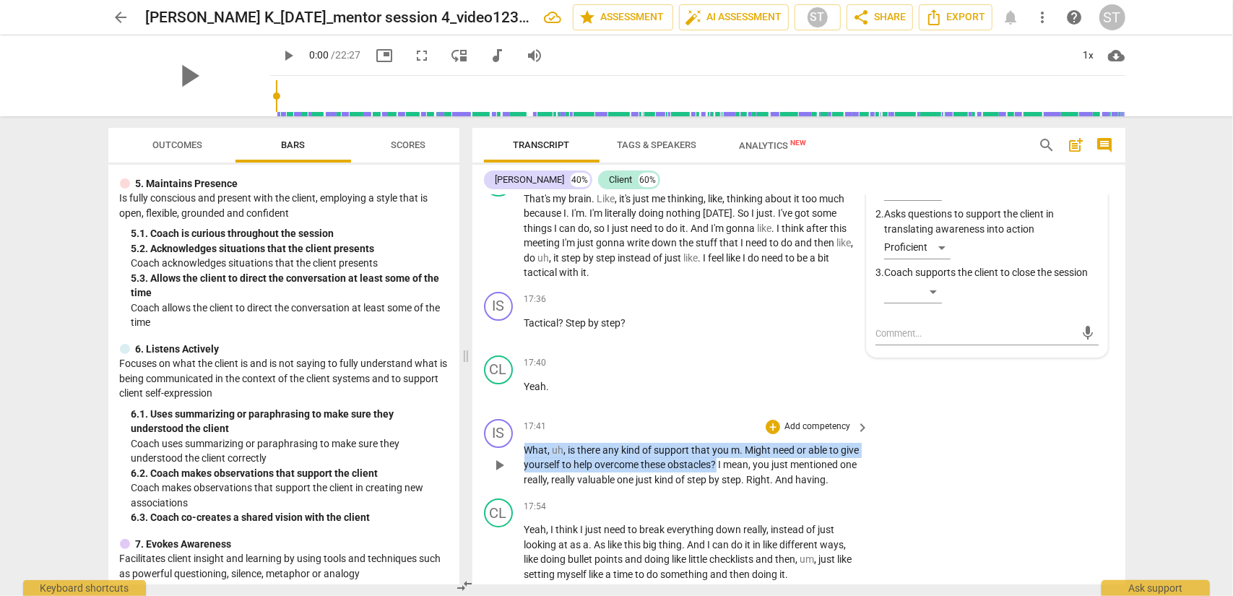
drag, startPoint x: 741, startPoint y: 478, endPoint x: 496, endPoint y: 465, distance: 244.6
click at [496, 465] on div "IS play_arrow pause 17:41 + Add competency keyboard_arrow_right What , uh , is …" at bounding box center [799, 453] width 653 height 80
click at [749, 460] on div "+" at bounding box center [755, 460] width 14 height 14
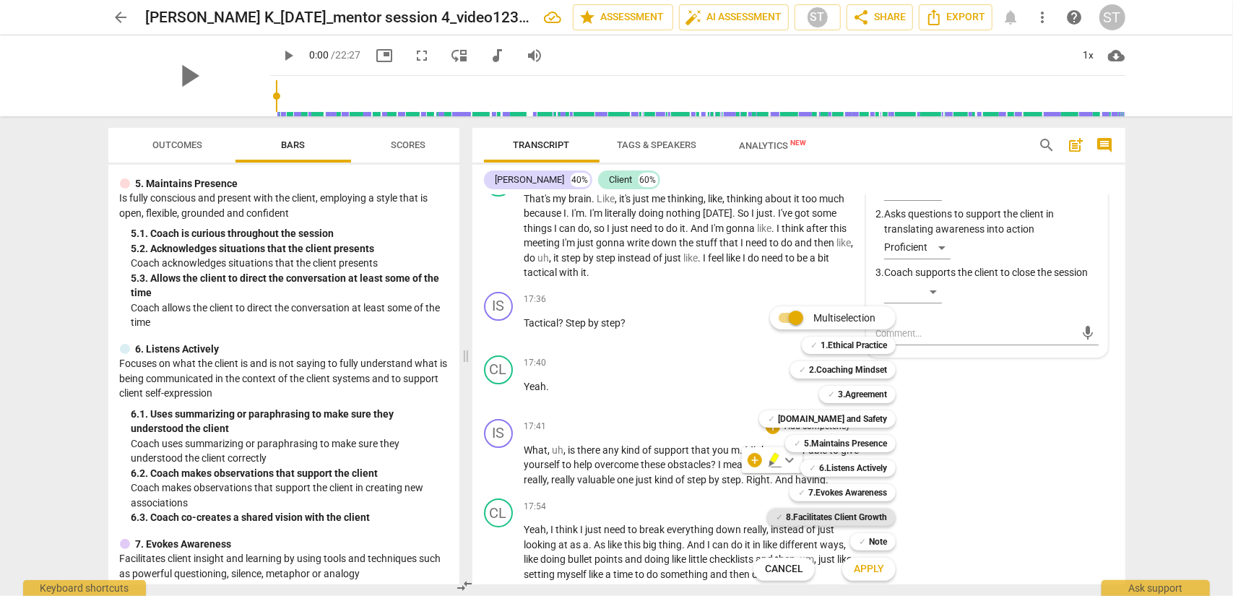
click at [849, 480] on b "8.Facilitates Client Growth" at bounding box center [836, 517] width 101 height 17
click at [864, 480] on span "Apply" at bounding box center [869, 569] width 30 height 14
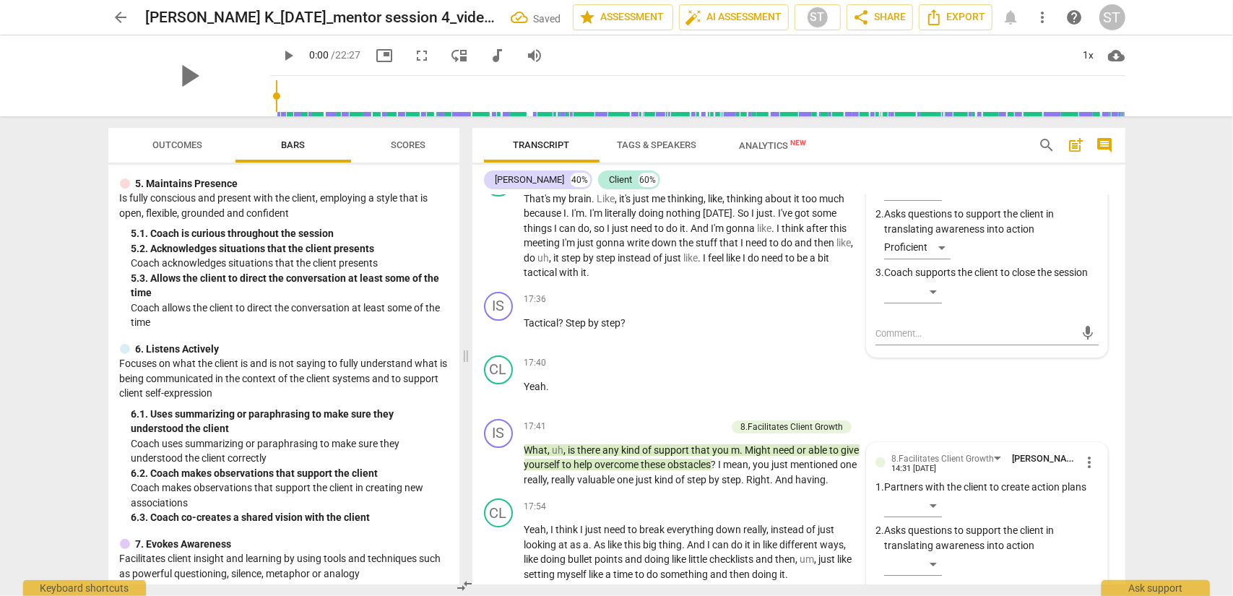
scroll to position [7451, 0]
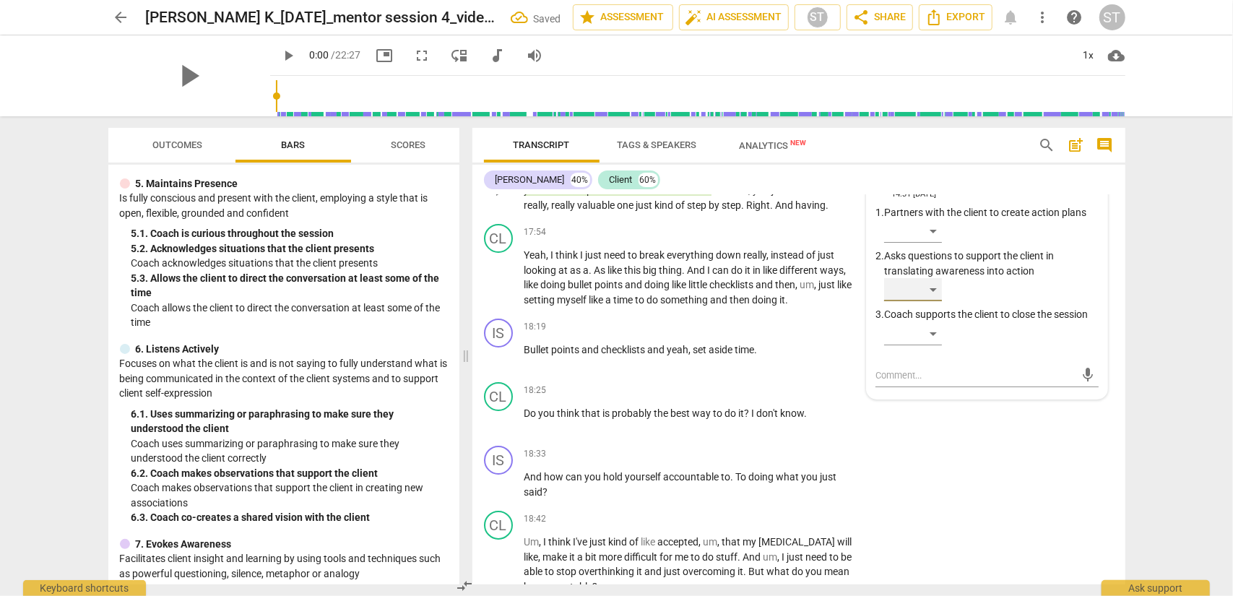
click at [924, 301] on div "​" at bounding box center [913, 289] width 58 height 23
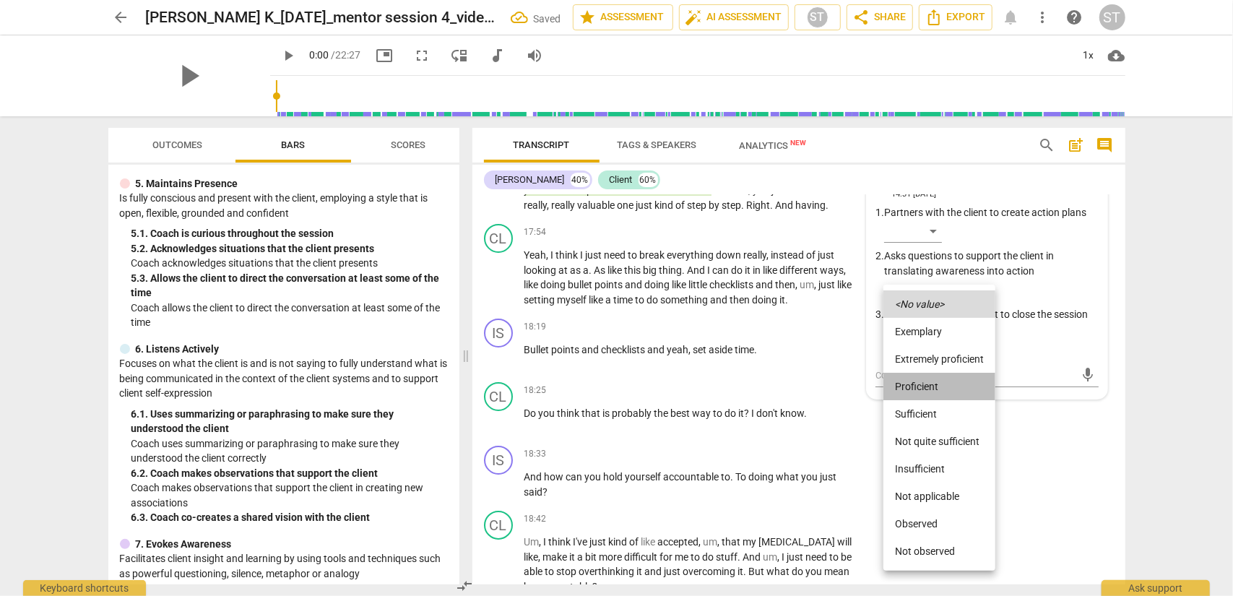
click at [924, 387] on li "Proficient" at bounding box center [940, 386] width 112 height 27
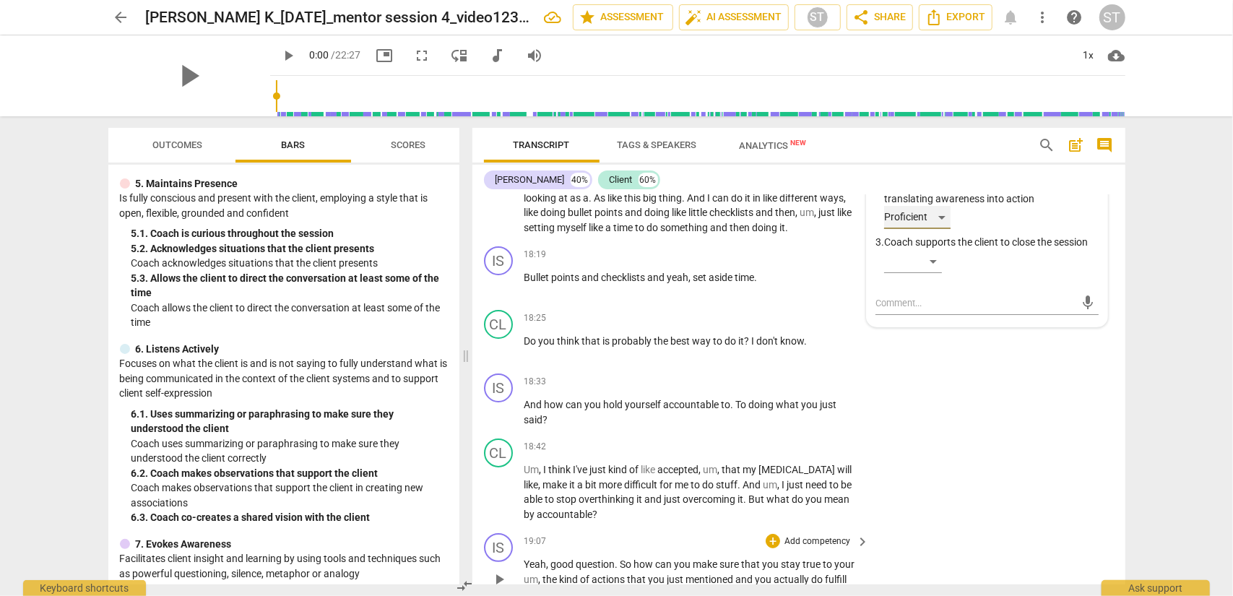
scroll to position [7596, 0]
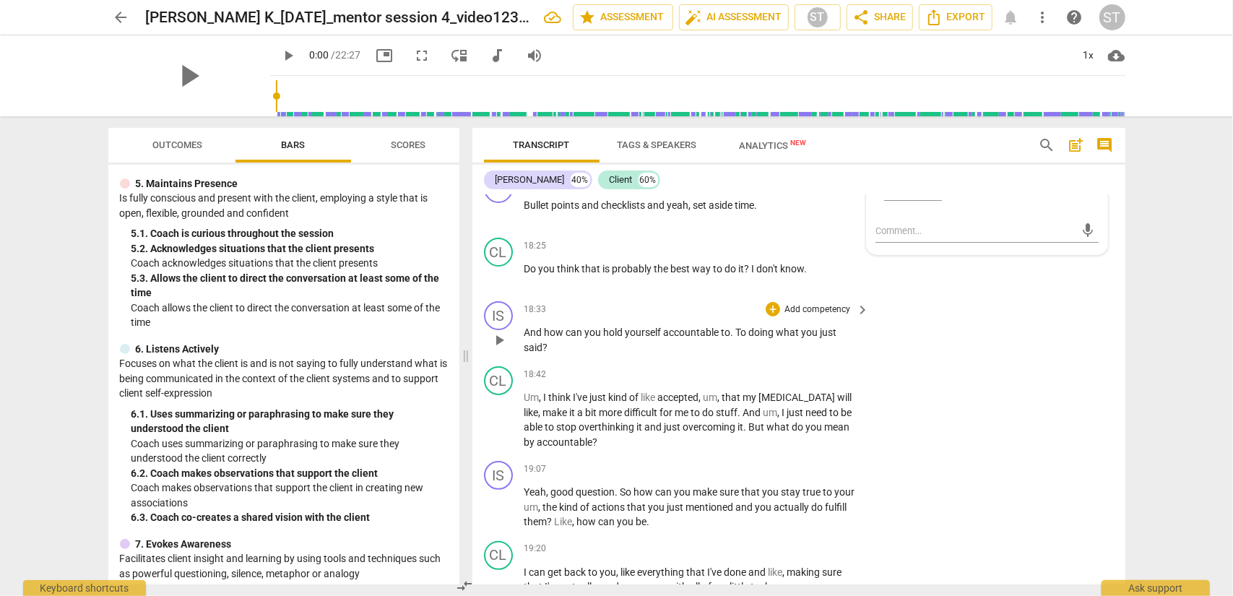
click at [808, 316] on p "Add competency" at bounding box center [817, 309] width 69 height 13
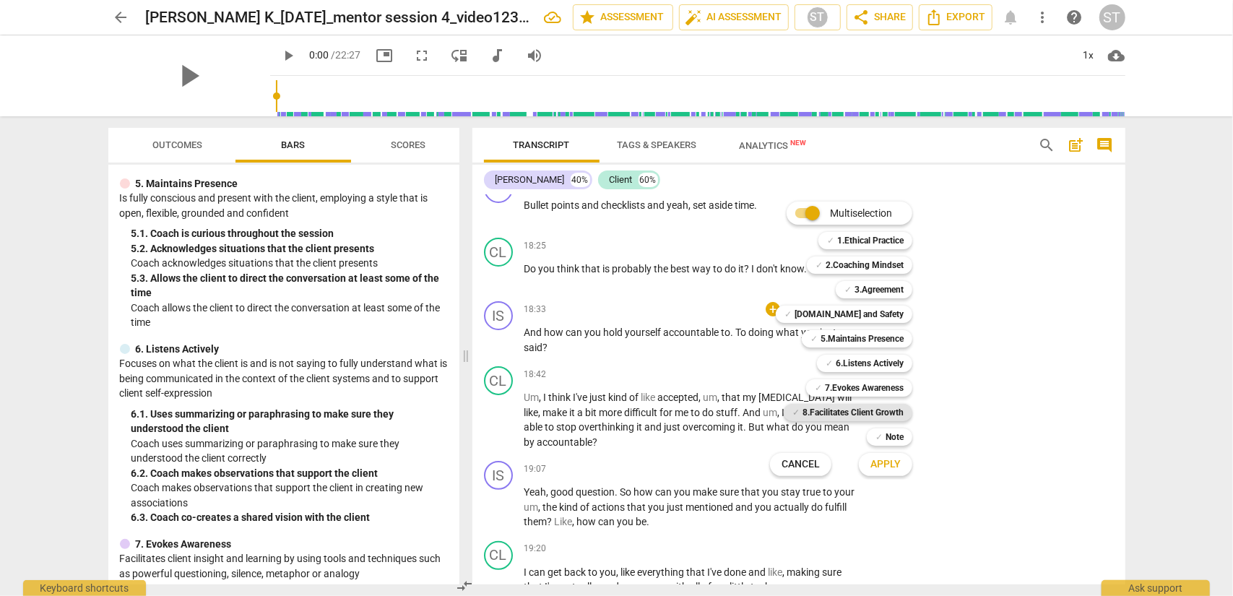
click at [863, 411] on b "8.Facilitates Client Growth" at bounding box center [853, 412] width 101 height 17
click at [886, 459] on span "Apply" at bounding box center [886, 464] width 30 height 14
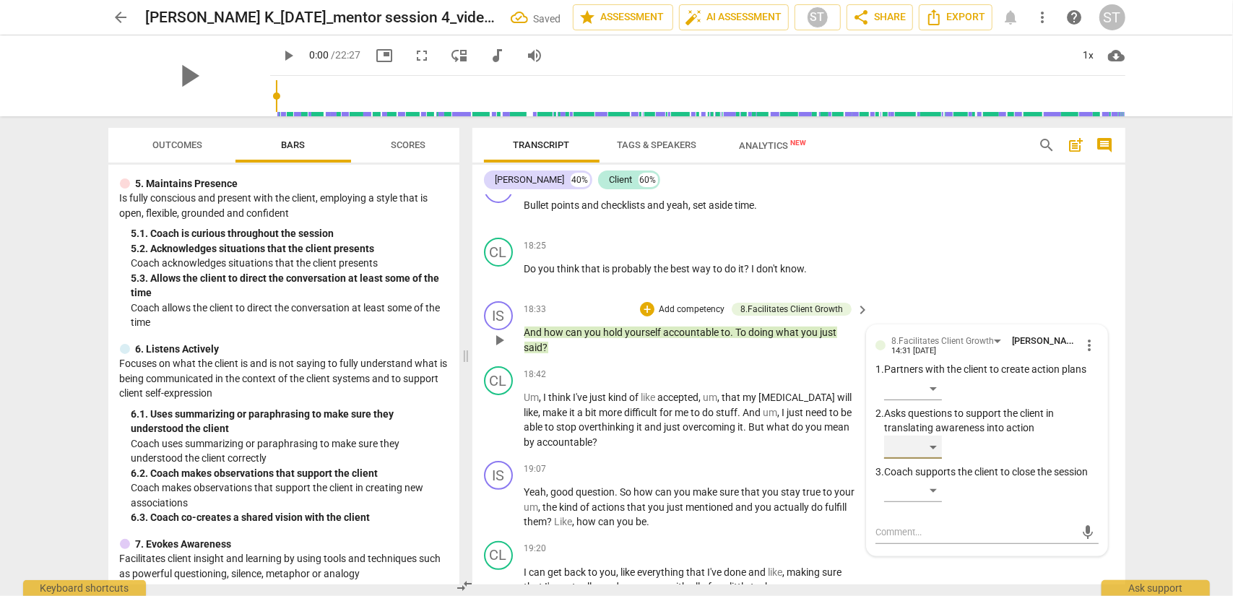
click at [924, 459] on div "​" at bounding box center [913, 447] width 58 height 23
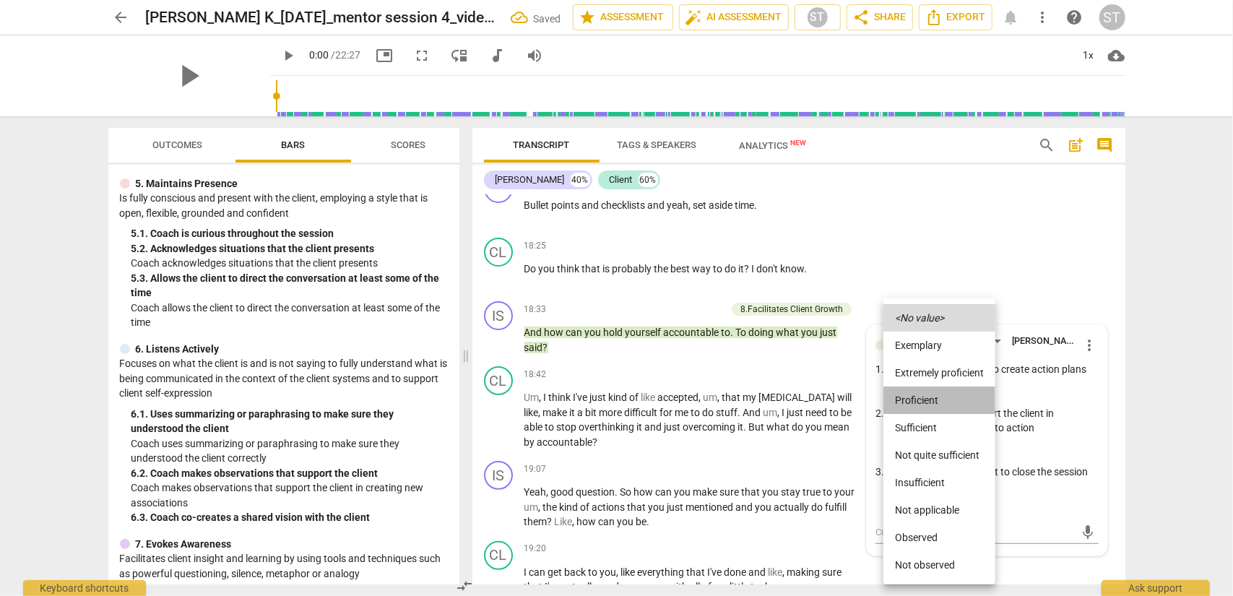
click at [924, 410] on li "Proficient" at bounding box center [940, 400] width 112 height 27
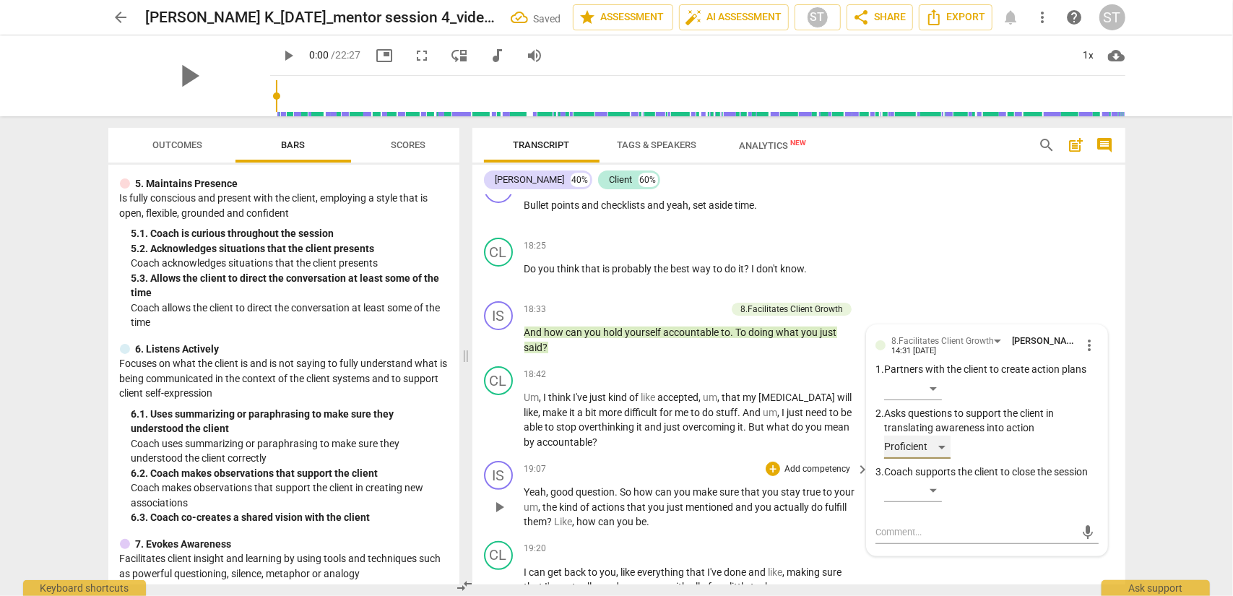
scroll to position [7668, 0]
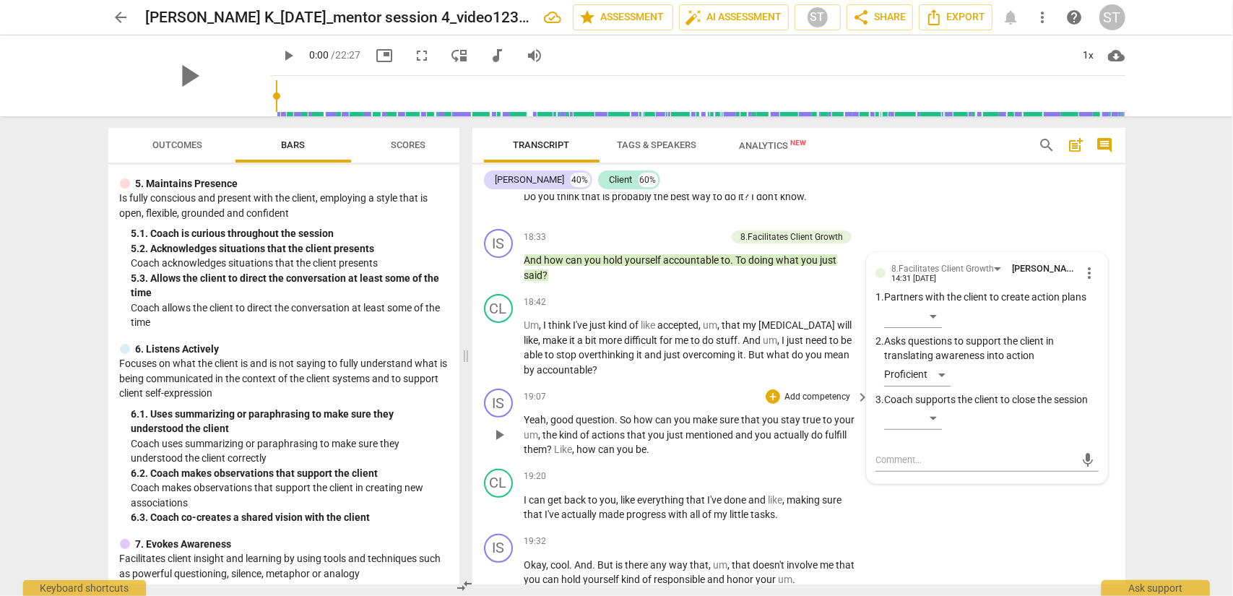
click at [822, 404] on p "Add competency" at bounding box center [817, 397] width 69 height 13
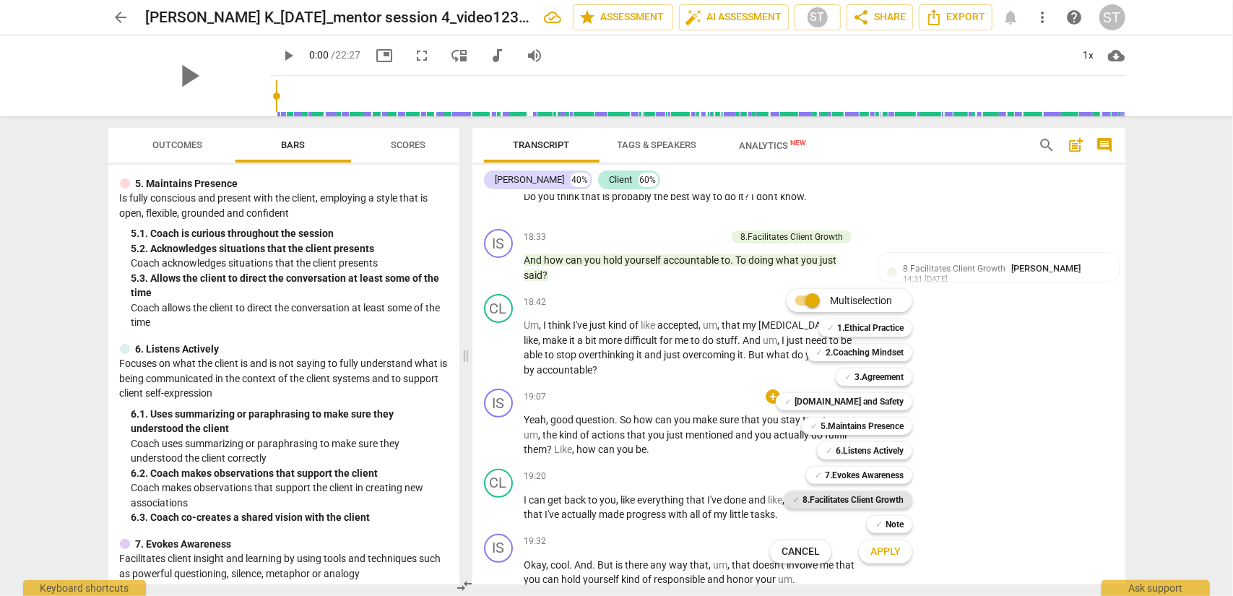
click at [830, 480] on b "8.Facilitates Client Growth" at bounding box center [853, 499] width 101 height 17
click at [875, 480] on button "Apply" at bounding box center [885, 552] width 53 height 26
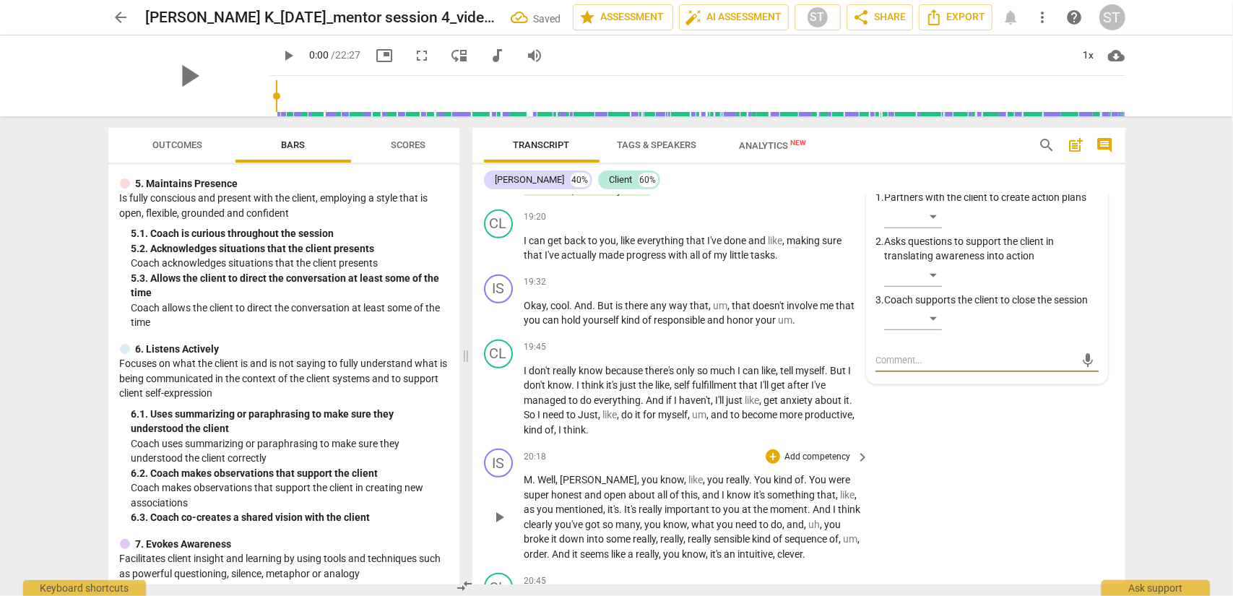
scroll to position [7855, 0]
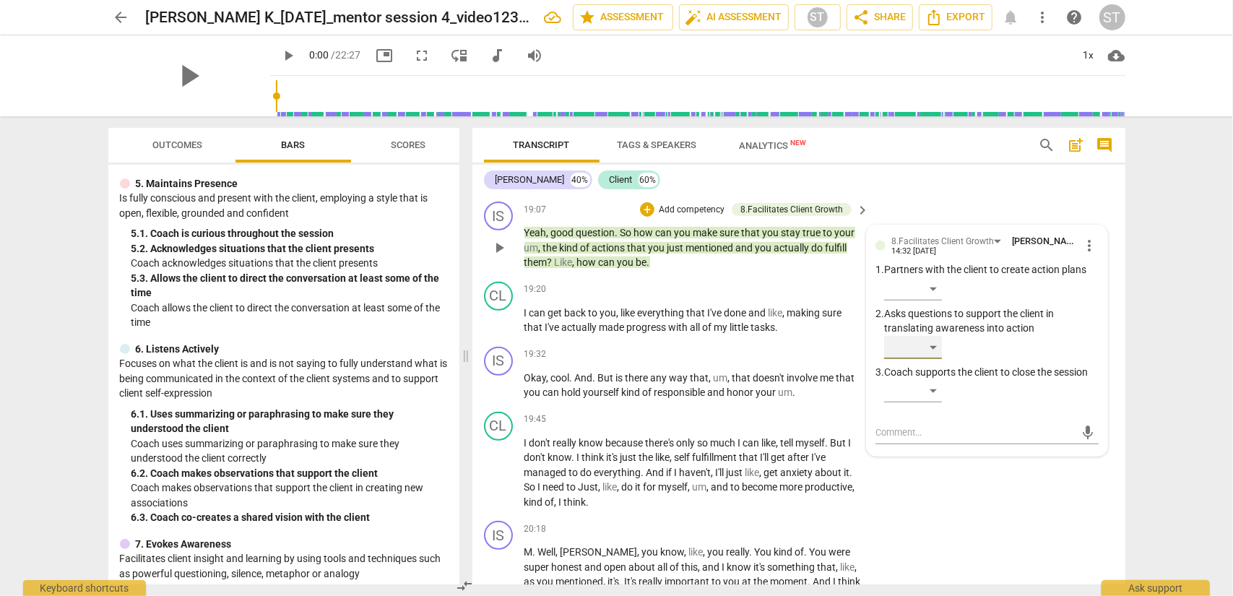
click at [924, 359] on div "​" at bounding box center [913, 347] width 58 height 23
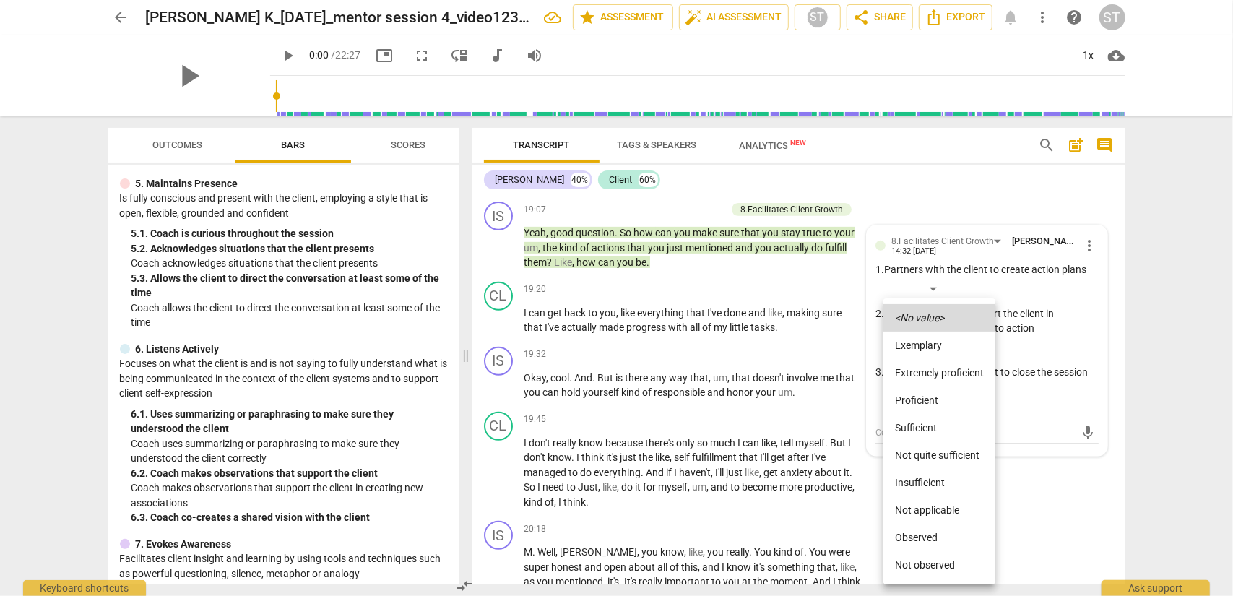
click at [924, 401] on li "Proficient" at bounding box center [940, 400] width 112 height 27
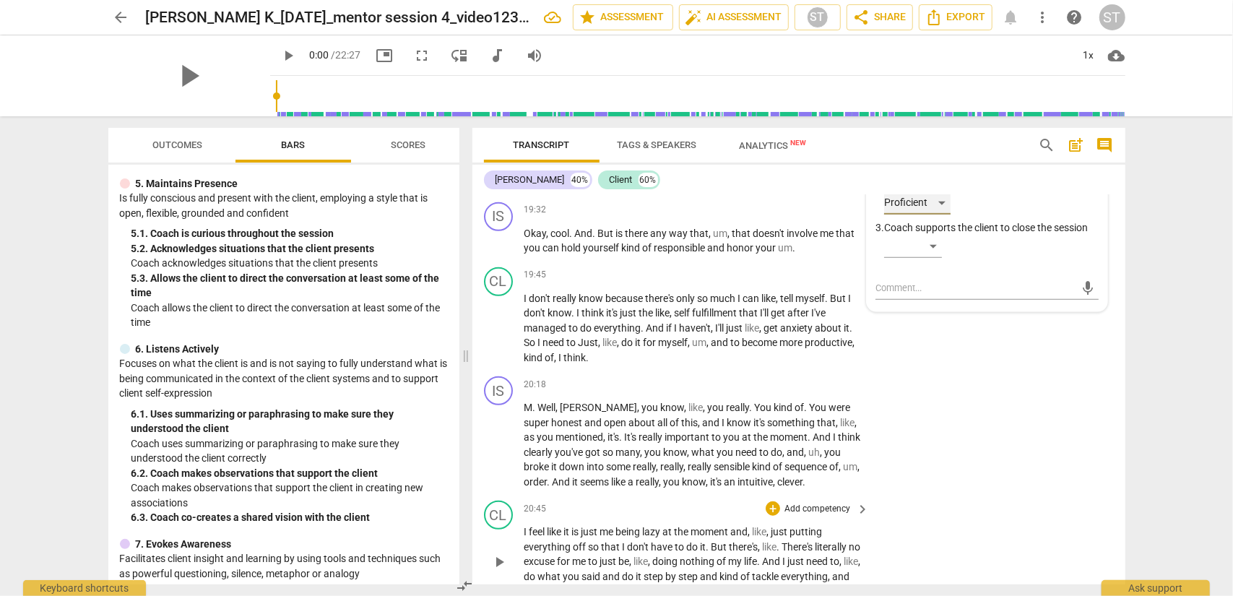
scroll to position [8072, 0]
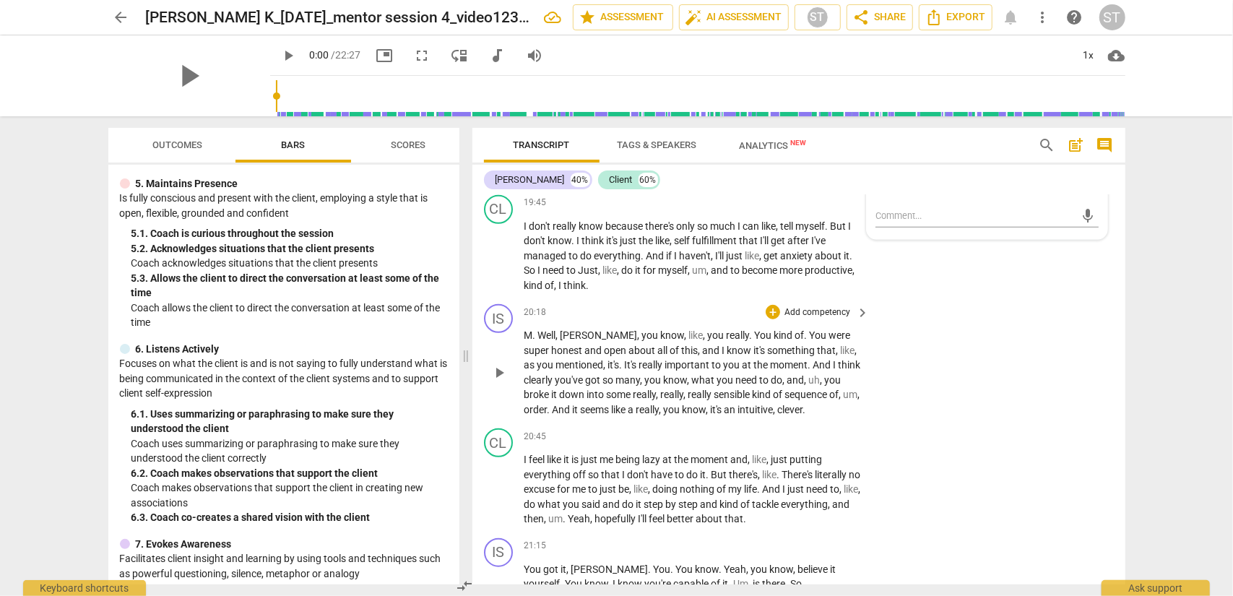
click at [847, 319] on div "+ Add competency" at bounding box center [809, 312] width 86 height 14
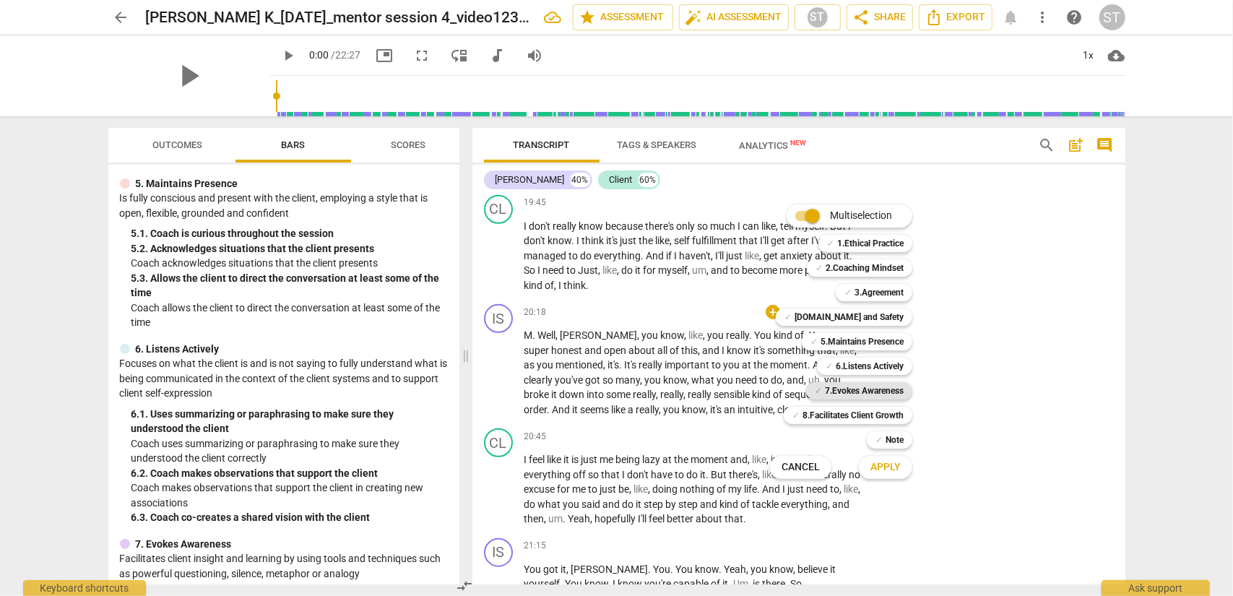
click at [879, 395] on b "7.Evokes Awareness" at bounding box center [864, 390] width 79 height 17
drag, startPoint x: 876, startPoint y: 459, endPoint x: 888, endPoint y: 456, distance: 12.6
click at [876, 460] on button "Apply" at bounding box center [885, 467] width 53 height 26
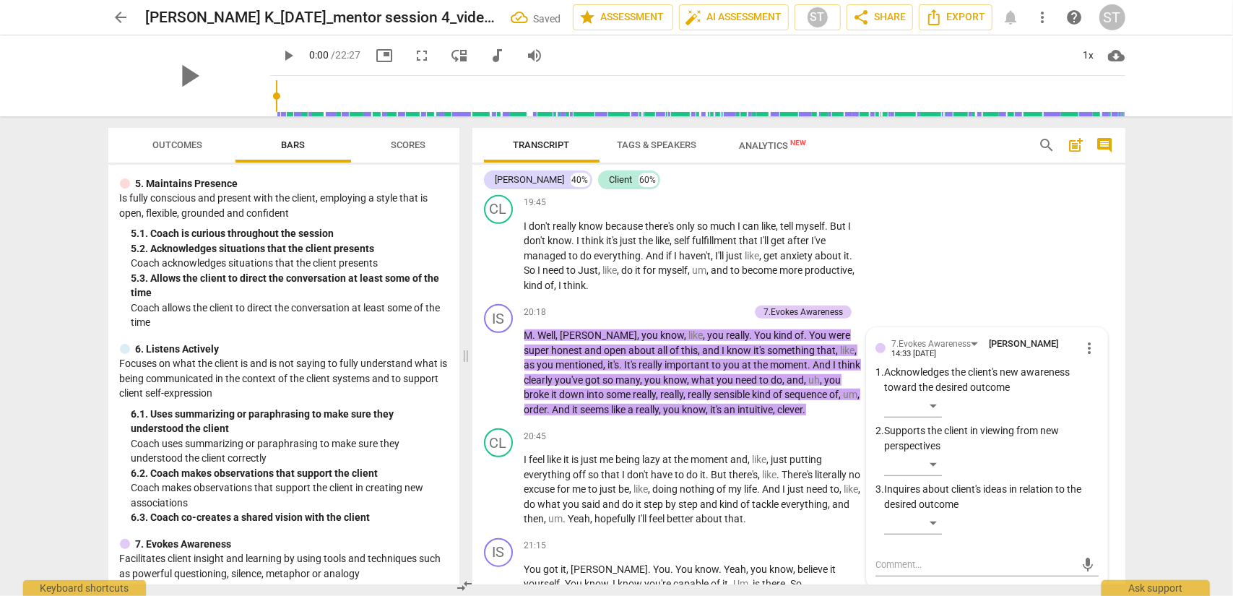
scroll to position [8276, 0]
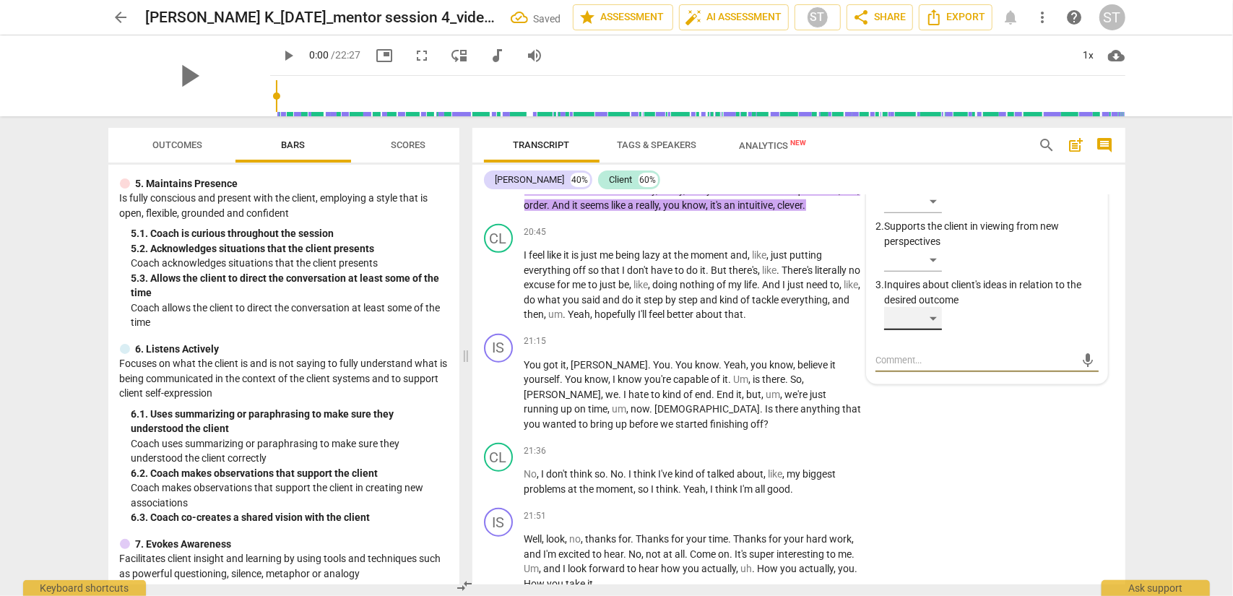
click at [924, 330] on div "​" at bounding box center [913, 318] width 58 height 23
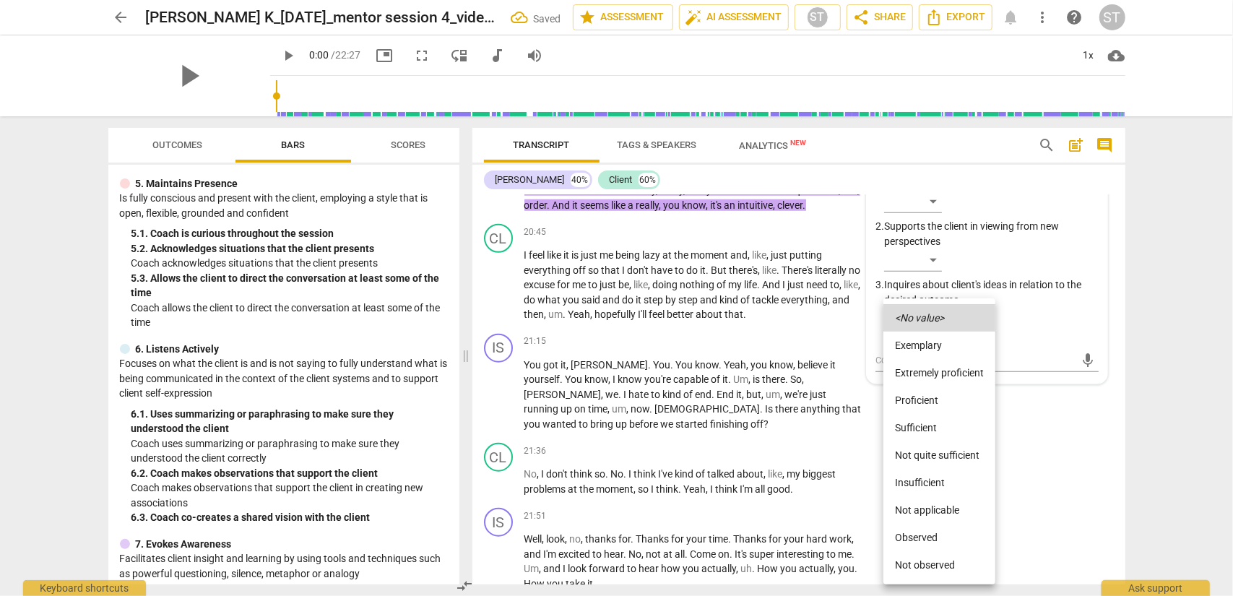
click at [924, 356] on div at bounding box center [616, 298] width 1233 height 596
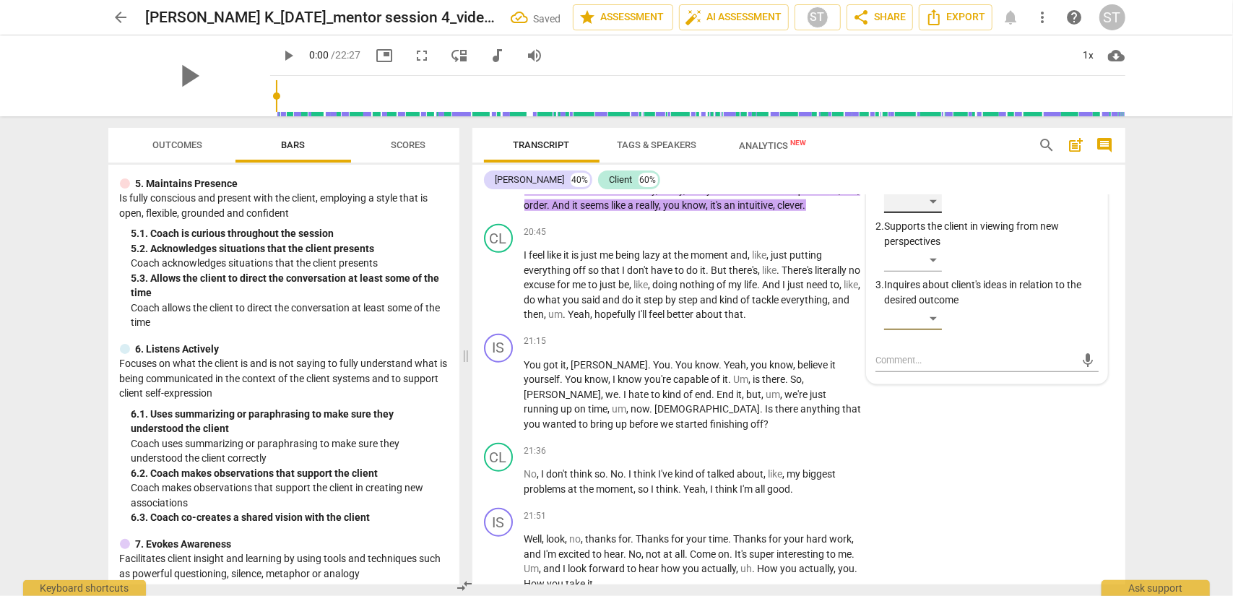
click at [924, 213] on div "​" at bounding box center [913, 201] width 58 height 23
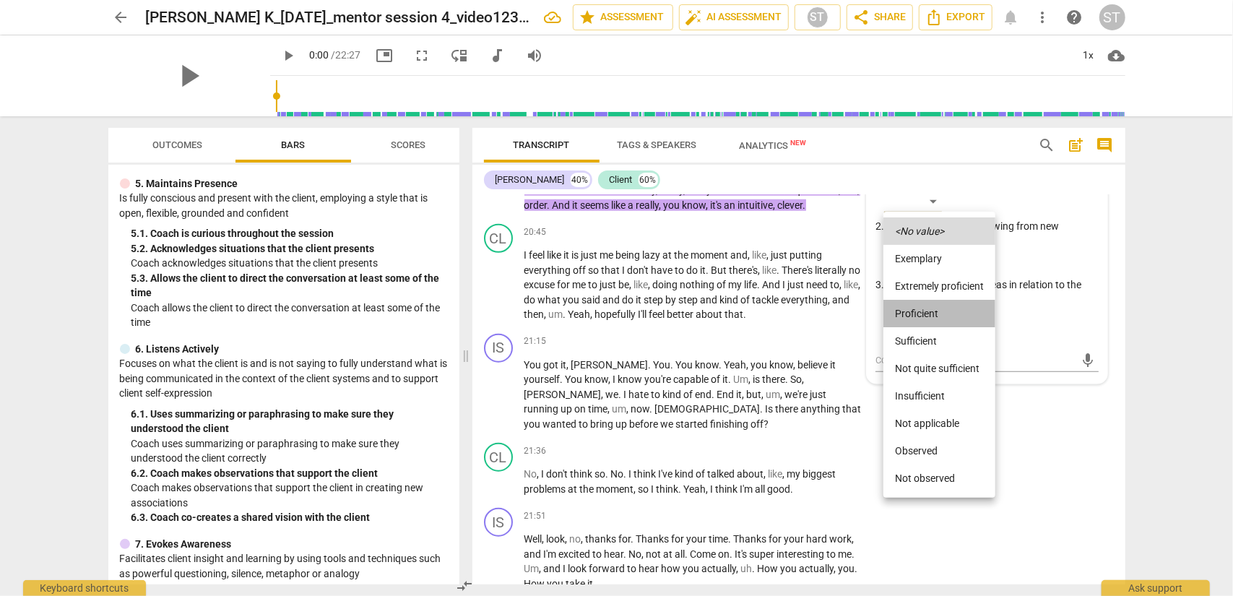
click at [924, 306] on li "Proficient" at bounding box center [940, 313] width 112 height 27
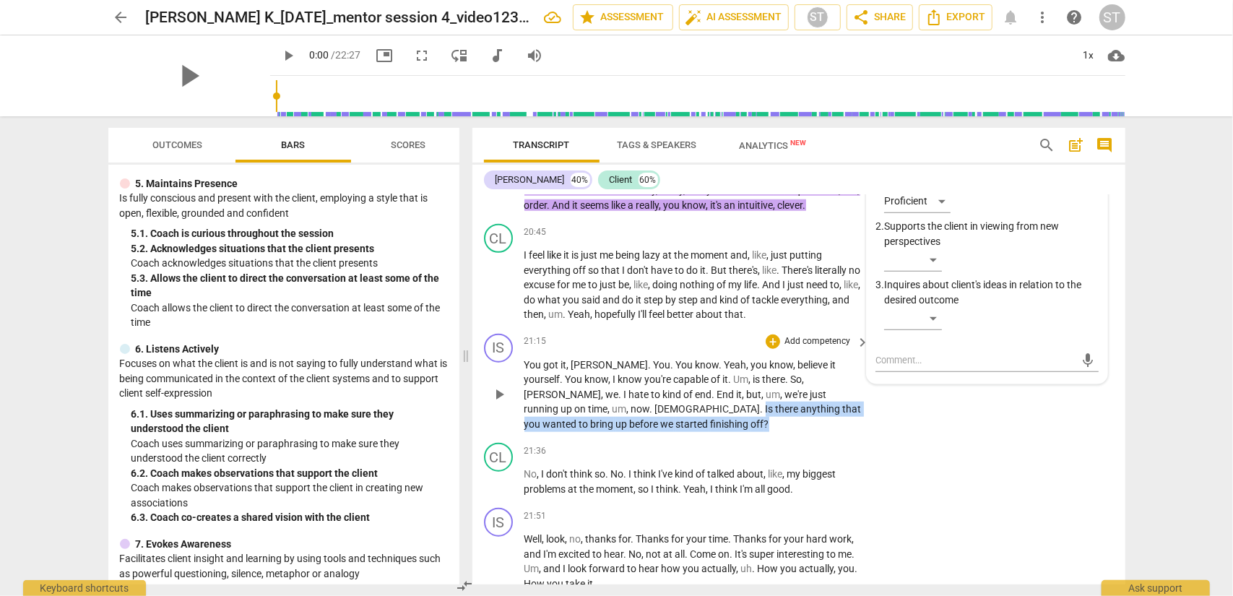
drag, startPoint x: 842, startPoint y: 421, endPoint x: 858, endPoint y: 444, distance: 27.5
click at [858, 432] on p "You got it , [PERSON_NAME] . You . You know . Yeah , you know , believe it your…" at bounding box center [694, 395] width 338 height 74
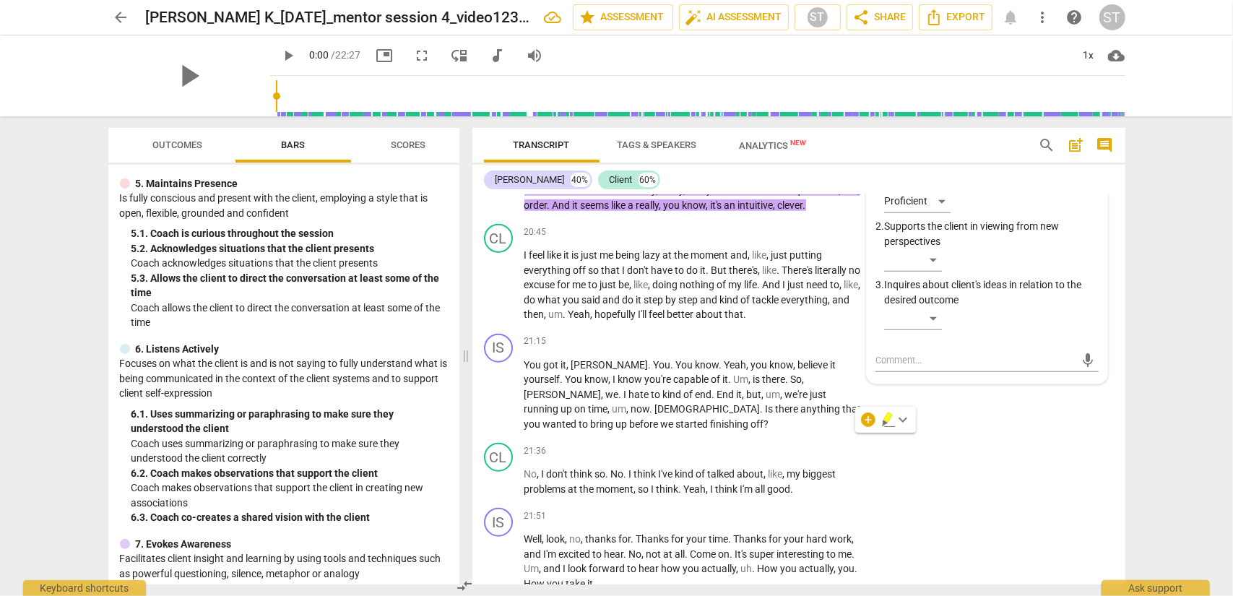
click at [862, 426] on div "+" at bounding box center [868, 420] width 14 height 14
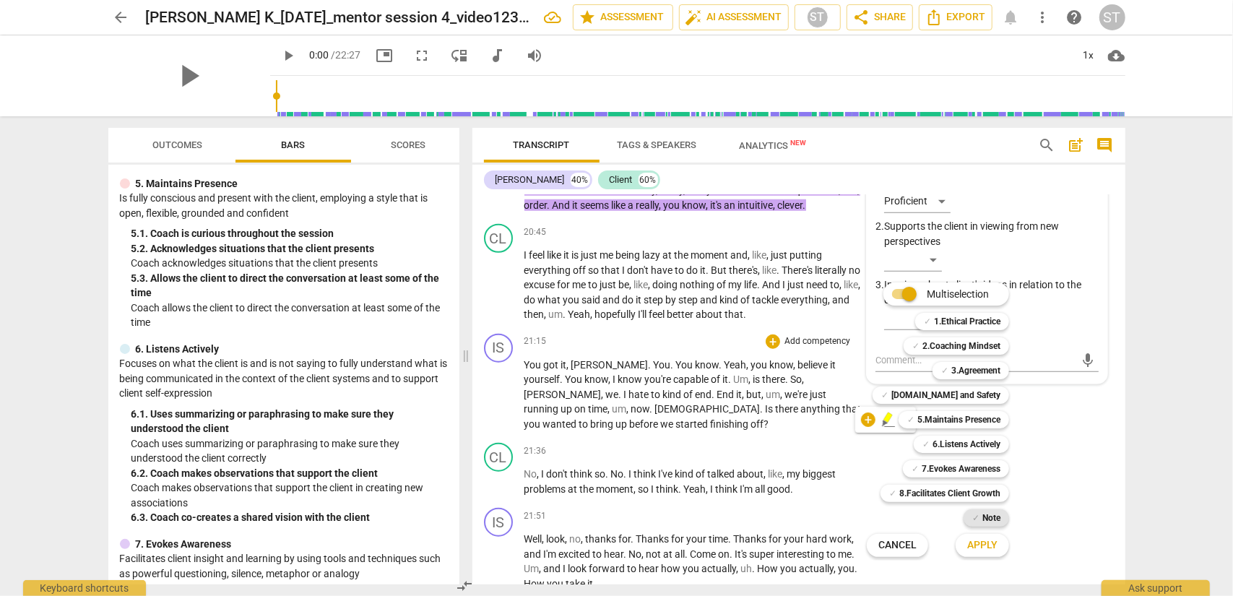
click at [924, 480] on b "Note" at bounding box center [992, 517] width 18 height 17
click at [924, 480] on span "Apply" at bounding box center [983, 545] width 30 height 14
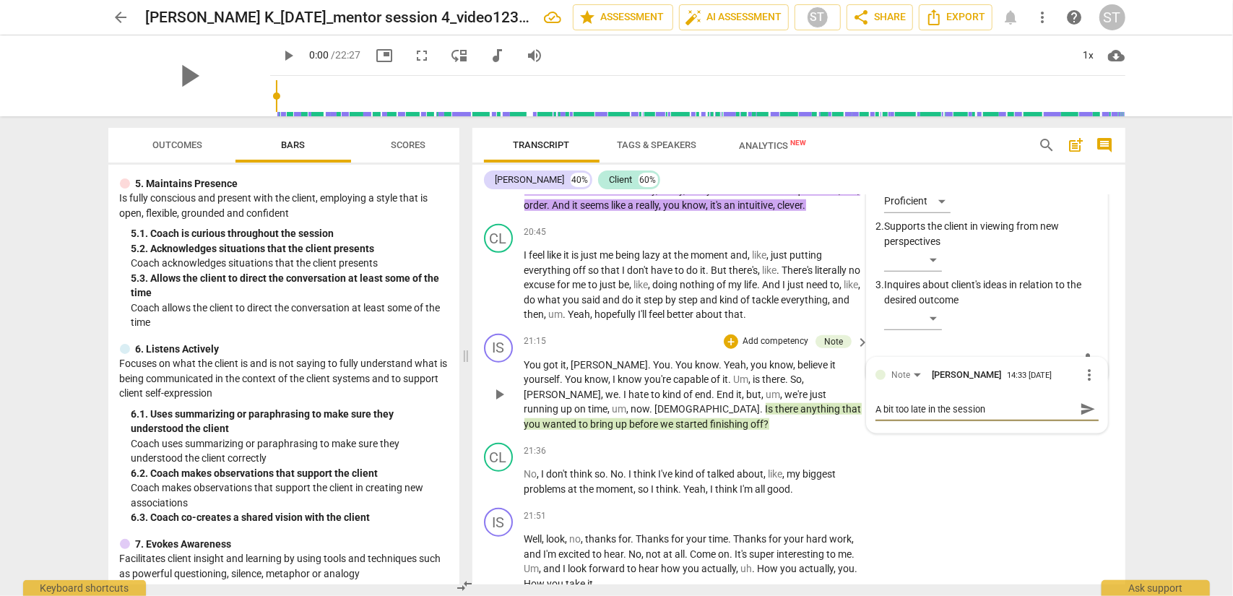
click at [924, 417] on span "send" at bounding box center [1088, 409] width 16 height 16
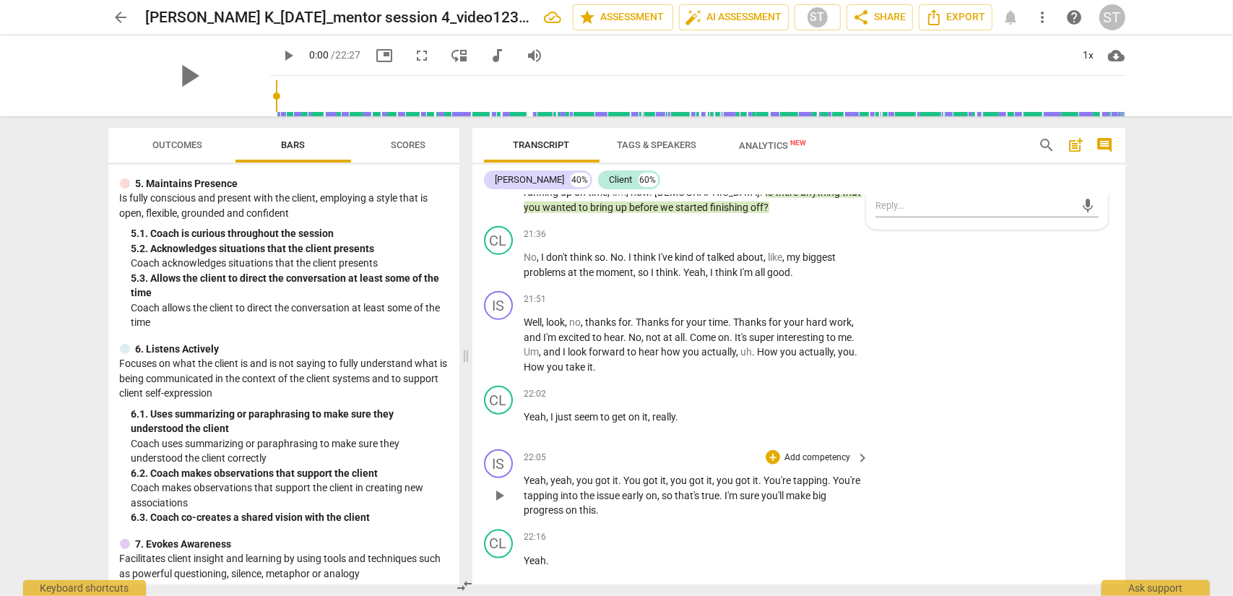
scroll to position [8565, 0]
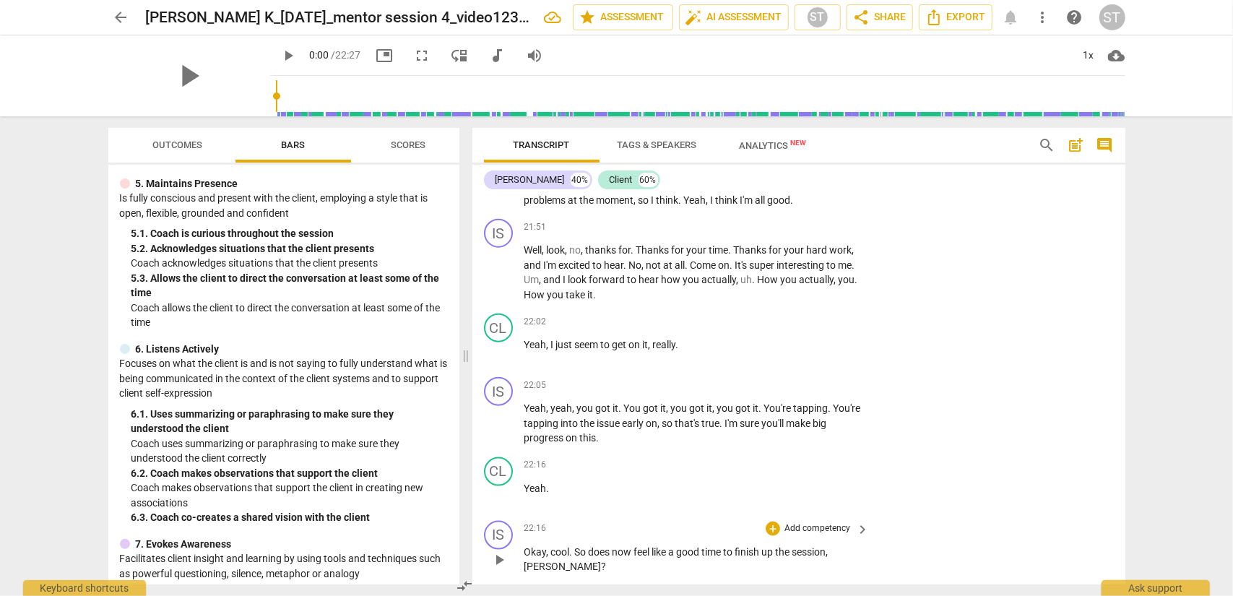
click at [796, 480] on p "Add competency" at bounding box center [817, 528] width 69 height 13
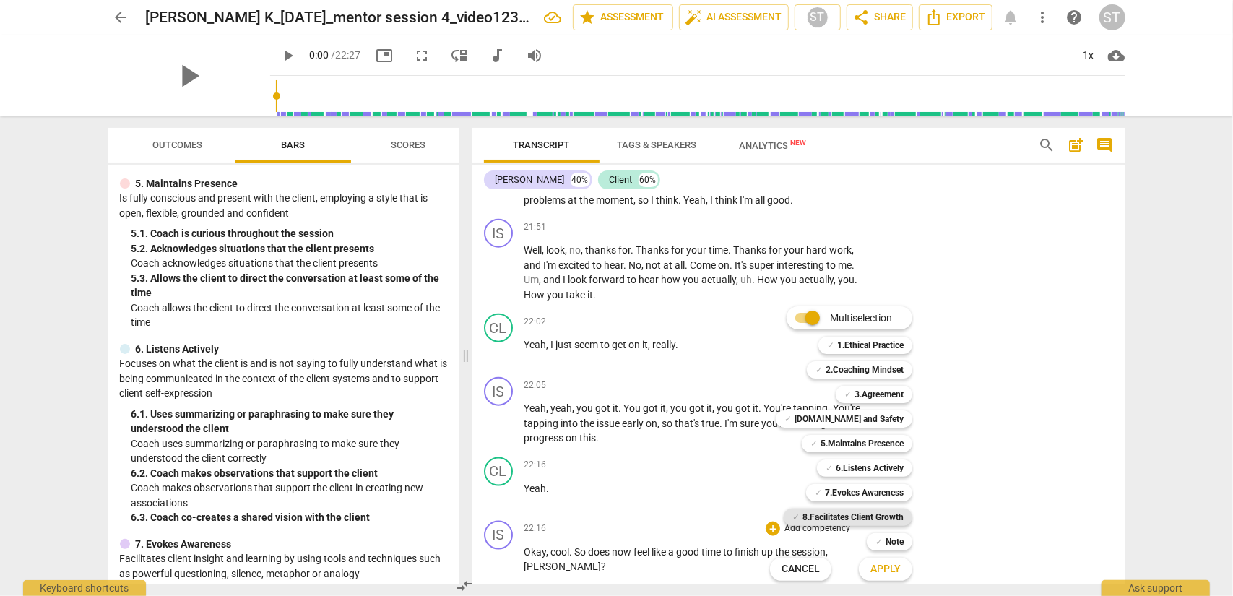
click at [883, 480] on b "8.Facilitates Client Growth" at bounding box center [853, 517] width 101 height 17
click at [887, 480] on span "Apply" at bounding box center [886, 569] width 30 height 14
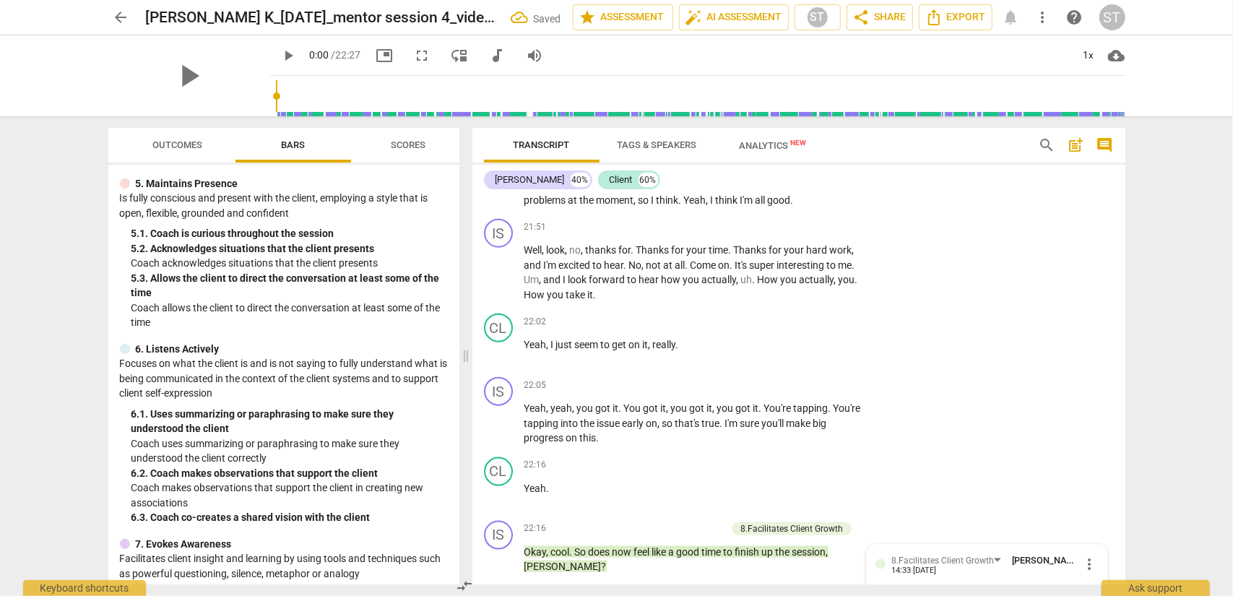
scroll to position [8883, 0]
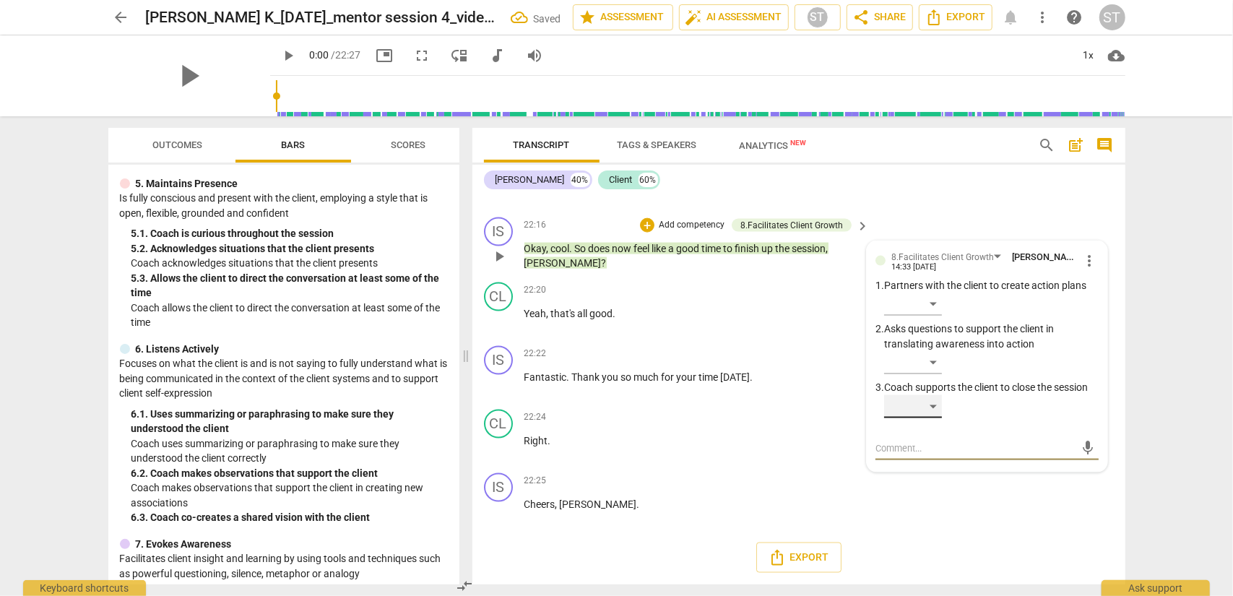
click at [924, 410] on div "​" at bounding box center [913, 406] width 58 height 23
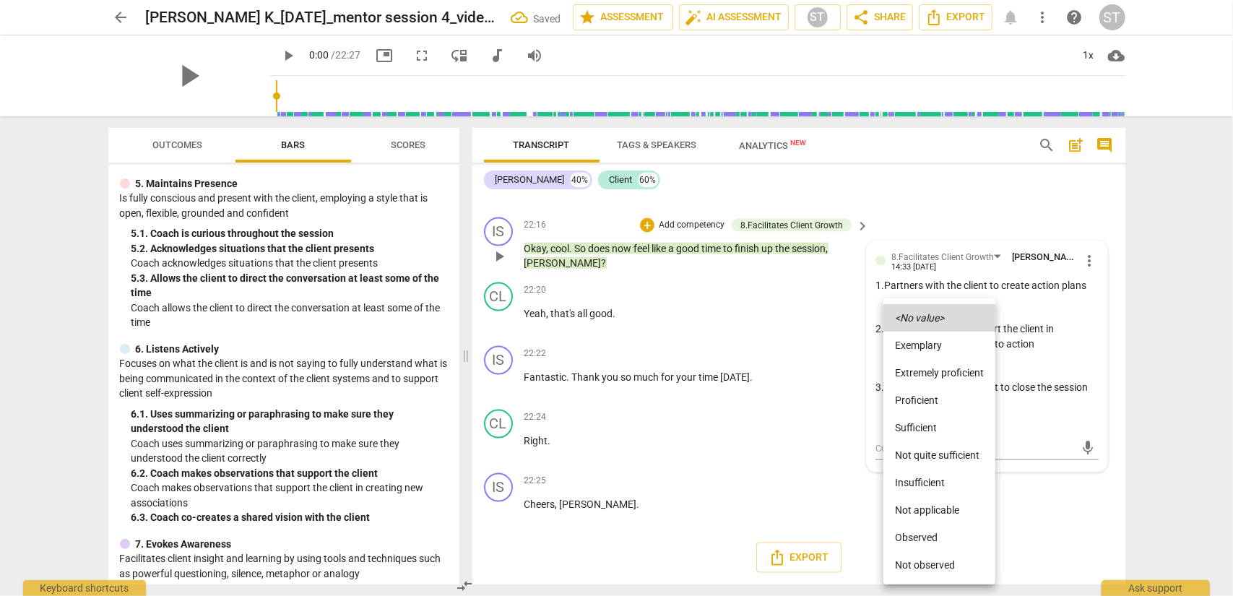
click at [924, 410] on li "Proficient" at bounding box center [940, 400] width 112 height 27
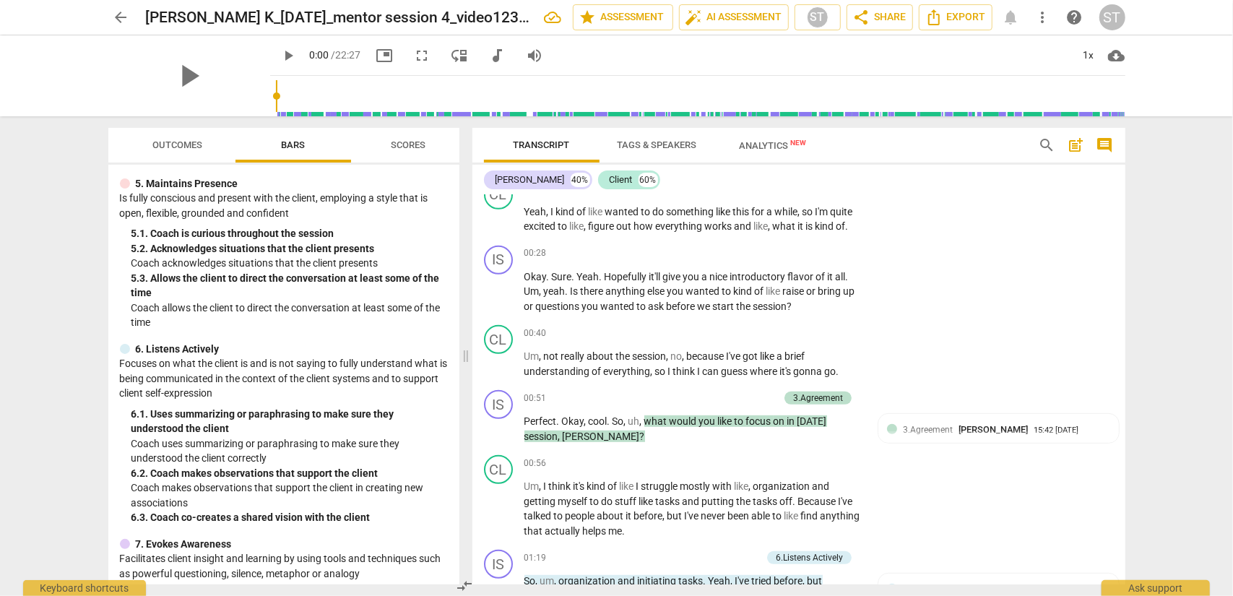
scroll to position [0, 0]
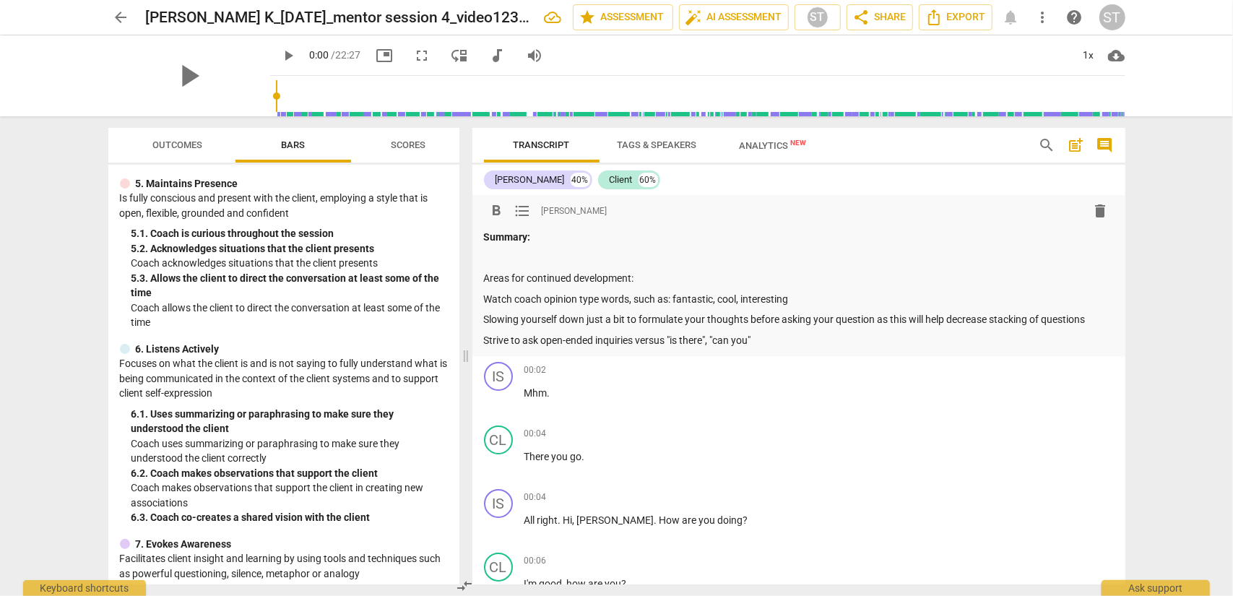
click at [493, 254] on p at bounding box center [799, 258] width 630 height 15
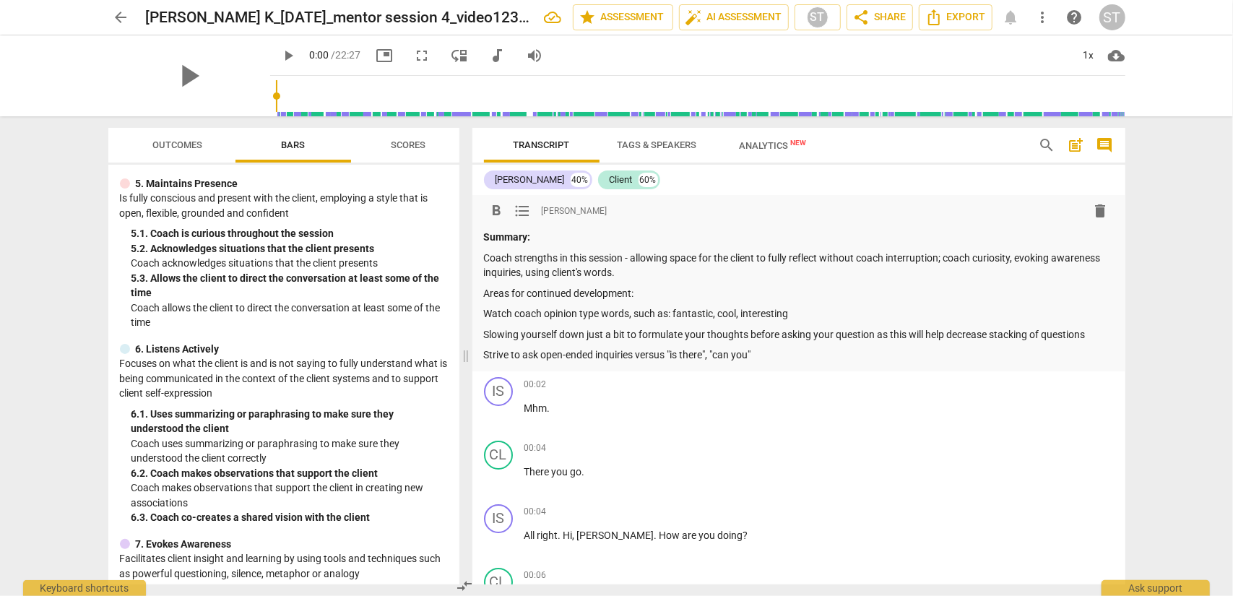
click at [485, 314] on p "Watch coach opinion type words, such as: fantastic, cool, interesting" at bounding box center [799, 313] width 630 height 15
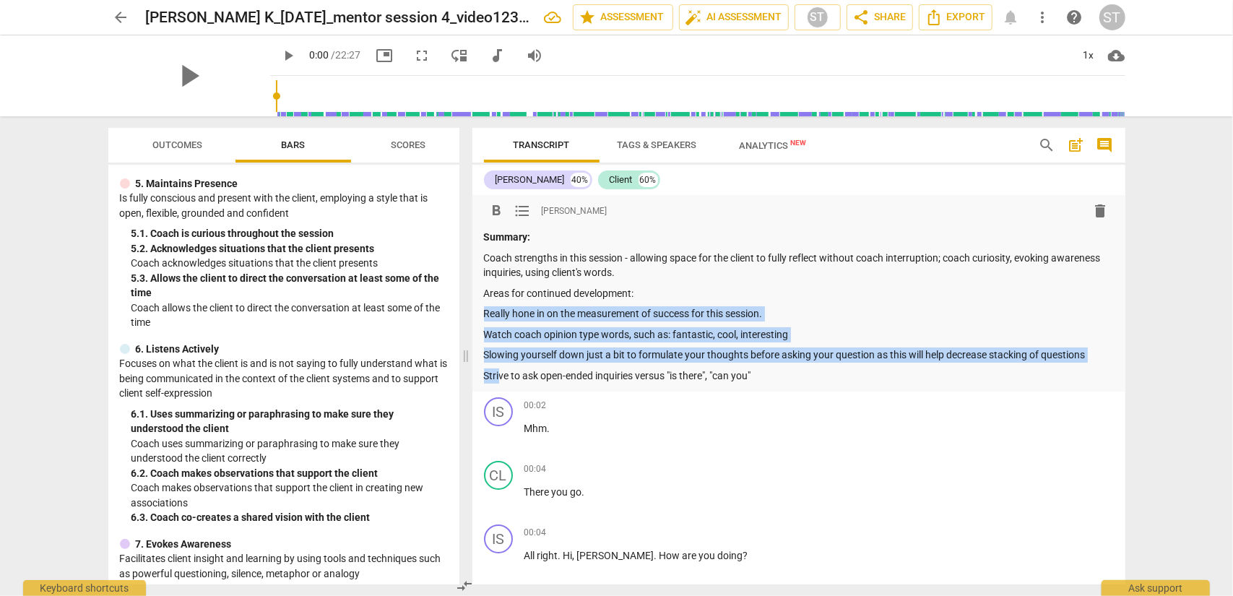
drag, startPoint x: 484, startPoint y: 313, endPoint x: 501, endPoint y: 379, distance: 68.5
click at [501, 379] on div "Summary: Coach strengths in this session - allowing space for the client to ful…" at bounding box center [799, 306] width 630 height 153
click at [522, 210] on span "format_list_bulleted" at bounding box center [522, 210] width 17 height 17
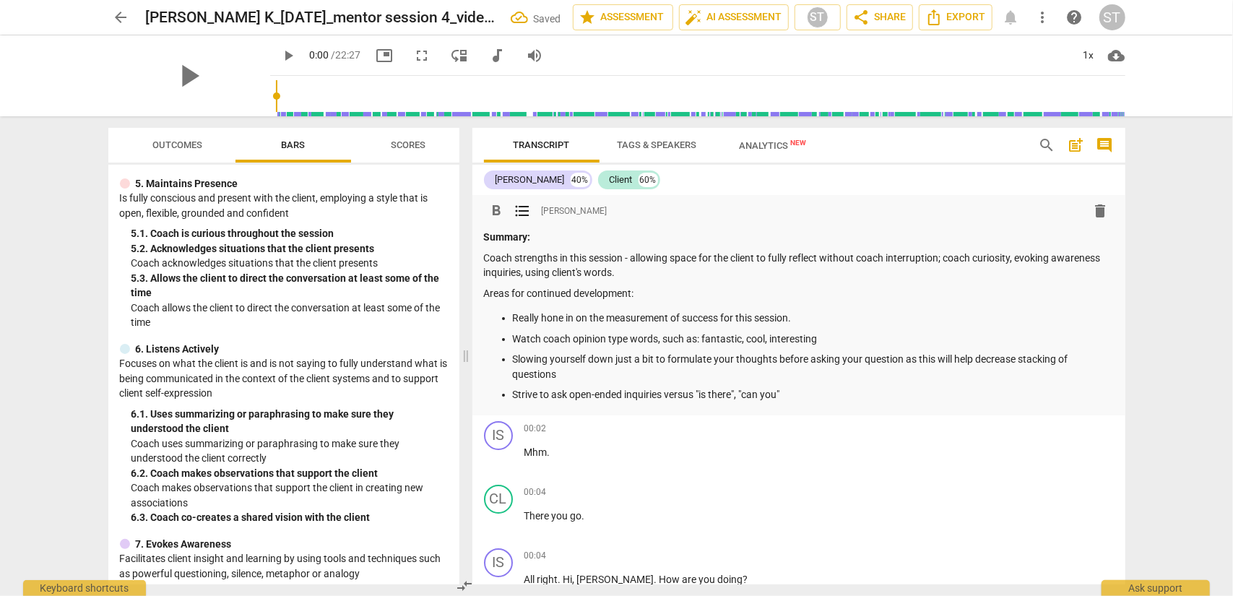
click at [795, 391] on p "Strive to ask open-ended inquiries versus "is there", "can you"" at bounding box center [813, 394] width 601 height 15
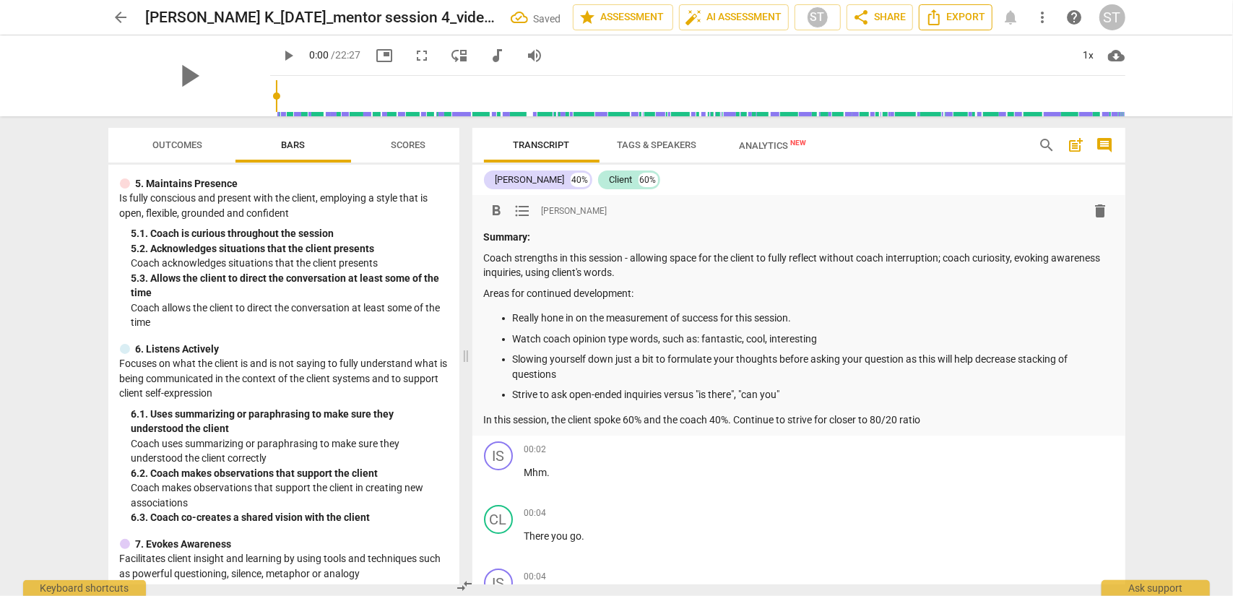
click at [924, 20] on span "Export" at bounding box center [956, 17] width 61 height 17
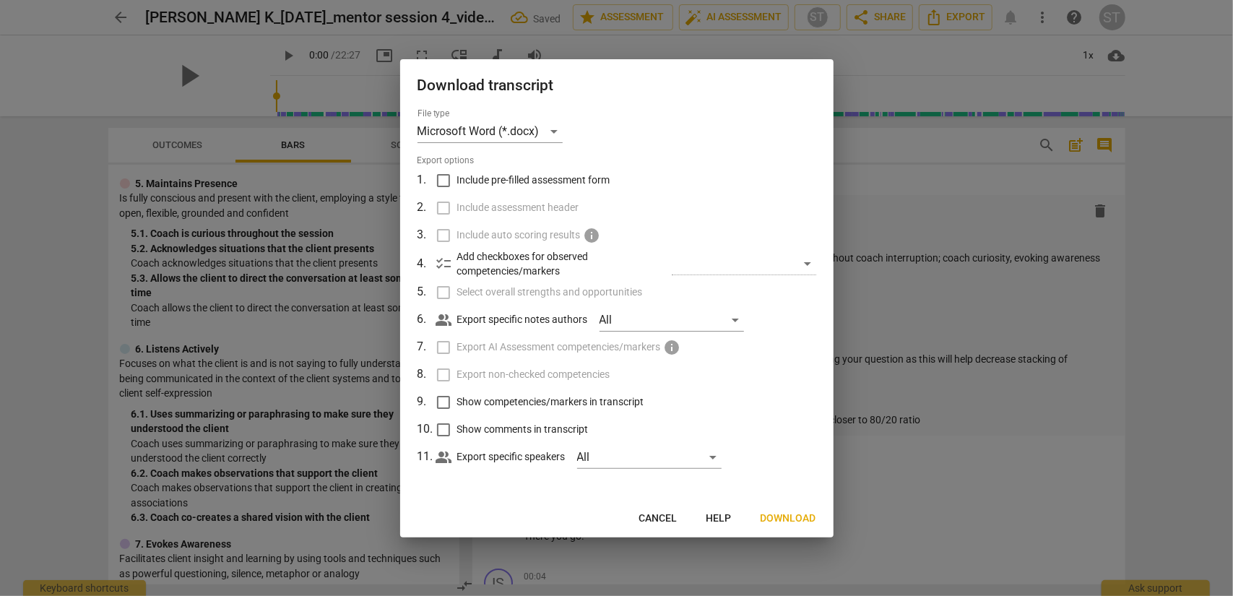
click at [535, 183] on span "Include pre-filled assessment form" at bounding box center [533, 180] width 153 height 15
click at [457, 183] on input "Include pre-filled assessment form" at bounding box center [443, 180] width 27 height 27
click at [525, 207] on span "Include assessment header" at bounding box center [518, 207] width 122 height 15
click at [457, 207] on input "Include assessment header" at bounding box center [443, 207] width 27 height 27
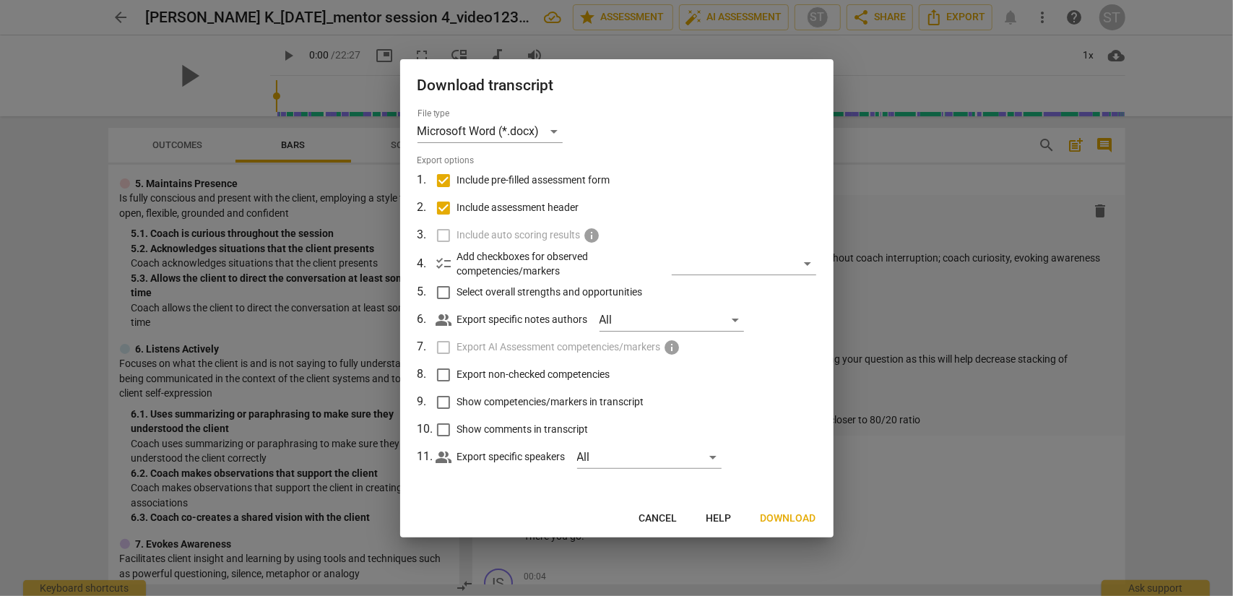
click at [512, 293] on span "Select overall strengths and opportunities" at bounding box center [550, 292] width 186 height 15
click at [457, 293] on input "Select overall strengths and opportunities" at bounding box center [443, 292] width 27 height 27
click at [509, 371] on span "Export non-checked competencies" at bounding box center [533, 374] width 153 height 15
click at [457, 371] on input "Export non-checked competencies" at bounding box center [443, 374] width 27 height 27
click at [510, 397] on span "Show competencies/markers in transcript" at bounding box center [550, 402] width 187 height 15
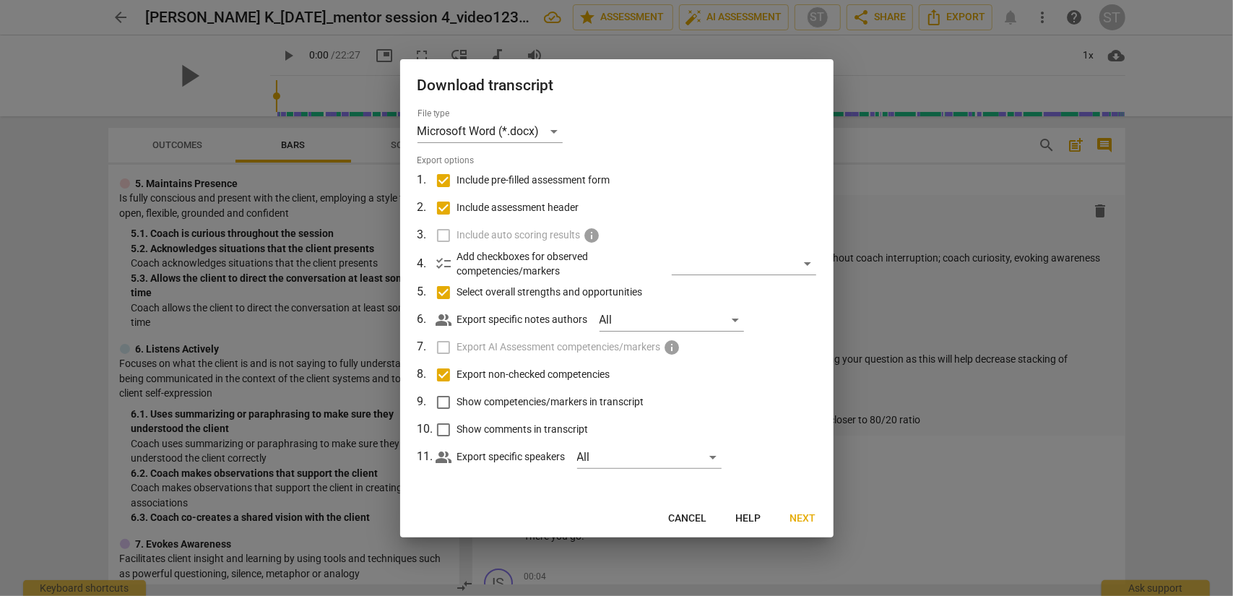
click at [457, 397] on input "Show competencies/markers in transcript" at bounding box center [443, 402] width 27 height 27
drag, startPoint x: 512, startPoint y: 424, endPoint x: 744, endPoint y: 488, distance: 240.5
click at [516, 424] on span "Show comments in transcript" at bounding box center [523, 429] width 132 height 15
click at [568, 431] on span "Show comments in transcript" at bounding box center [523, 429] width 132 height 15
click at [457, 431] on input "Show comments in transcript" at bounding box center [443, 429] width 27 height 27
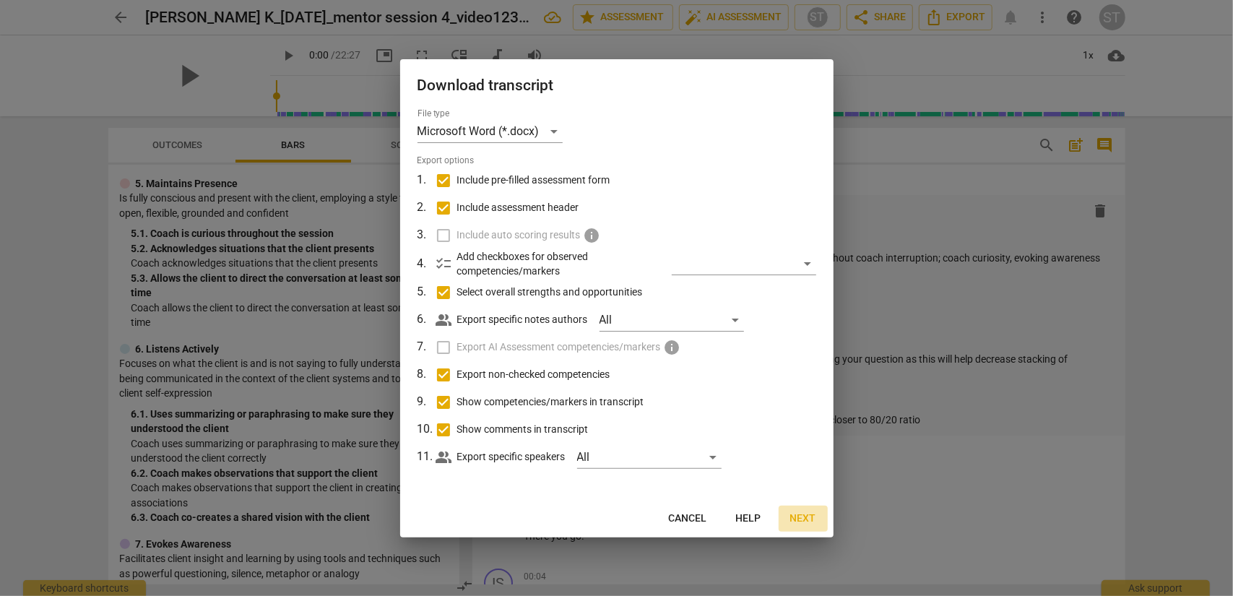
click at [796, 480] on span "Next" at bounding box center [803, 519] width 26 height 14
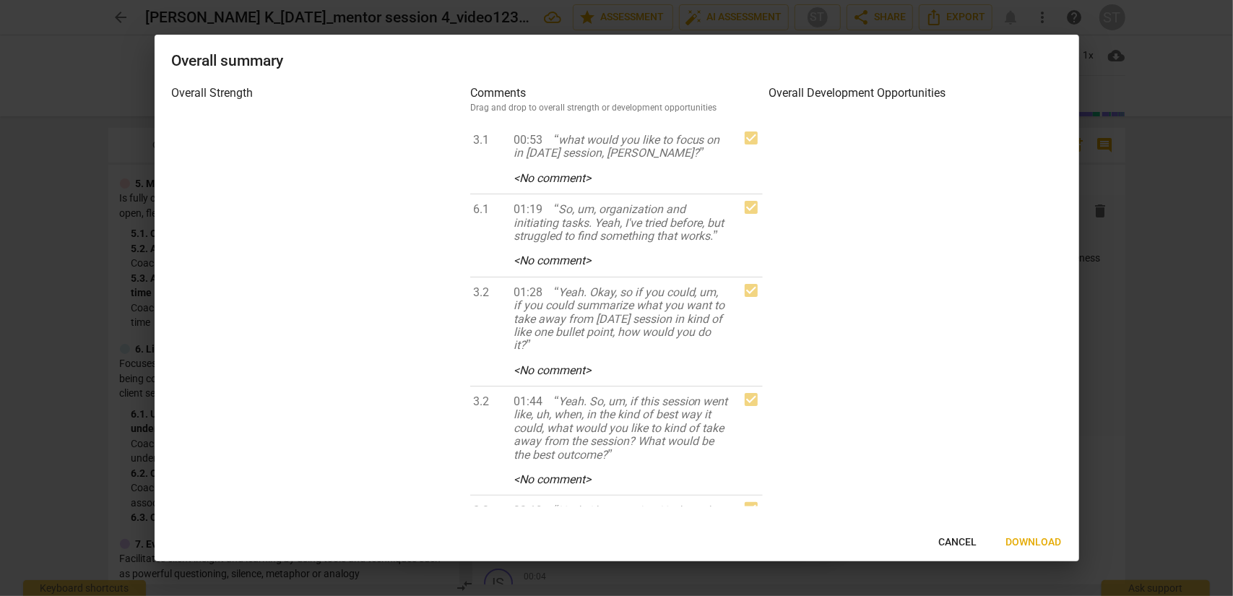
click at [924, 480] on span "Download" at bounding box center [1035, 542] width 56 height 14
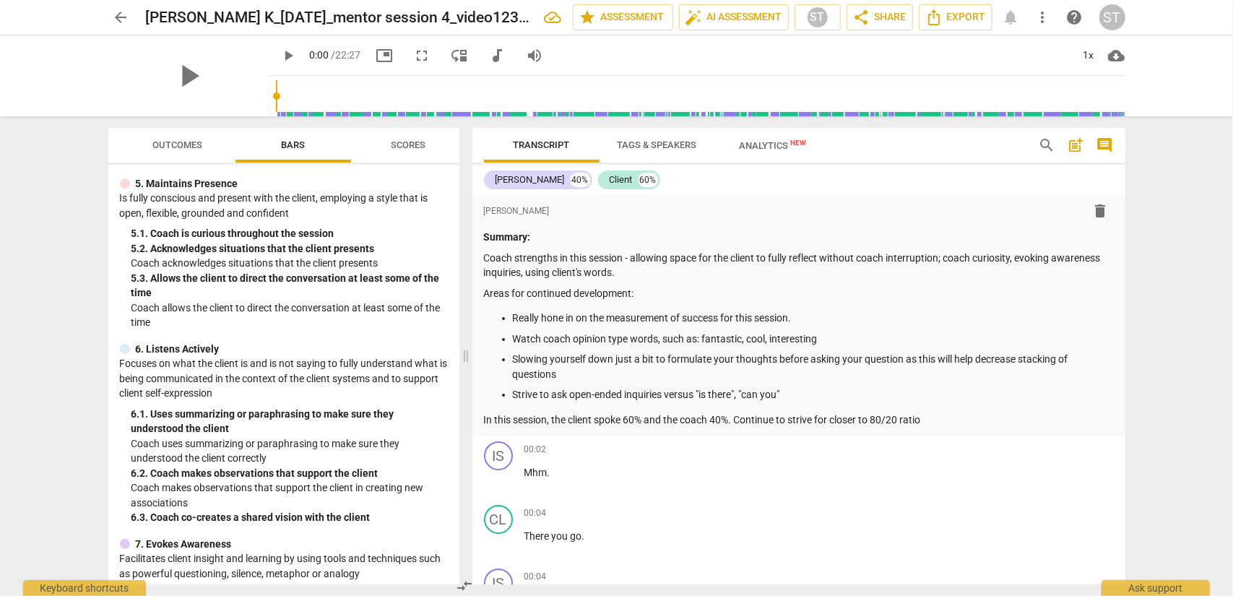
click at [115, 18] on span "arrow_back" at bounding box center [121, 17] width 17 height 17
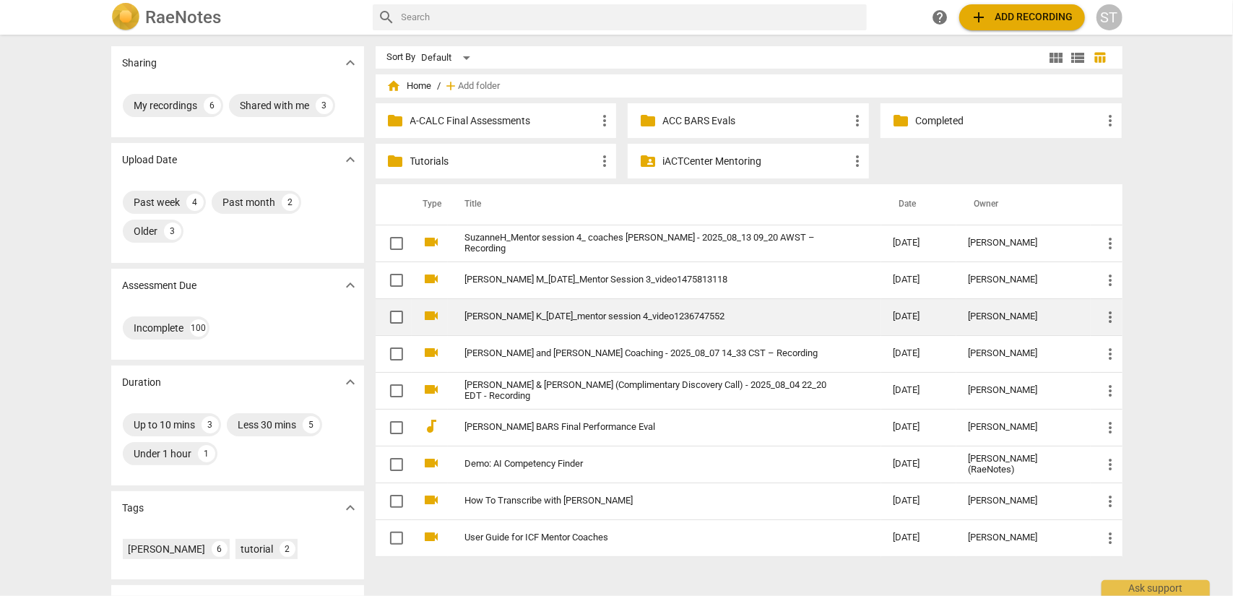
click at [924, 314] on span "more_vert" at bounding box center [1111, 317] width 17 height 17
click at [924, 314] on li "Move" at bounding box center [1127, 316] width 55 height 35
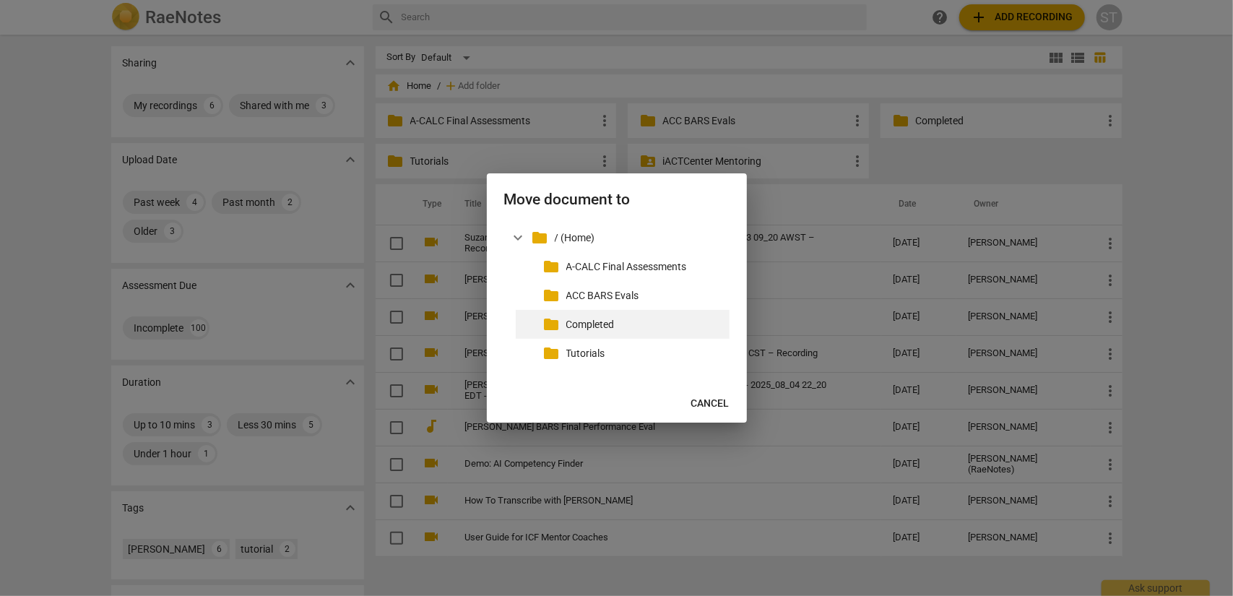
click at [568, 333] on div "folder Completed" at bounding box center [623, 324] width 214 height 29
click at [588, 324] on p "Completed" at bounding box center [645, 324] width 158 height 15
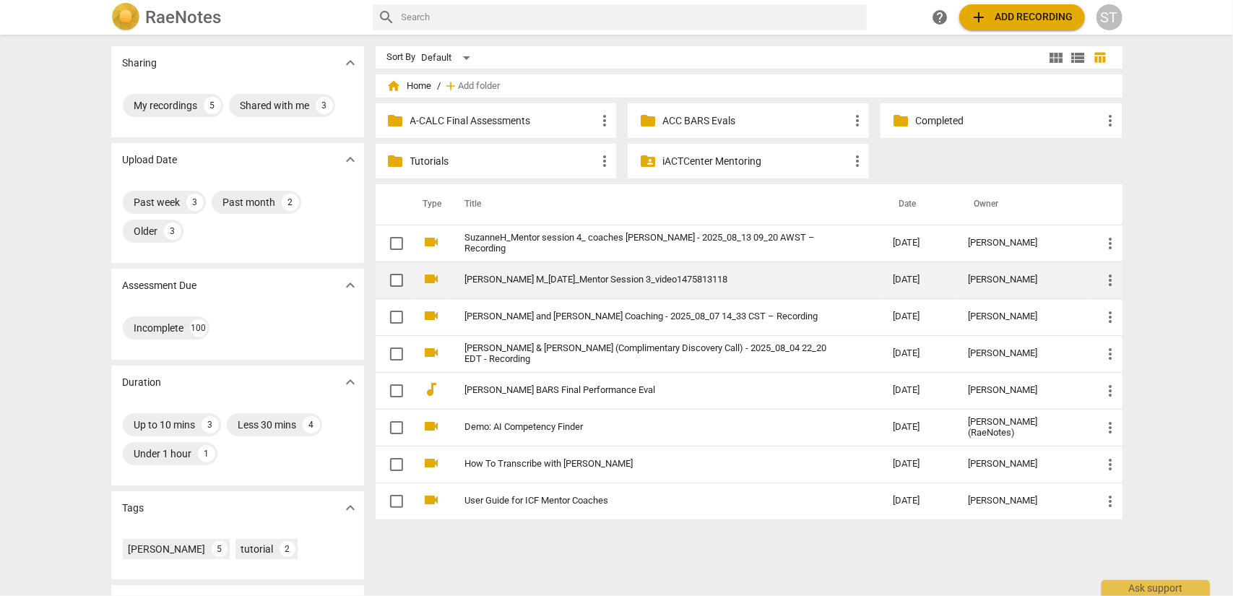
click at [590, 275] on link "[PERSON_NAME] M_[DATE]_Mentor Session 3_video1475813118" at bounding box center [653, 280] width 376 height 11
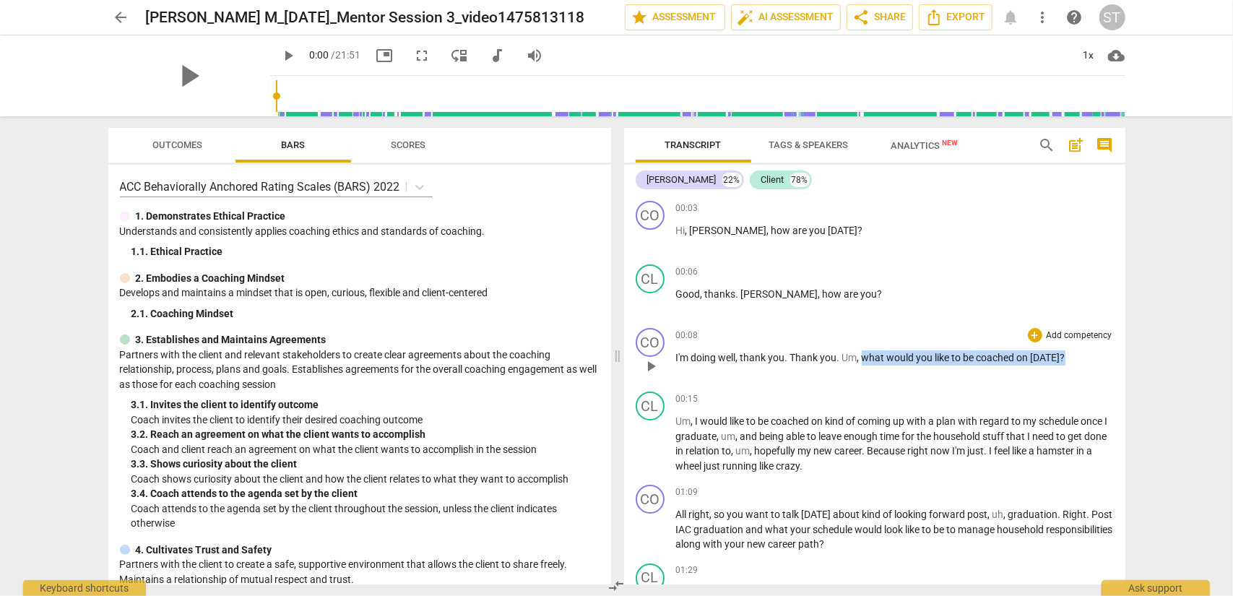
drag, startPoint x: 861, startPoint y: 353, endPoint x: 1070, endPoint y: 353, distance: 208.8
click at [924, 356] on p "I'm doing well , thank you . Thank you . Um , what would you like to be coached…" at bounding box center [895, 357] width 438 height 15
click at [924, 340] on div "+" at bounding box center [1075, 339] width 14 height 14
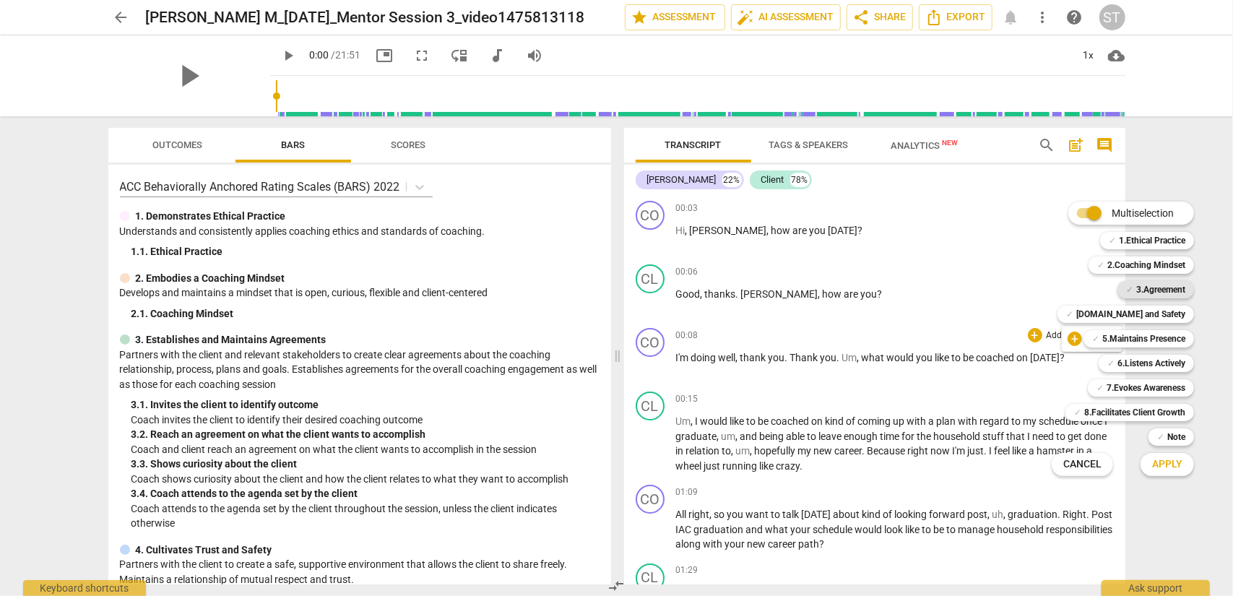
click at [924, 285] on b "3.Agreement" at bounding box center [1161, 289] width 49 height 17
click at [924, 457] on span "Apply" at bounding box center [1167, 464] width 30 height 14
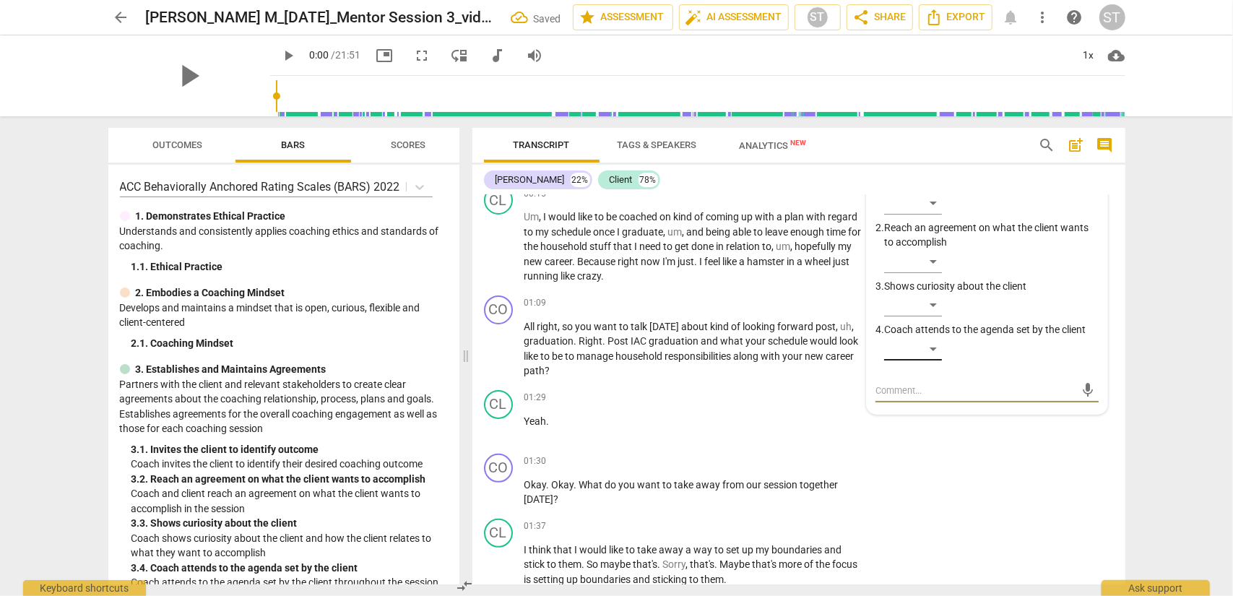
scroll to position [135, 0]
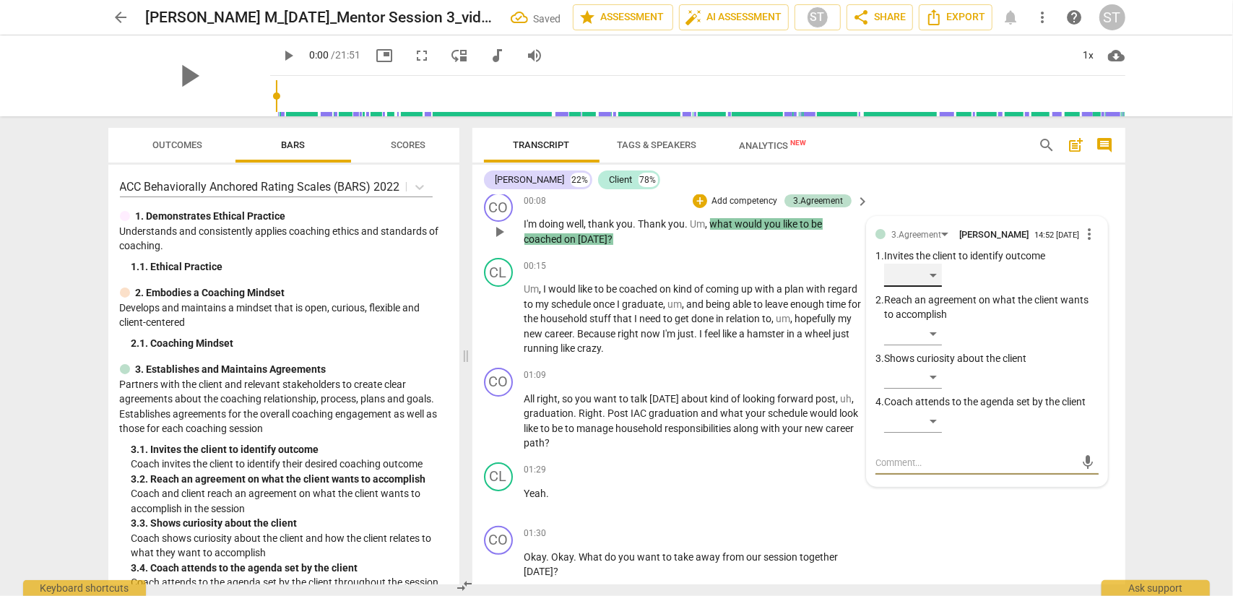
click at [924, 275] on div "​" at bounding box center [913, 275] width 58 height 23
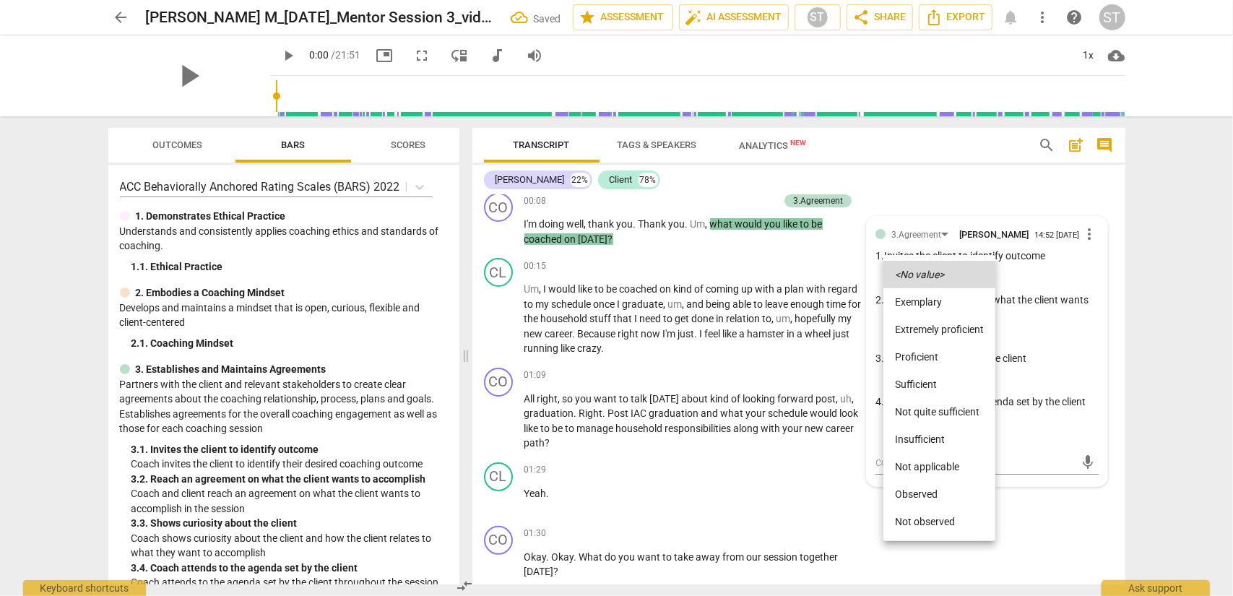
click at [924, 356] on li "Proficient" at bounding box center [940, 356] width 112 height 27
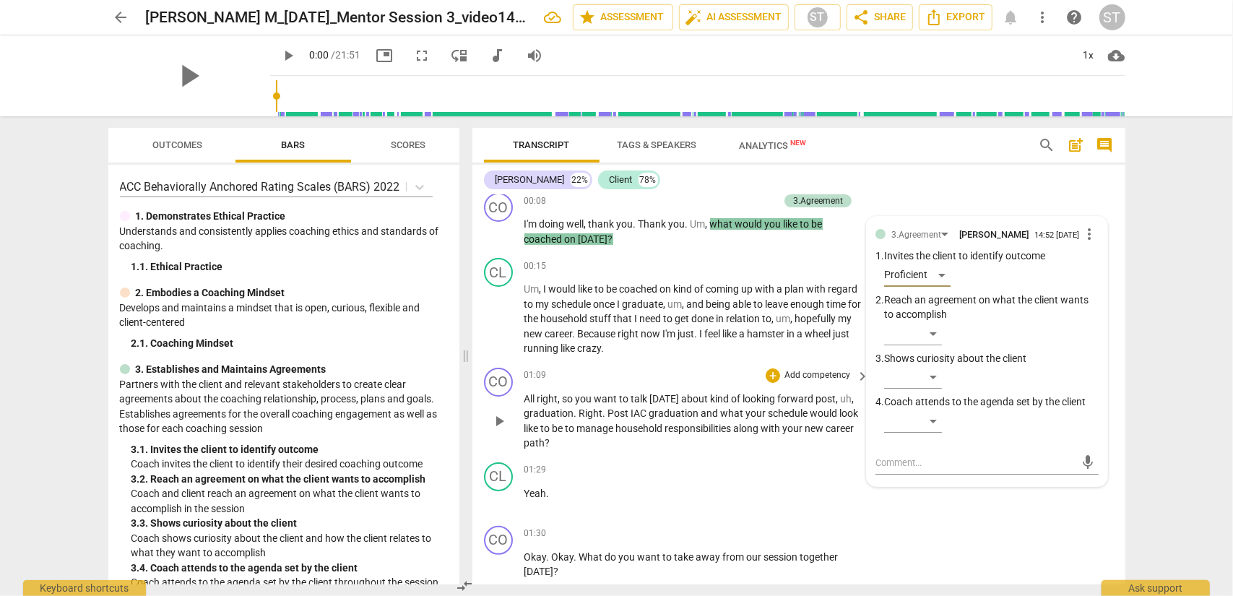
click at [812, 374] on p "Add competency" at bounding box center [817, 375] width 69 height 13
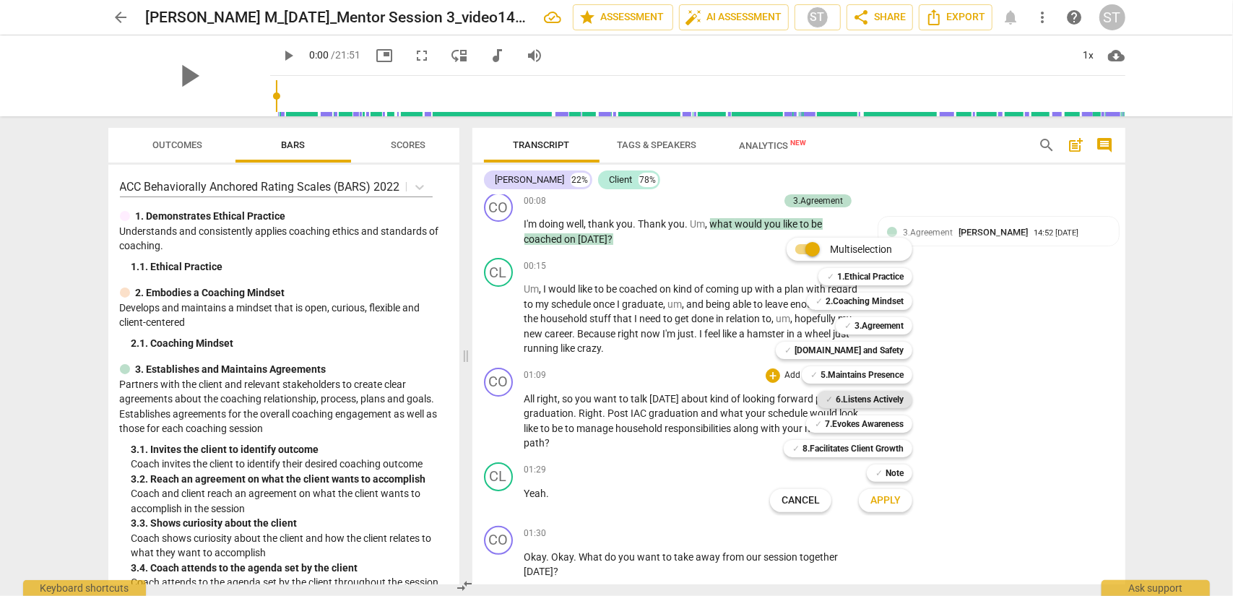
click at [855, 398] on b "6.Listens Actively" at bounding box center [870, 399] width 68 height 17
click at [886, 480] on span "Apply" at bounding box center [886, 501] width 30 height 14
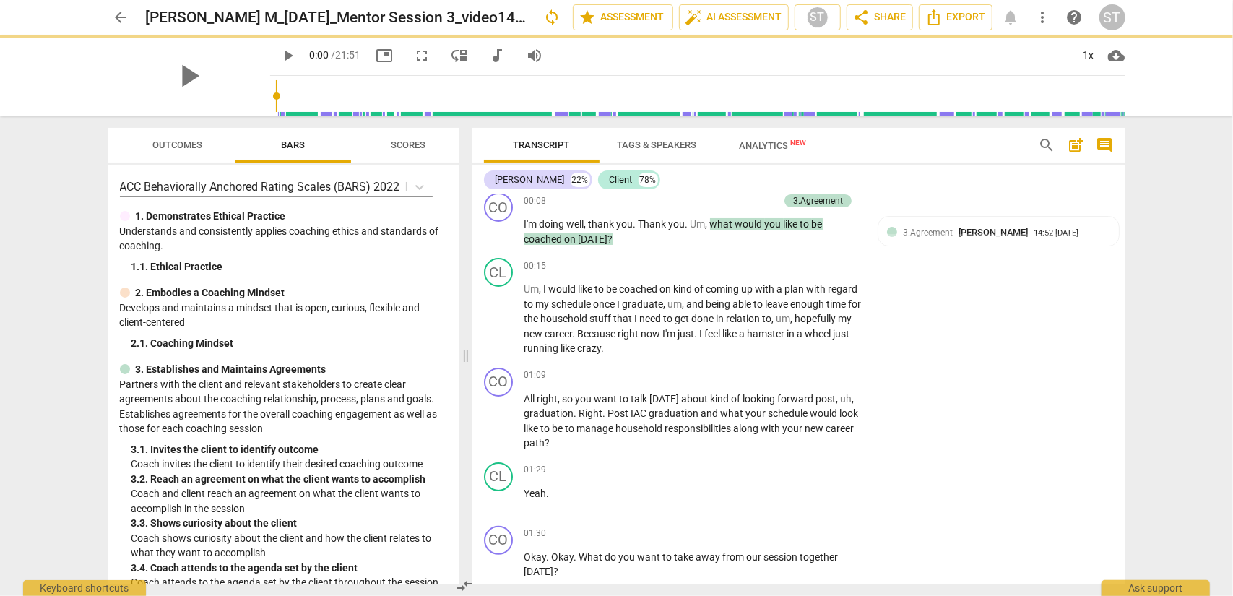
scroll to position [373, 0]
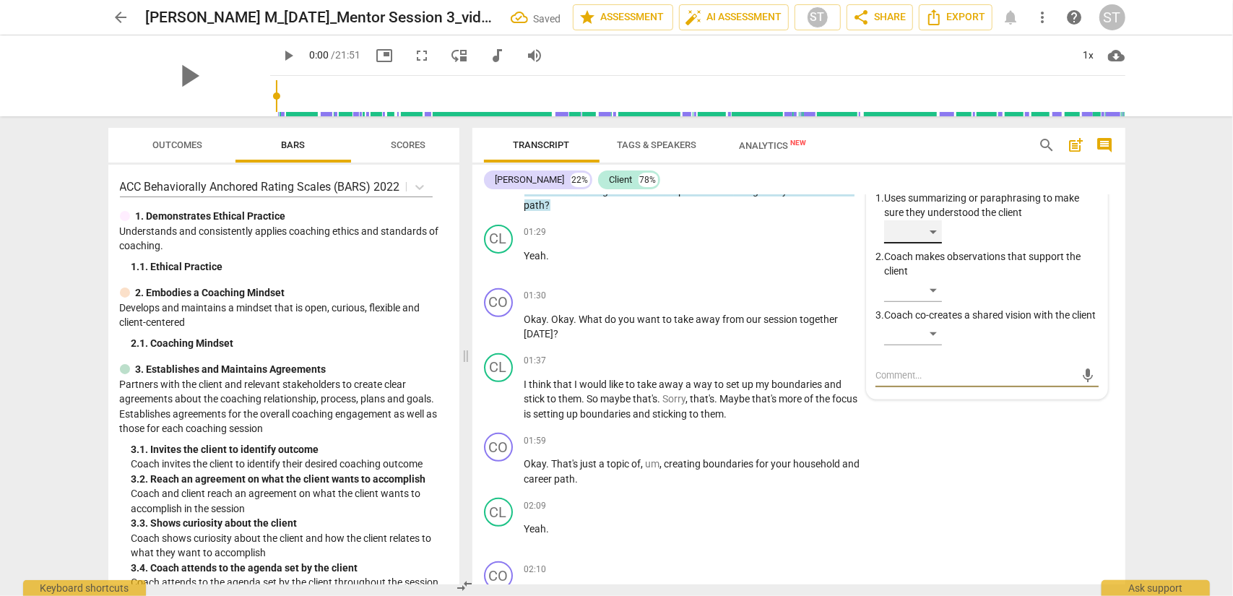
click at [924, 234] on div "​" at bounding box center [913, 231] width 58 height 23
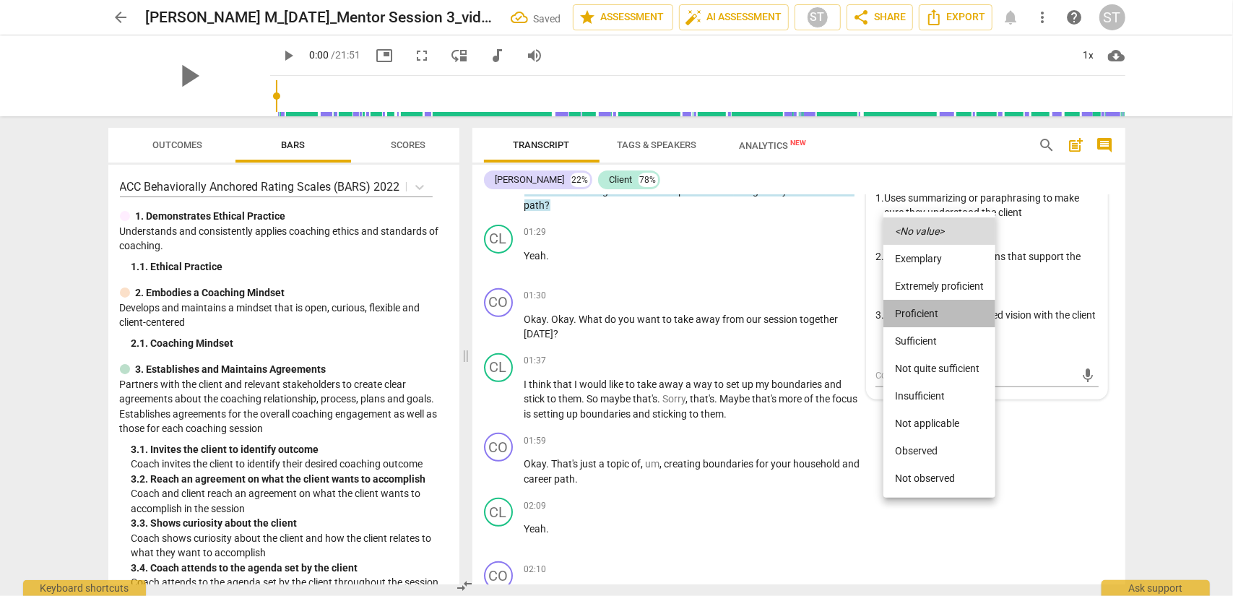
click at [924, 309] on li "Proficient" at bounding box center [940, 313] width 112 height 27
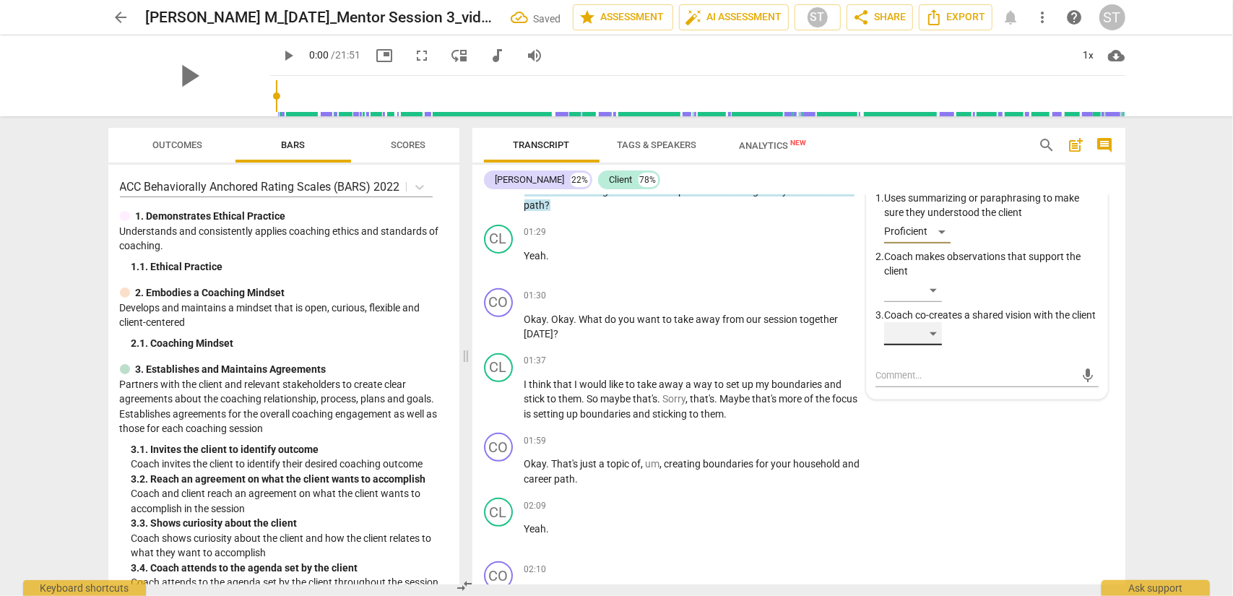
click at [924, 345] on div "​" at bounding box center [913, 333] width 58 height 23
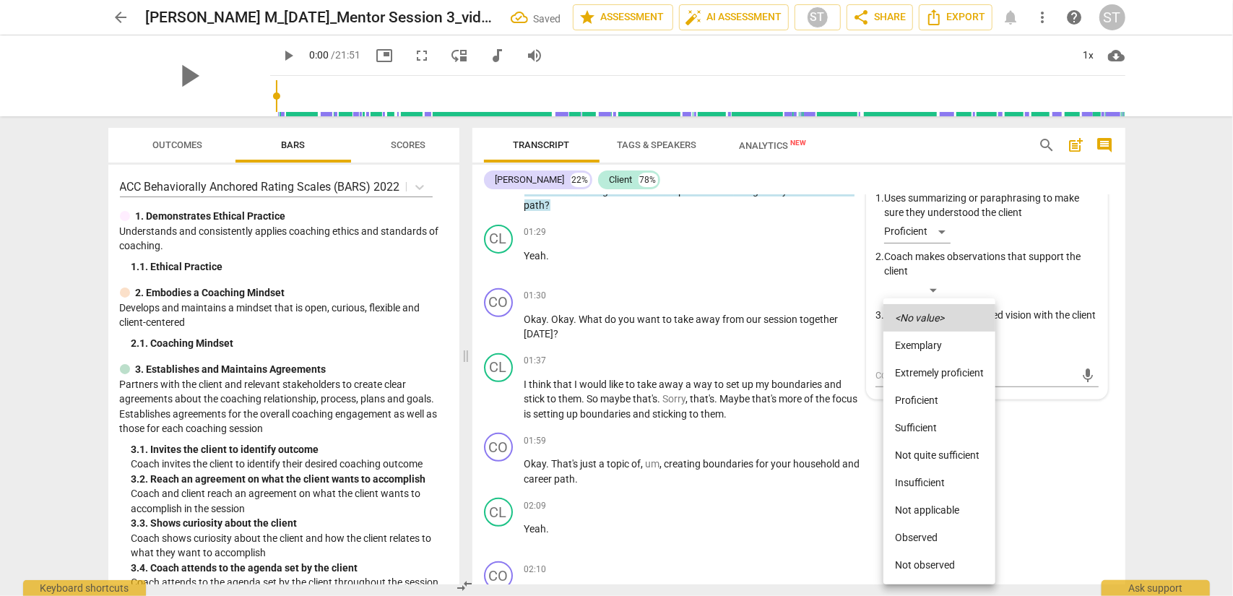
click at [921, 400] on li "Proficient" at bounding box center [940, 400] width 112 height 27
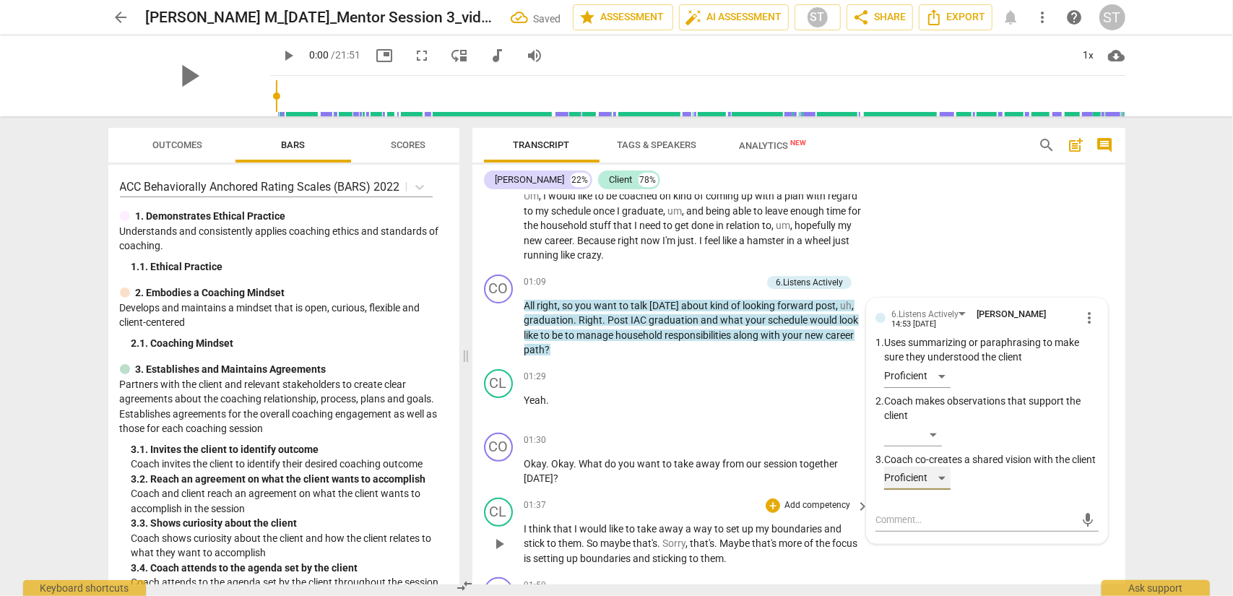
scroll to position [301, 0]
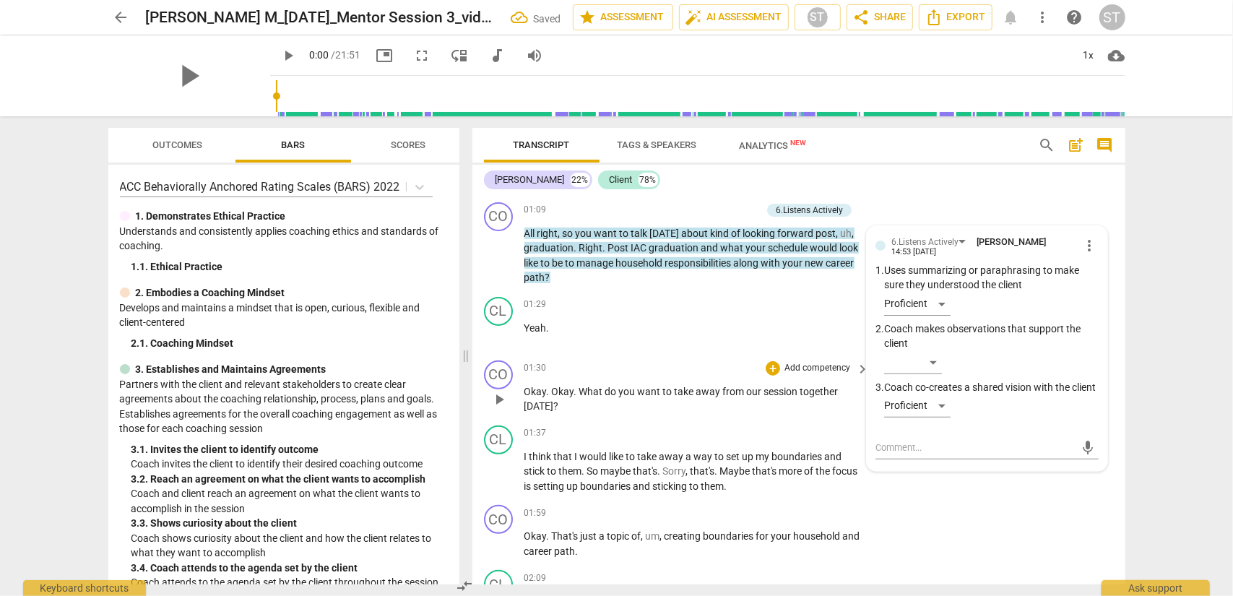
click at [821, 371] on p "Add competency" at bounding box center [817, 368] width 69 height 13
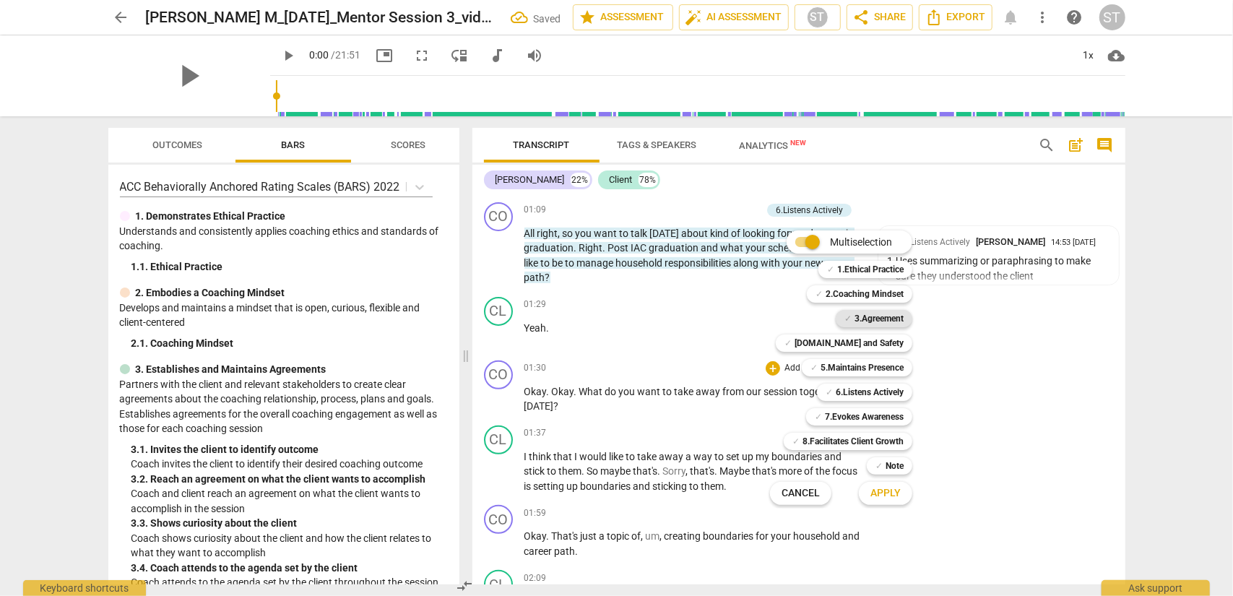
click at [859, 319] on b "3.Agreement" at bounding box center [879, 318] width 49 height 17
click at [876, 480] on span "Apply" at bounding box center [886, 493] width 30 height 14
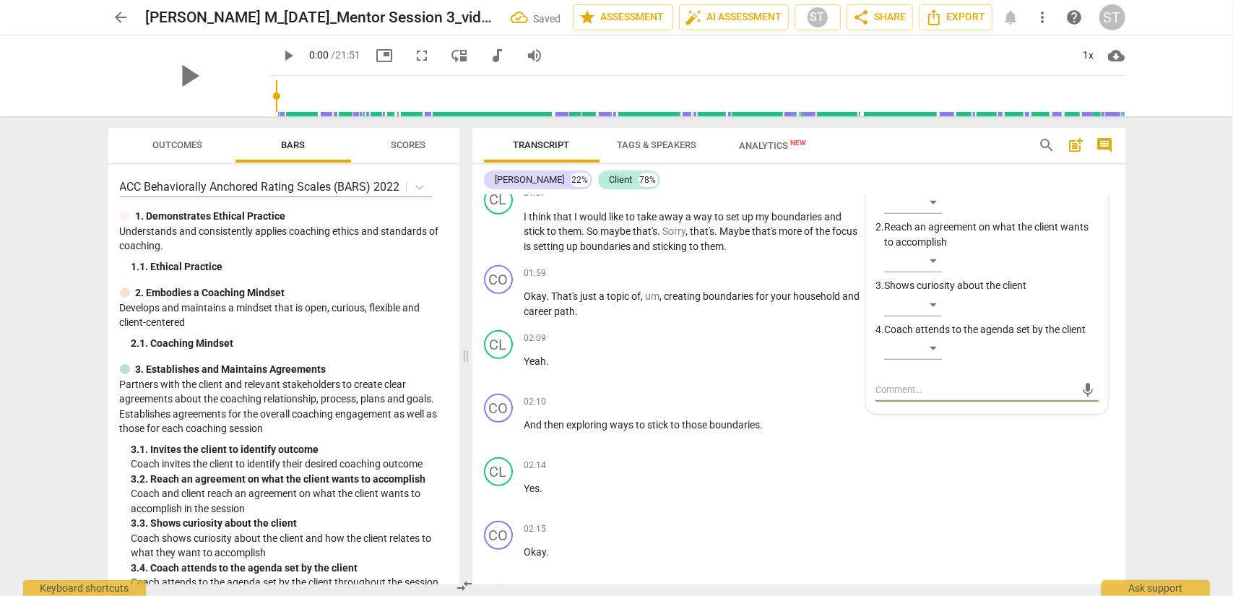
scroll to position [468, 0]
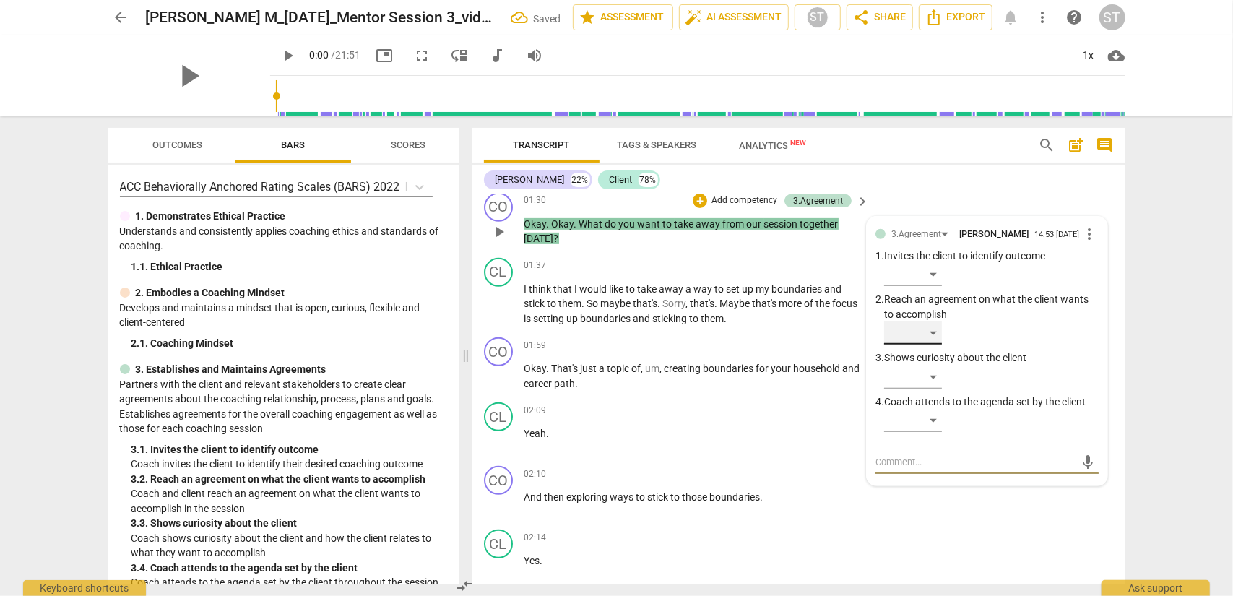
click at [924, 333] on div "​" at bounding box center [913, 333] width 58 height 23
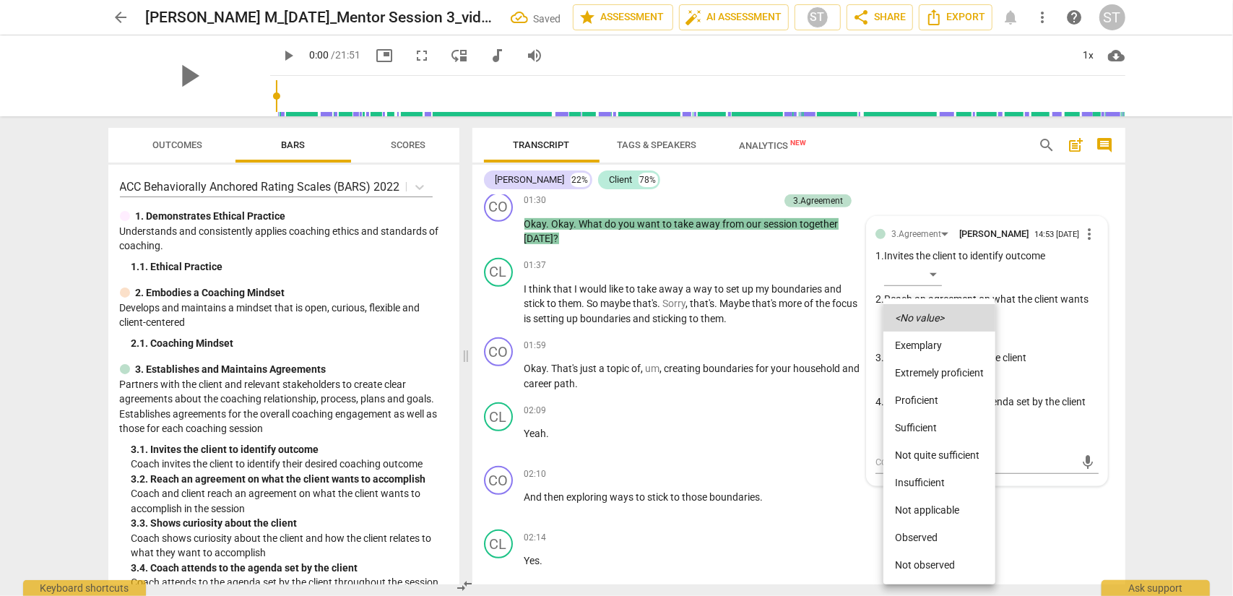
click at [924, 395] on li "Proficient" at bounding box center [940, 400] width 112 height 27
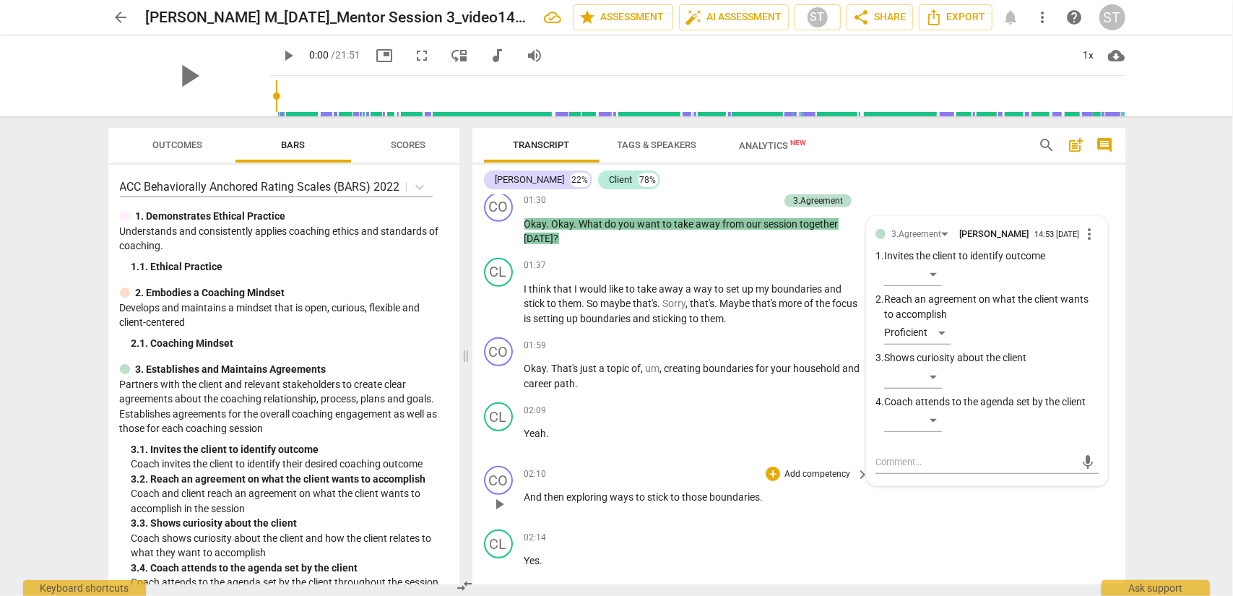
click at [829, 472] on p "Add competency" at bounding box center [817, 474] width 69 height 13
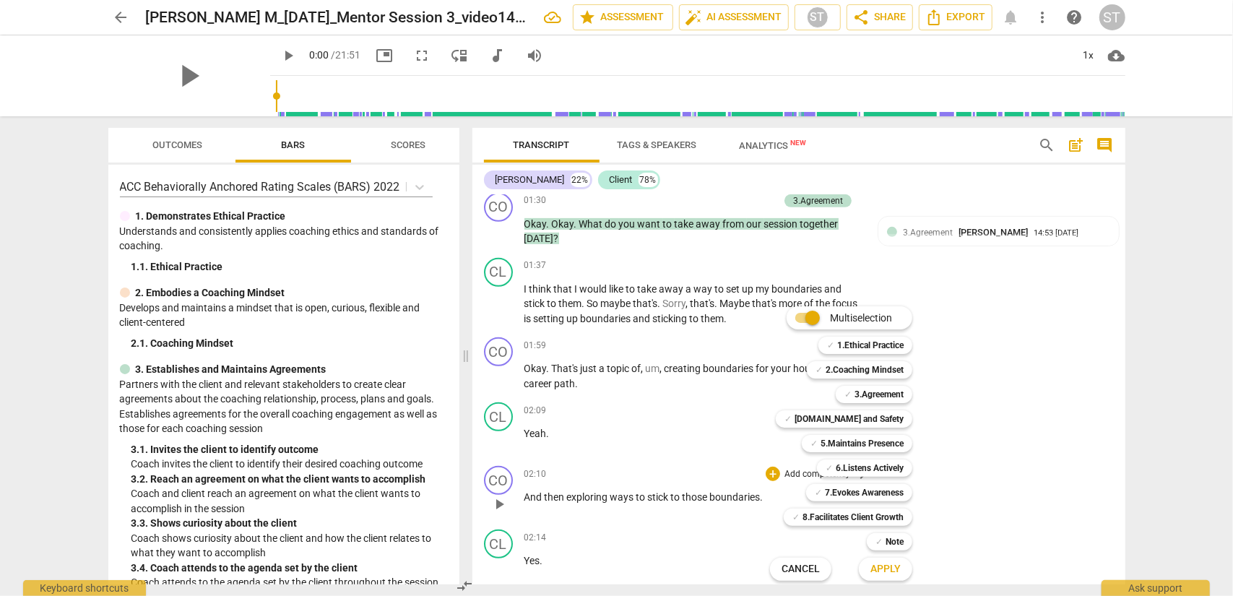
click at [829, 472] on span "✓" at bounding box center [829, 468] width 7 height 17
drag, startPoint x: 866, startPoint y: 574, endPoint x: 876, endPoint y: 566, distance: 13.3
click at [876, 480] on button "Apply" at bounding box center [885, 569] width 53 height 26
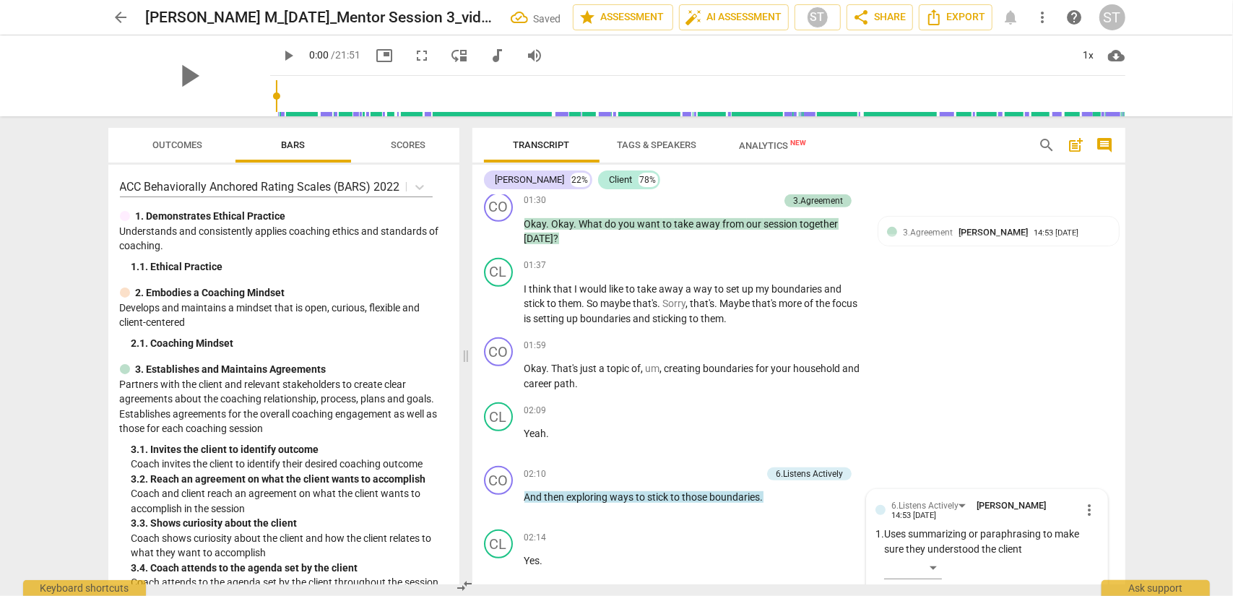
scroll to position [805, 0]
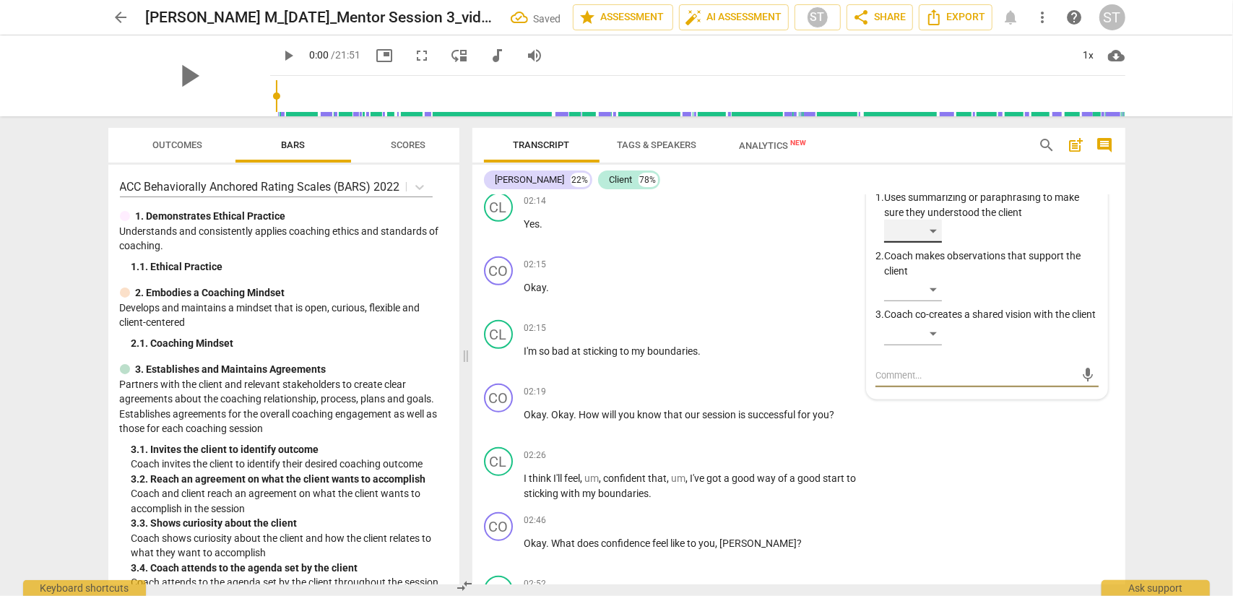
click at [924, 235] on div "​" at bounding box center [913, 231] width 58 height 23
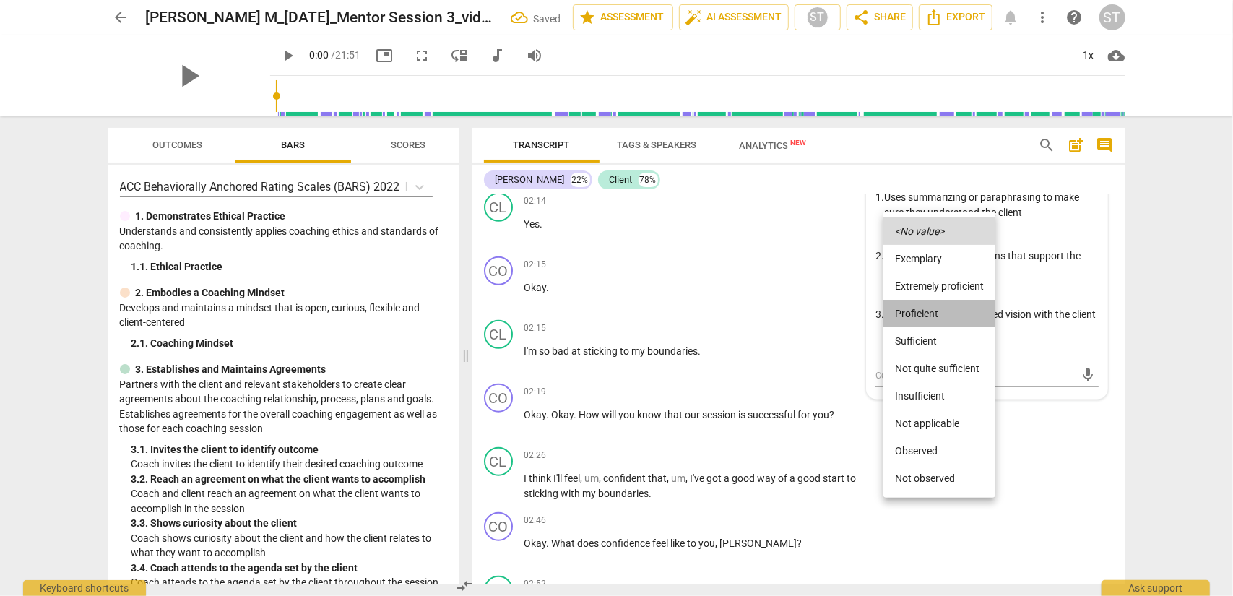
click at [924, 316] on li "Proficient" at bounding box center [940, 313] width 112 height 27
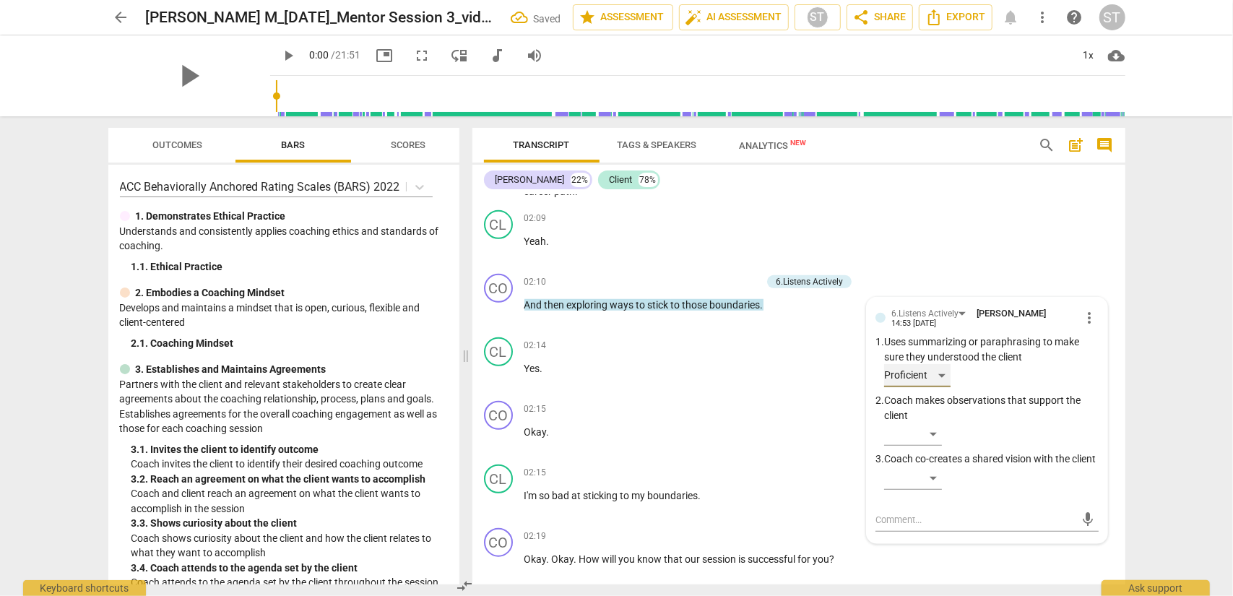
scroll to position [588, 0]
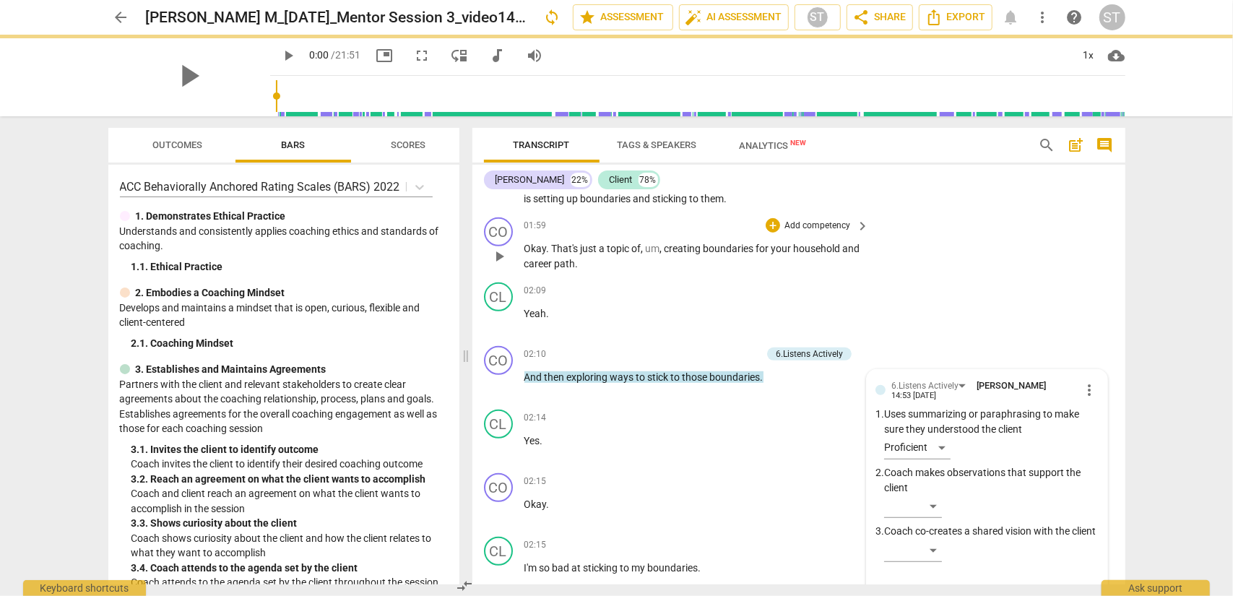
click at [806, 228] on p "Add competency" at bounding box center [817, 226] width 69 height 13
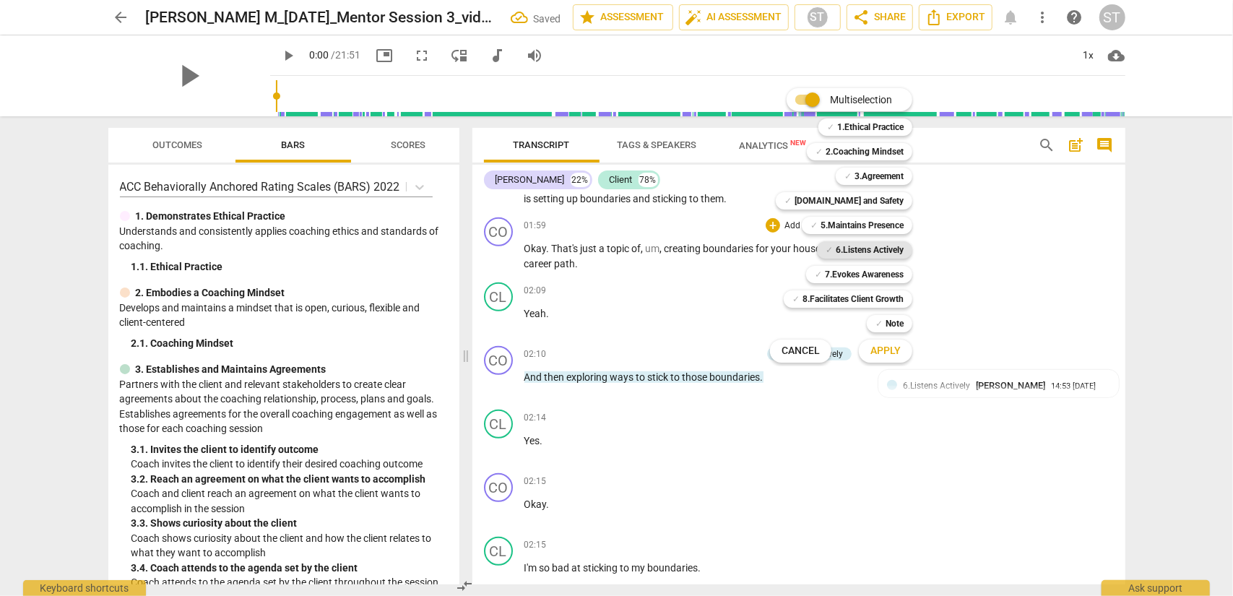
click at [848, 244] on b "6.Listens Actively" at bounding box center [870, 249] width 68 height 17
click at [871, 335] on div "✓ Note 9" at bounding box center [897, 323] width 73 height 25
click at [873, 346] on span "Apply" at bounding box center [886, 351] width 30 height 14
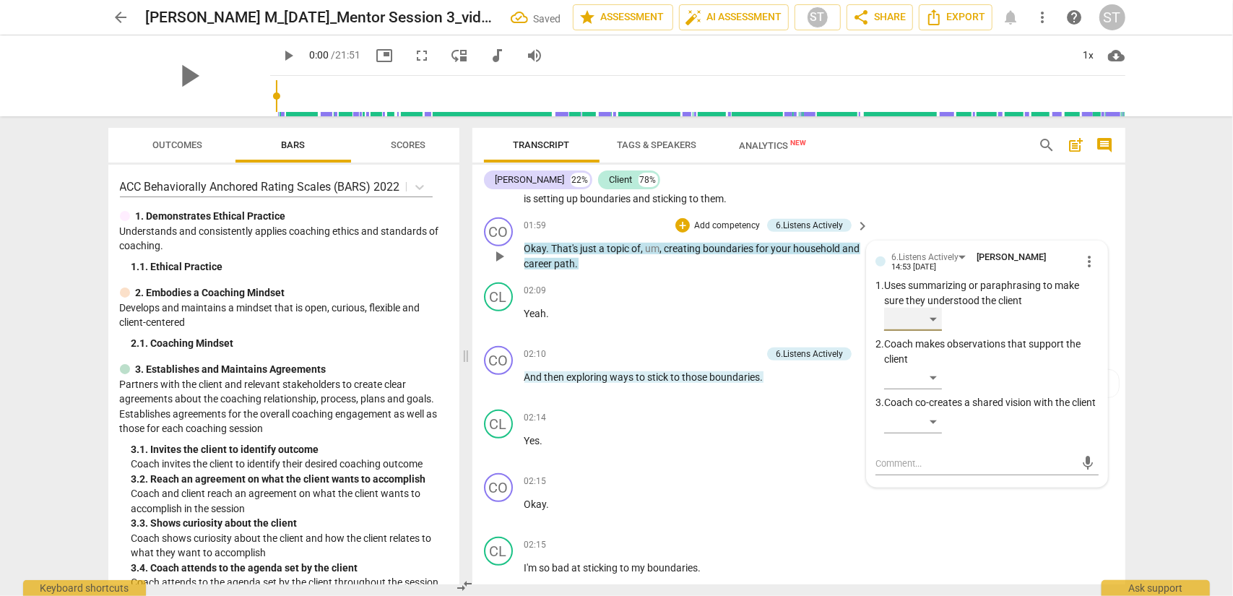
click at [924, 322] on div "​" at bounding box center [913, 319] width 58 height 23
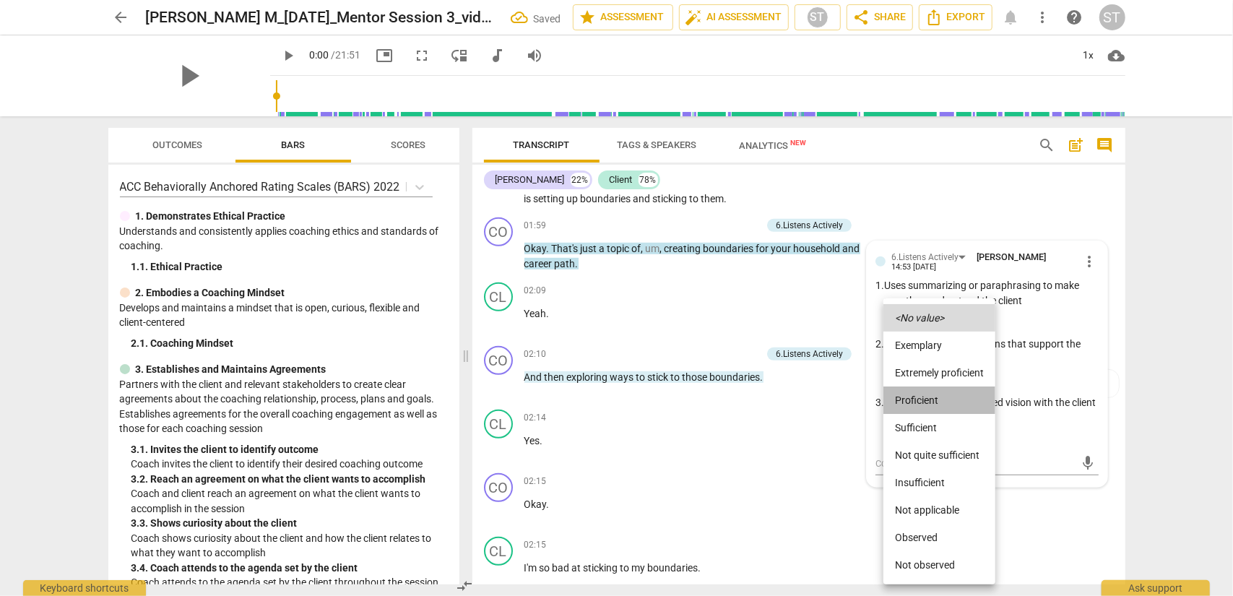
click at [924, 395] on li "Proficient" at bounding box center [940, 400] width 112 height 27
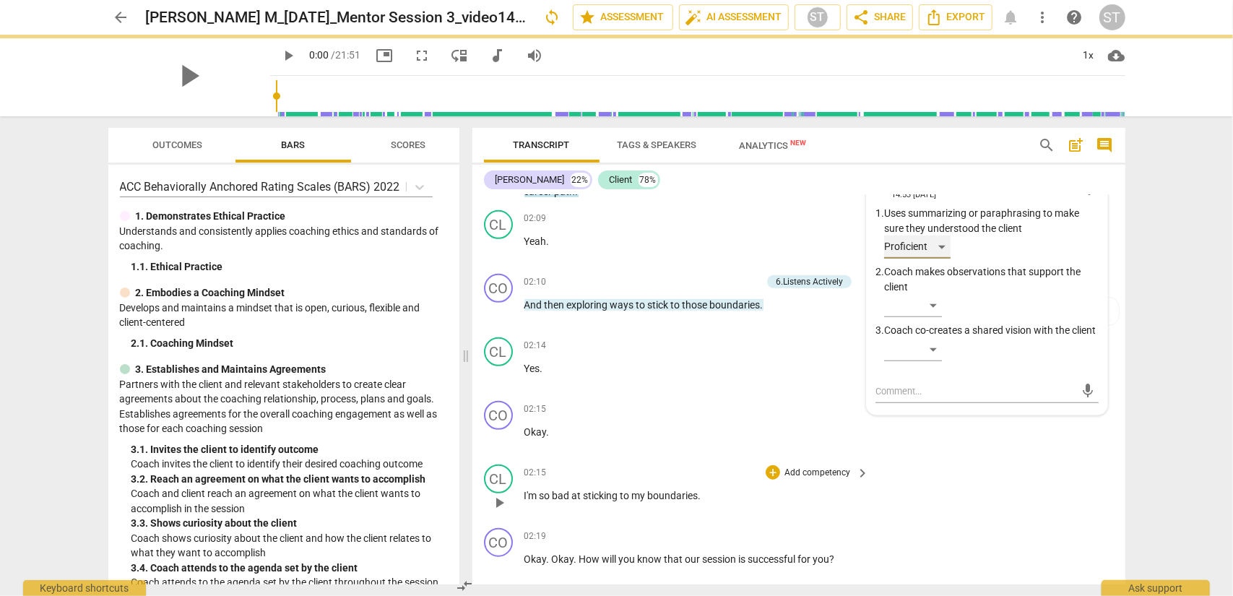
scroll to position [733, 0]
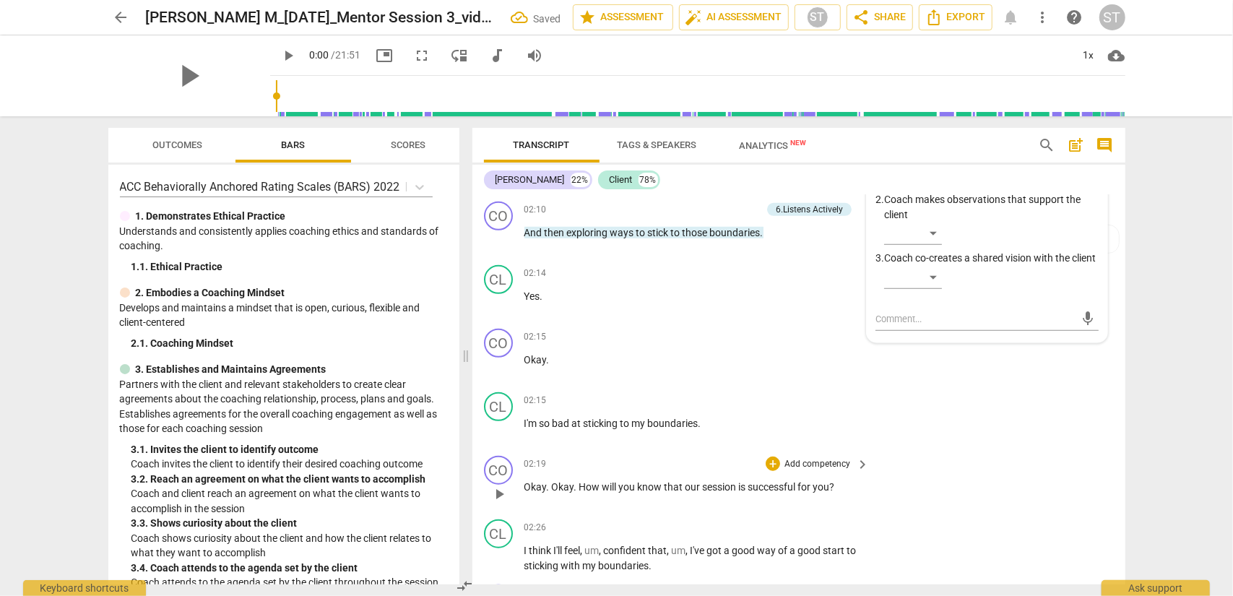
click at [833, 464] on p "Add competency" at bounding box center [817, 464] width 69 height 13
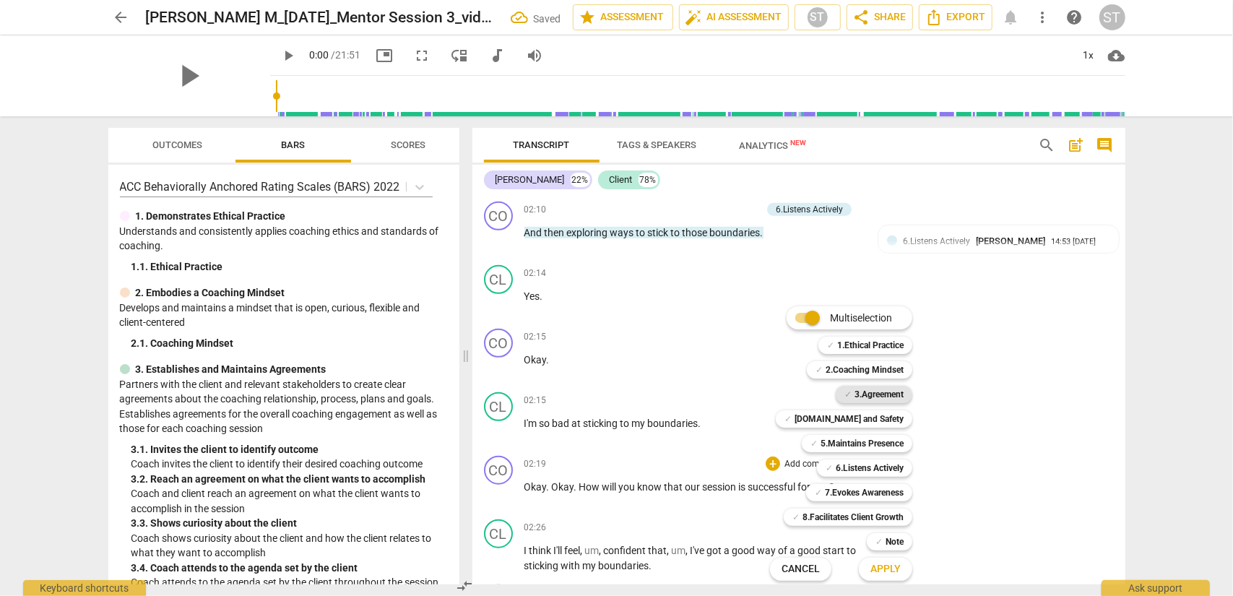
click at [861, 394] on b "3.Agreement" at bounding box center [879, 394] width 49 height 17
click at [865, 480] on button "Apply" at bounding box center [885, 569] width 53 height 26
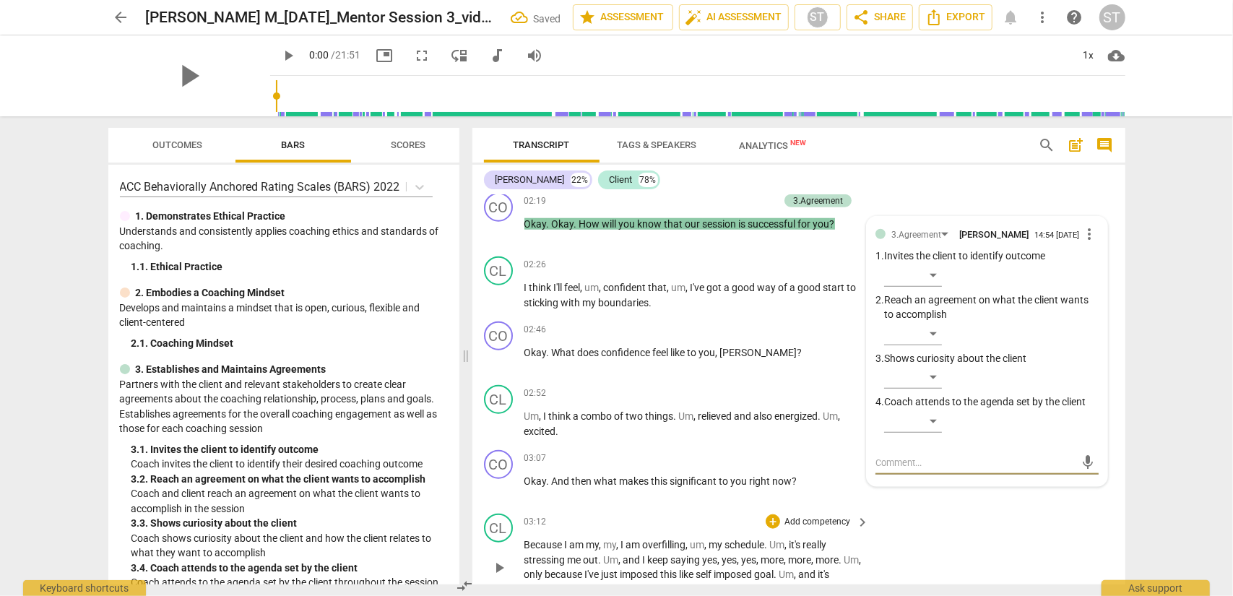
scroll to position [923, 0]
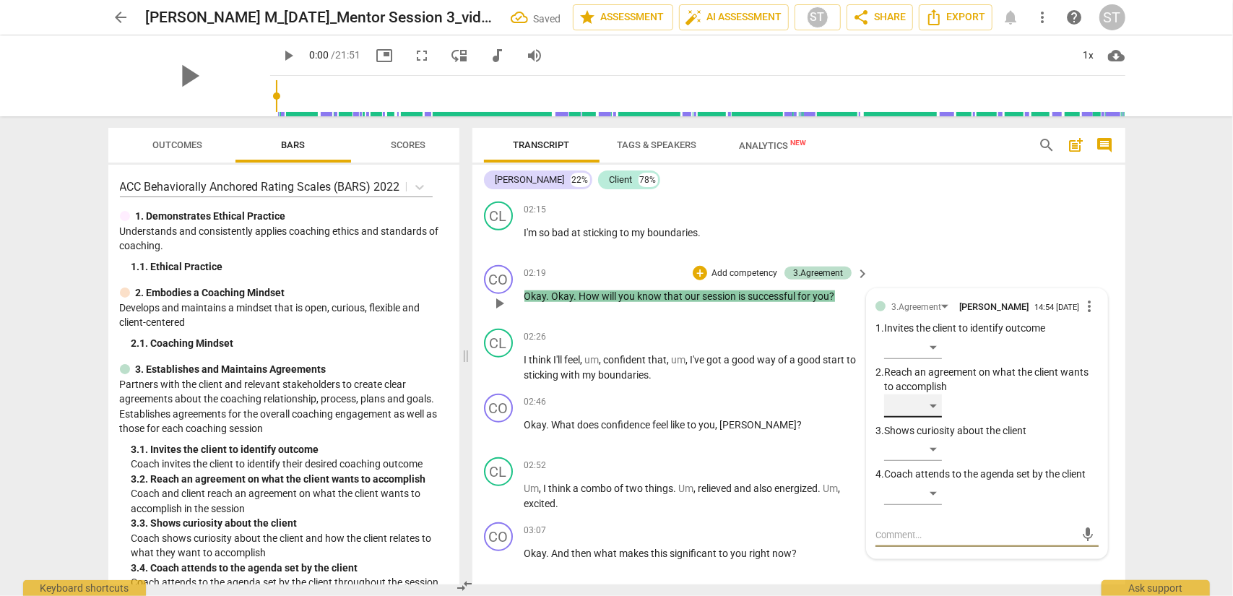
click at [924, 405] on div "​" at bounding box center [913, 406] width 58 height 23
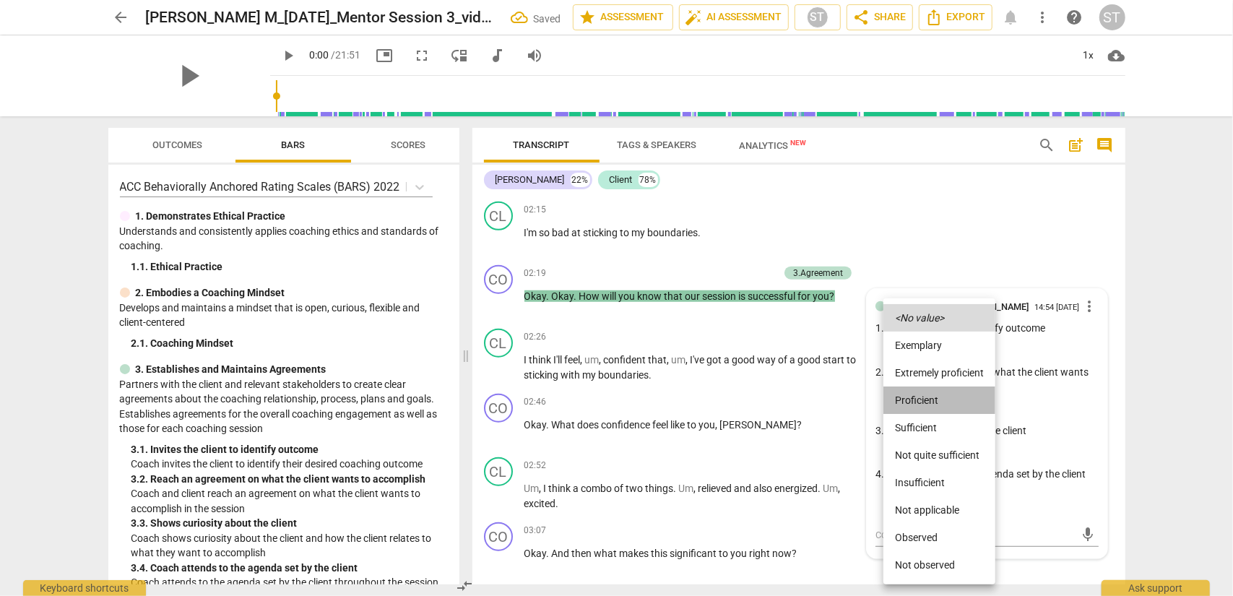
click at [924, 402] on li "Proficient" at bounding box center [940, 400] width 112 height 27
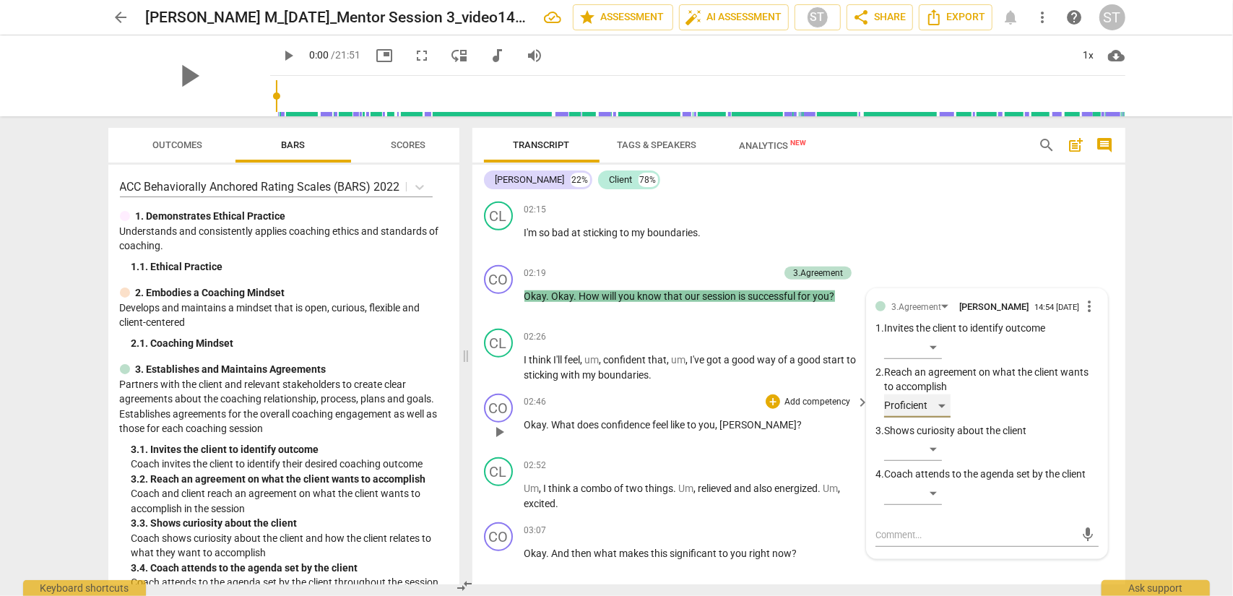
scroll to position [851, 0]
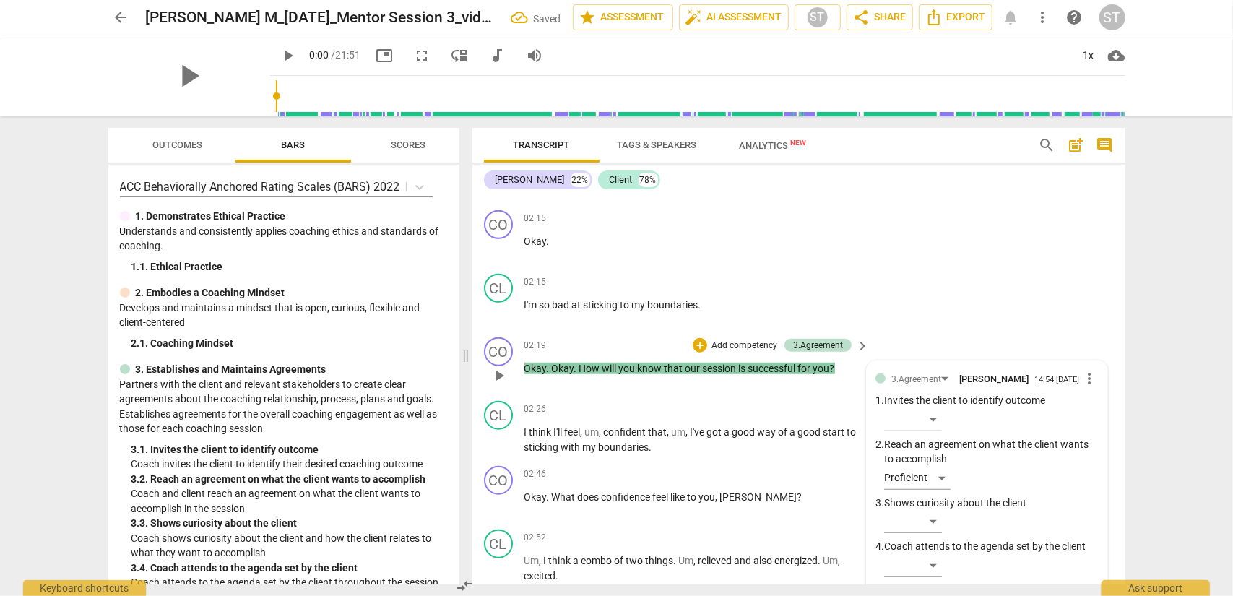
click at [748, 346] on p "Add competency" at bounding box center [744, 346] width 69 height 13
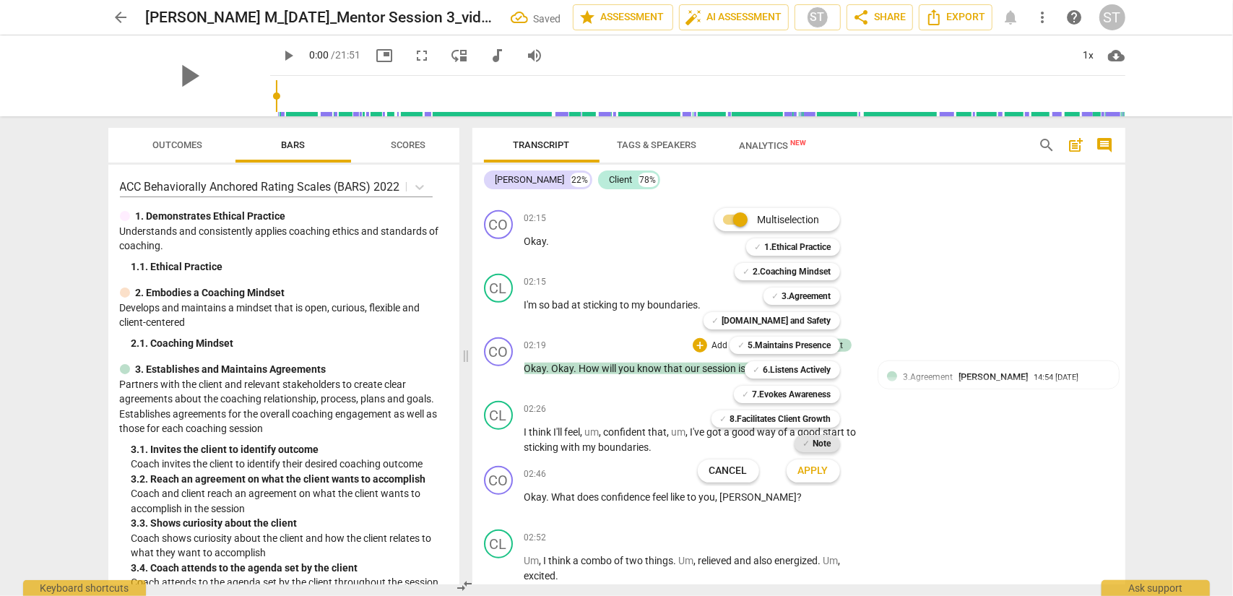
click at [831, 440] on b "Note" at bounding box center [823, 443] width 18 height 17
click at [819, 475] on span "Apply" at bounding box center [813, 471] width 30 height 14
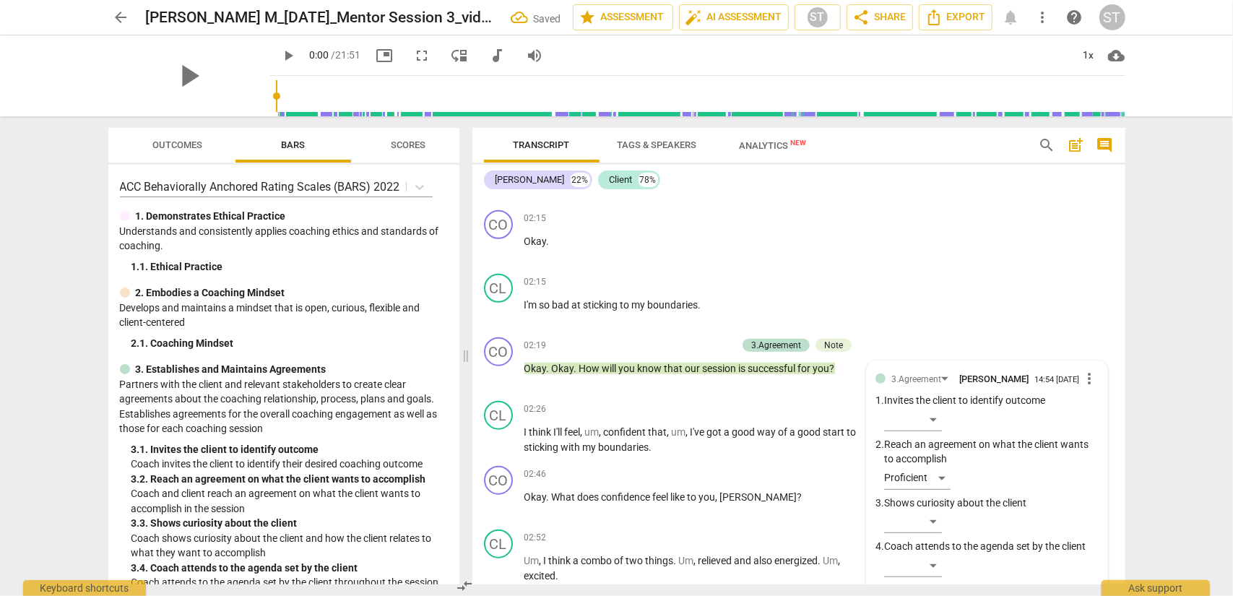
scroll to position [1068, 0]
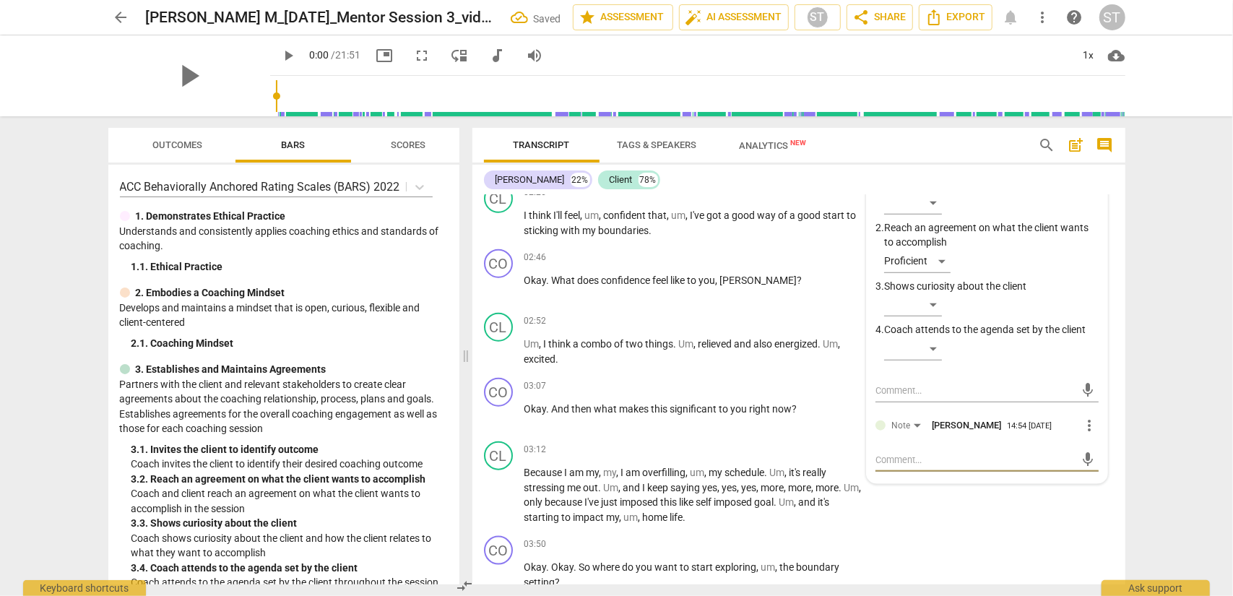
click at [905, 459] on textarea at bounding box center [976, 460] width 200 height 14
click at [924, 462] on span "send" at bounding box center [1088, 460] width 16 height 16
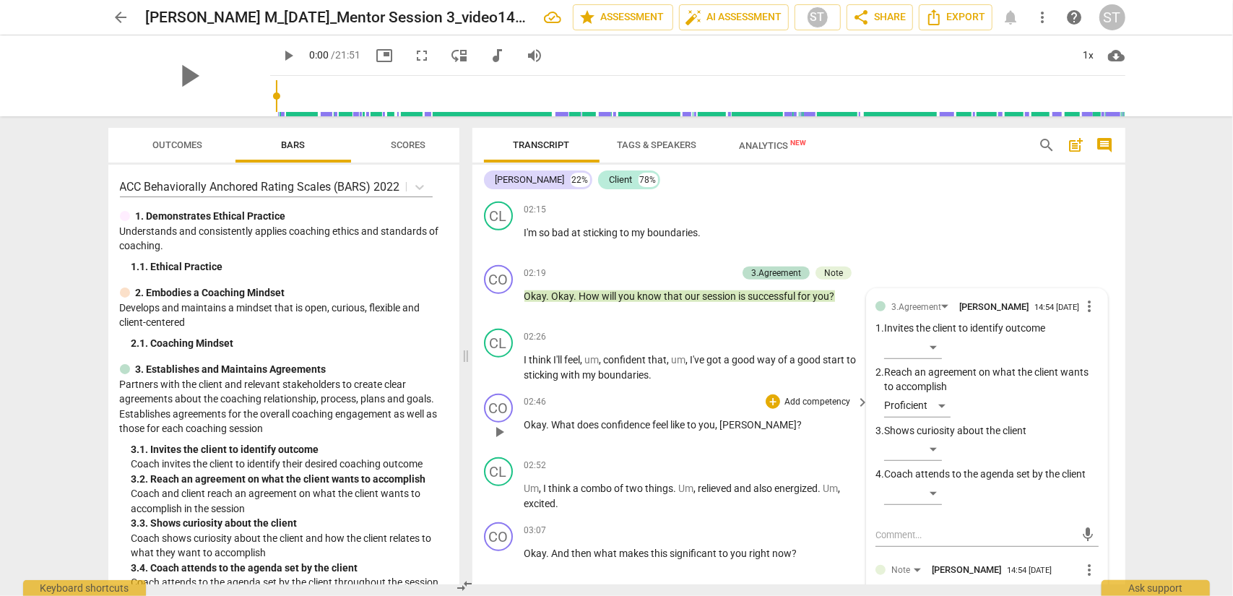
click at [807, 405] on p "Add competency" at bounding box center [817, 402] width 69 height 13
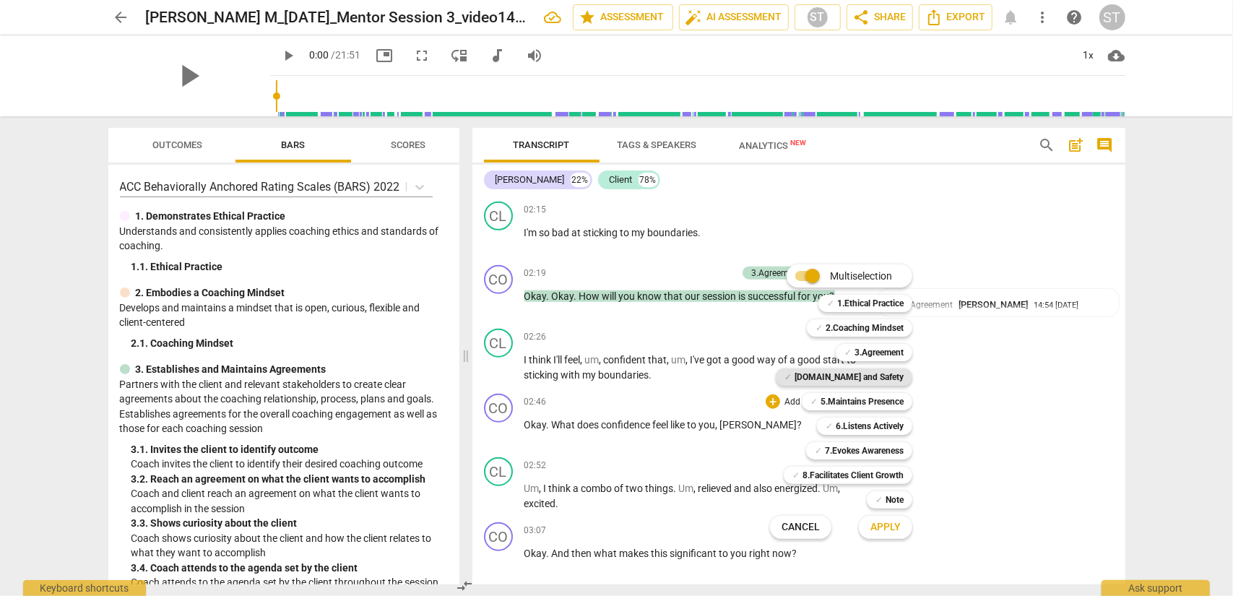
click at [852, 375] on b "[DOMAIN_NAME] and Safety" at bounding box center [849, 377] width 109 height 17
click at [869, 452] on b "7.Evokes Awareness" at bounding box center [864, 450] width 79 height 17
click at [880, 401] on b "5.Maintains Presence" at bounding box center [862, 401] width 83 height 17
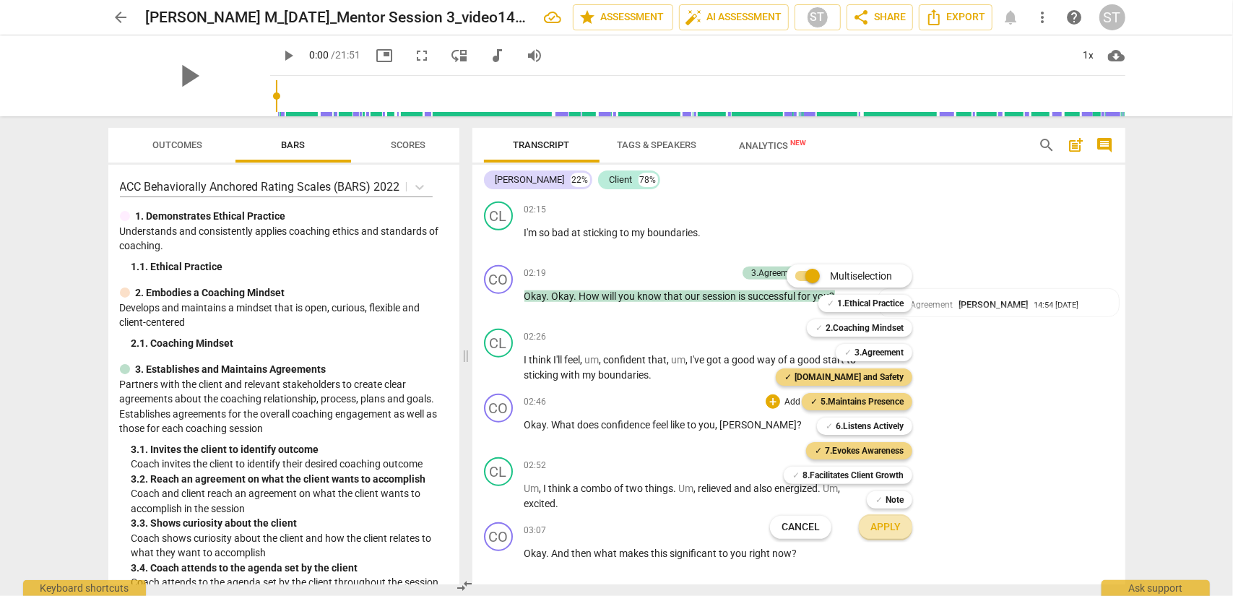
click at [892, 480] on button "Apply" at bounding box center [885, 527] width 53 height 26
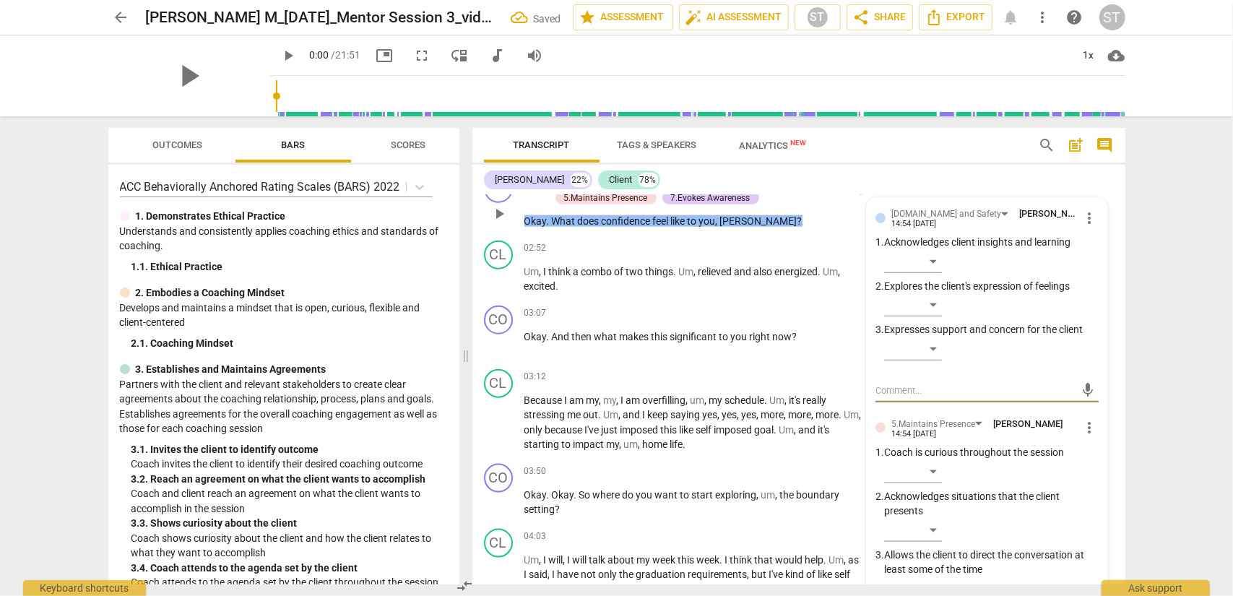
scroll to position [999, 0]
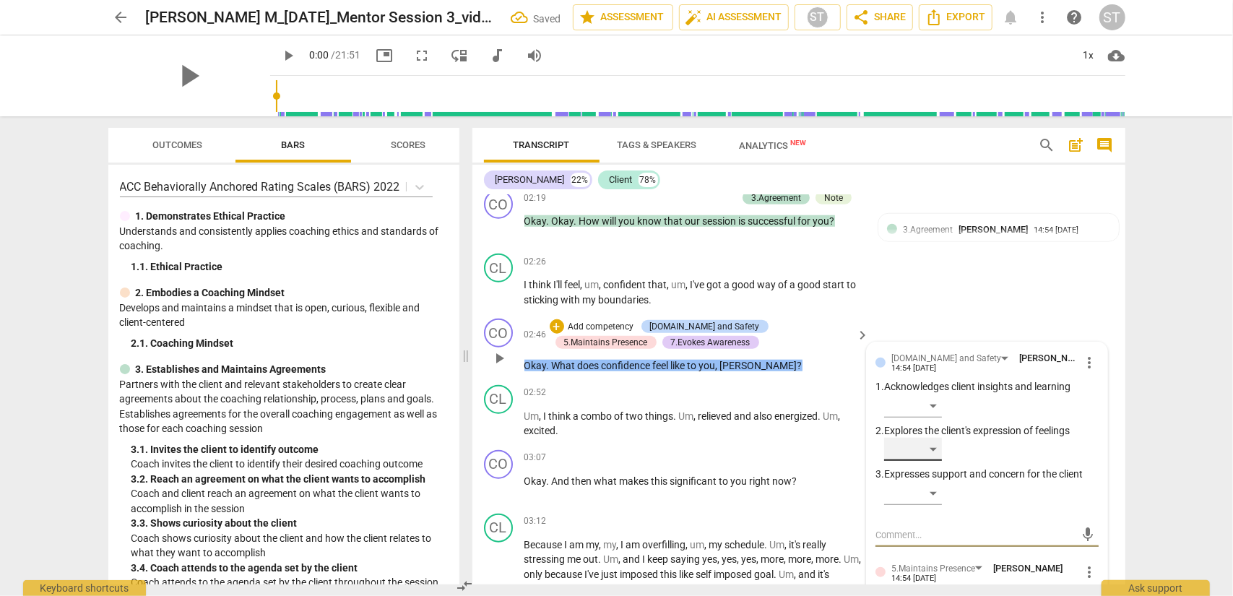
click at [924, 449] on div "​" at bounding box center [913, 449] width 58 height 23
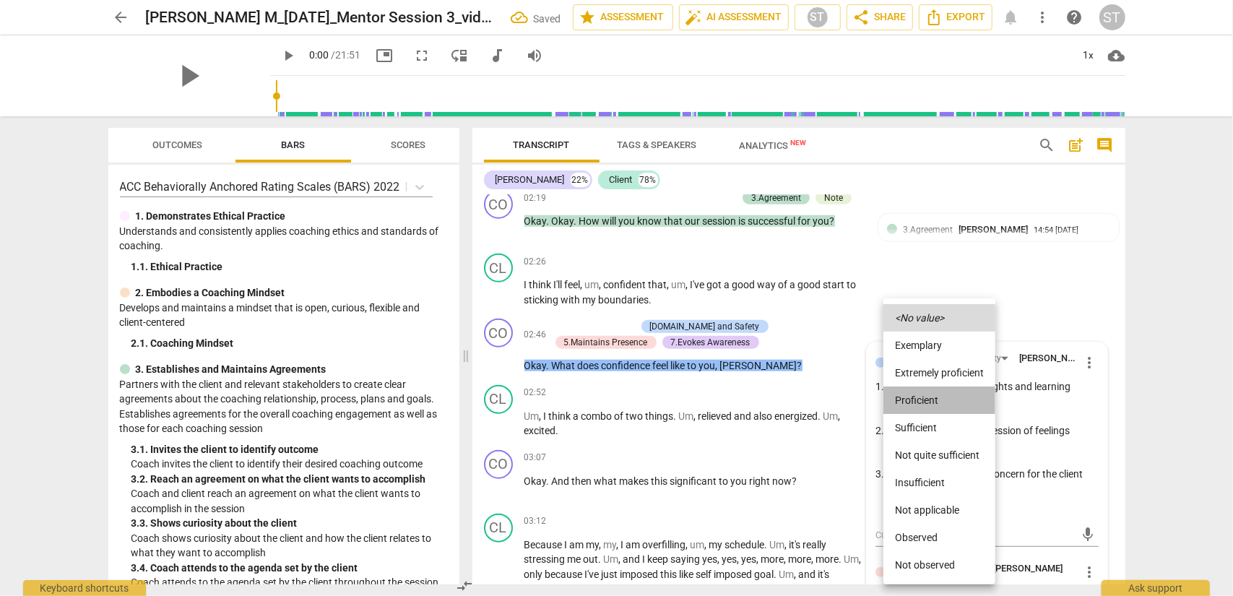
click at [924, 407] on li "Proficient" at bounding box center [940, 400] width 112 height 27
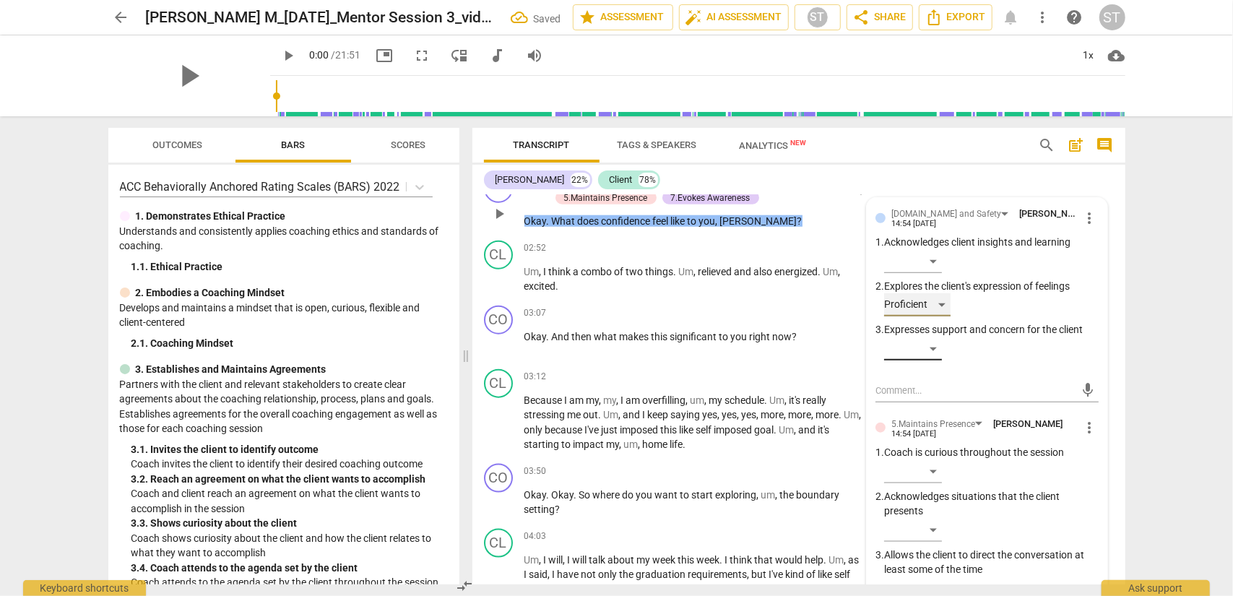
scroll to position [1215, 0]
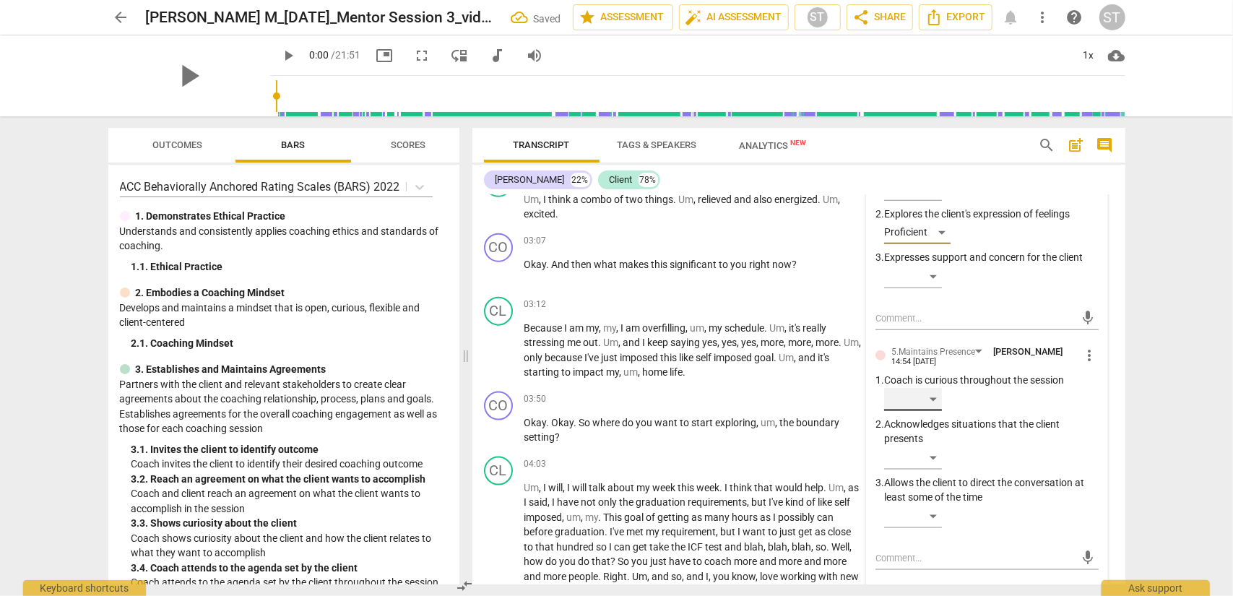
click at [924, 400] on div "​" at bounding box center [913, 399] width 58 height 23
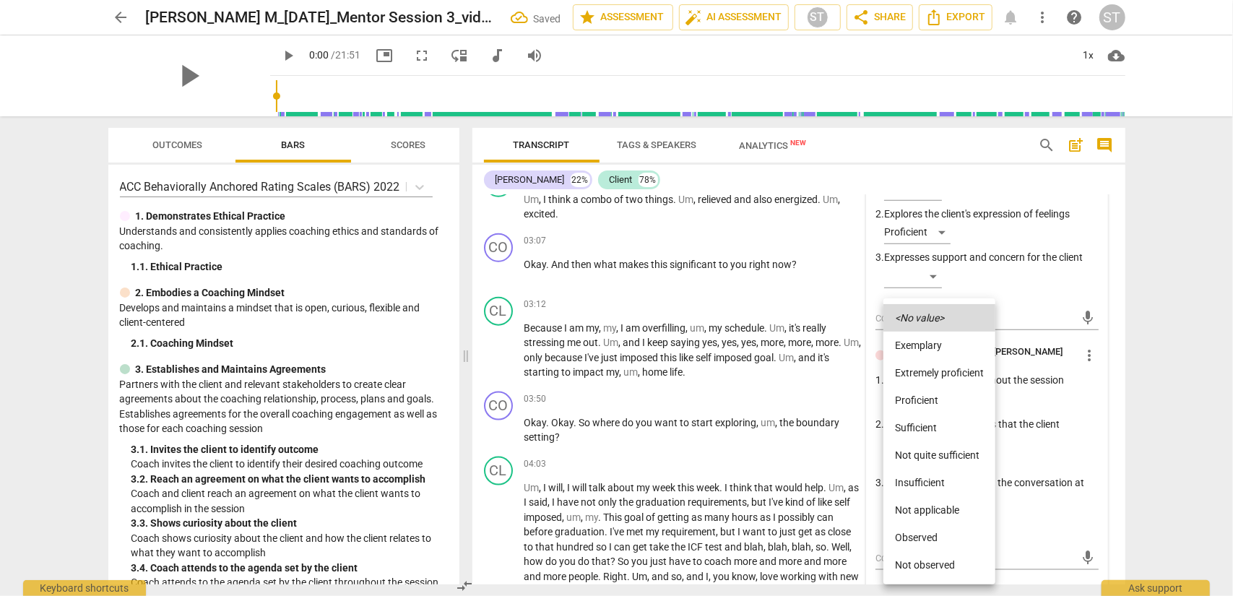
click at [924, 400] on li "Proficient" at bounding box center [940, 400] width 112 height 27
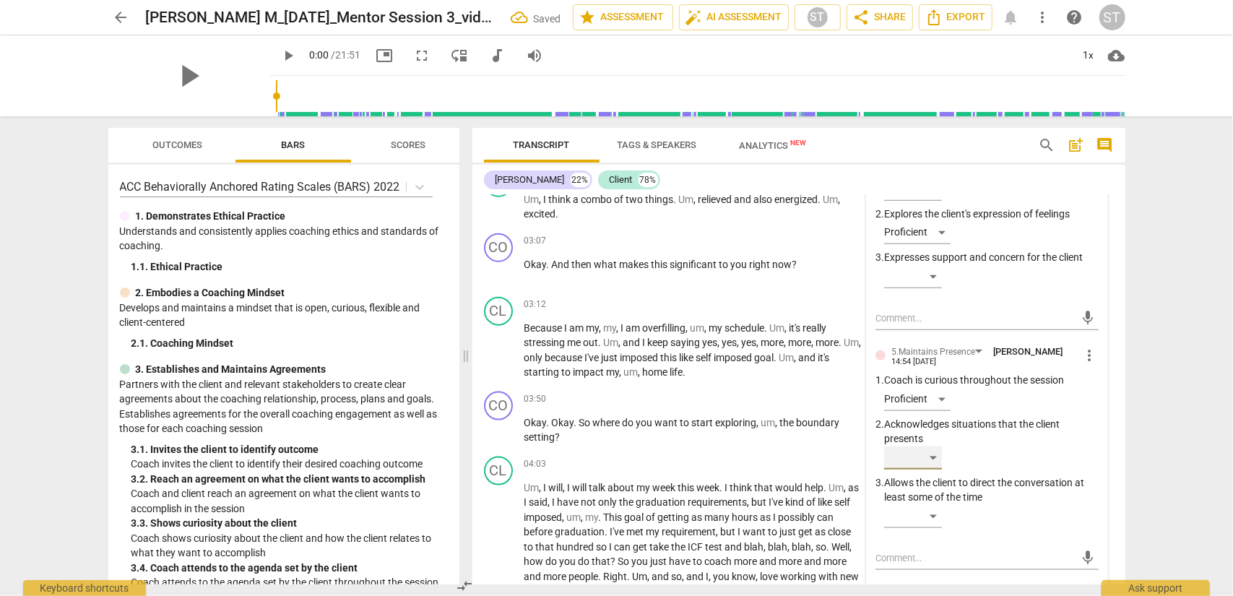
click at [924, 460] on div "​" at bounding box center [913, 458] width 58 height 23
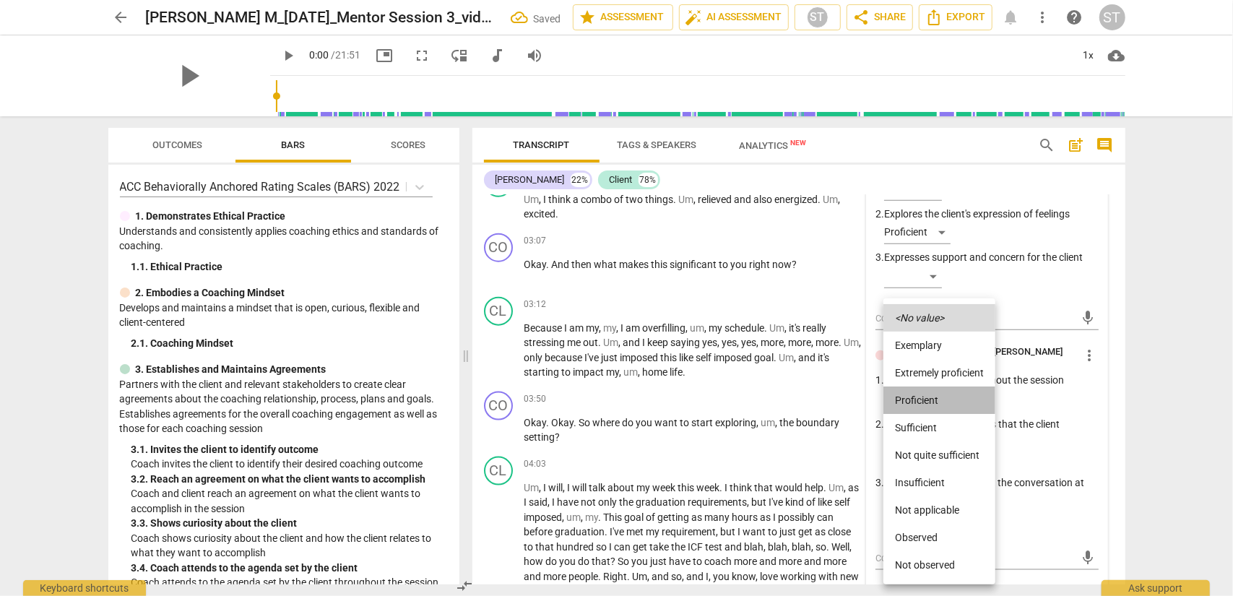
click at [924, 398] on li "Proficient" at bounding box center [940, 400] width 112 height 27
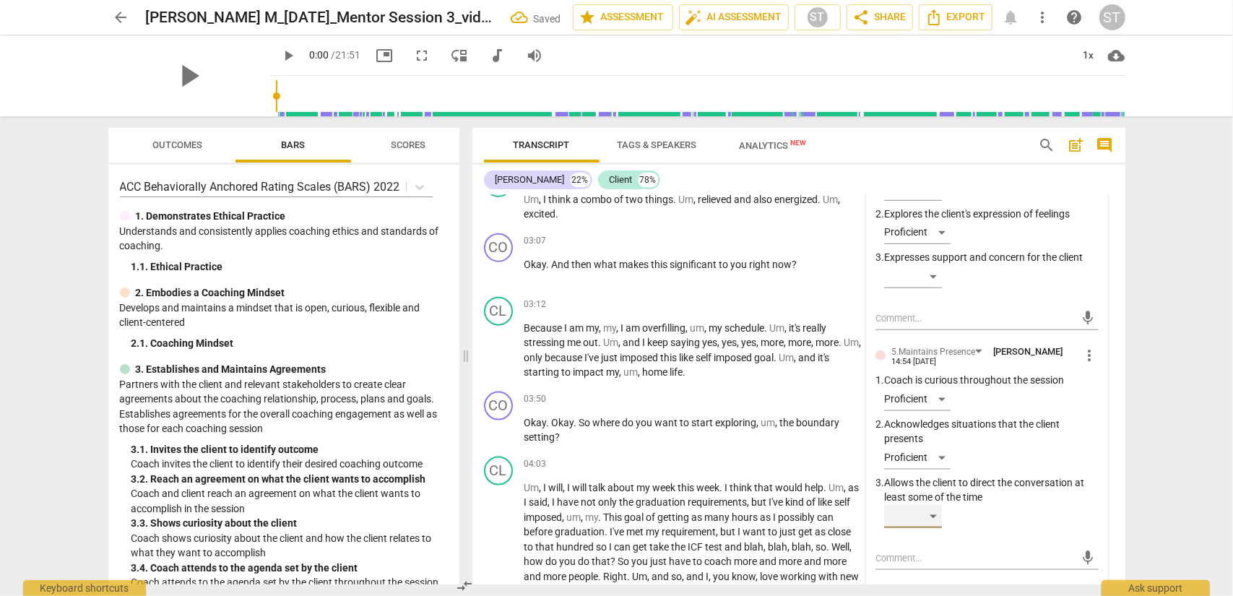
click at [924, 480] on div "​" at bounding box center [913, 516] width 58 height 23
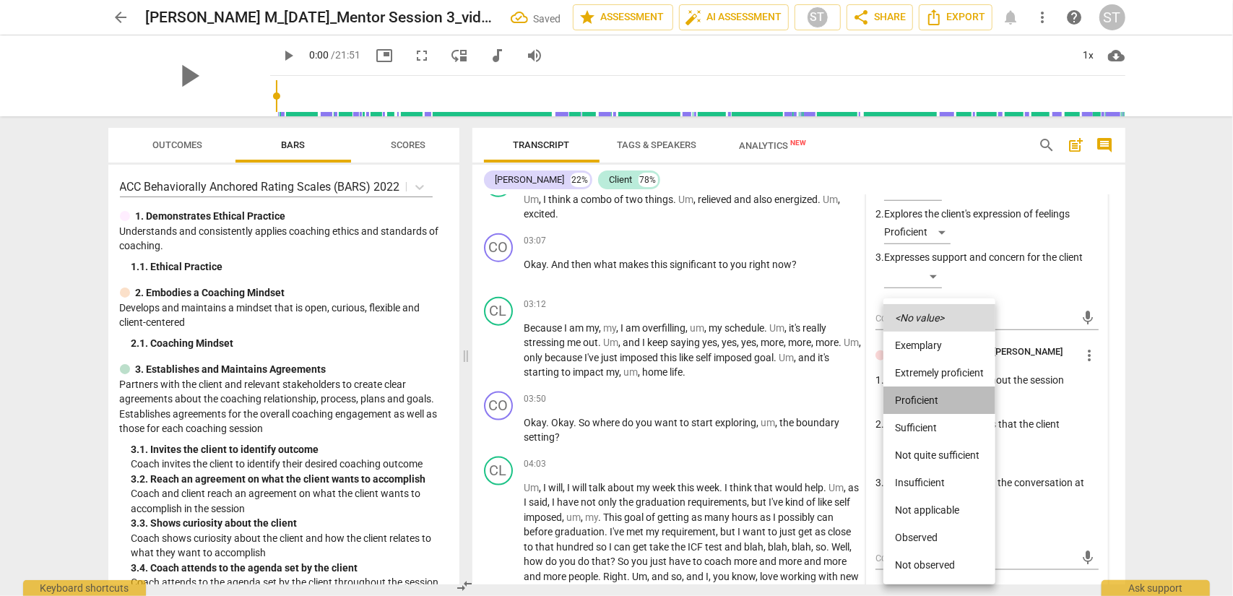
click at [924, 401] on li "Proficient" at bounding box center [940, 400] width 112 height 27
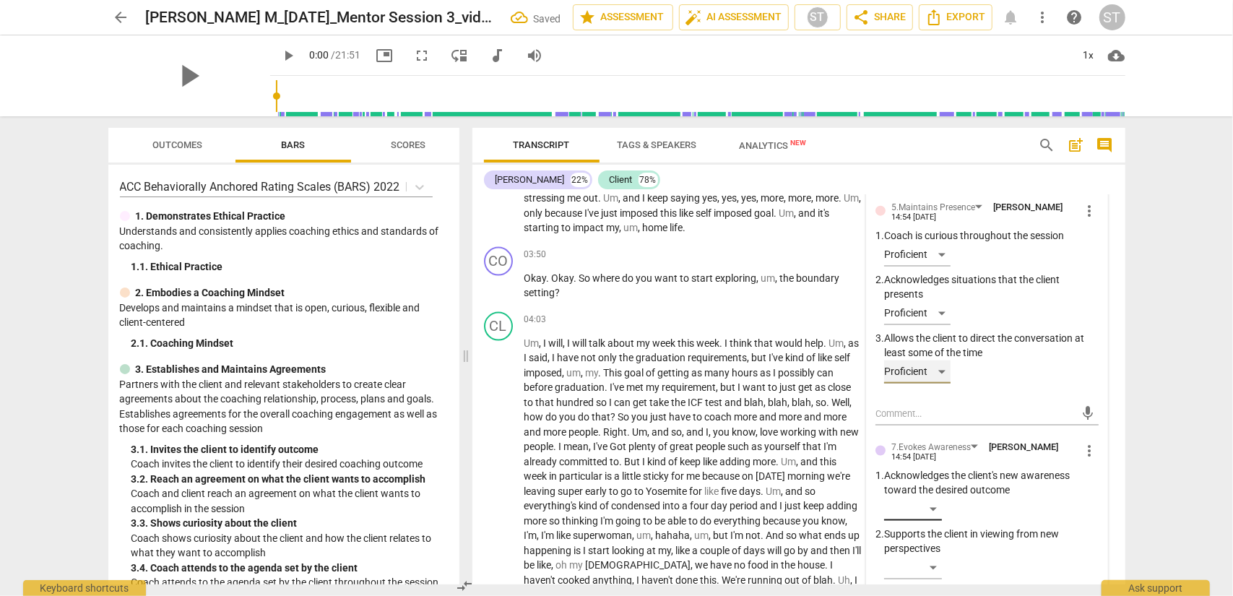
scroll to position [1504, 0]
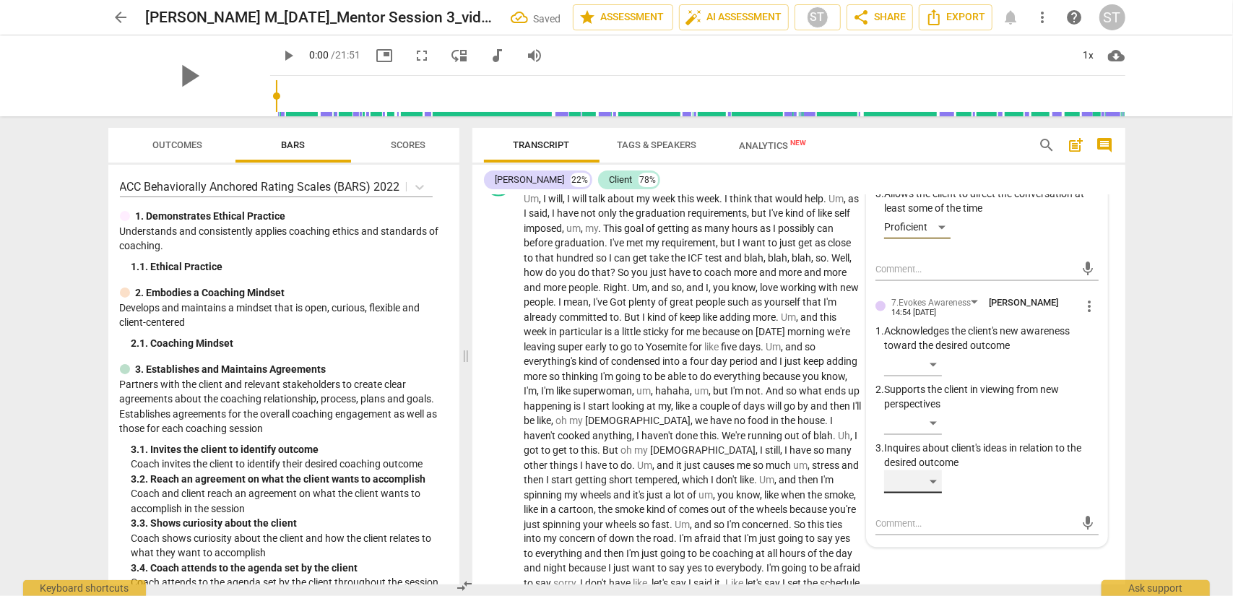
click at [924, 480] on div "​" at bounding box center [913, 481] width 58 height 23
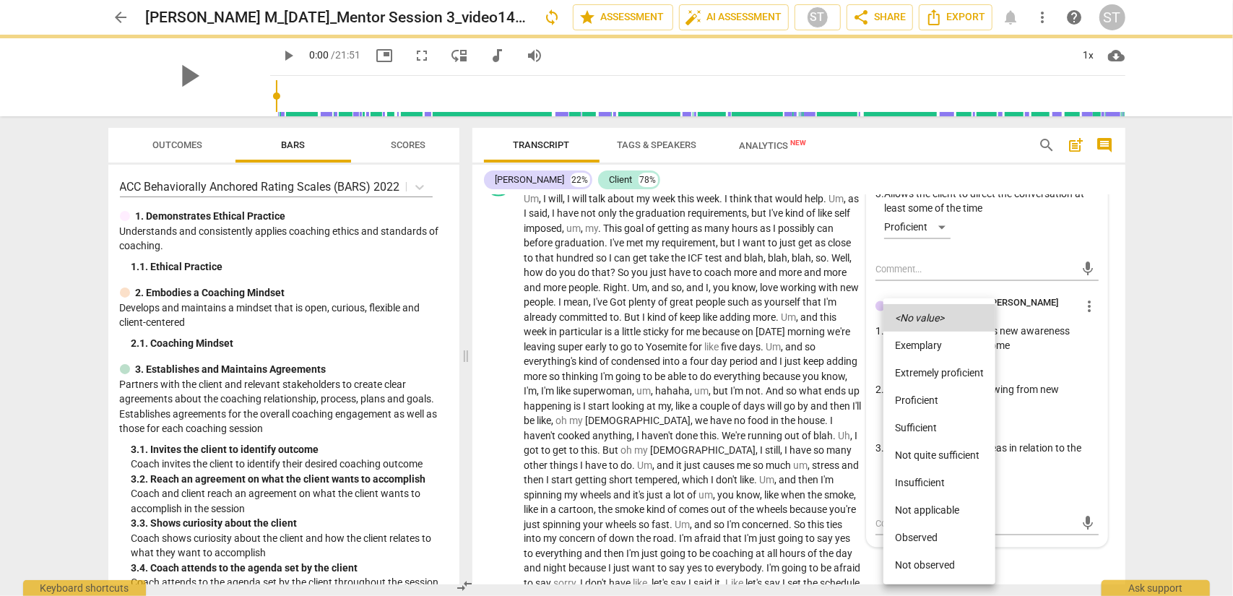
click at [924, 402] on li "Proficient" at bounding box center [940, 400] width 112 height 27
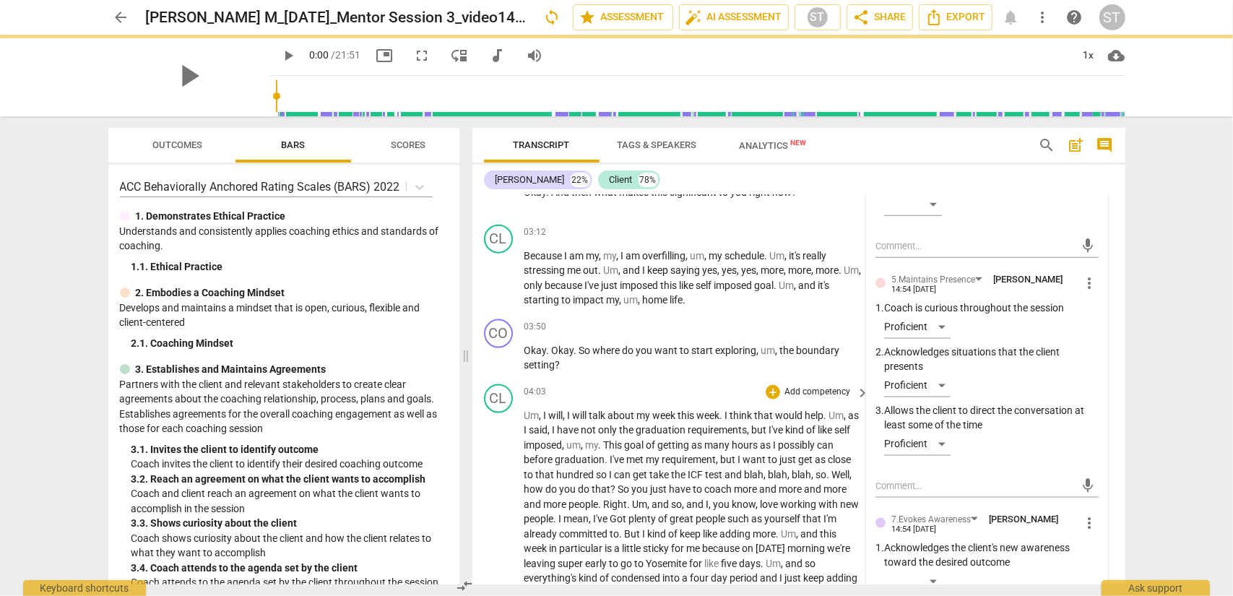
scroll to position [1215, 0]
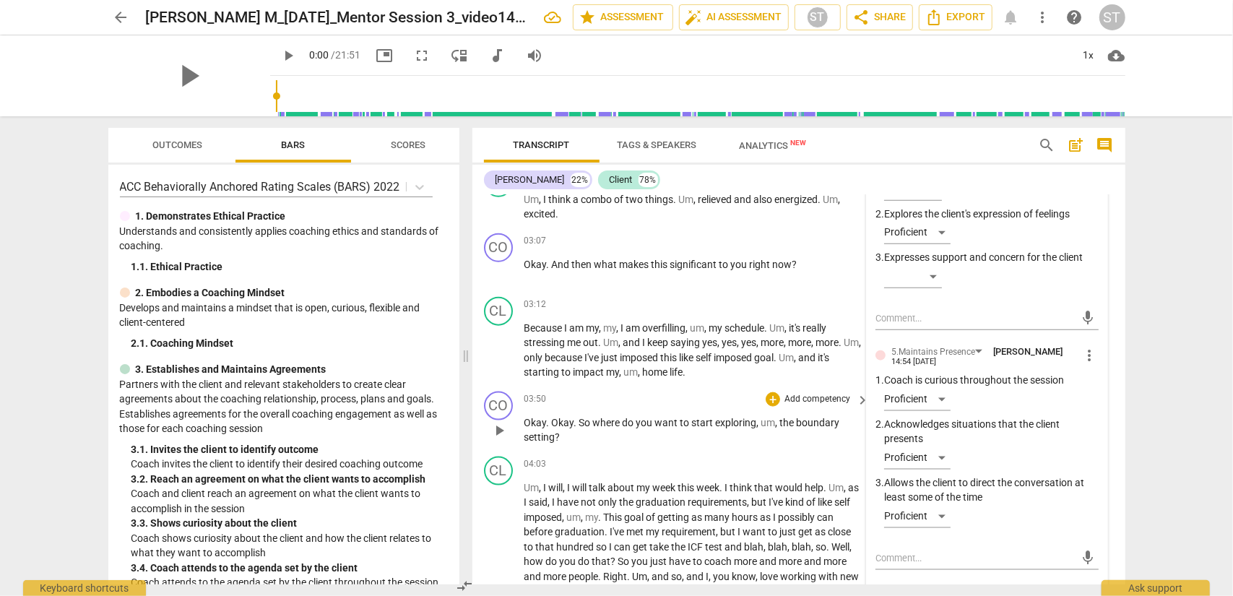
click at [642, 395] on div "03:50 + Add competency keyboard_arrow_right" at bounding box center [698, 400] width 347 height 16
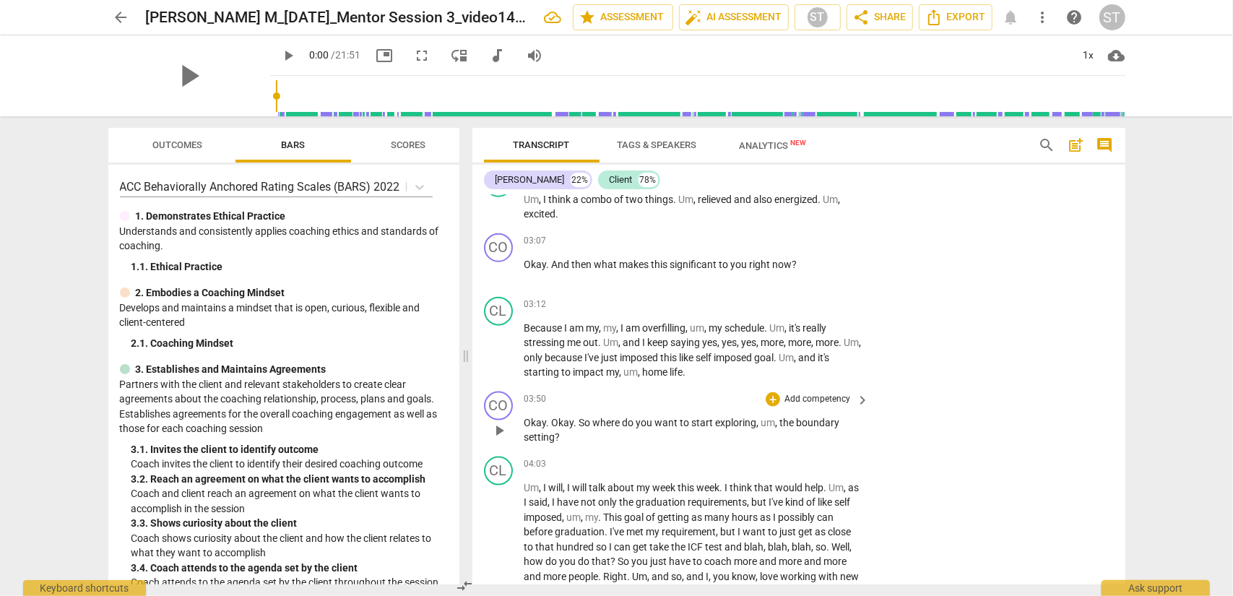
scroll to position [1071, 0]
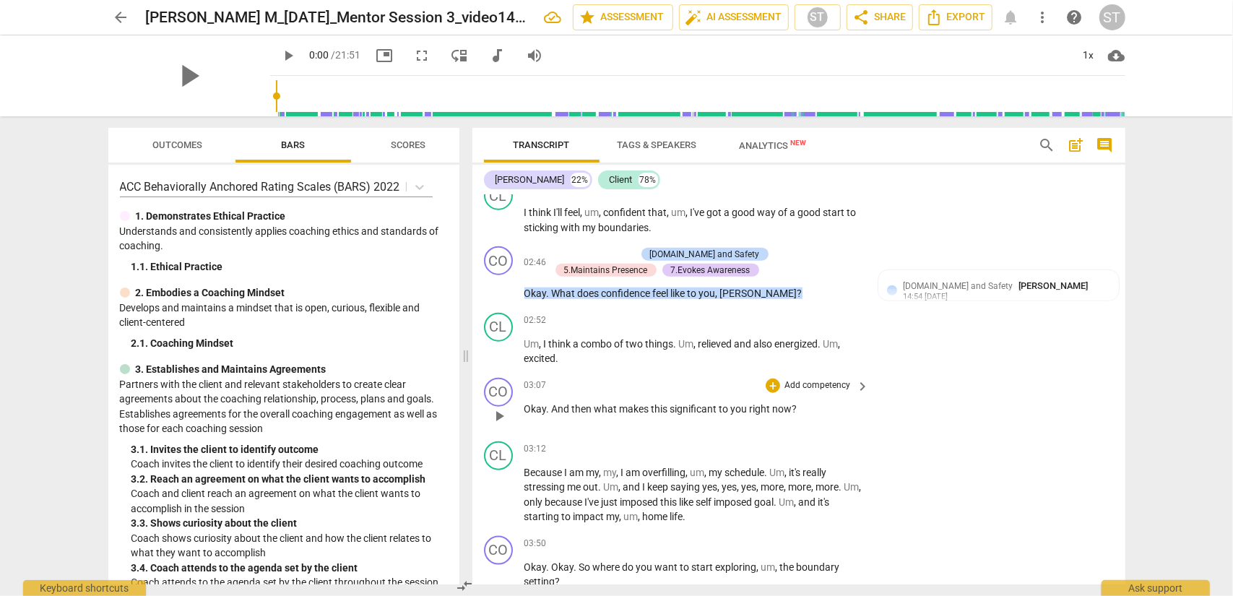
click at [827, 384] on p "Add competency" at bounding box center [817, 385] width 69 height 13
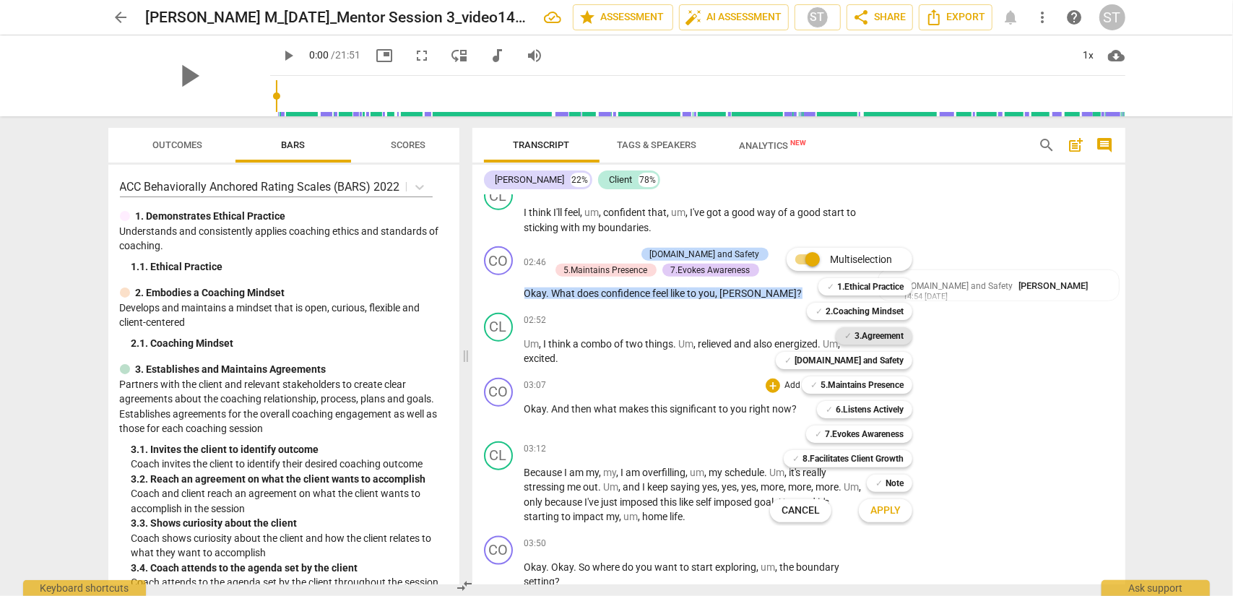
click at [874, 337] on b "3.Agreement" at bounding box center [879, 335] width 49 height 17
click at [876, 480] on span "Apply" at bounding box center [886, 511] width 30 height 14
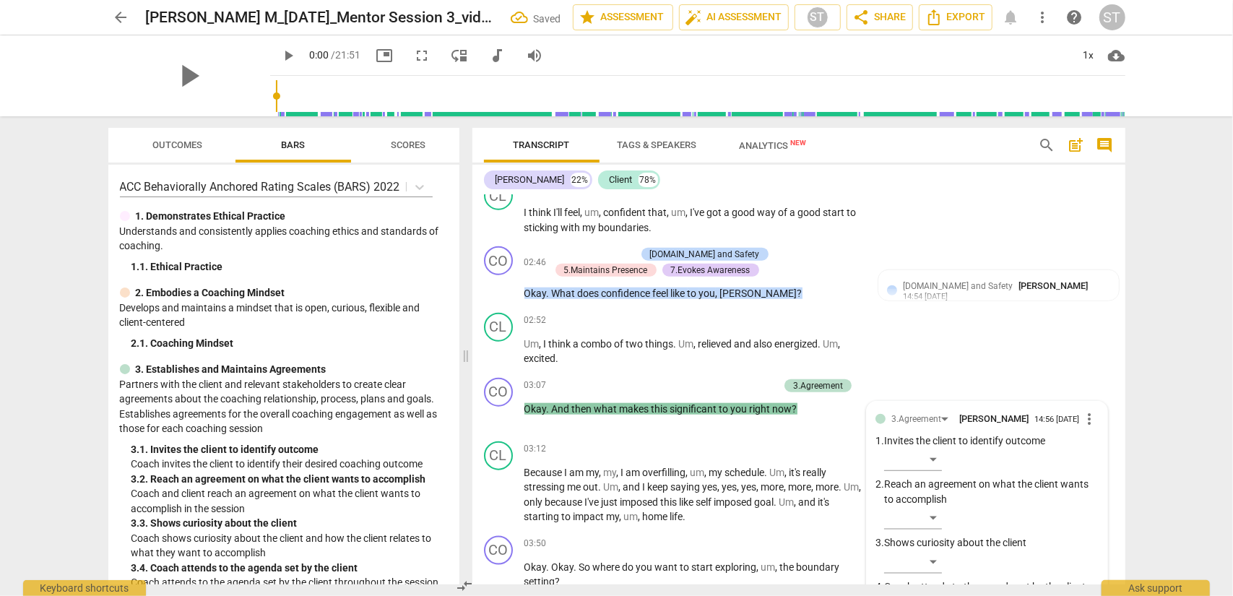
scroll to position [1328, 0]
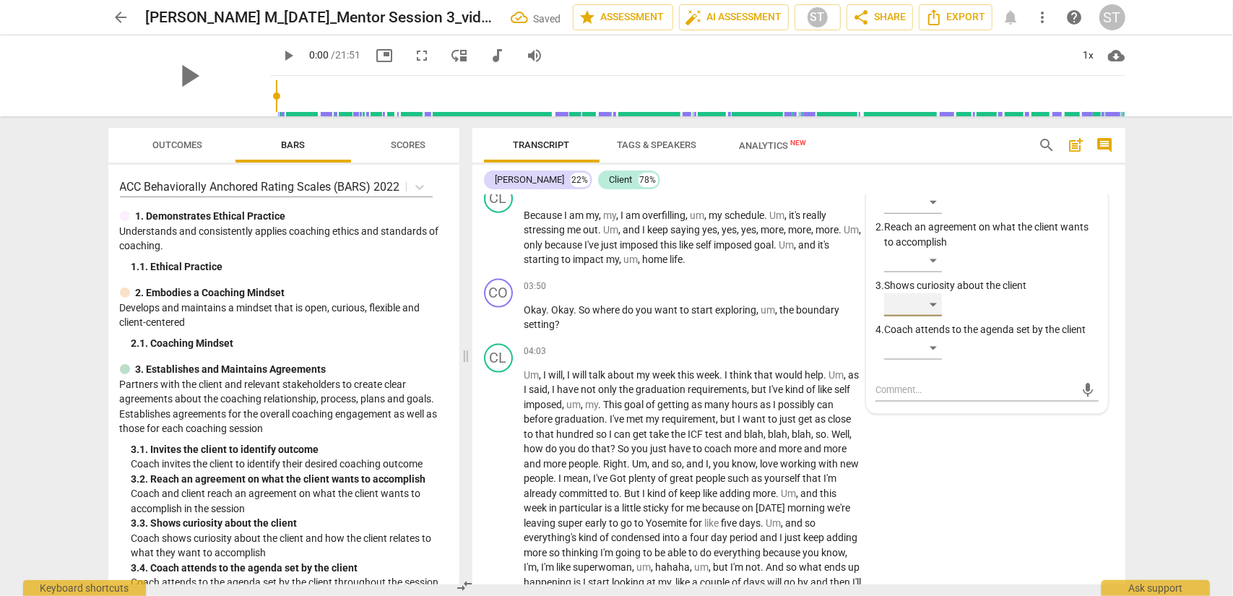
click at [924, 299] on div "​" at bounding box center [913, 304] width 58 height 23
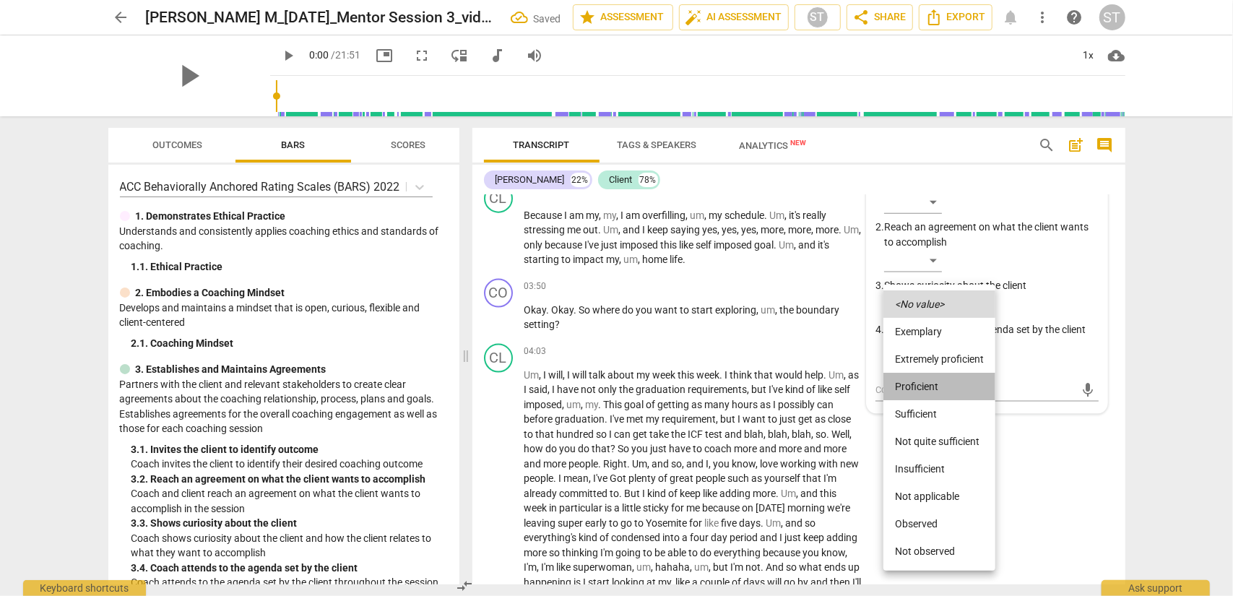
click at [924, 384] on li "Proficient" at bounding box center [940, 386] width 112 height 27
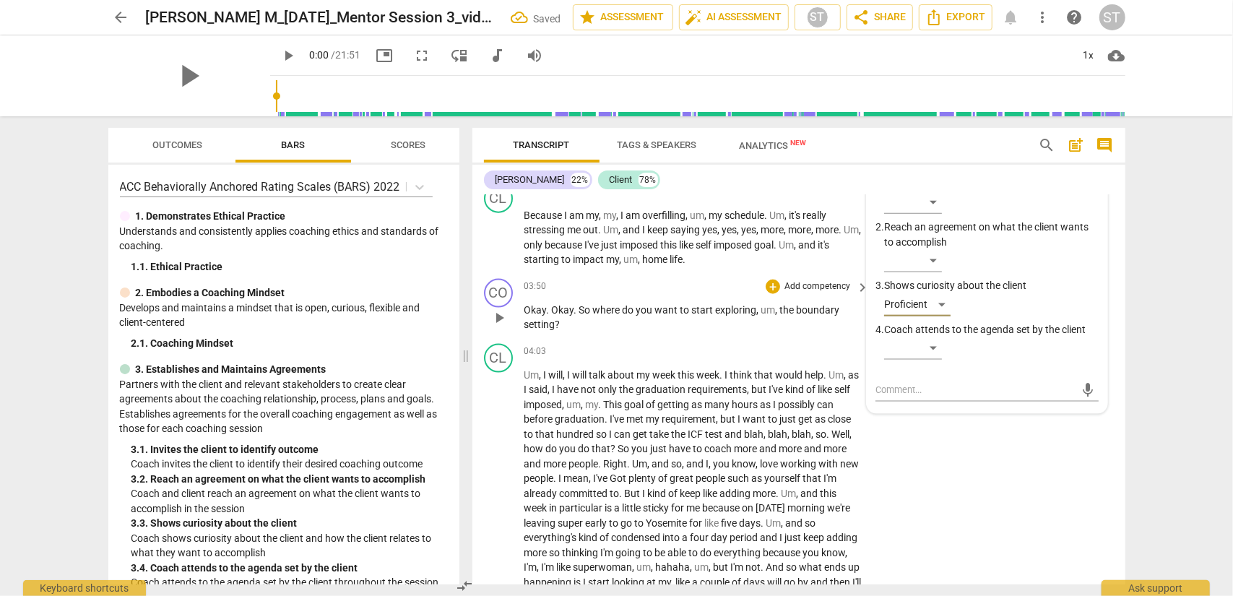
click at [814, 285] on p "Add competency" at bounding box center [817, 286] width 69 height 13
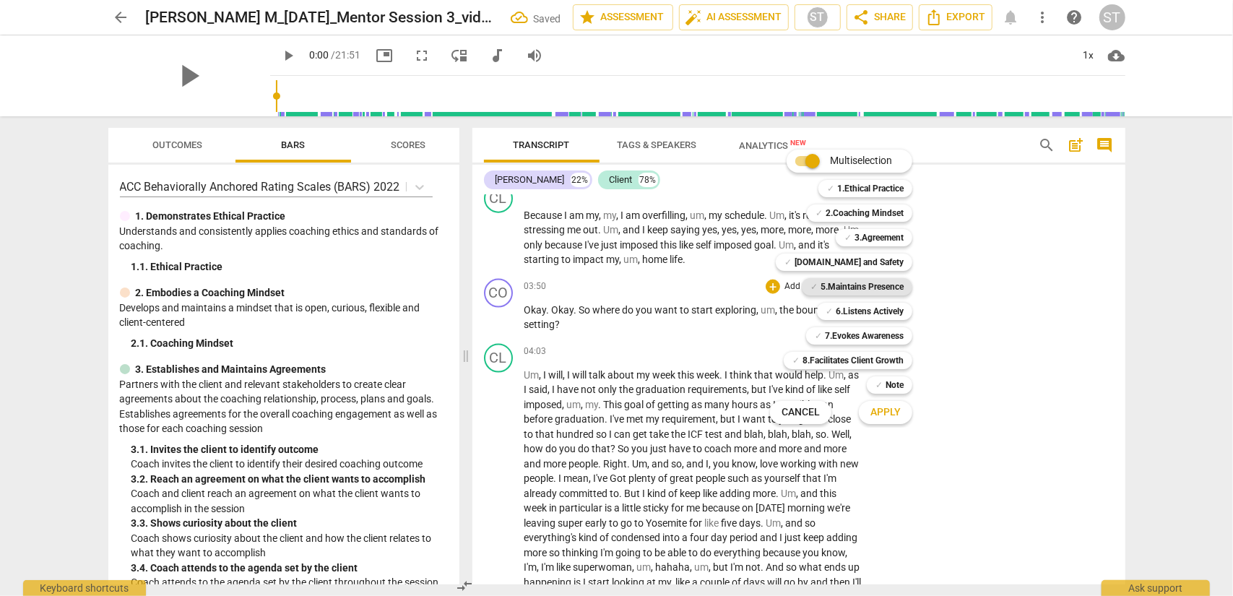
click at [837, 286] on b "5.Maintains Presence" at bounding box center [862, 286] width 83 height 17
click at [873, 423] on button "Apply" at bounding box center [885, 413] width 53 height 26
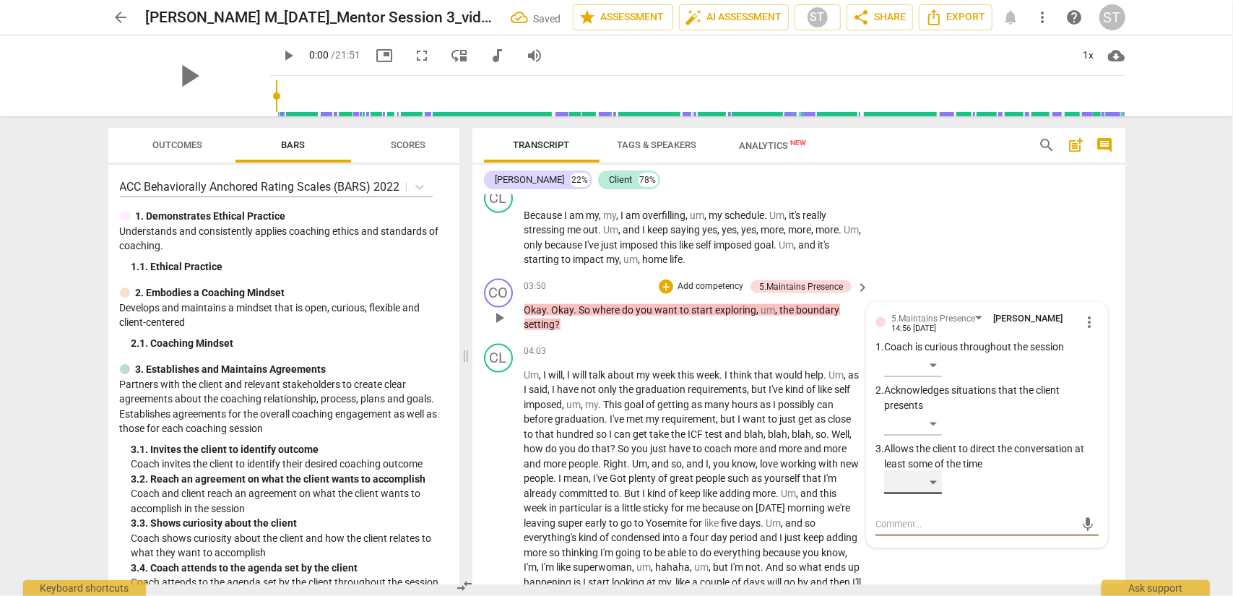
click at [924, 480] on div "​" at bounding box center [913, 482] width 58 height 23
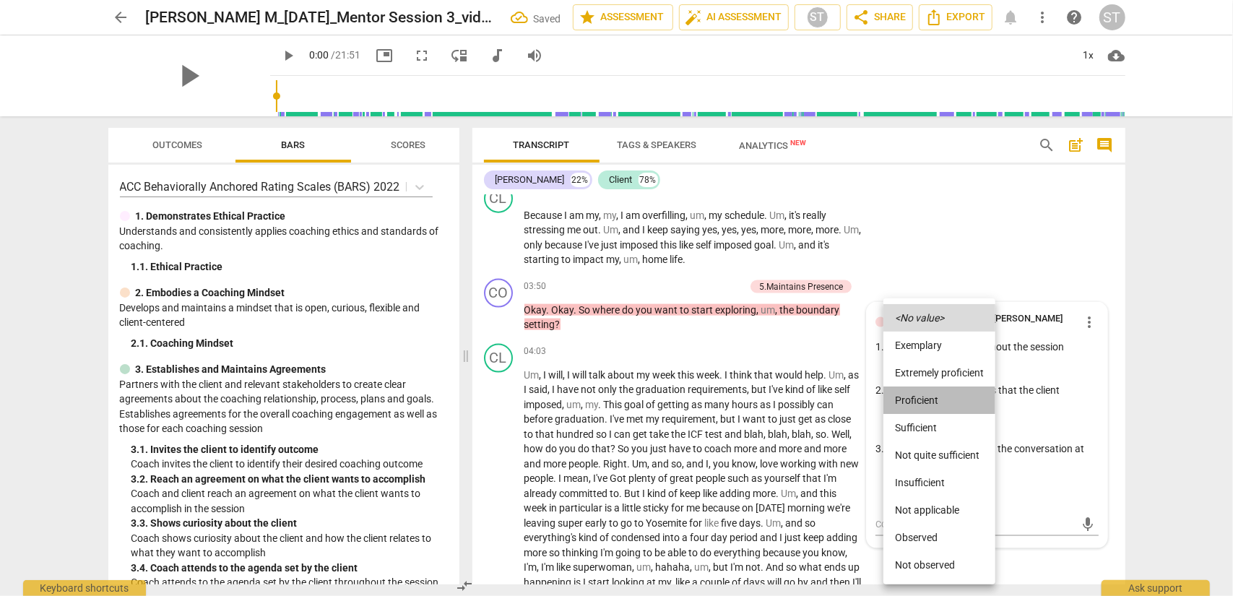
click at [924, 402] on li "Proficient" at bounding box center [940, 400] width 112 height 27
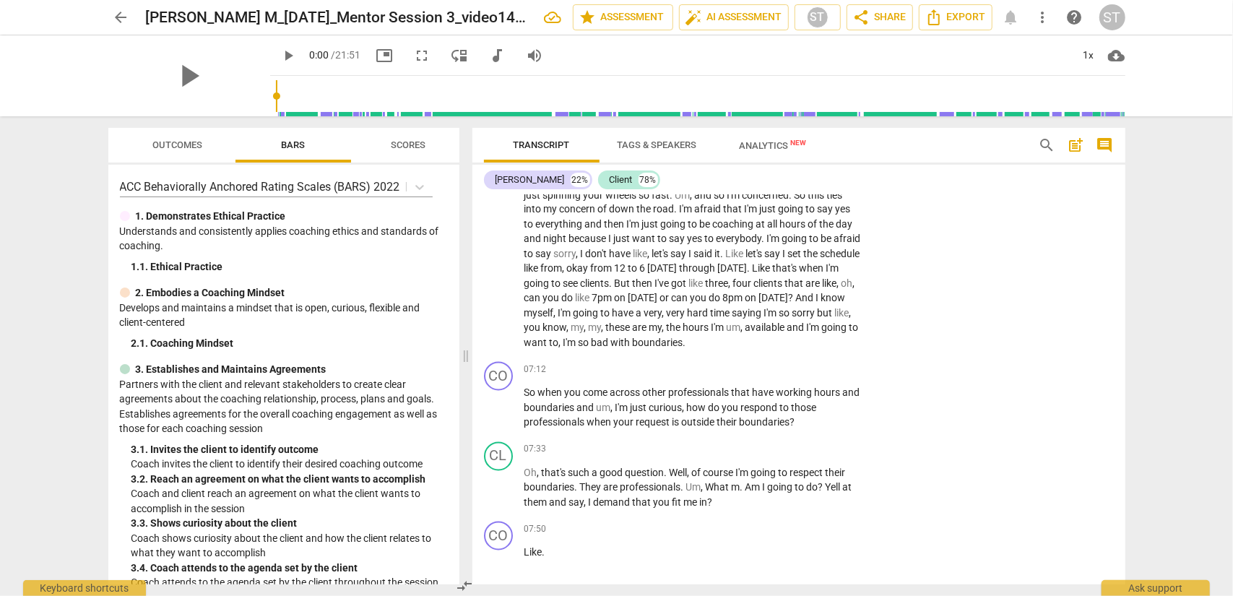
scroll to position [1906, 0]
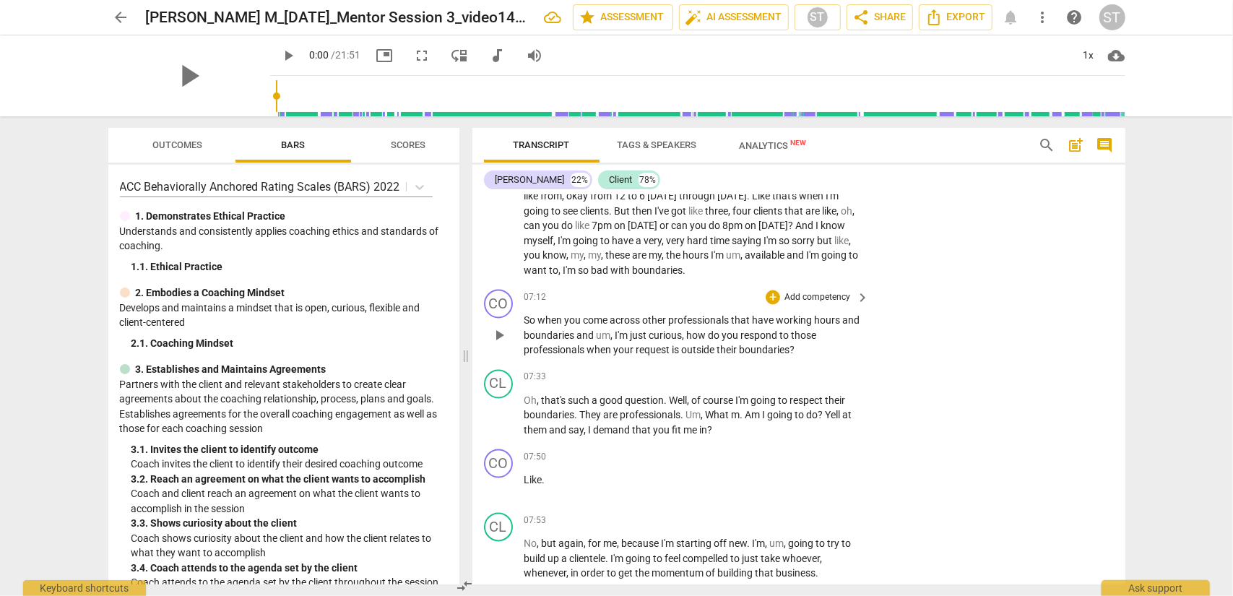
click at [820, 296] on p "Add competency" at bounding box center [817, 298] width 69 height 13
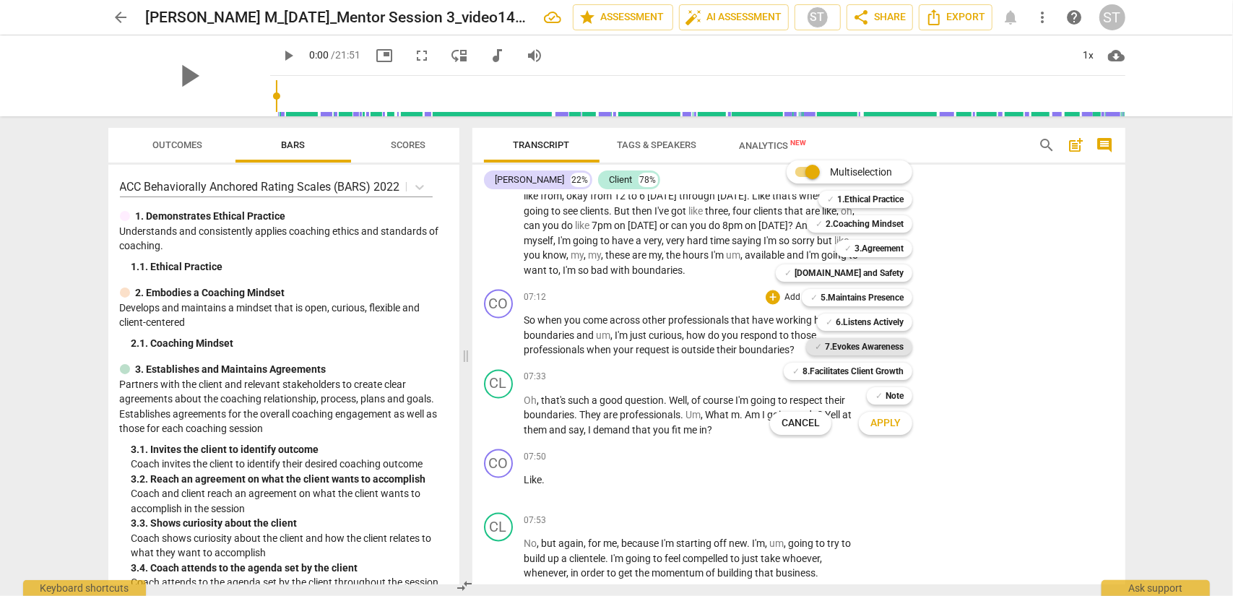
click at [866, 349] on b "7.Evokes Awareness" at bounding box center [864, 346] width 79 height 17
click at [869, 296] on b "5.Maintains Presence" at bounding box center [862, 297] width 83 height 17
click at [866, 428] on button "Apply" at bounding box center [885, 423] width 53 height 26
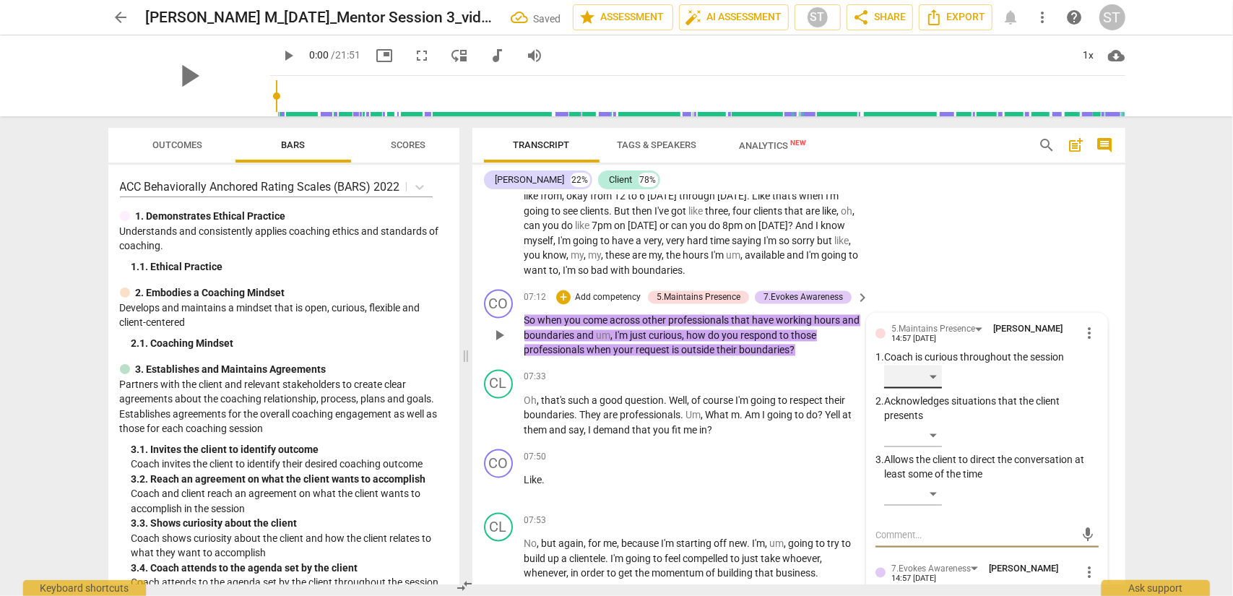
click at [924, 380] on div "​" at bounding box center [913, 377] width 58 height 23
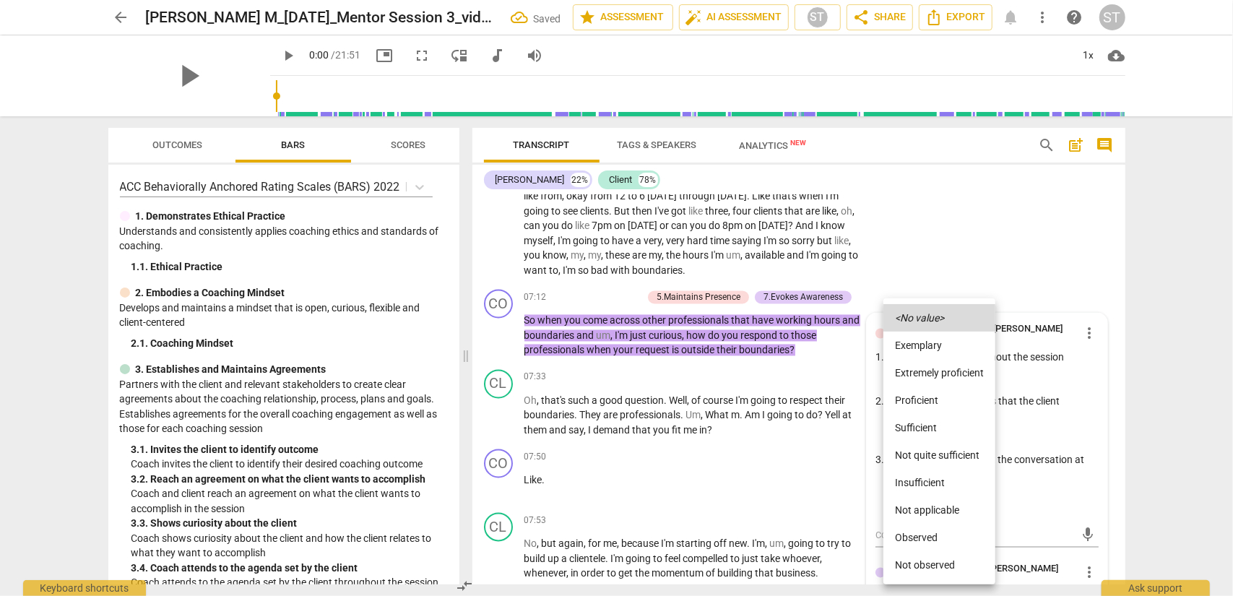
click at [924, 405] on li "Proficient" at bounding box center [940, 400] width 112 height 27
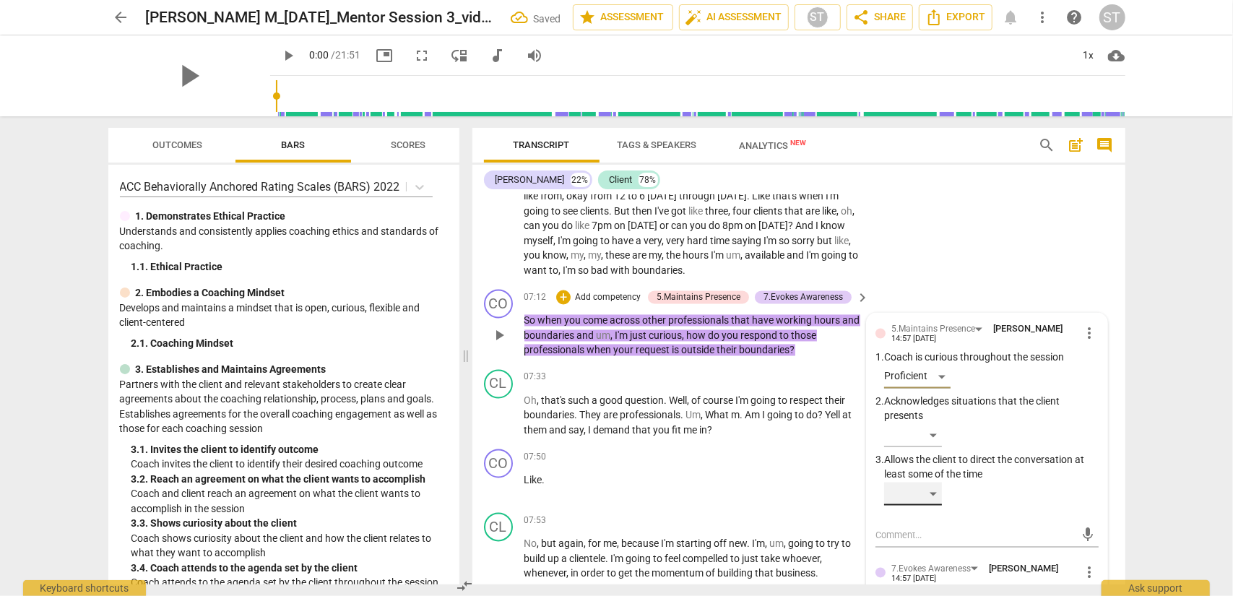
click at [924, 480] on div "​" at bounding box center [913, 494] width 58 height 23
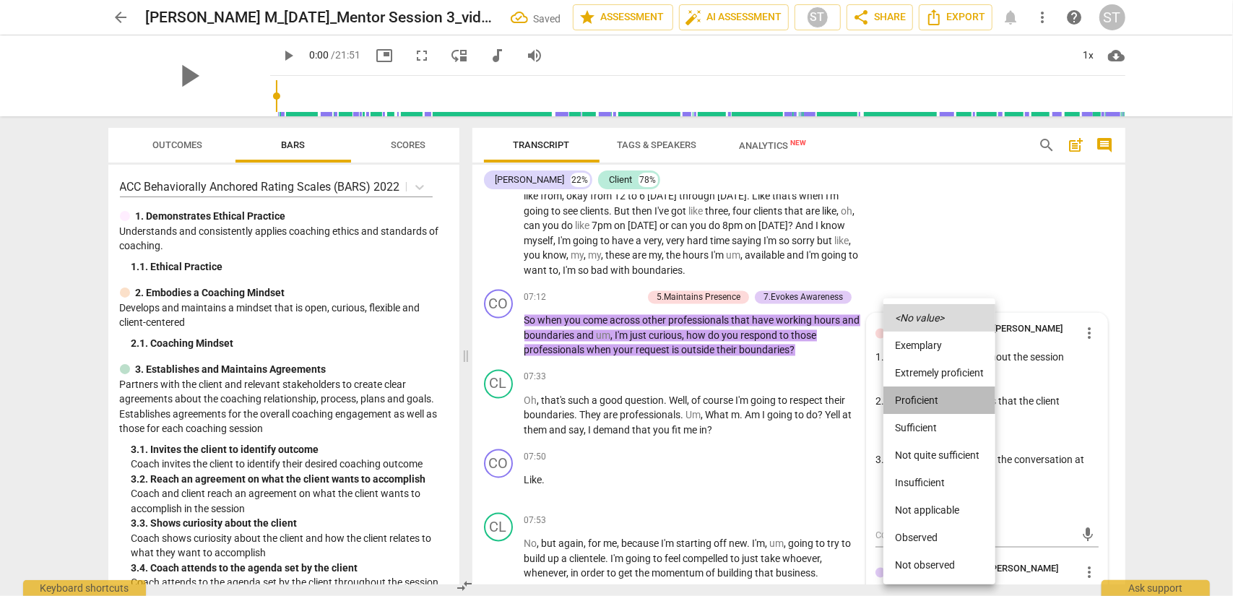
click at [924, 406] on li "Proficient" at bounding box center [940, 400] width 112 height 27
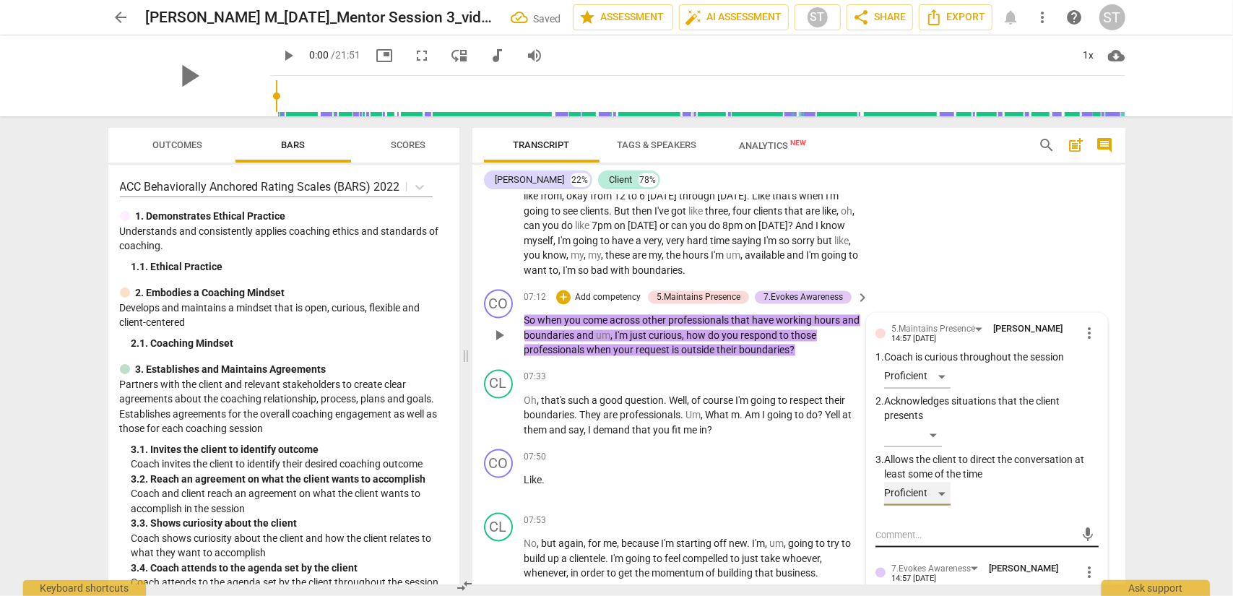
scroll to position [2051, 0]
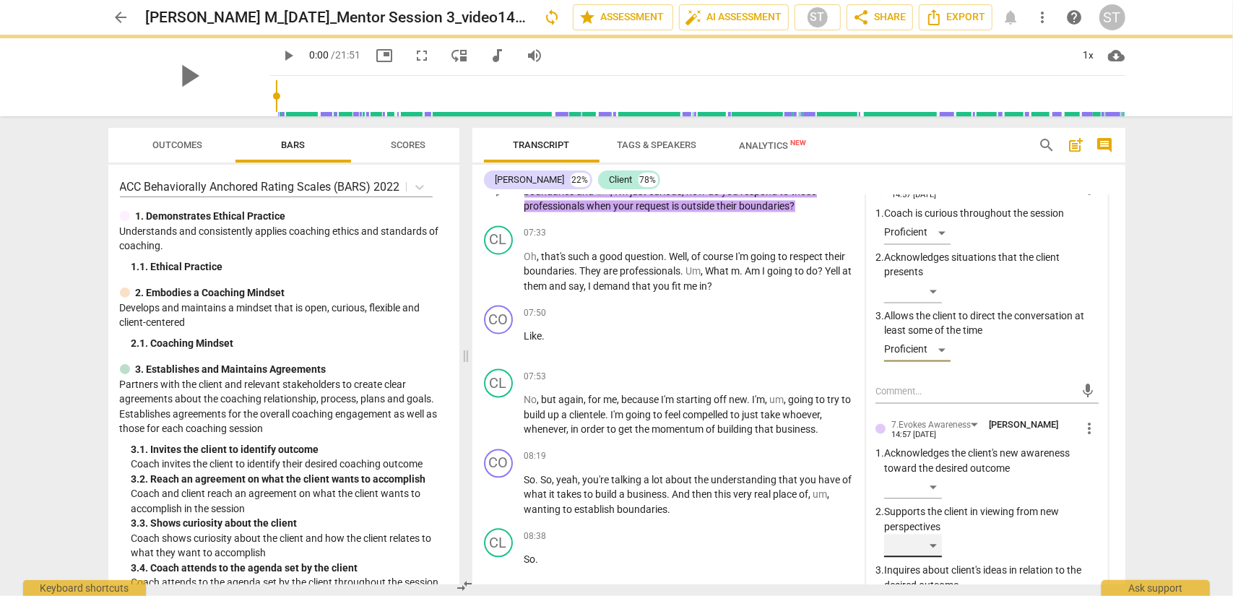
click at [924, 480] on div "​" at bounding box center [913, 545] width 58 height 23
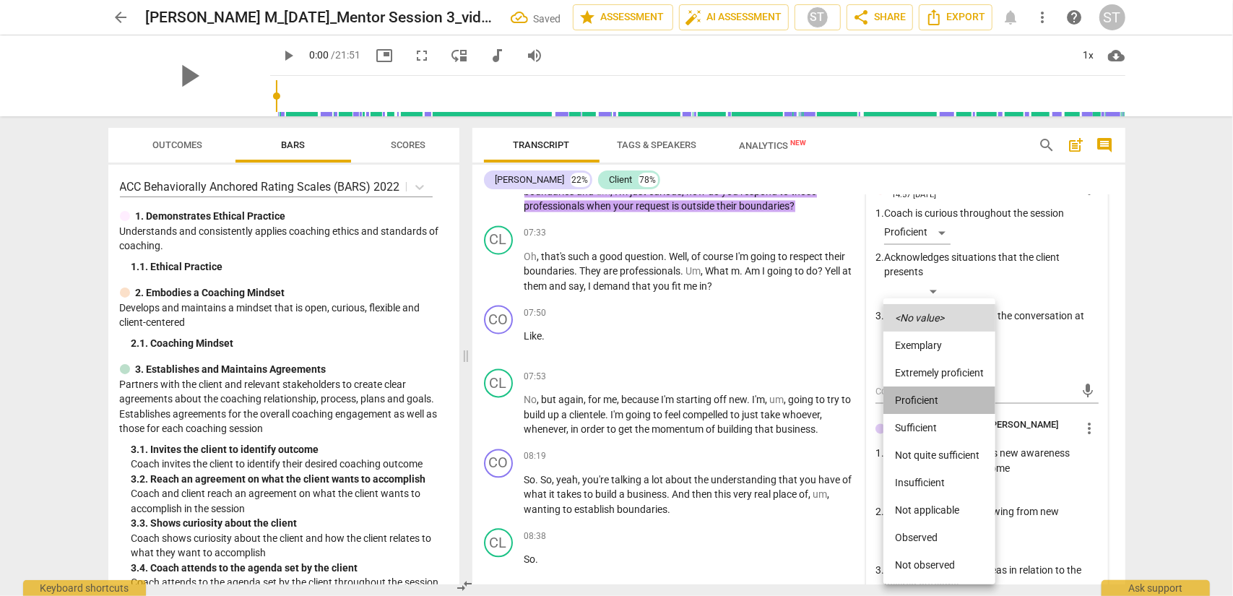
click at [924, 402] on li "Proficient" at bounding box center [940, 400] width 112 height 27
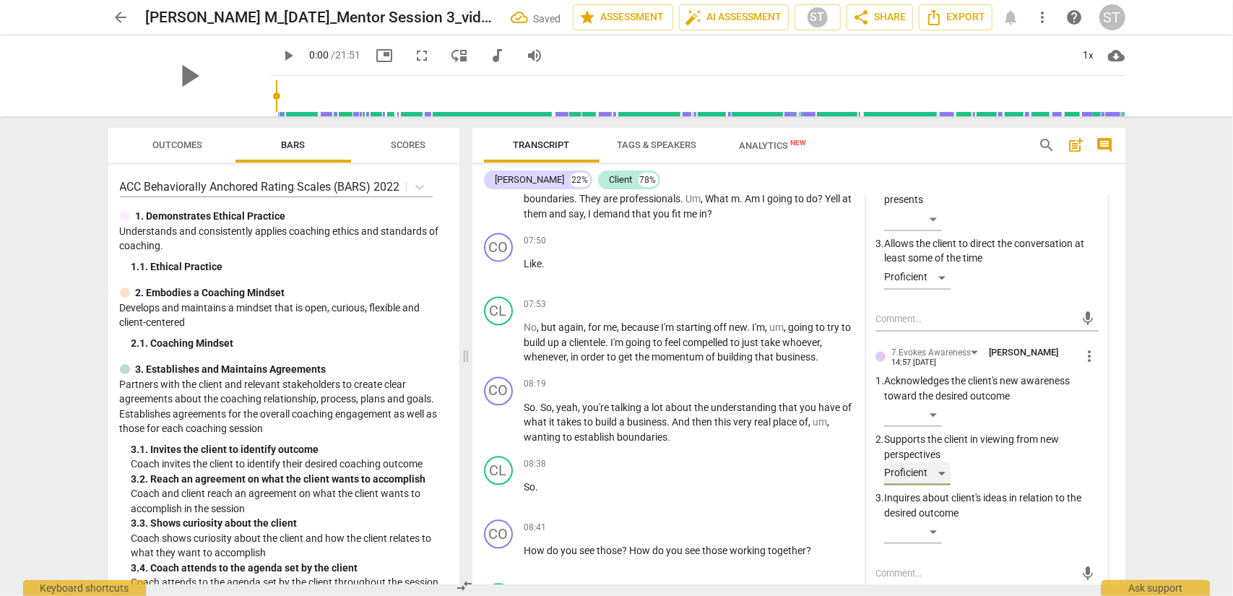
scroll to position [1906, 0]
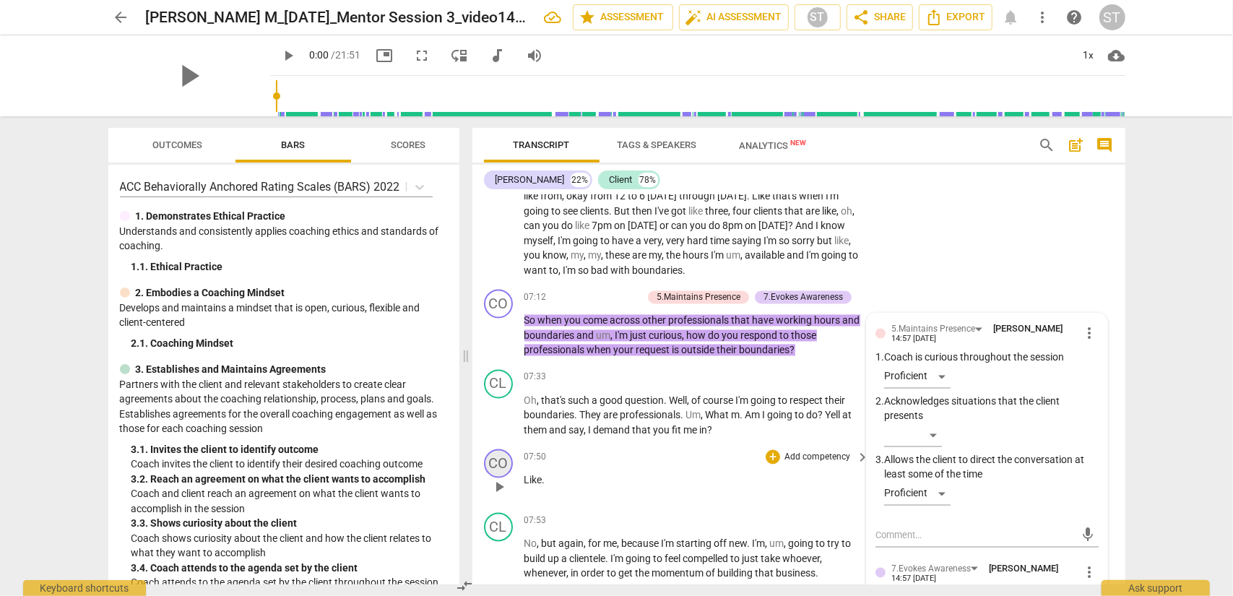
click at [497, 464] on div "CO" at bounding box center [498, 463] width 29 height 29
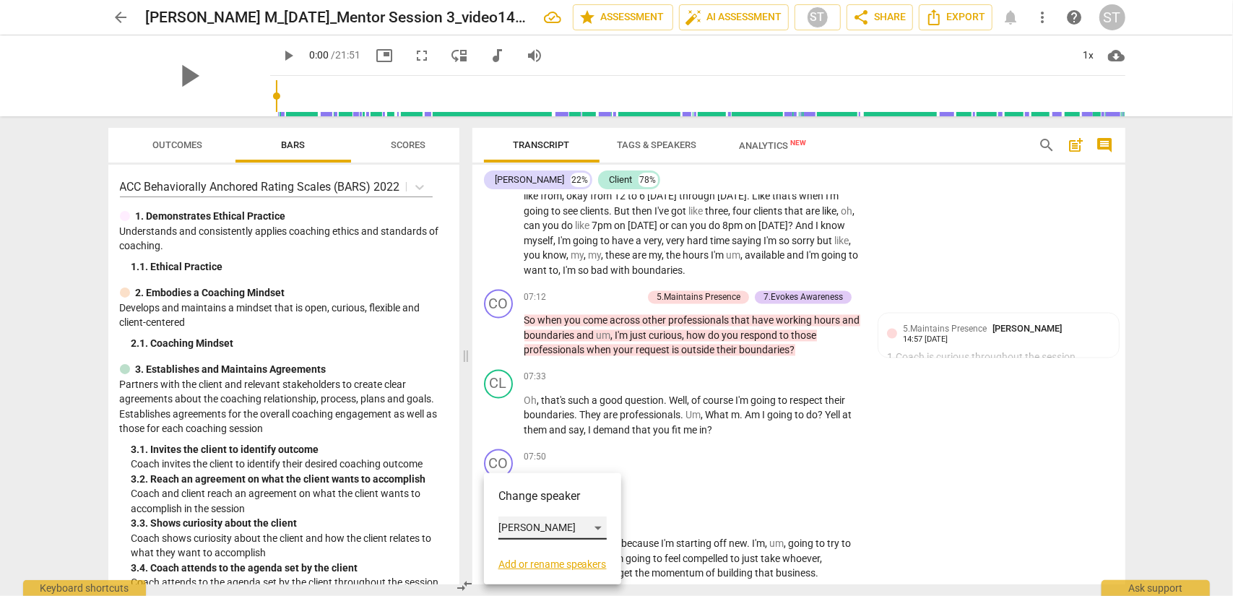
click at [517, 480] on div "[PERSON_NAME]" at bounding box center [553, 528] width 108 height 23
click at [517, 480] on li "Client" at bounding box center [554, 555] width 110 height 27
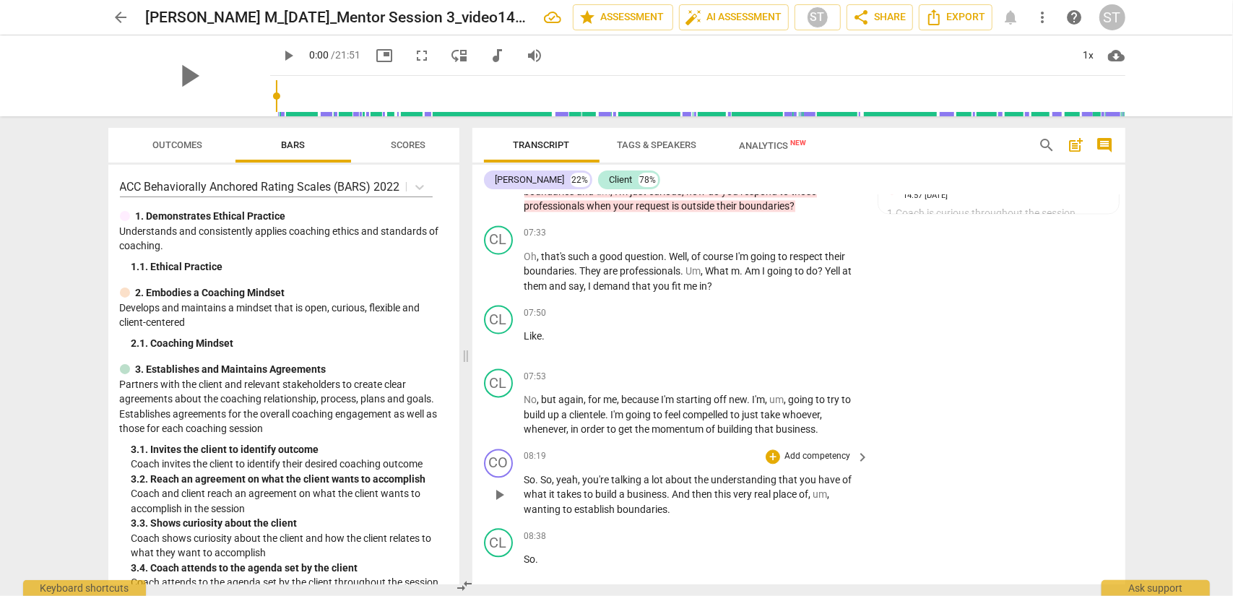
scroll to position [2123, 0]
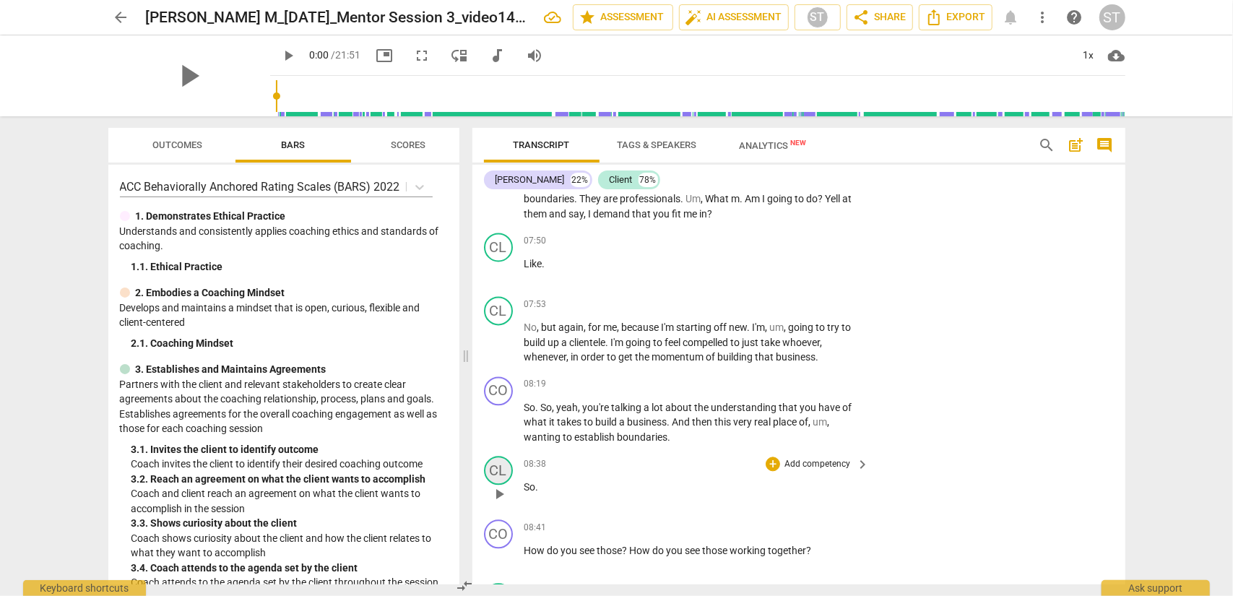
click at [512, 473] on div "CL" at bounding box center [498, 470] width 29 height 29
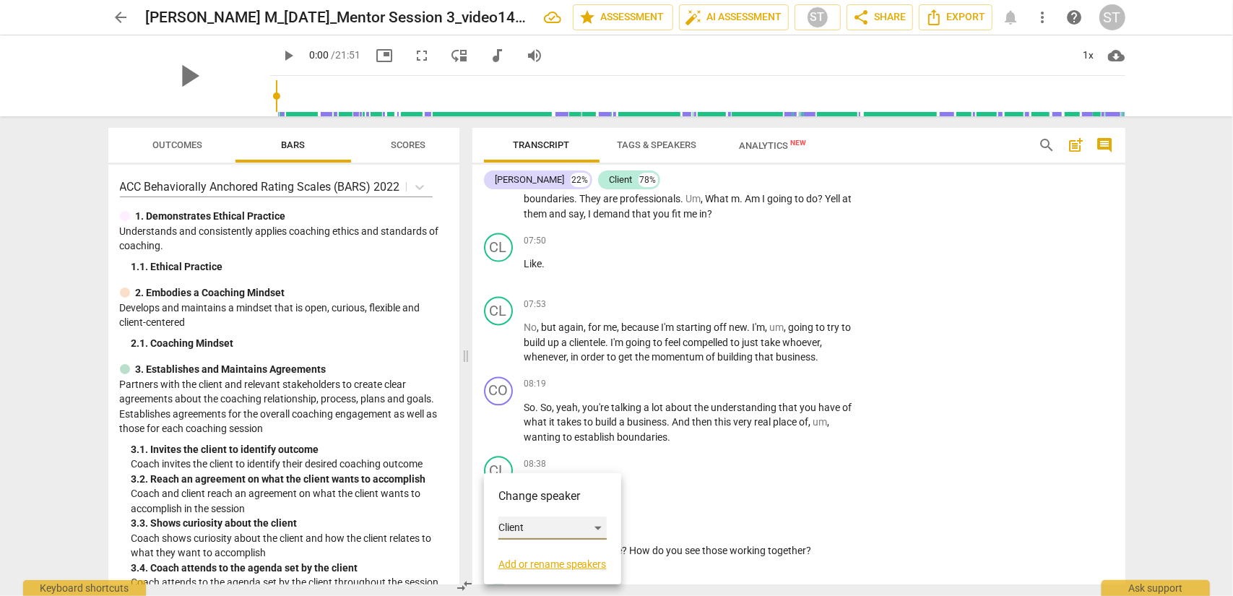
click at [513, 480] on div "Client" at bounding box center [553, 528] width 108 height 23
click at [525, 480] on li "[PERSON_NAME]" at bounding box center [554, 500] width 110 height 27
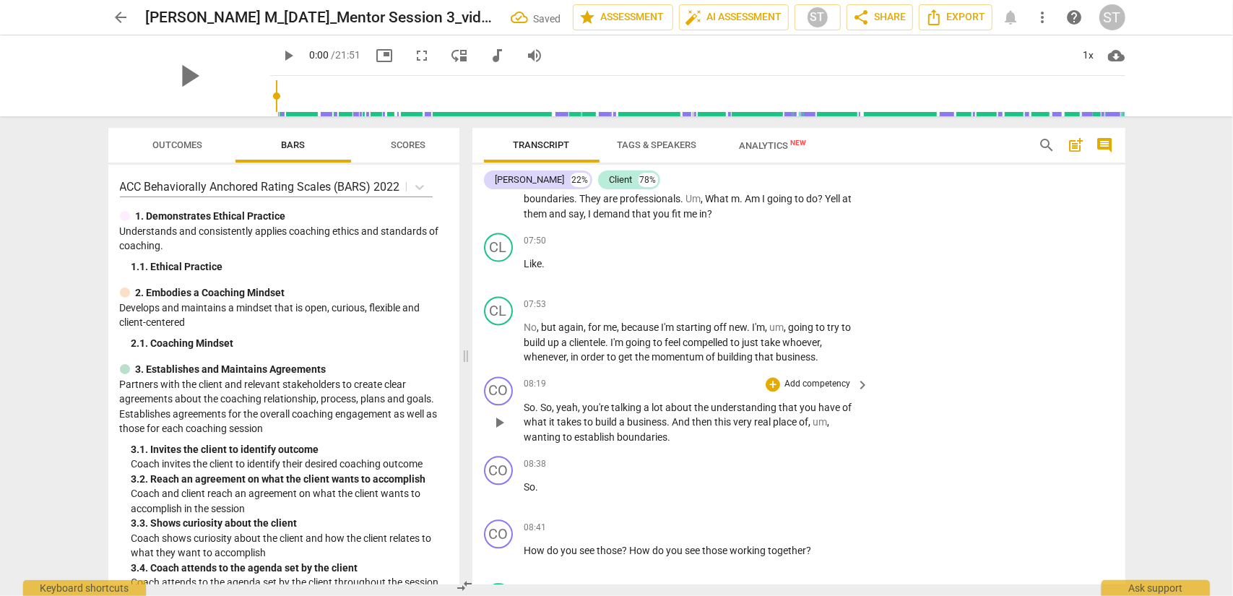
click at [843, 385] on p "Add competency" at bounding box center [817, 384] width 69 height 13
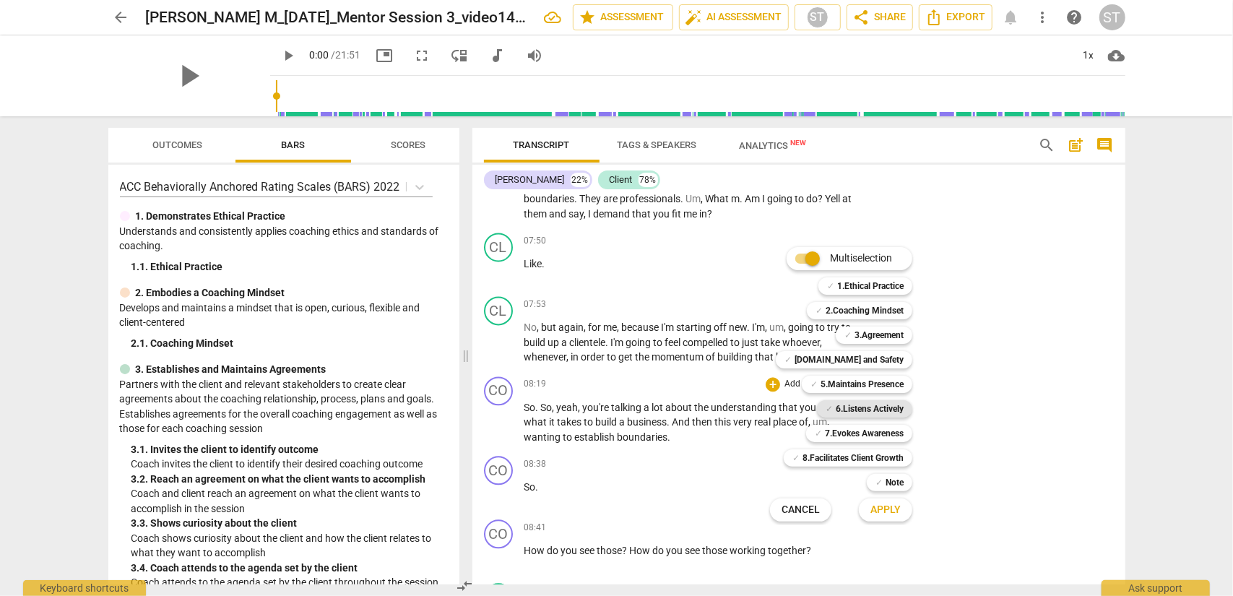
click at [848, 408] on b "6.Listens Actively" at bounding box center [870, 408] width 68 height 17
click at [873, 480] on div at bounding box center [616, 298] width 1233 height 596
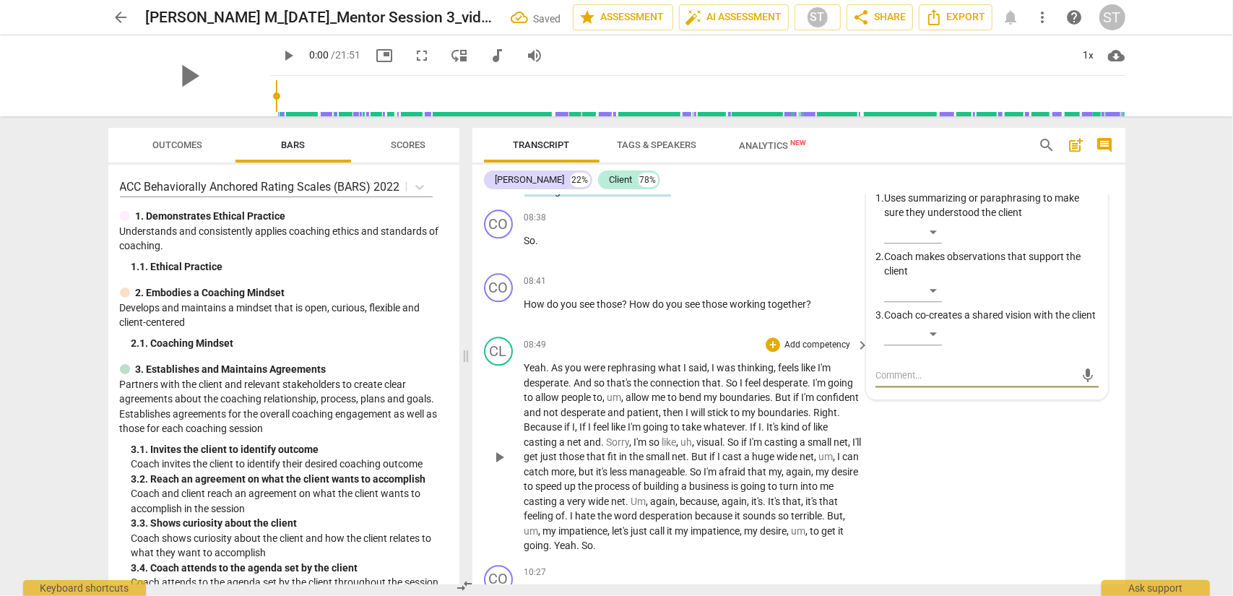
scroll to position [2297, 0]
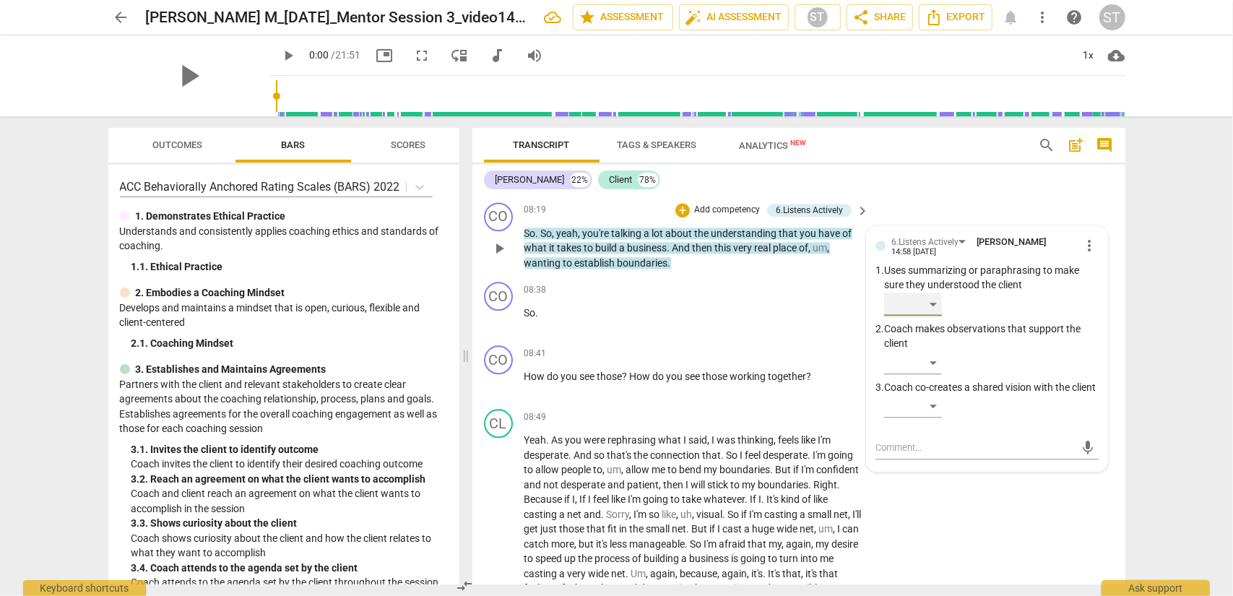
click at [924, 306] on div "​" at bounding box center [913, 304] width 58 height 23
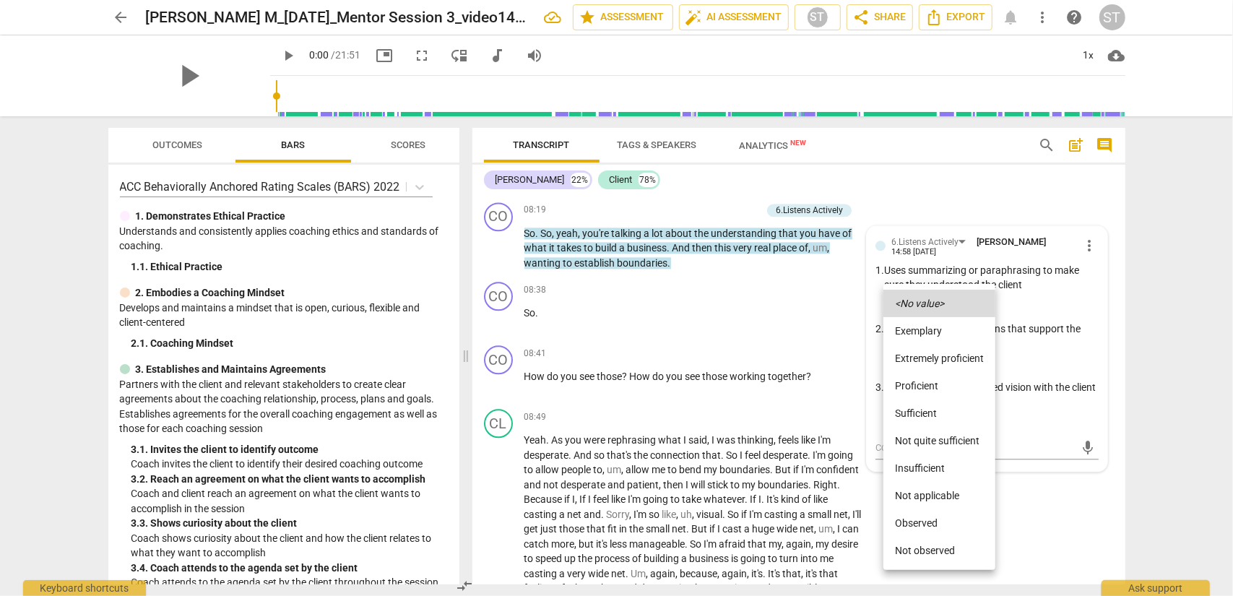
click at [924, 384] on li "Proficient" at bounding box center [940, 385] width 112 height 27
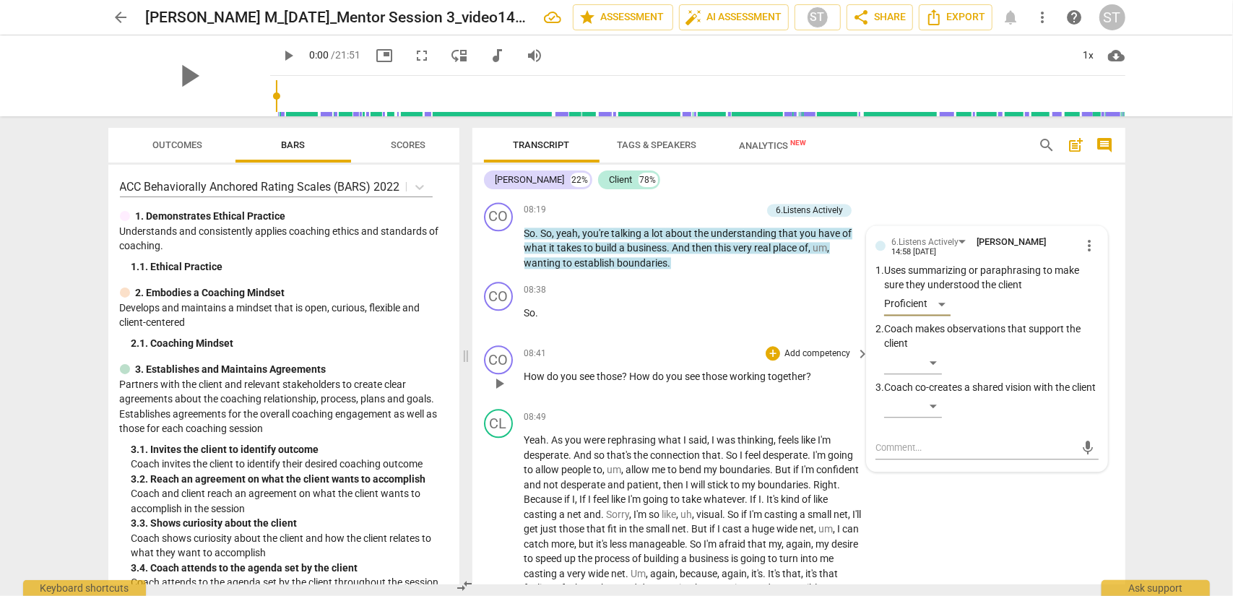
click at [814, 350] on p "Add competency" at bounding box center [817, 354] width 69 height 13
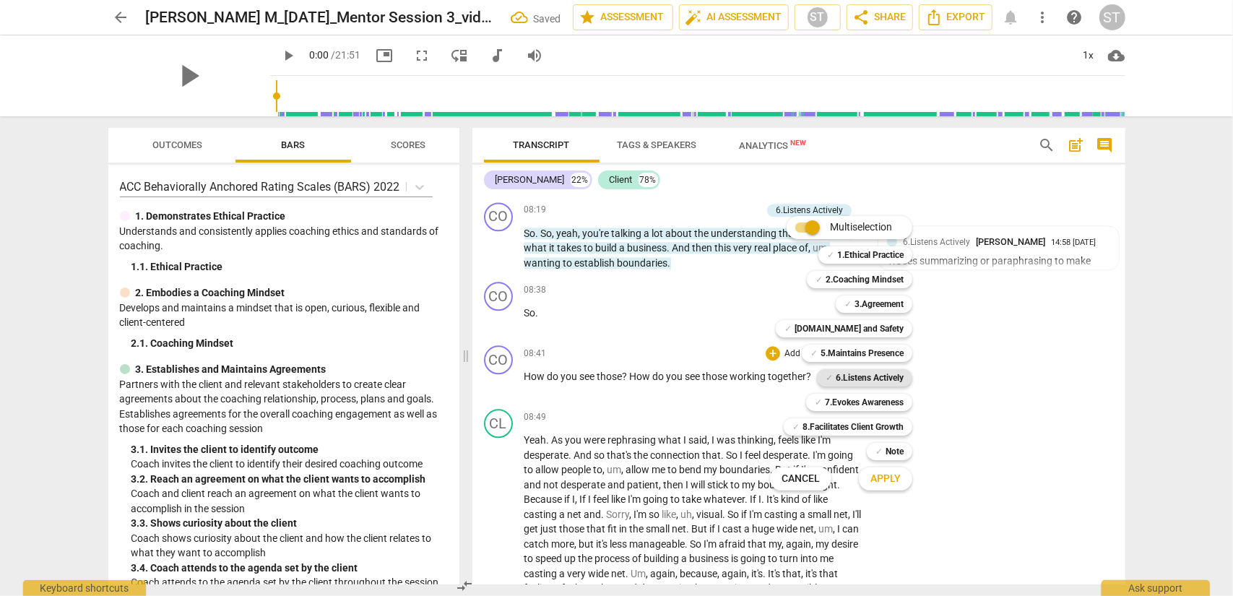
click at [820, 373] on div "✓ 6.Listens Actively" at bounding box center [864, 377] width 95 height 17
click at [884, 480] on button "Apply" at bounding box center [885, 479] width 53 height 26
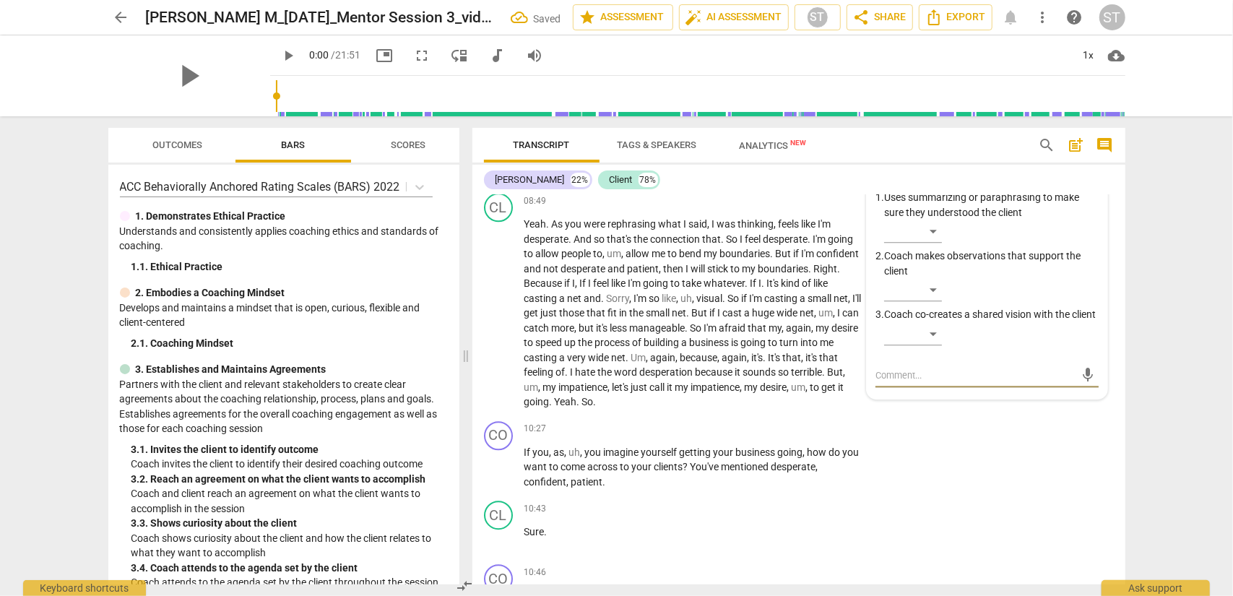
scroll to position [2441, 0]
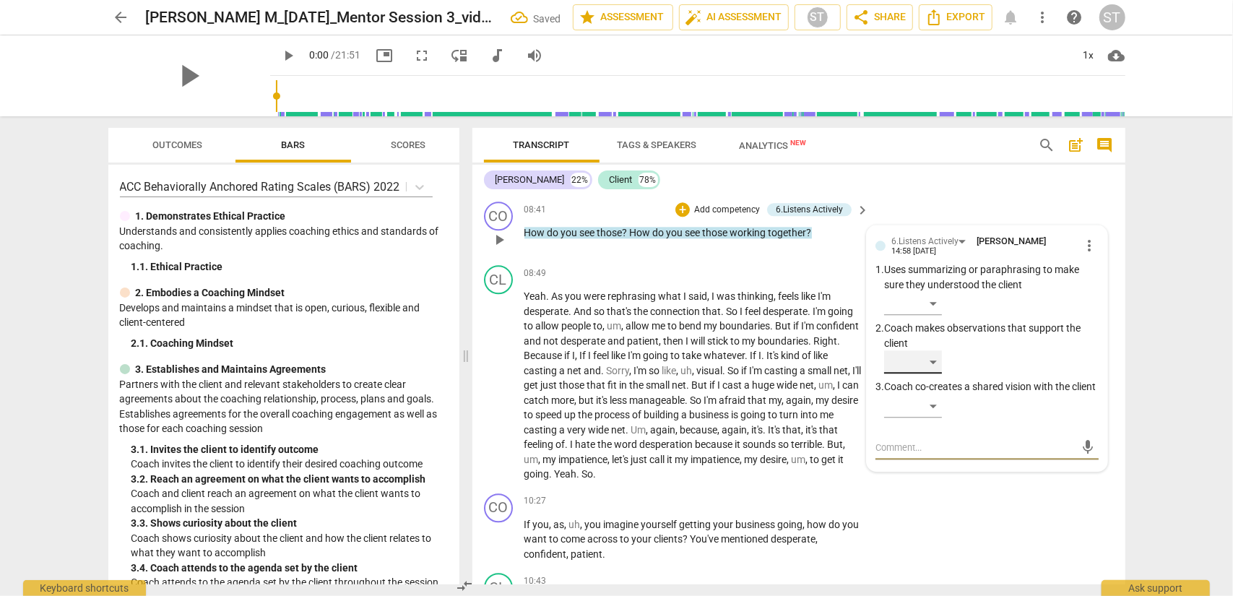
click at [923, 362] on div "​" at bounding box center [913, 361] width 58 height 23
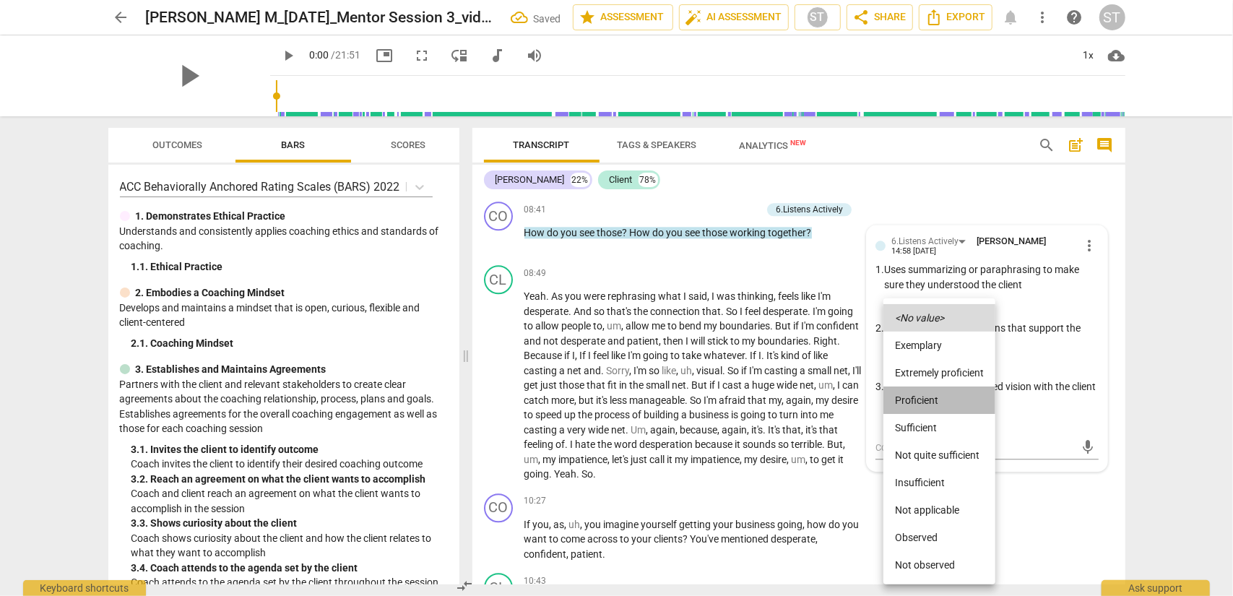
click at [923, 405] on li "Proficient" at bounding box center [940, 400] width 112 height 27
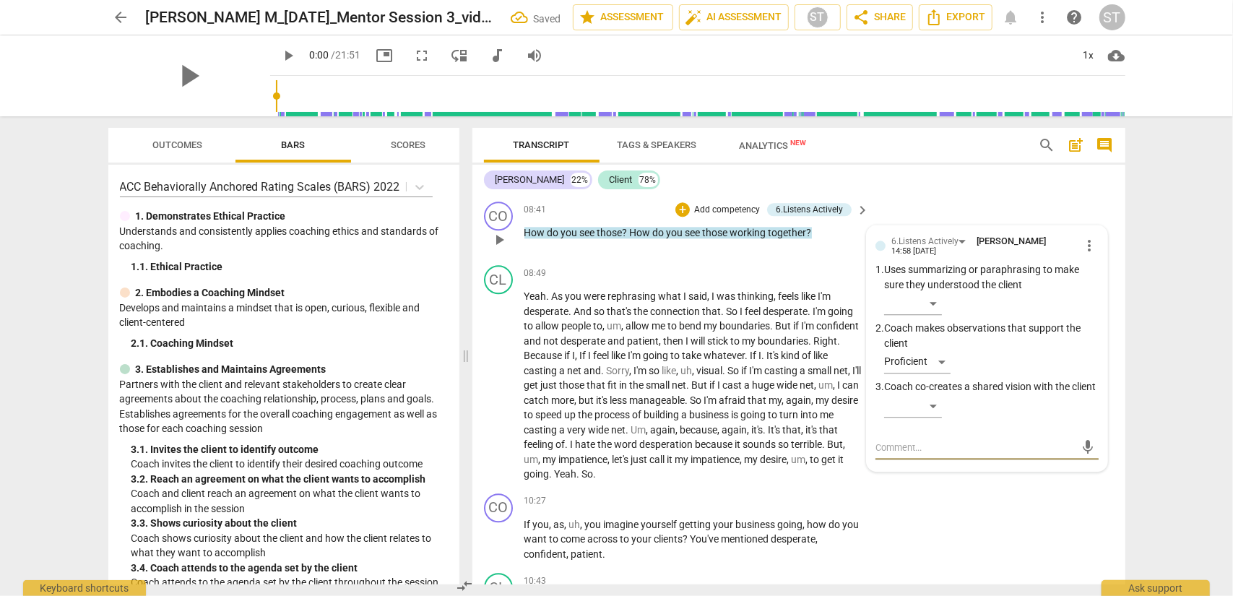
click at [900, 454] on textarea at bounding box center [976, 448] width 200 height 14
click at [924, 455] on span "send" at bounding box center [1088, 447] width 16 height 16
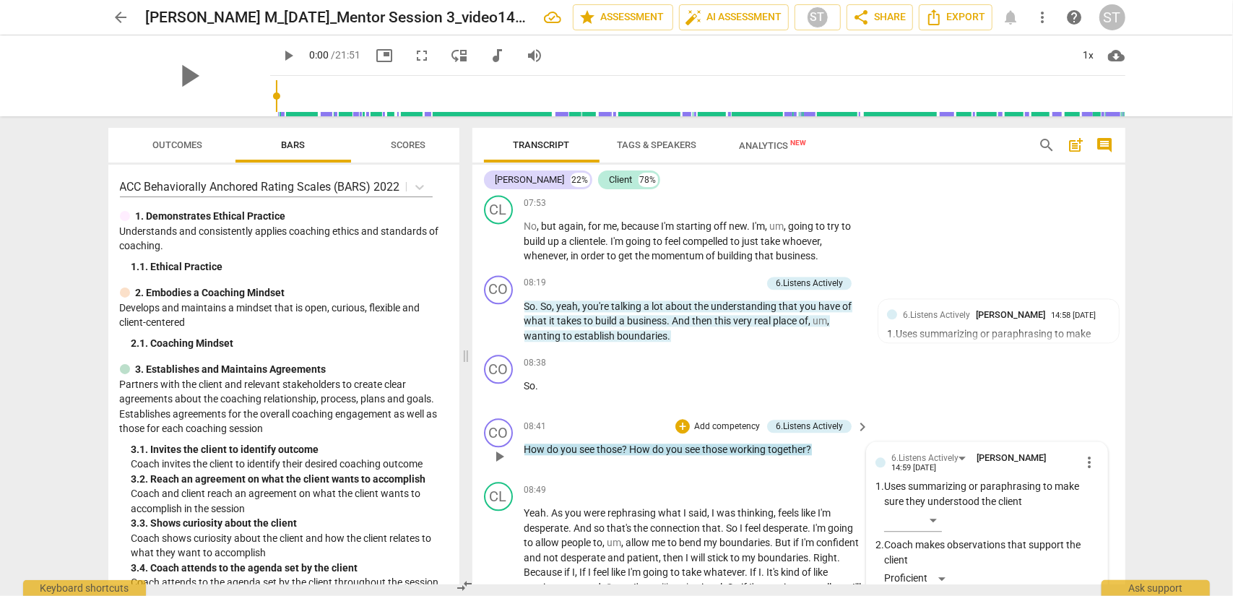
scroll to position [2152, 0]
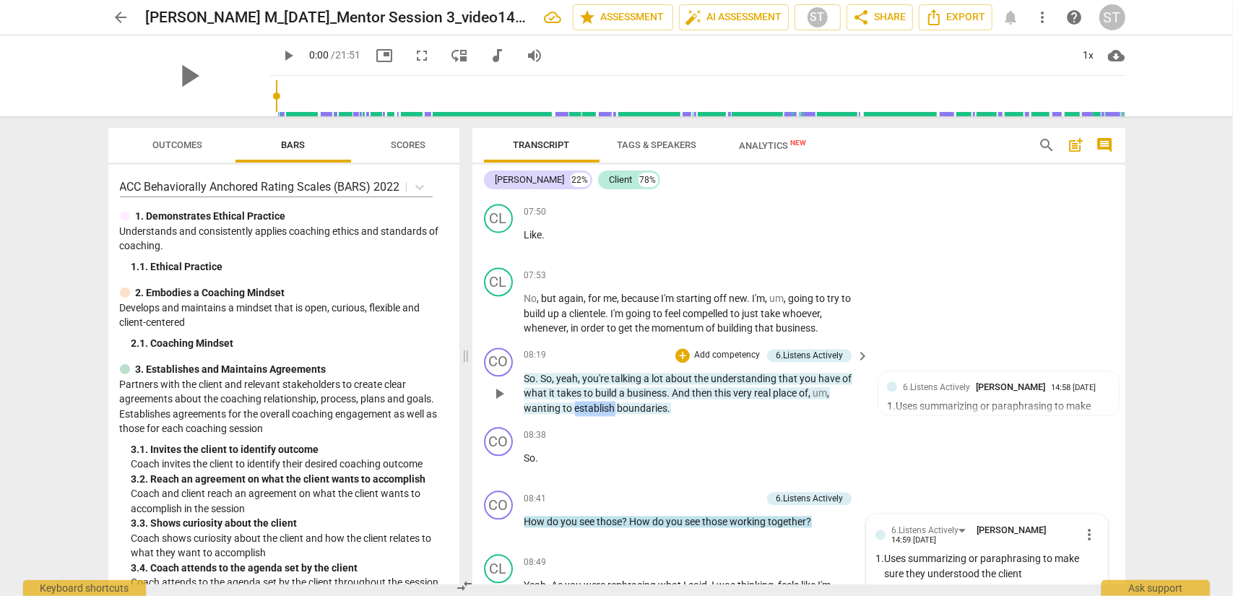
drag, startPoint x: 574, startPoint y: 409, endPoint x: 614, endPoint y: 417, distance: 40.5
click at [614, 417] on div "CO play_arrow pause 08:19 + Add competency 6.Listens Actively keyboard_arrow_ri…" at bounding box center [799, 382] width 653 height 80
click at [628, 388] on div "+" at bounding box center [630, 389] width 14 height 14
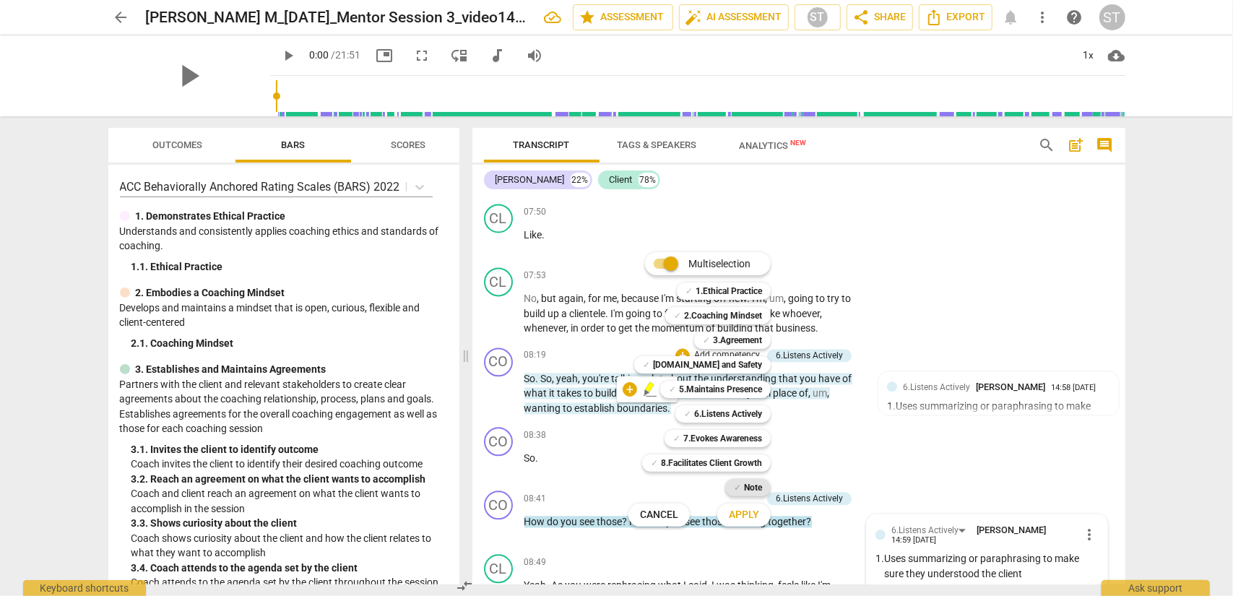
click at [737, 480] on span "✓" at bounding box center [737, 487] width 7 height 17
click at [736, 480] on span "Apply" at bounding box center [744, 515] width 30 height 14
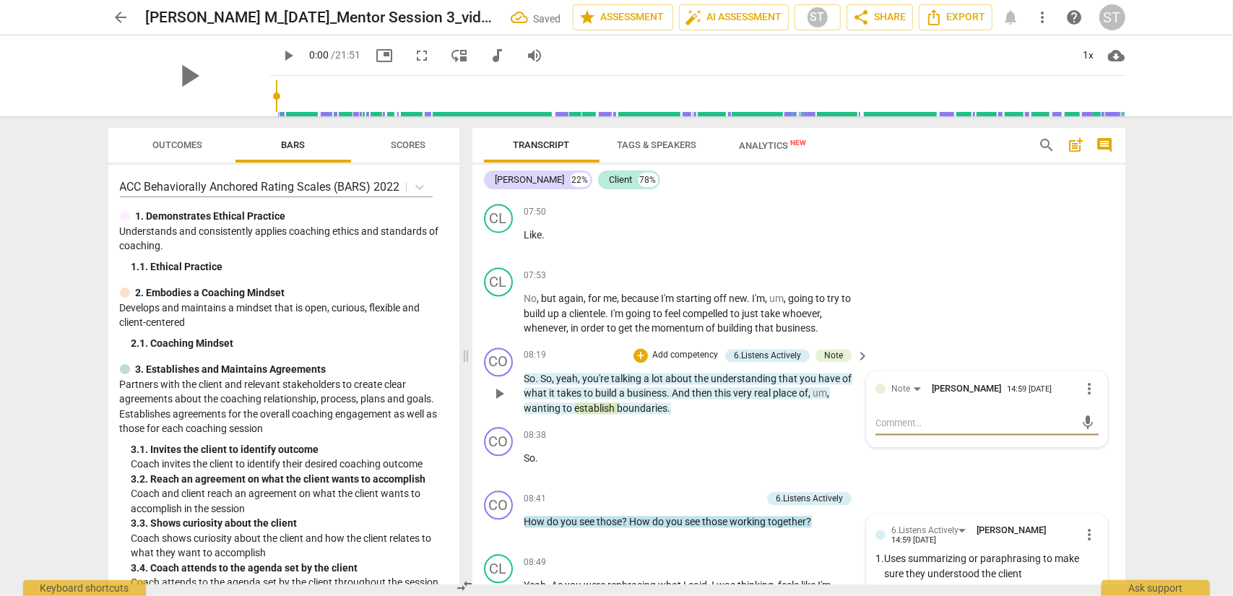
click at [892, 426] on textarea at bounding box center [976, 423] width 200 height 14
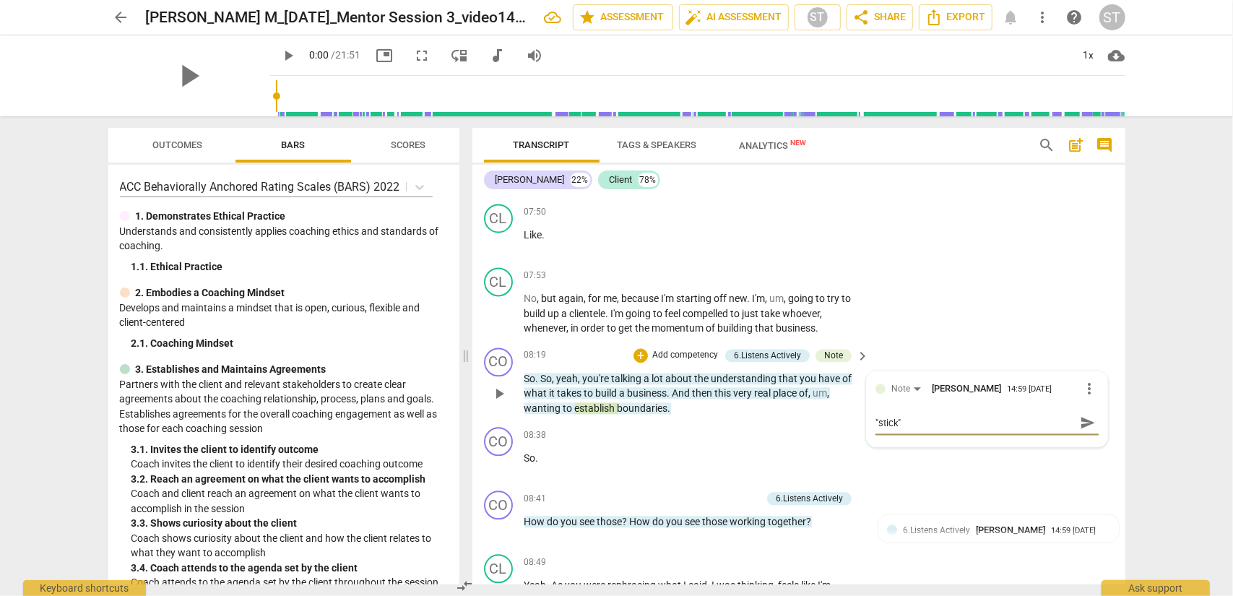
click at [910, 422] on textarea ""stick"" at bounding box center [976, 423] width 200 height 14
click at [924, 423] on span "send" at bounding box center [1088, 423] width 16 height 16
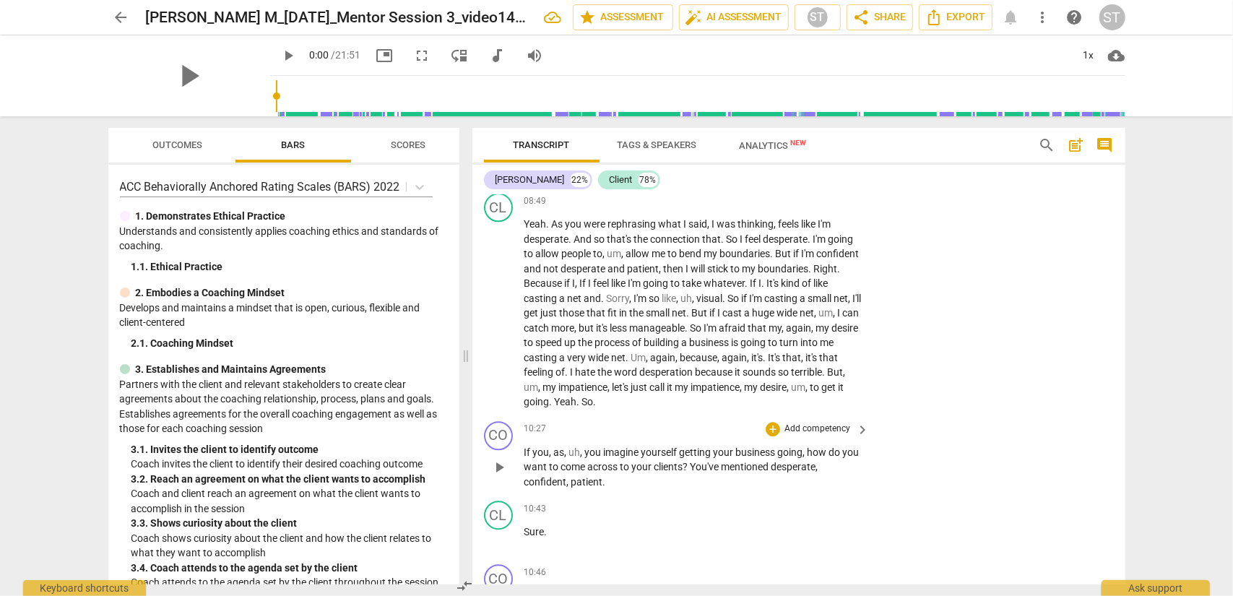
scroll to position [2585, 0]
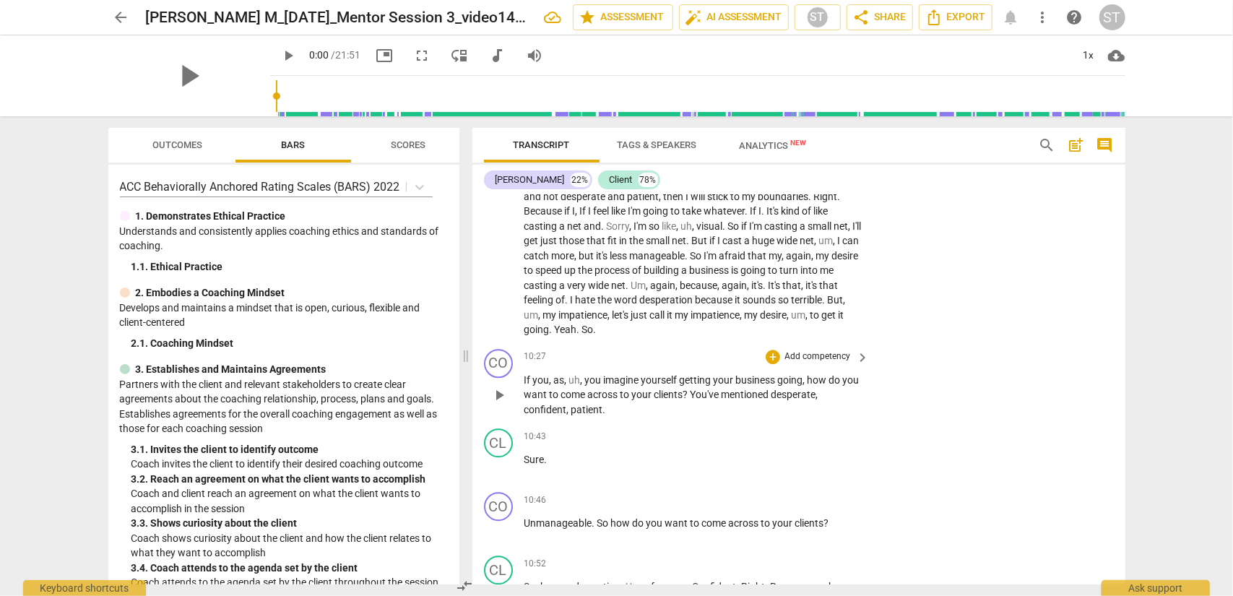
click at [817, 358] on p "Add competency" at bounding box center [817, 356] width 69 height 13
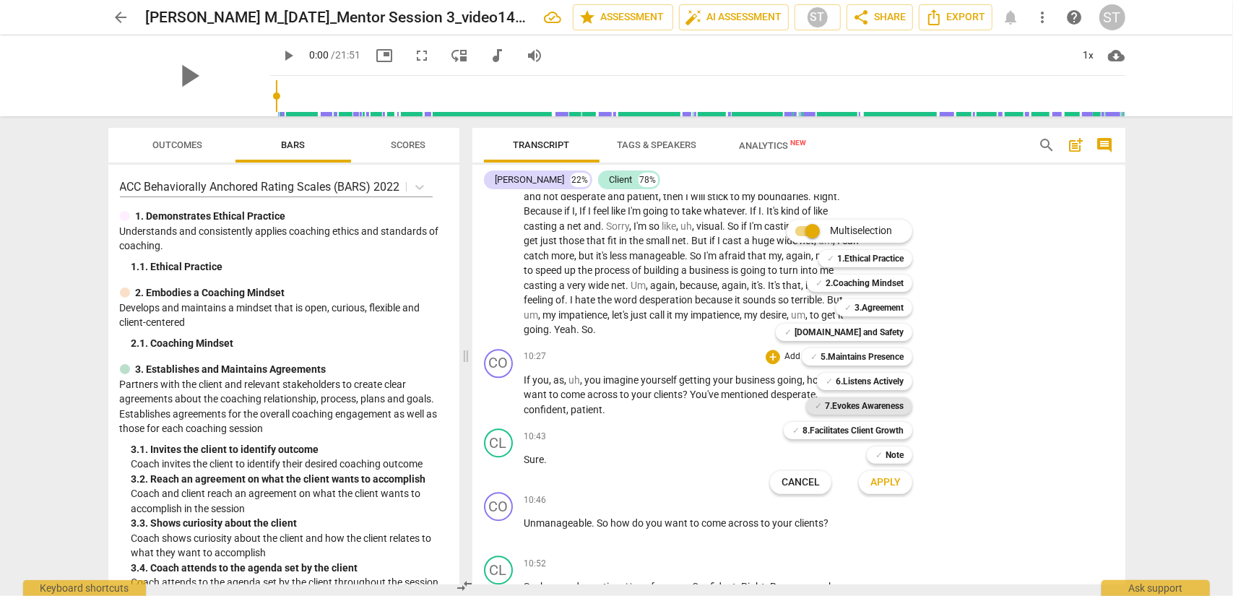
click at [850, 400] on b "7.Evokes Awareness" at bounding box center [864, 405] width 79 height 17
click at [865, 356] on b "5.Maintains Presence" at bounding box center [862, 356] width 83 height 17
click at [882, 480] on button "Apply" at bounding box center [885, 483] width 53 height 26
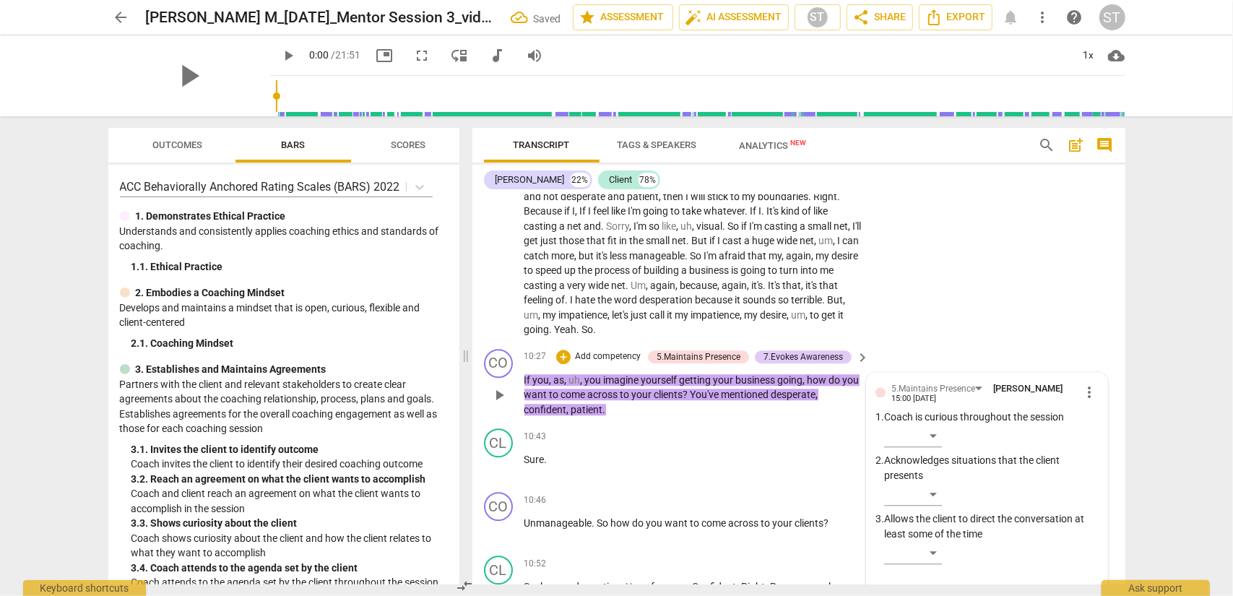
scroll to position [2790, 0]
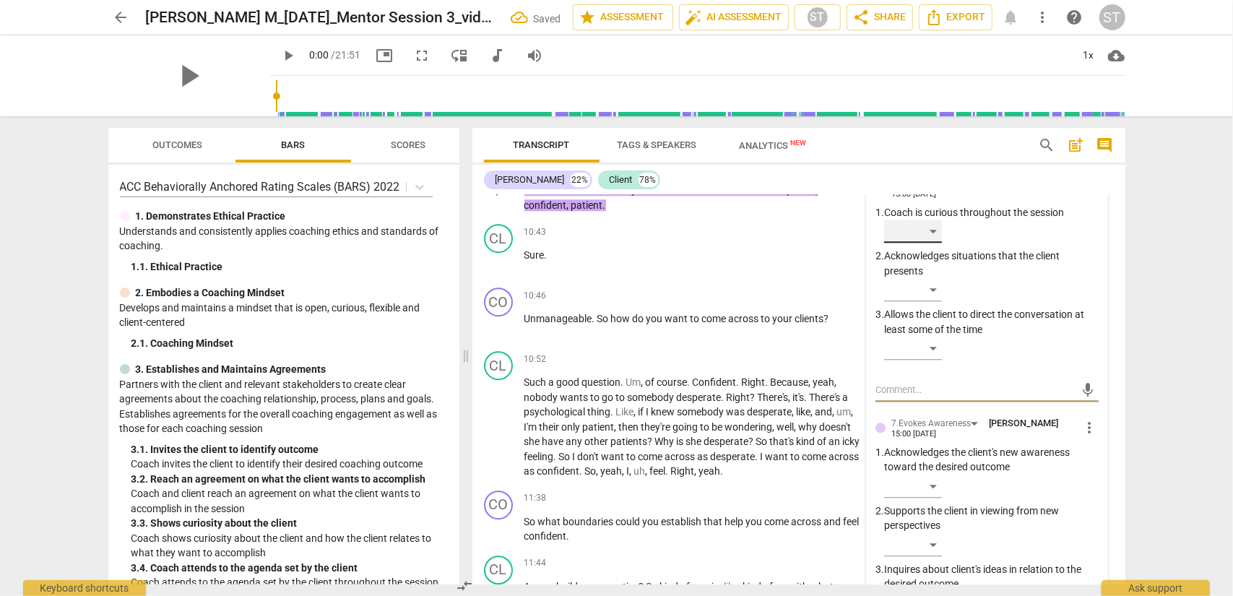
click at [924, 228] on div "​" at bounding box center [913, 231] width 58 height 23
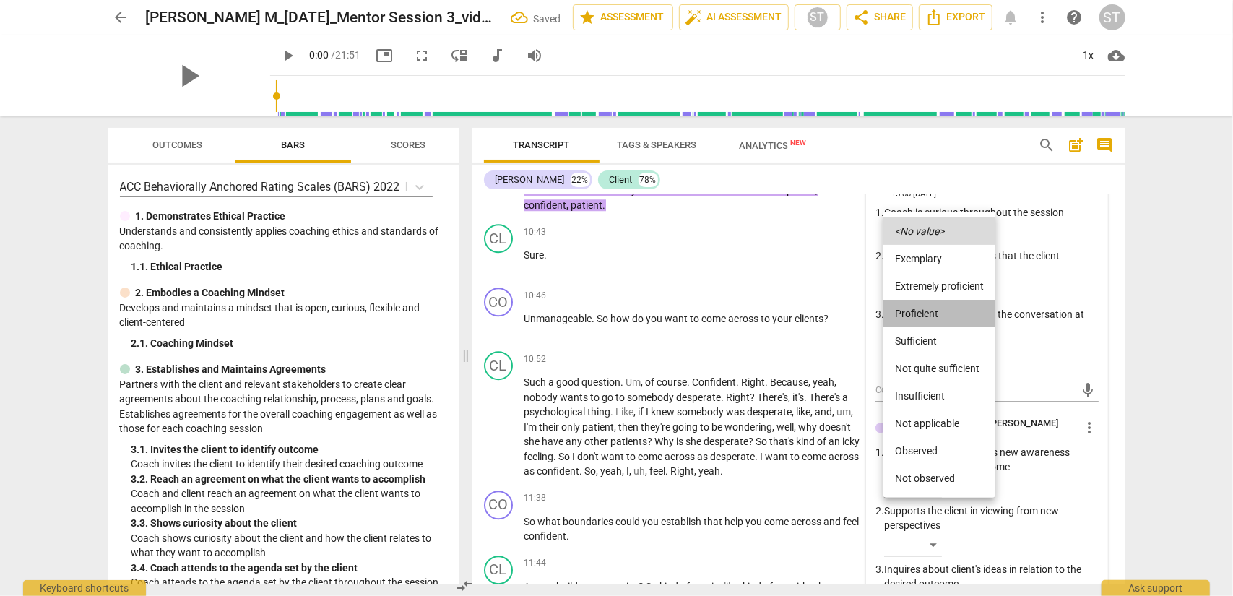
click at [924, 309] on li "Proficient" at bounding box center [940, 313] width 112 height 27
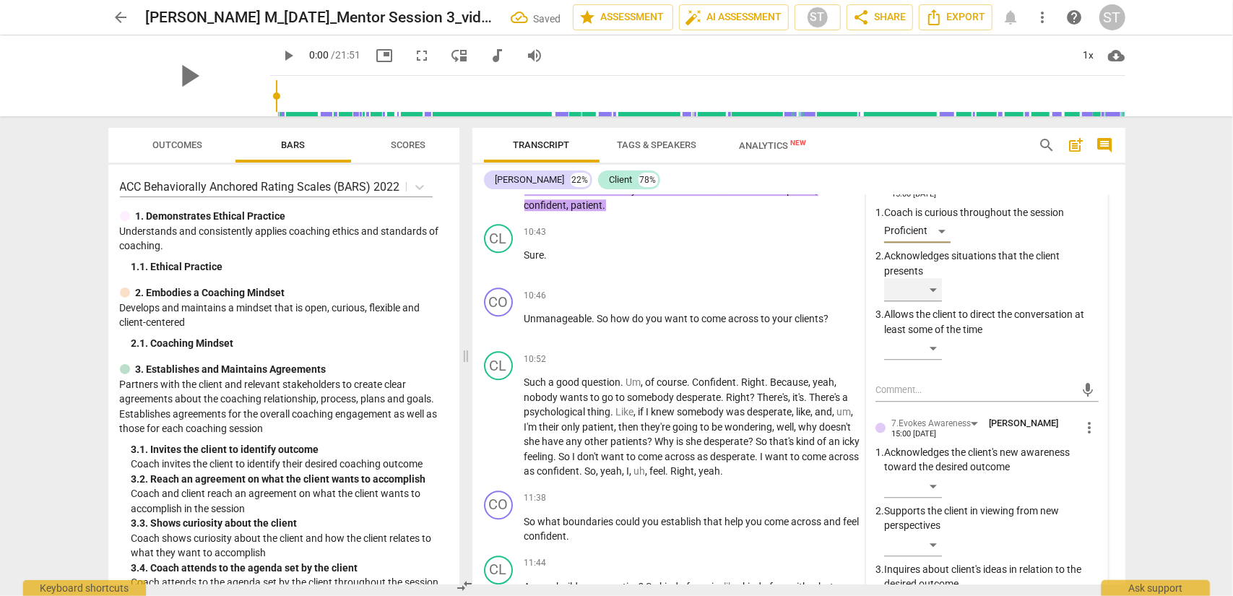
click at [924, 296] on div "​" at bounding box center [913, 289] width 58 height 23
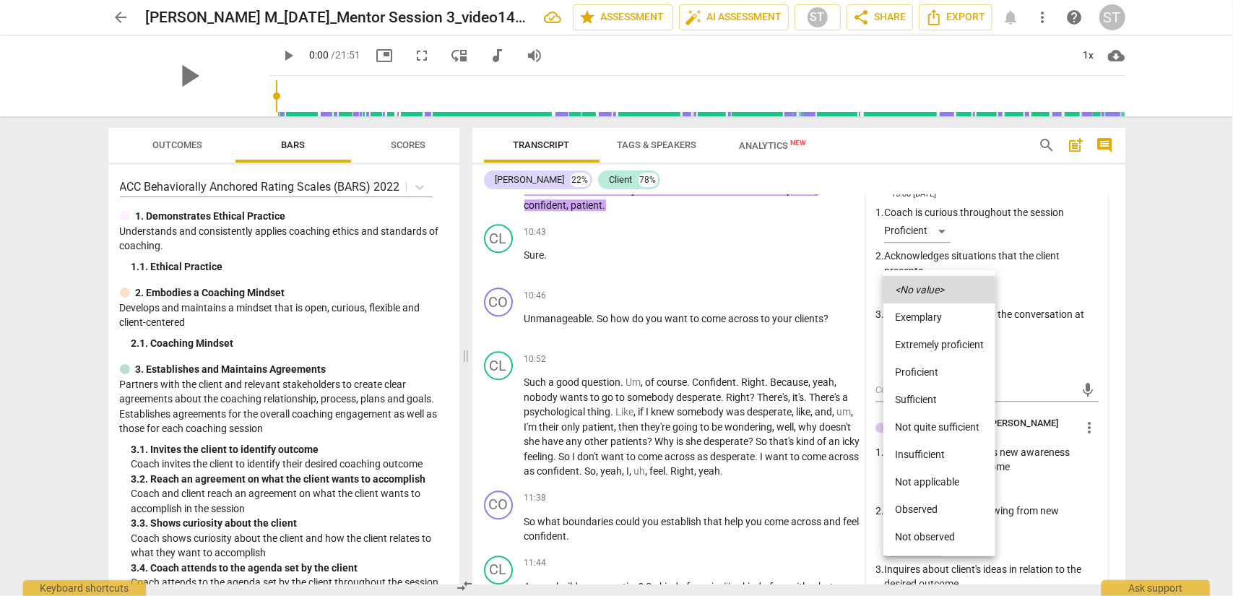
click at [924, 366] on li "Proficient" at bounding box center [940, 371] width 112 height 27
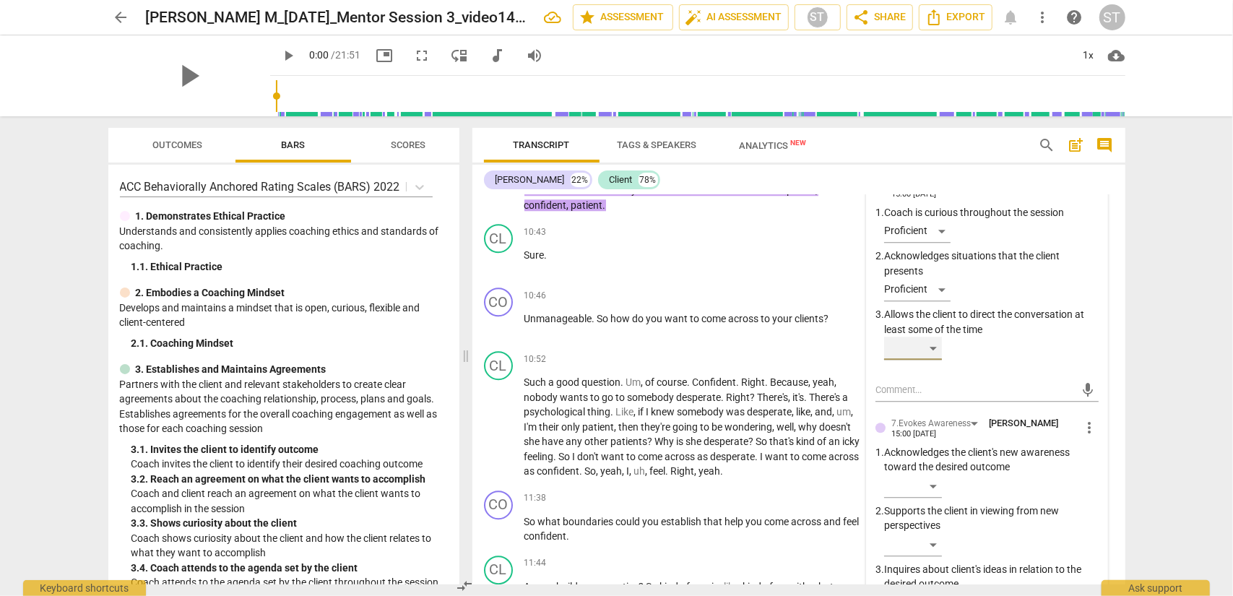
click at [924, 351] on div "​" at bounding box center [913, 348] width 58 height 23
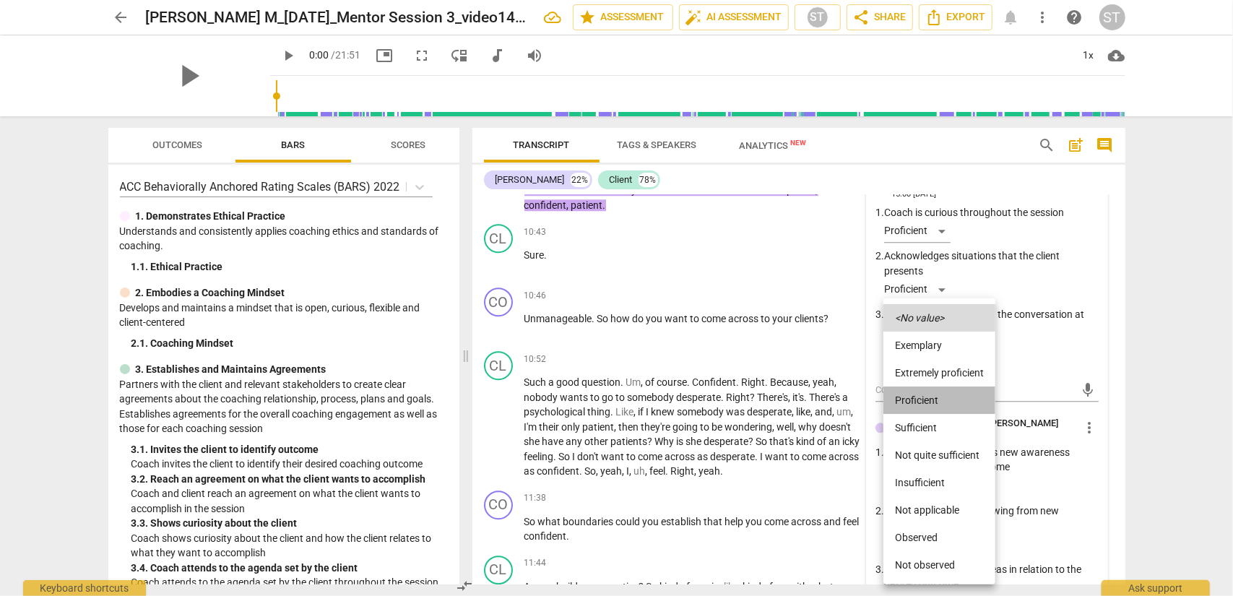
click at [924, 405] on li "Proficient" at bounding box center [940, 400] width 112 height 27
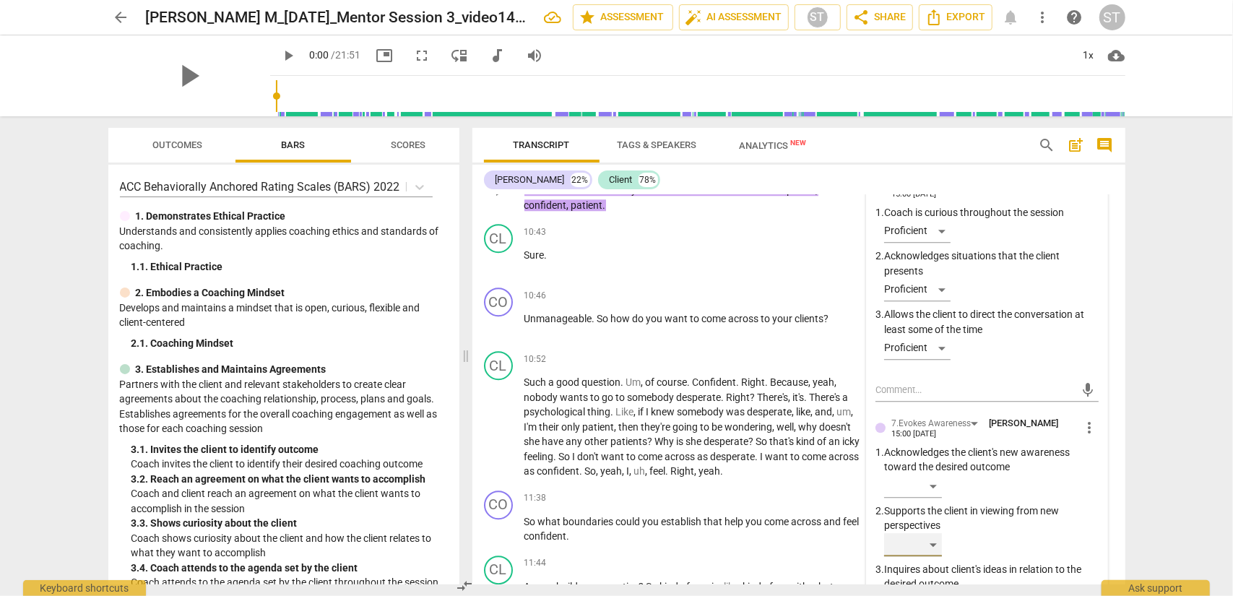
click at [924, 480] on div "​" at bounding box center [913, 544] width 58 height 23
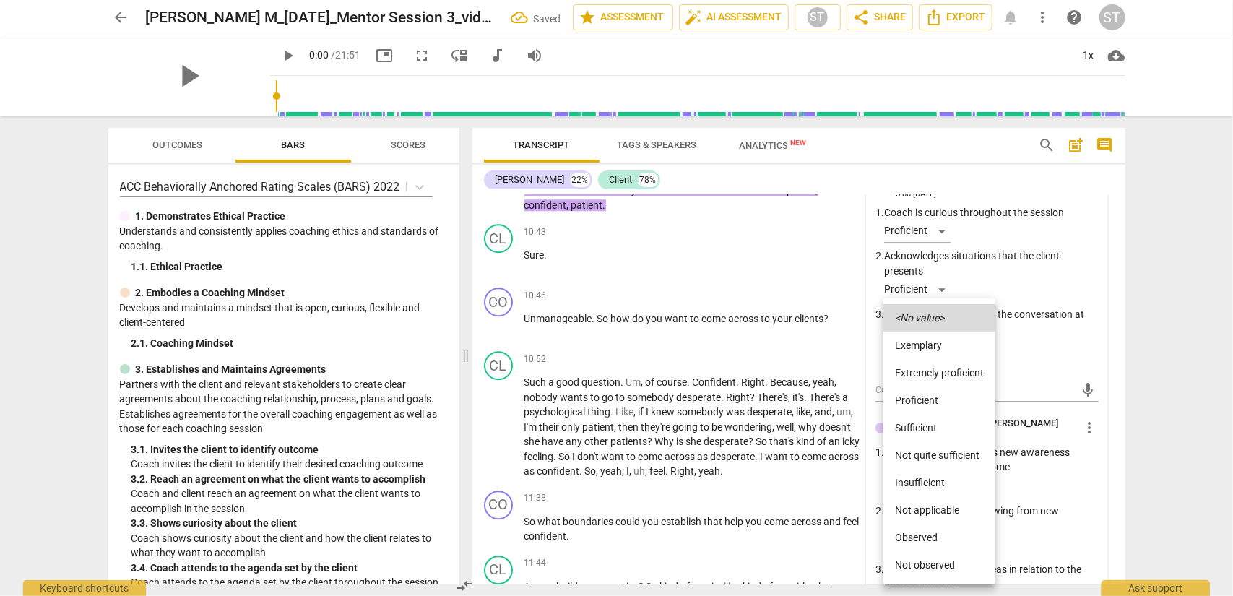
click at [924, 403] on li "Proficient" at bounding box center [940, 400] width 112 height 27
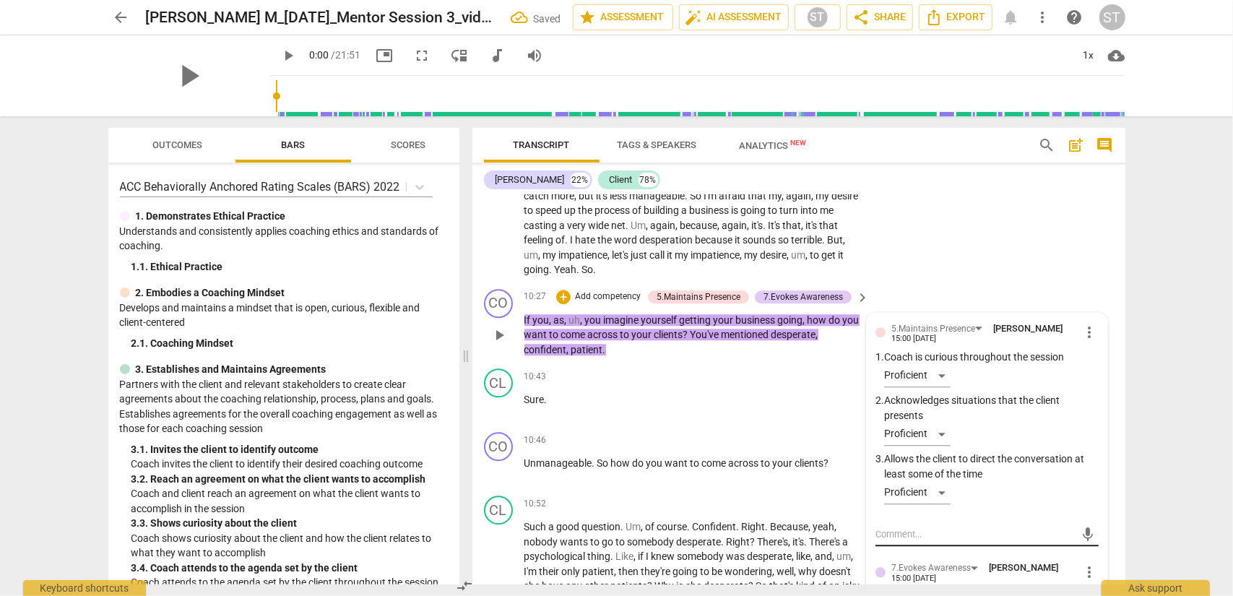
scroll to position [2573, 0]
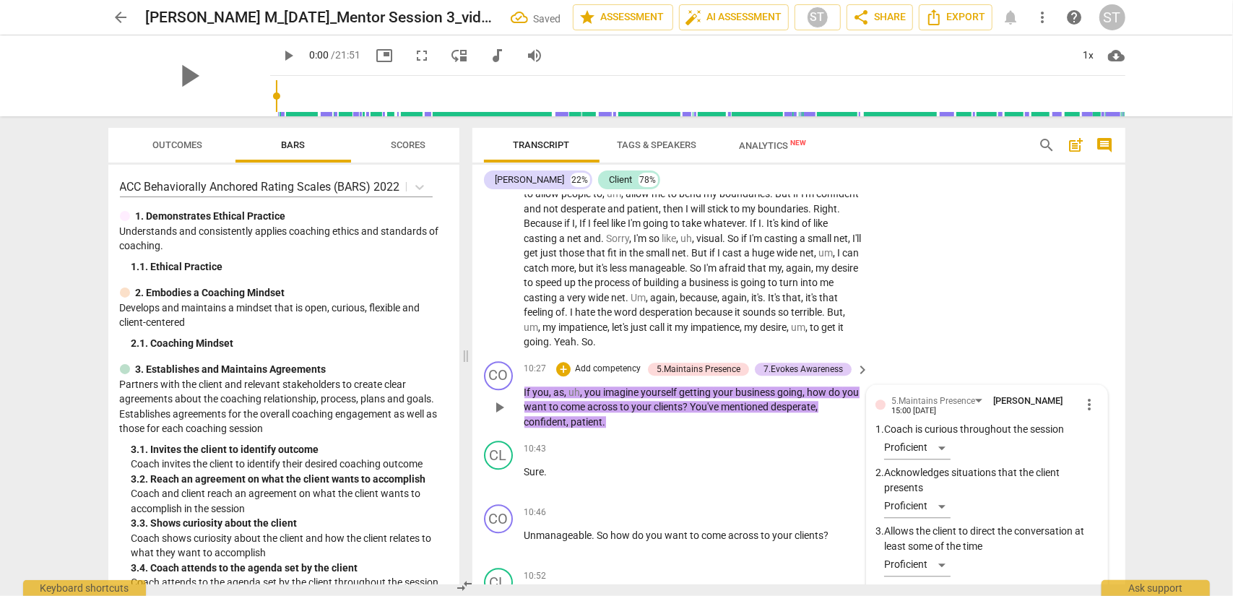
click at [613, 369] on p "Add competency" at bounding box center [608, 369] width 69 height 13
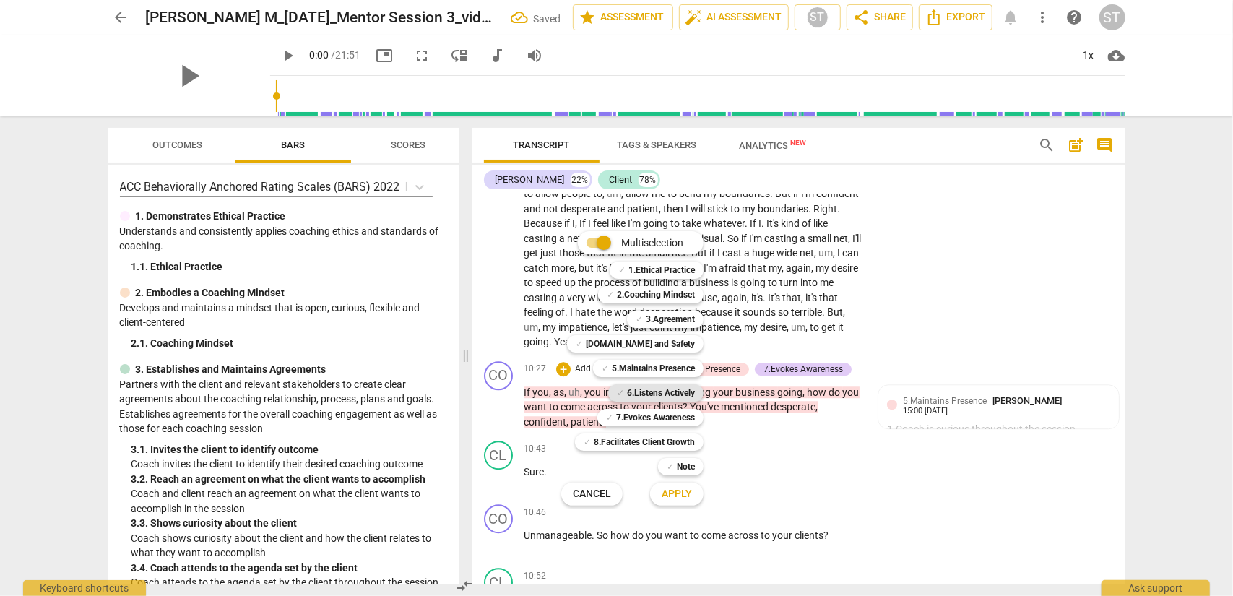
click at [646, 395] on b "6.Listens Actively" at bounding box center [661, 392] width 68 height 17
click at [659, 480] on button "Apply" at bounding box center [676, 494] width 53 height 26
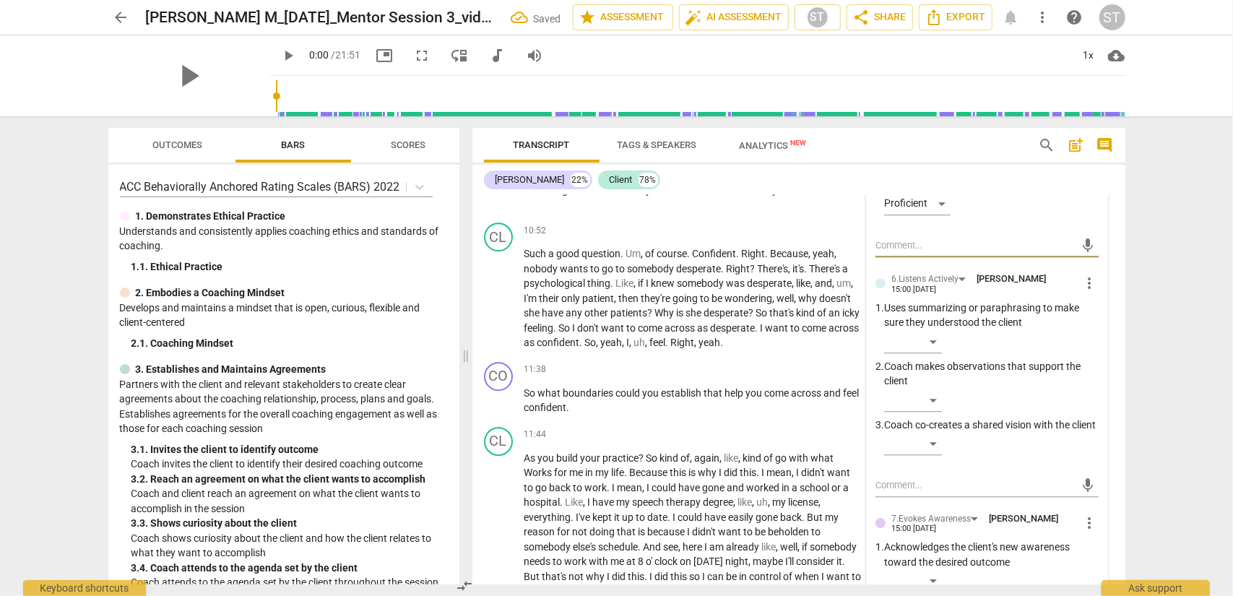
scroll to position [3007, 0]
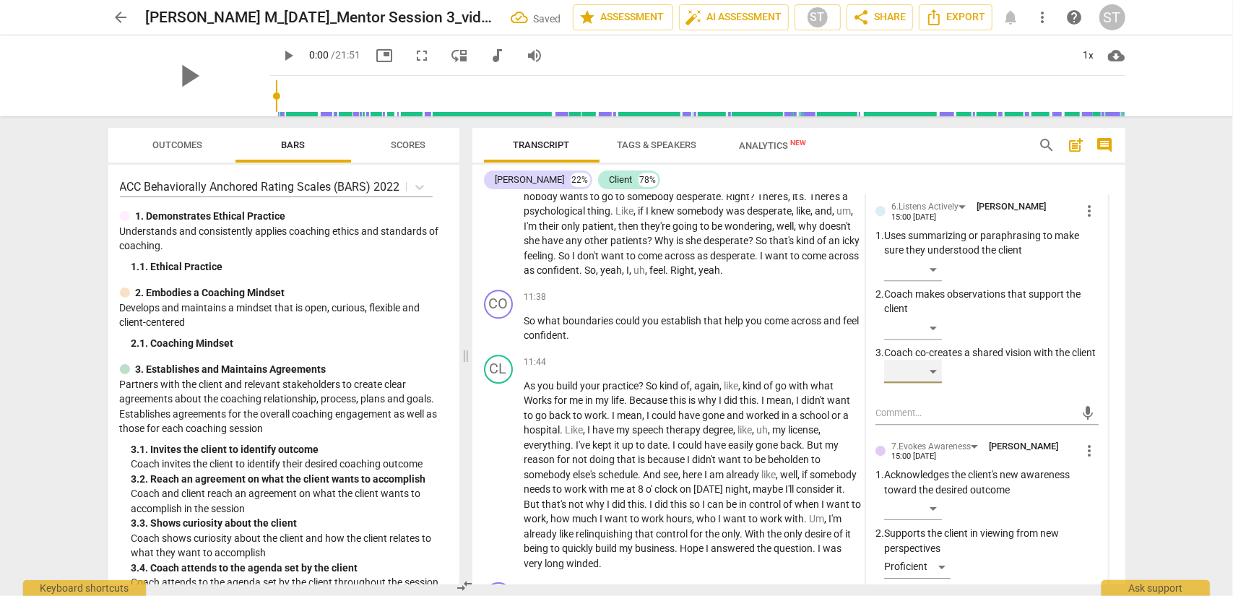
click at [924, 383] on div "​" at bounding box center [913, 371] width 58 height 23
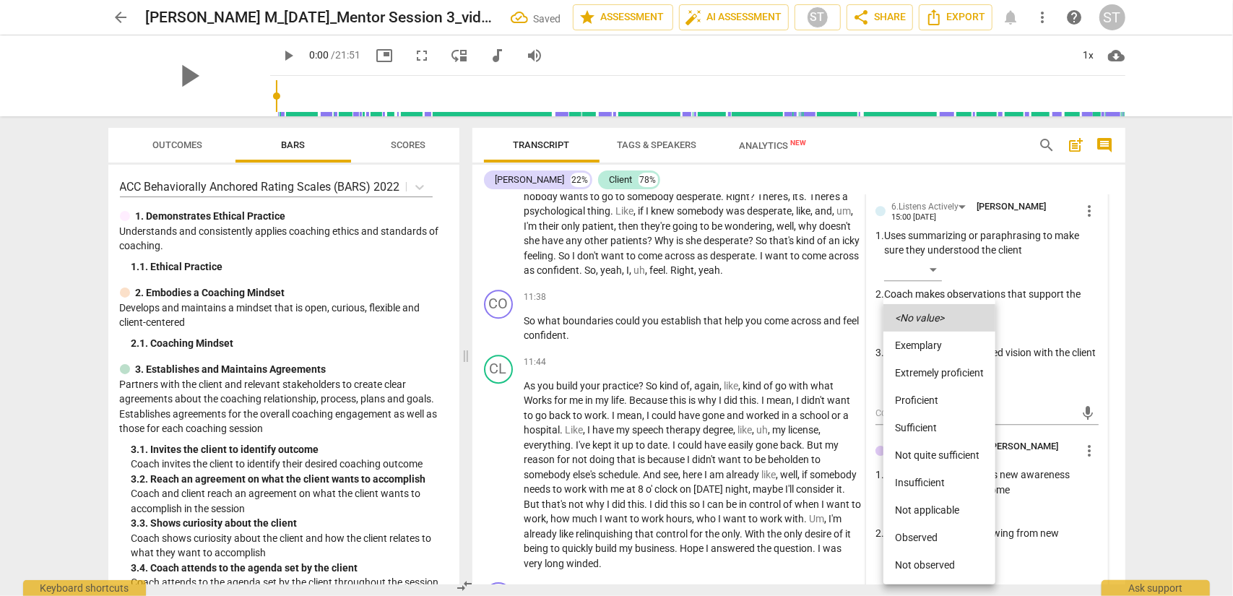
click at [924, 402] on li "Proficient" at bounding box center [940, 400] width 112 height 27
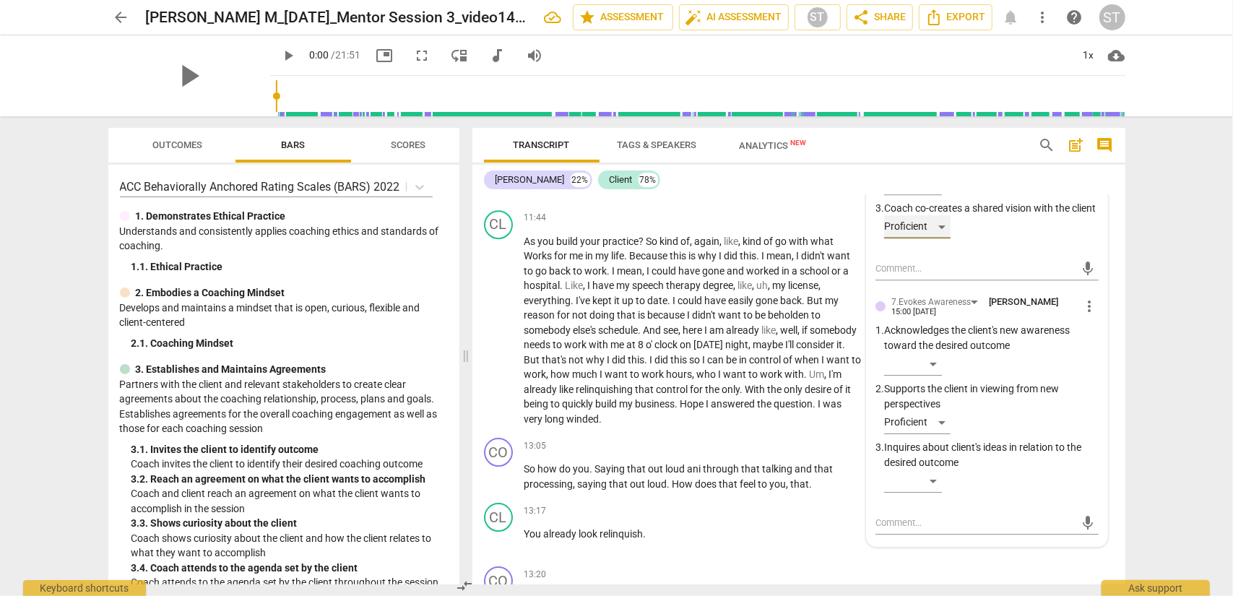
scroll to position [3223, 0]
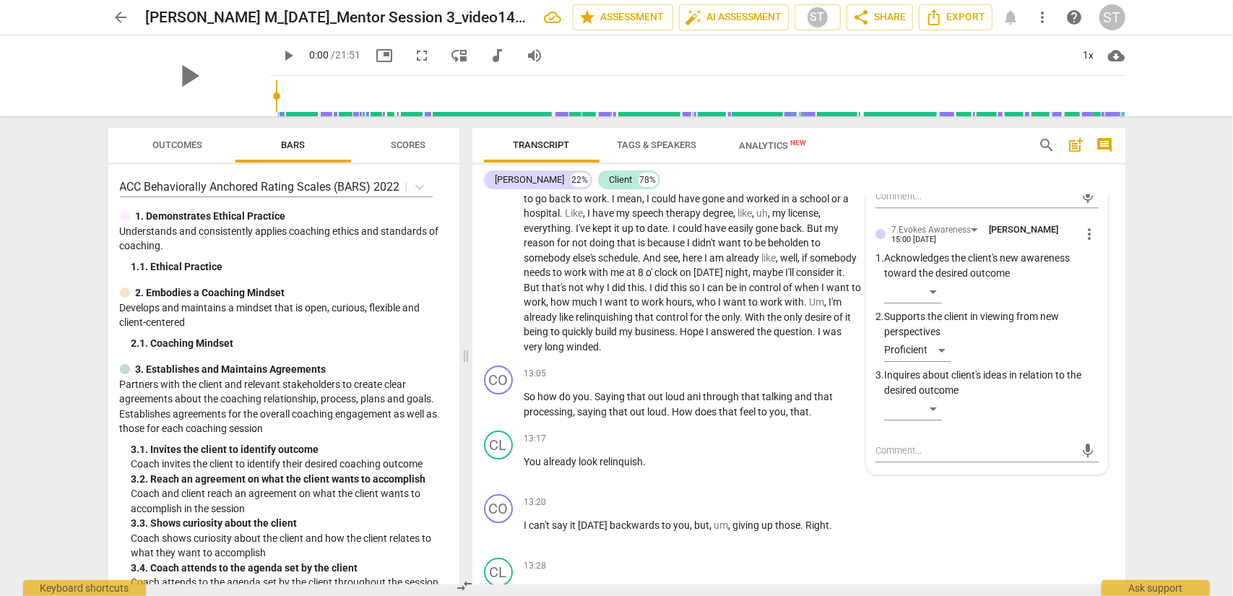
click at [924, 324] on div "arrow_back [PERSON_NAME] M_[DATE]_Mentor Session 3_video1475813118 edit star As…" at bounding box center [616, 298] width 1233 height 596
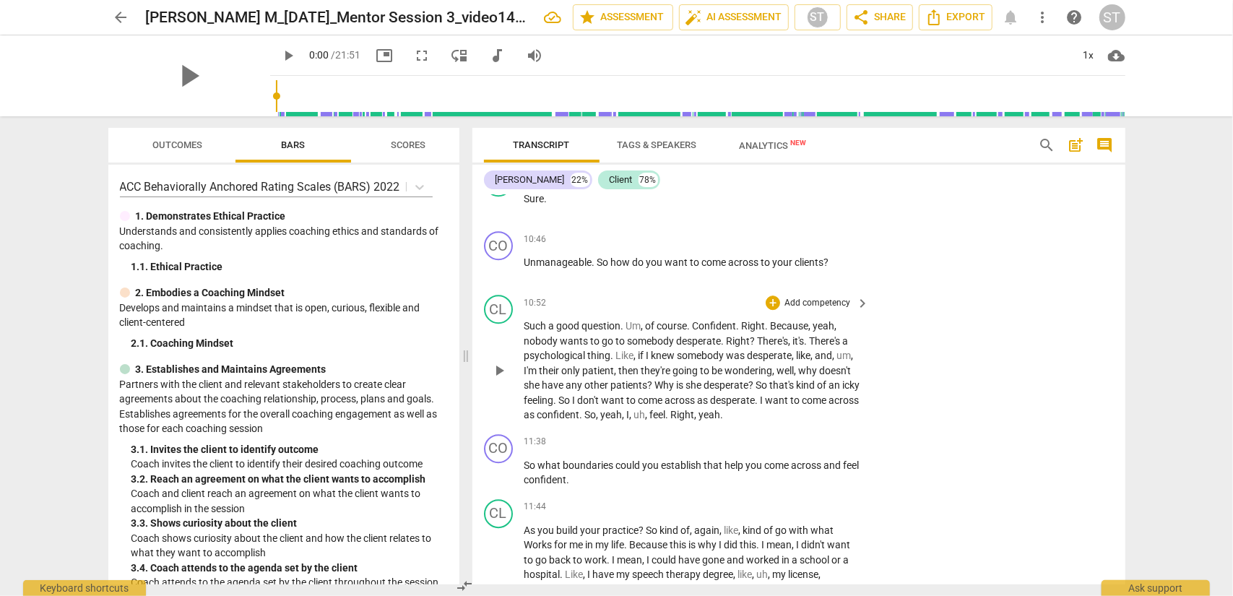
scroll to position [2718, 0]
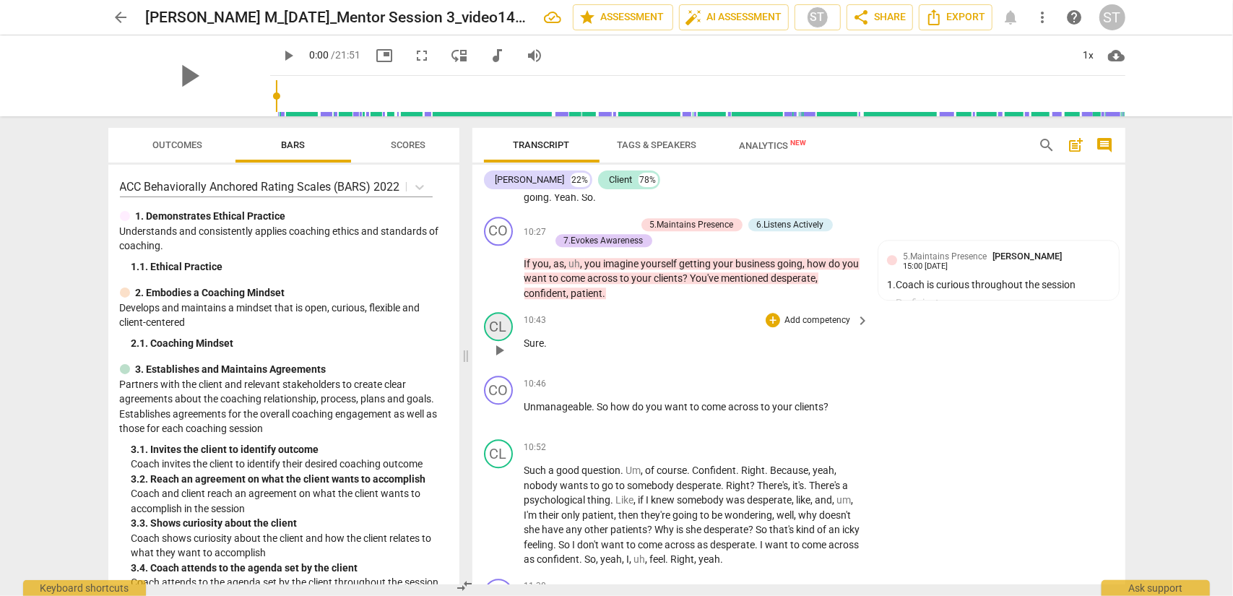
click at [495, 327] on div "CL" at bounding box center [498, 326] width 29 height 29
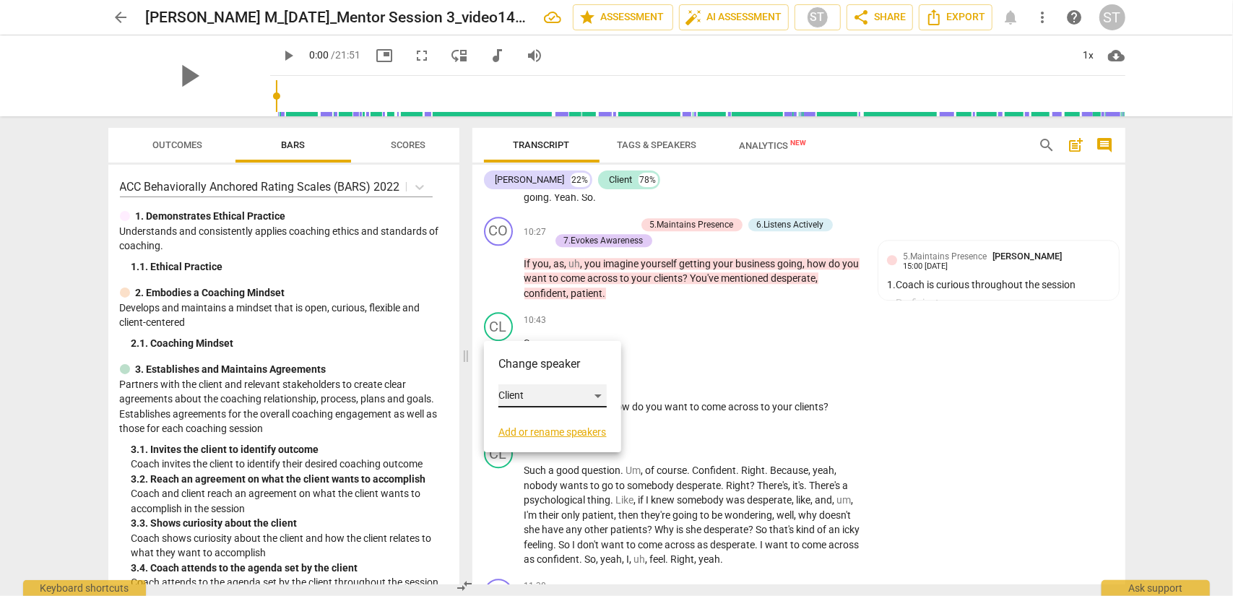
click at [508, 400] on div "Client" at bounding box center [553, 395] width 108 height 23
click at [518, 371] on li "[PERSON_NAME]" at bounding box center [554, 368] width 110 height 27
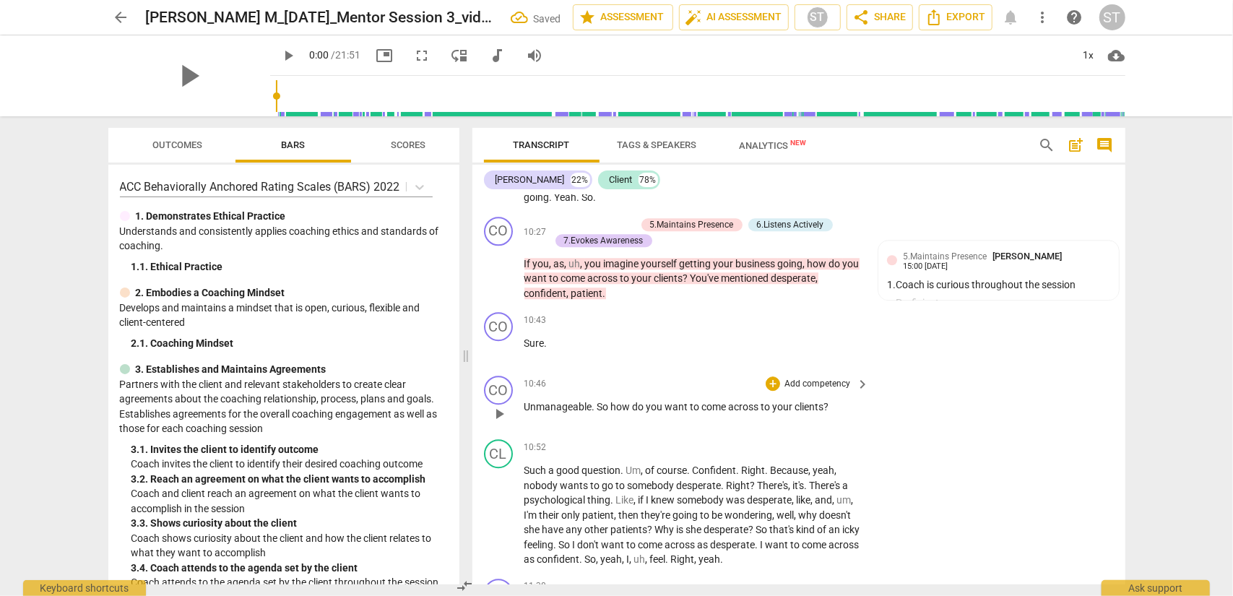
click at [811, 384] on p "Add competency" at bounding box center [817, 384] width 69 height 13
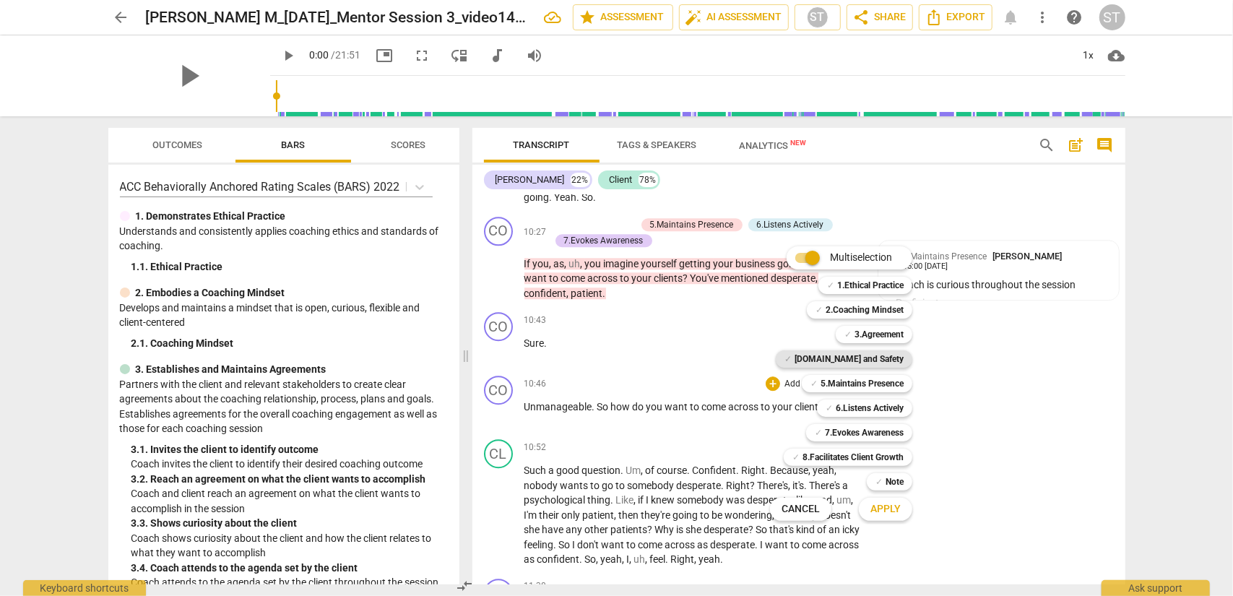
click at [876, 363] on b "[DOMAIN_NAME] and Safety" at bounding box center [849, 358] width 109 height 17
click at [874, 382] on b "5.Maintains Presence" at bounding box center [862, 383] width 83 height 17
click at [874, 406] on b "6.Listens Actively" at bounding box center [870, 408] width 68 height 17
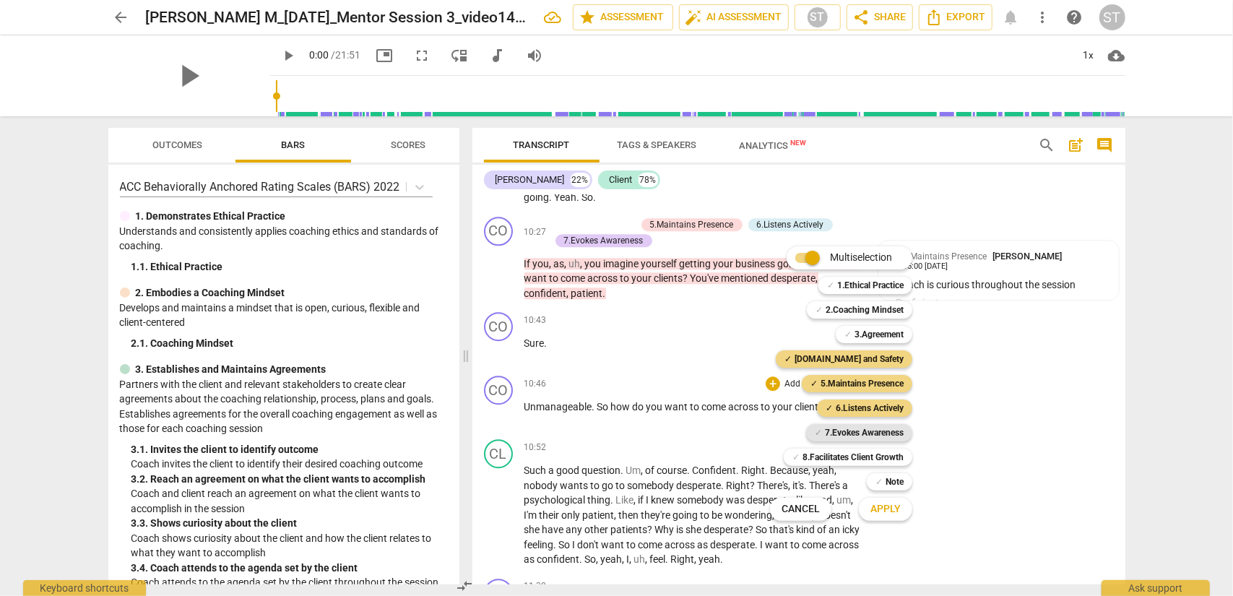
click at [872, 431] on b "7.Evokes Awareness" at bounding box center [864, 432] width 79 height 17
click at [898, 480] on span "Apply" at bounding box center [886, 509] width 30 height 14
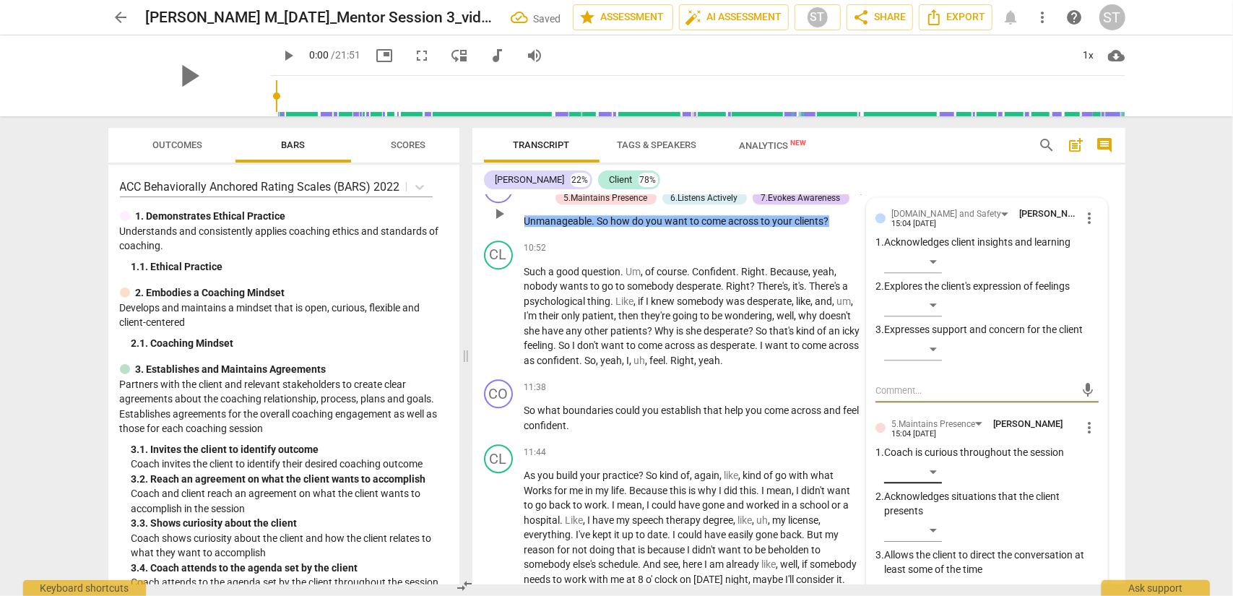
scroll to position [2847, 0]
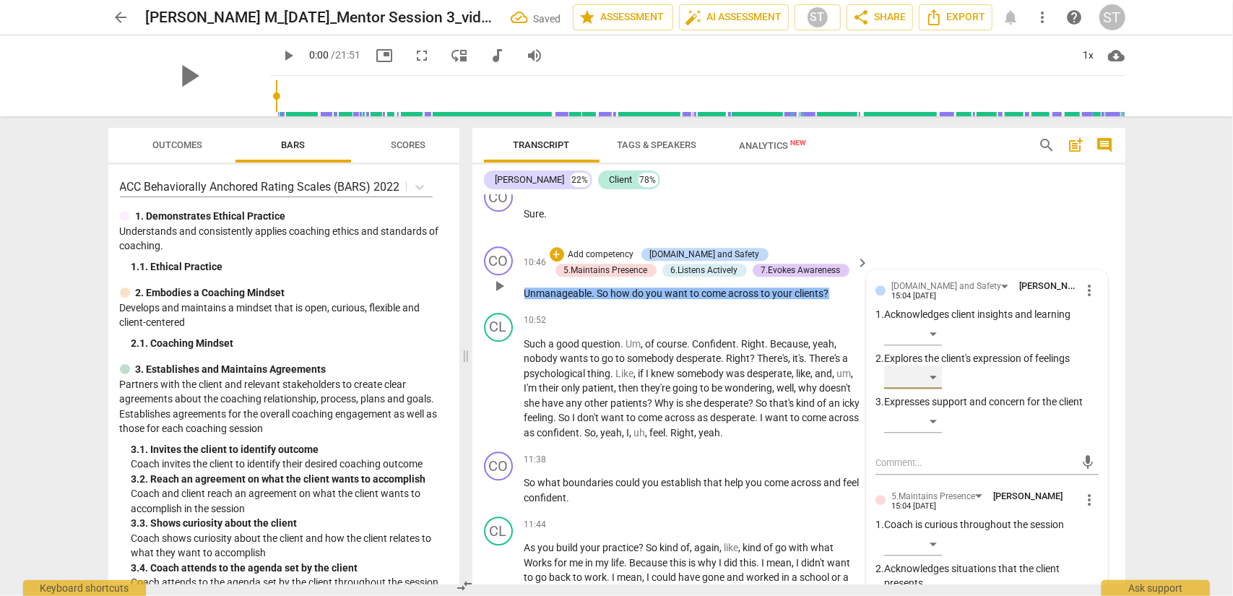
click at [921, 378] on div "​" at bounding box center [913, 377] width 58 height 23
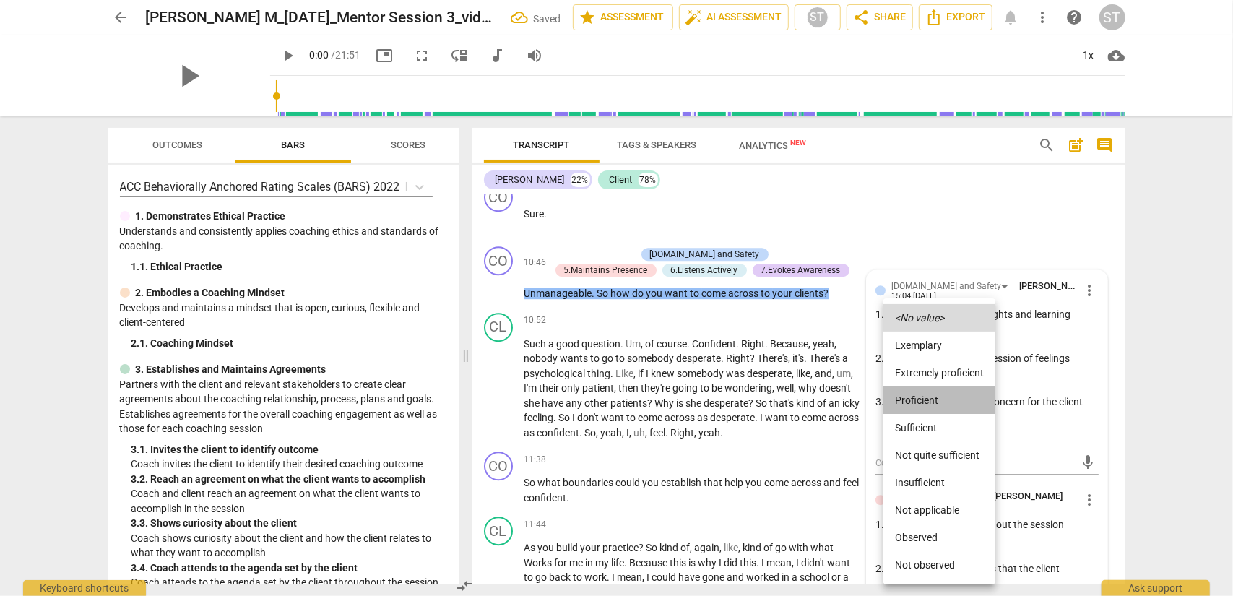
click at [920, 409] on li "Proficient" at bounding box center [940, 400] width 112 height 27
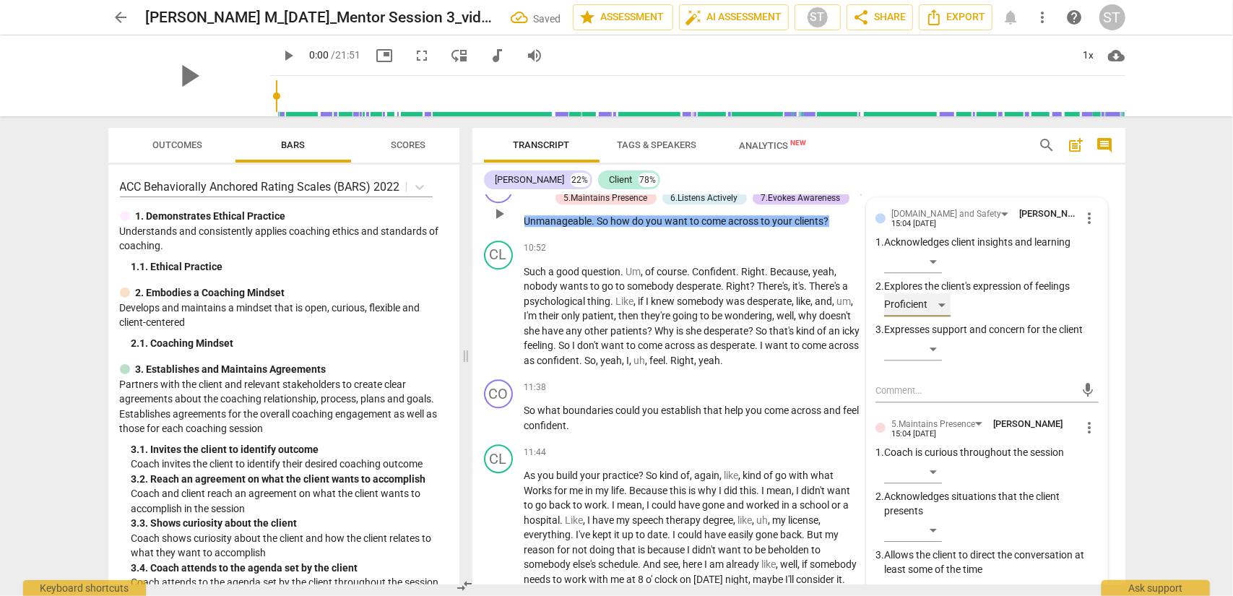
scroll to position [2991, 0]
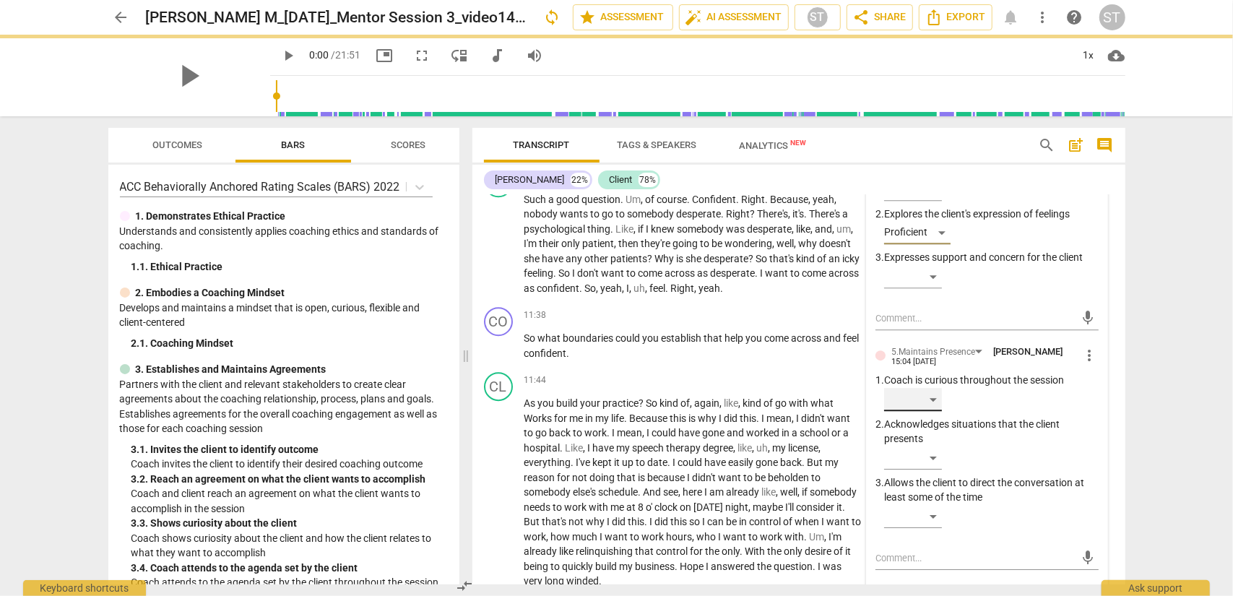
click at [924, 398] on div "​" at bounding box center [913, 399] width 58 height 23
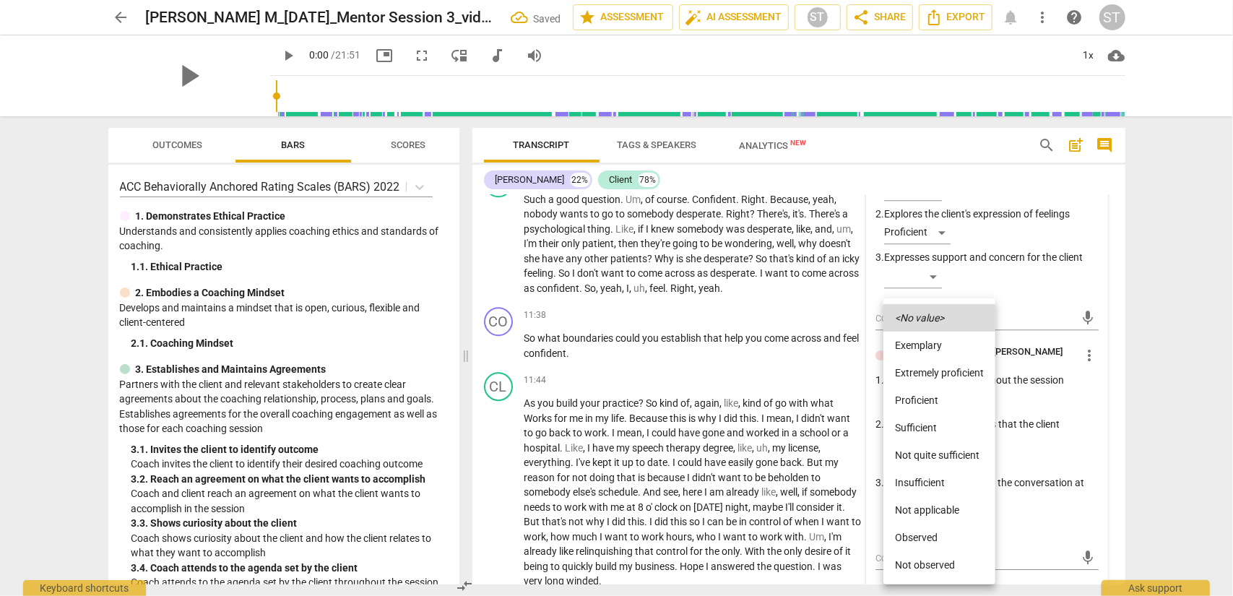
click at [924, 398] on li "Proficient" at bounding box center [940, 400] width 112 height 27
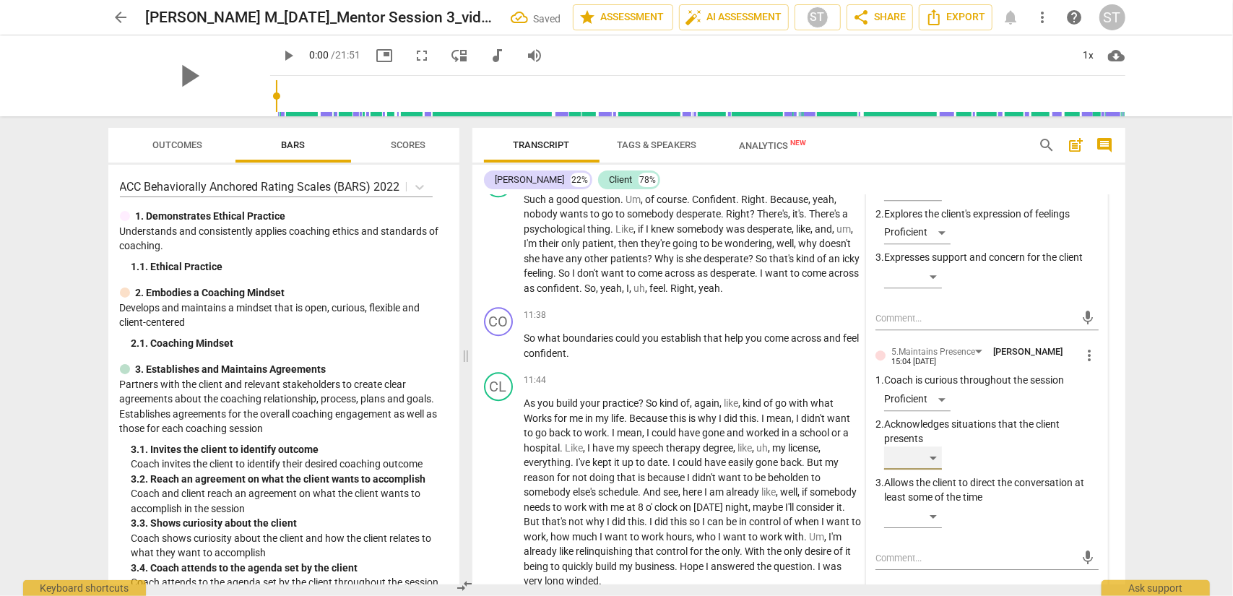
click at [924, 451] on div "​" at bounding box center [913, 458] width 58 height 23
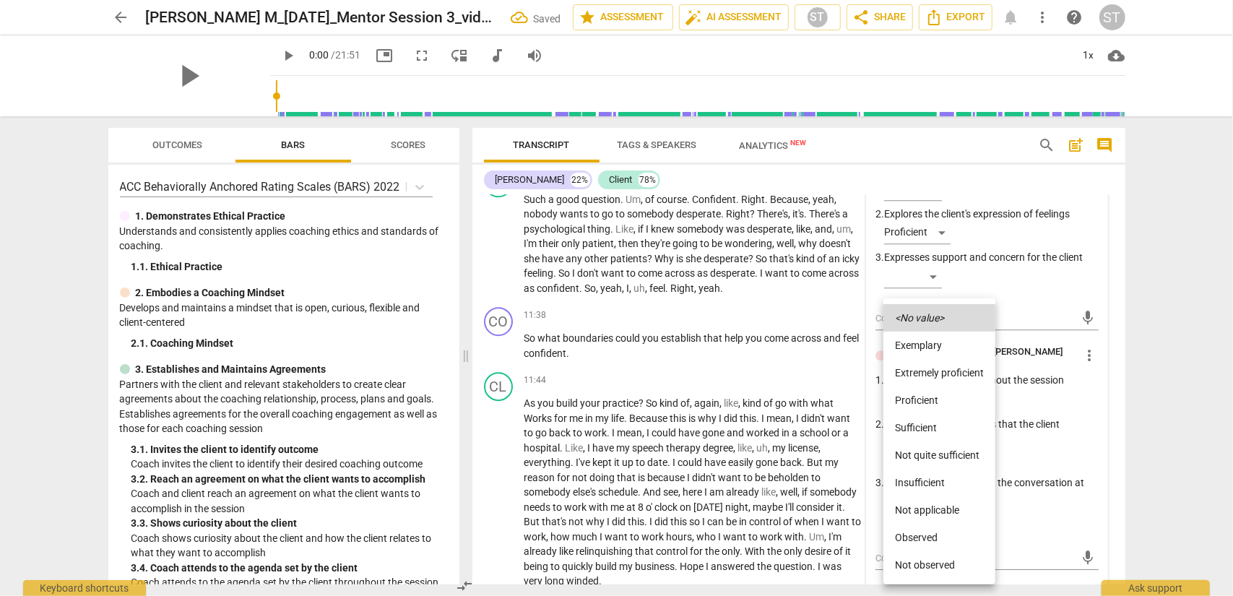
drag, startPoint x: 926, startPoint y: 398, endPoint x: 922, endPoint y: 440, distance: 42.1
click at [924, 398] on li "Proficient" at bounding box center [940, 400] width 112 height 27
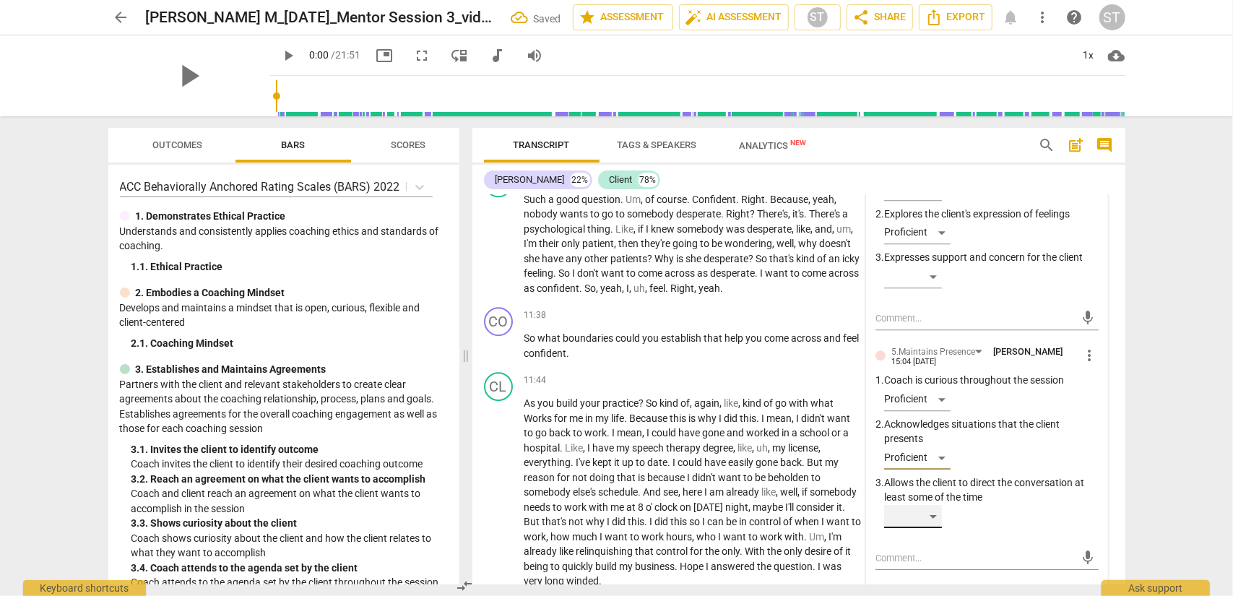
click at [924, 480] on div "​" at bounding box center [913, 516] width 58 height 23
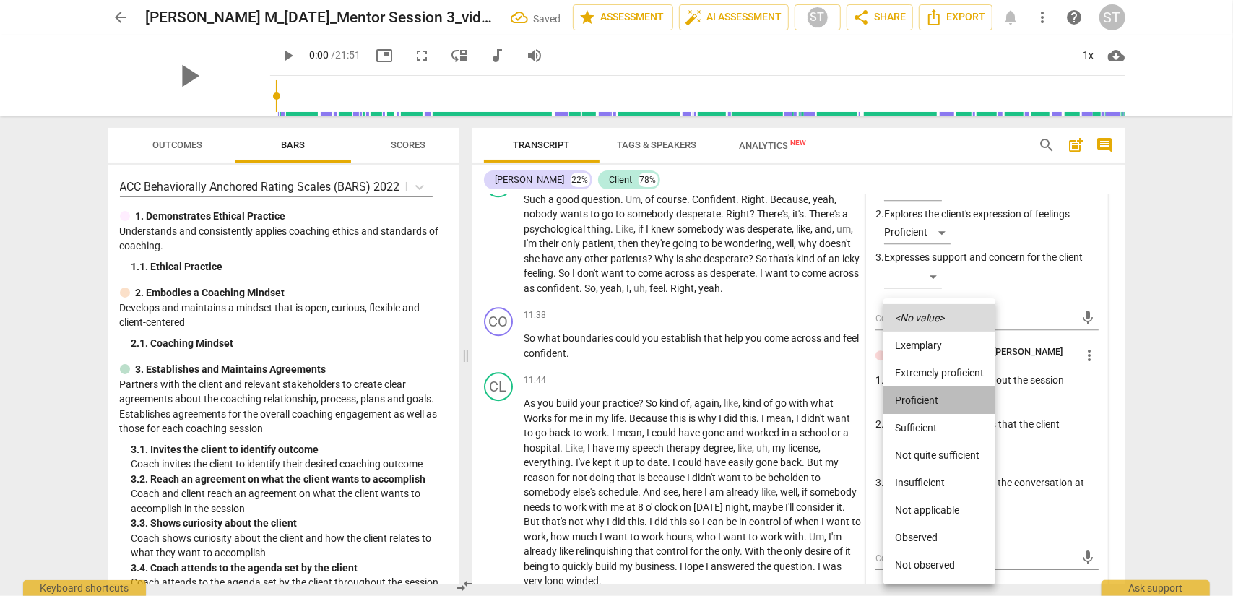
click at [924, 405] on li "Proficient" at bounding box center [940, 400] width 112 height 27
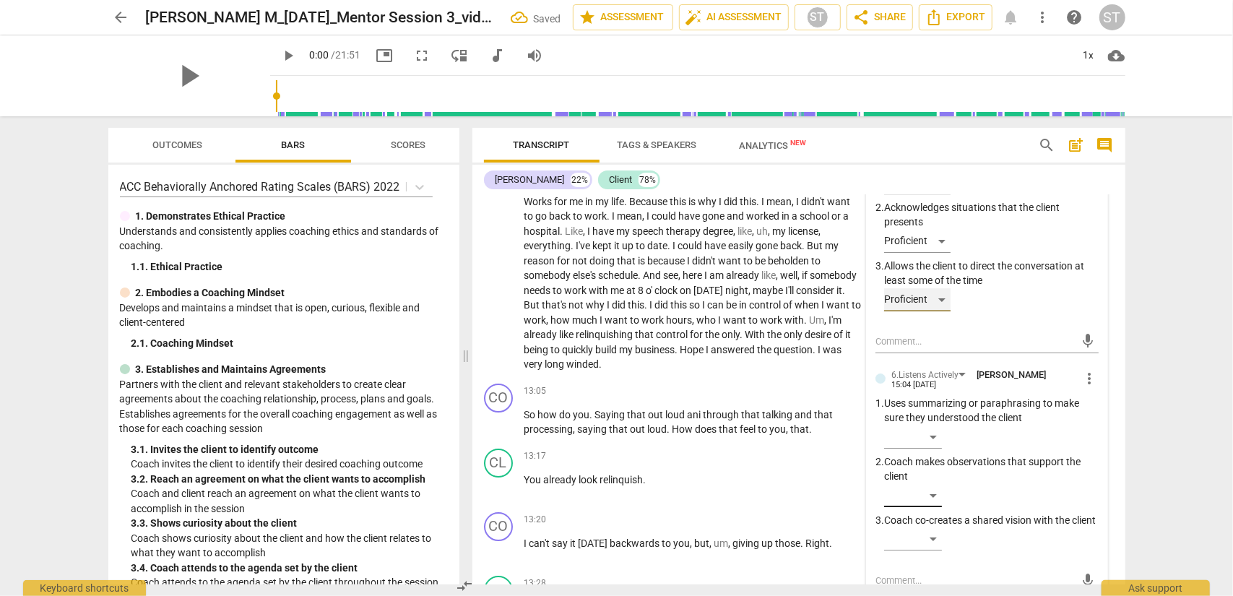
scroll to position [3280, 0]
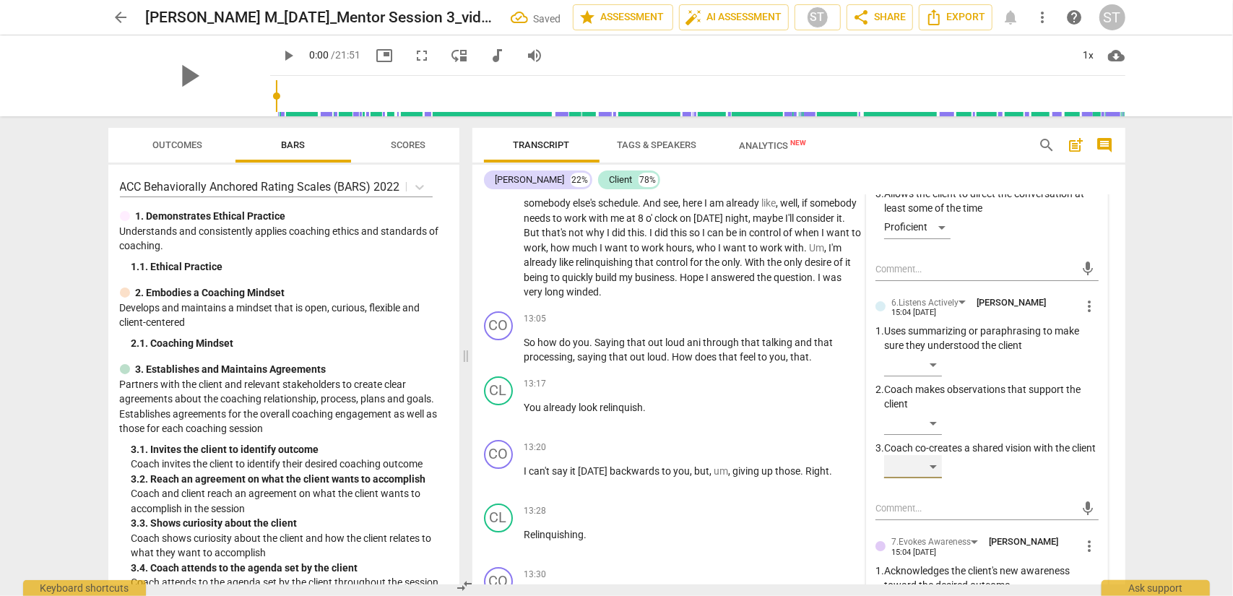
click at [924, 478] on div "​" at bounding box center [913, 466] width 58 height 23
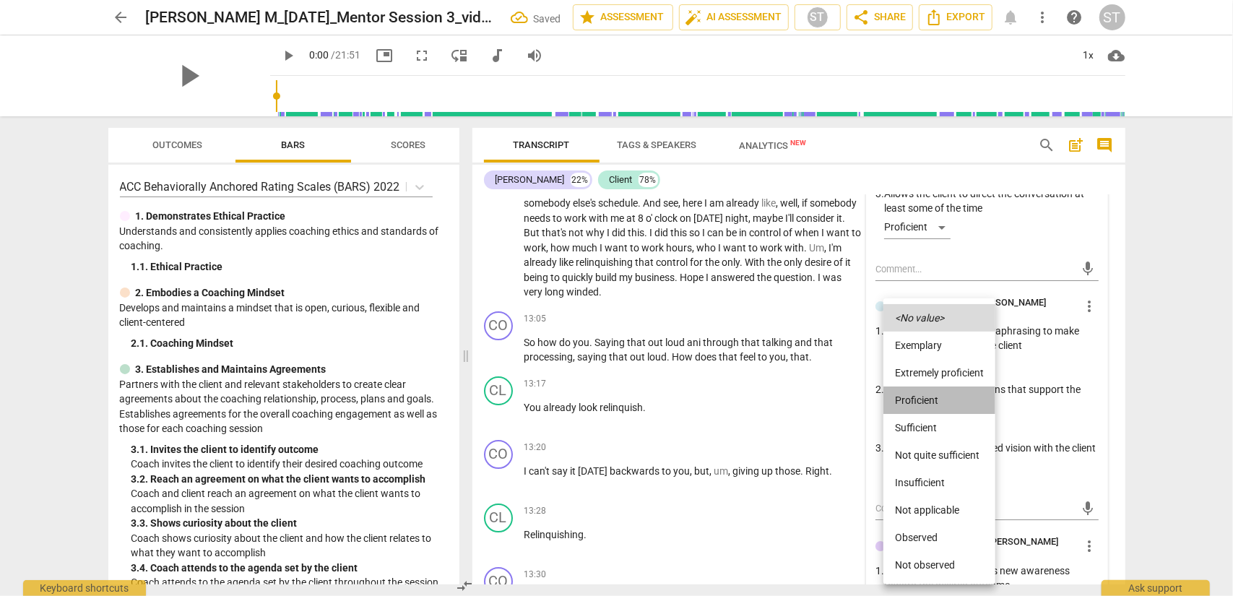
click at [924, 400] on li "Proficient" at bounding box center [940, 400] width 112 height 27
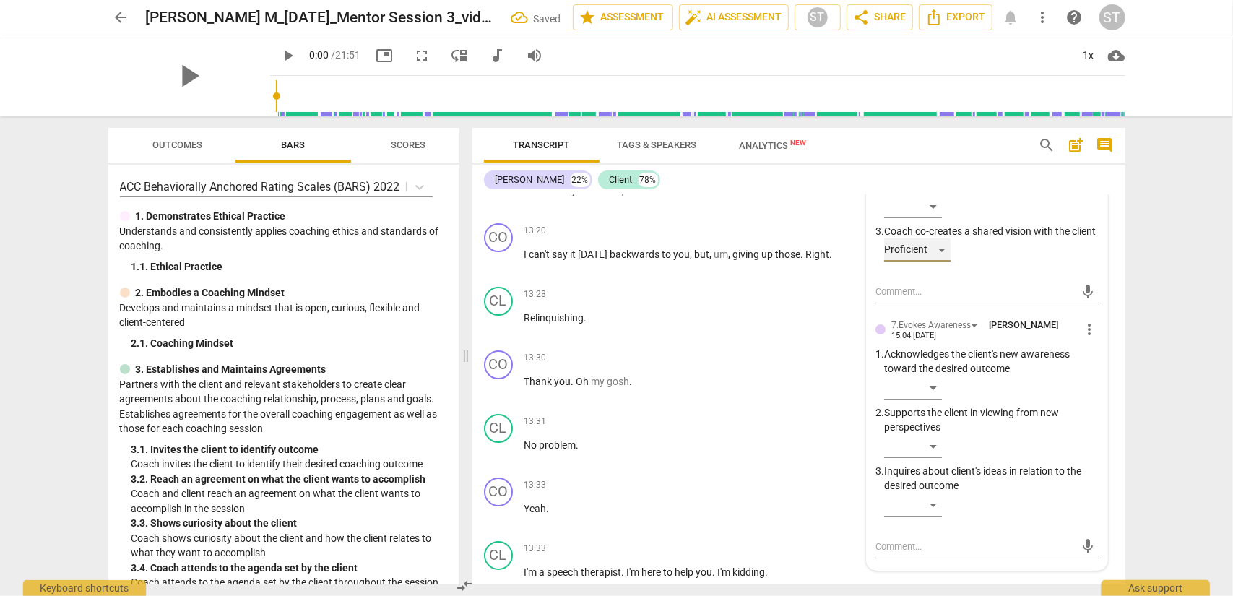
scroll to position [3569, 0]
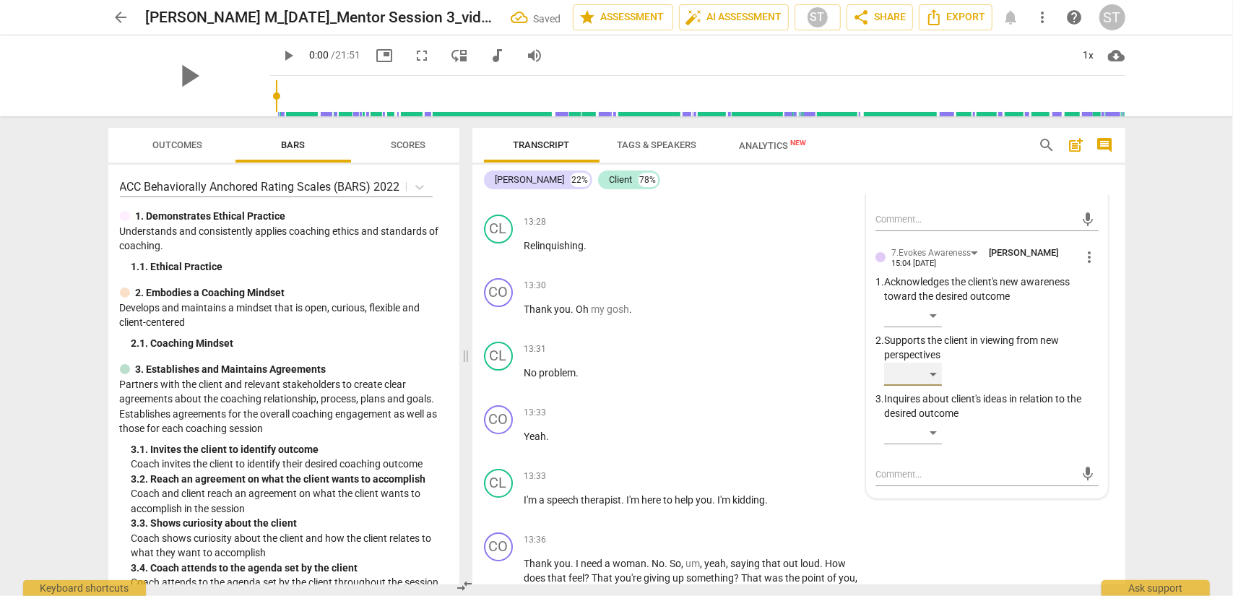
click at [924, 386] on div "​" at bounding box center [913, 374] width 58 height 23
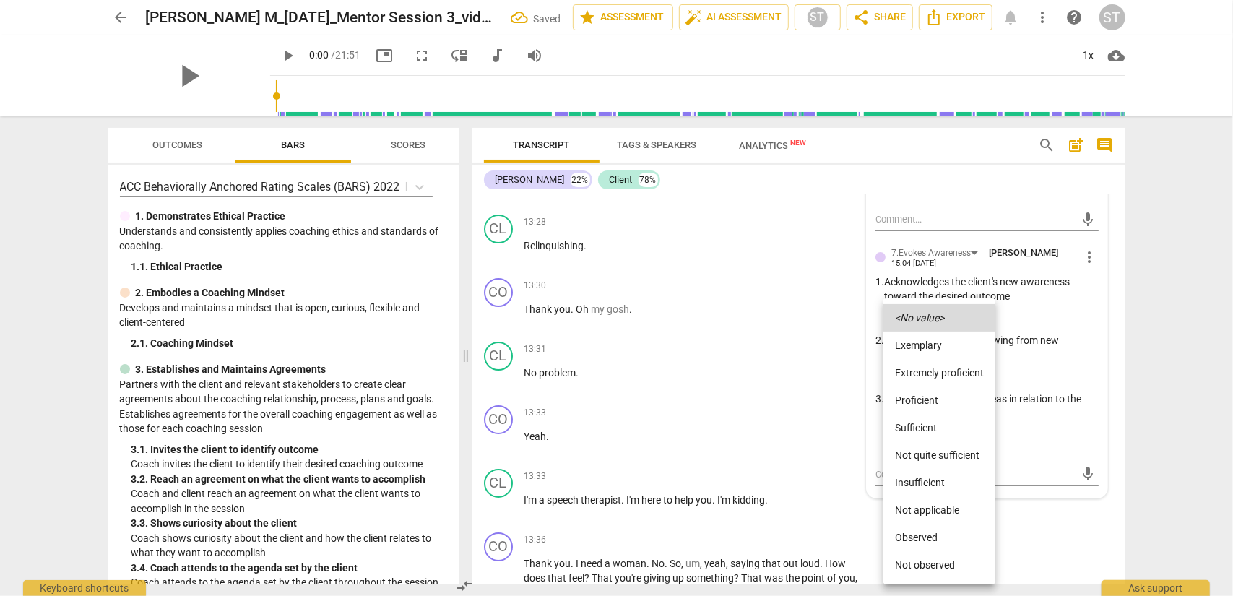
click at [924, 452] on div at bounding box center [616, 298] width 1233 height 596
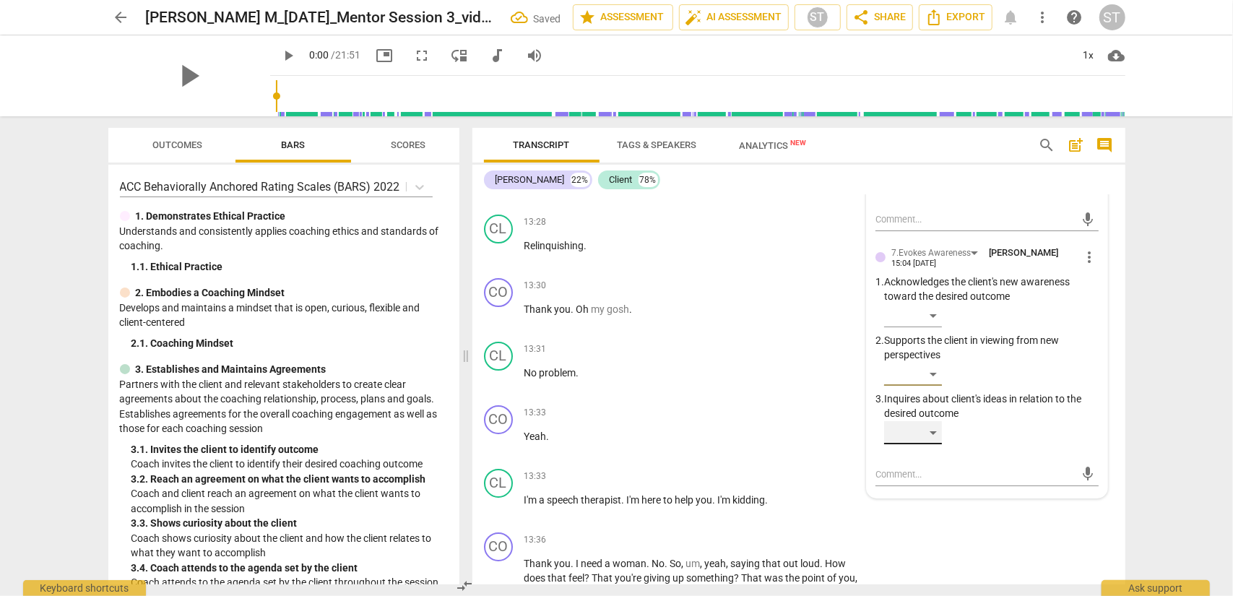
click at [924, 444] on div "​" at bounding box center [913, 432] width 58 height 23
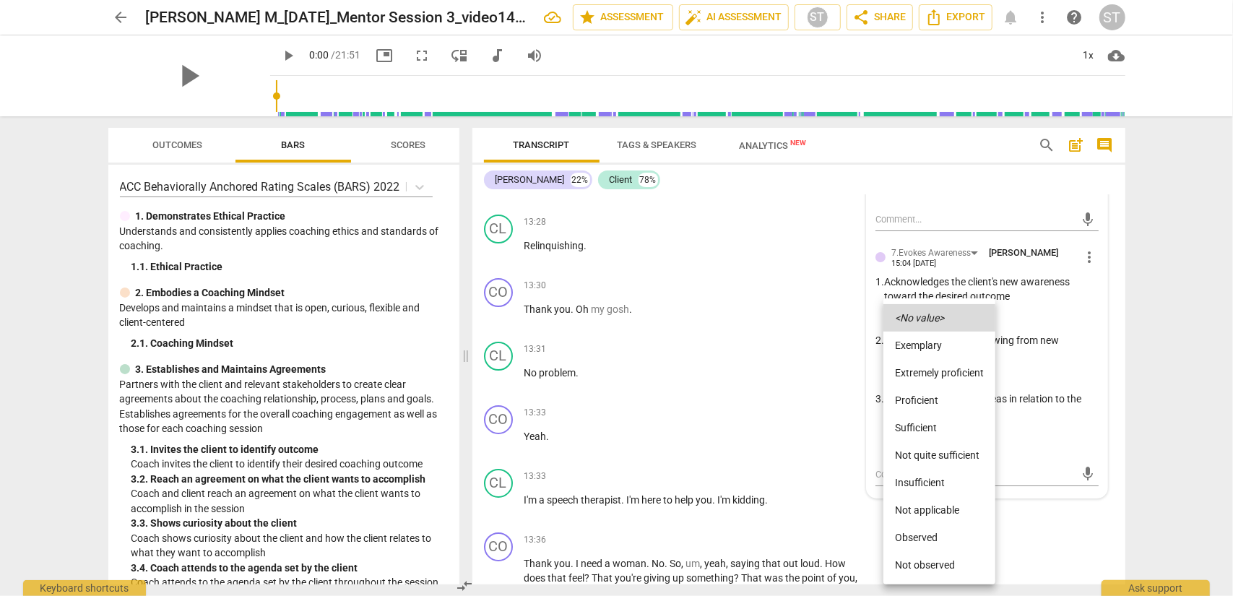
click at [924, 400] on li "Proficient" at bounding box center [940, 400] width 112 height 27
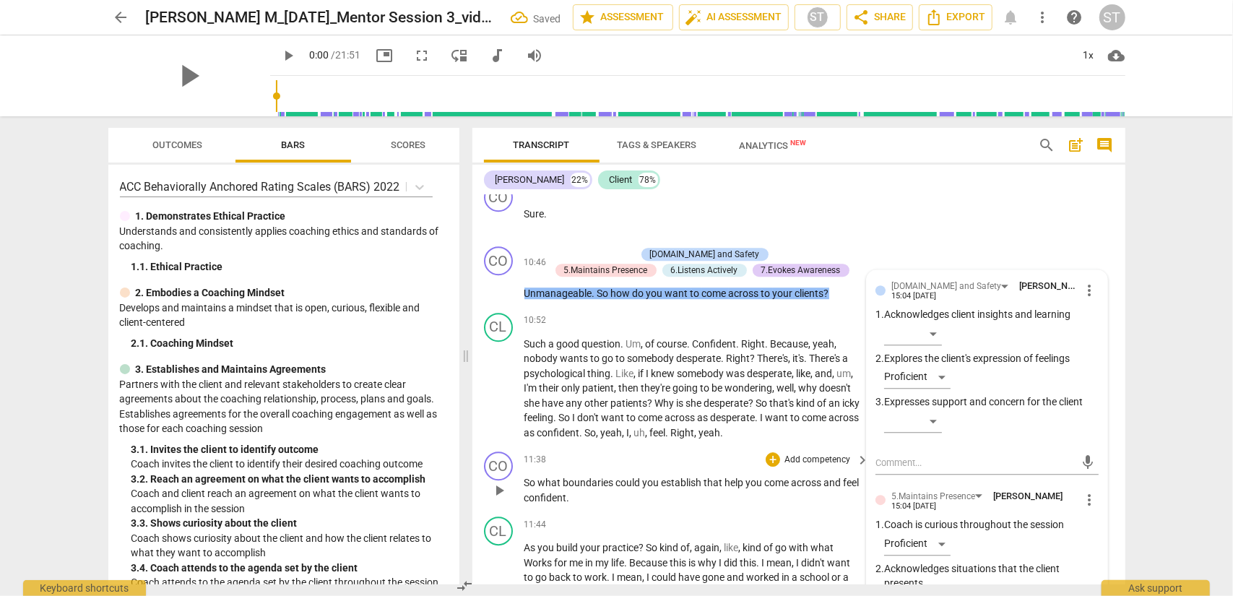
scroll to position [2919, 0]
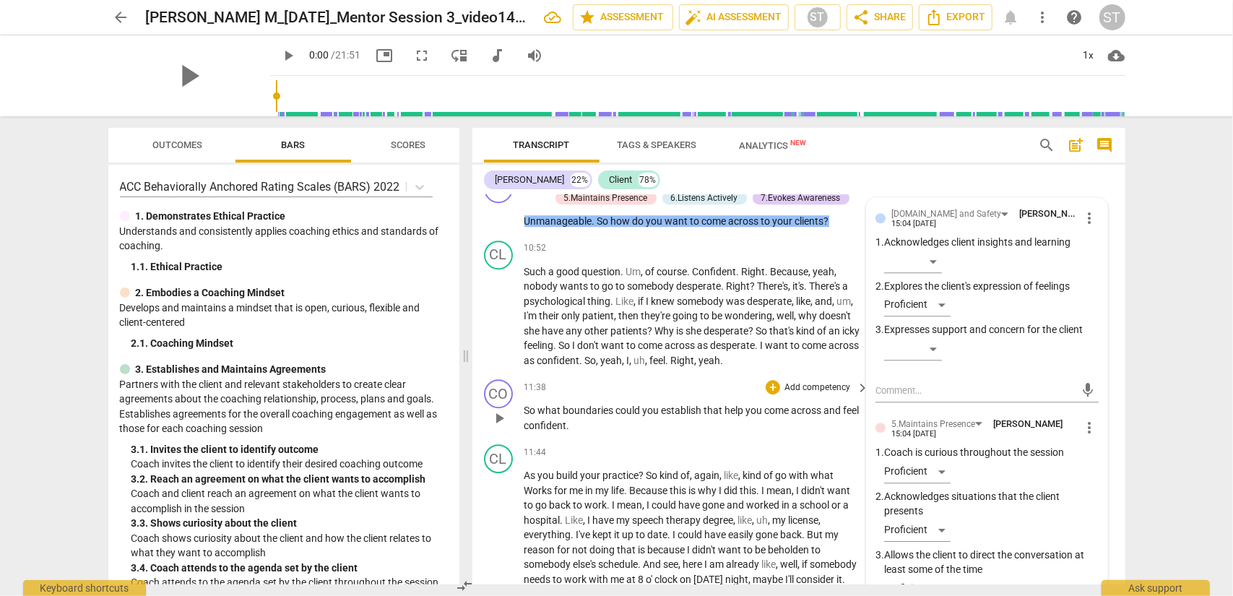
click at [800, 387] on p "Add competency" at bounding box center [817, 388] width 69 height 13
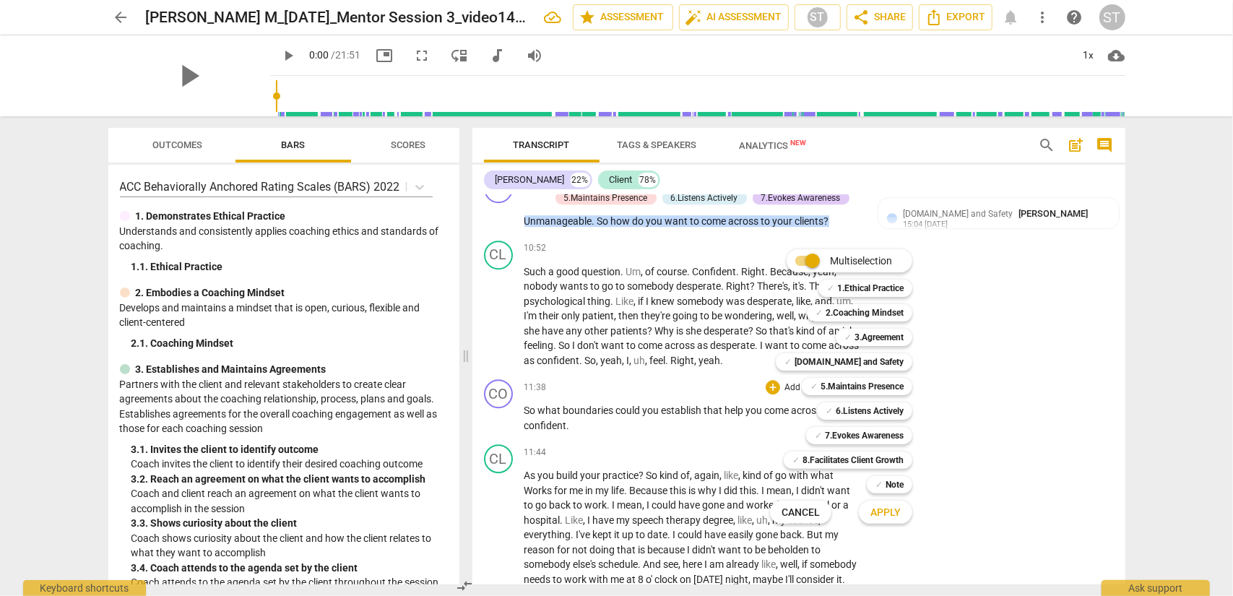
click at [646, 475] on div at bounding box center [616, 298] width 1233 height 596
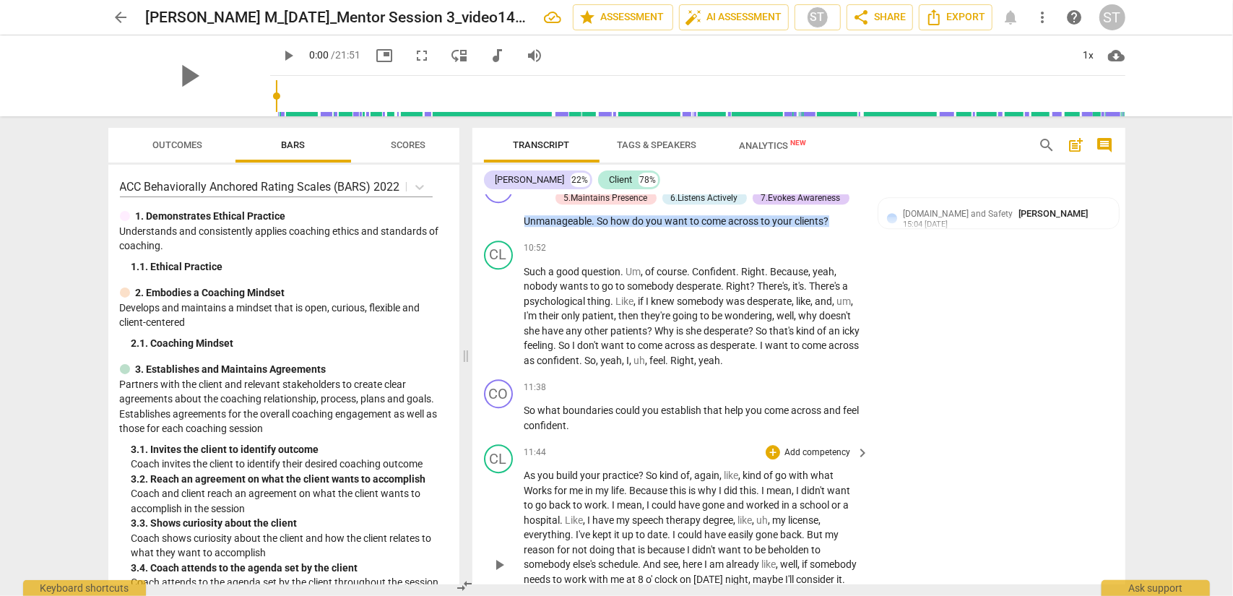
click at [646, 470] on span "?" at bounding box center [642, 476] width 7 height 12
drag, startPoint x: 646, startPoint y: 470, endPoint x: 526, endPoint y: 479, distance: 120.3
click at [526, 479] on p "As you build your practice ? So kind of , again , like , kind of go with what W…" at bounding box center [694, 564] width 338 height 193
click at [606, 430] on p "So what boundaries could you establish that help you come across and feel confi…" at bounding box center [694, 418] width 338 height 30
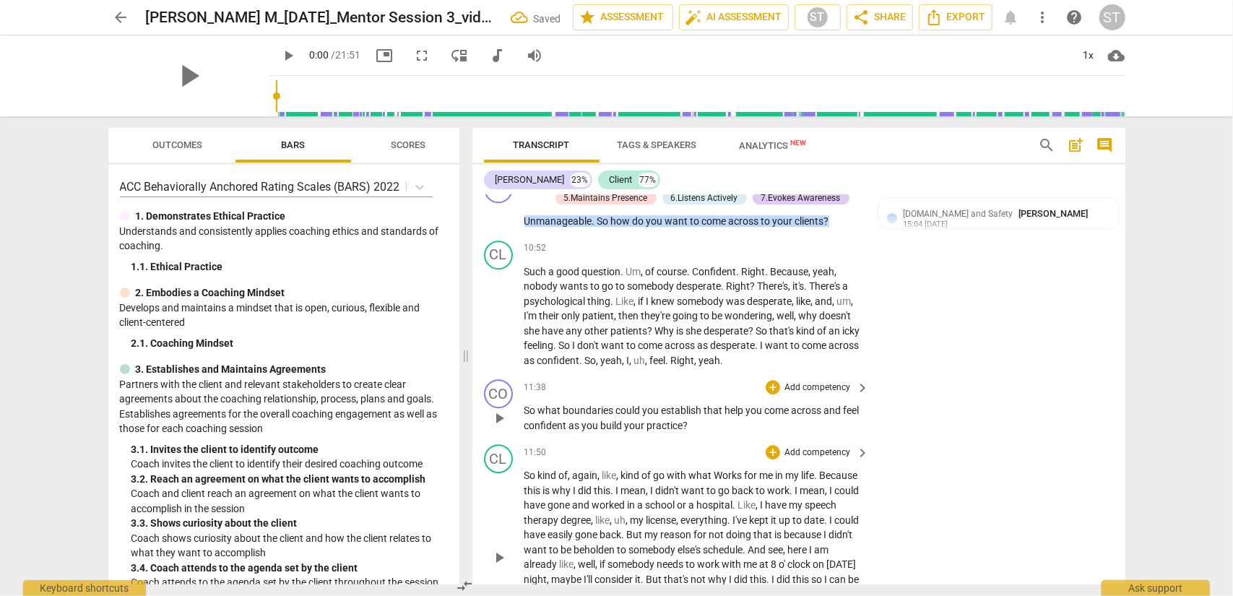
click at [790, 386] on p "Add competency" at bounding box center [817, 388] width 69 height 13
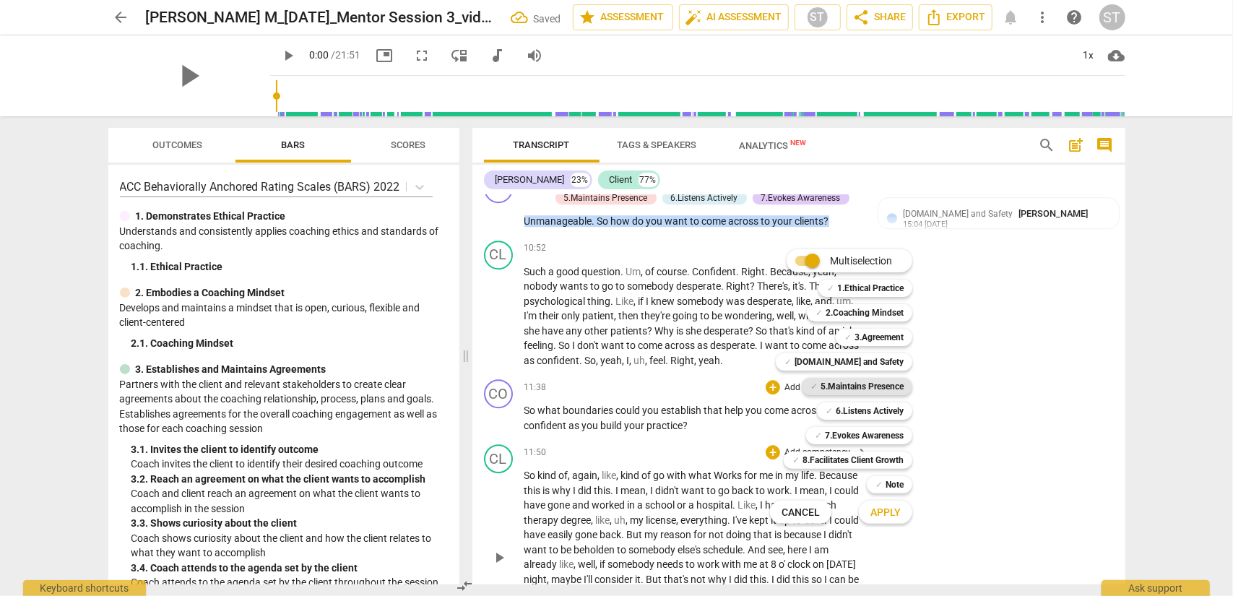
click at [871, 384] on b "5.Maintains Presence" at bounding box center [862, 386] width 83 height 17
click at [872, 408] on b "6.Listens Actively" at bounding box center [870, 410] width 68 height 17
click at [880, 440] on b "7.Evokes Awareness" at bounding box center [864, 435] width 79 height 17
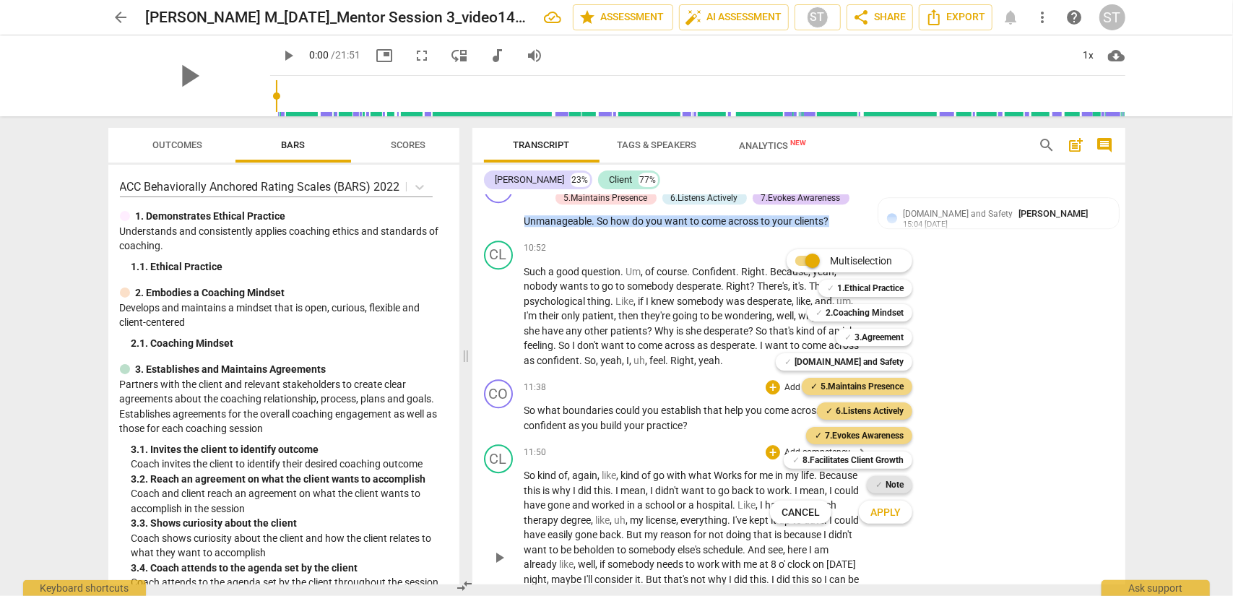
click at [889, 480] on b "Note" at bounding box center [895, 484] width 18 height 17
click at [889, 480] on span "Apply" at bounding box center [886, 513] width 30 height 14
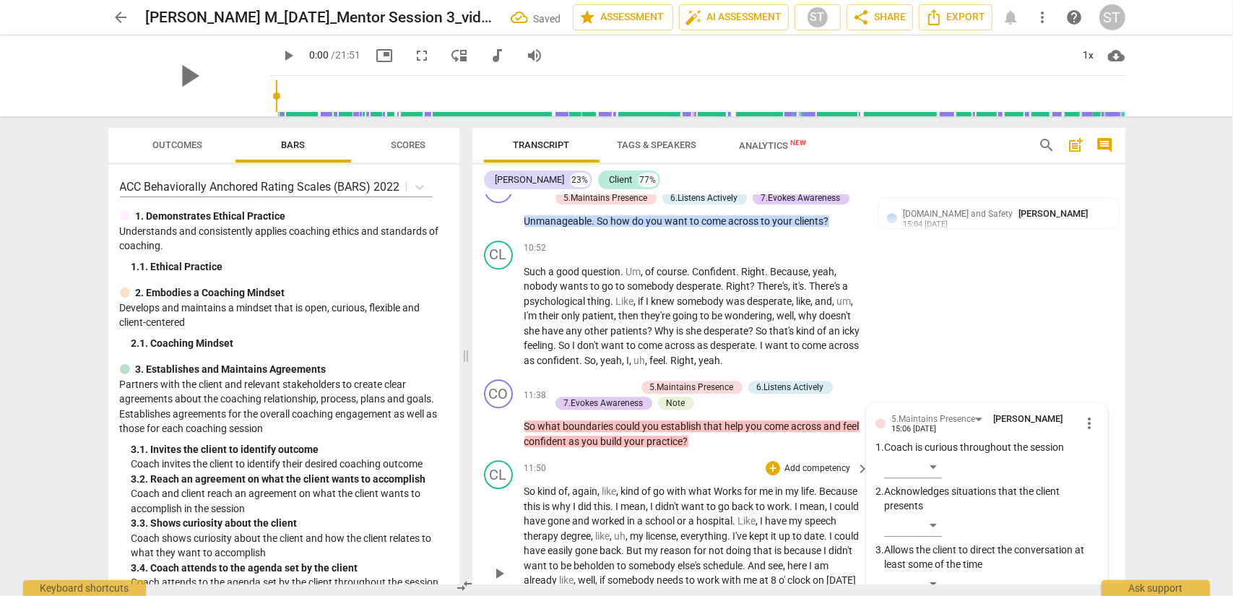
scroll to position [3154, 0]
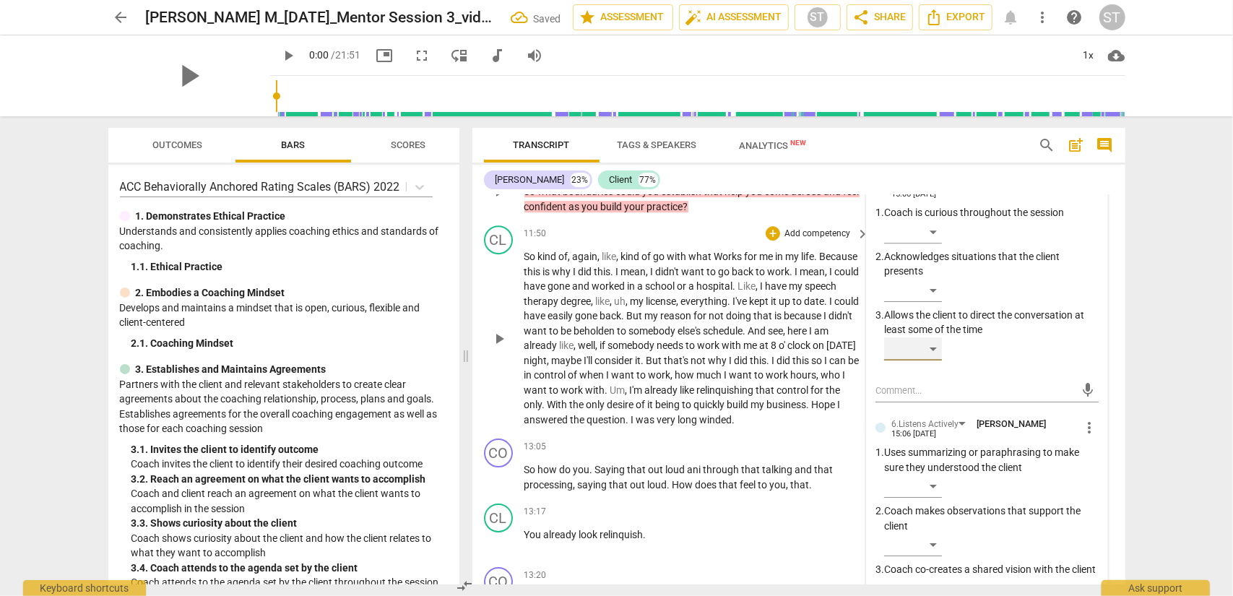
click at [924, 350] on div "​" at bounding box center [913, 348] width 58 height 23
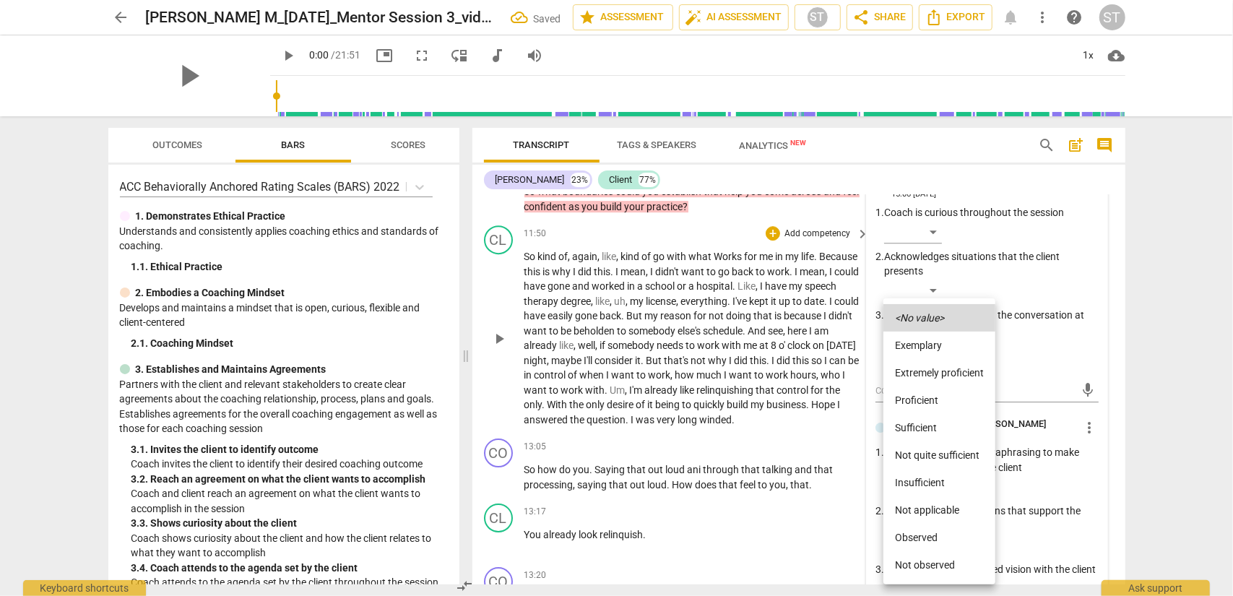
drag, startPoint x: 924, startPoint y: 399, endPoint x: 923, endPoint y: 362, distance: 36.9
click at [923, 398] on li "Proficient" at bounding box center [940, 400] width 112 height 27
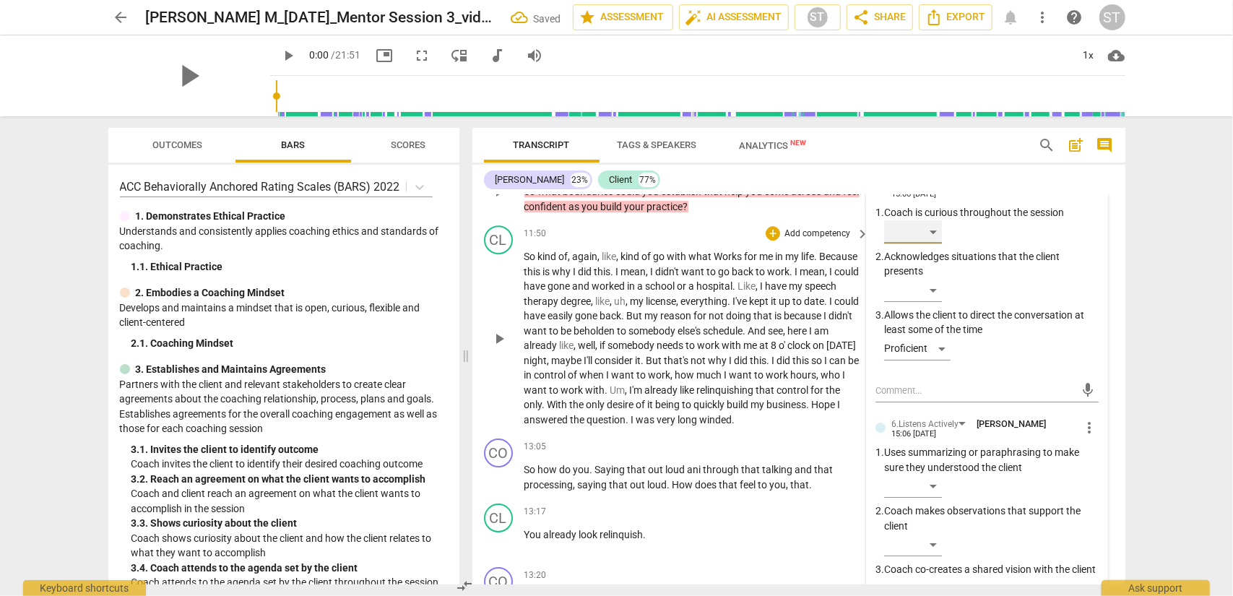
click at [924, 230] on div "​" at bounding box center [913, 231] width 58 height 23
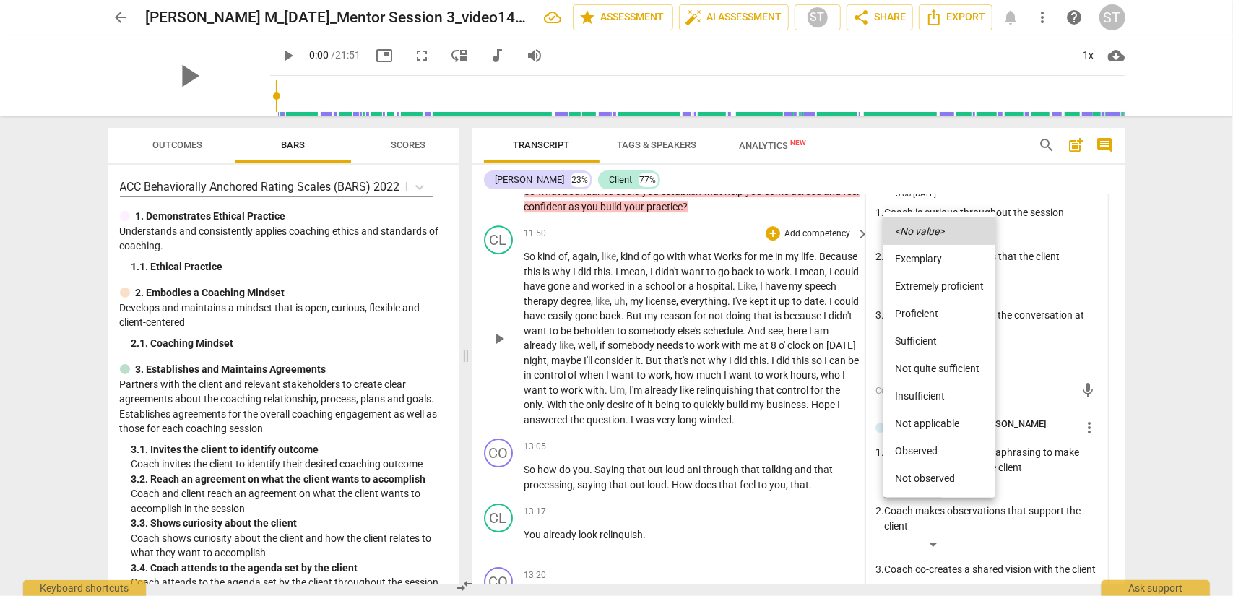
click at [924, 312] on li "Proficient" at bounding box center [940, 313] width 112 height 27
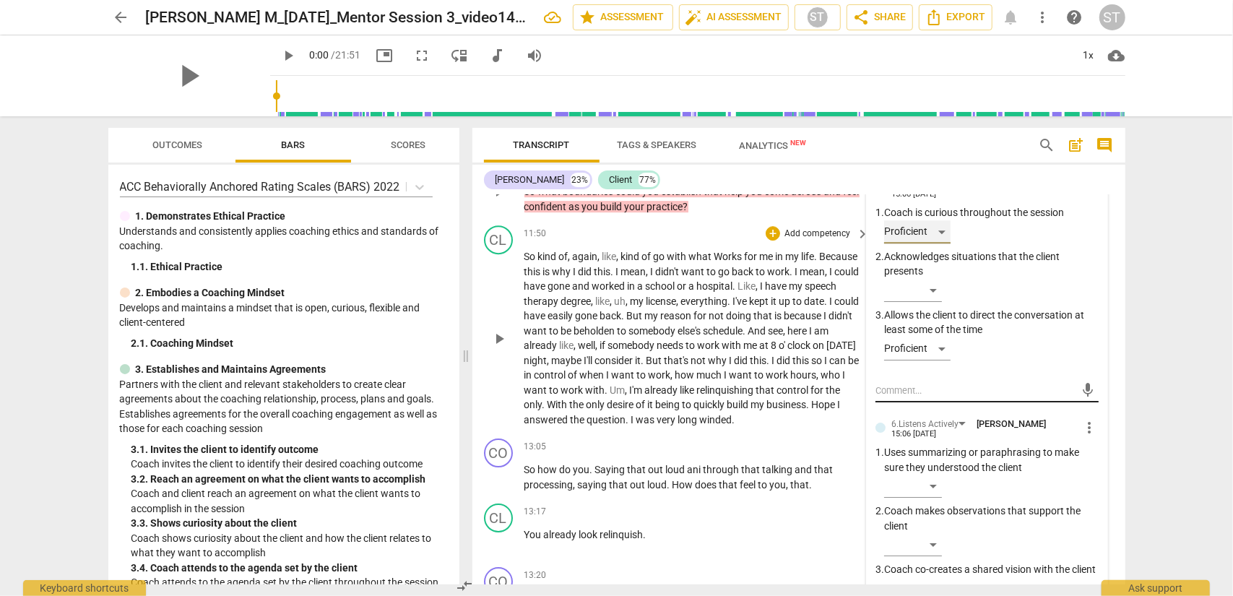
scroll to position [3226, 0]
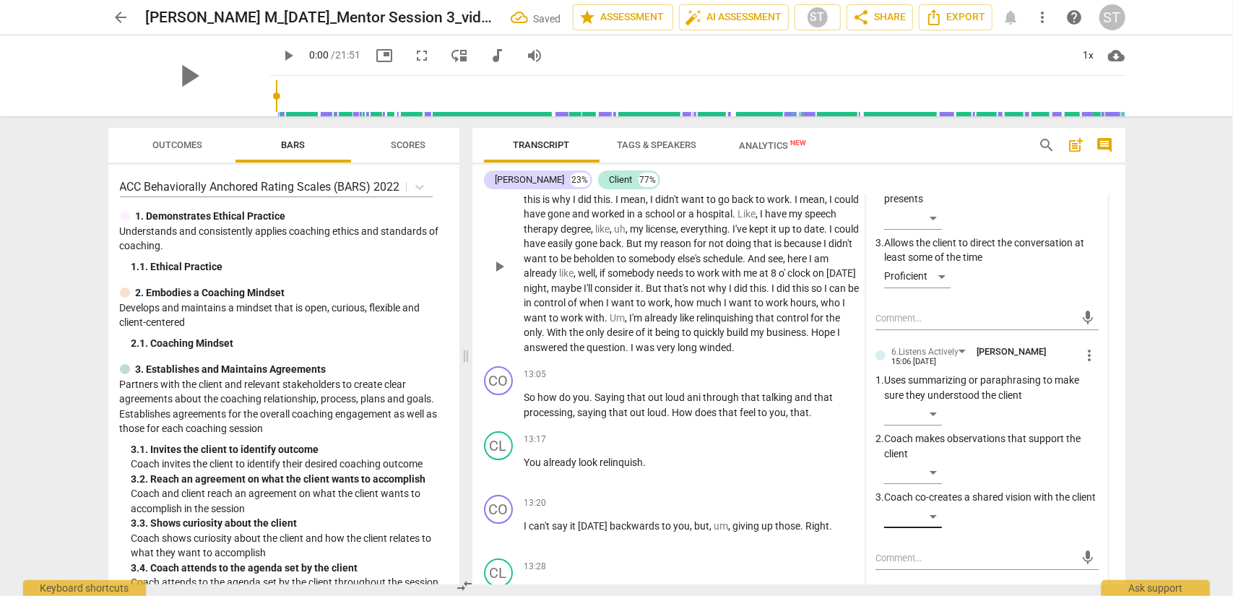
click at [924, 480] on div "1. Uses summarizing or paraphrasing to make sure they understood the client ​ 2…" at bounding box center [987, 453] width 223 height 161
click at [924, 480] on div "​" at bounding box center [913, 516] width 58 height 23
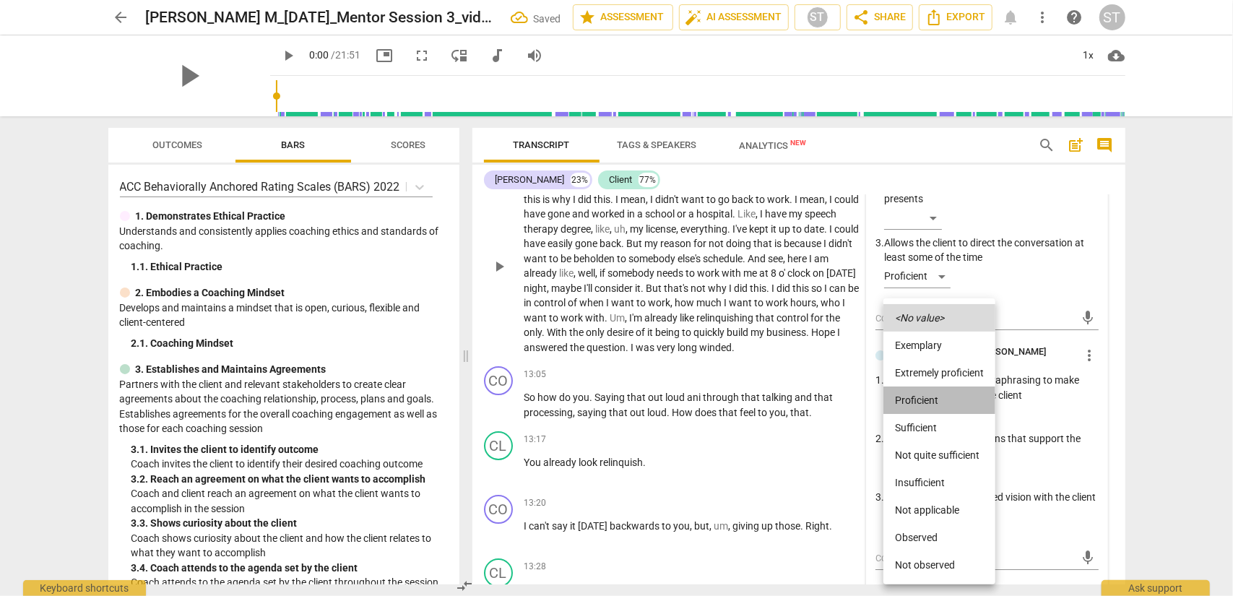
click at [924, 395] on li "Proficient" at bounding box center [940, 400] width 112 height 27
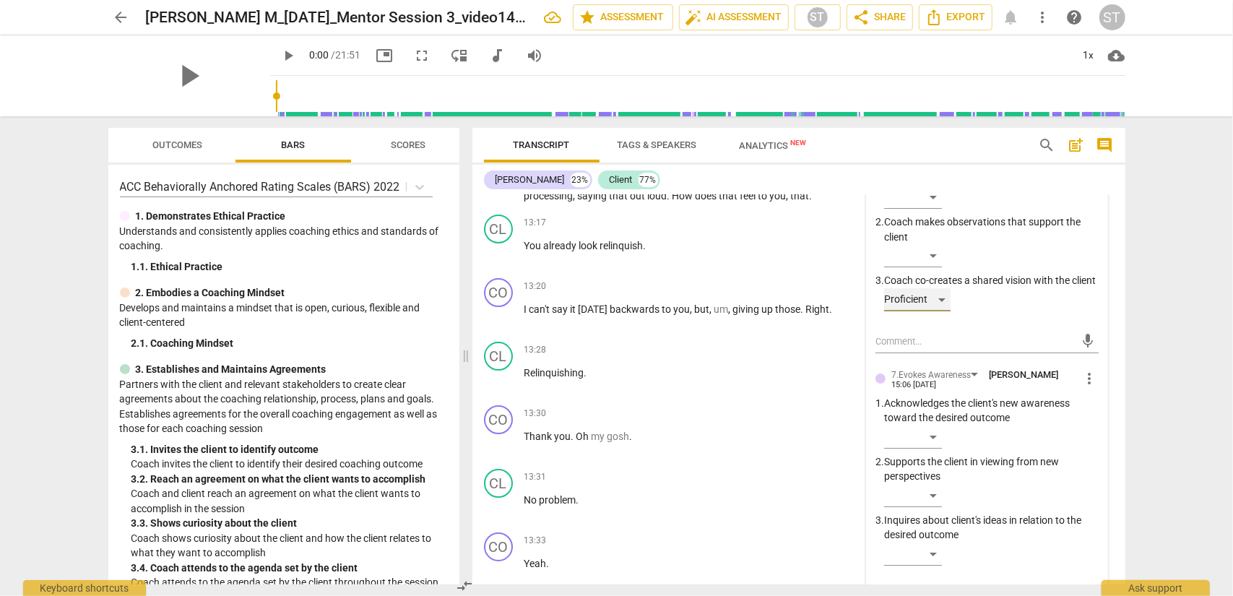
scroll to position [3588, 0]
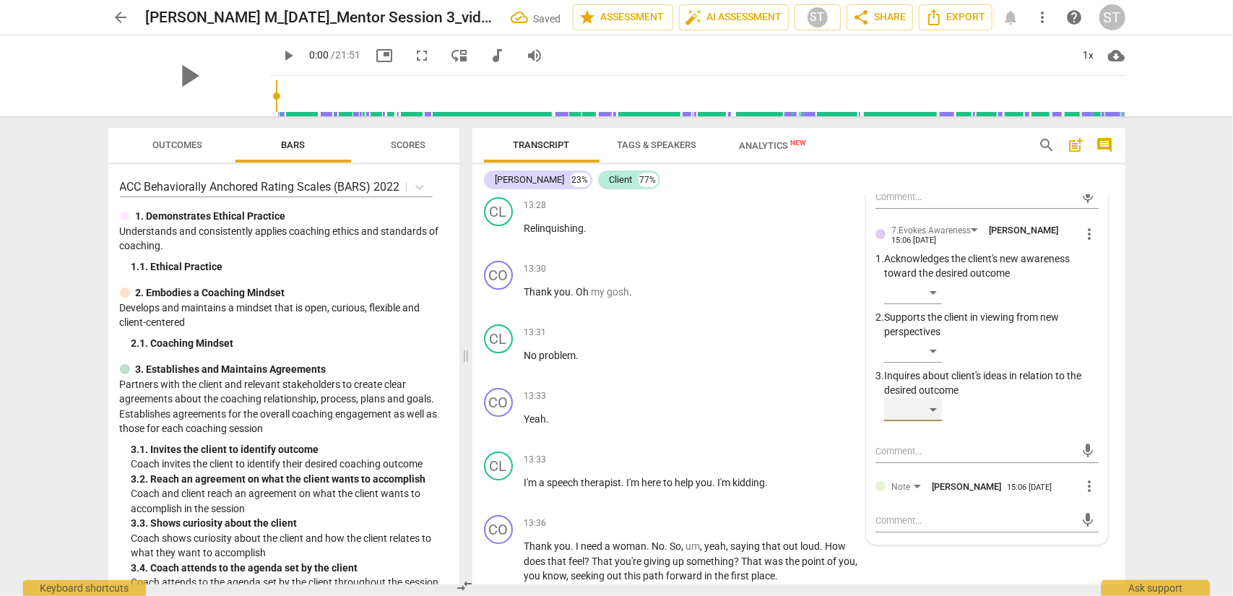
click at [924, 418] on div "​" at bounding box center [913, 409] width 58 height 23
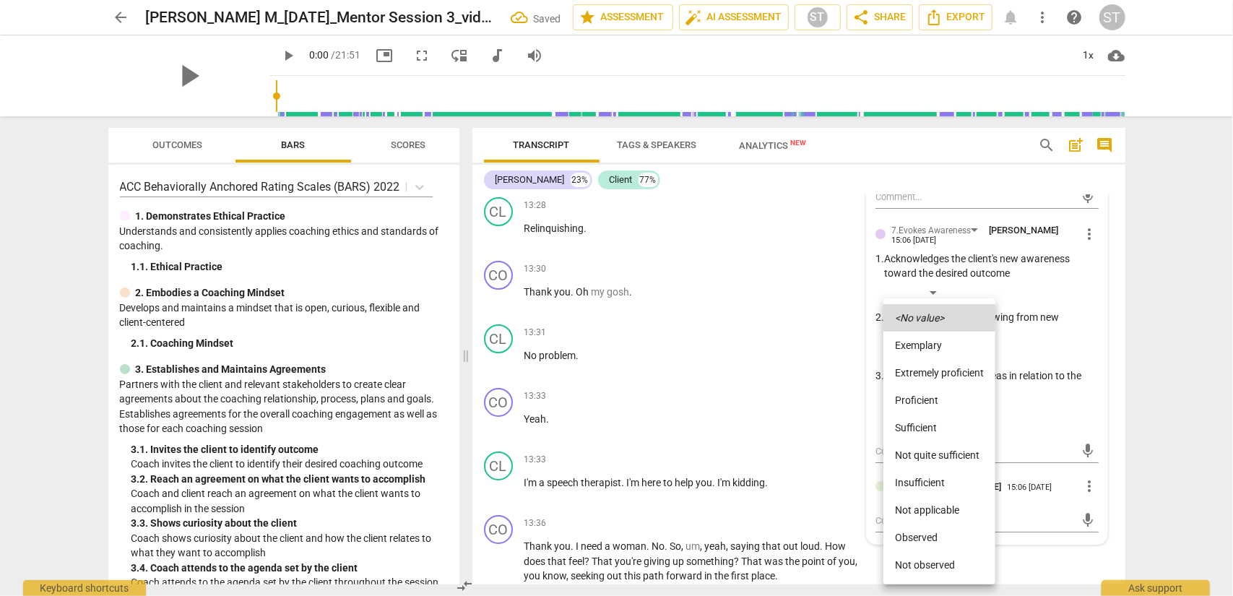
click at [924, 395] on li "Proficient" at bounding box center [940, 400] width 112 height 27
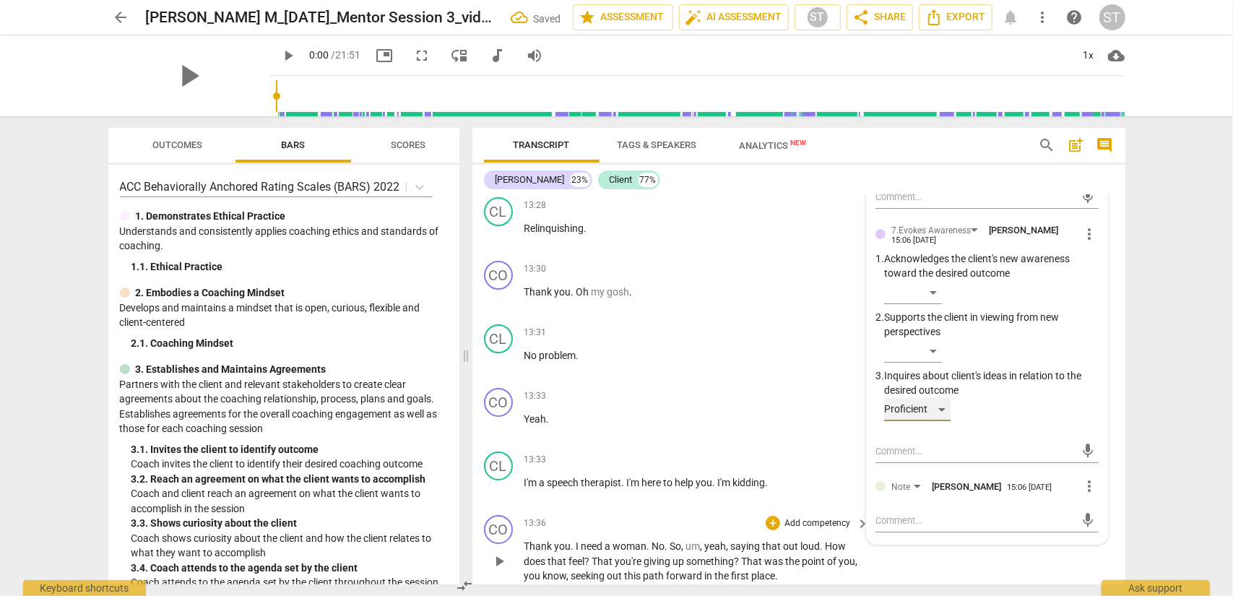
scroll to position [3732, 0]
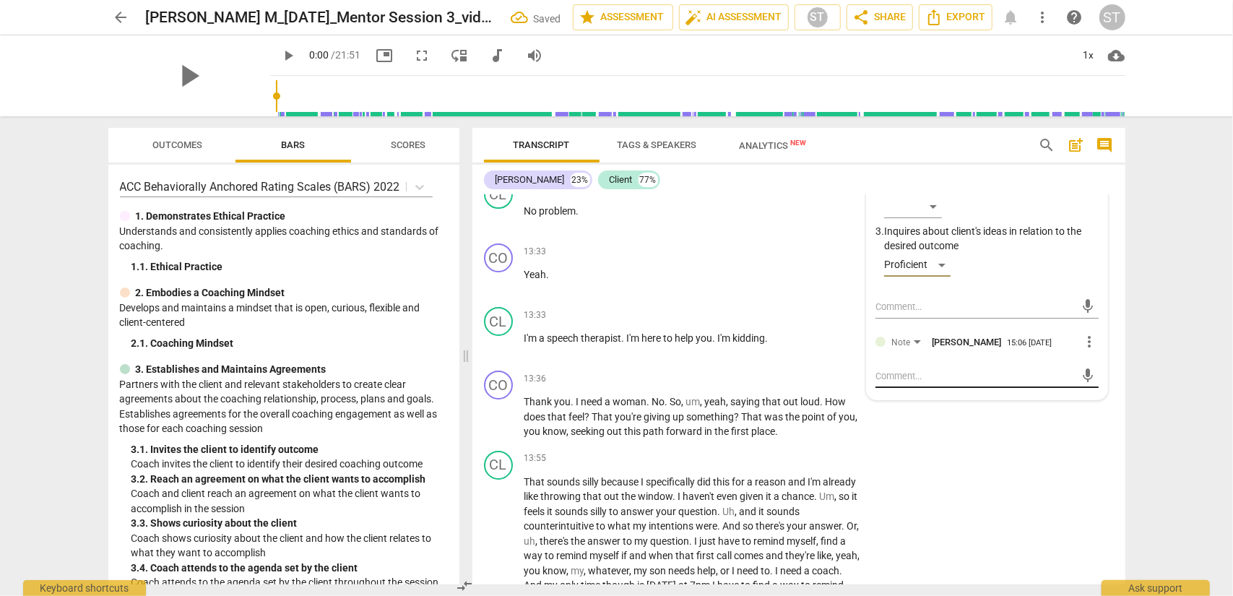
click at [882, 383] on textarea at bounding box center [976, 376] width 200 height 14
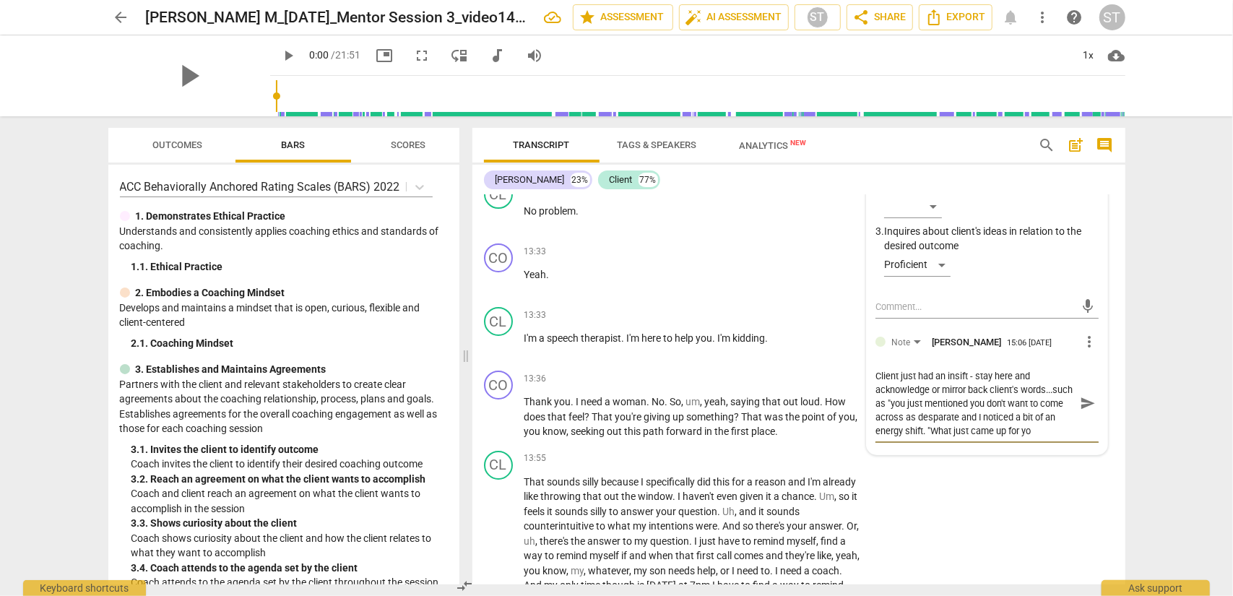
scroll to position [12, 0]
click at [924, 431] on textarea "Client just had an insift - stay here and acknowledge or mirror back client's w…" at bounding box center [976, 403] width 200 height 69
click at [924, 411] on span "send" at bounding box center [1088, 403] width 16 height 16
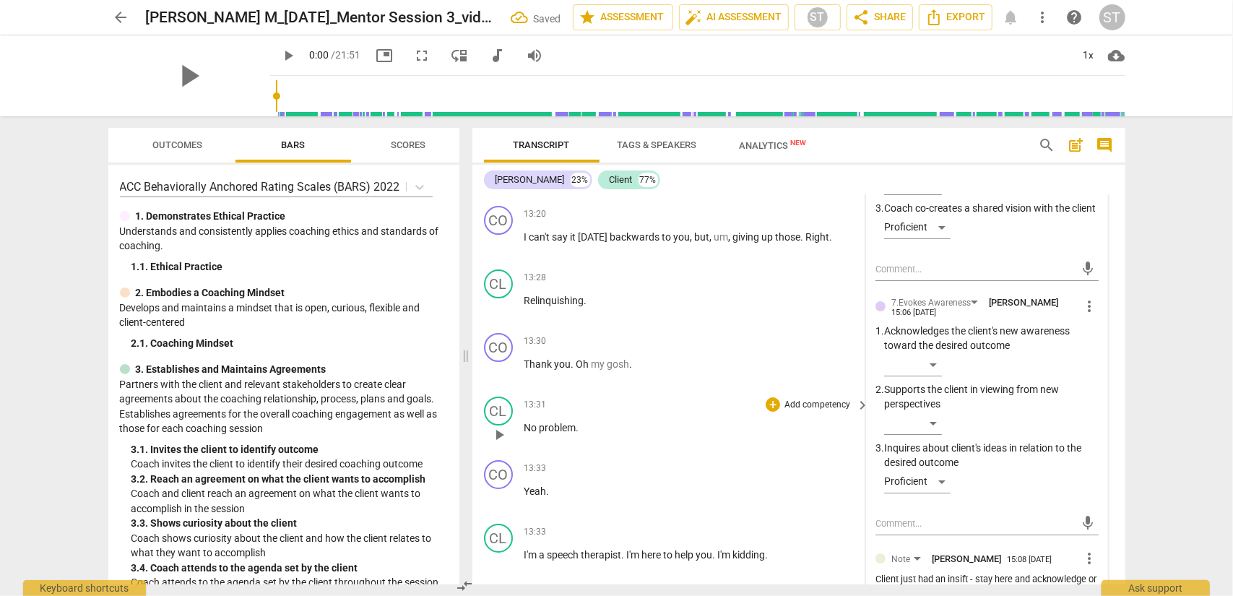
scroll to position [3588, 0]
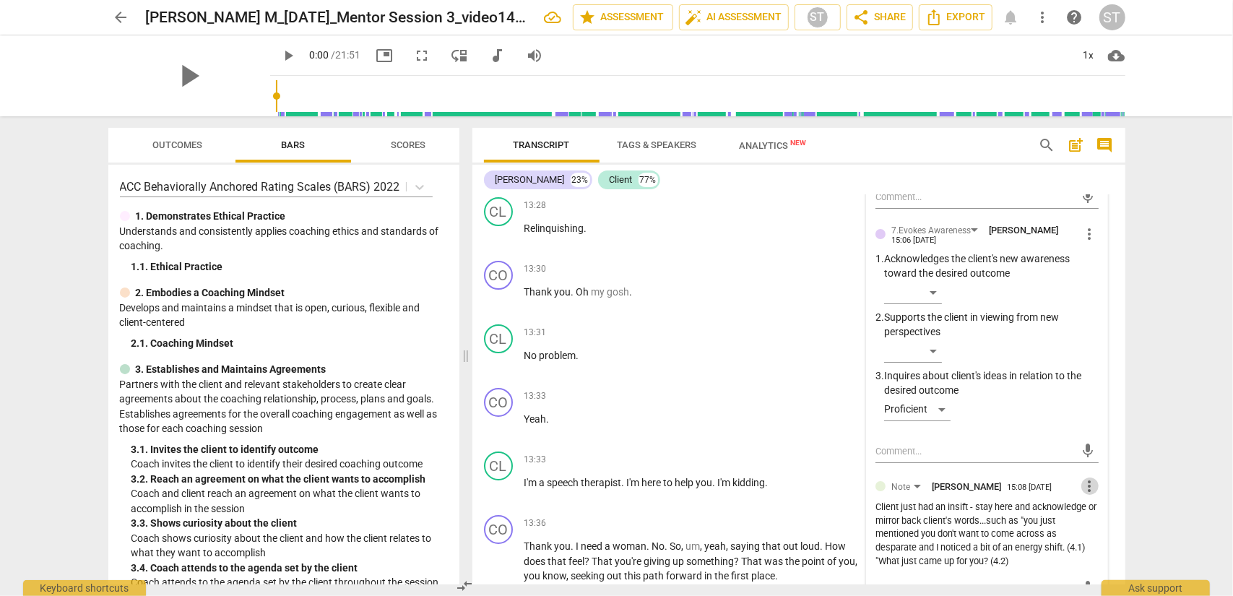
click at [924, 480] on span "more_vert" at bounding box center [1090, 486] width 17 height 17
click at [924, 480] on li "Edit" at bounding box center [1102, 500] width 50 height 27
click at [924, 480] on textarea "Client just had an insift - stay here and acknowledge or mirror back client's w…" at bounding box center [987, 548] width 223 height 69
click at [924, 480] on textarea "Client just had an insight - stay here and acknowledge or mirror back client's …" at bounding box center [987, 548] width 223 height 69
click at [924, 480] on div "5.Maintains Presence Sue Trace 15:06 [DATE] more_vert 1. Coach is curious throu…" at bounding box center [987, 182] width 241 height 894
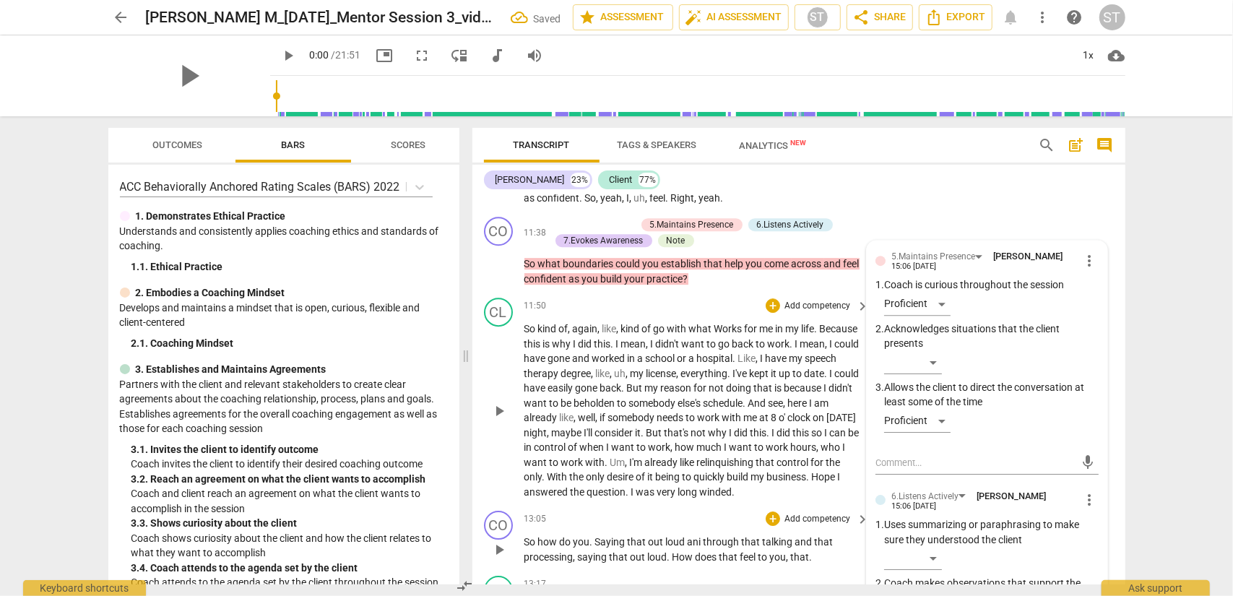
scroll to position [3154, 0]
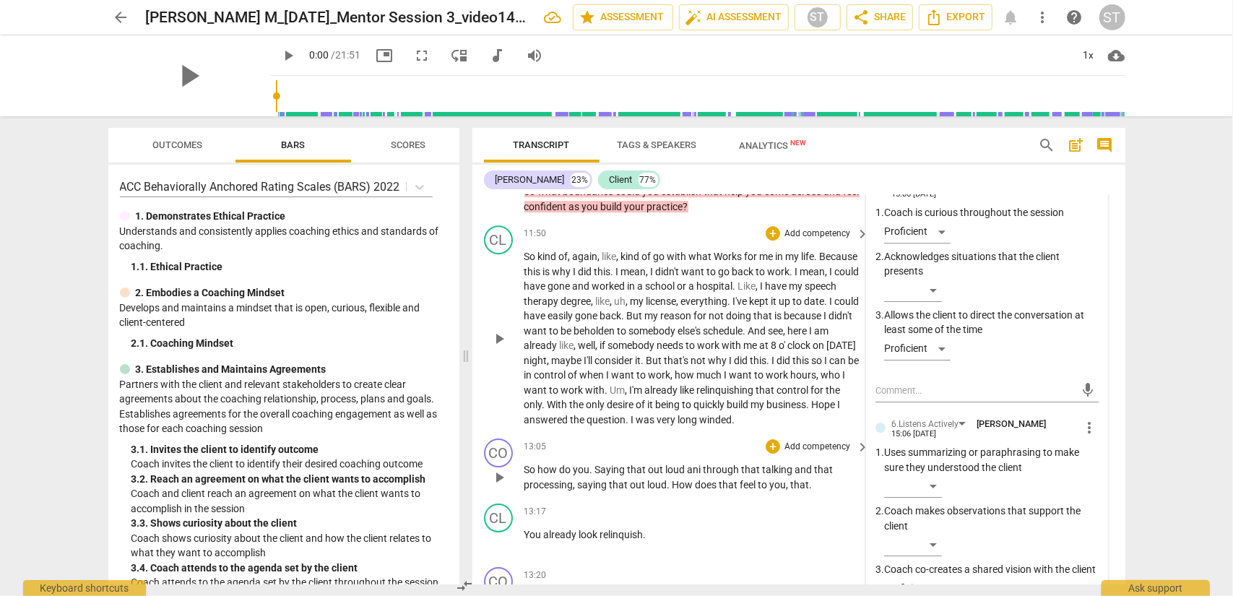
click at [792, 447] on p "Add competency" at bounding box center [817, 447] width 69 height 13
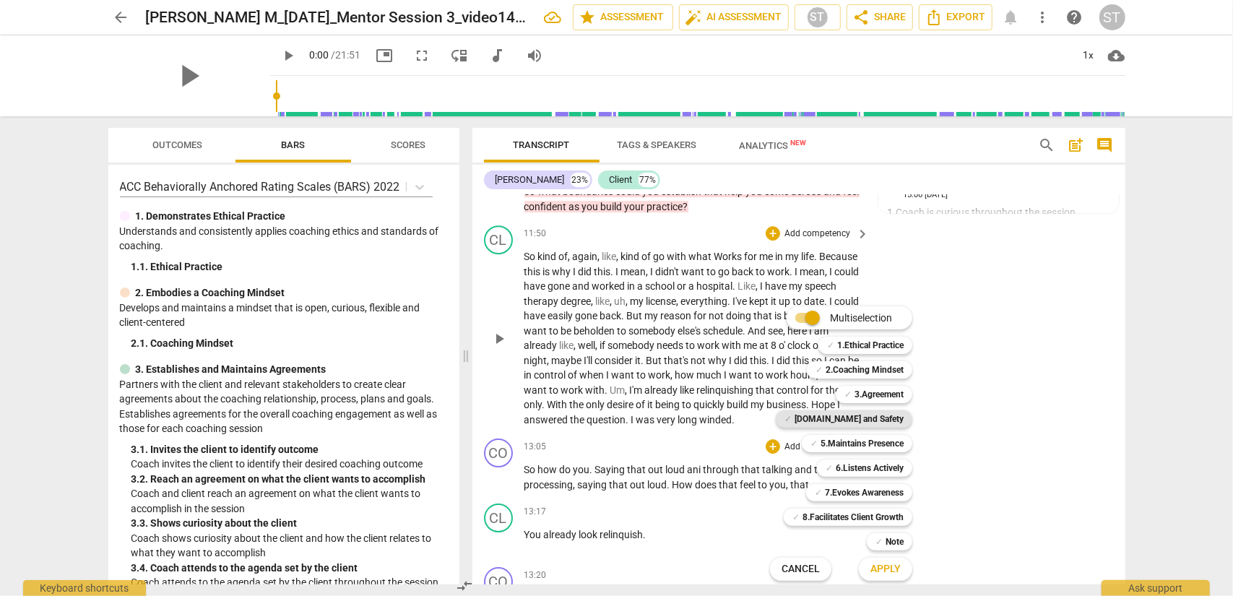
click at [883, 415] on b "[DOMAIN_NAME] and Safety" at bounding box center [849, 418] width 109 height 17
click at [882, 480] on span "Apply" at bounding box center [886, 569] width 30 height 14
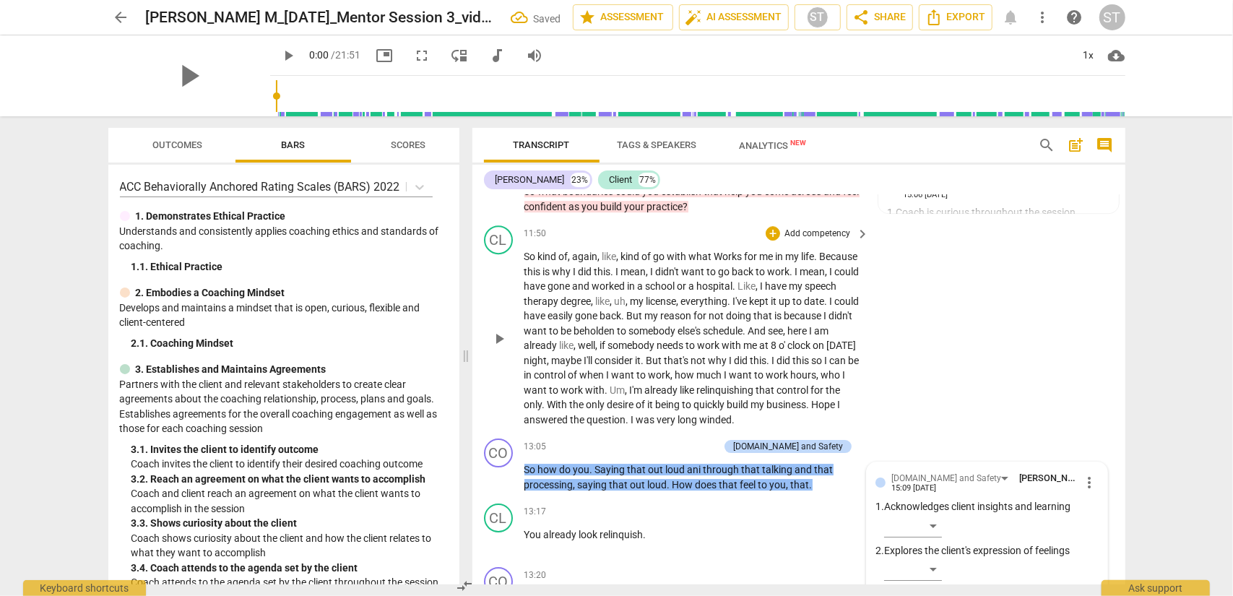
scroll to position [3418, 0]
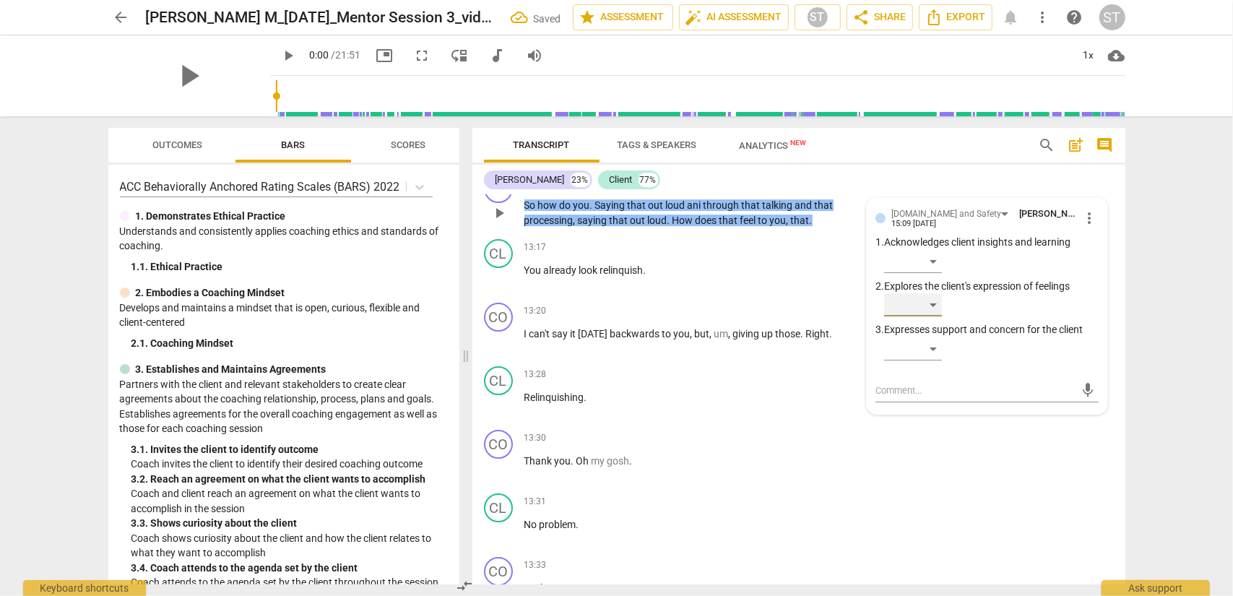
click at [924, 303] on div "​" at bounding box center [913, 304] width 58 height 23
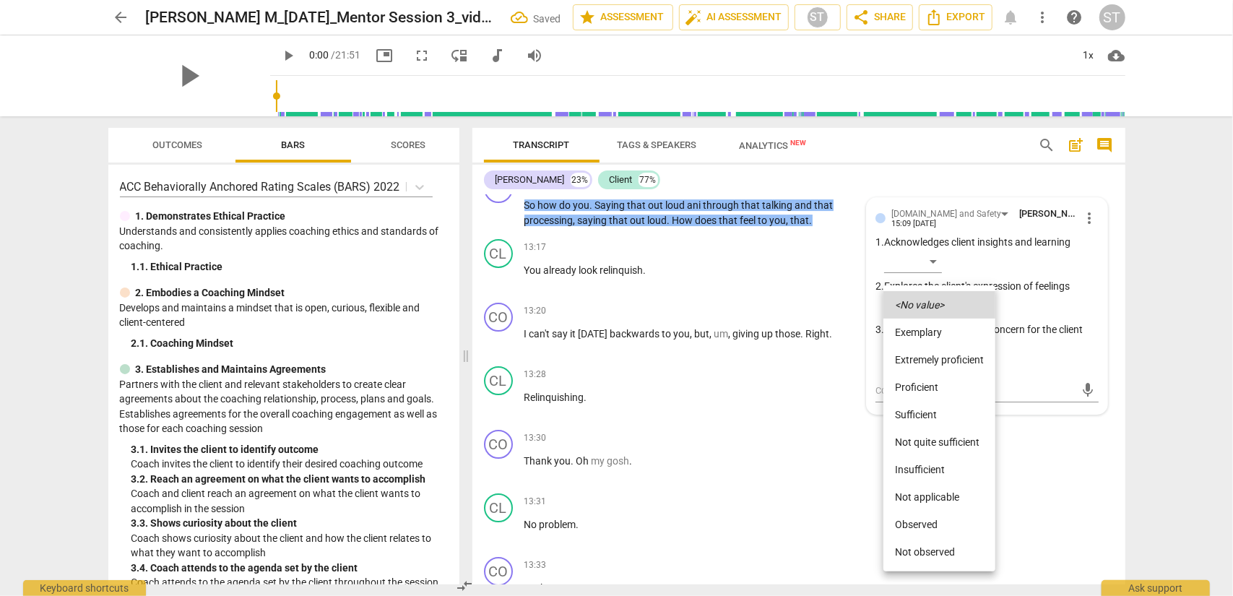
click at [924, 389] on li "Proficient" at bounding box center [940, 387] width 112 height 27
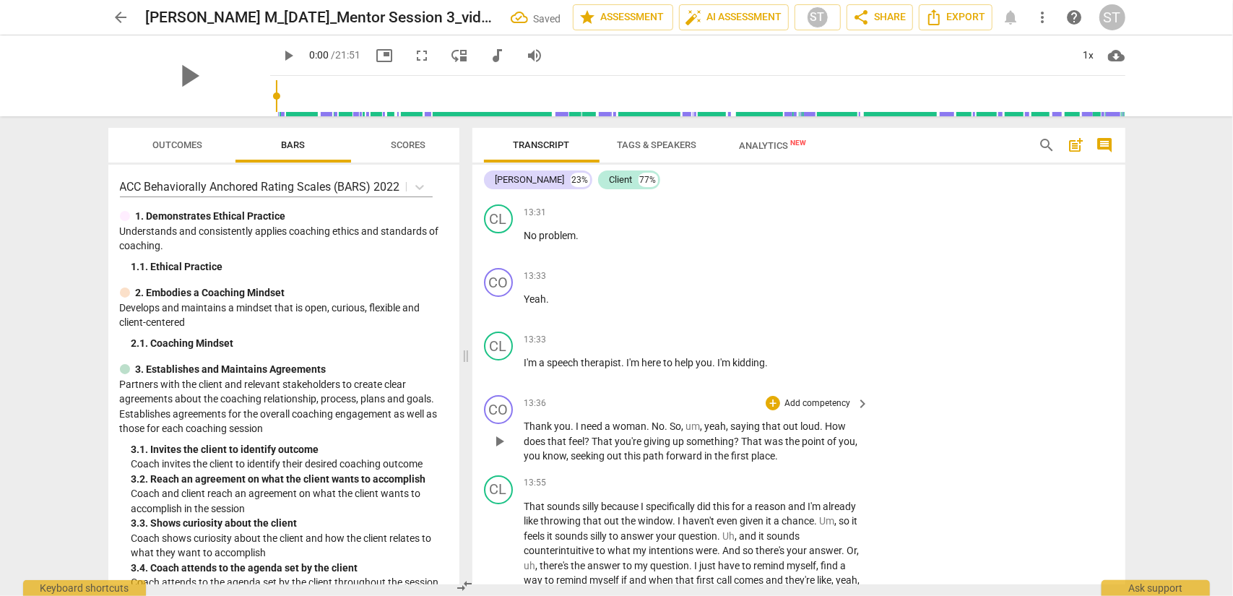
scroll to position [3780, 0]
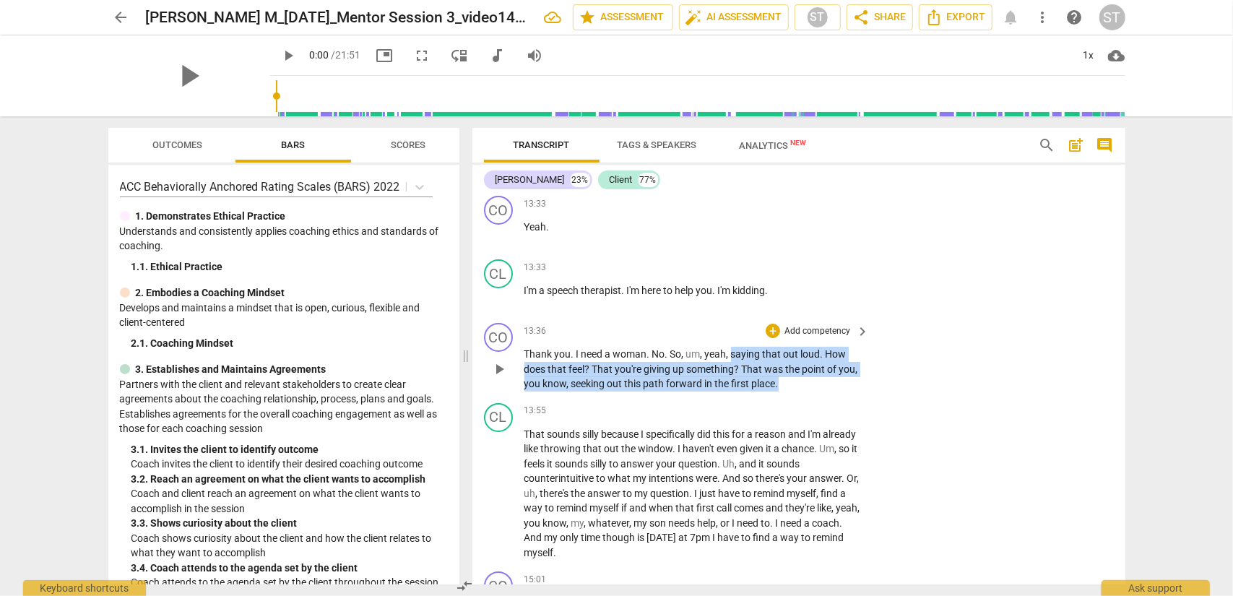
drag, startPoint x: 733, startPoint y: 355, endPoint x: 789, endPoint y: 389, distance: 65.8
click at [789, 389] on p "Thank you . I need a woman . No . So , um , yeah , saying that out loud . How d…" at bounding box center [694, 369] width 338 height 45
click at [792, 363] on div "+" at bounding box center [792, 365] width 14 height 14
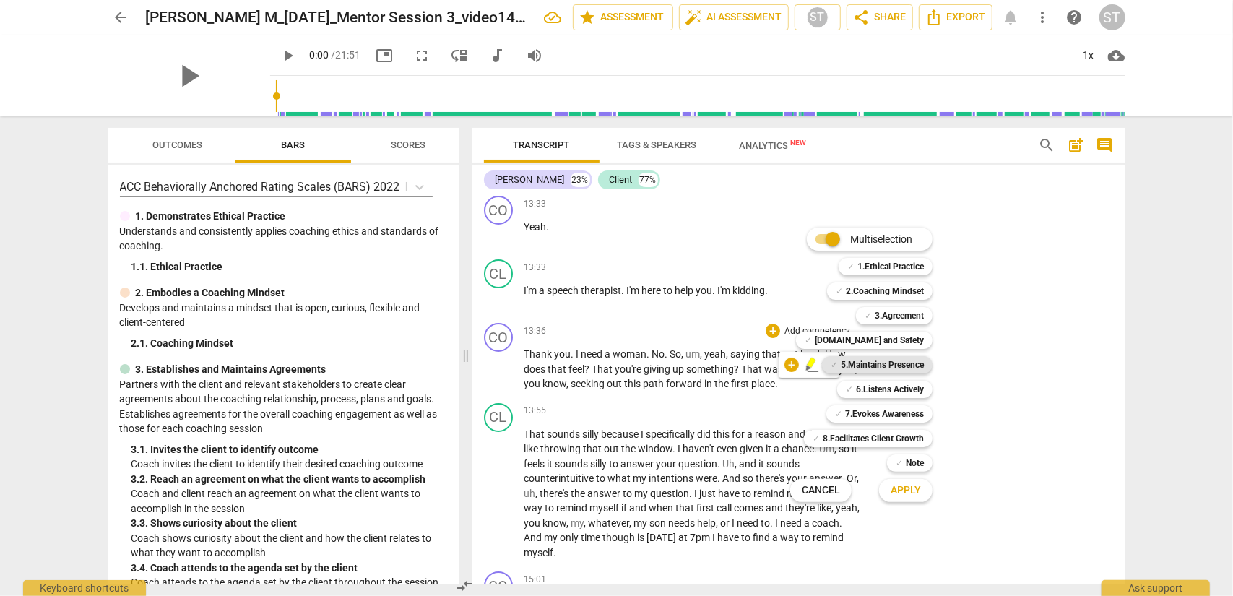
click at [893, 371] on b "5.Maintains Presence" at bounding box center [882, 364] width 83 height 17
click at [906, 342] on b "[DOMAIN_NAME] and Safety" at bounding box center [869, 340] width 109 height 17
click at [900, 410] on b "7.Evokes Awareness" at bounding box center [884, 413] width 79 height 17
click at [918, 480] on span "Apply" at bounding box center [906, 490] width 30 height 14
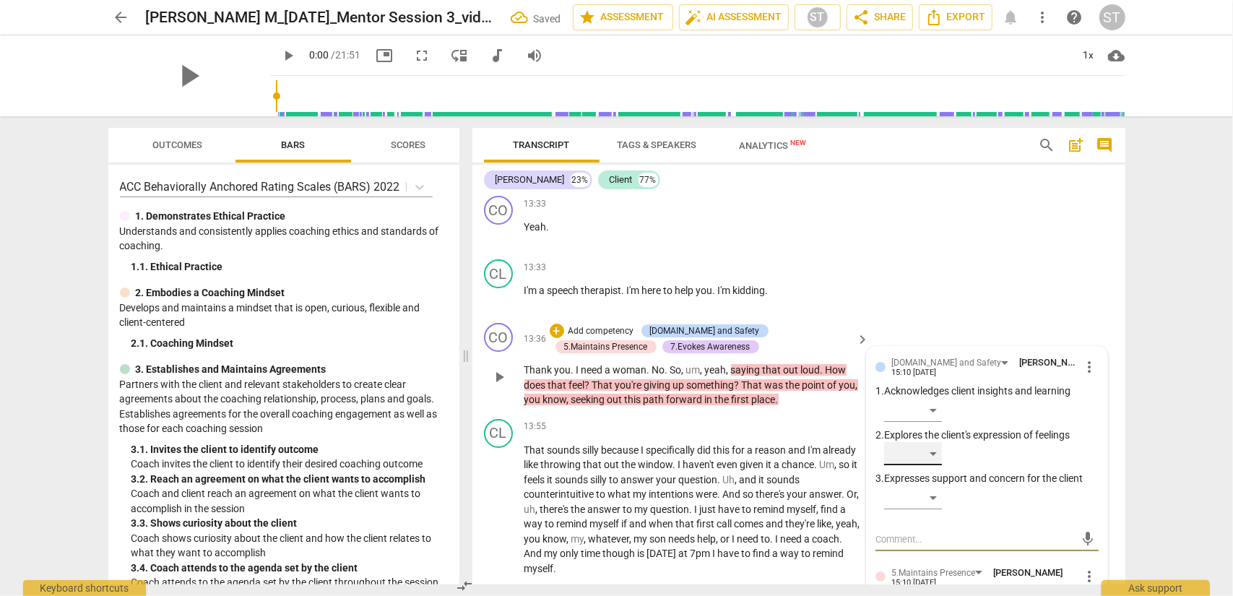
click at [924, 449] on div "​" at bounding box center [913, 453] width 58 height 23
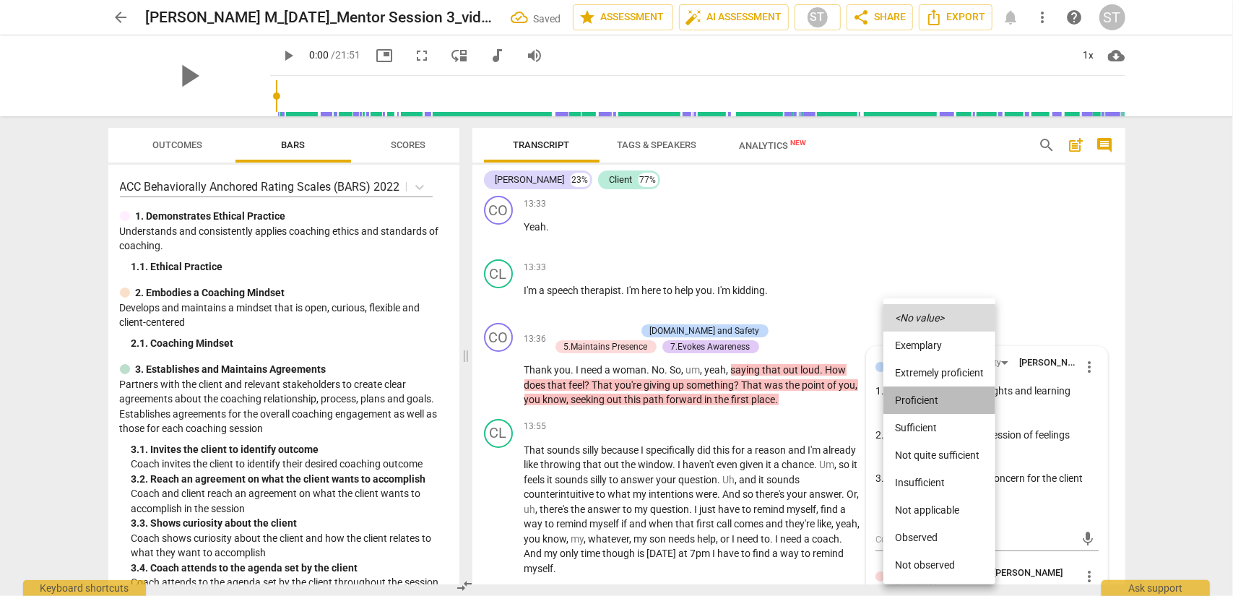
click at [924, 405] on li "Proficient" at bounding box center [940, 400] width 112 height 27
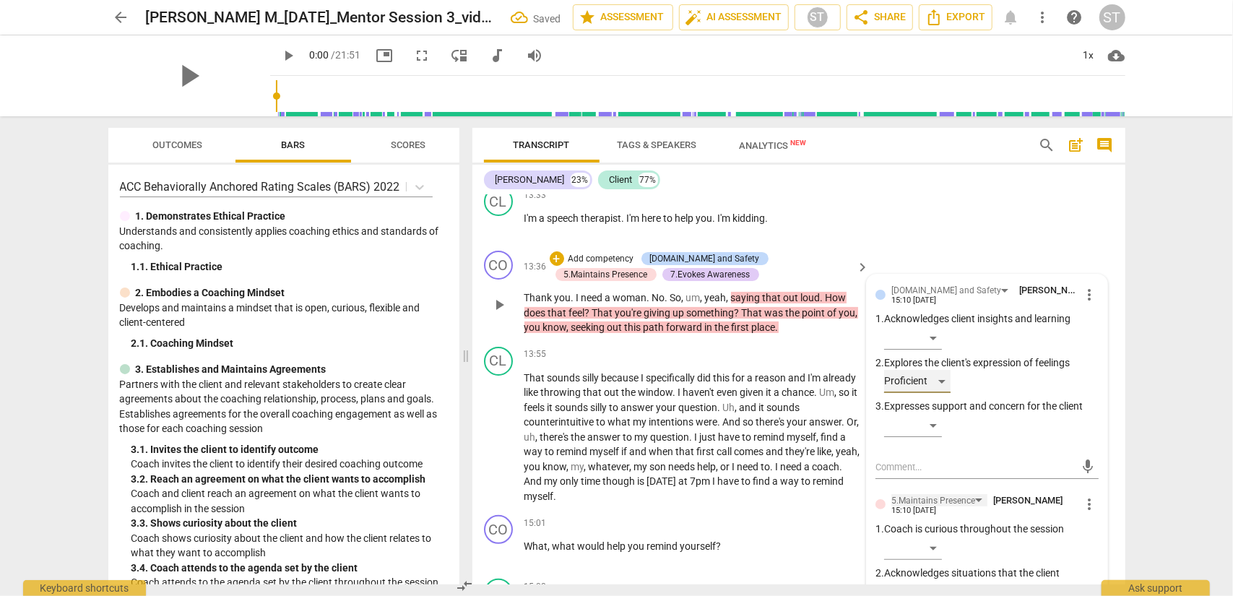
scroll to position [3924, 0]
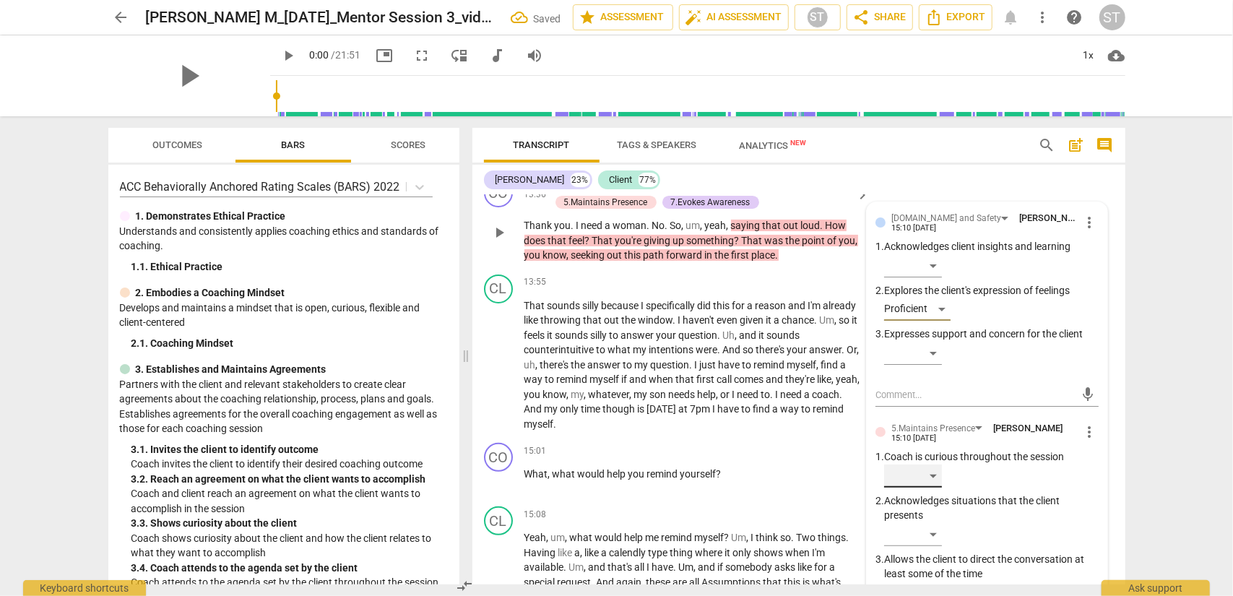
click at [924, 478] on div "​" at bounding box center [913, 476] width 58 height 23
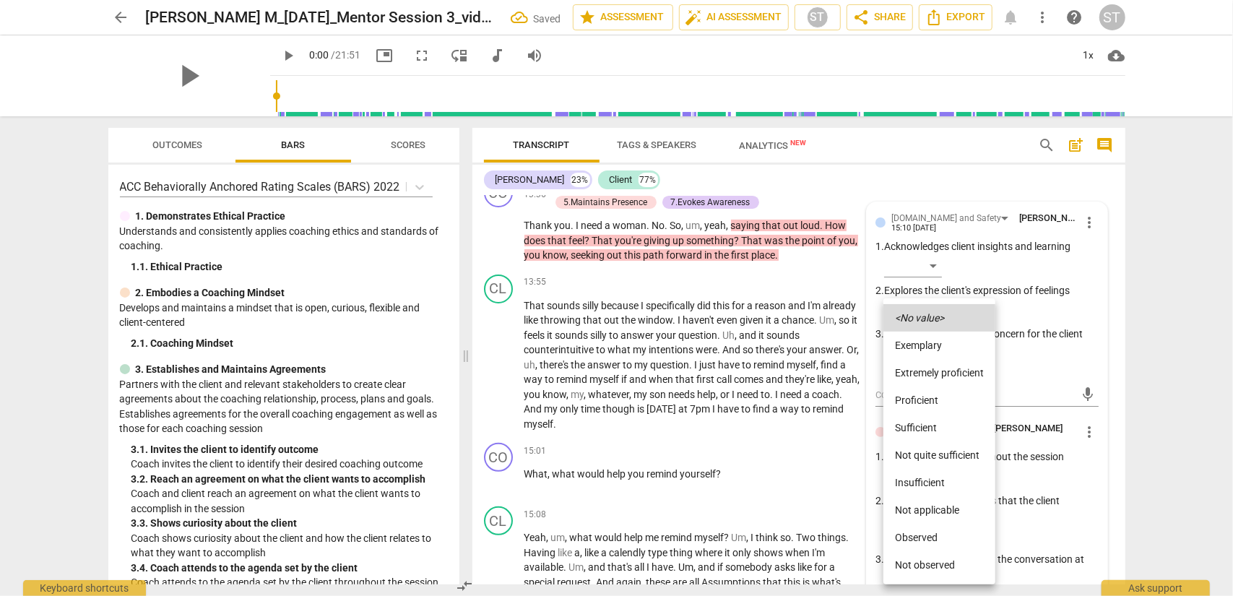
click at [924, 404] on li "Proficient" at bounding box center [940, 400] width 112 height 27
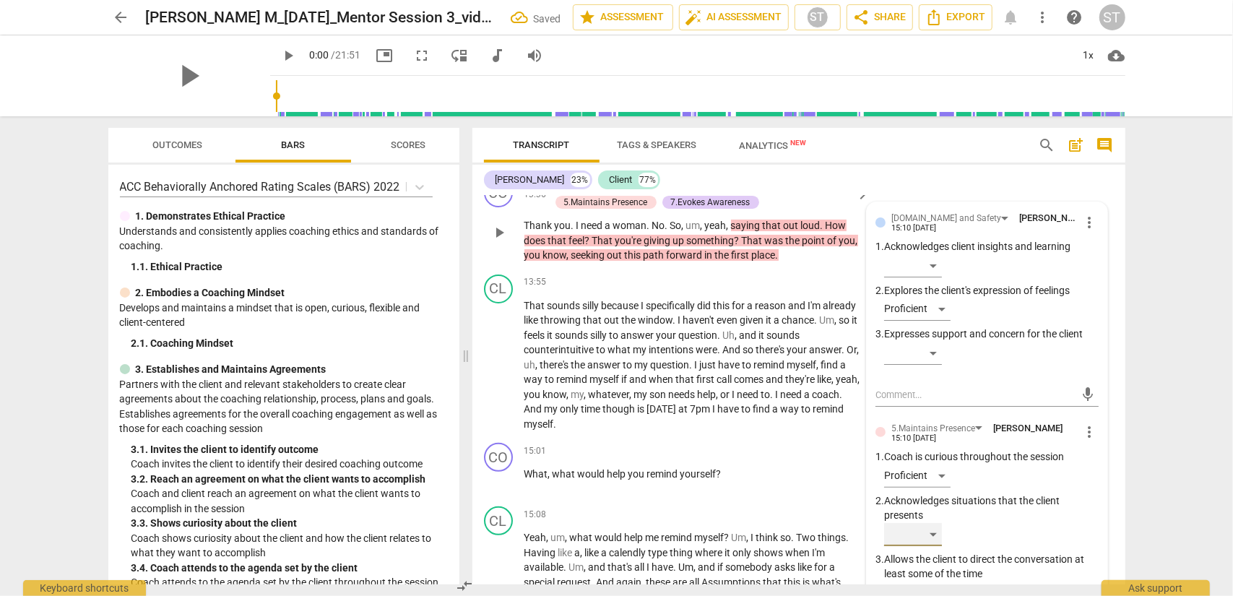
click at [924, 480] on div "​" at bounding box center [913, 534] width 58 height 23
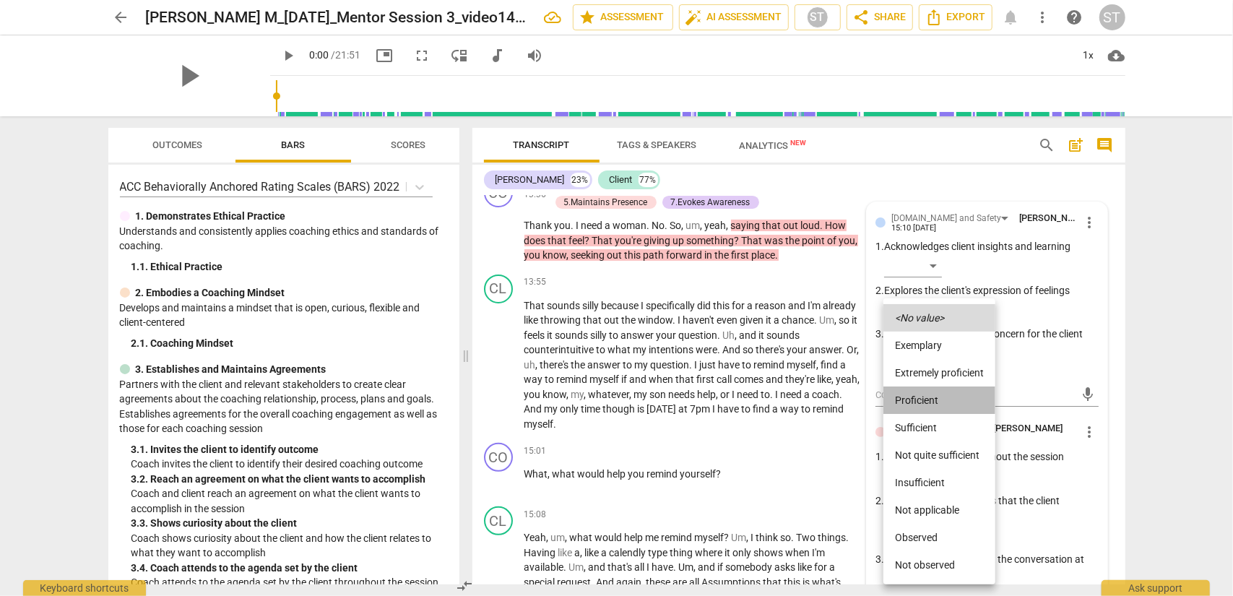
click at [924, 402] on li "Proficient" at bounding box center [940, 400] width 112 height 27
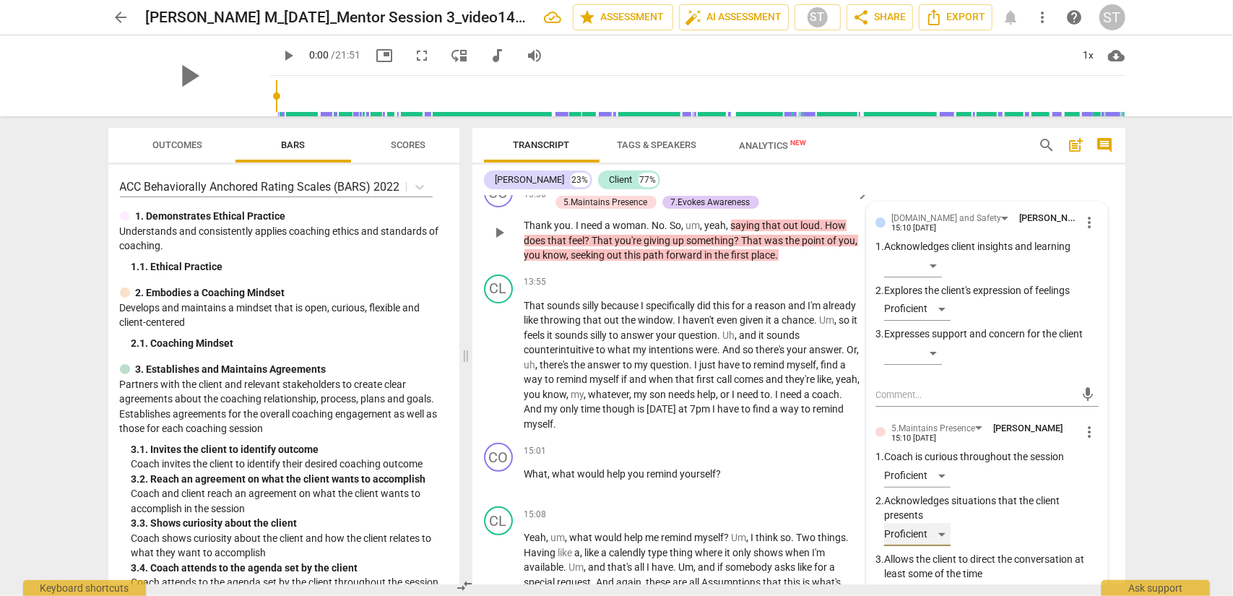
scroll to position [3997, 0]
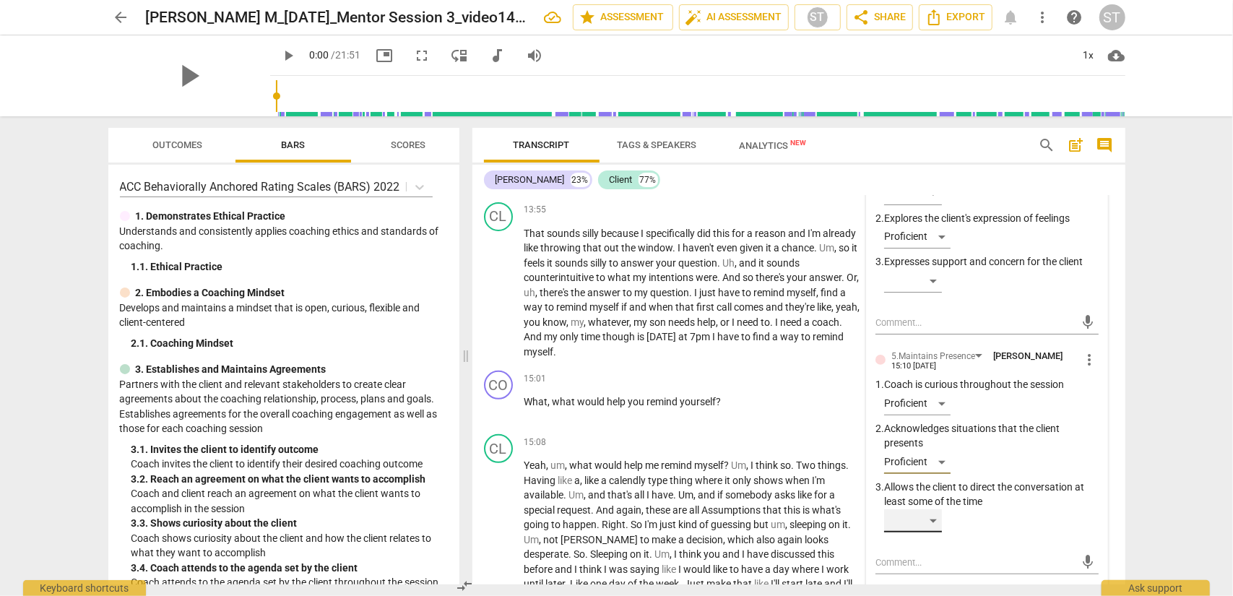
click at [924, 480] on div "​" at bounding box center [913, 520] width 58 height 23
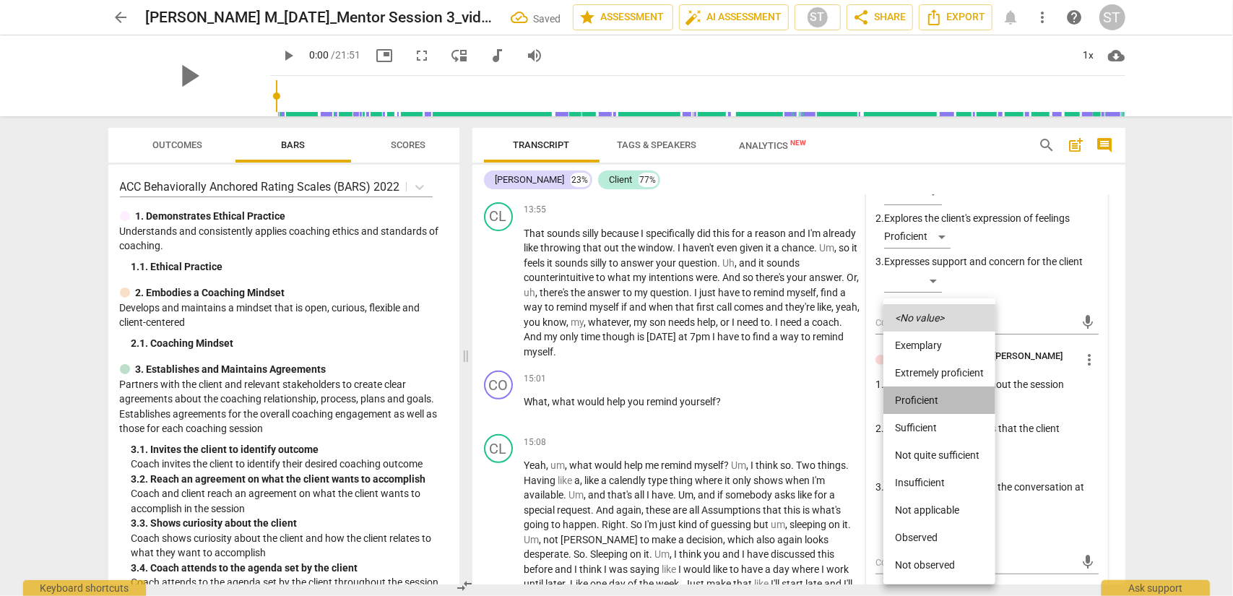
click at [924, 398] on li "Proficient" at bounding box center [940, 400] width 112 height 27
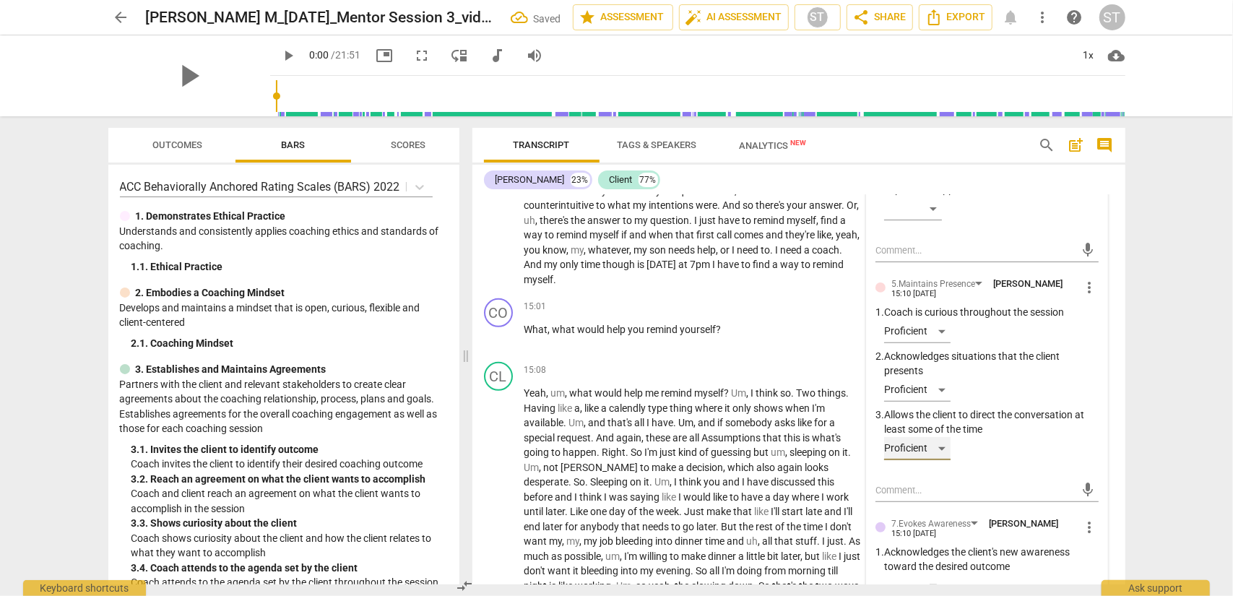
scroll to position [4213, 0]
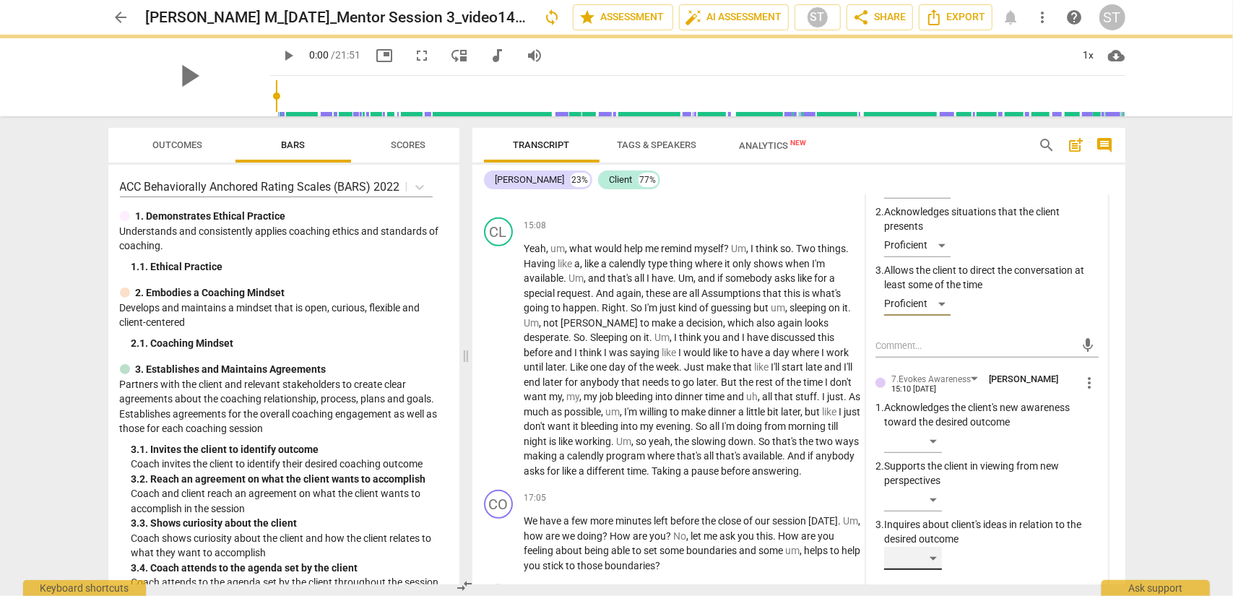
click at [924, 480] on div "​" at bounding box center [913, 558] width 58 height 23
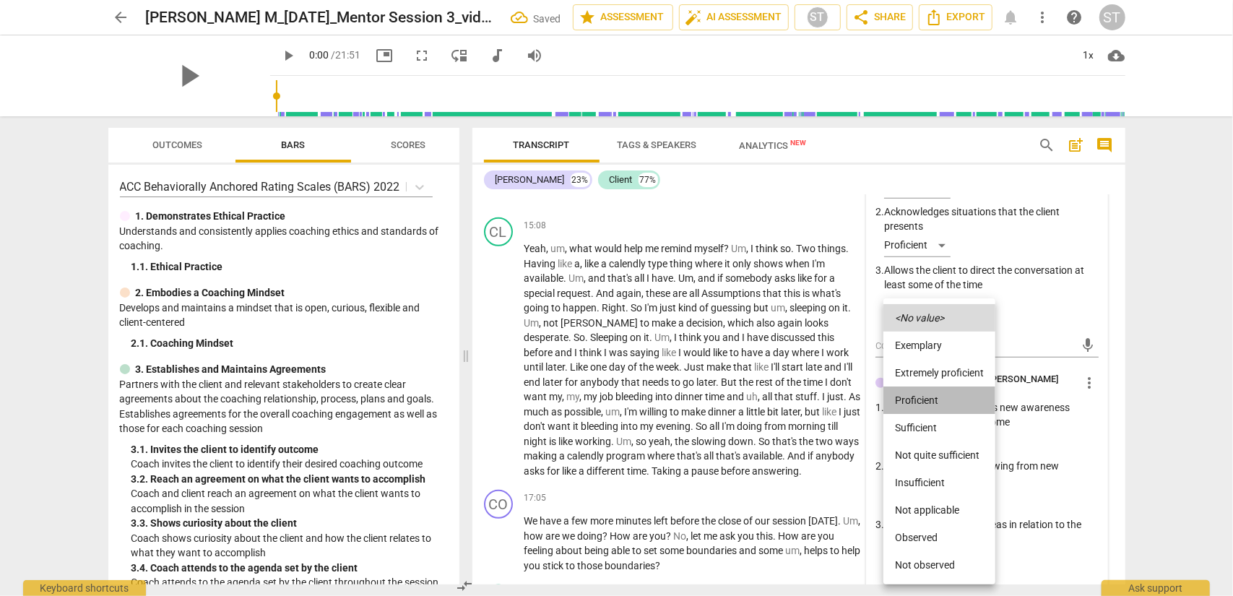
click at [921, 400] on li "Proficient" at bounding box center [940, 400] width 112 height 27
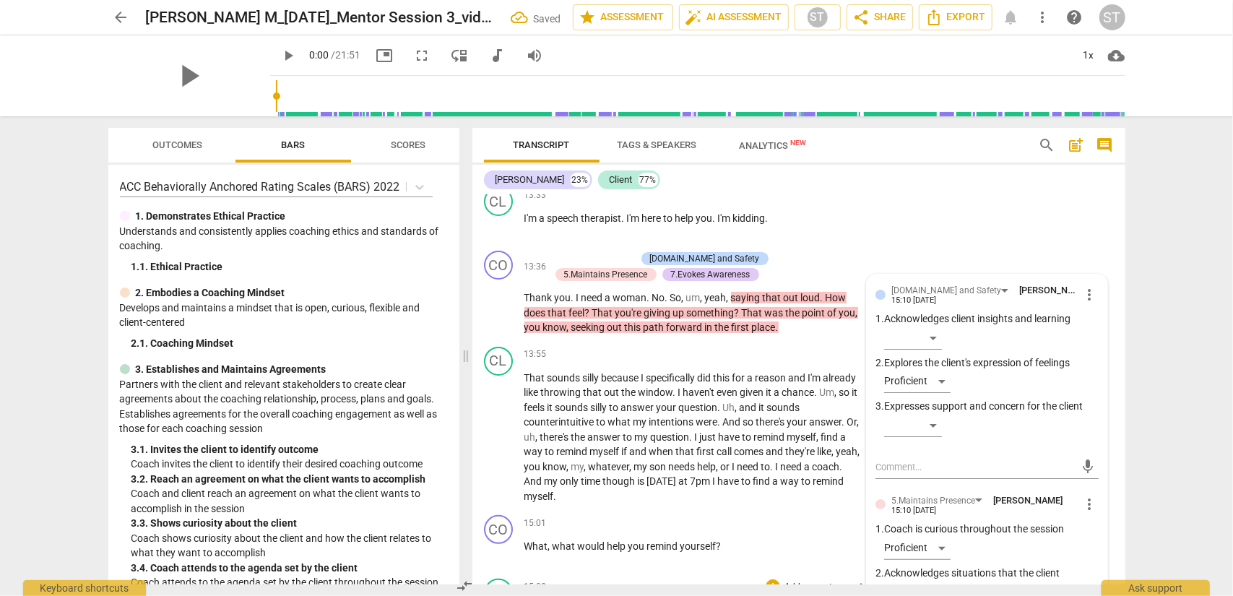
scroll to position [3924, 0]
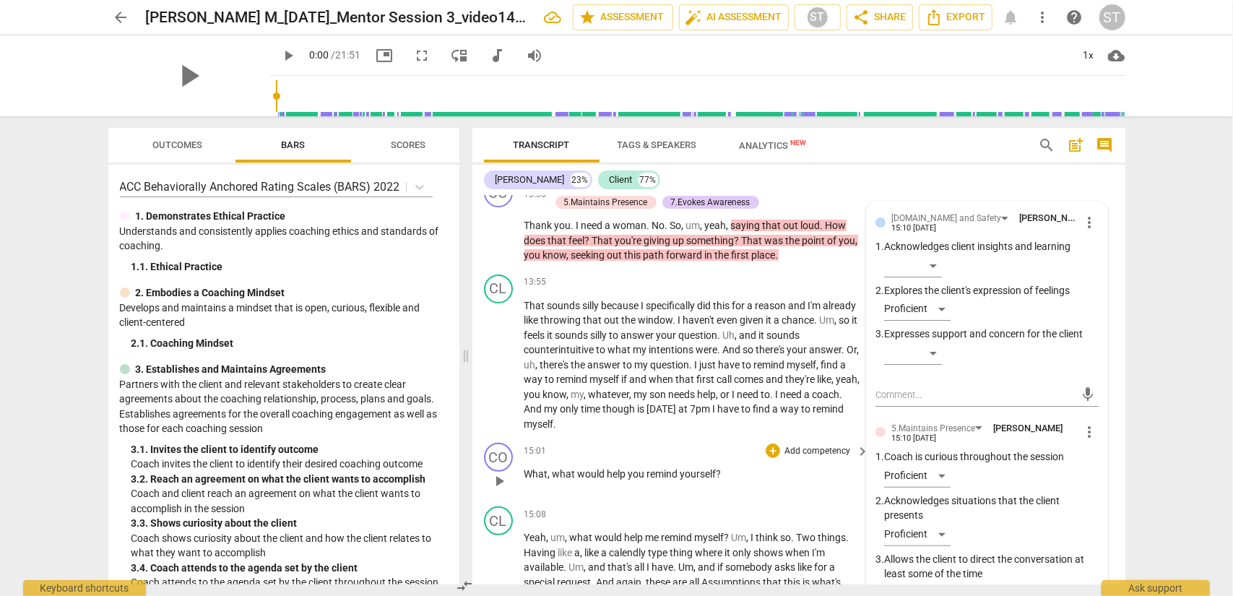
click at [824, 453] on p "Add competency" at bounding box center [817, 451] width 69 height 13
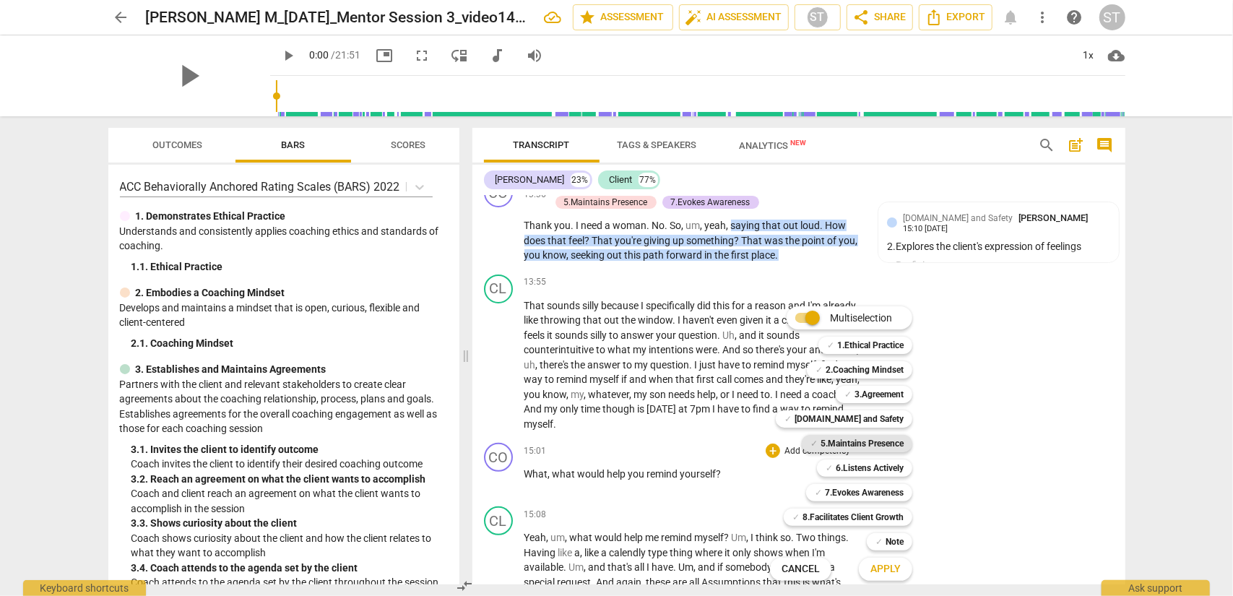
click at [867, 447] on b "5.Maintains Presence" at bounding box center [862, 443] width 83 height 17
click at [868, 468] on b "6.Listens Actively" at bounding box center [870, 468] width 68 height 17
click at [871, 480] on b "7.Evokes Awareness" at bounding box center [864, 492] width 79 height 17
click at [885, 480] on span "Apply" at bounding box center [886, 569] width 30 height 14
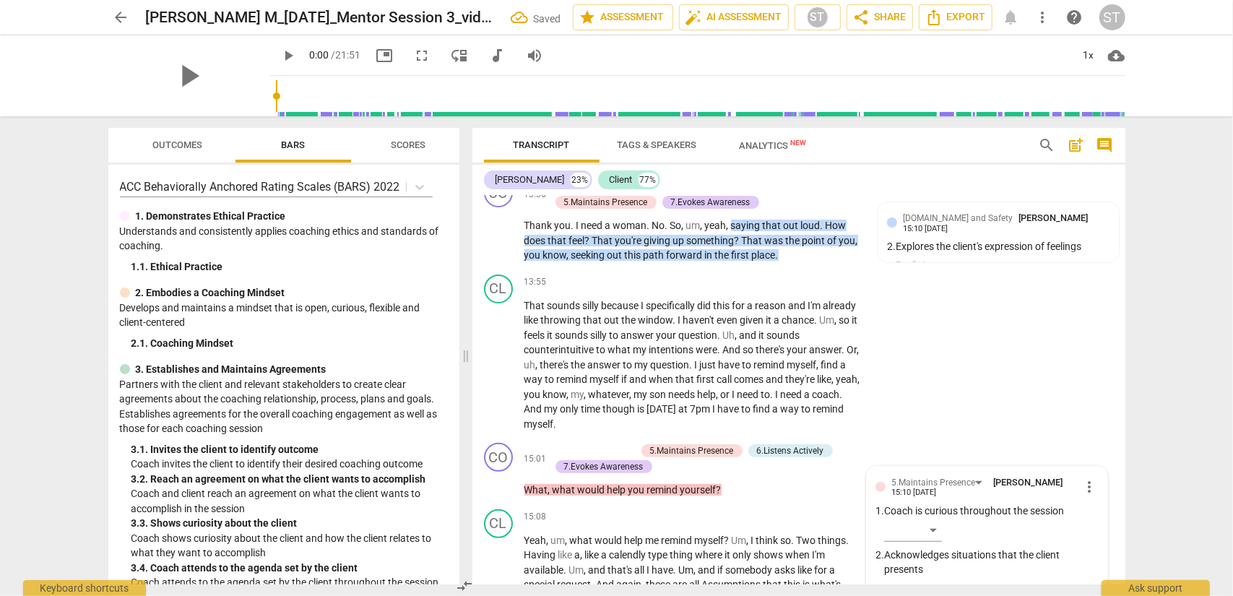
scroll to position [4223, 0]
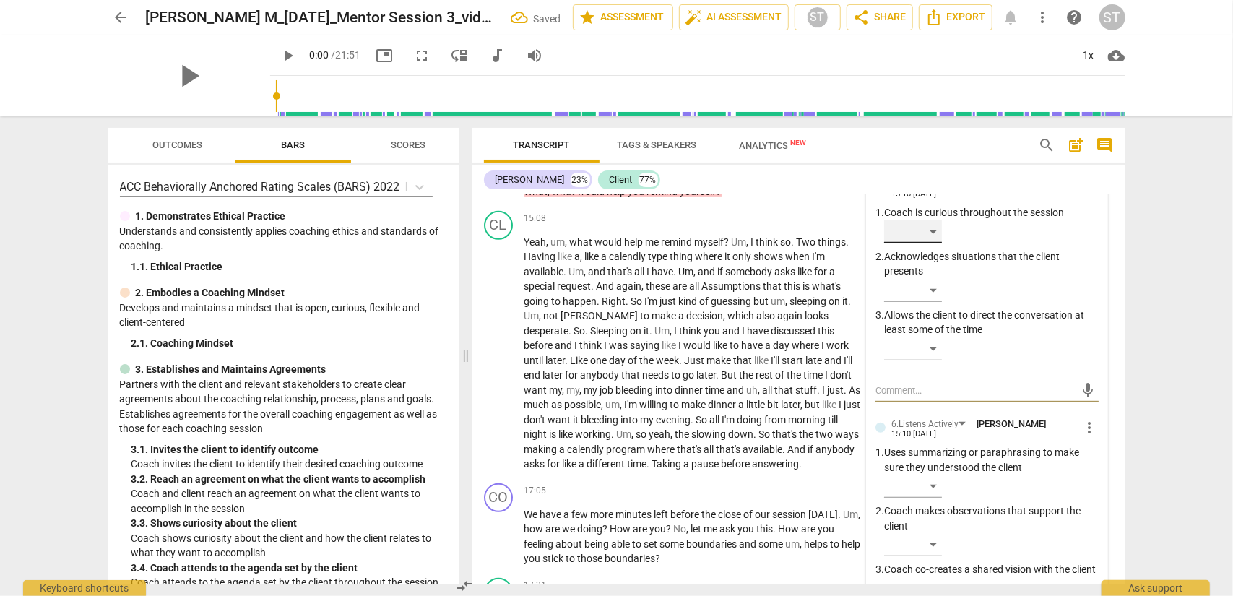
click at [924, 230] on div "​" at bounding box center [913, 231] width 58 height 23
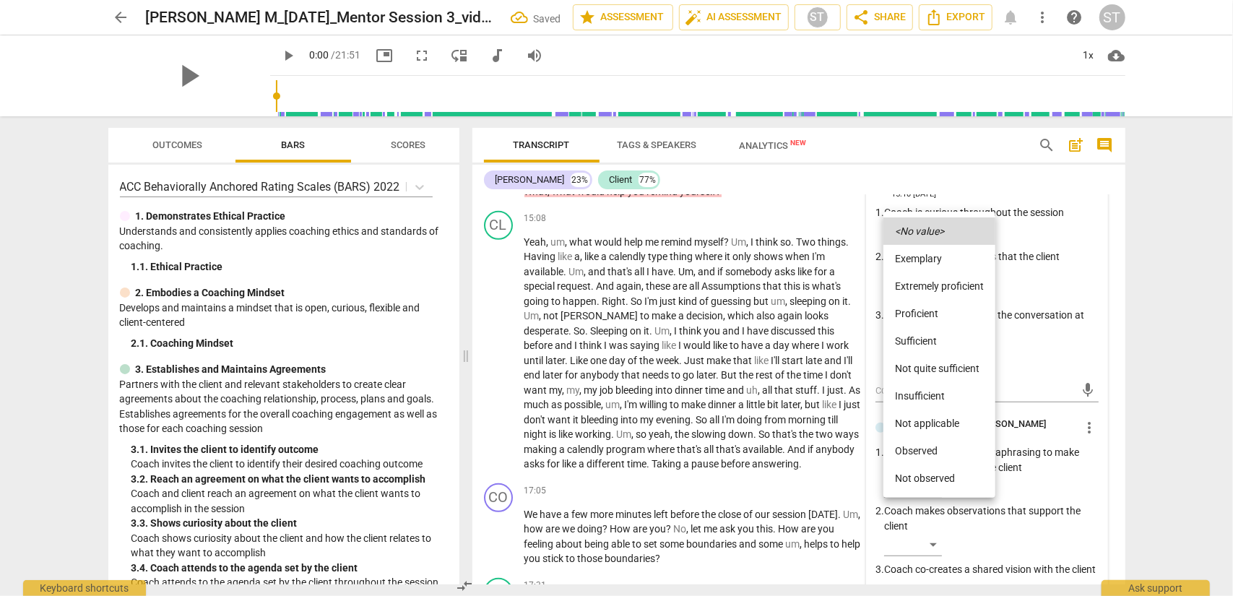
click at [924, 312] on li "Proficient" at bounding box center [940, 313] width 112 height 27
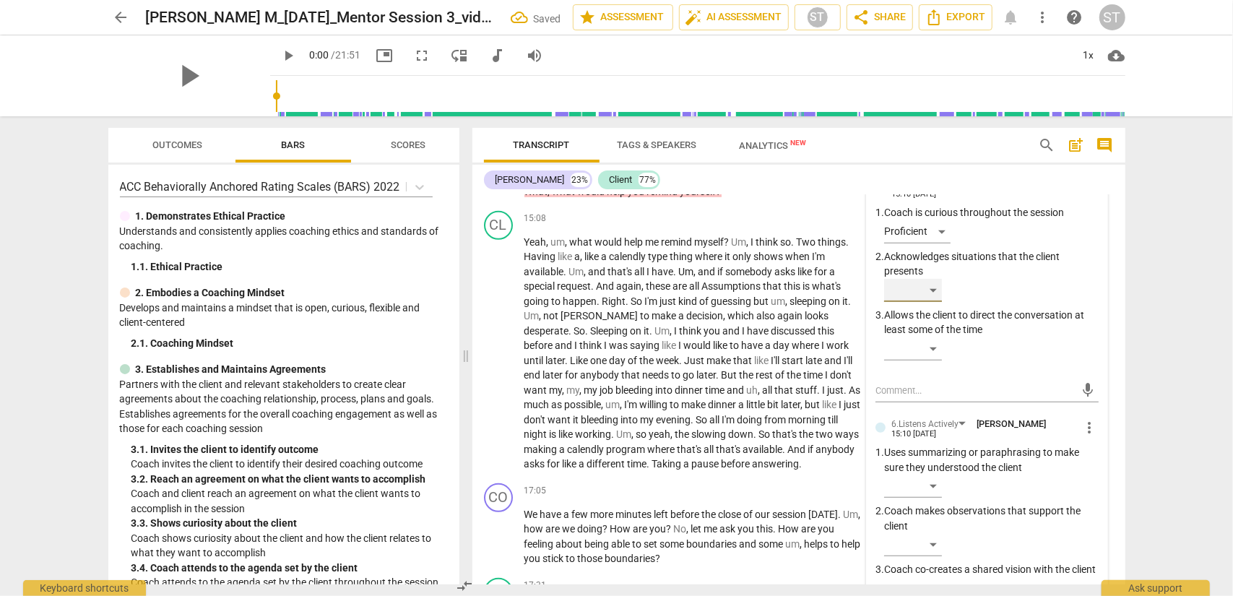
click at [924, 290] on div "​" at bounding box center [913, 290] width 58 height 23
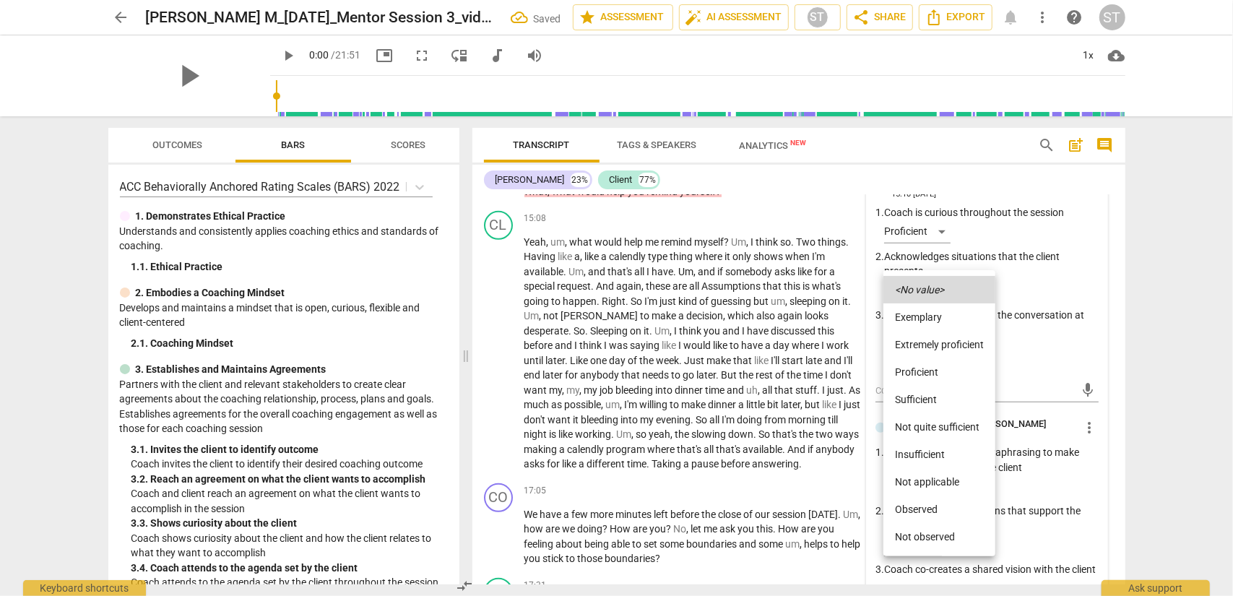
click at [924, 365] on li "Proficient" at bounding box center [940, 371] width 112 height 27
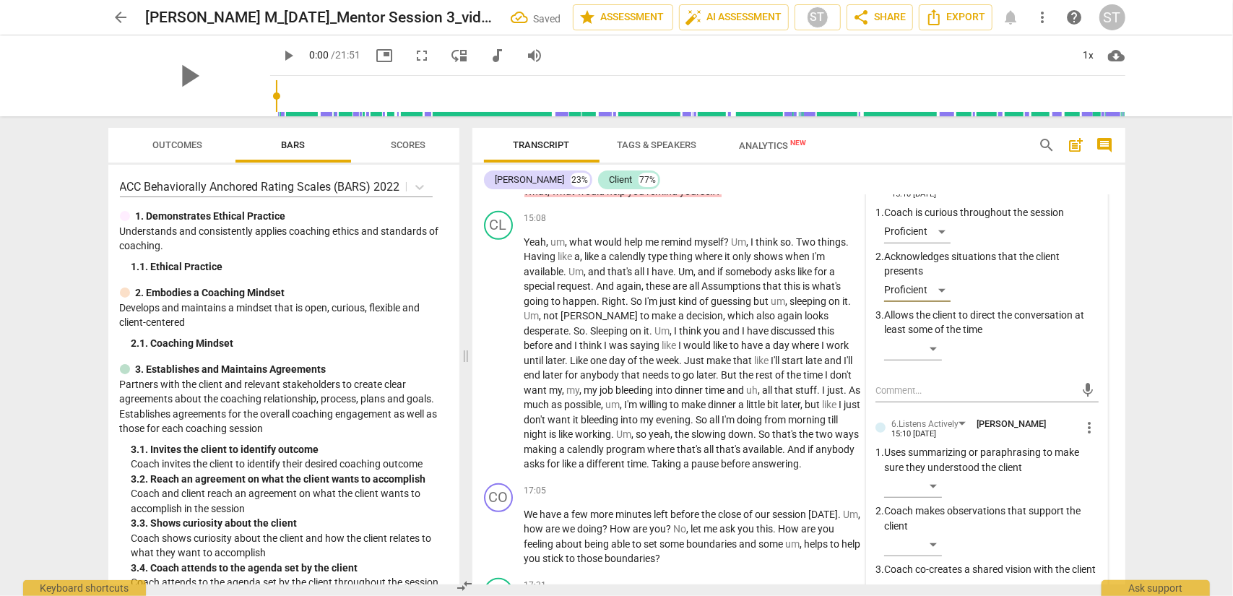
click at [924, 365] on div "​" at bounding box center [991, 351] width 215 height 29
click at [924, 354] on div "​" at bounding box center [913, 348] width 58 height 23
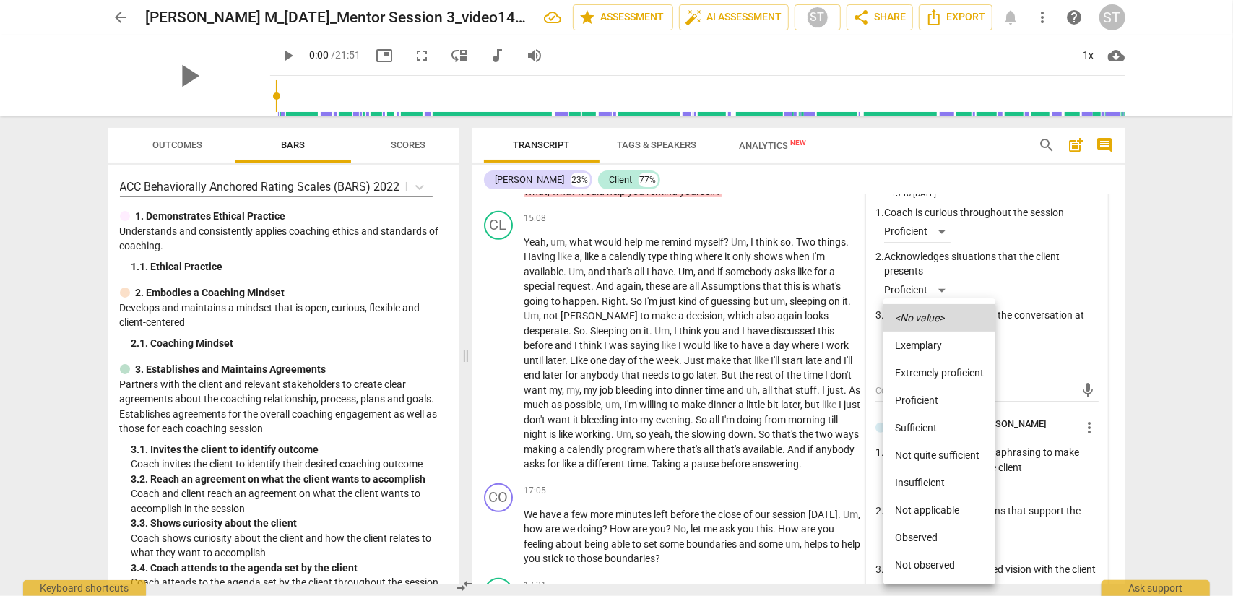
click at [921, 399] on li "Proficient" at bounding box center [940, 400] width 112 height 27
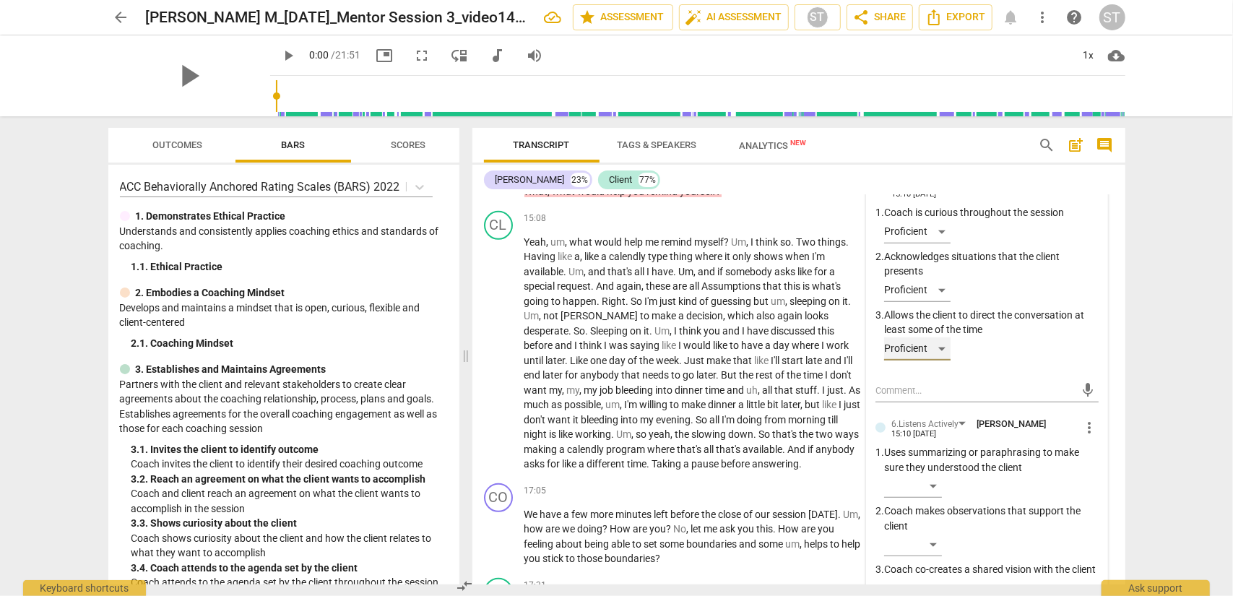
scroll to position [4295, 0]
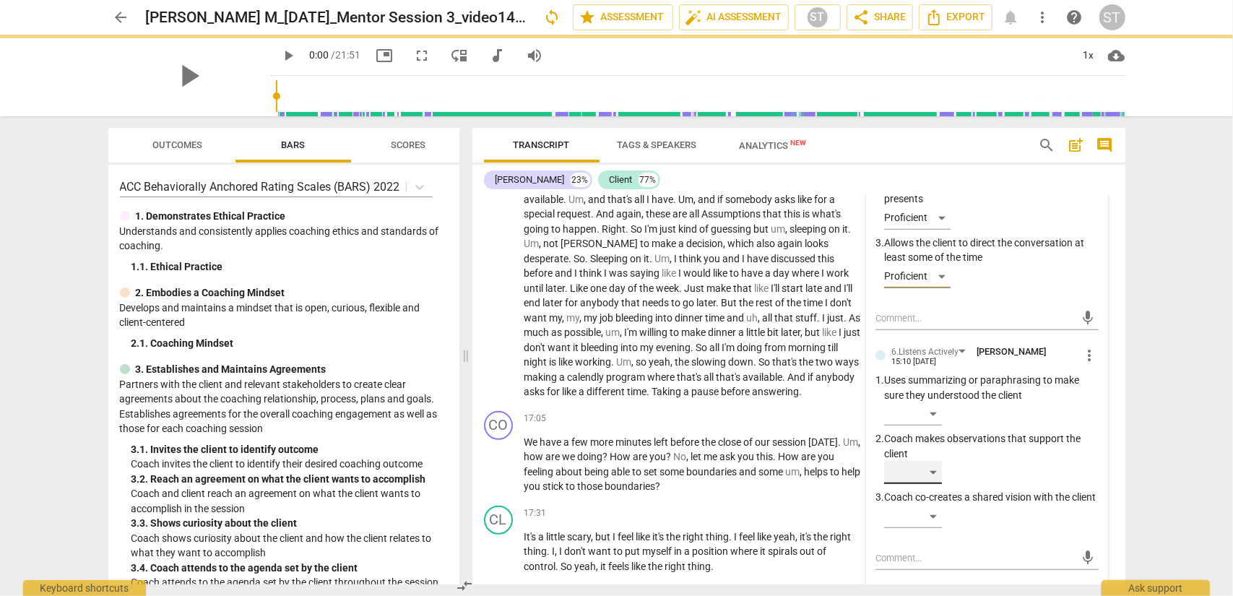
click at [924, 480] on div "​" at bounding box center [913, 472] width 58 height 23
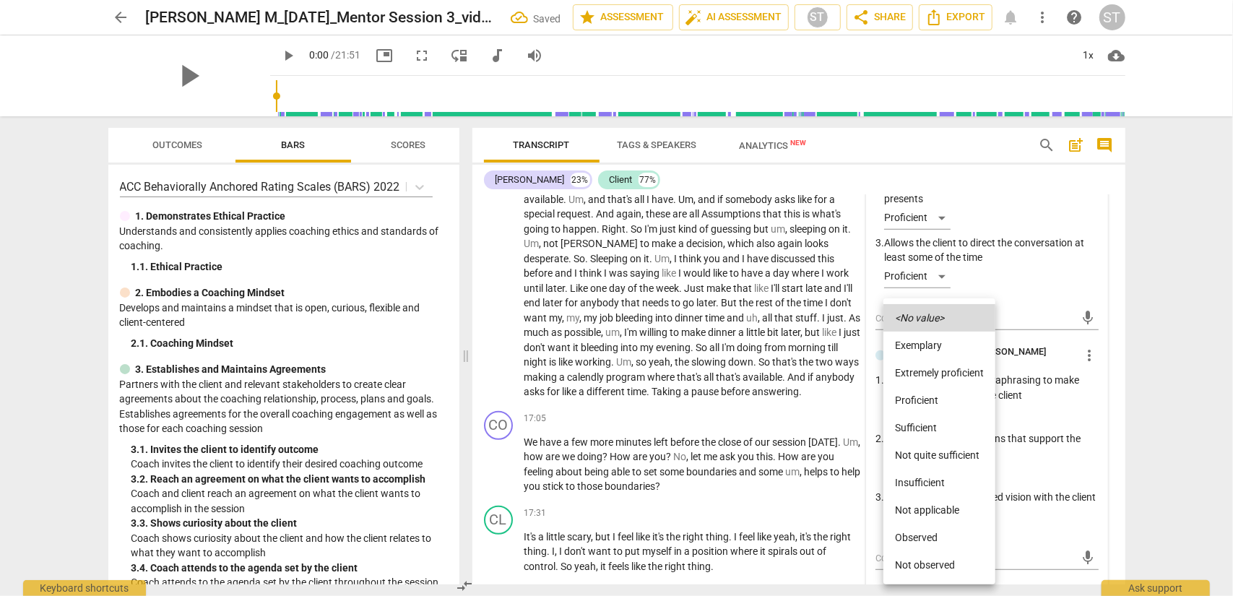
click at [924, 462] on div at bounding box center [616, 298] width 1233 height 596
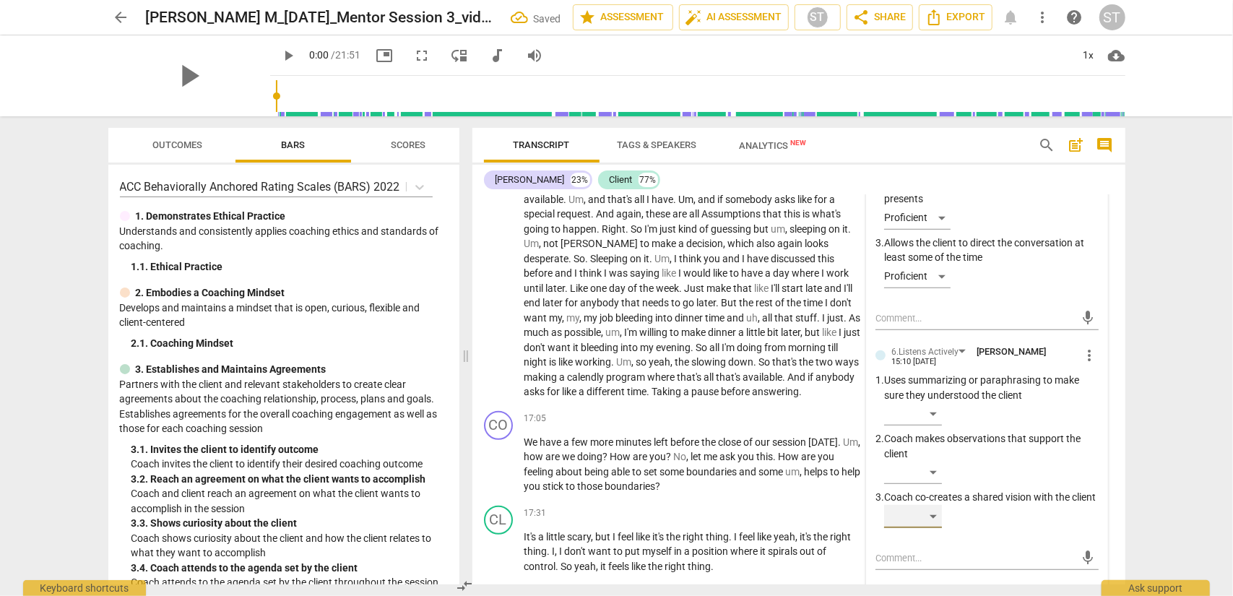
click at [924, 480] on div "​" at bounding box center [913, 516] width 58 height 23
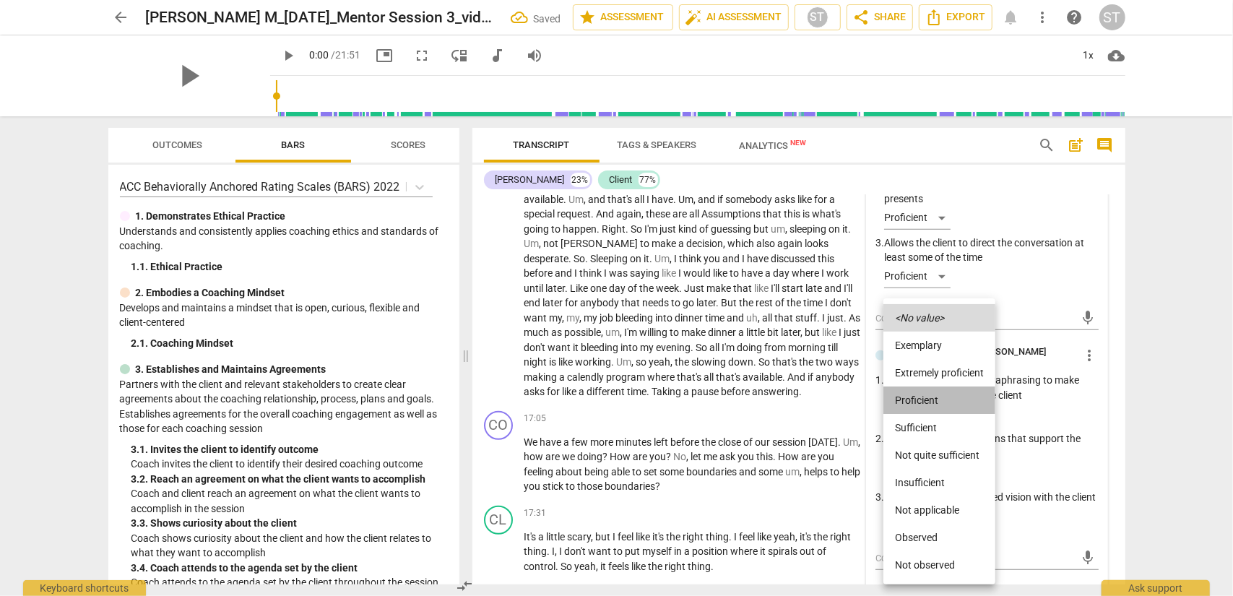
click at [924, 401] on li "Proficient" at bounding box center [940, 400] width 112 height 27
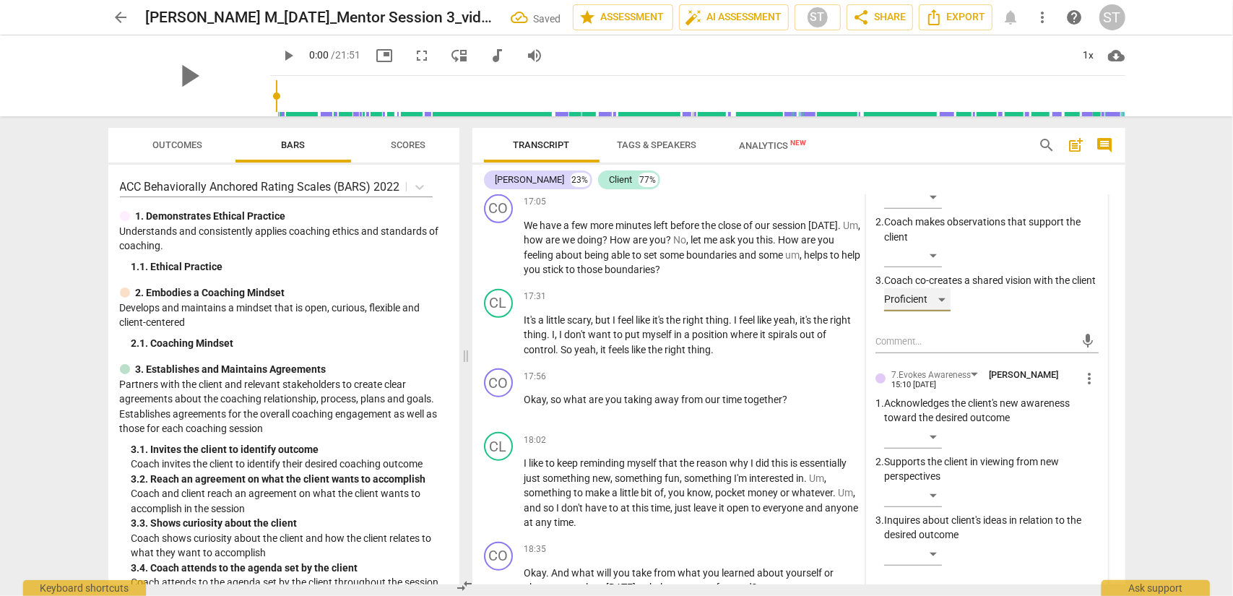
scroll to position [4584, 0]
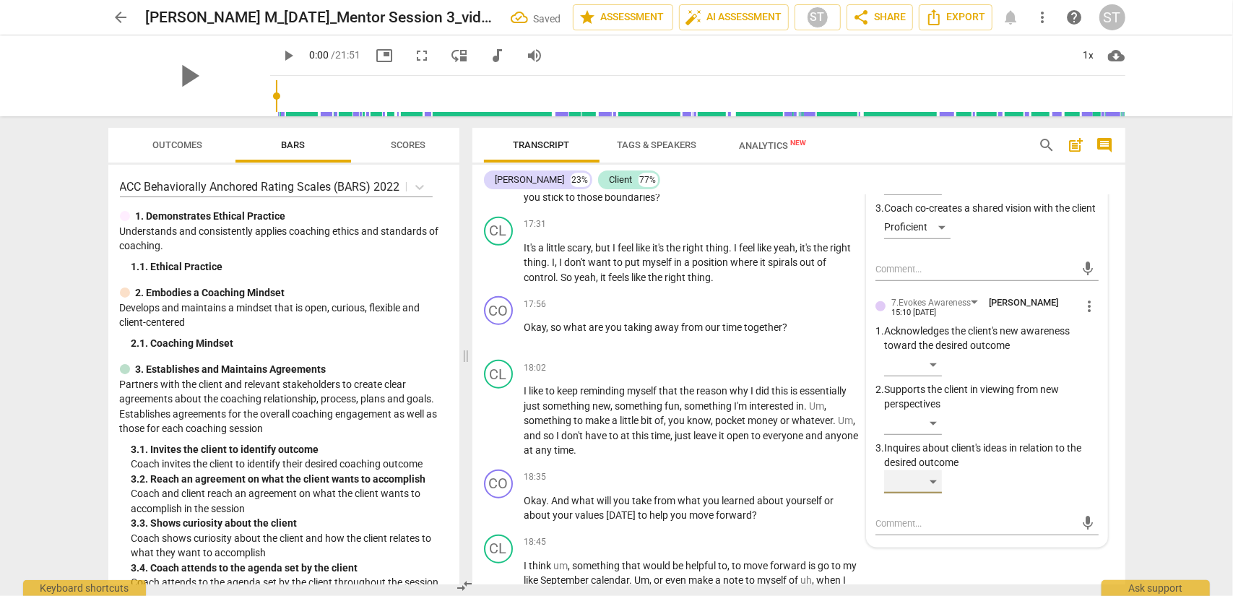
click at [924, 480] on div "​" at bounding box center [913, 481] width 58 height 23
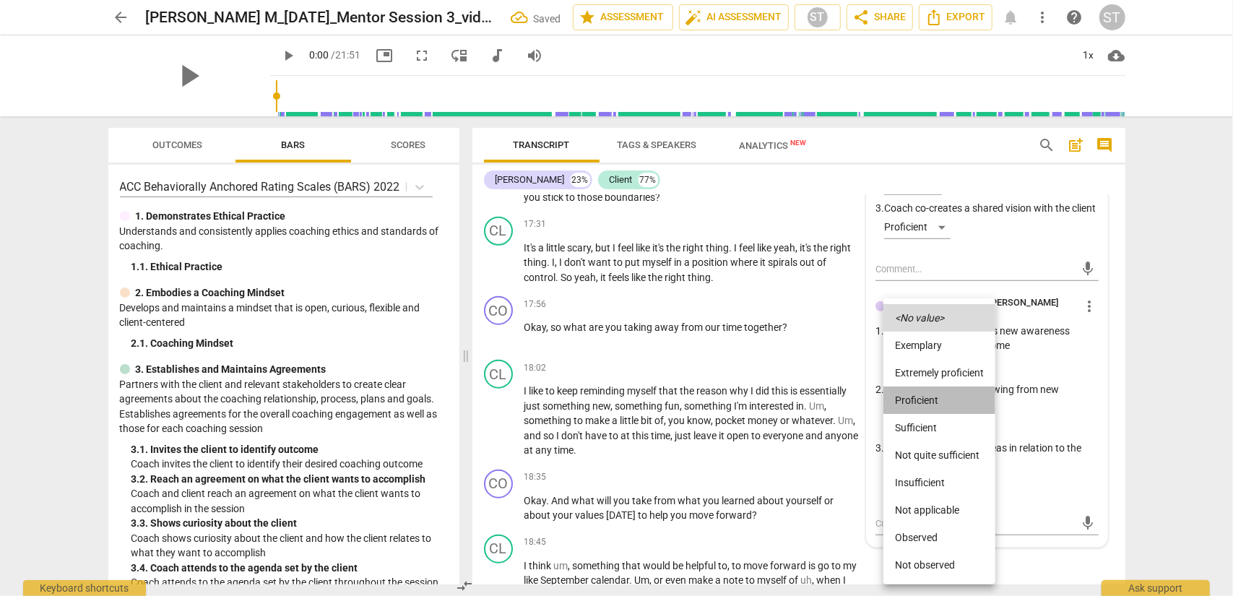
click at [924, 395] on li "Proficient" at bounding box center [940, 400] width 112 height 27
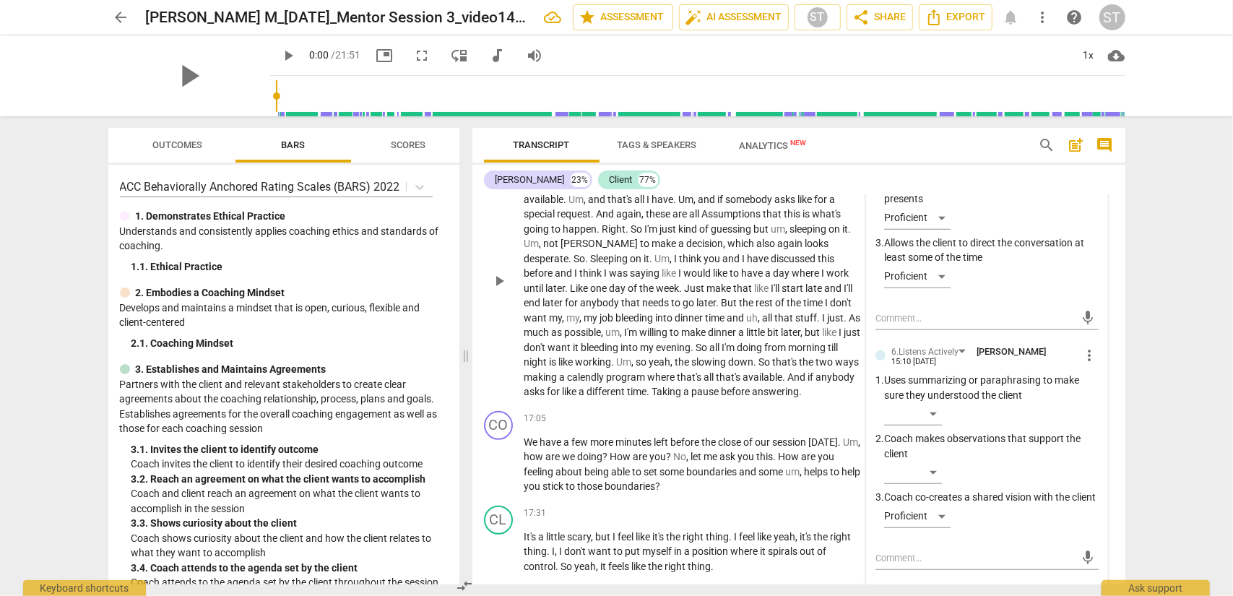
scroll to position [4367, 0]
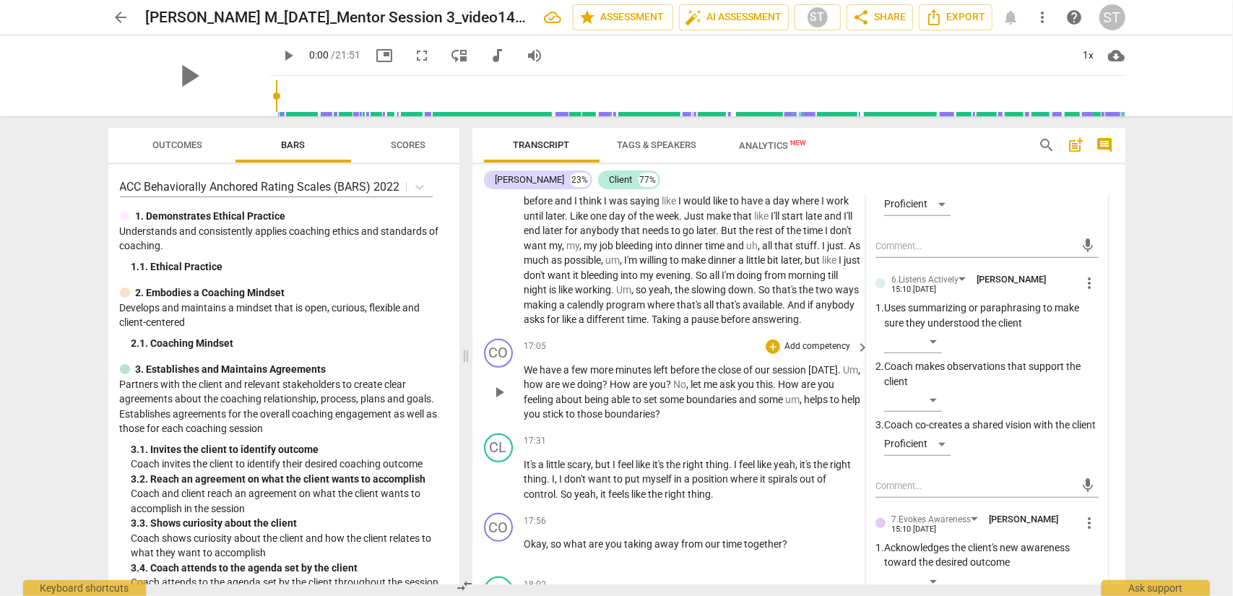
click at [825, 349] on p "Add competency" at bounding box center [817, 346] width 69 height 13
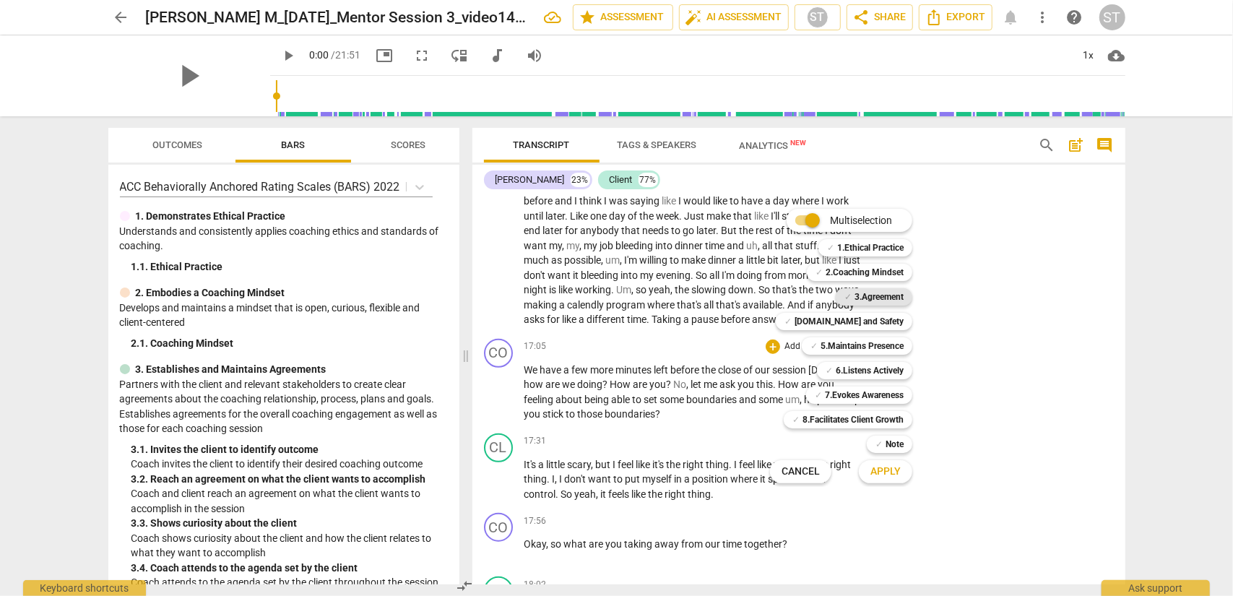
click at [873, 293] on b "3.Agreement" at bounding box center [879, 296] width 49 height 17
click at [892, 475] on span "Apply" at bounding box center [886, 472] width 30 height 14
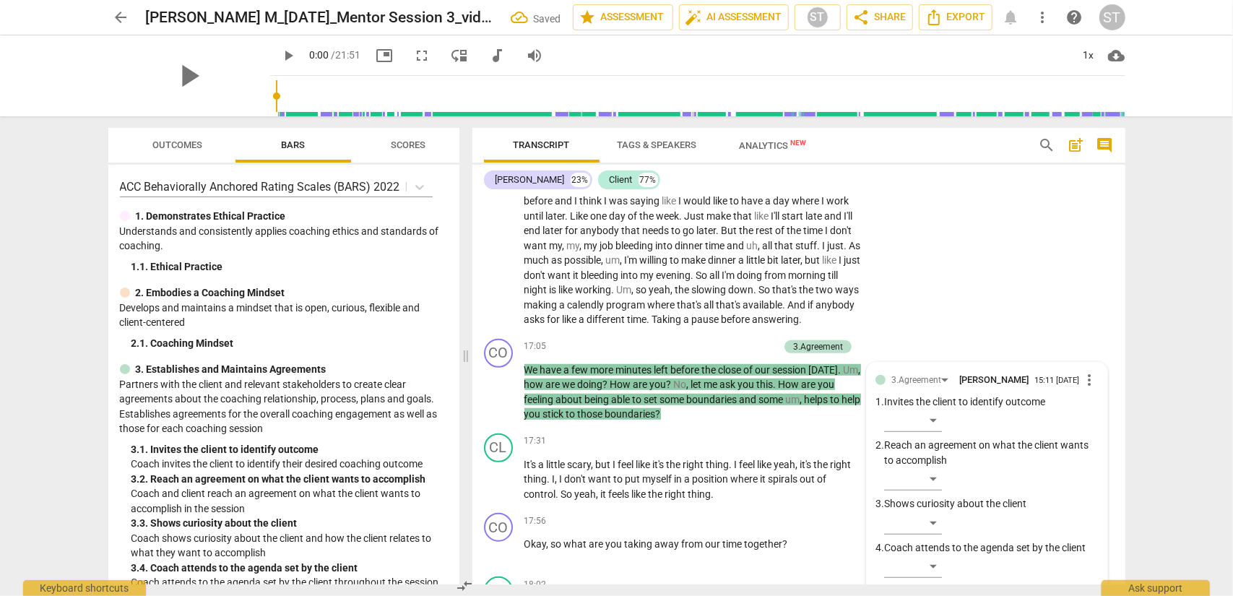
scroll to position [4585, 0]
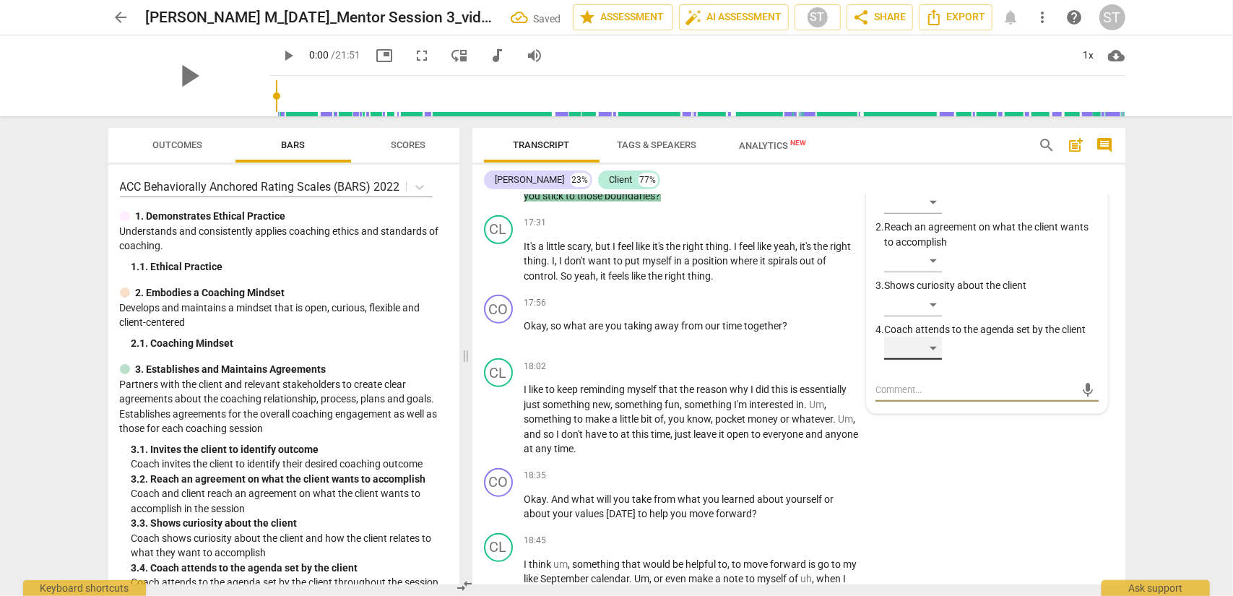
click at [921, 350] on div "​" at bounding box center [913, 348] width 58 height 23
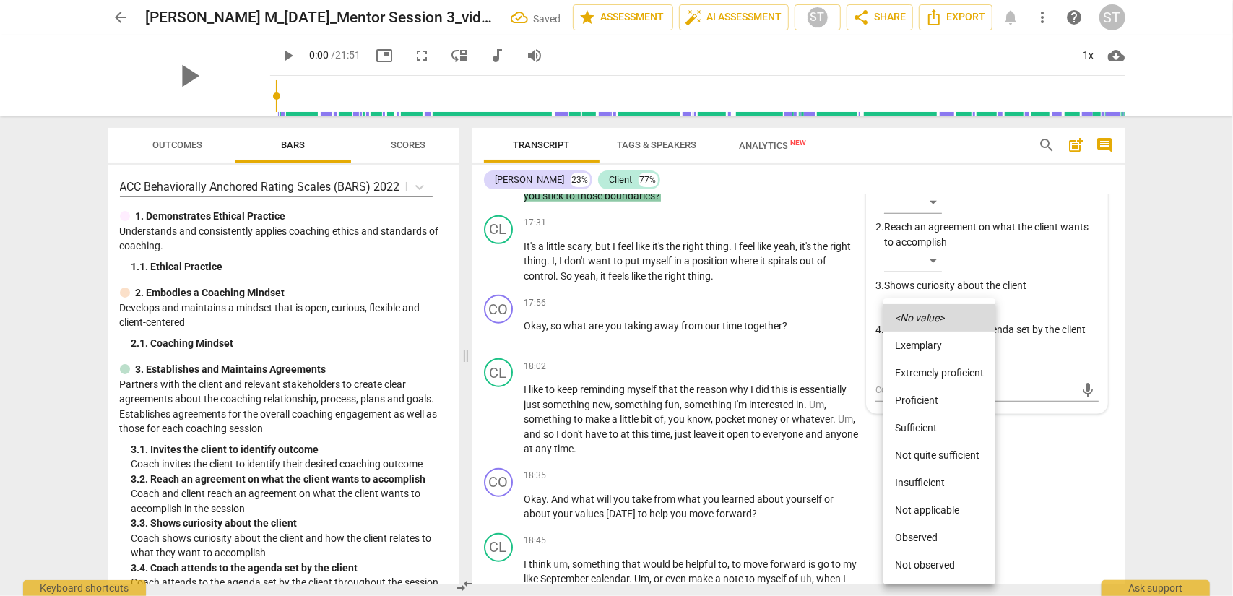
click at [920, 401] on li "Proficient" at bounding box center [940, 400] width 112 height 27
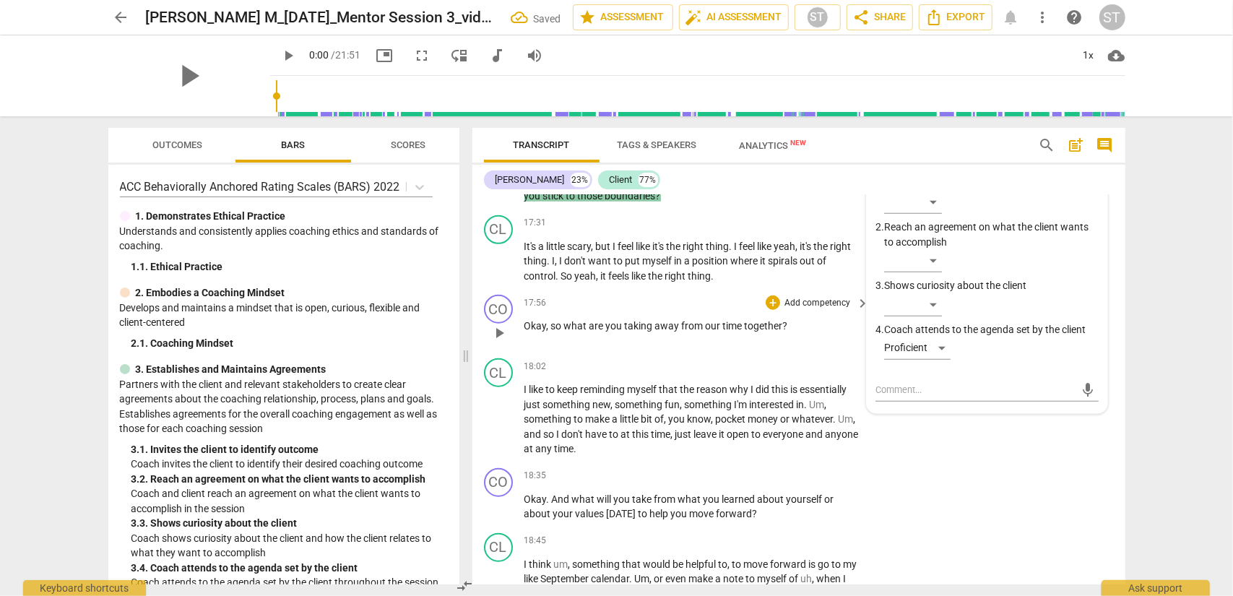
click at [827, 301] on p "Add competency" at bounding box center [817, 303] width 69 height 13
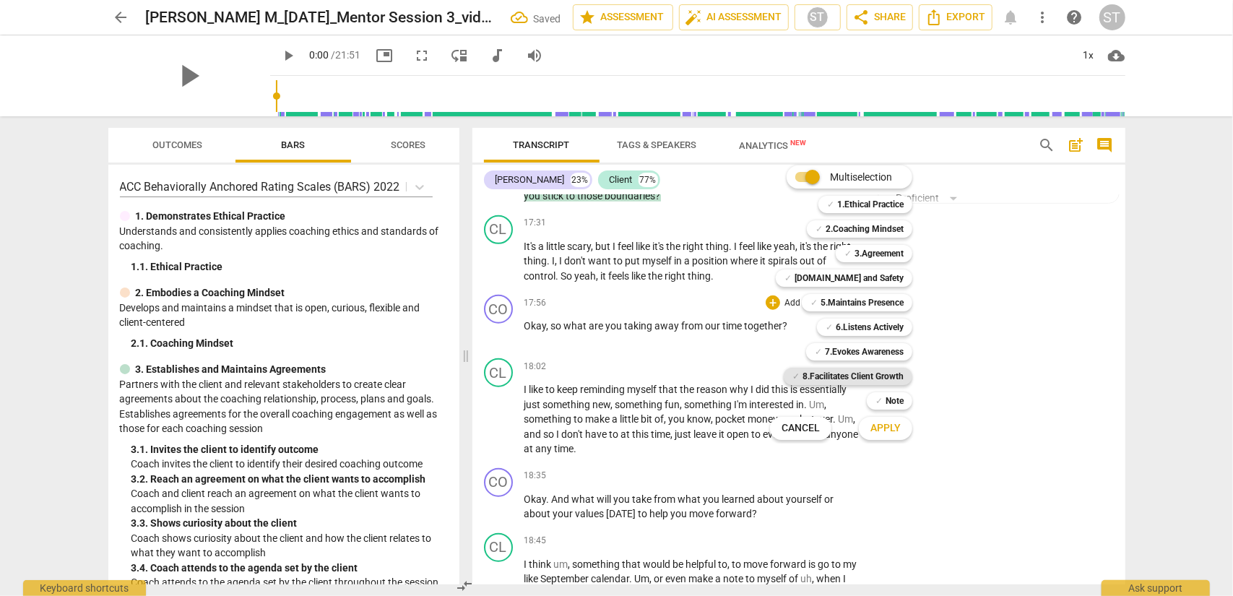
click at [879, 379] on b "8.Facilitates Client Growth" at bounding box center [853, 376] width 101 height 17
click at [880, 423] on span "Apply" at bounding box center [886, 428] width 30 height 14
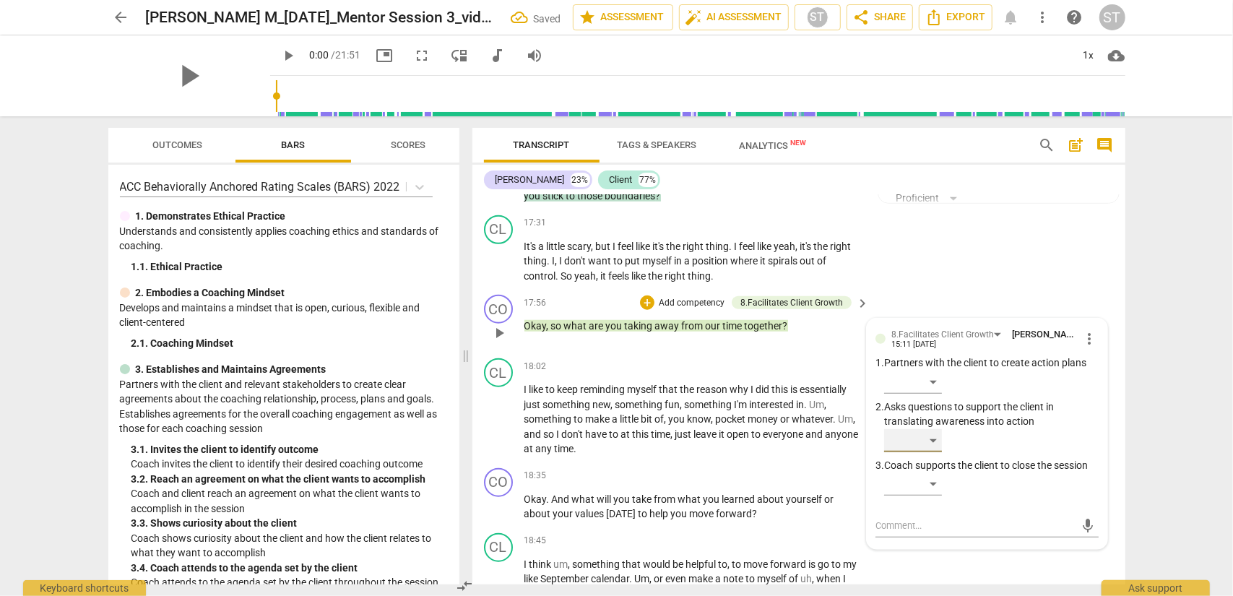
click at [924, 444] on div "​" at bounding box center [913, 440] width 58 height 23
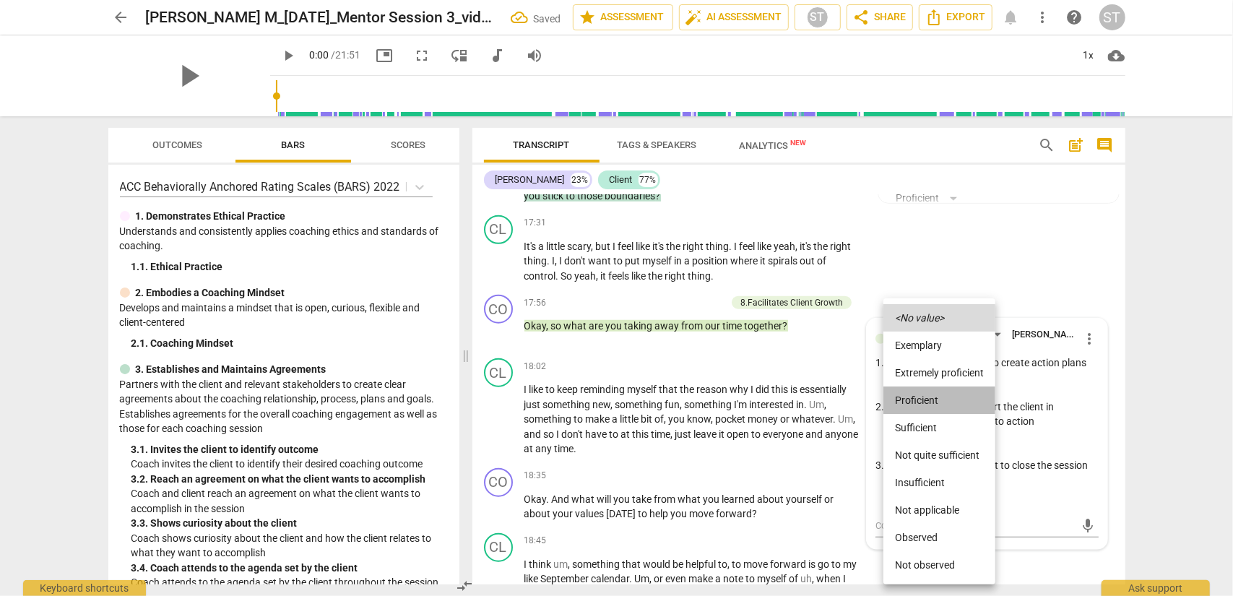
click at [924, 400] on li "Proficient" at bounding box center [940, 400] width 112 height 27
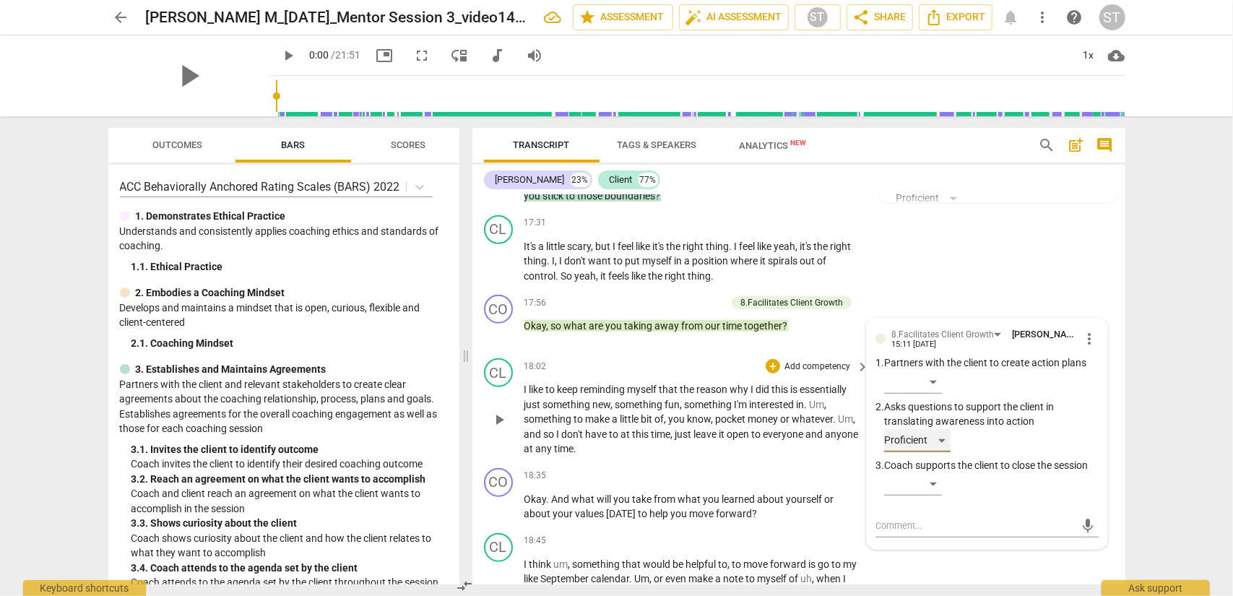
scroll to position [4658, 0]
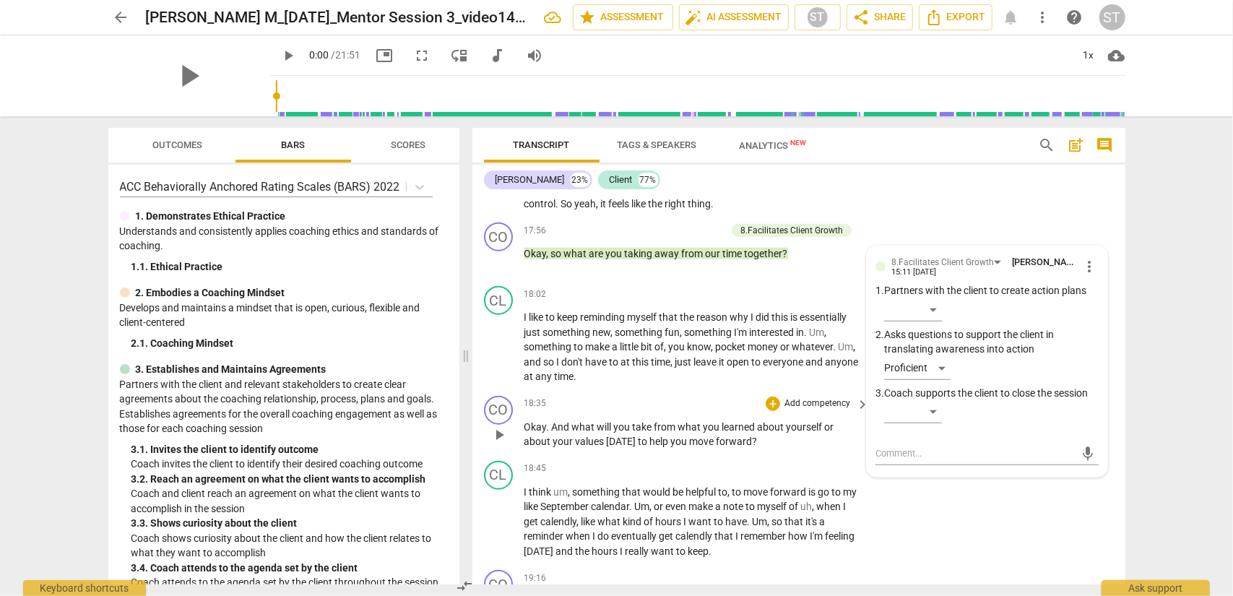
click at [809, 404] on p "Add competency" at bounding box center [817, 403] width 69 height 13
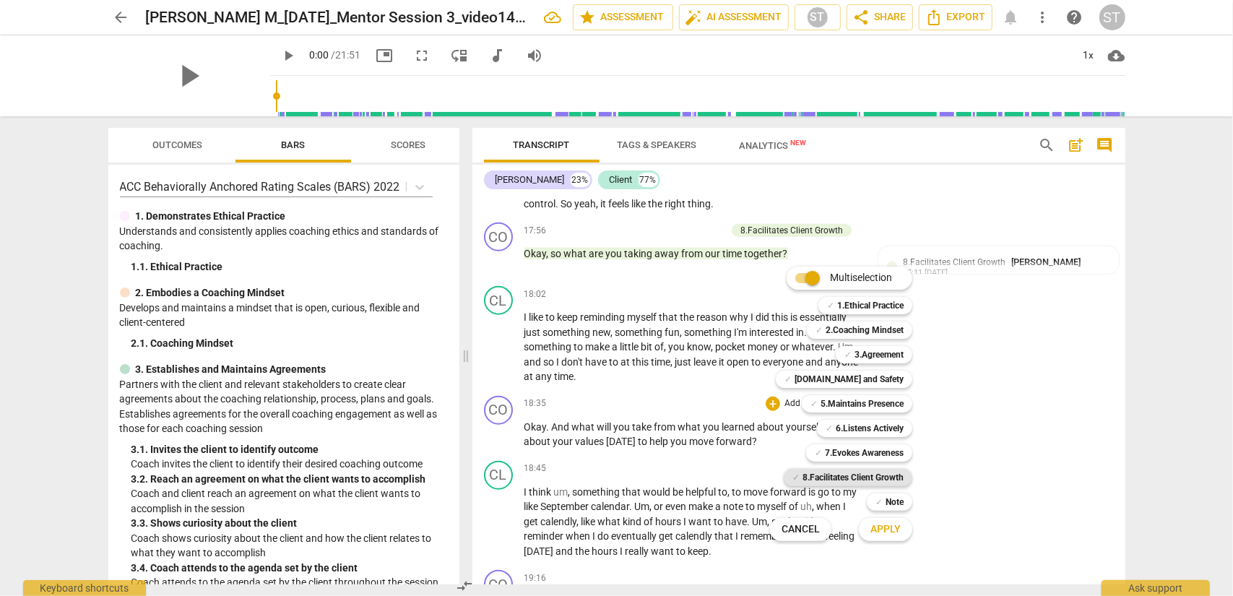
click at [877, 478] on b "8.Facilitates Client Growth" at bounding box center [853, 477] width 101 height 17
click at [886, 480] on b "Note" at bounding box center [895, 502] width 18 height 17
click at [889, 480] on span "Apply" at bounding box center [886, 529] width 30 height 14
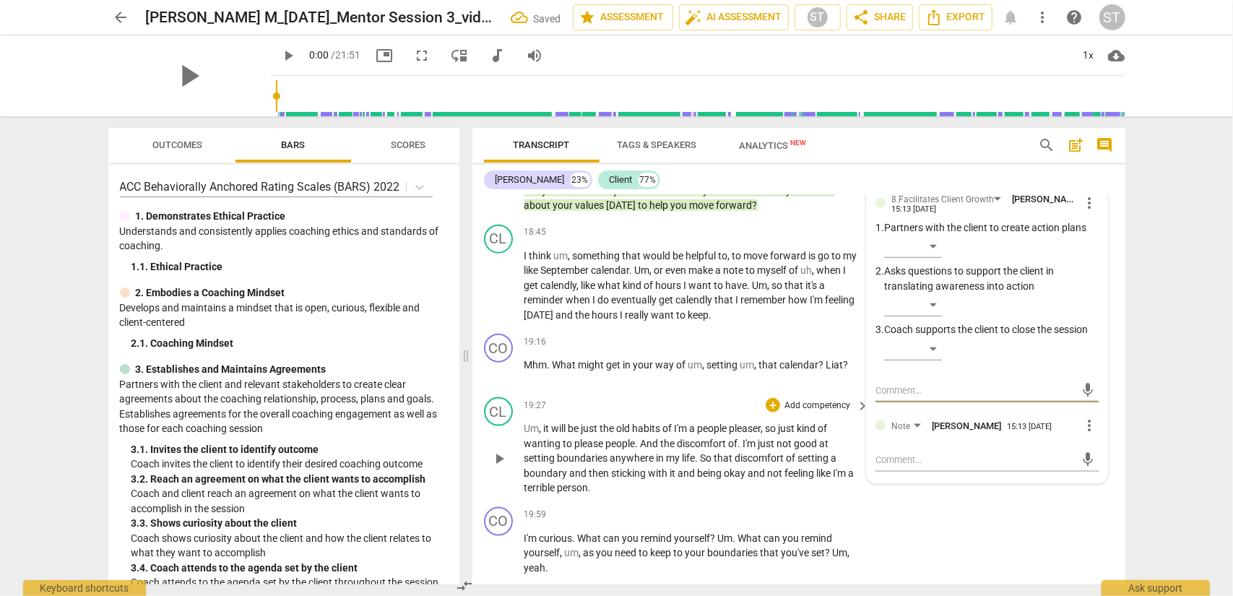
scroll to position [4822, 0]
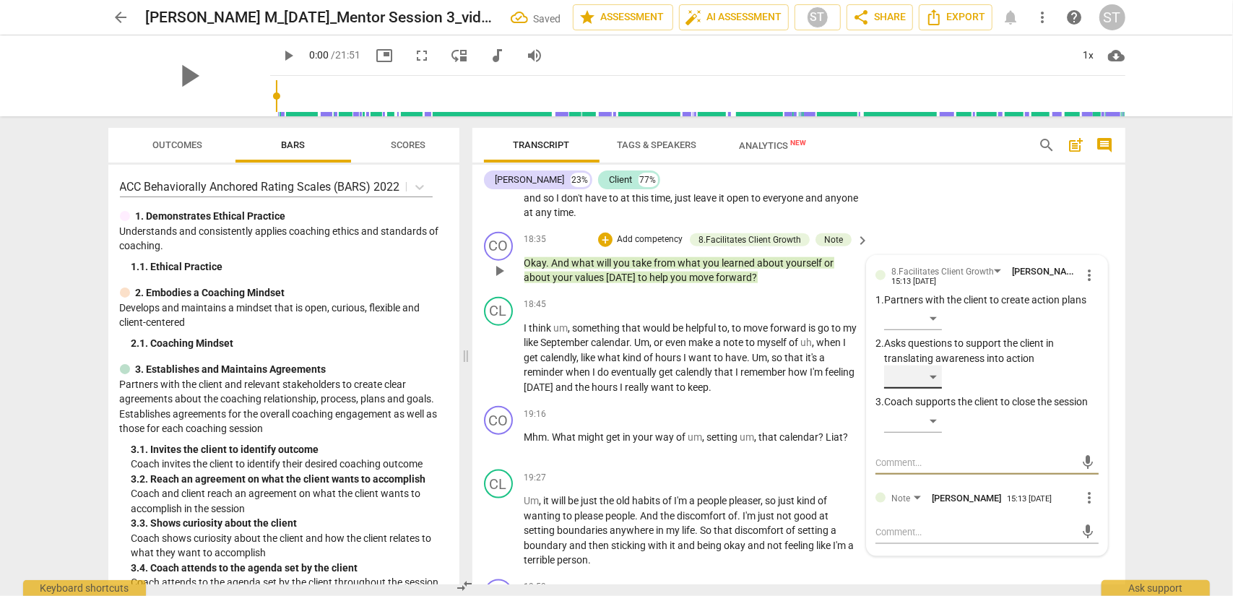
click at [924, 379] on div "​" at bounding box center [913, 377] width 58 height 23
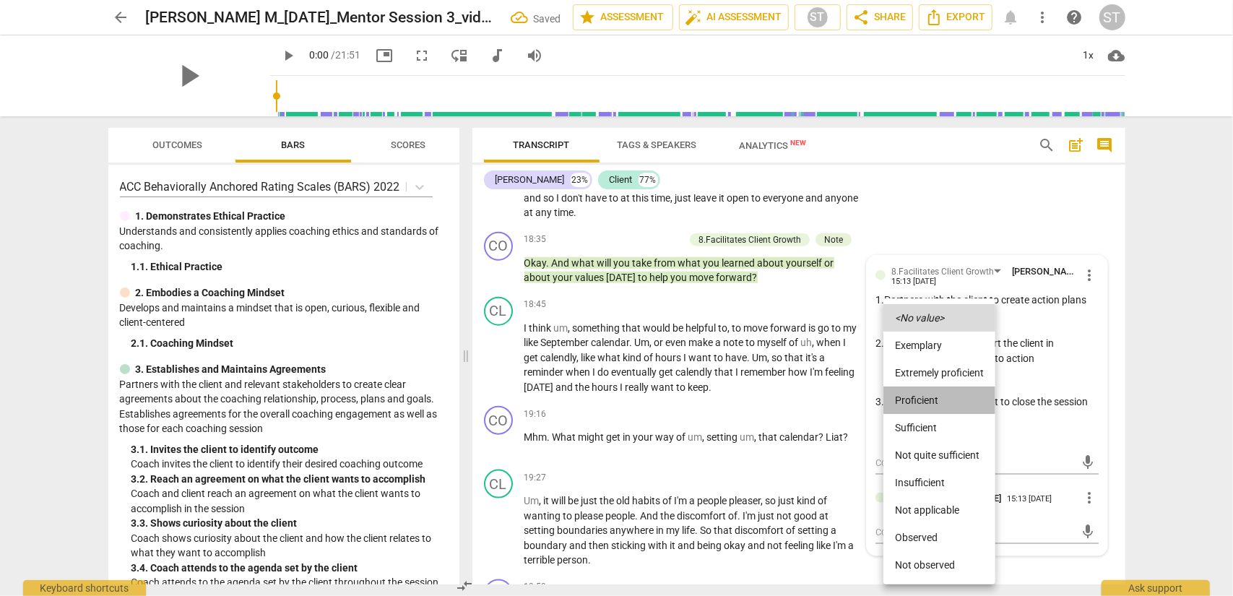
click at [924, 398] on li "Proficient" at bounding box center [940, 400] width 112 height 27
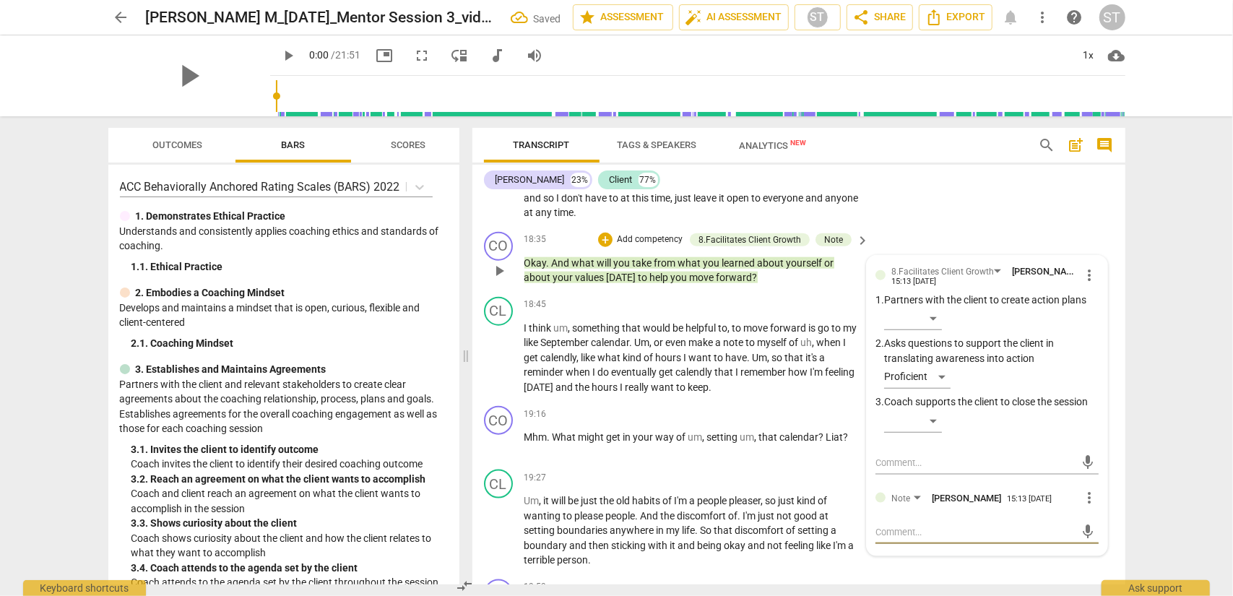
click at [896, 480] on textarea at bounding box center [976, 532] width 200 height 14
click at [924, 480] on span "send" at bounding box center [1088, 539] width 16 height 16
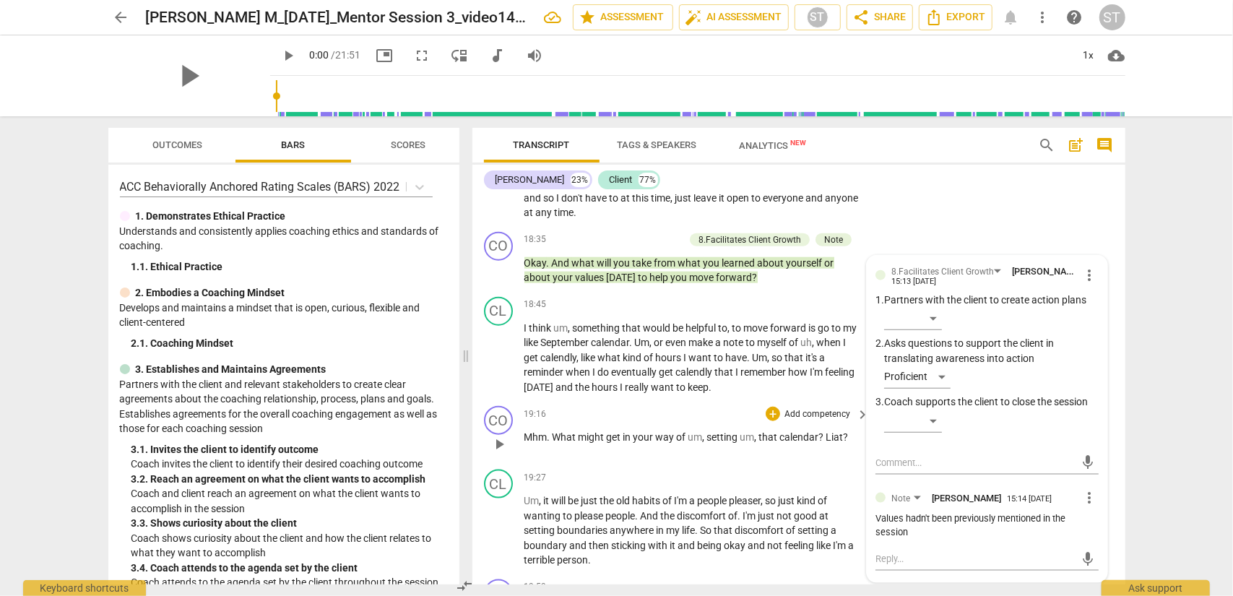
scroll to position [4749, 0]
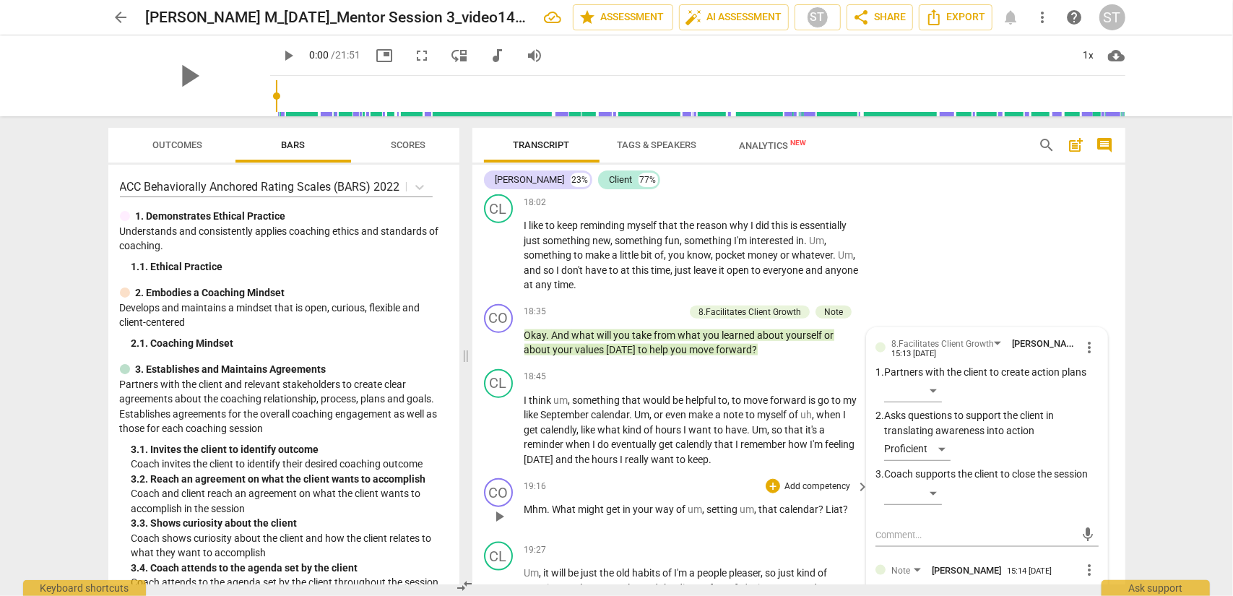
click at [803, 480] on p "Add competency" at bounding box center [817, 487] width 69 height 13
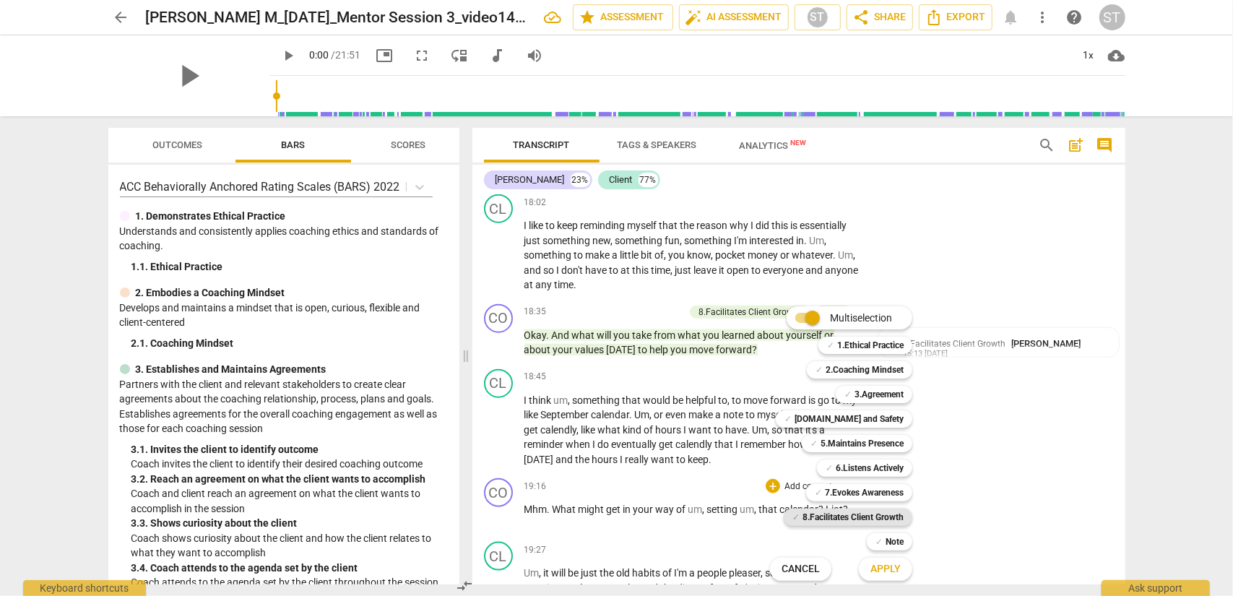
click at [840, 480] on b "8.Facilitates Client Growth" at bounding box center [853, 517] width 101 height 17
click at [900, 480] on span "Apply" at bounding box center [886, 569] width 30 height 14
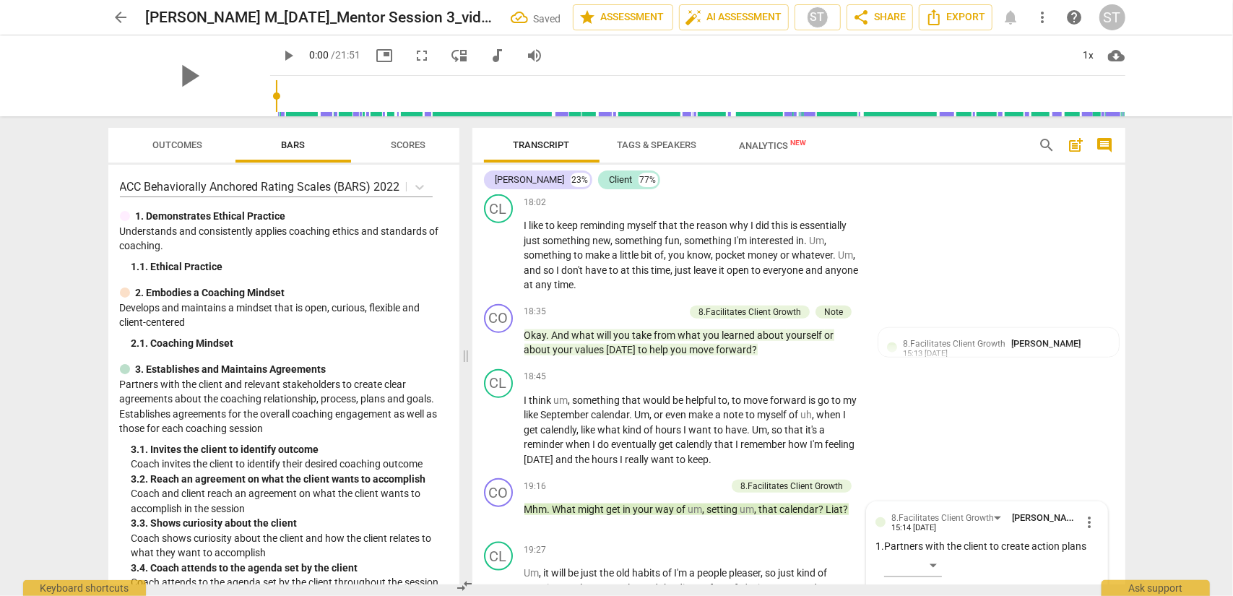
scroll to position [5069, 0]
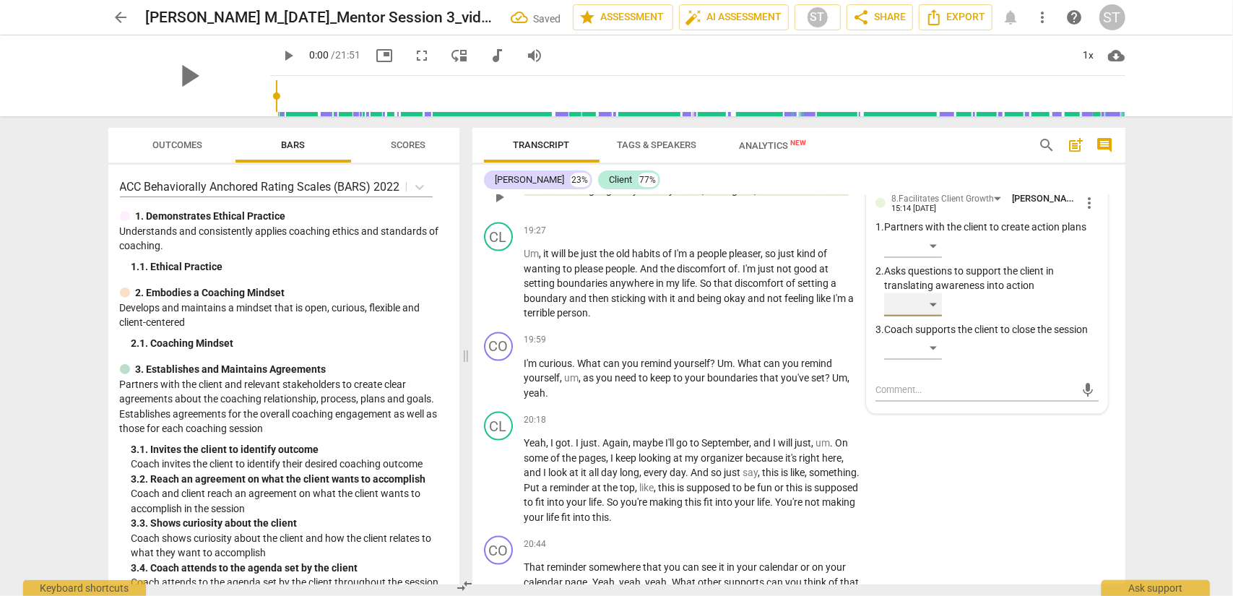
click at [919, 305] on div "​" at bounding box center [913, 304] width 58 height 23
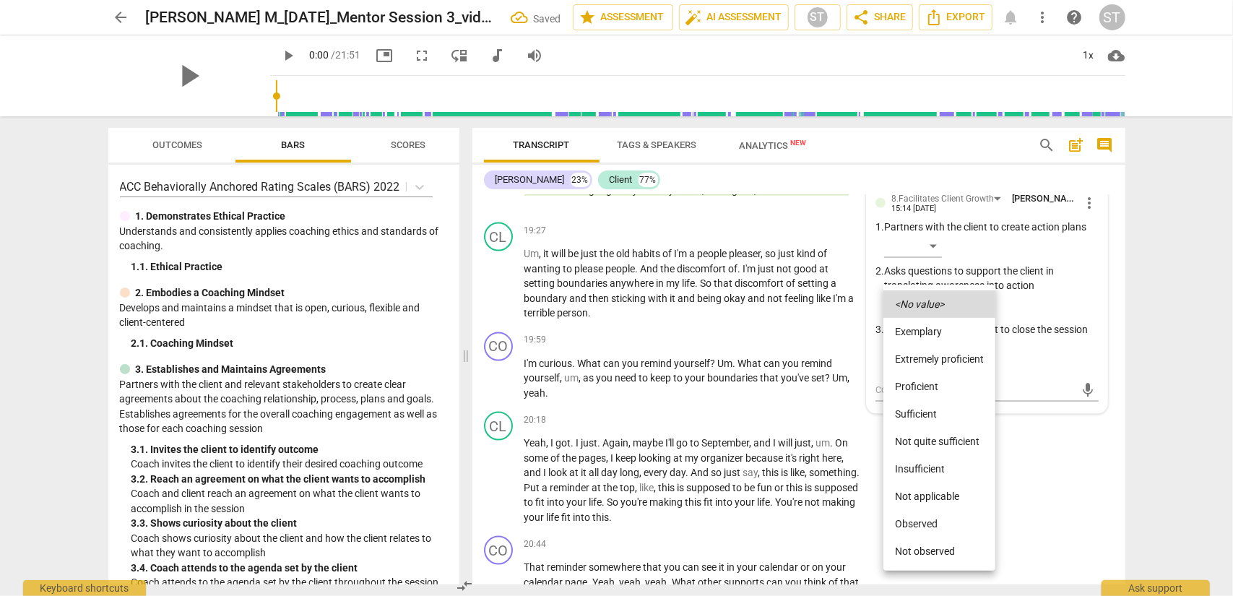
click at [913, 382] on li "Proficient" at bounding box center [940, 386] width 112 height 27
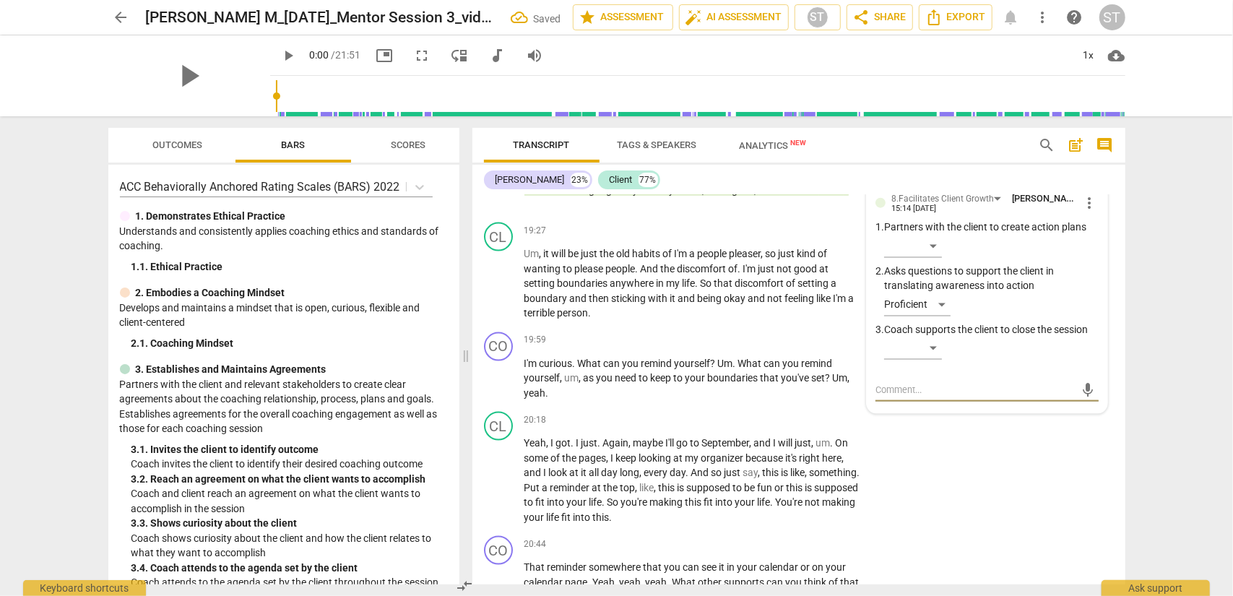
click at [911, 389] on textarea at bounding box center [976, 390] width 200 height 14
click at [924, 246] on div "​" at bounding box center [913, 246] width 58 height 23
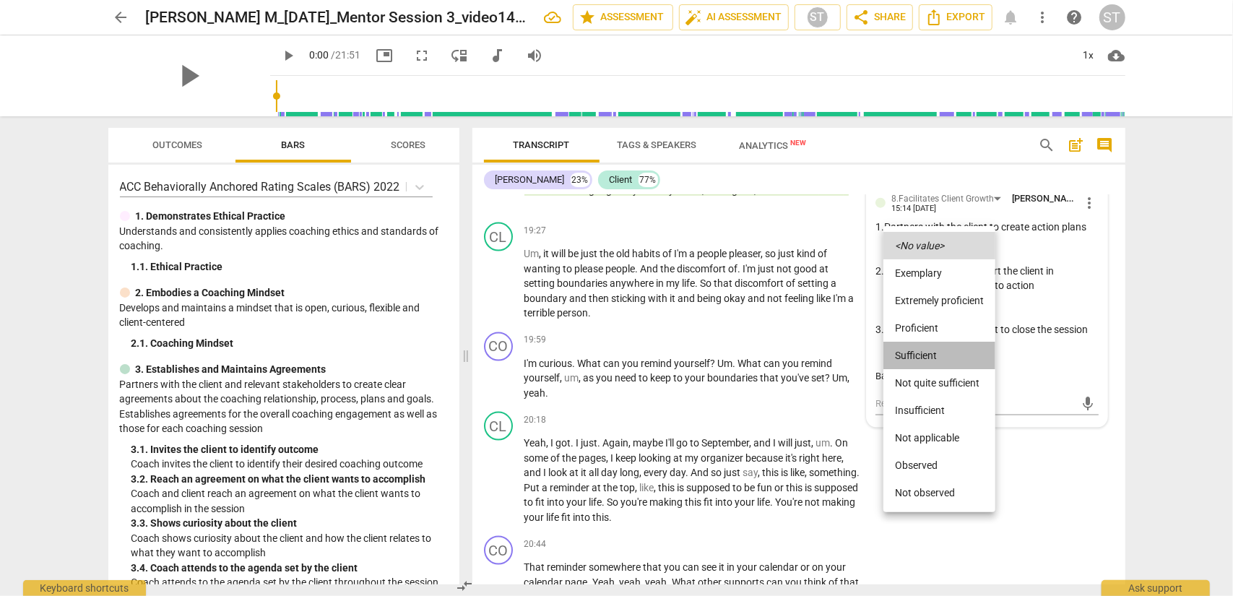
click at [924, 354] on li "Sufficient" at bounding box center [940, 355] width 112 height 27
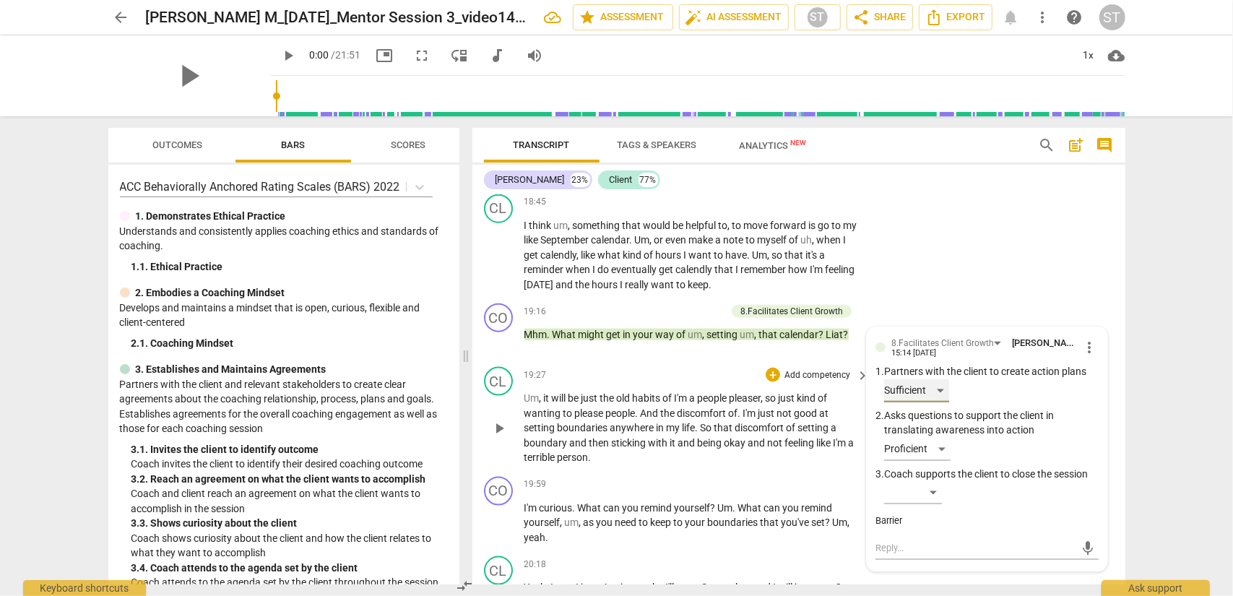
scroll to position [4852, 0]
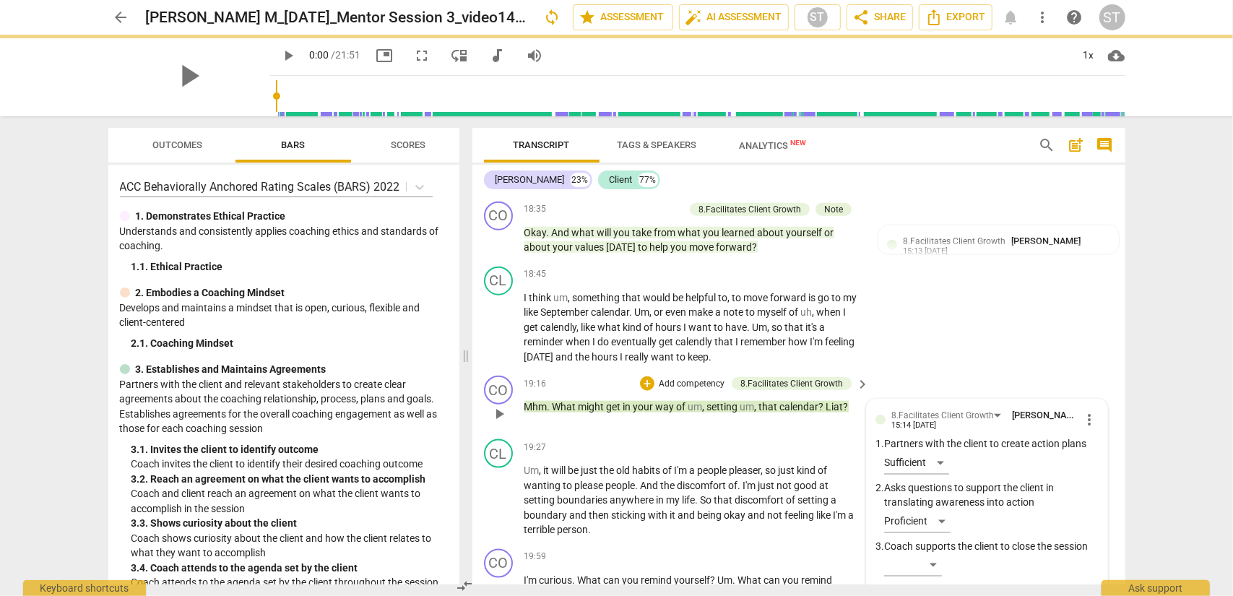
click at [705, 376] on div "+ Add competency 8.Facilitates Client Growth" at bounding box center [746, 384] width 212 height 16
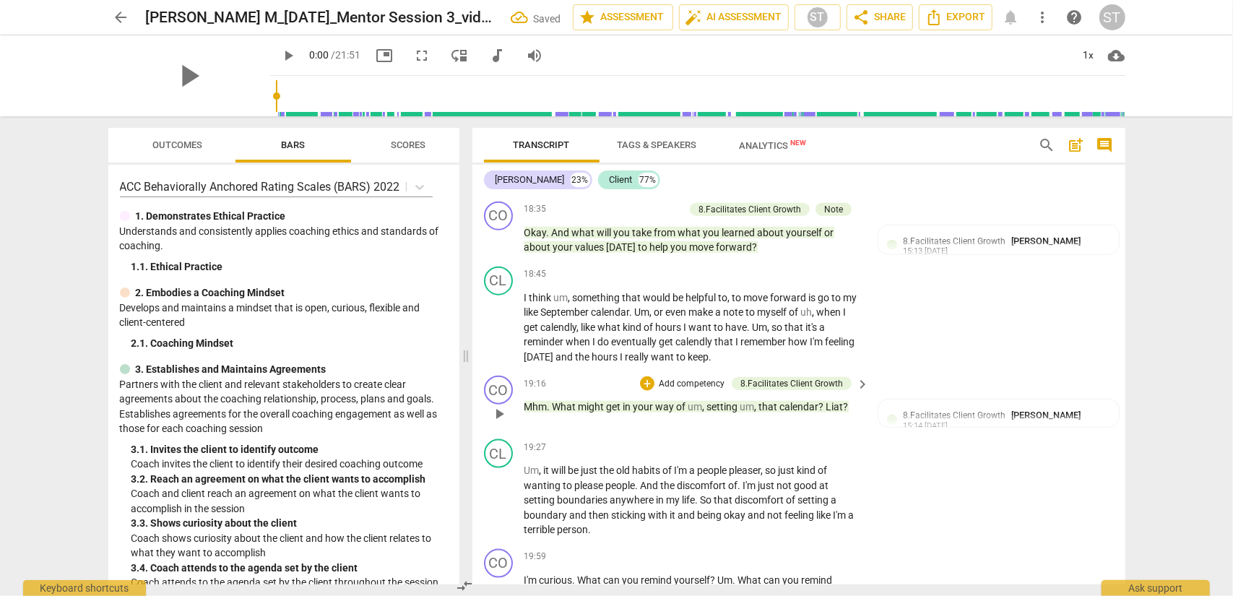
click at [705, 383] on p "Add competency" at bounding box center [692, 384] width 69 height 13
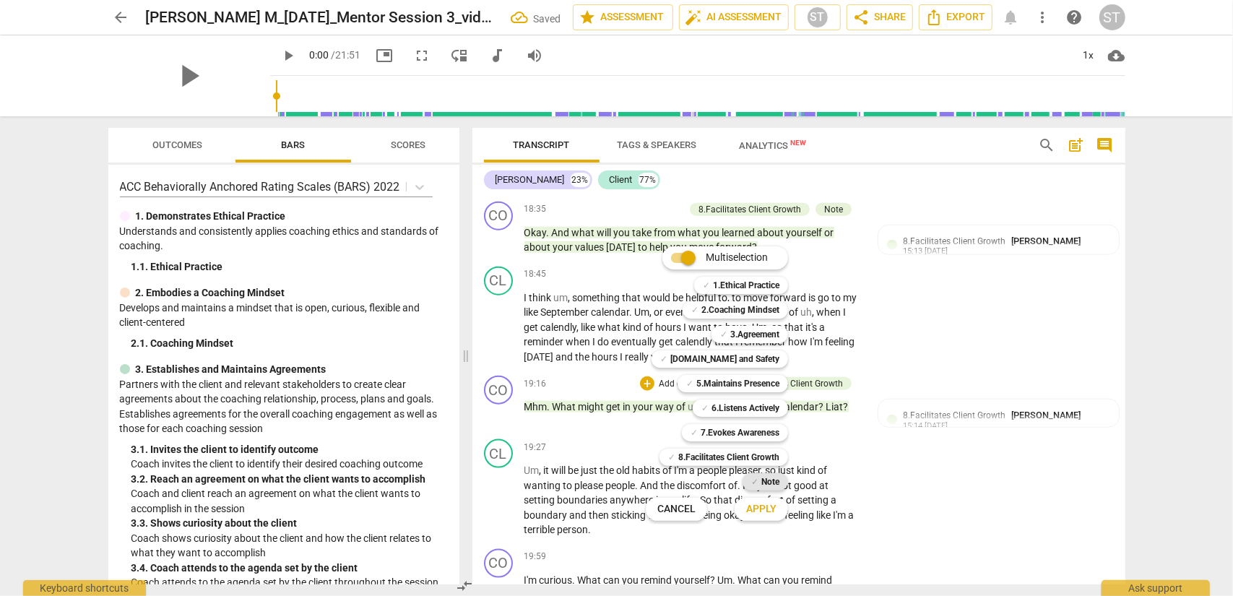
click at [766, 480] on b "Note" at bounding box center [771, 481] width 18 height 17
click at [767, 480] on span "Apply" at bounding box center [761, 509] width 30 height 14
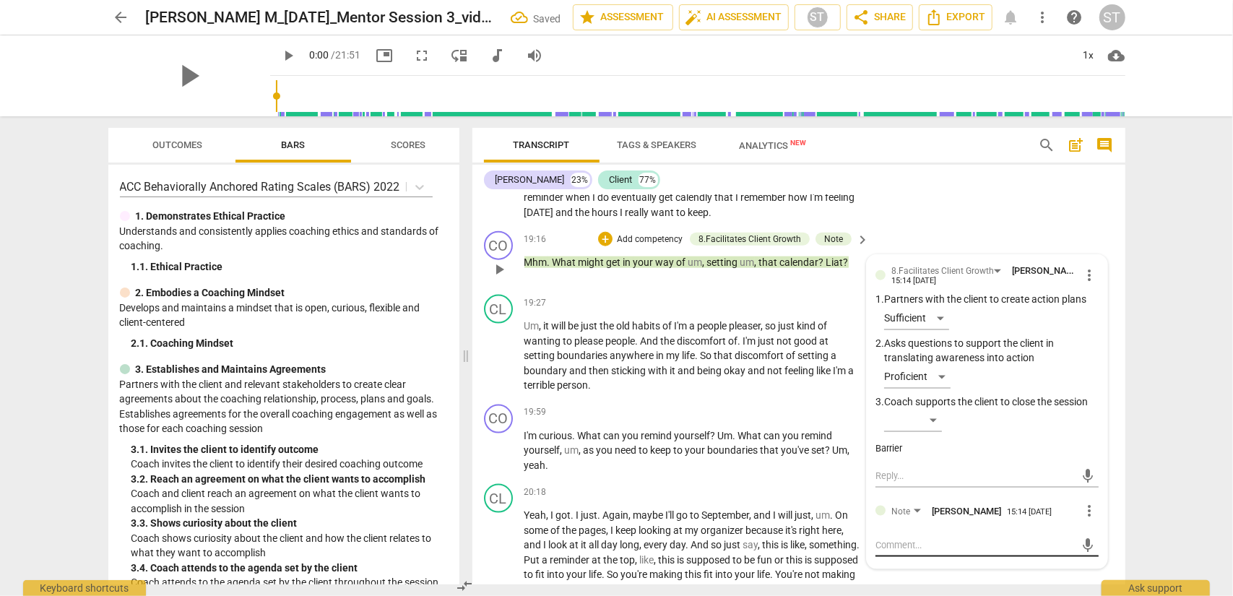
scroll to position [5069, 0]
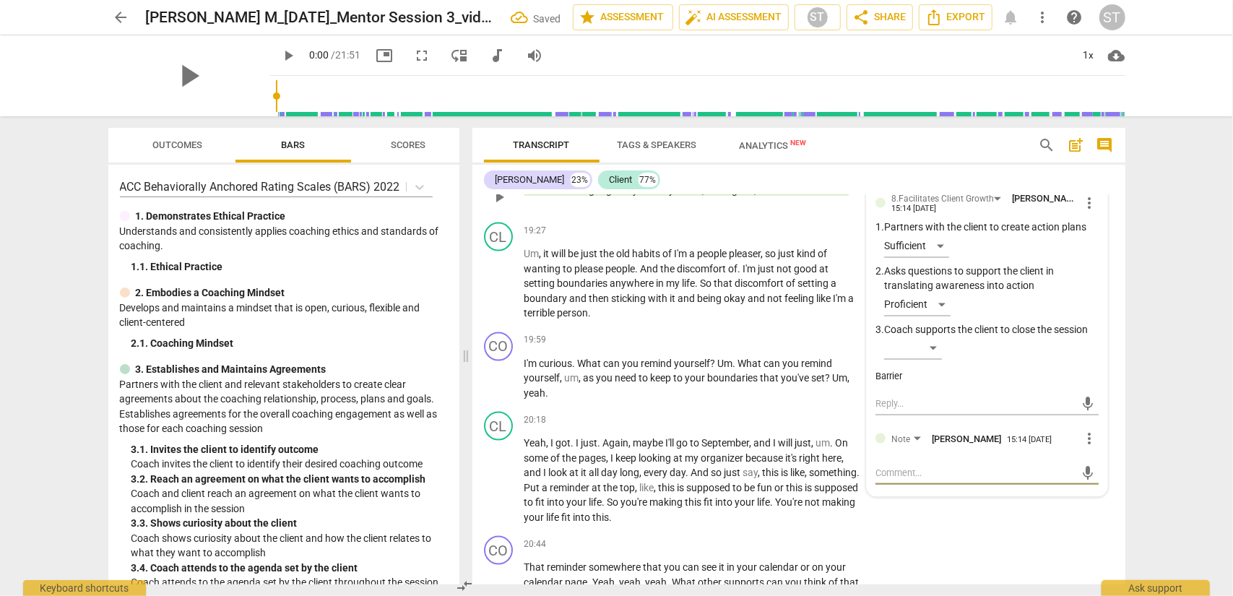
click at [891, 470] on textarea at bounding box center [976, 473] width 200 height 14
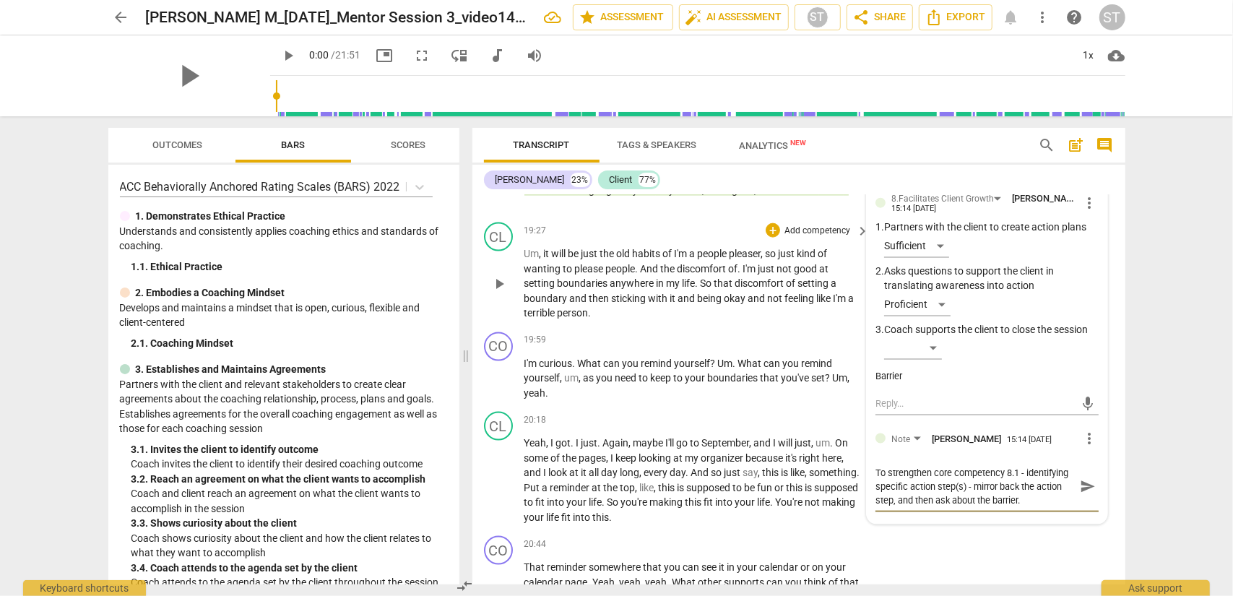
scroll to position [4924, 0]
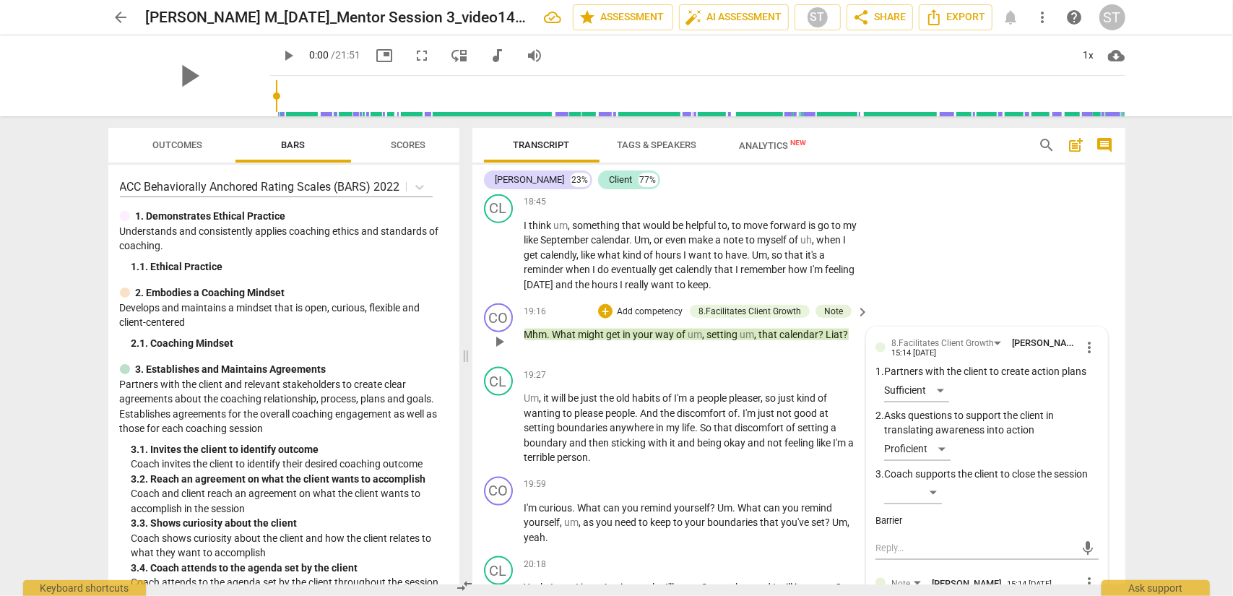
click at [813, 332] on span "calendar" at bounding box center [799, 335] width 39 height 12
click at [810, 480] on p "Add competency" at bounding box center [817, 484] width 69 height 13
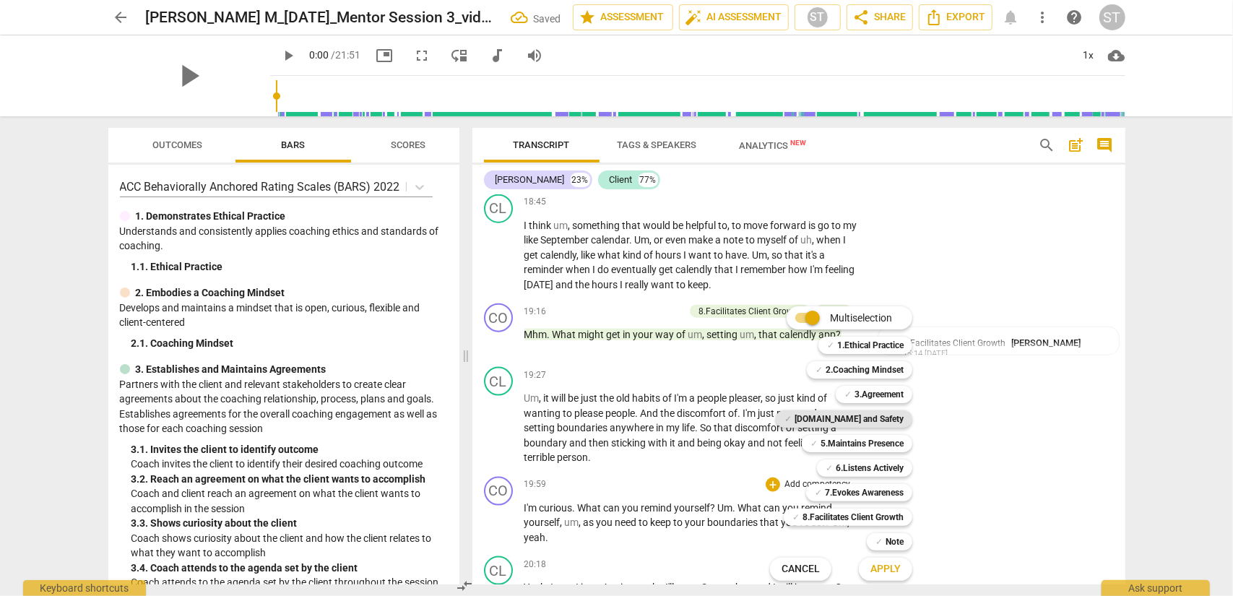
click at [848, 425] on b "[DOMAIN_NAME] and Safety" at bounding box center [849, 418] width 109 height 17
click at [850, 443] on b "5.Maintains Presence" at bounding box center [862, 443] width 83 height 17
click at [858, 469] on b "6.Listens Actively" at bounding box center [870, 468] width 68 height 17
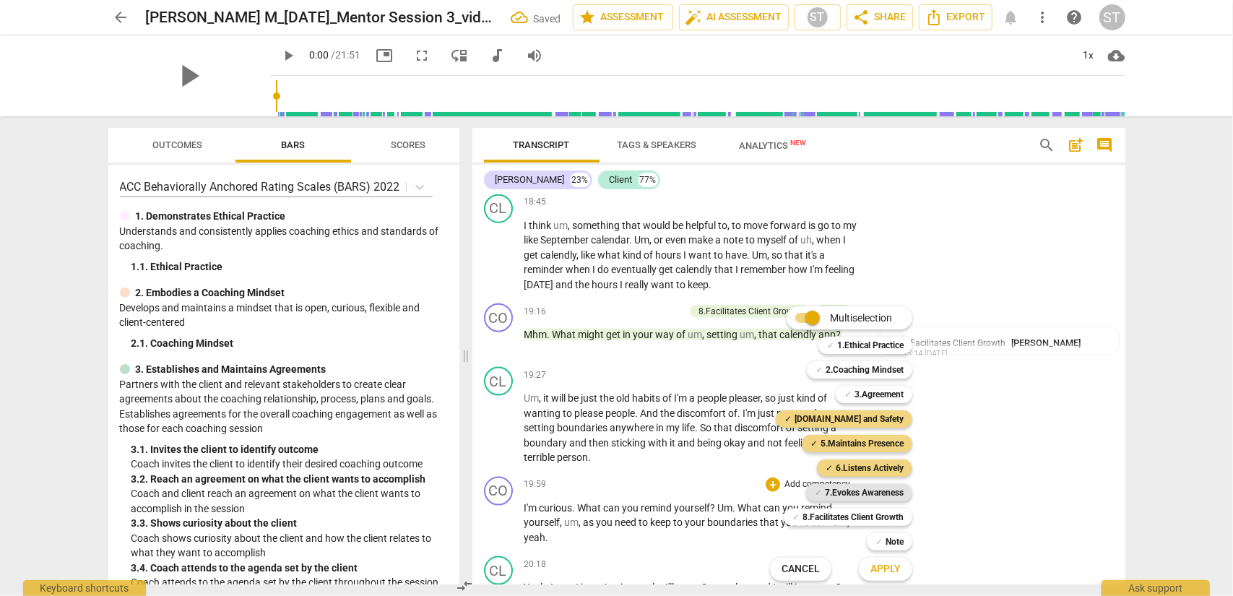
click at [861, 480] on b "7.Evokes Awareness" at bounding box center [864, 492] width 79 height 17
click at [893, 480] on span "Apply" at bounding box center [886, 569] width 30 height 14
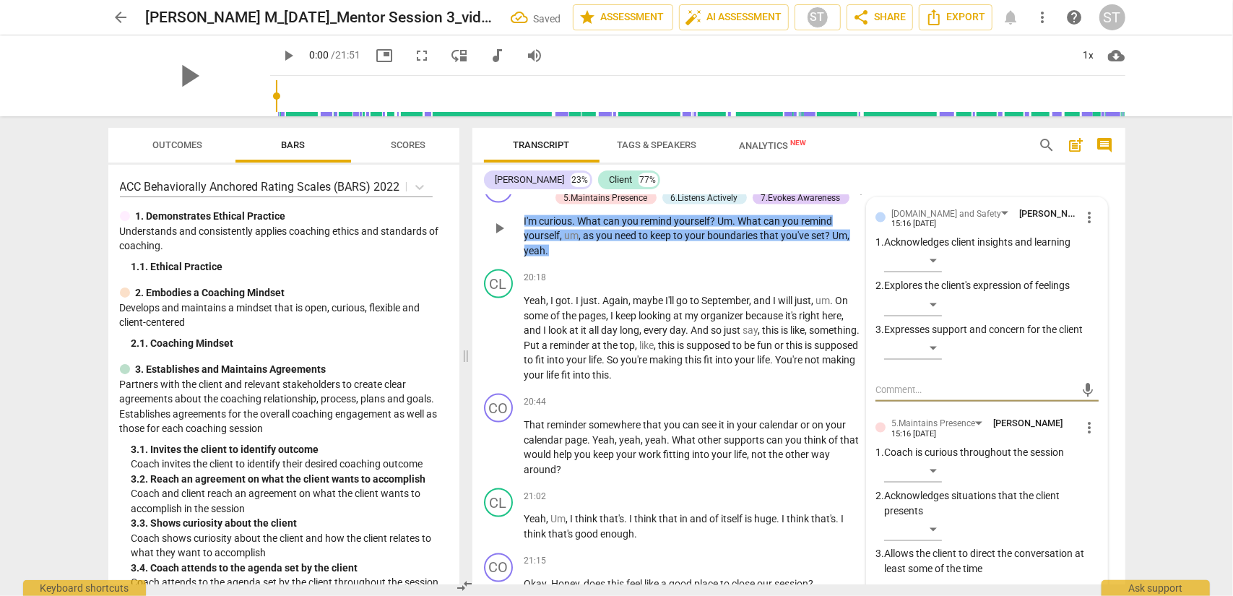
scroll to position [5155, 0]
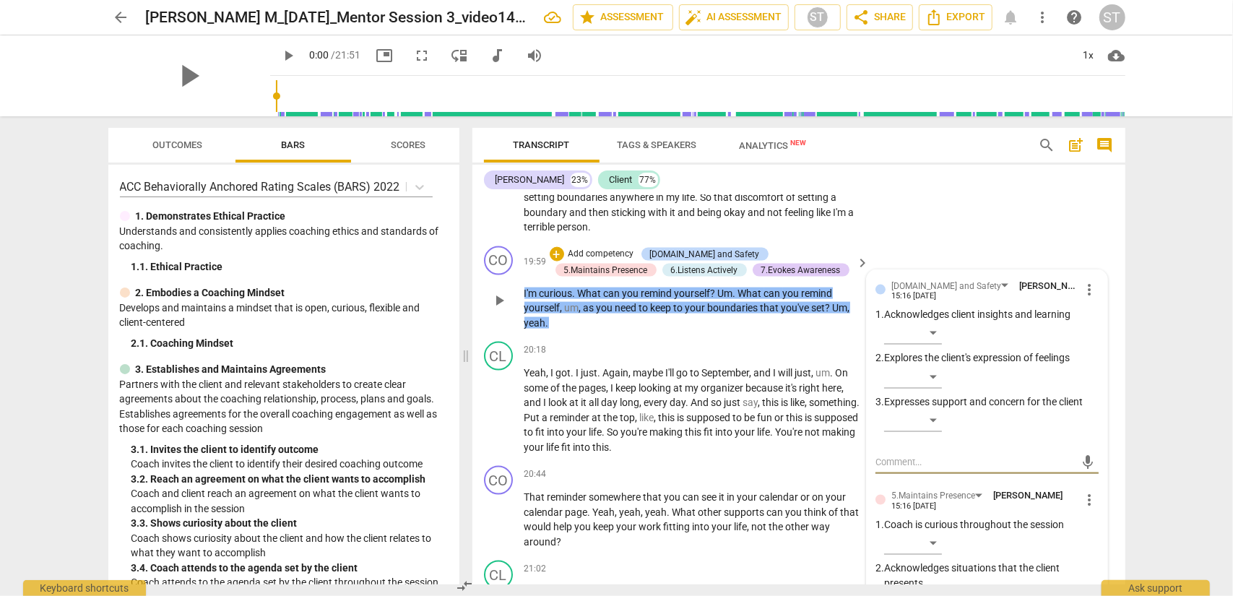
click at [924, 289] on span "more_vert" at bounding box center [1090, 289] width 17 height 17
click at [924, 319] on li "Delete" at bounding box center [1102, 316] width 50 height 27
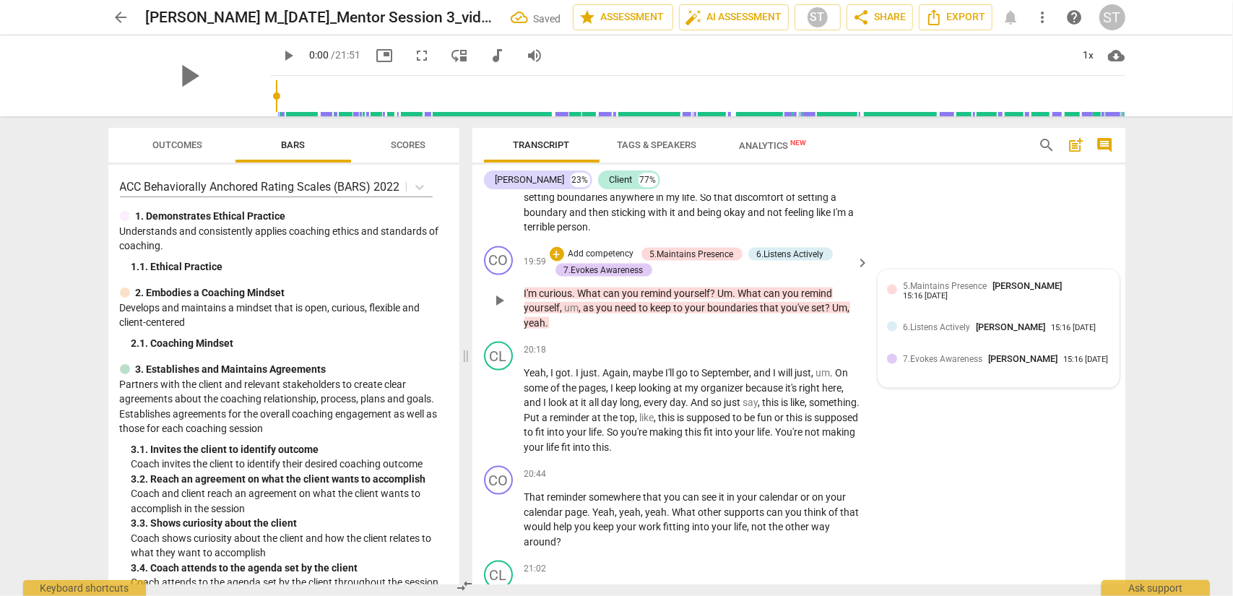
click at [924, 290] on span "5.Maintains Presence" at bounding box center [945, 286] width 84 height 10
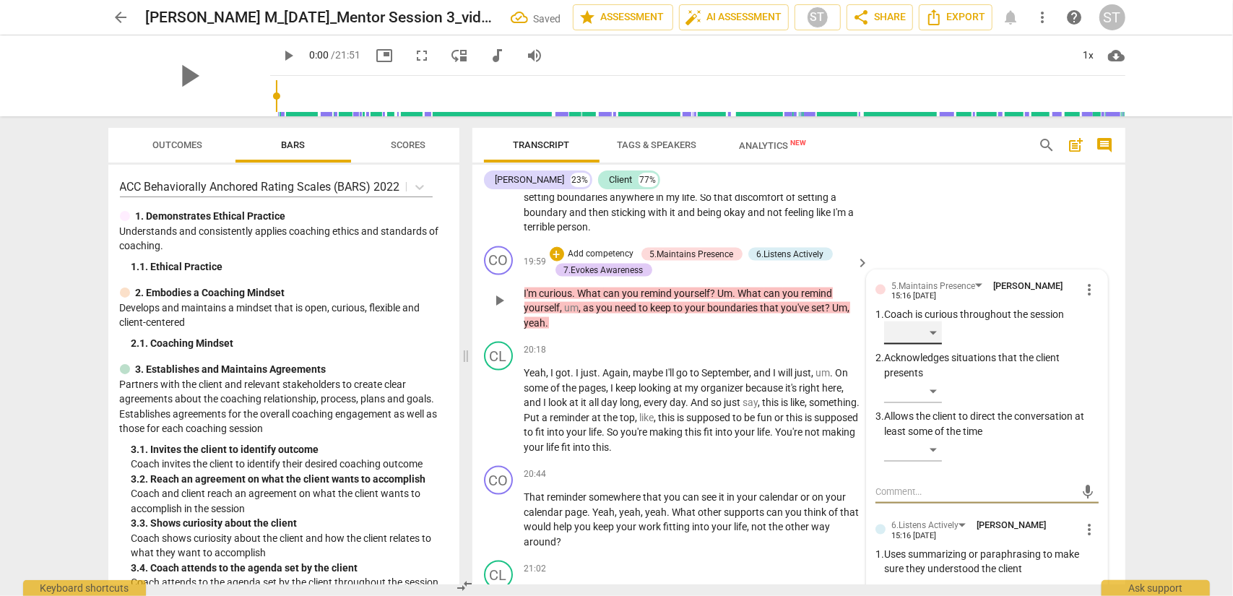
click at [924, 333] on div "​" at bounding box center [913, 333] width 58 height 23
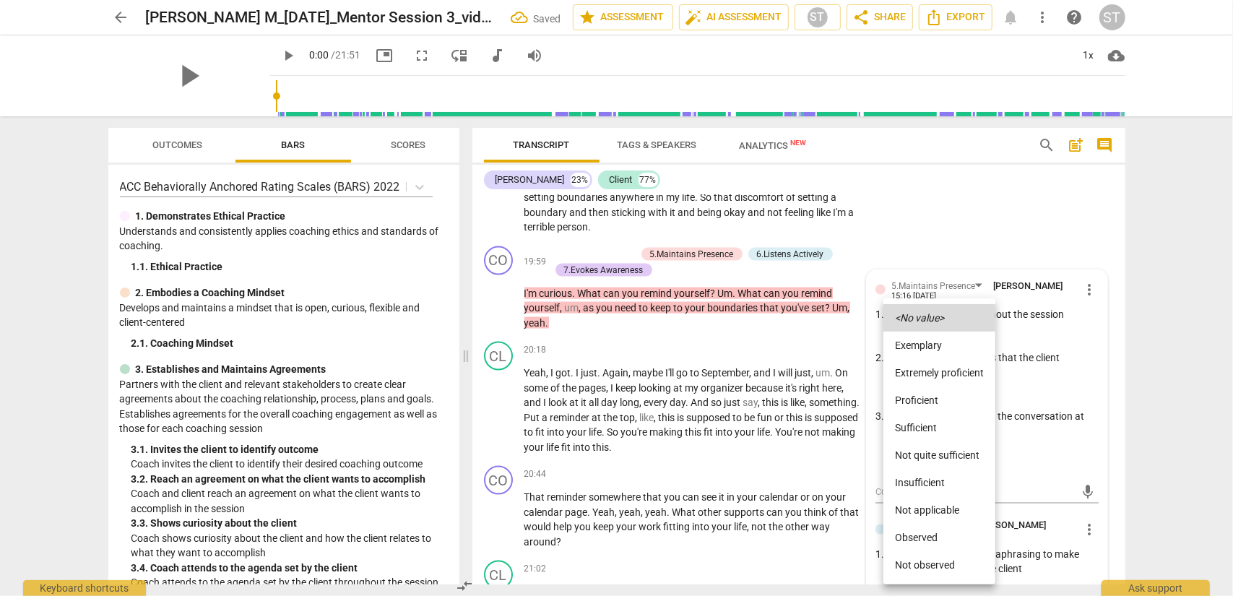
click at [924, 398] on li "Proficient" at bounding box center [940, 400] width 112 height 27
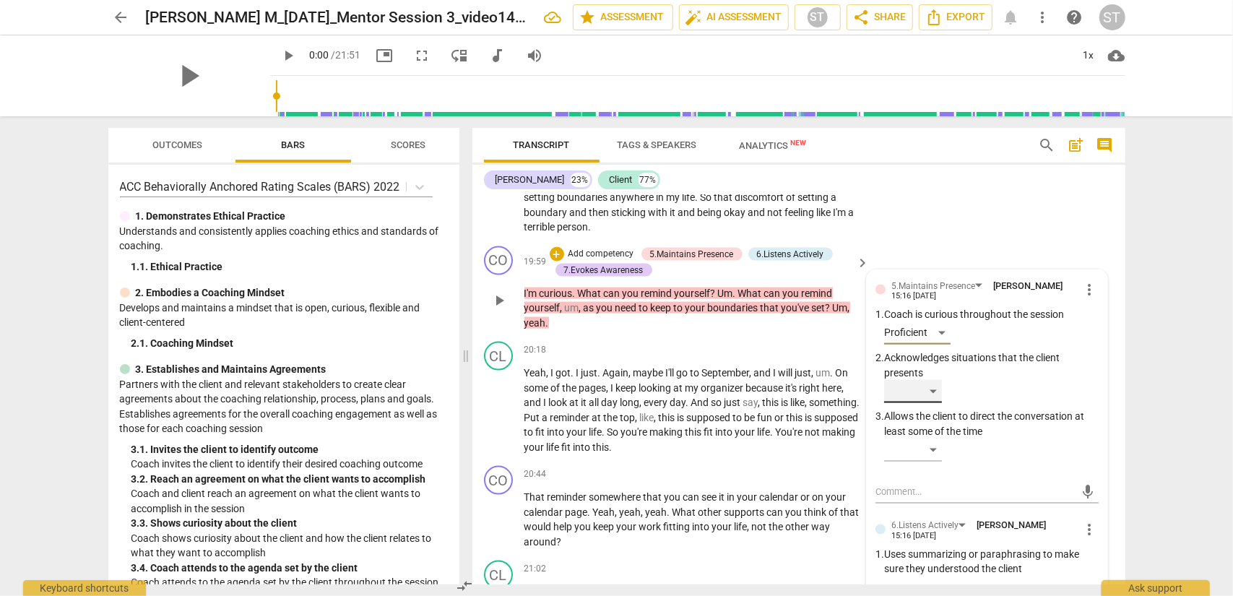
click at [924, 395] on div "​" at bounding box center [913, 391] width 58 height 23
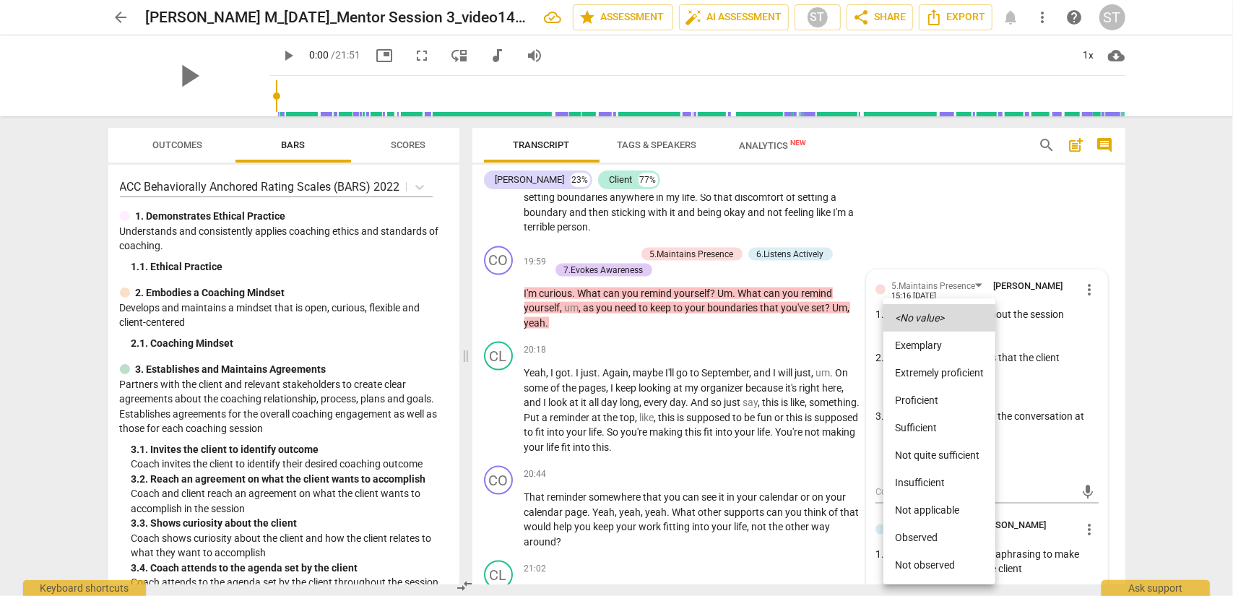
click at [924, 402] on li "Proficient" at bounding box center [940, 400] width 112 height 27
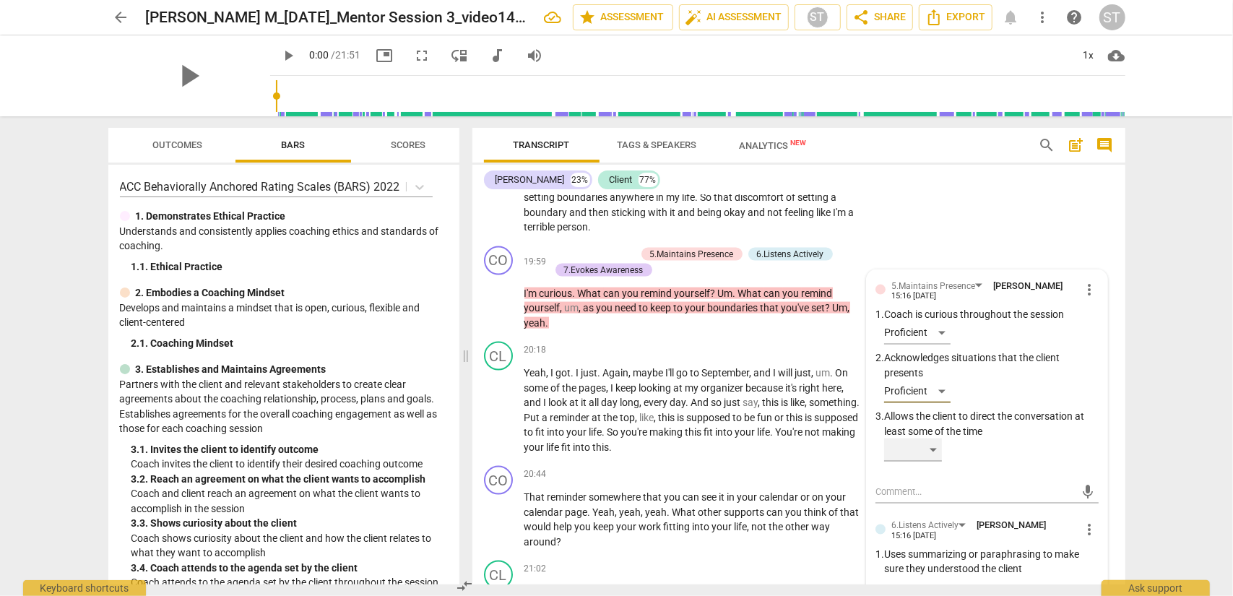
click at [924, 444] on div "​" at bounding box center [913, 450] width 58 height 23
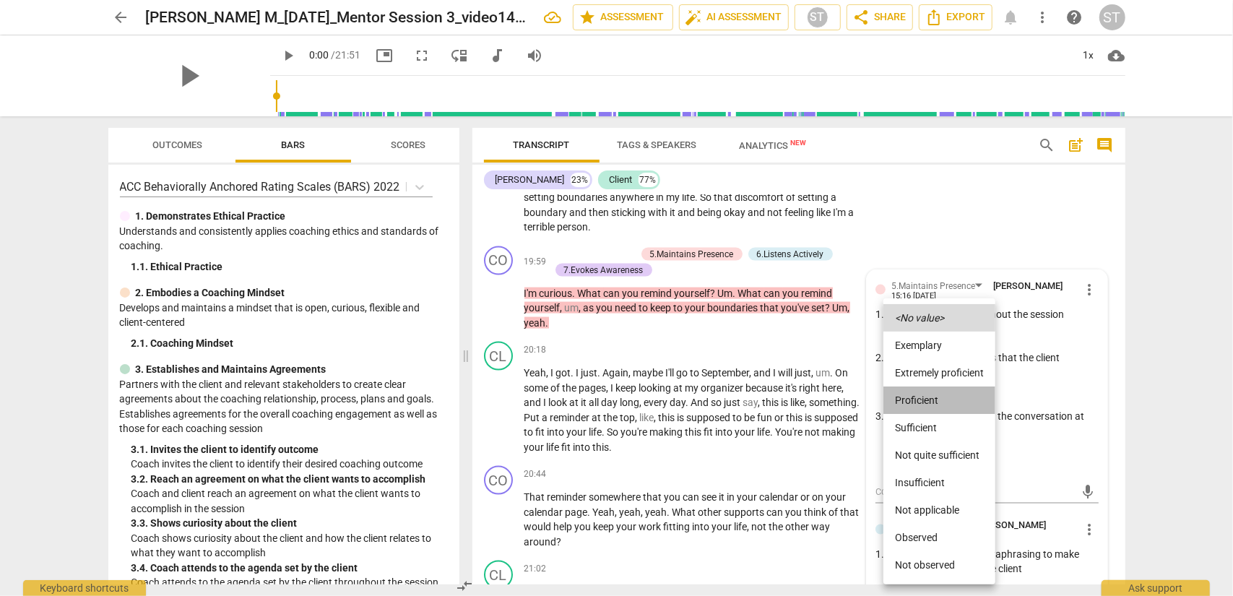
click at [924, 400] on li "Proficient" at bounding box center [940, 400] width 112 height 27
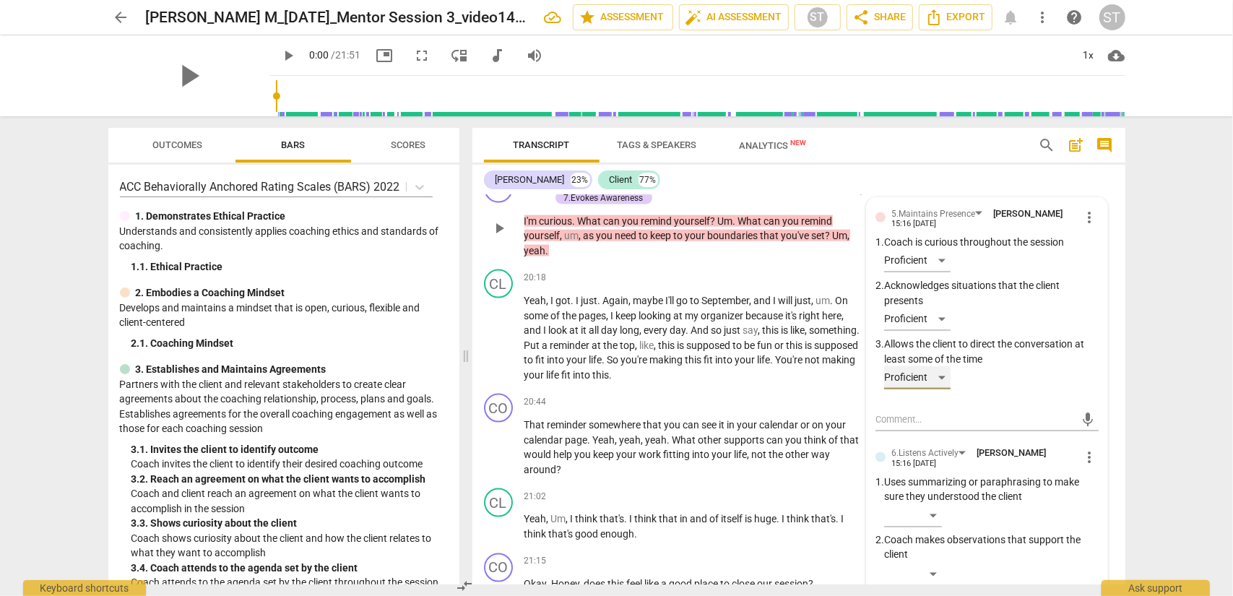
scroll to position [5299, 0]
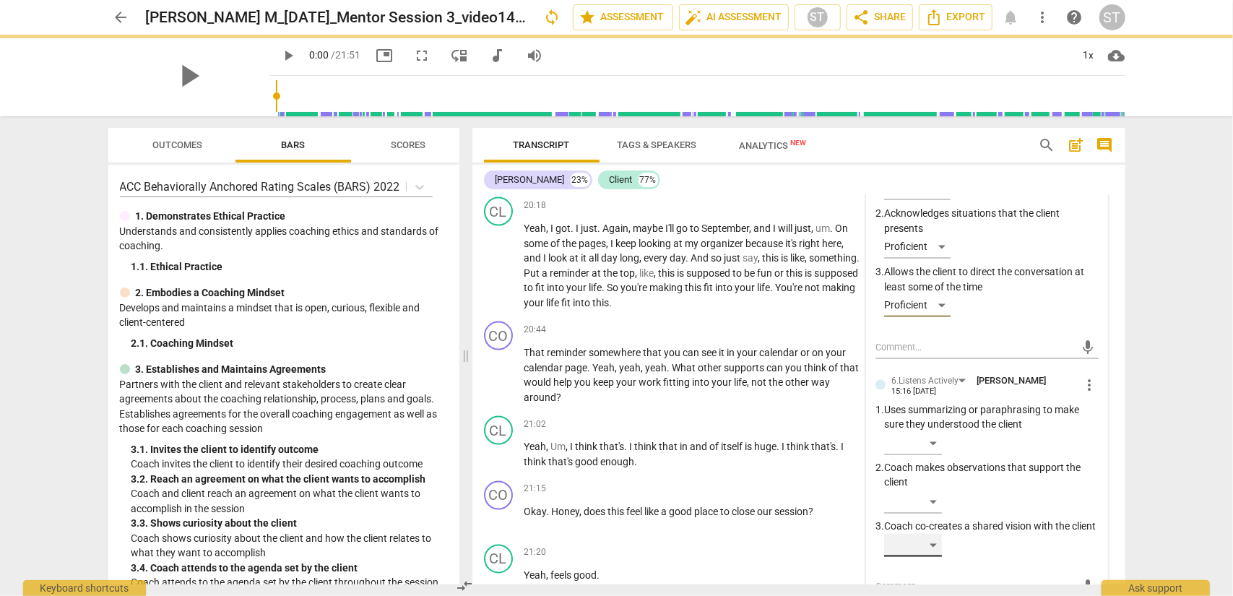
click at [924, 480] on div "​" at bounding box center [913, 545] width 58 height 23
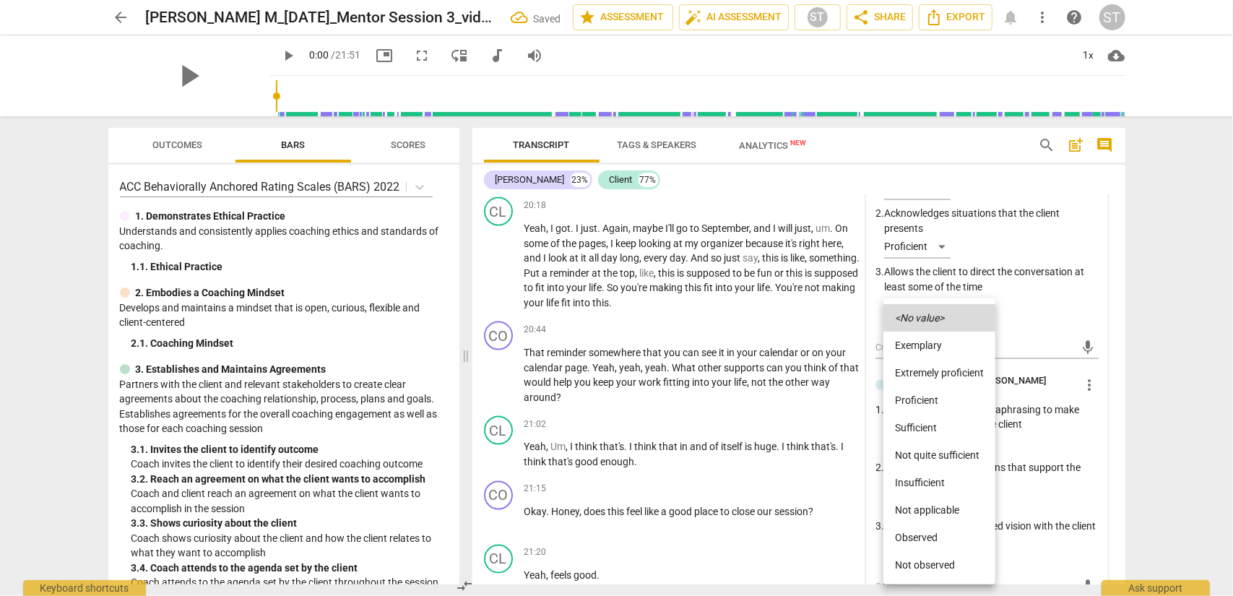
click at [924, 398] on li "Proficient" at bounding box center [940, 400] width 112 height 27
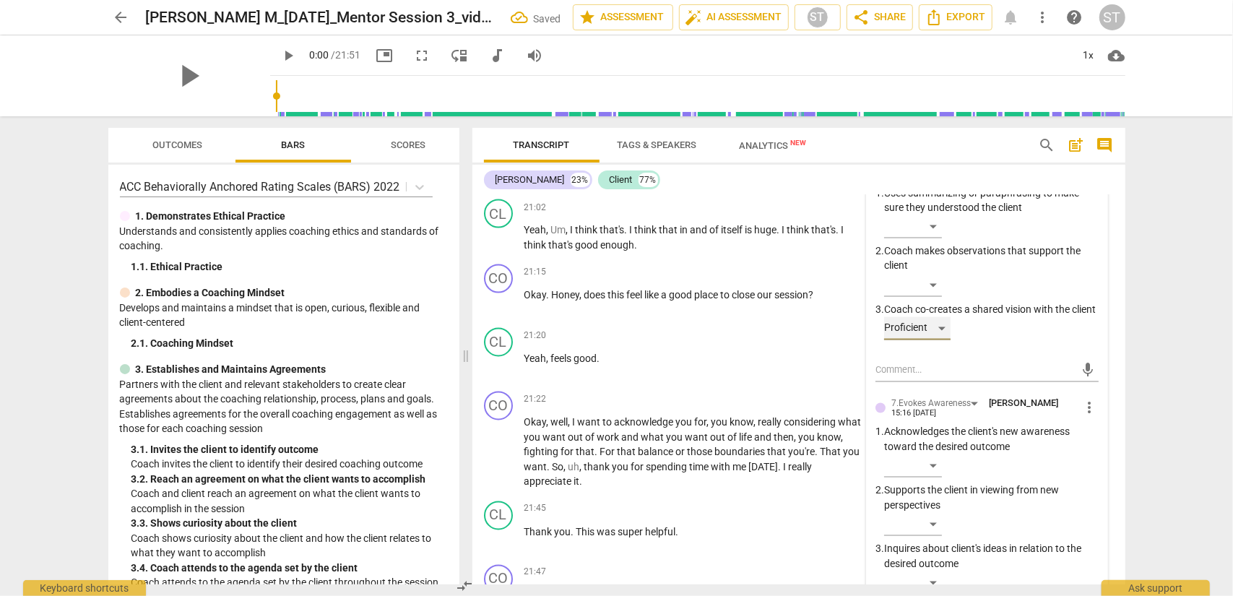
scroll to position [5588, 0]
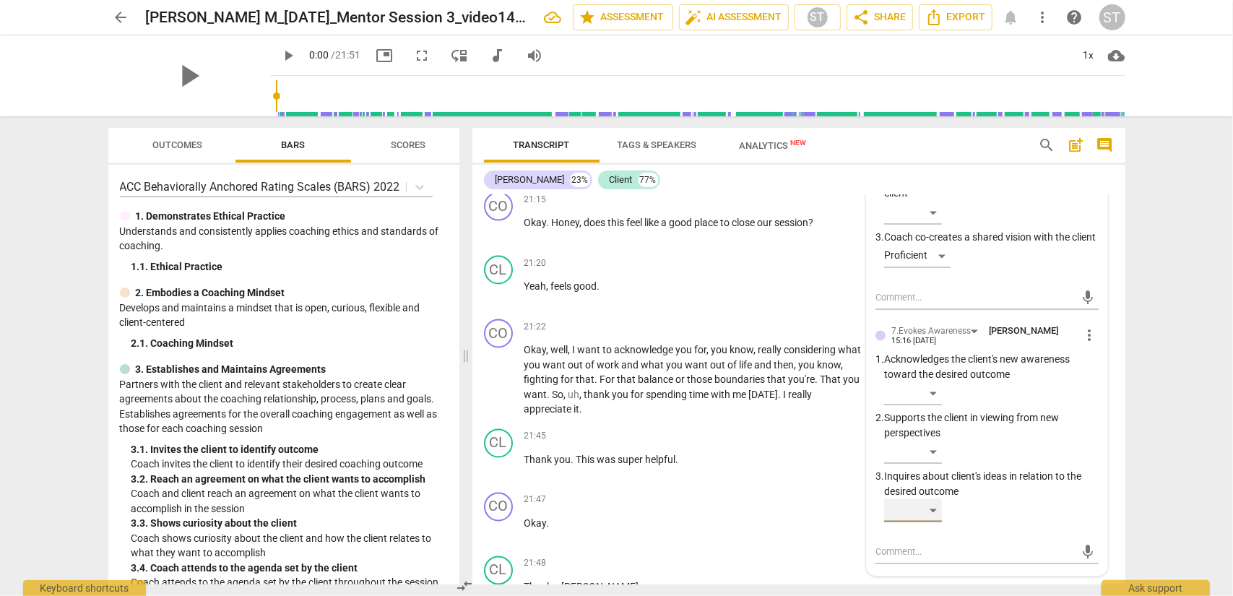
click at [924, 480] on div "​" at bounding box center [913, 510] width 58 height 23
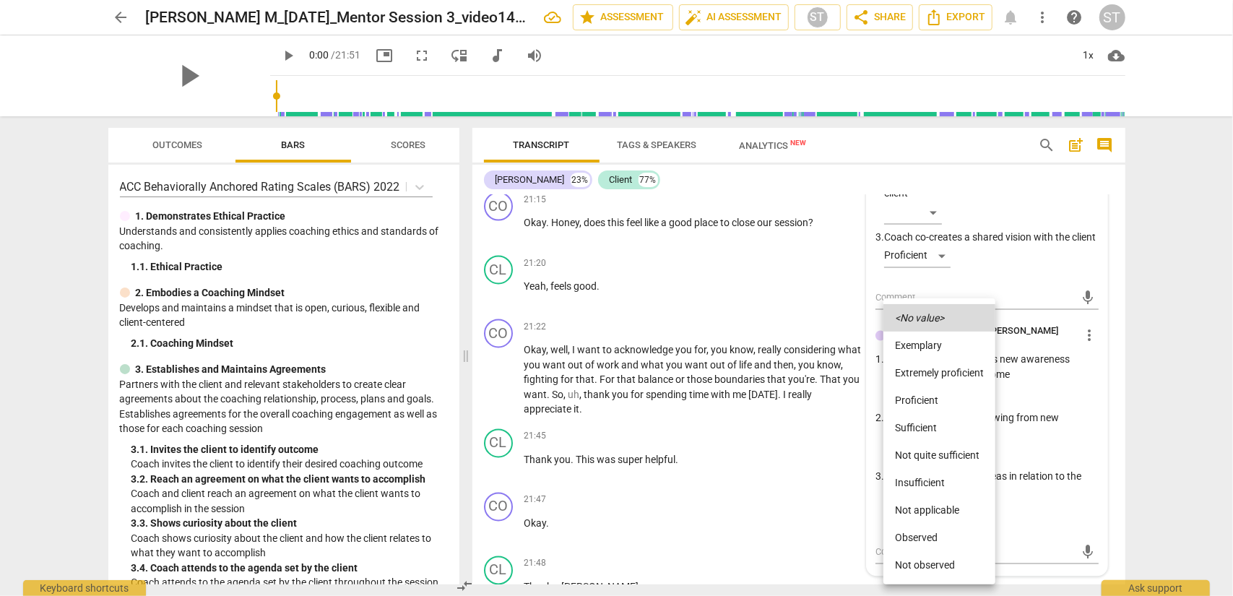
click at [924, 393] on li "Proficient" at bounding box center [940, 400] width 112 height 27
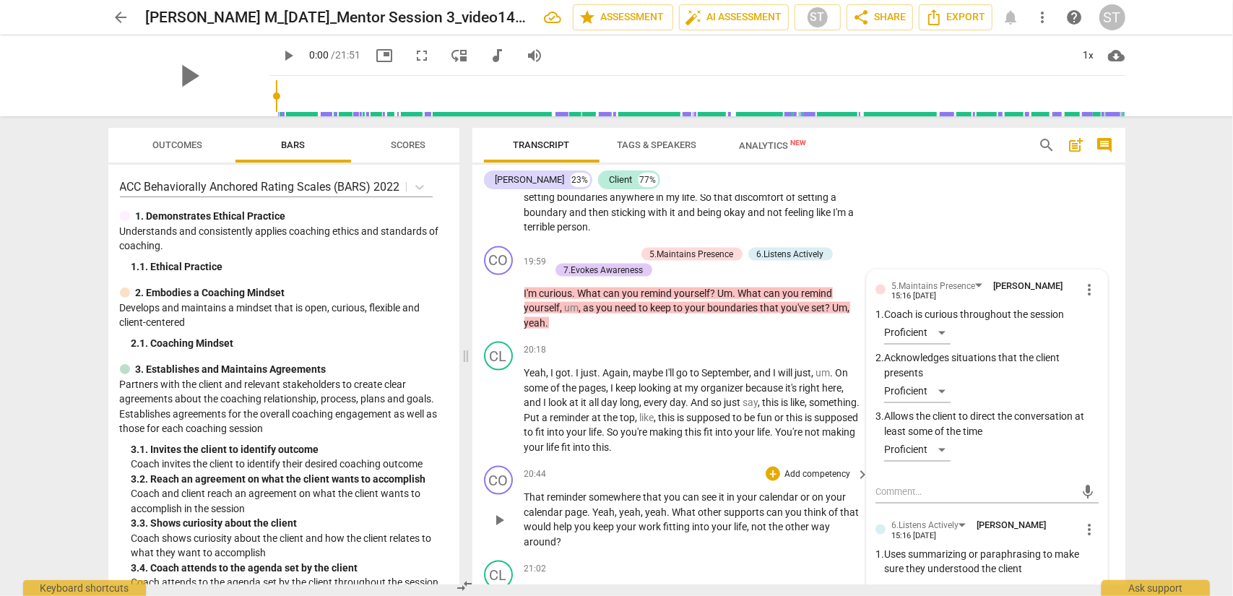
scroll to position [5227, 0]
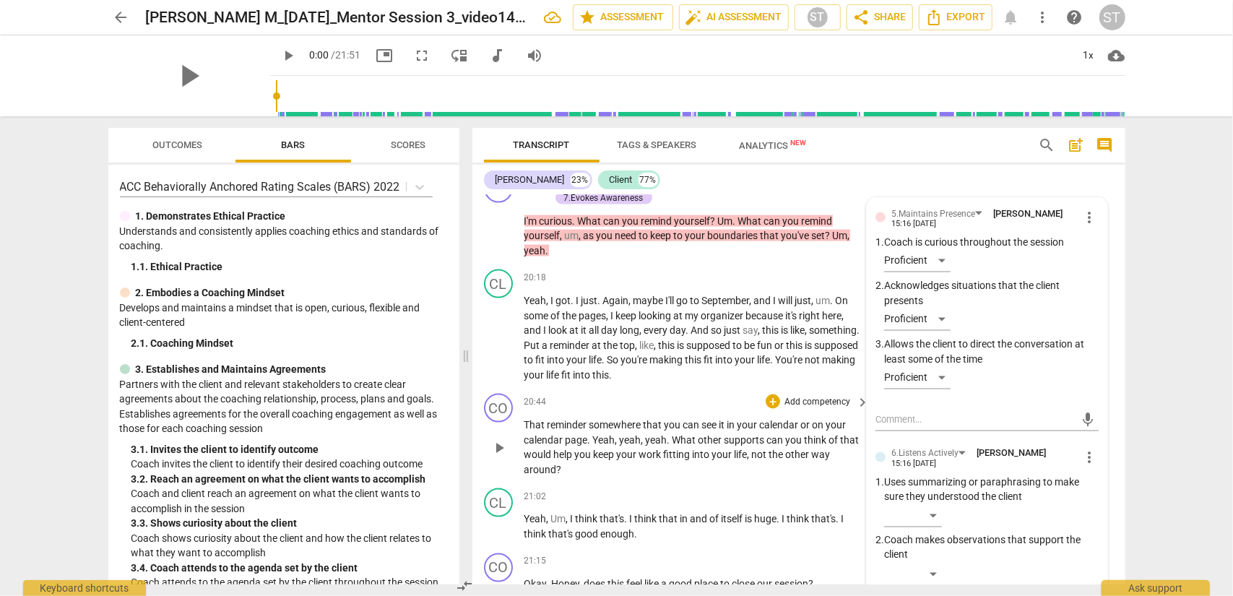
click at [792, 406] on p "Add competency" at bounding box center [817, 402] width 69 height 13
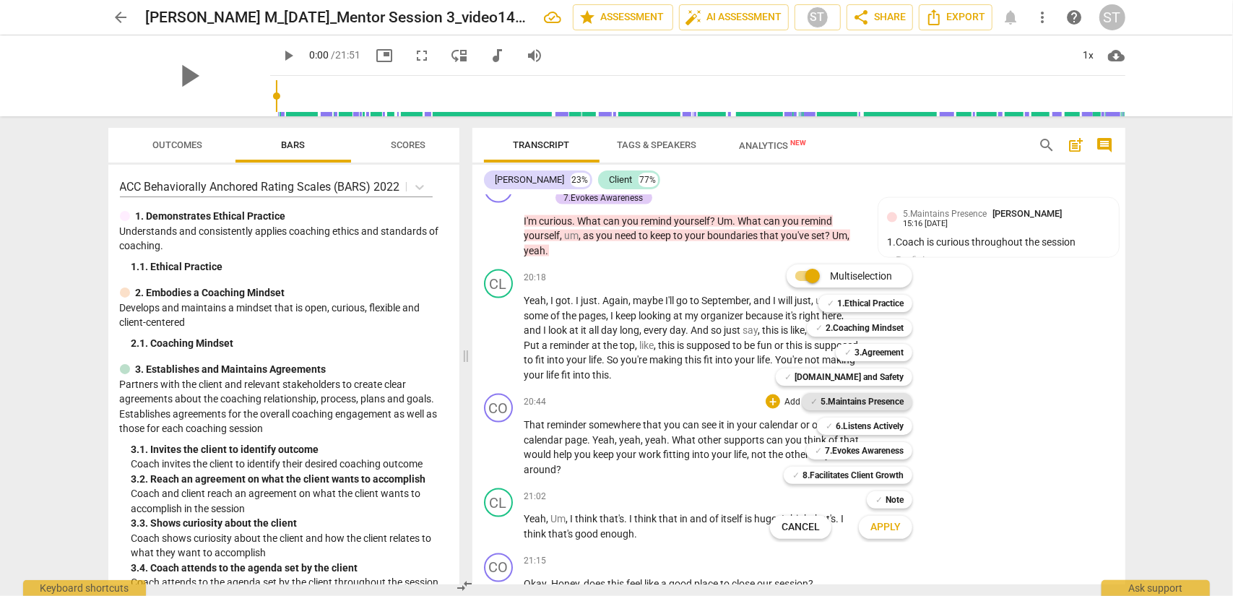
click at [853, 399] on b "5.Maintains Presence" at bounding box center [862, 401] width 83 height 17
click at [855, 423] on b "6.Listens Actively" at bounding box center [870, 426] width 68 height 17
click at [860, 449] on b "7.Evokes Awareness" at bounding box center [864, 450] width 79 height 17
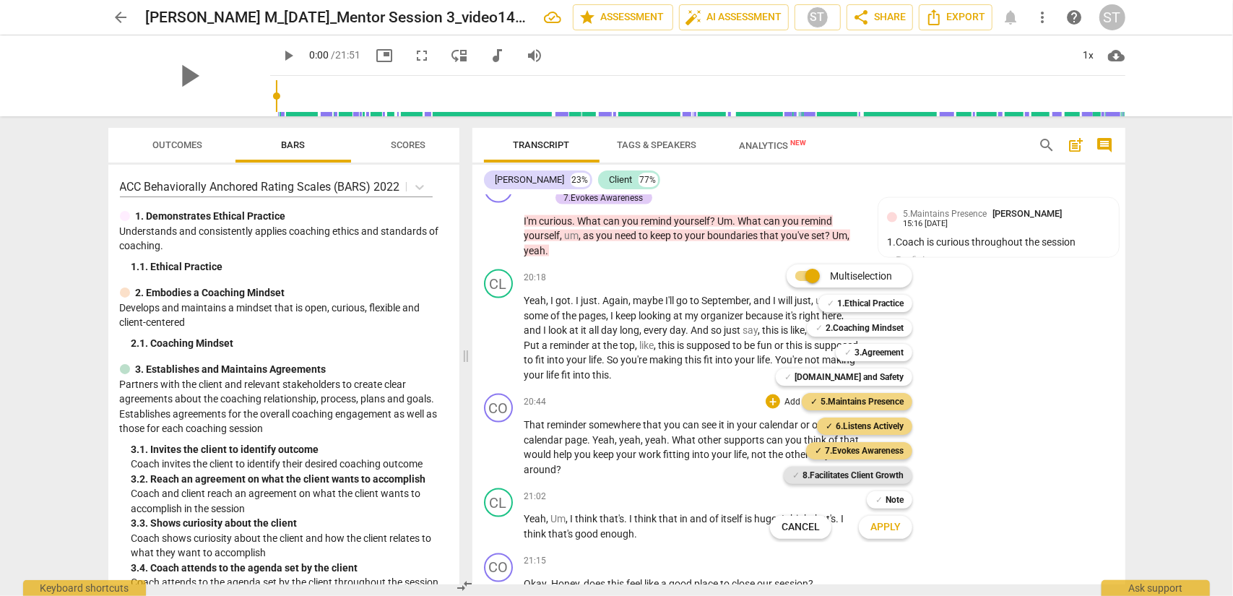
click at [863, 473] on b "8.Facilitates Client Growth" at bounding box center [853, 475] width 101 height 17
click at [887, 480] on span "Apply" at bounding box center [886, 527] width 30 height 14
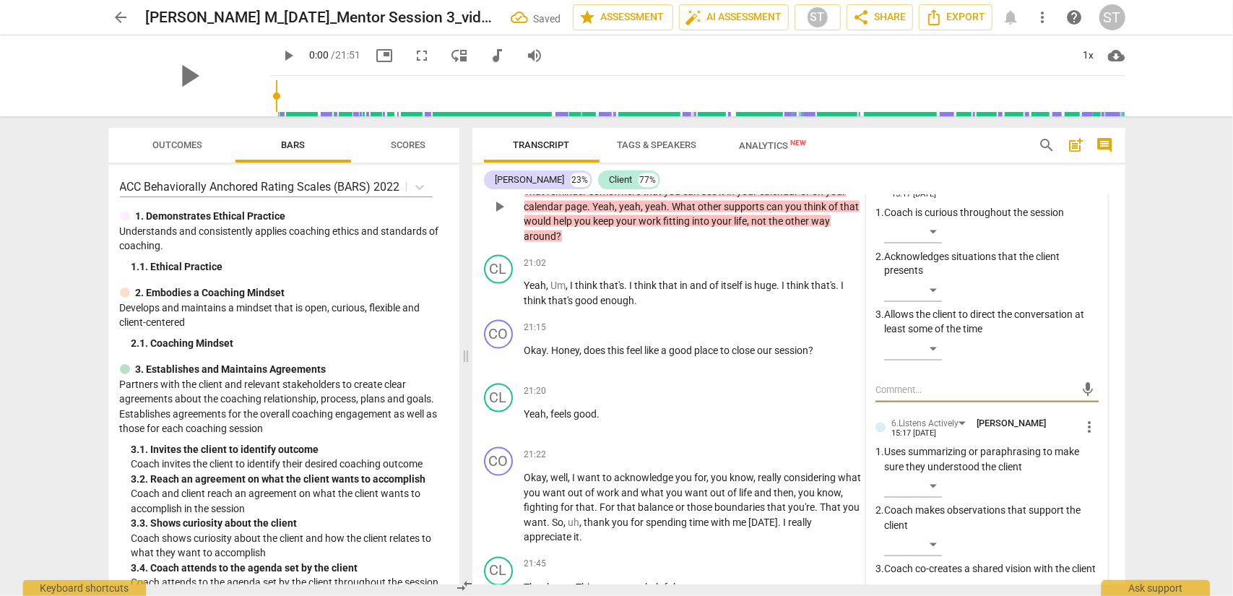
scroll to position [5404, 0]
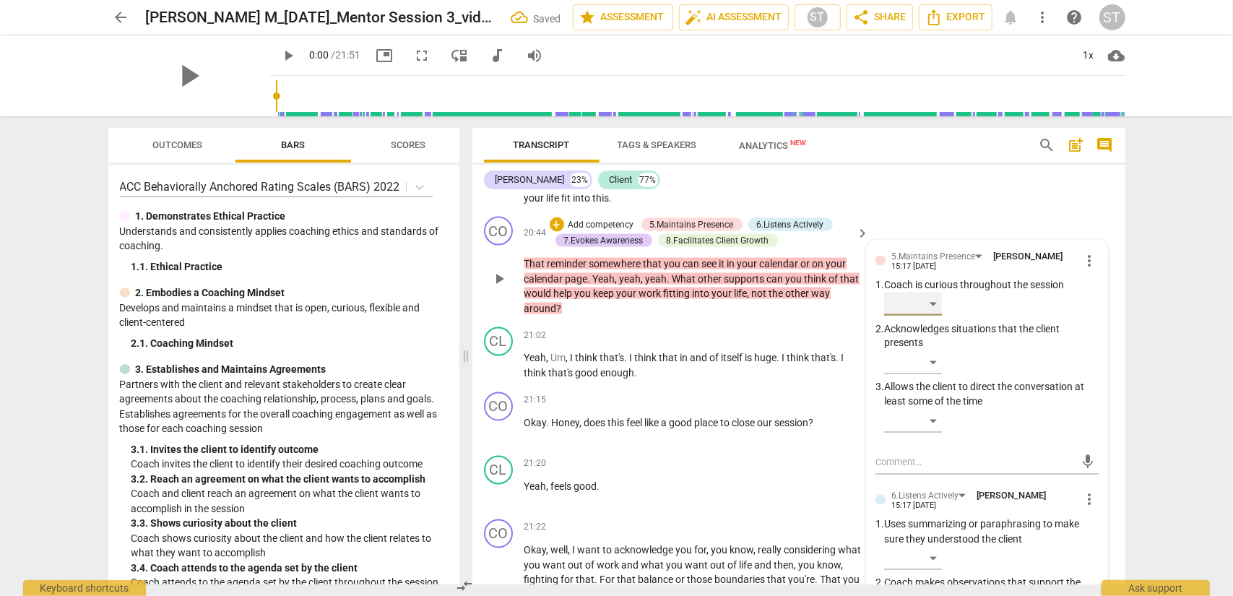
click at [924, 309] on div "​" at bounding box center [913, 304] width 58 height 23
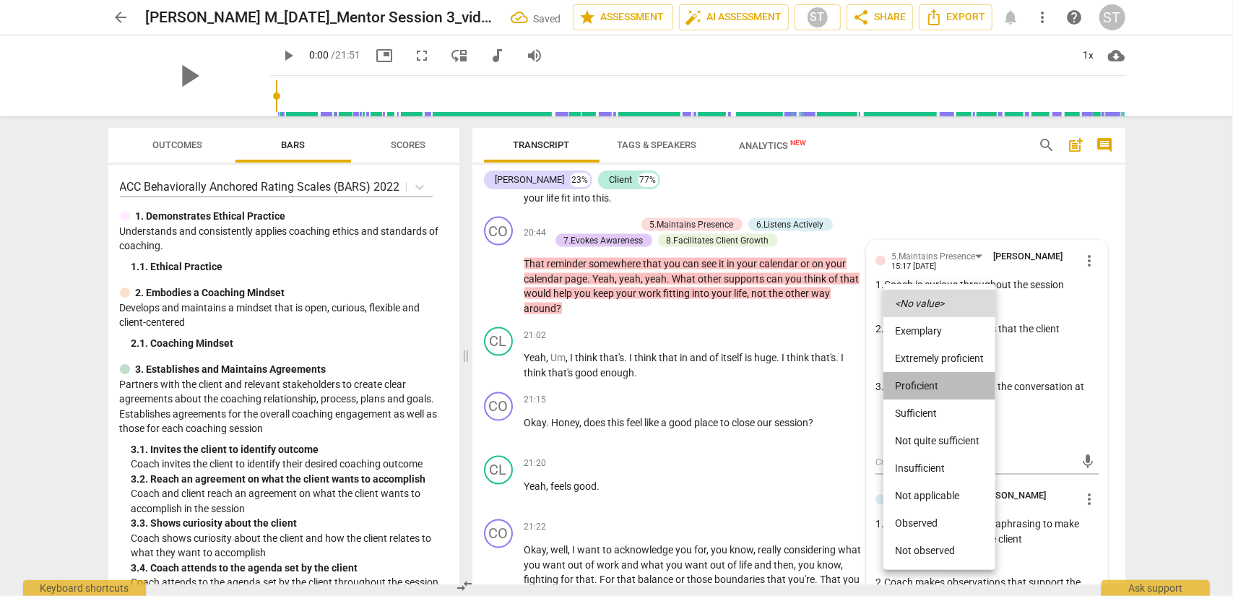
click at [924, 386] on li "Proficient" at bounding box center [940, 385] width 112 height 27
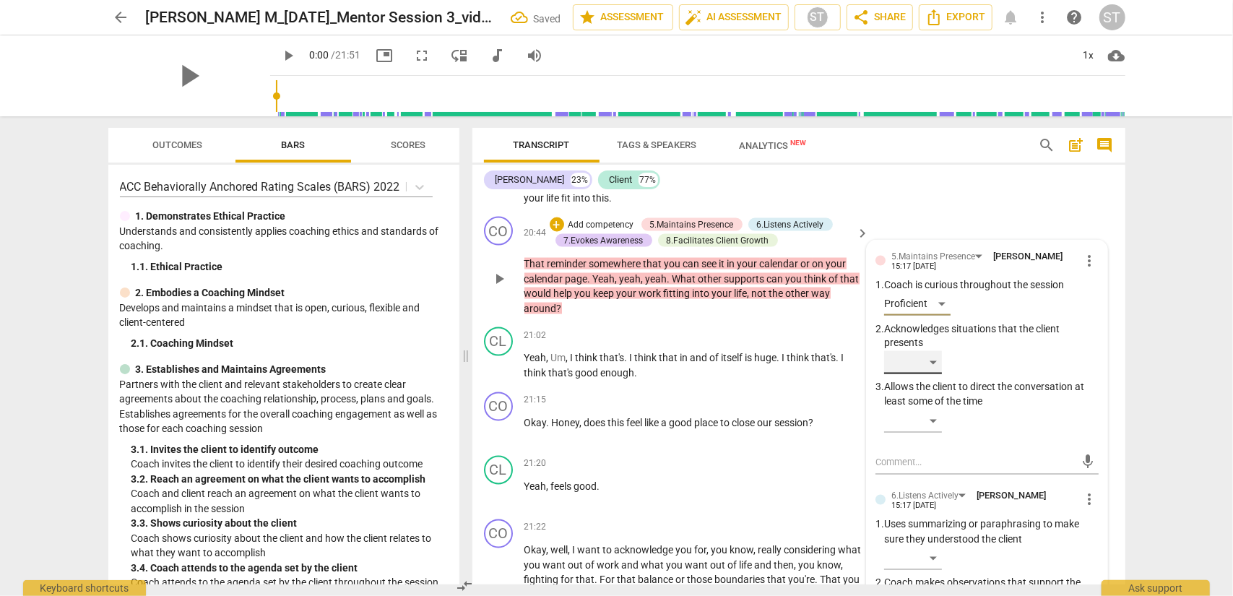
click at [924, 361] on div "​" at bounding box center [913, 362] width 58 height 23
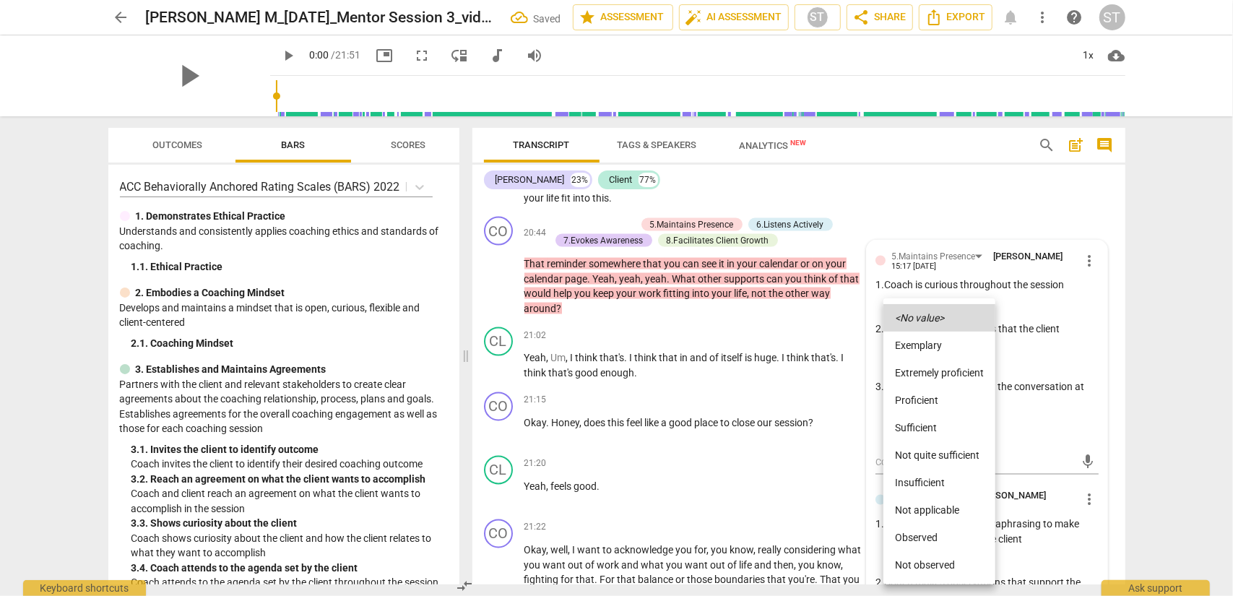
click at [921, 400] on li "Proficient" at bounding box center [940, 400] width 112 height 27
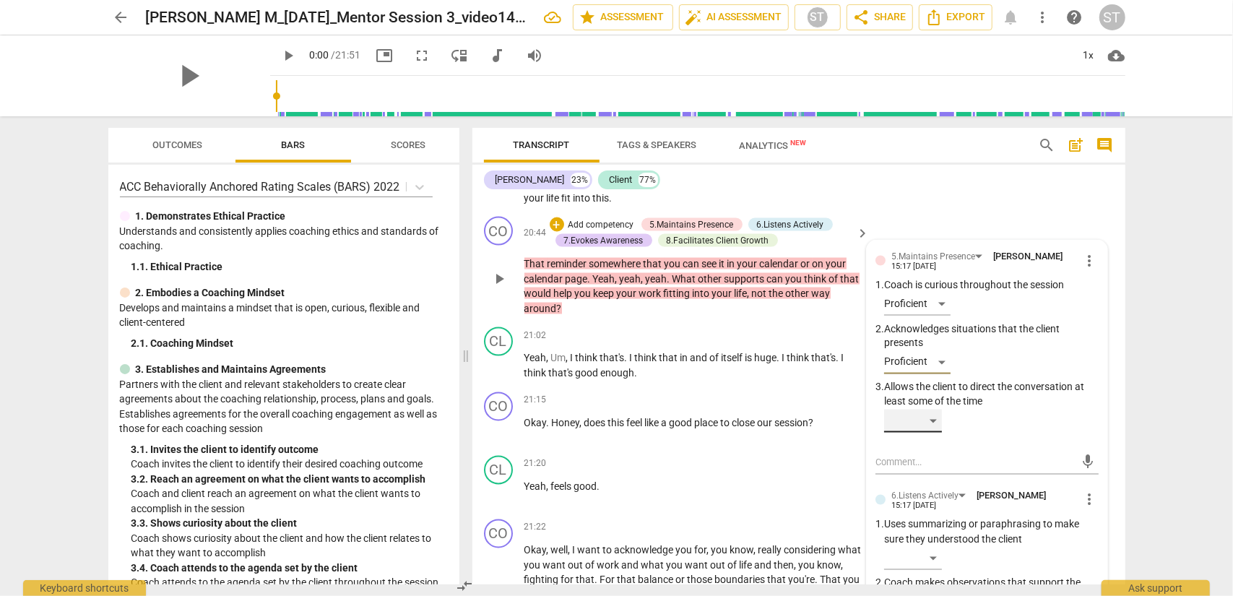
click at [924, 422] on div "​" at bounding box center [913, 421] width 58 height 23
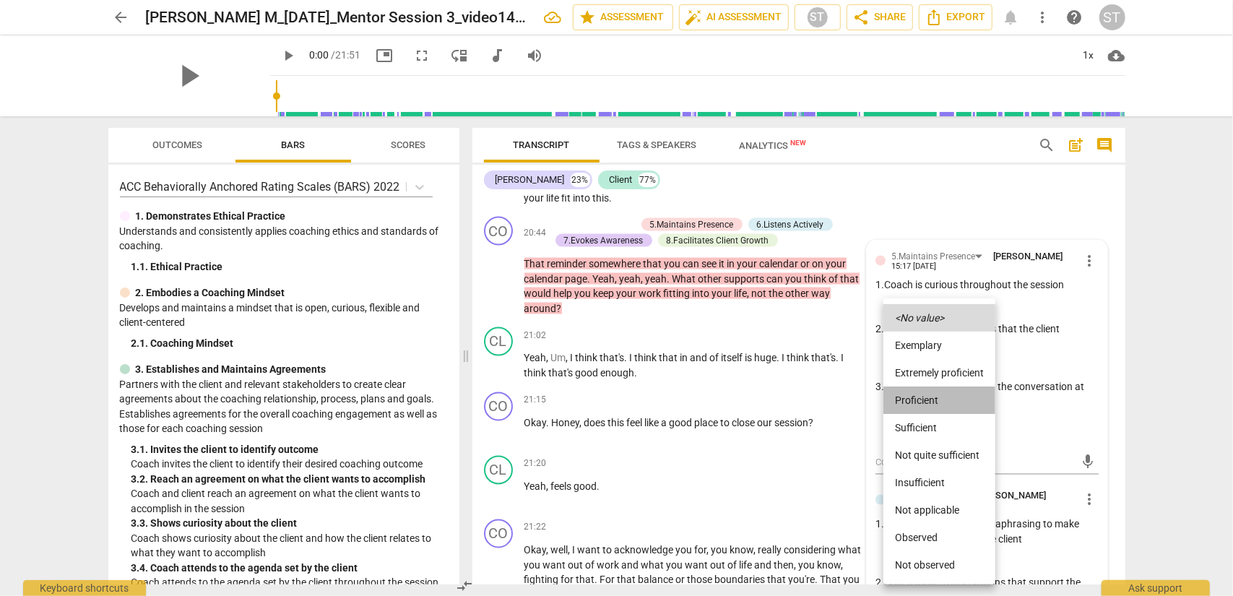
click at [924, 397] on li "Proficient" at bounding box center [940, 400] width 112 height 27
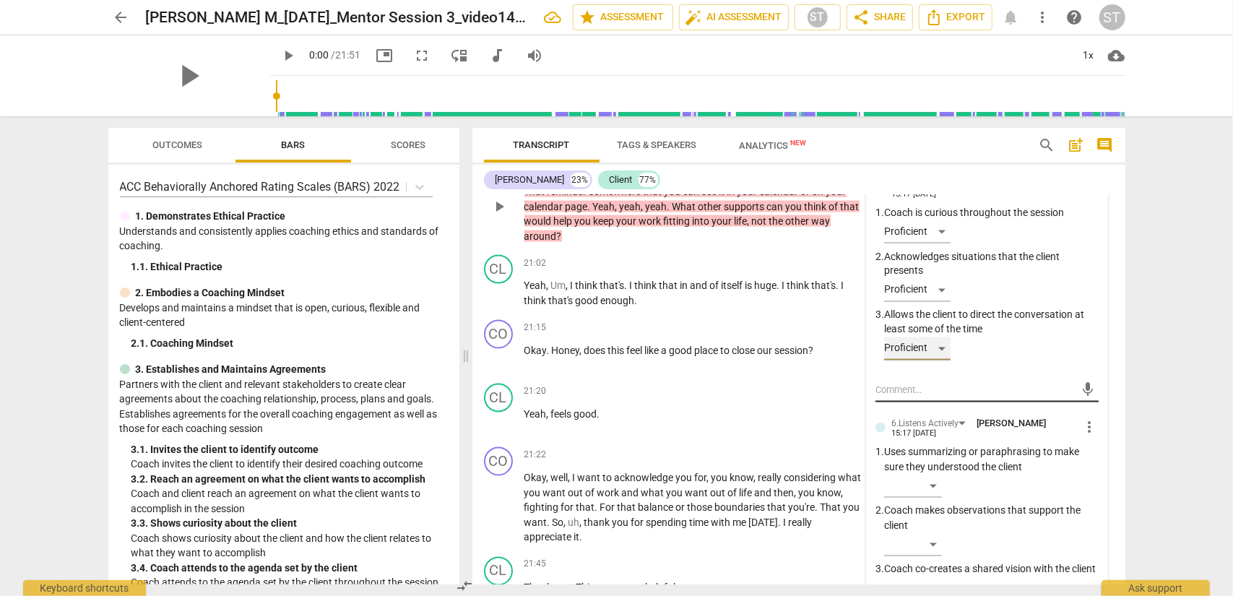
scroll to position [5549, 0]
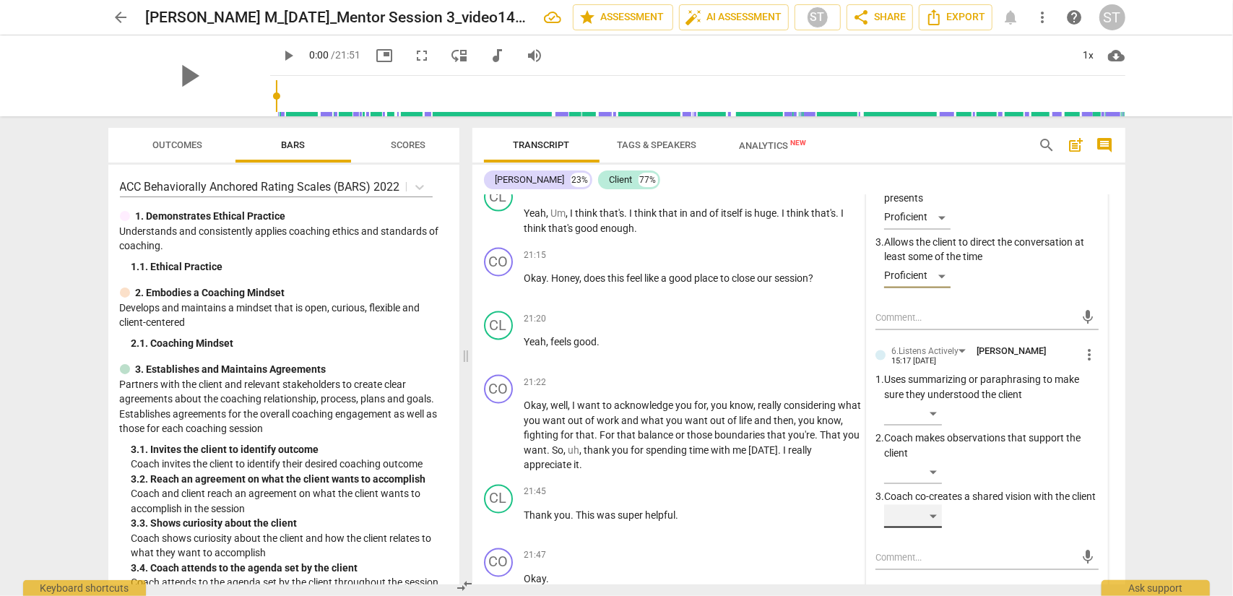
click at [924, 480] on div "​" at bounding box center [913, 516] width 58 height 23
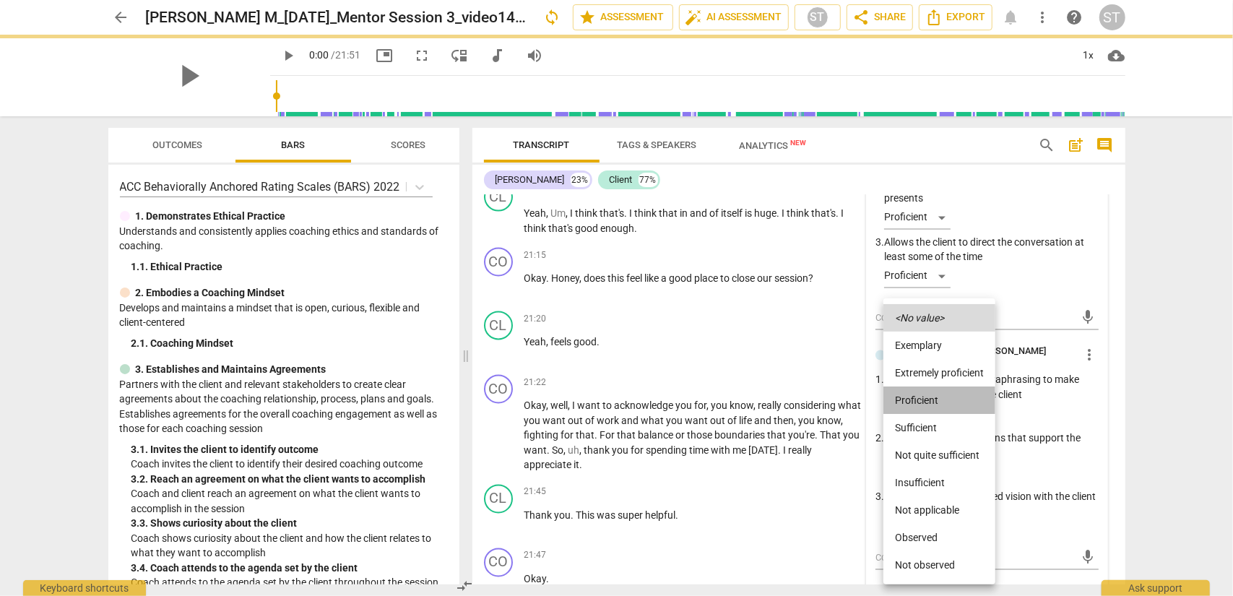
click at [921, 397] on li "Proficient" at bounding box center [940, 400] width 112 height 27
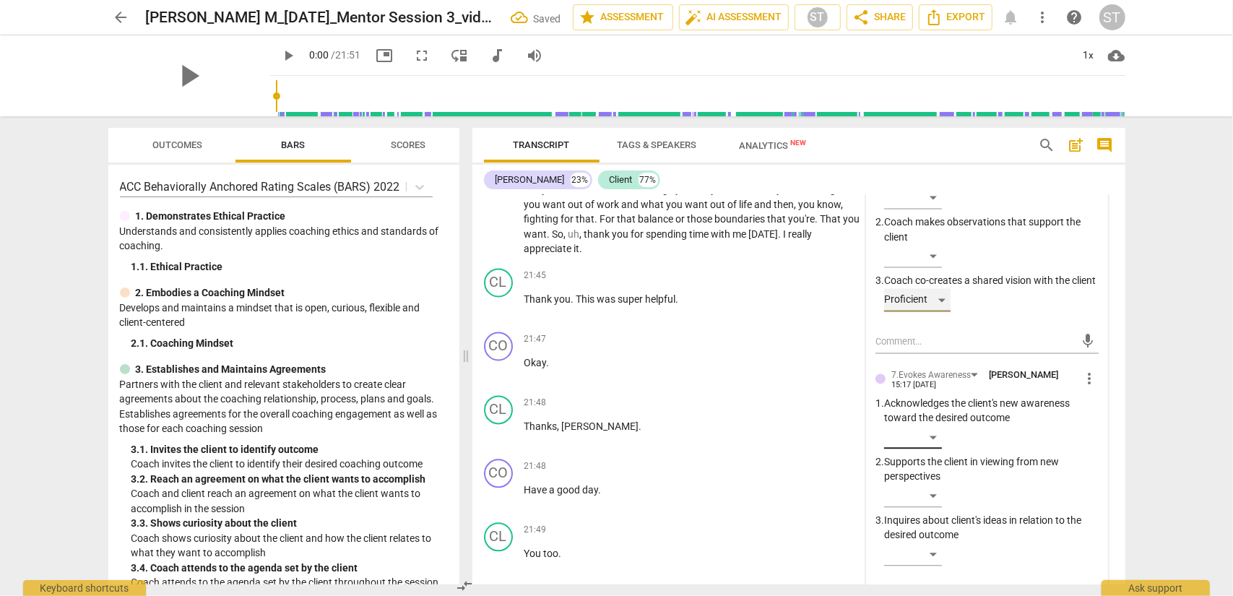
scroll to position [5838, 0]
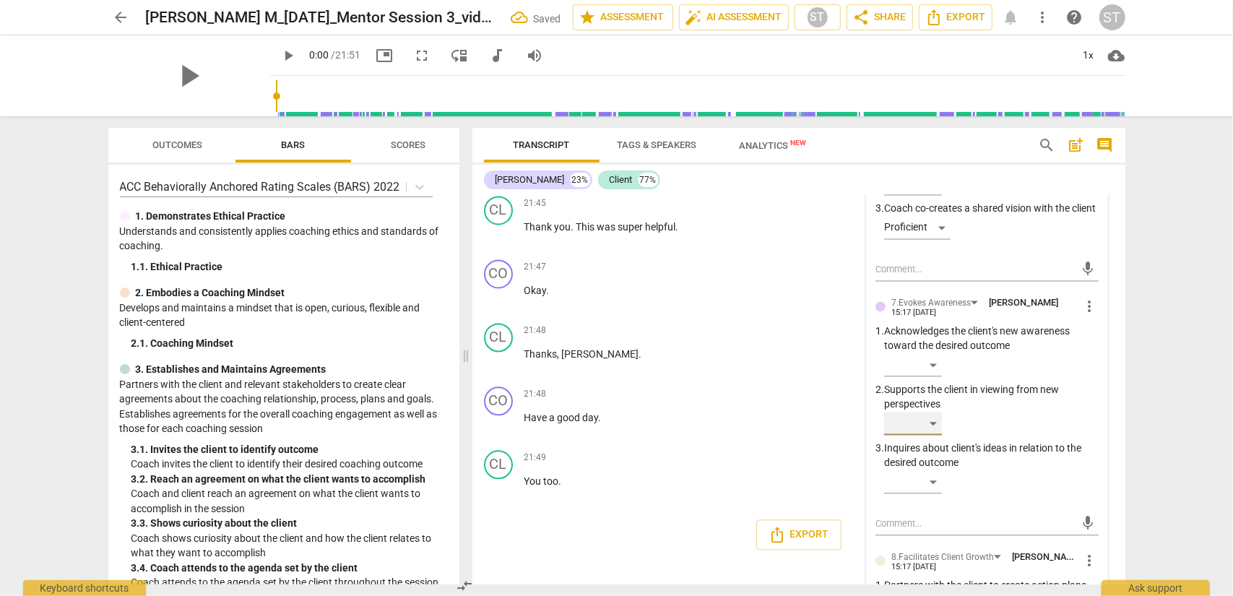
click at [924, 435] on div "​" at bounding box center [913, 423] width 58 height 23
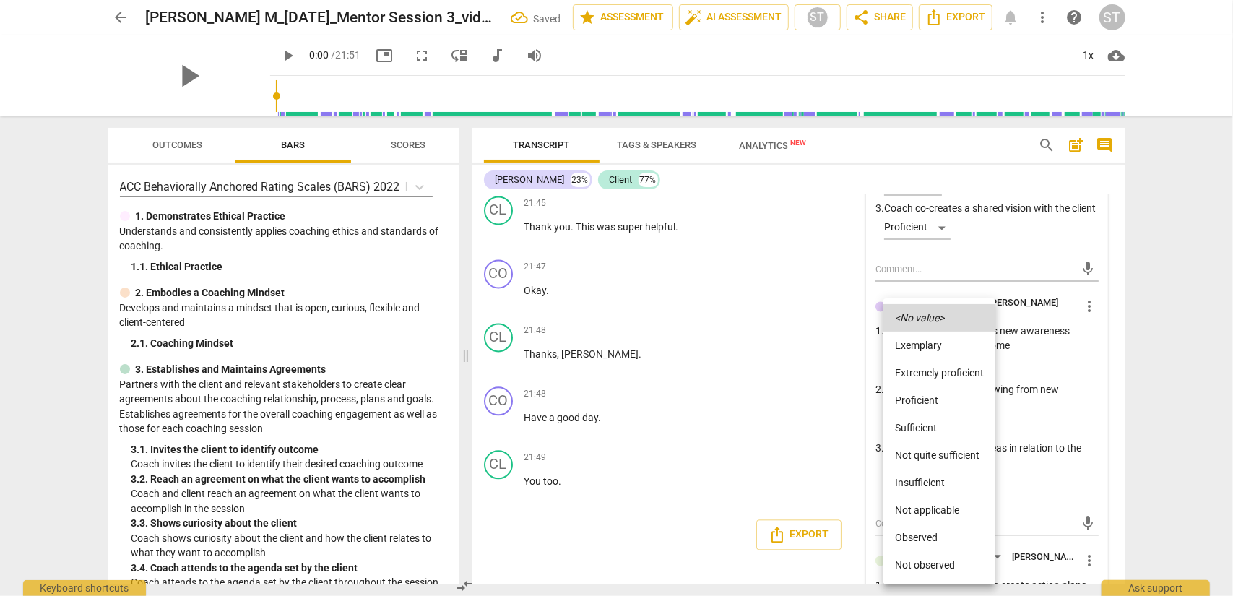
click at [924, 441] on div at bounding box center [616, 298] width 1233 height 596
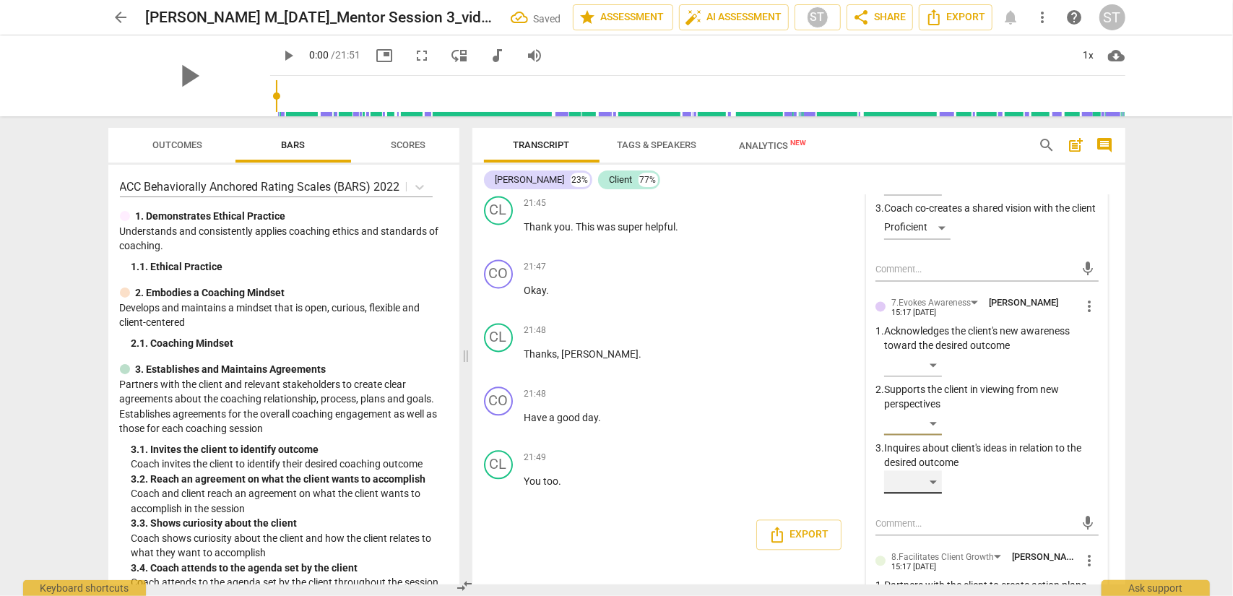
click at [924, 480] on div "​" at bounding box center [913, 481] width 58 height 23
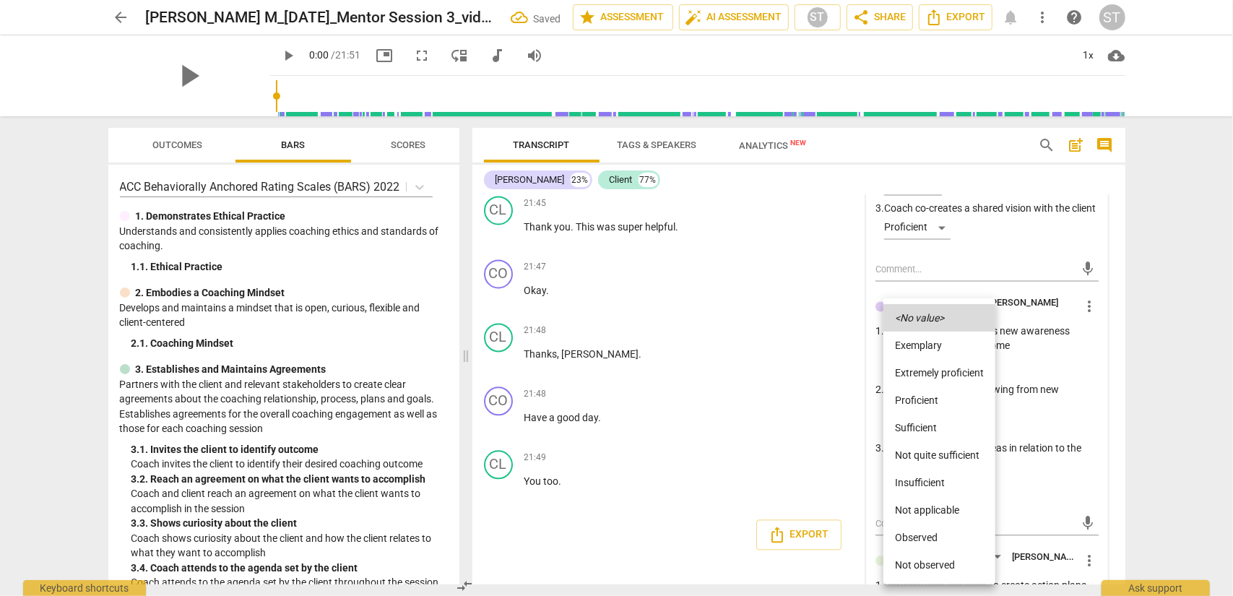
click at [924, 400] on li "Proficient" at bounding box center [940, 400] width 112 height 27
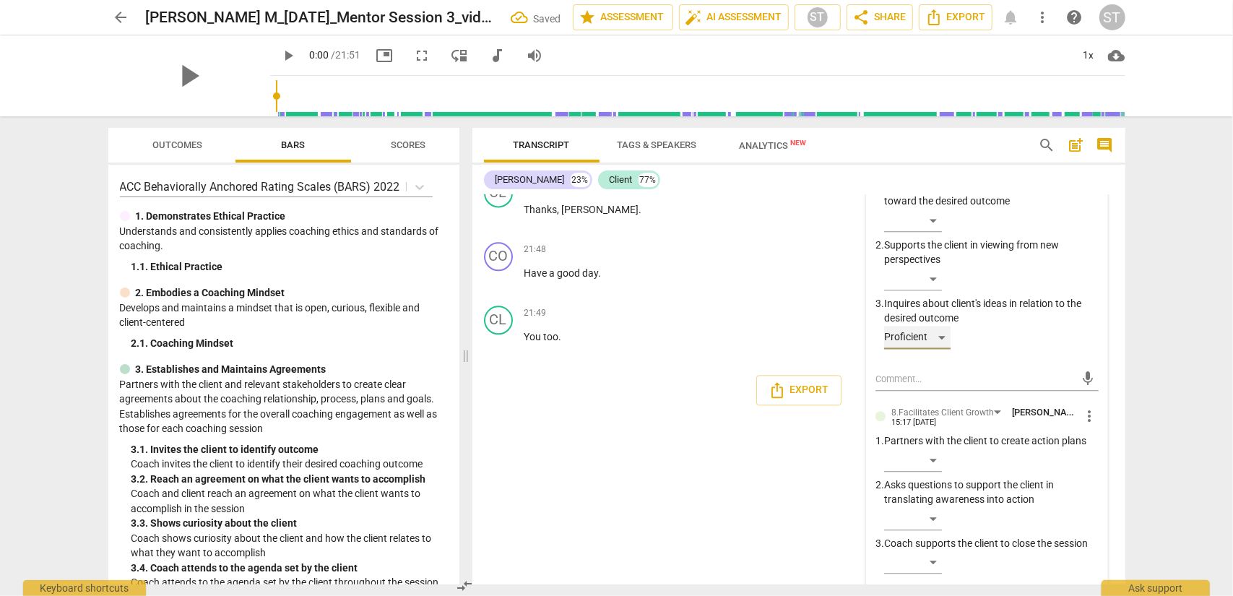
scroll to position [6039, 0]
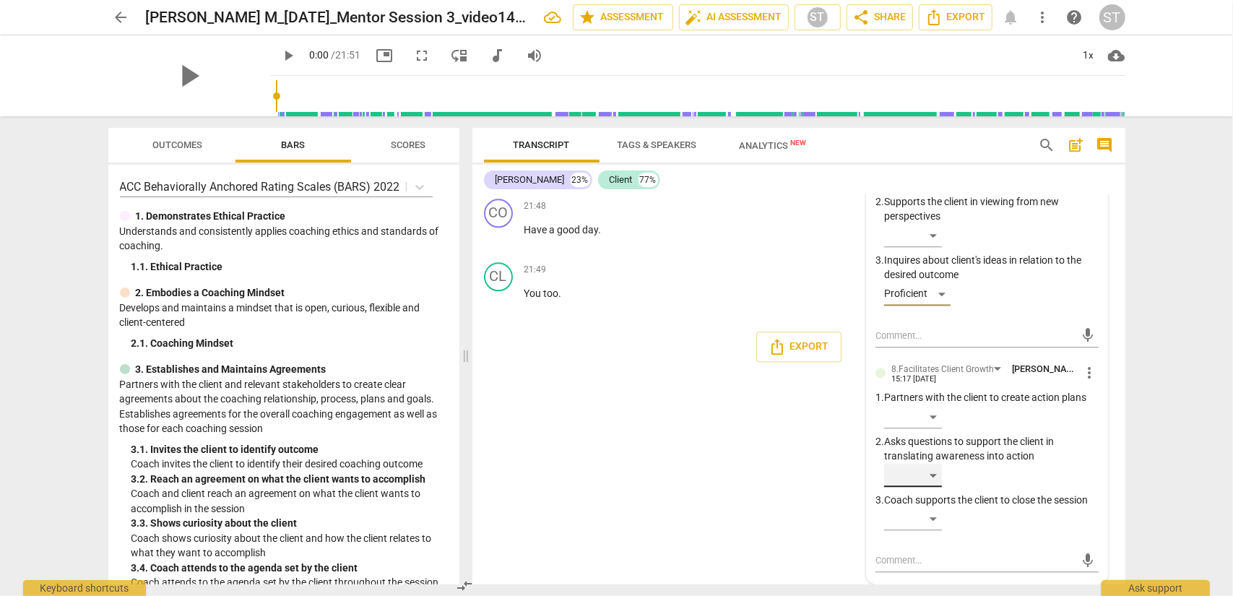
click at [924, 480] on div "​" at bounding box center [913, 475] width 58 height 23
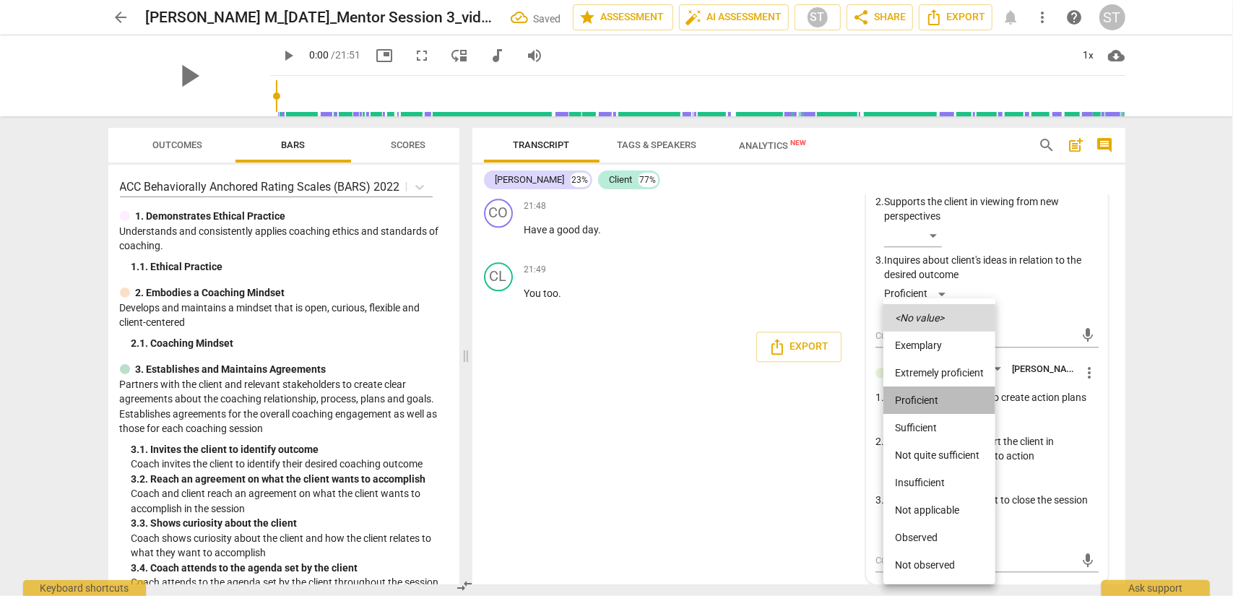
click at [924, 395] on li "Proficient" at bounding box center [940, 400] width 112 height 27
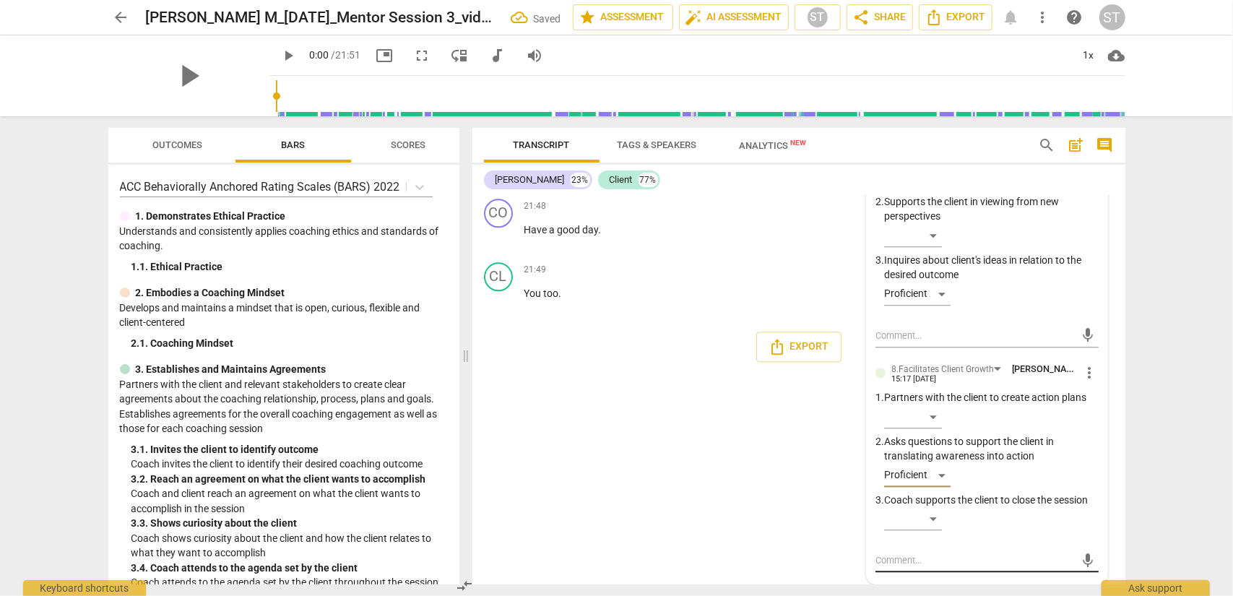
click at [906, 480] on textarea at bounding box center [976, 560] width 200 height 14
click at [924, 480] on span "send" at bounding box center [1088, 561] width 16 height 16
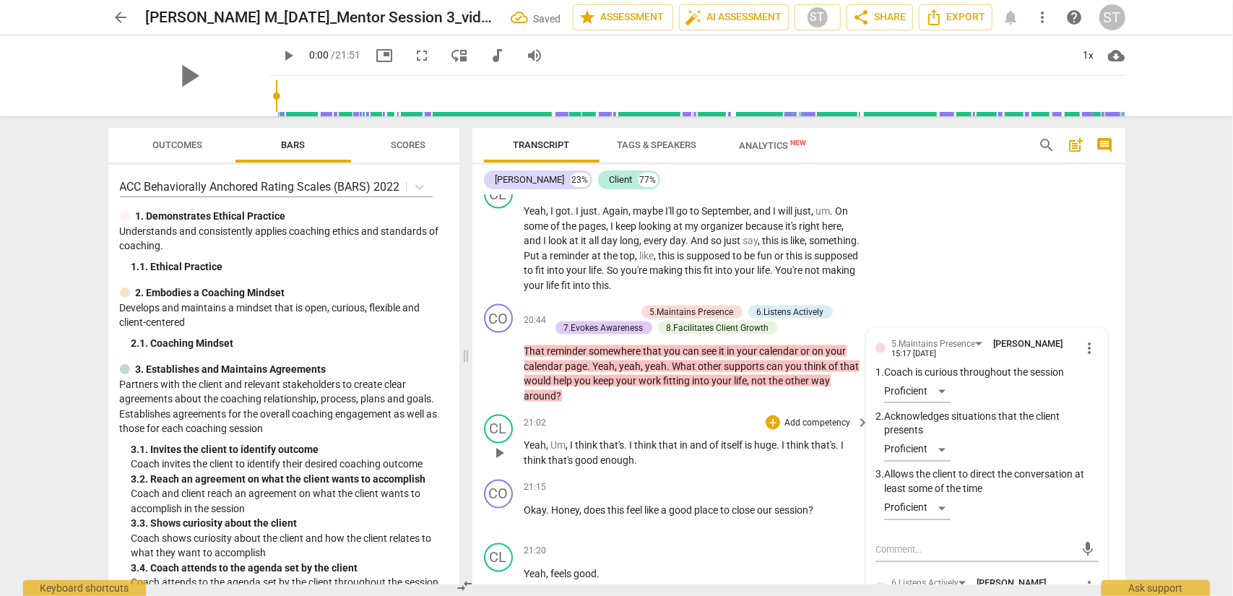
scroll to position [5461, 0]
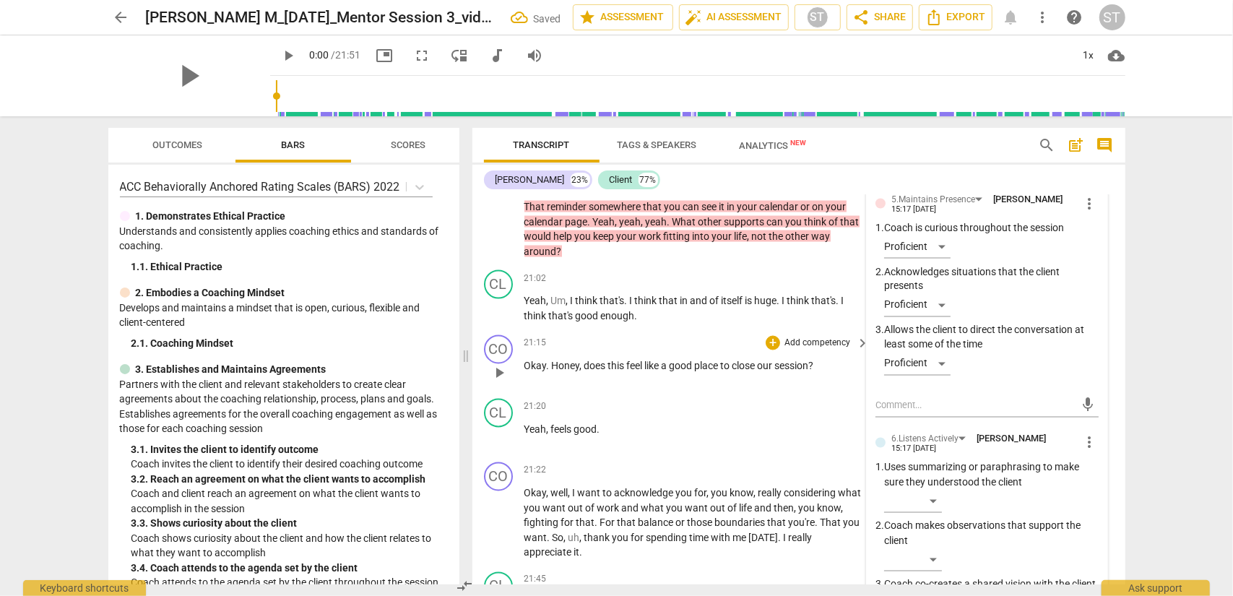
click at [577, 366] on span "Honey" at bounding box center [566, 367] width 28 height 12
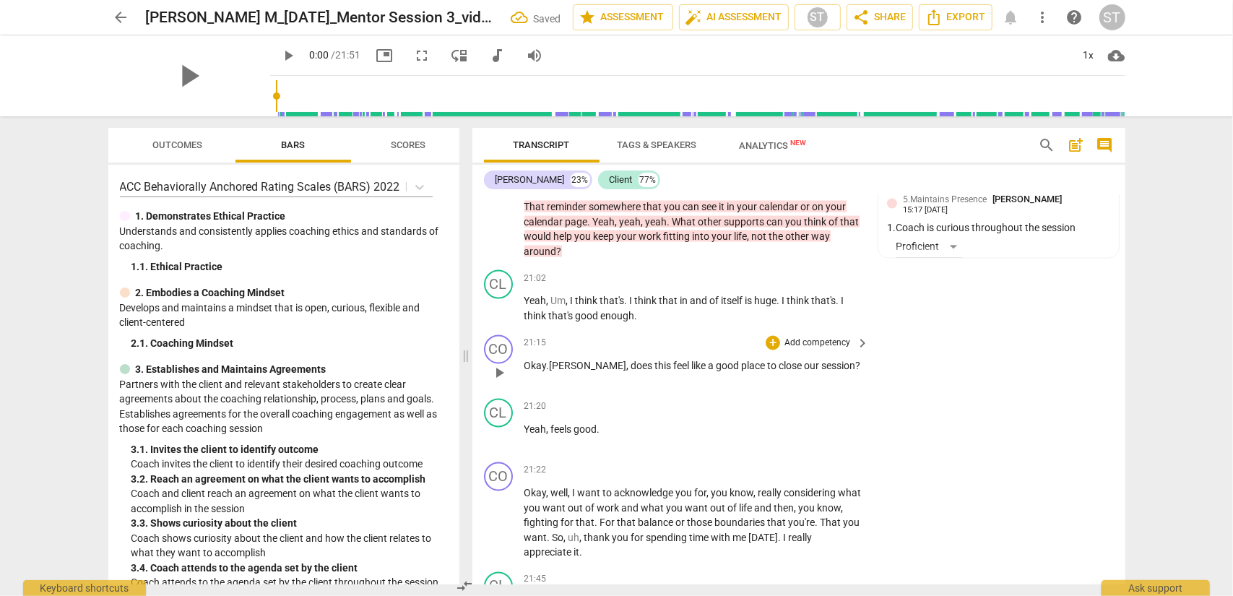
click at [810, 344] on p "Add competency" at bounding box center [817, 343] width 69 height 13
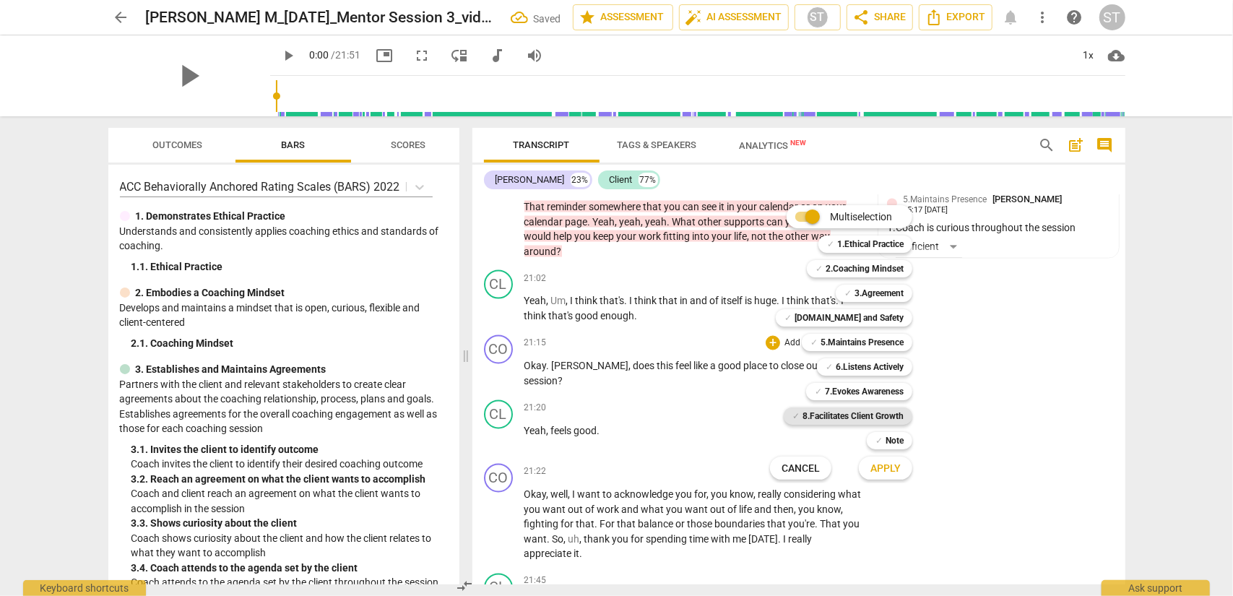
click at [861, 413] on b "8.Facilitates Client Growth" at bounding box center [853, 416] width 101 height 17
click at [891, 478] on button "Apply" at bounding box center [885, 468] width 53 height 26
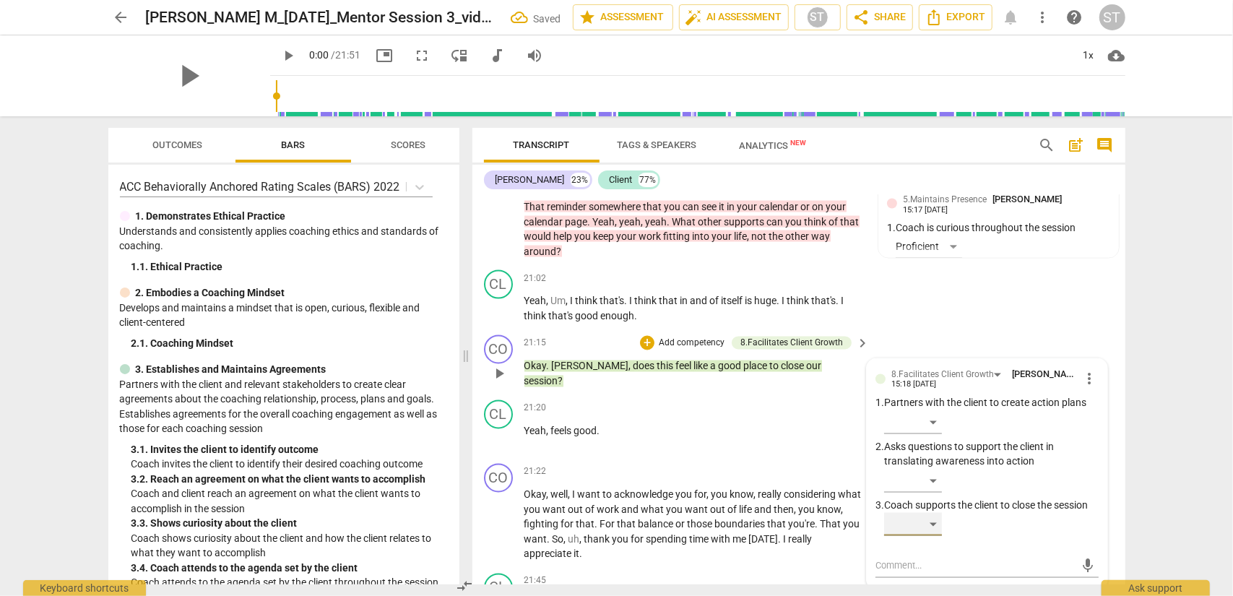
click at [913, 480] on div "​" at bounding box center [913, 524] width 58 height 23
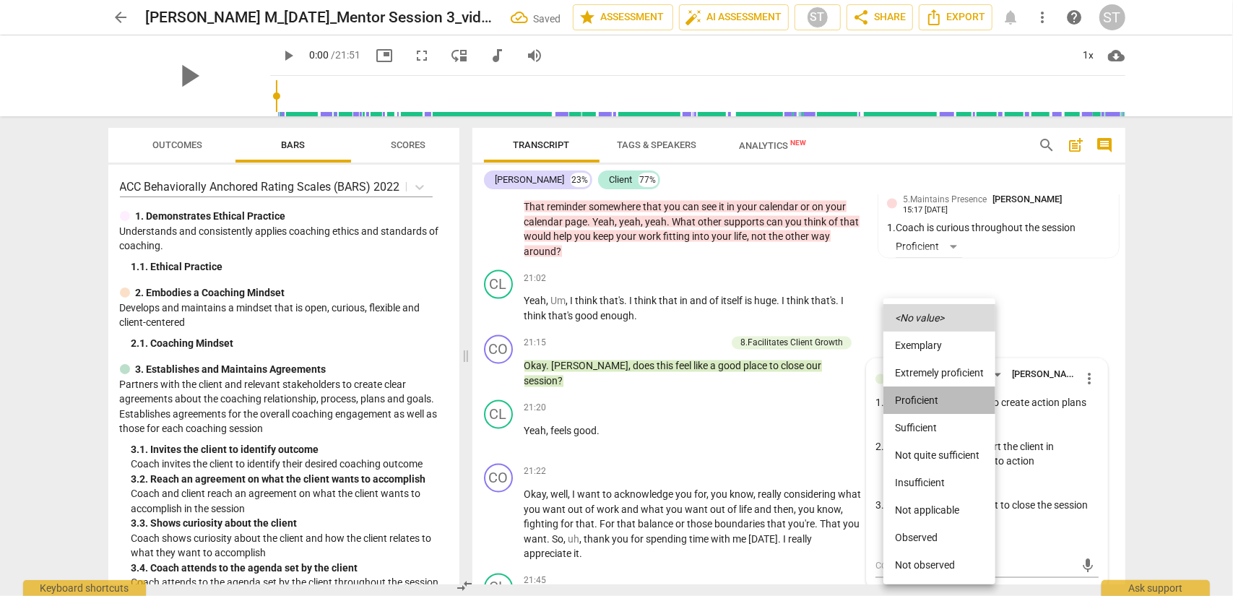
click at [910, 401] on li "Proficient" at bounding box center [940, 400] width 112 height 27
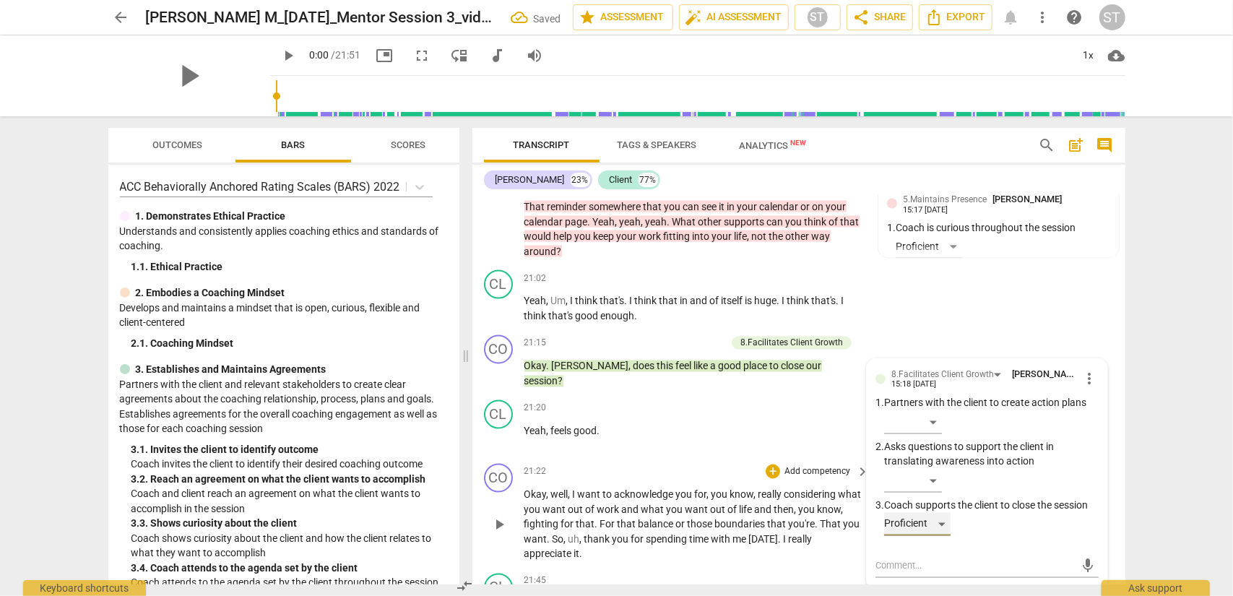
scroll to position [5533, 0]
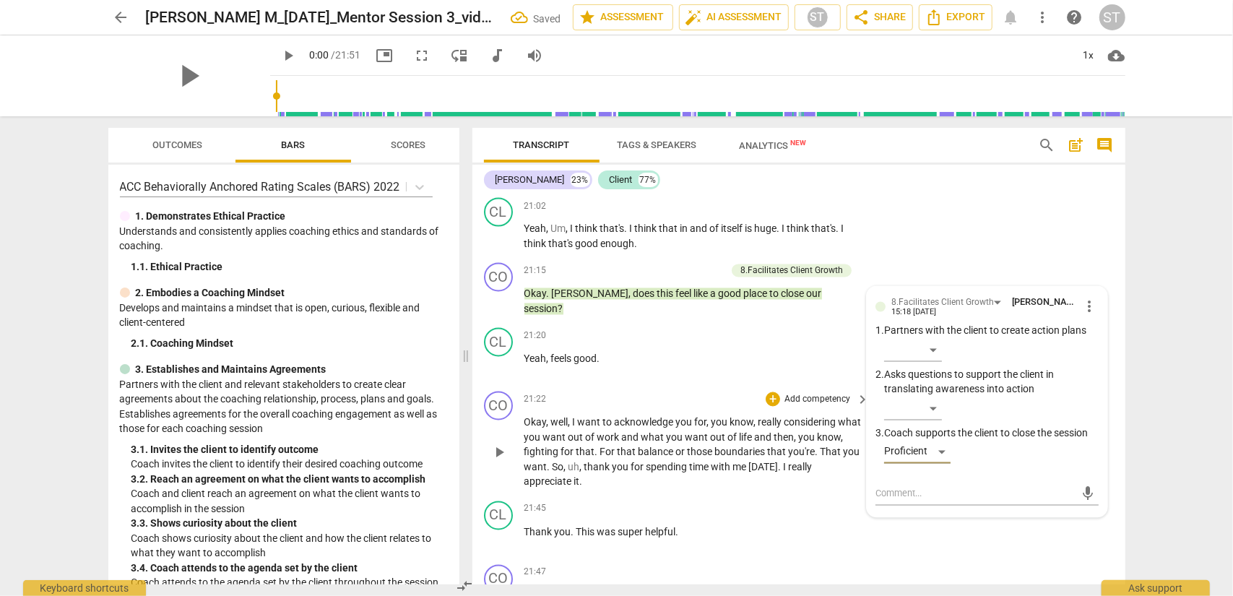
click at [824, 399] on p "Add competency" at bounding box center [817, 400] width 69 height 13
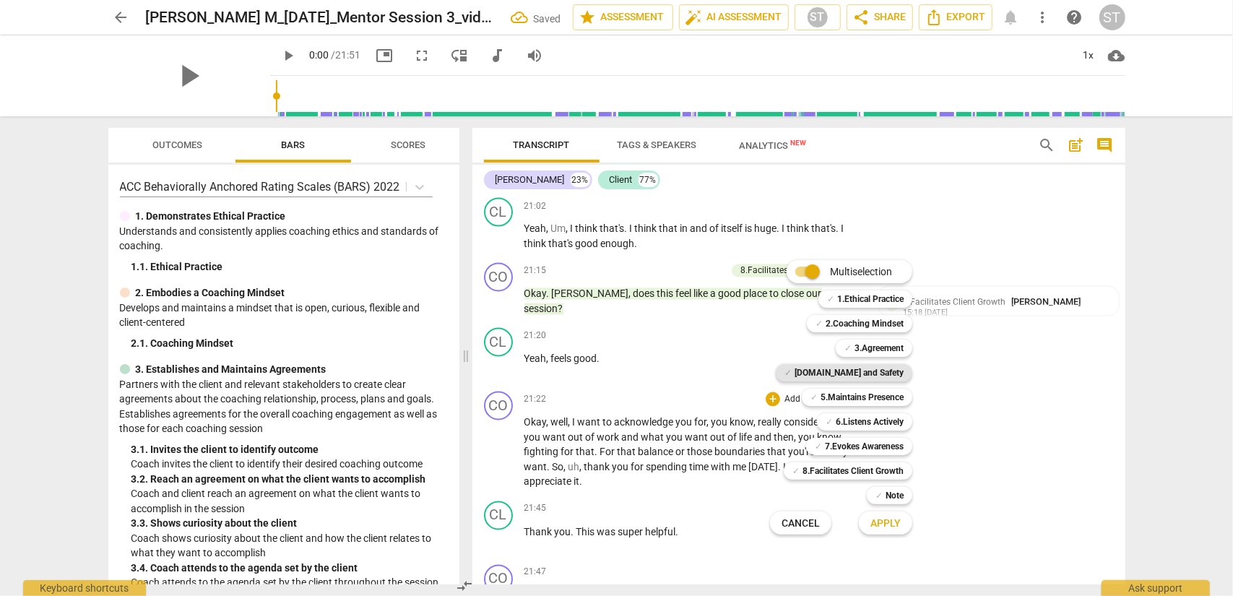
click at [866, 366] on b "[DOMAIN_NAME] and Safety" at bounding box center [849, 372] width 109 height 17
click at [878, 376] on b "[DOMAIN_NAME] and Safety" at bounding box center [849, 372] width 109 height 17
click at [882, 447] on b "7.Evokes Awareness" at bounding box center [864, 446] width 79 height 17
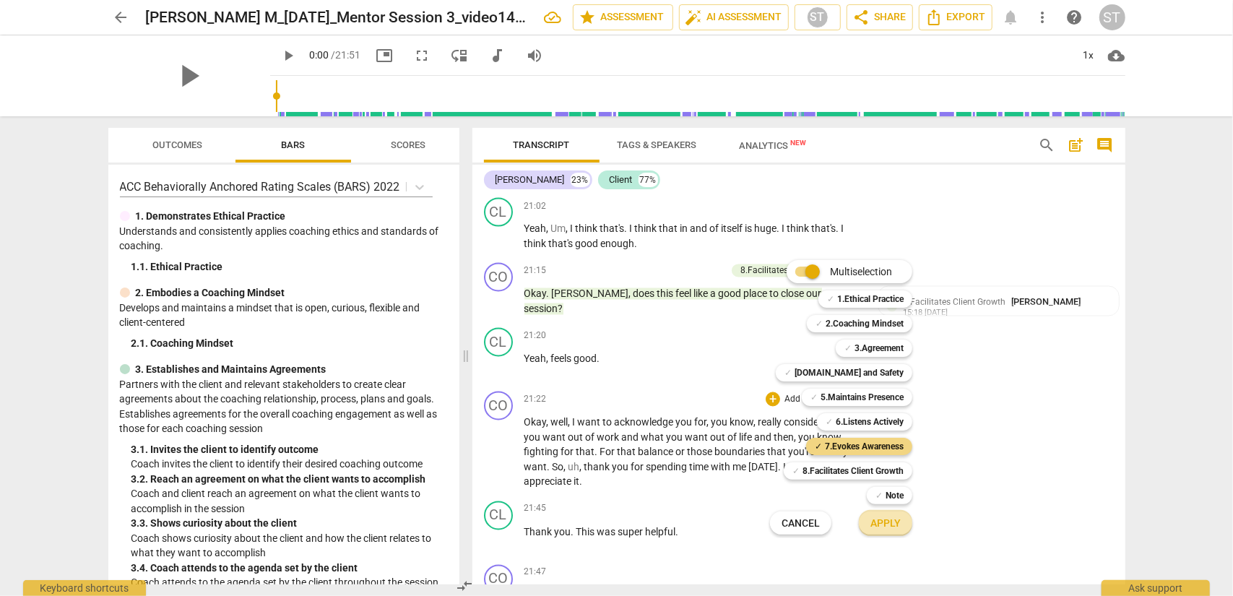
click at [884, 480] on span "Apply" at bounding box center [886, 524] width 30 height 14
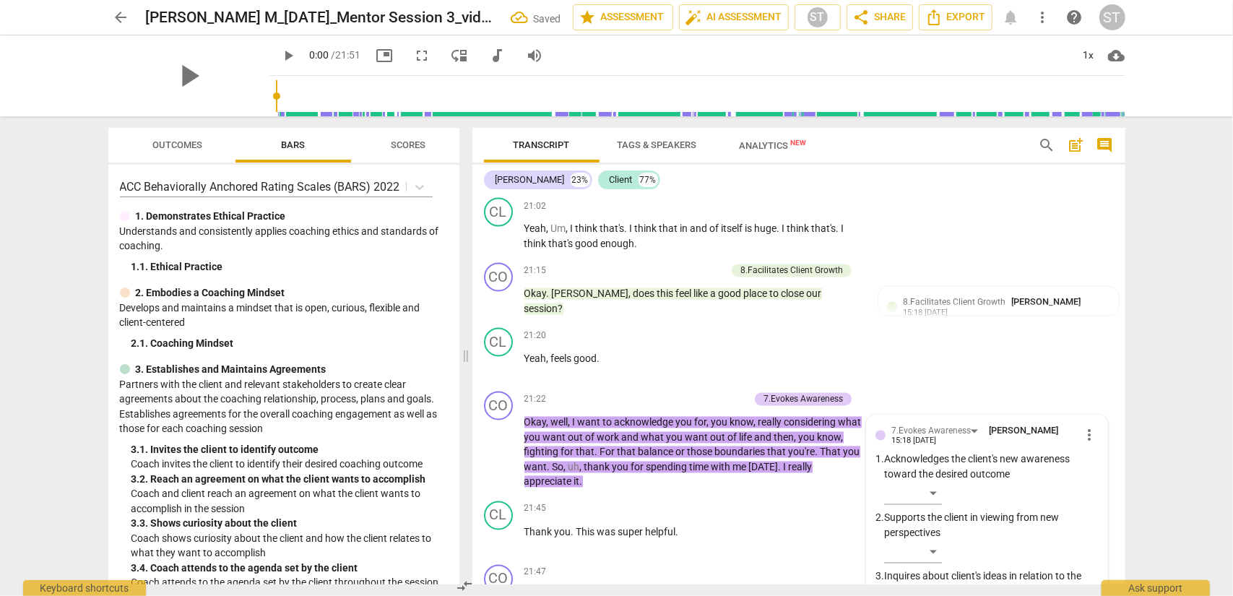
scroll to position [5794, 0]
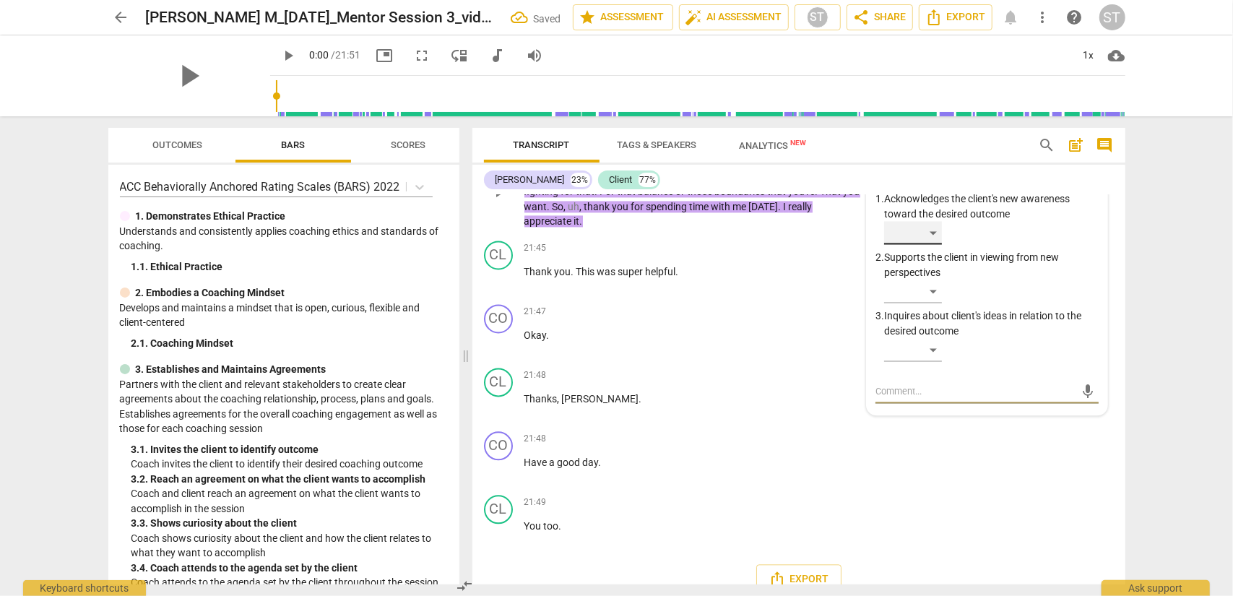
click at [924, 225] on div "​" at bounding box center [913, 232] width 58 height 23
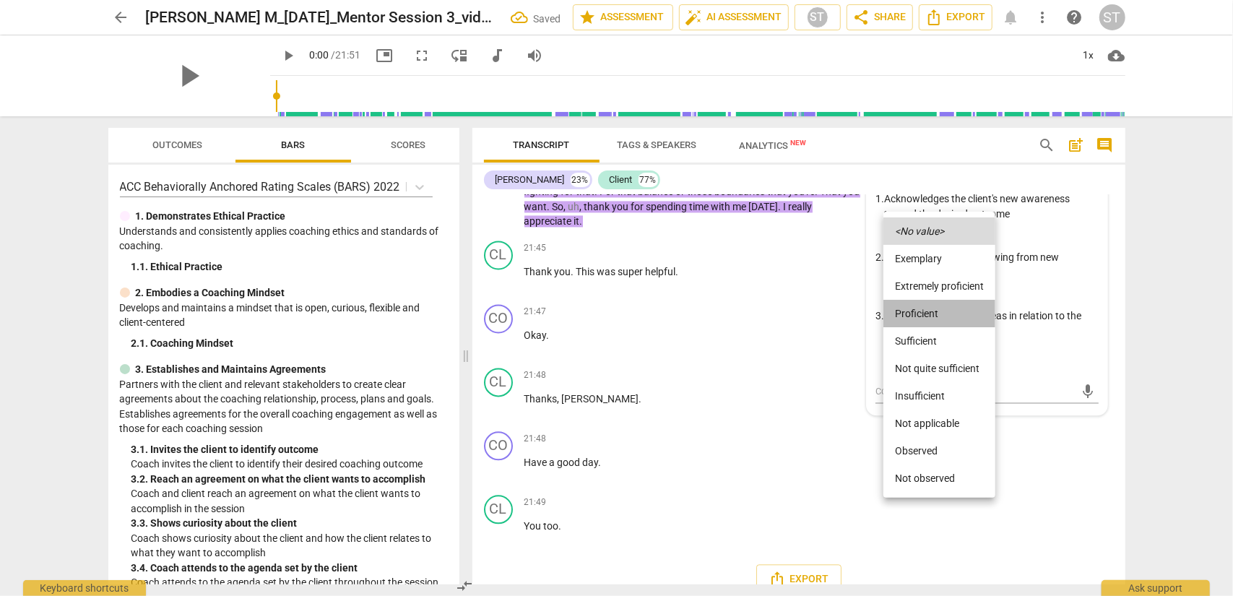
click at [923, 313] on li "Proficient" at bounding box center [940, 313] width 112 height 27
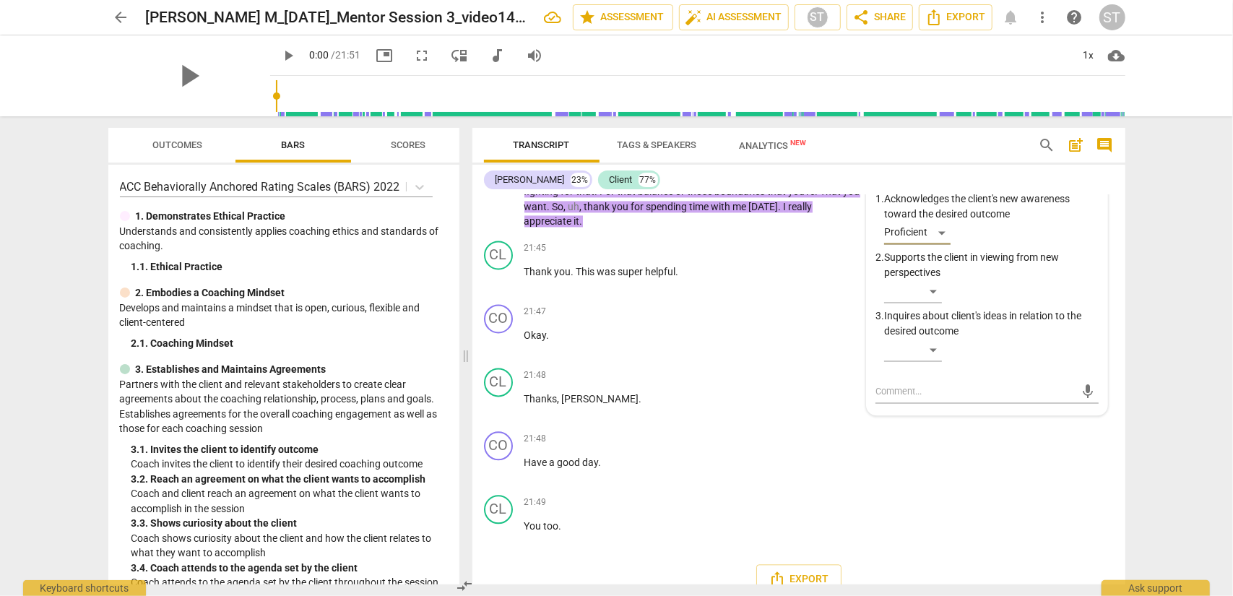
click at [406, 144] on span "Scores" at bounding box center [409, 144] width 35 height 11
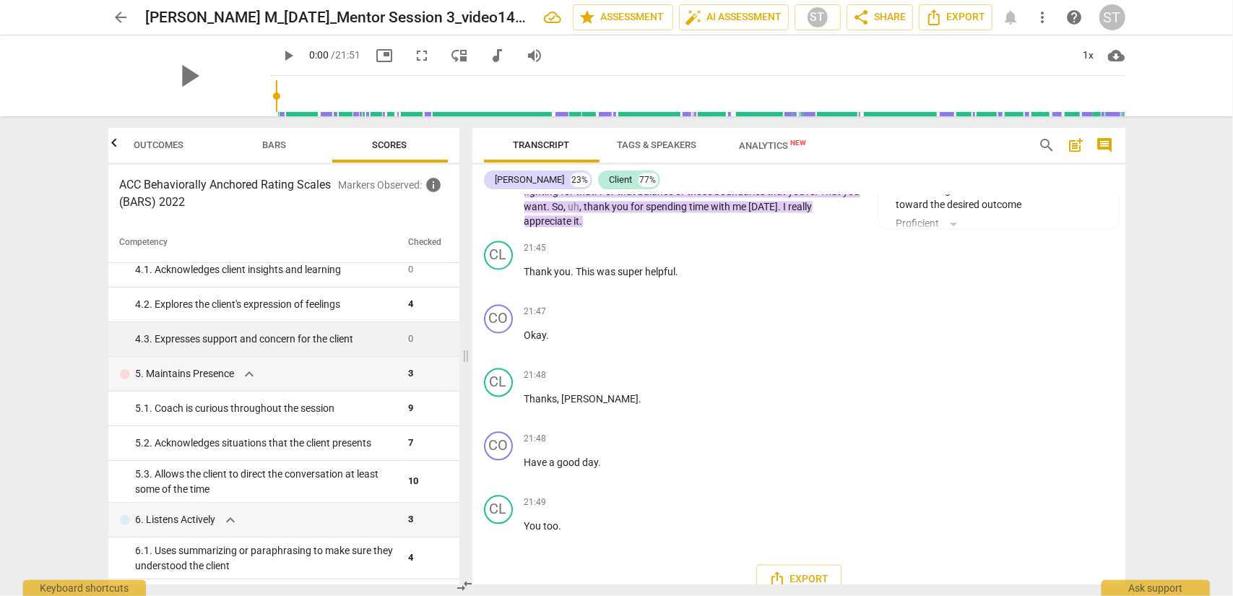
scroll to position [147, 0]
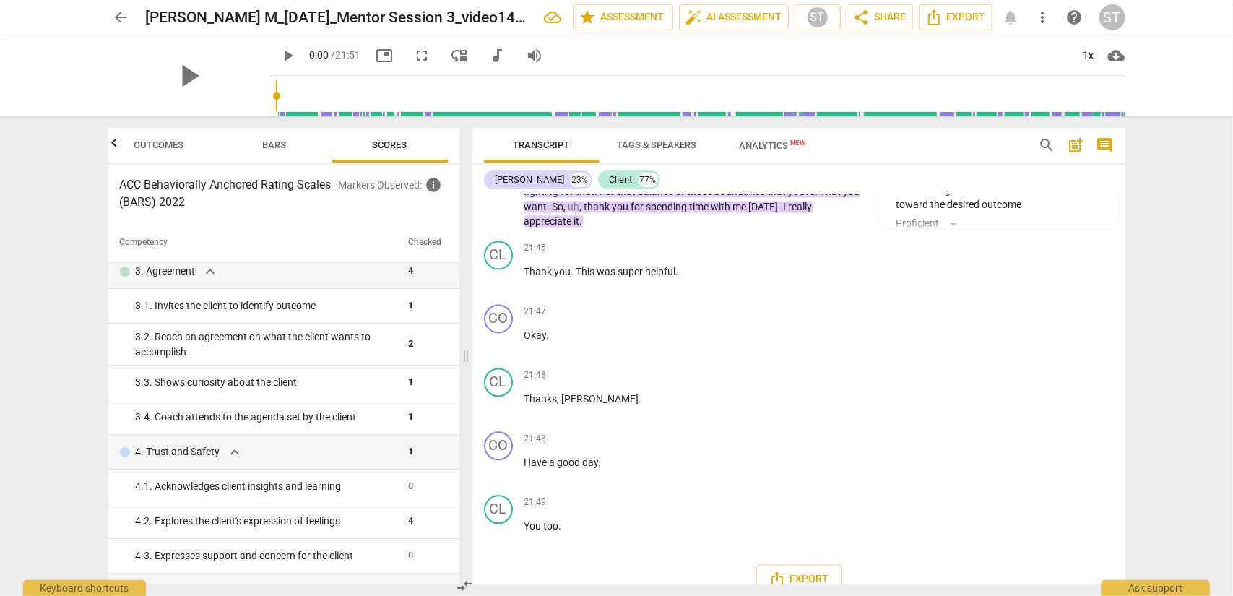
click at [275, 145] on span "Bars" at bounding box center [274, 144] width 24 height 11
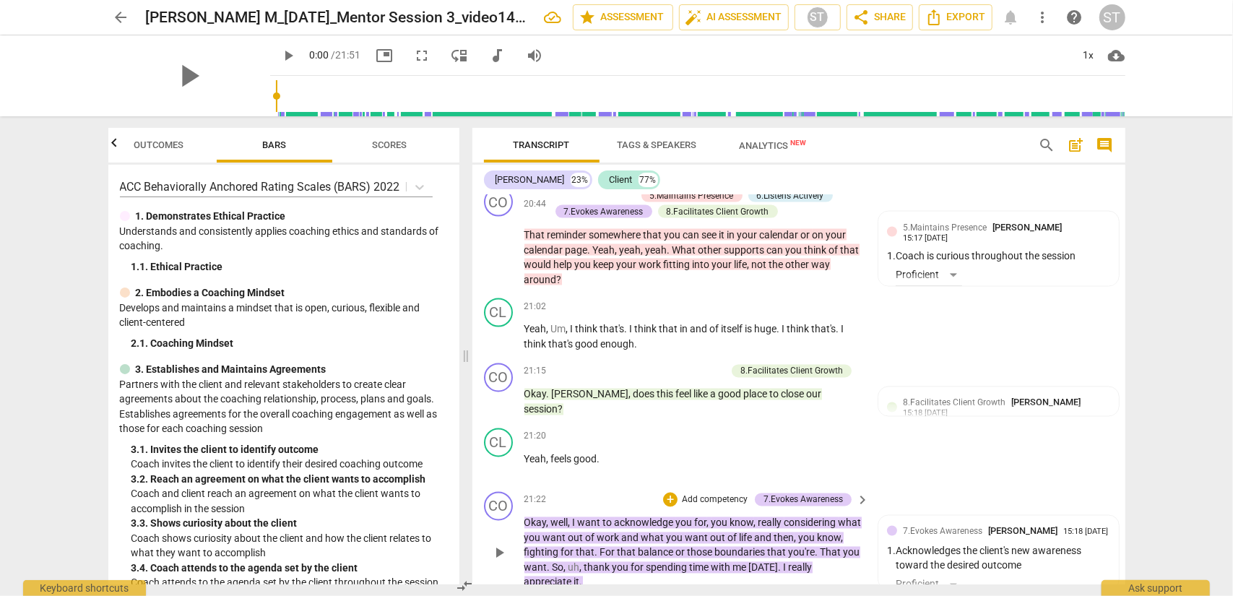
scroll to position [5361, 0]
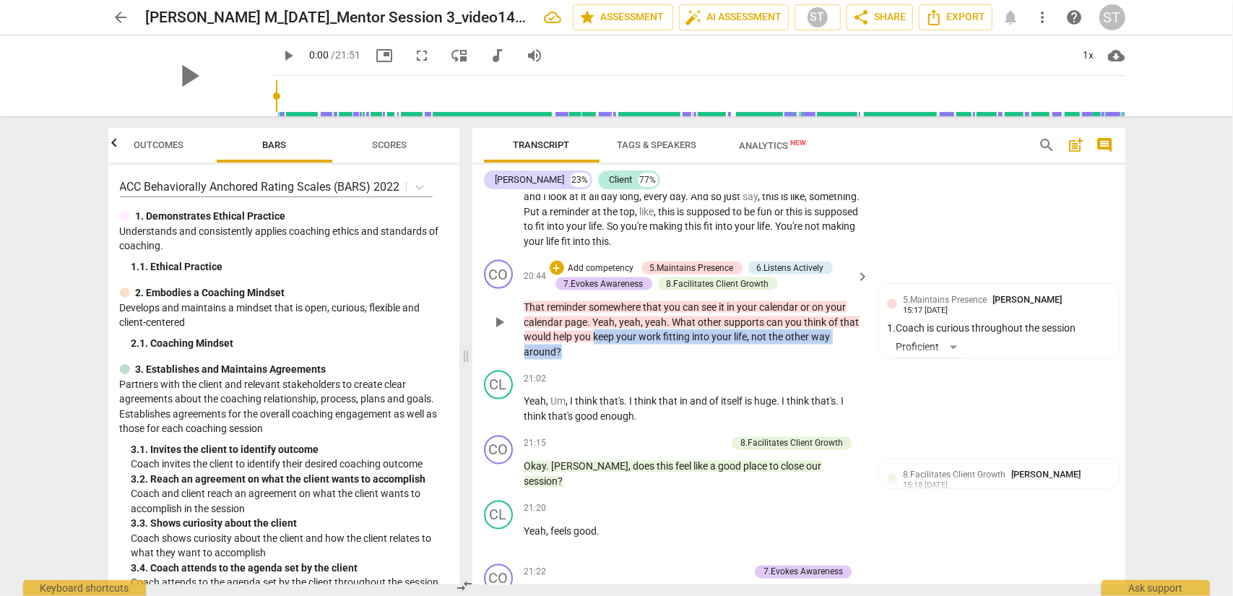
drag, startPoint x: 593, startPoint y: 336, endPoint x: 837, endPoint y: 350, distance: 244.7
click at [837, 350] on p "That reminder somewhere that you can see it in your calendar or on your calenda…" at bounding box center [694, 329] width 338 height 59
click at [569, 332] on div "+" at bounding box center [573, 332] width 14 height 14
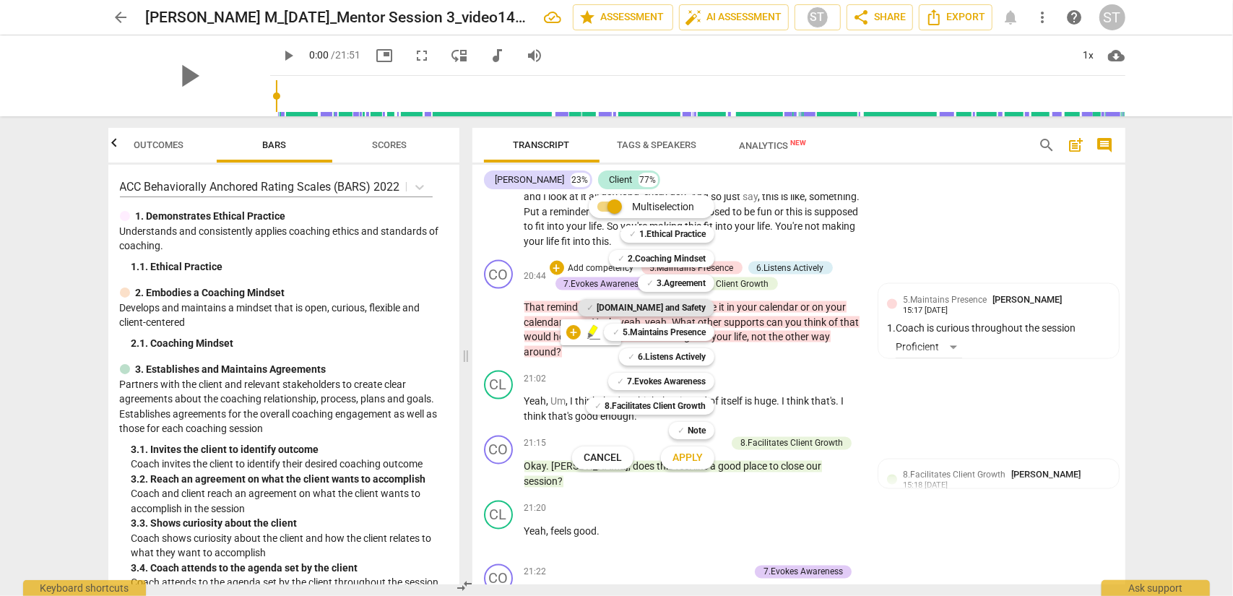
click at [649, 309] on b "[DOMAIN_NAME] and Safety" at bounding box center [651, 307] width 109 height 17
click at [686, 460] on span "Apply" at bounding box center [688, 458] width 30 height 14
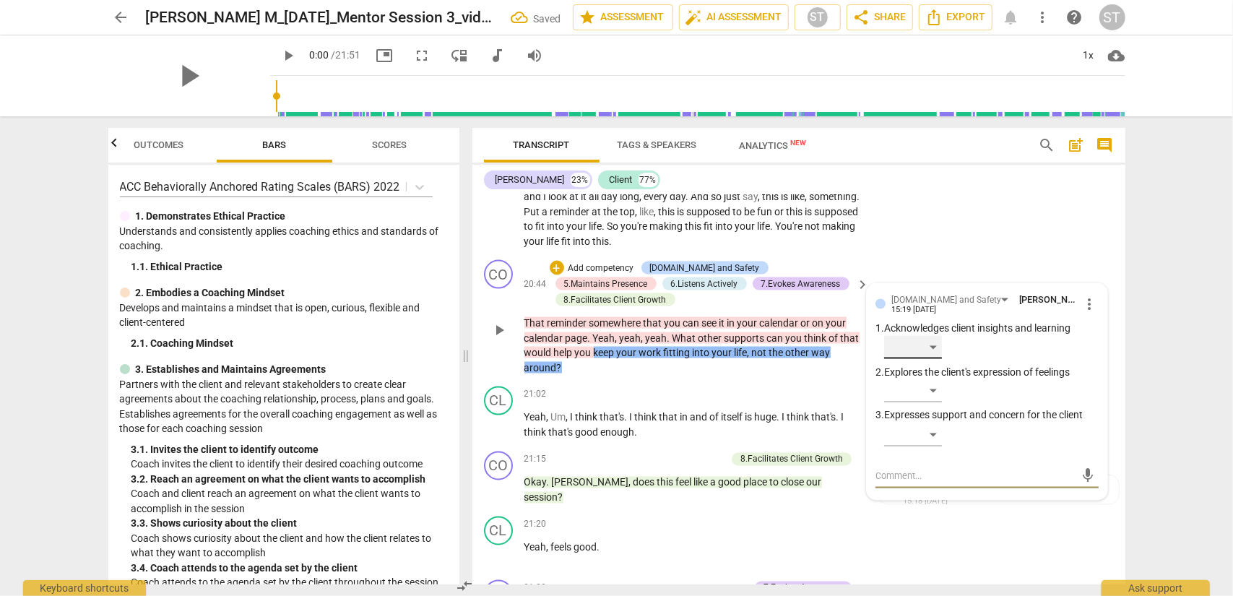
click at [924, 355] on div "​" at bounding box center [913, 347] width 58 height 23
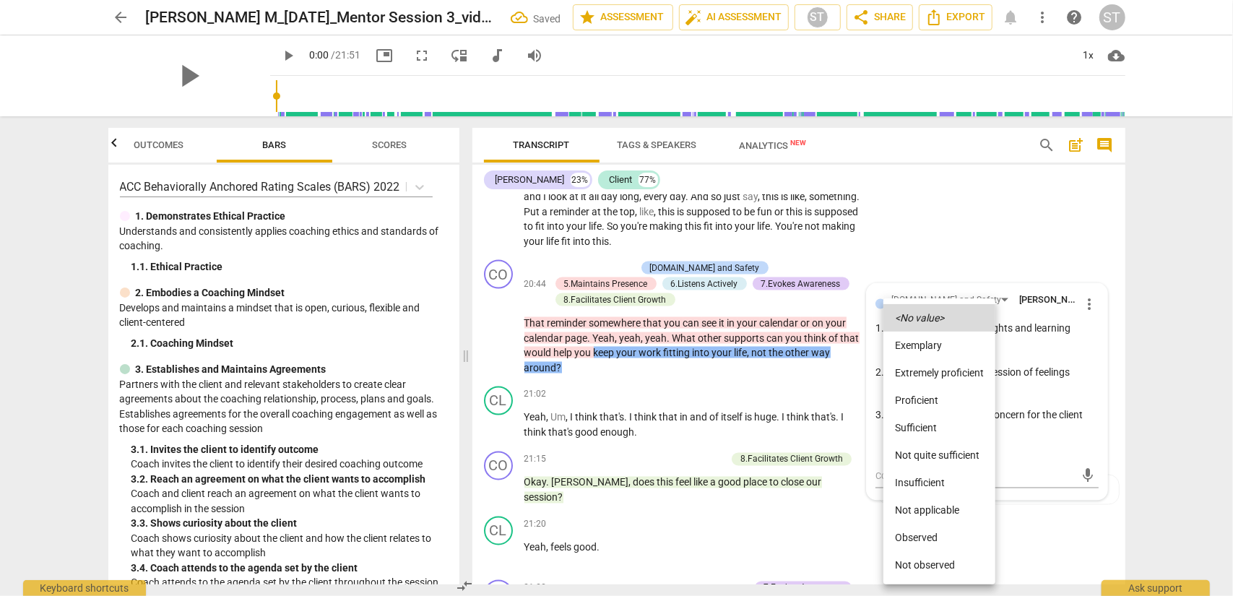
click at [924, 398] on li "Proficient" at bounding box center [940, 400] width 112 height 27
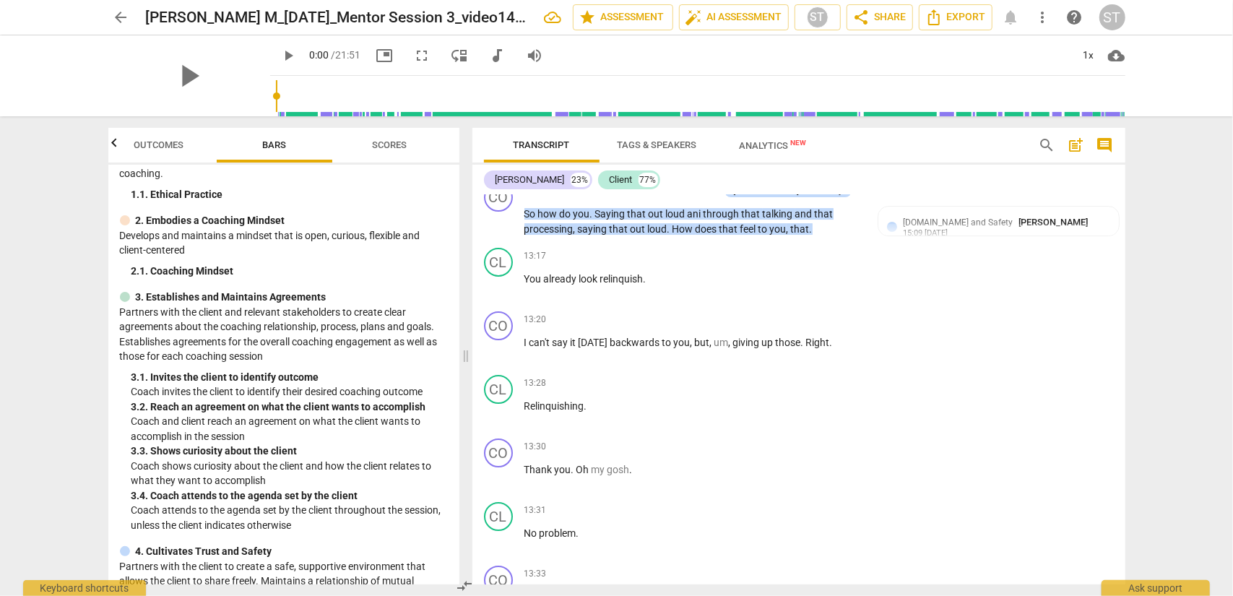
scroll to position [3193, 0]
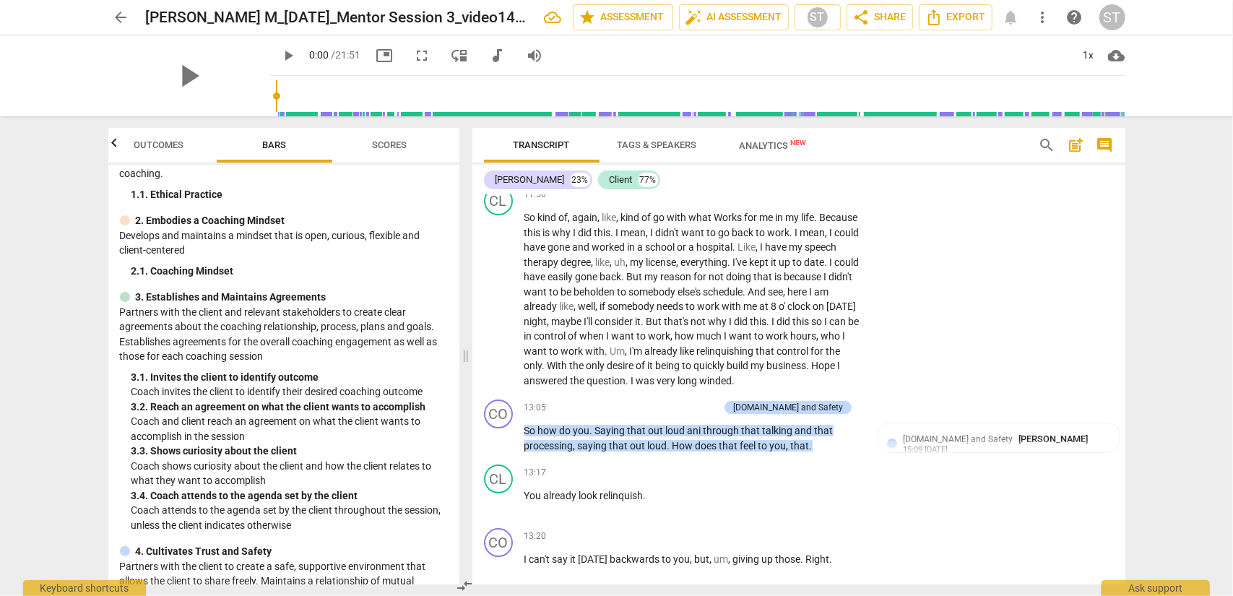
drag, startPoint x: 1125, startPoint y: 413, endPoint x: 1121, endPoint y: 178, distance: 234.9
click at [924, 178] on div "[PERSON_NAME] 23% Client 77% CO play_arrow pause 00:03 + Add competency keyboar…" at bounding box center [799, 375] width 653 height 420
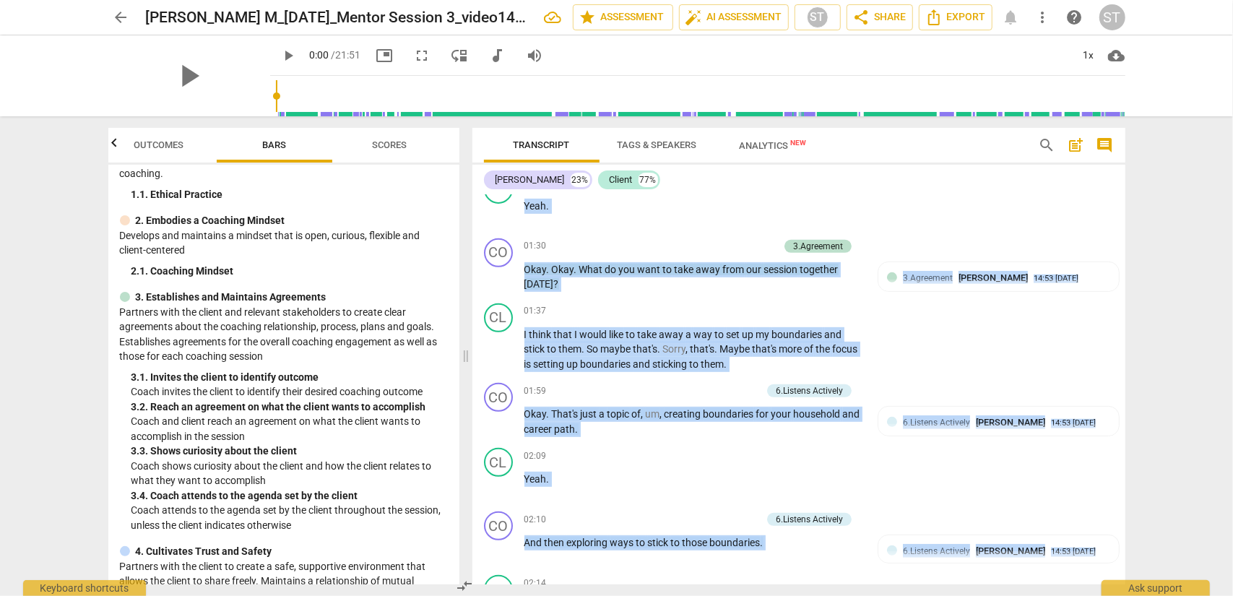
scroll to position [0, 0]
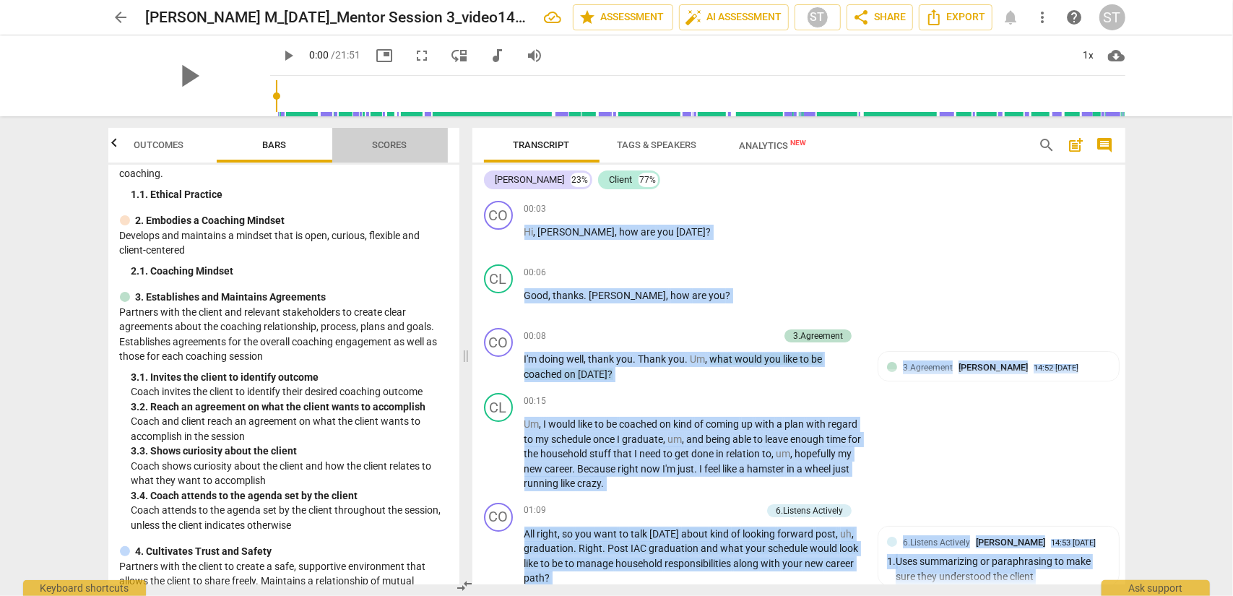
click at [389, 146] on span "Scores" at bounding box center [390, 144] width 35 height 11
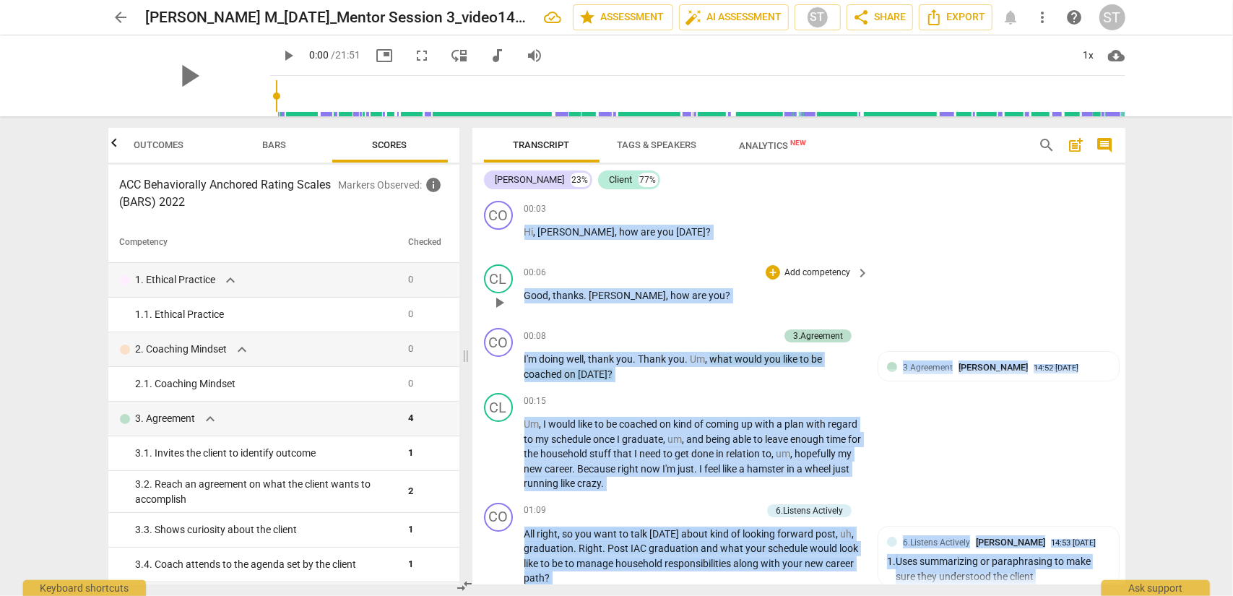
click at [764, 265] on div "+ Add competency keyboard_arrow_right" at bounding box center [817, 272] width 108 height 16
click at [579, 326] on div "CO play_arrow pause 00:08 + Add competency 3.Agreement keyboard_arrow_right I'm…" at bounding box center [799, 354] width 653 height 65
click at [551, 301] on p "Good , thanks . [PERSON_NAME] , how are you ?" at bounding box center [694, 295] width 338 height 15
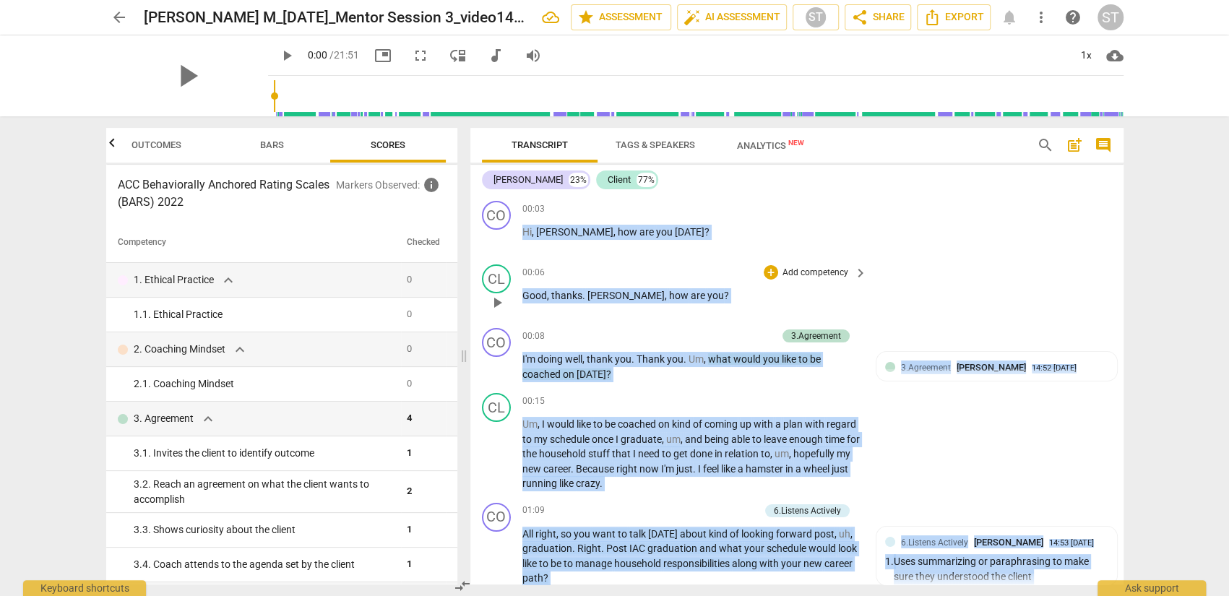
click at [924, 314] on div "CL play_arrow pause 00:06 + Add competency keyboard_arrow_right Good , thanks .…" at bounding box center [796, 291] width 653 height 64
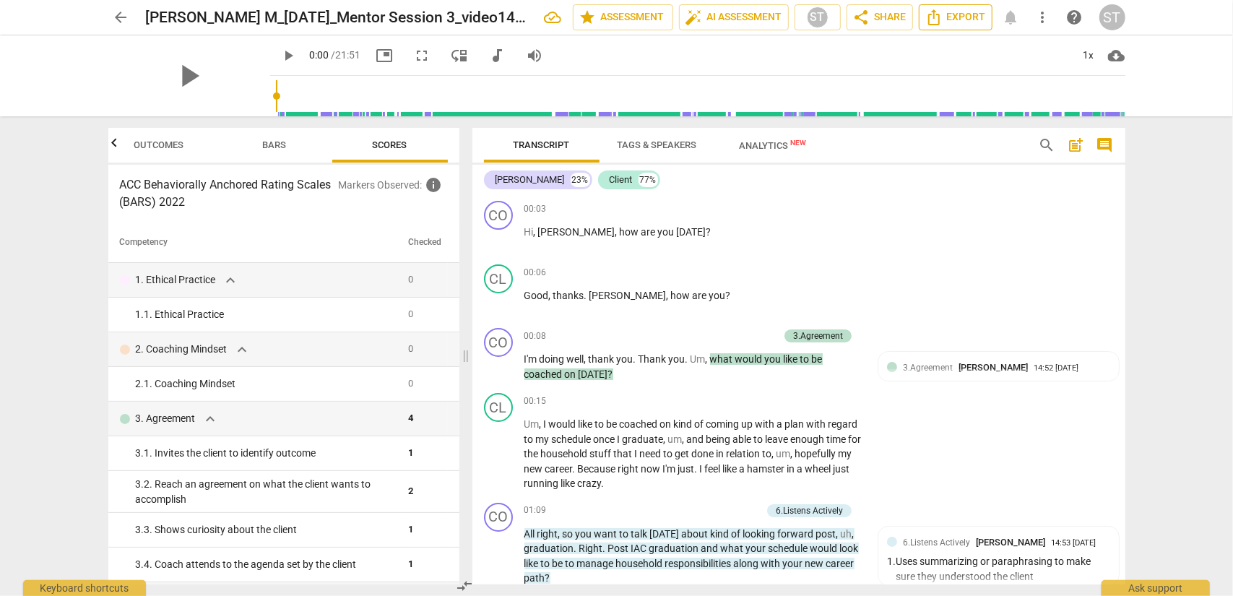
click at [924, 18] on span "Export" at bounding box center [956, 17] width 61 height 17
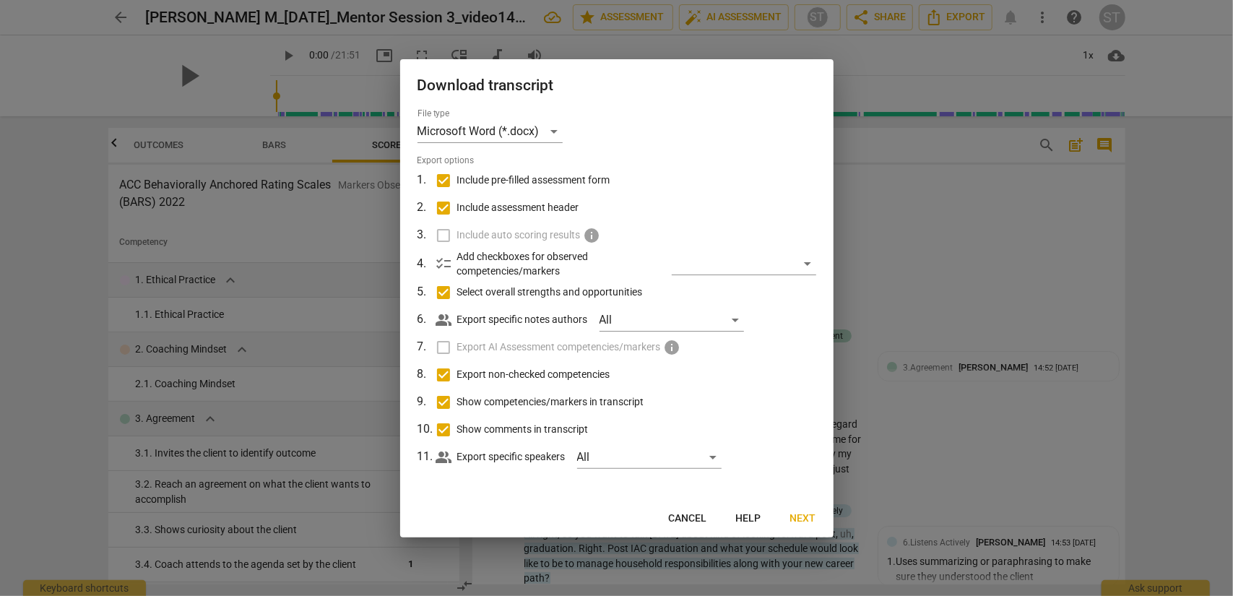
click at [913, 217] on div at bounding box center [616, 298] width 1233 height 596
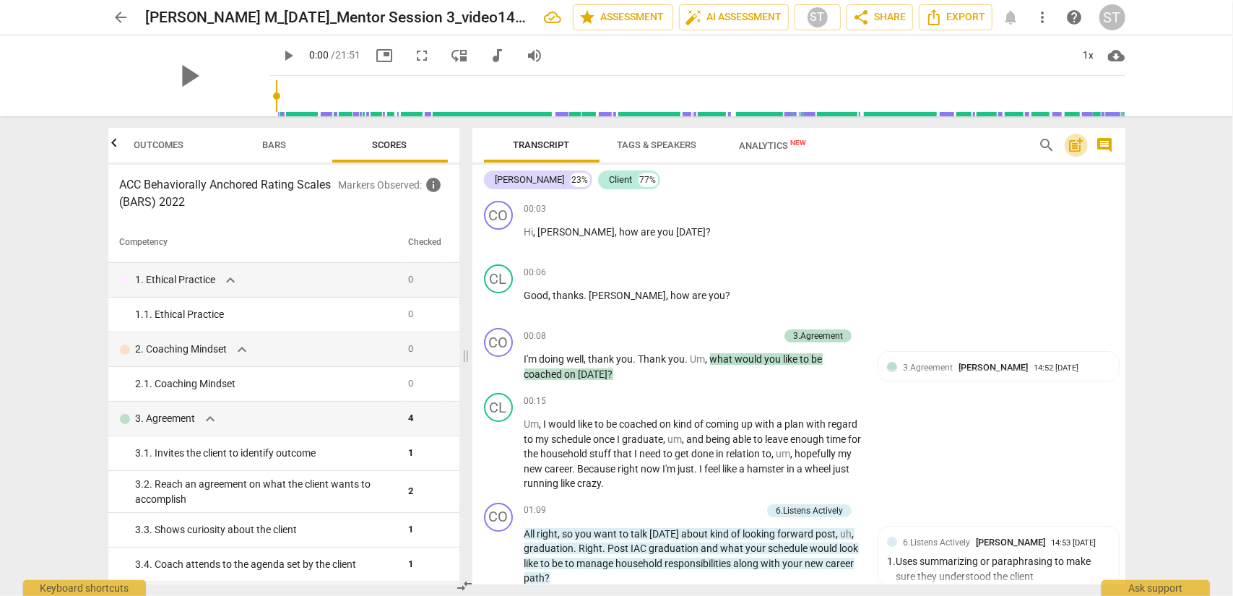
click at [924, 144] on span "post_add" at bounding box center [1076, 145] width 17 height 17
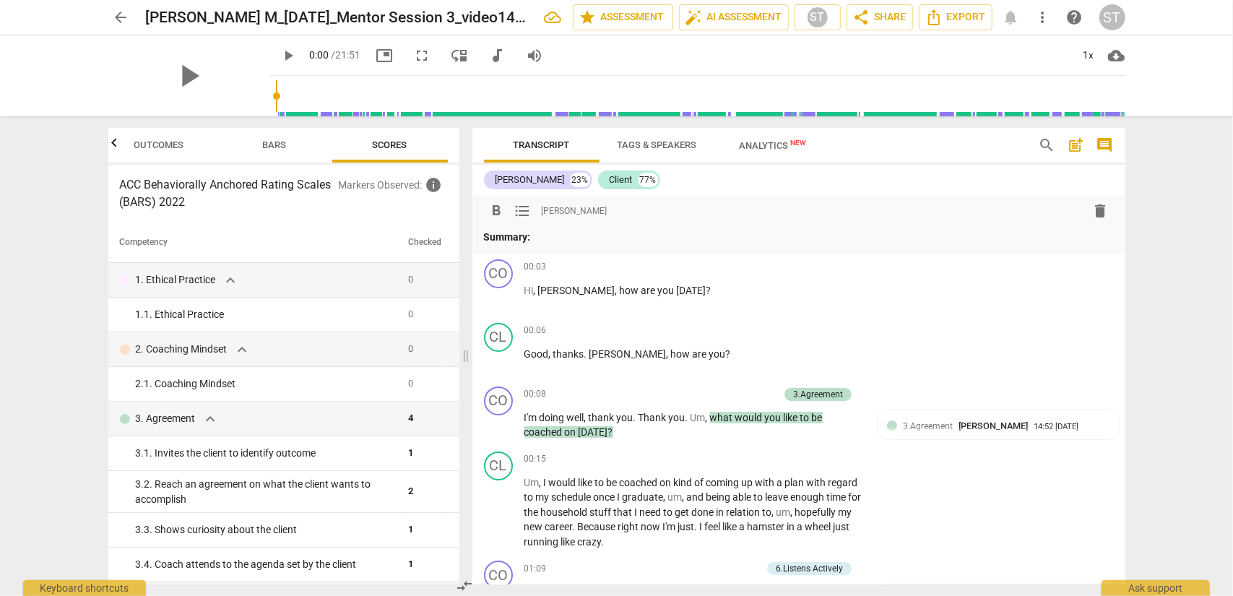
click at [542, 238] on p "Summary:" at bounding box center [799, 237] width 630 height 15
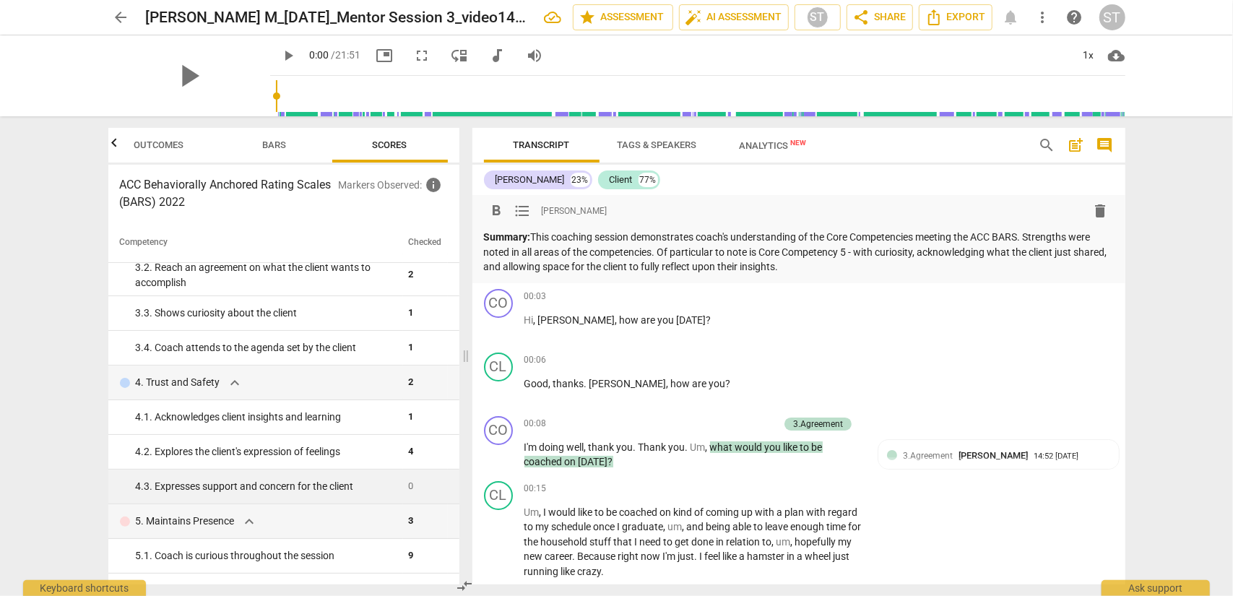
scroll to position [289, 0]
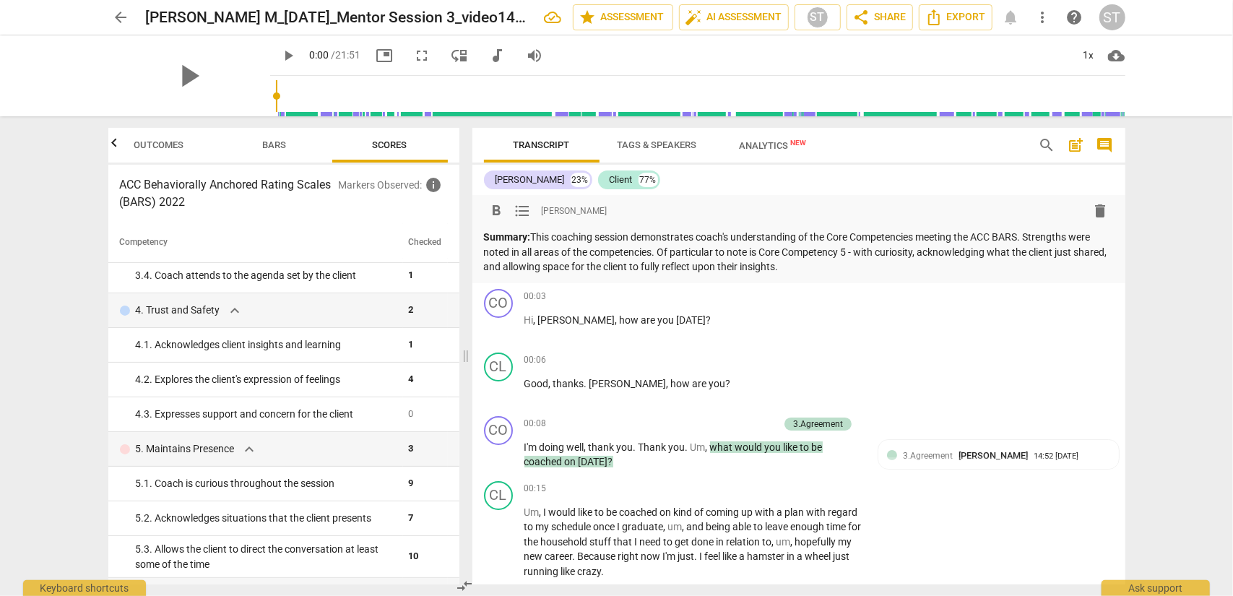
click at [827, 267] on p "Summary: This coaching session demonstrates coach's understanding of the Core C…" at bounding box center [799, 252] width 630 height 45
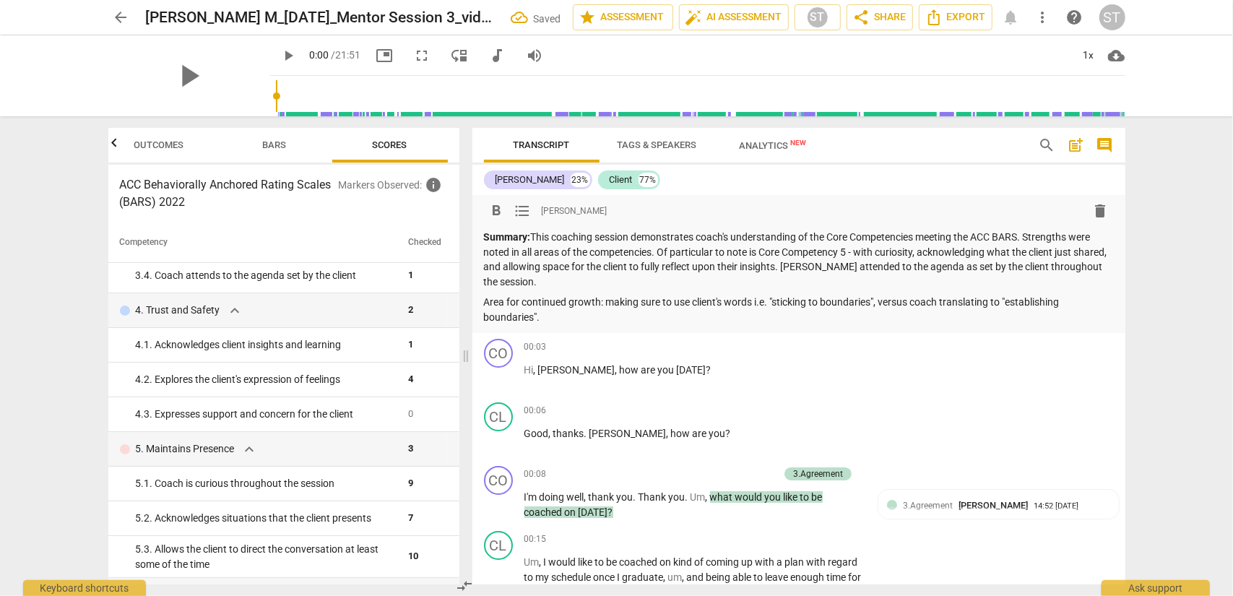
click at [605, 303] on p "Area for continued growth: making sure to use client's words i.e. "sticking to …" at bounding box center [799, 310] width 630 height 30
click at [525, 213] on span "format_list_bulleted" at bounding box center [522, 210] width 17 height 17
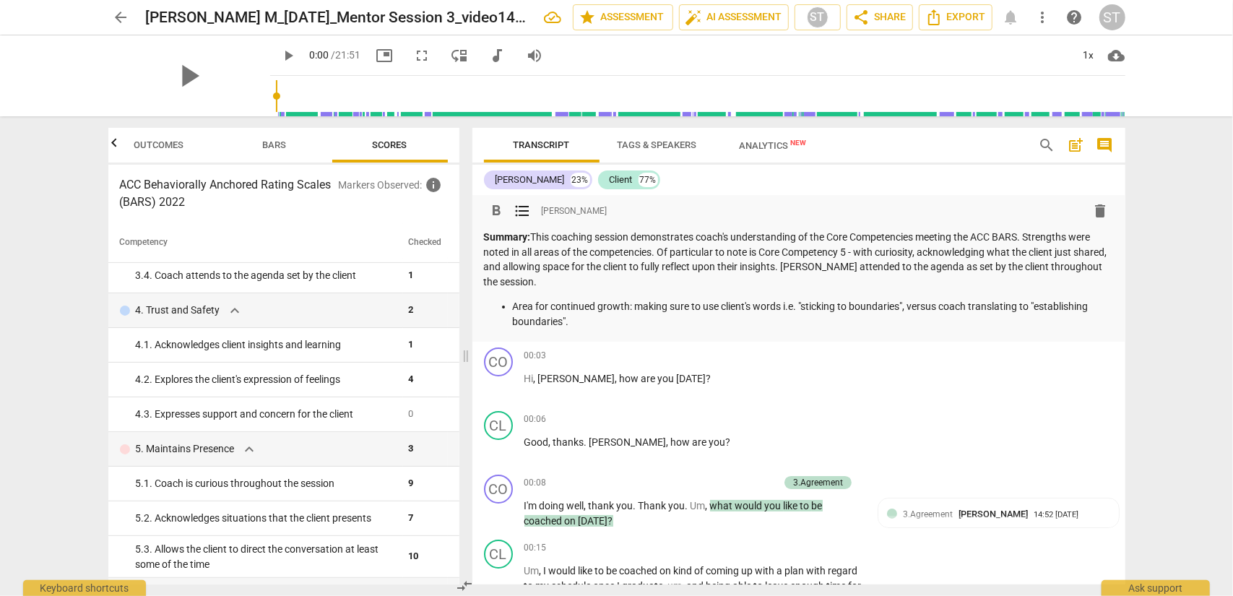
click at [579, 324] on p "Area for continued growth: making sure to use client's words i.e. "sticking to …" at bounding box center [813, 314] width 601 height 30
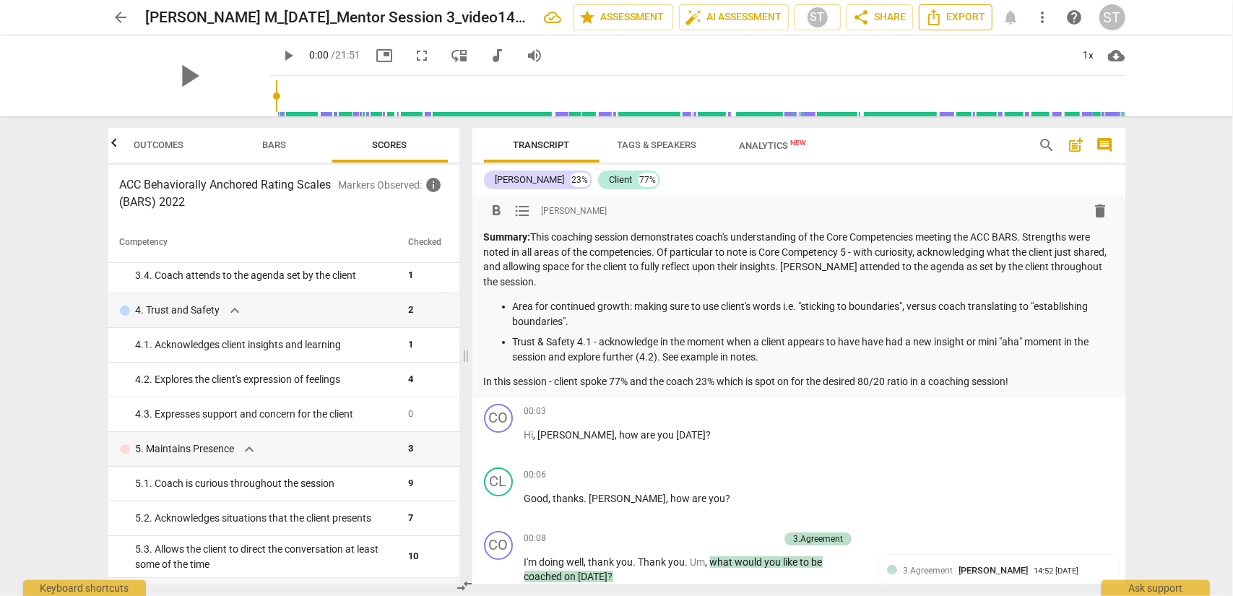
click at [924, 18] on span "Export" at bounding box center [956, 17] width 61 height 17
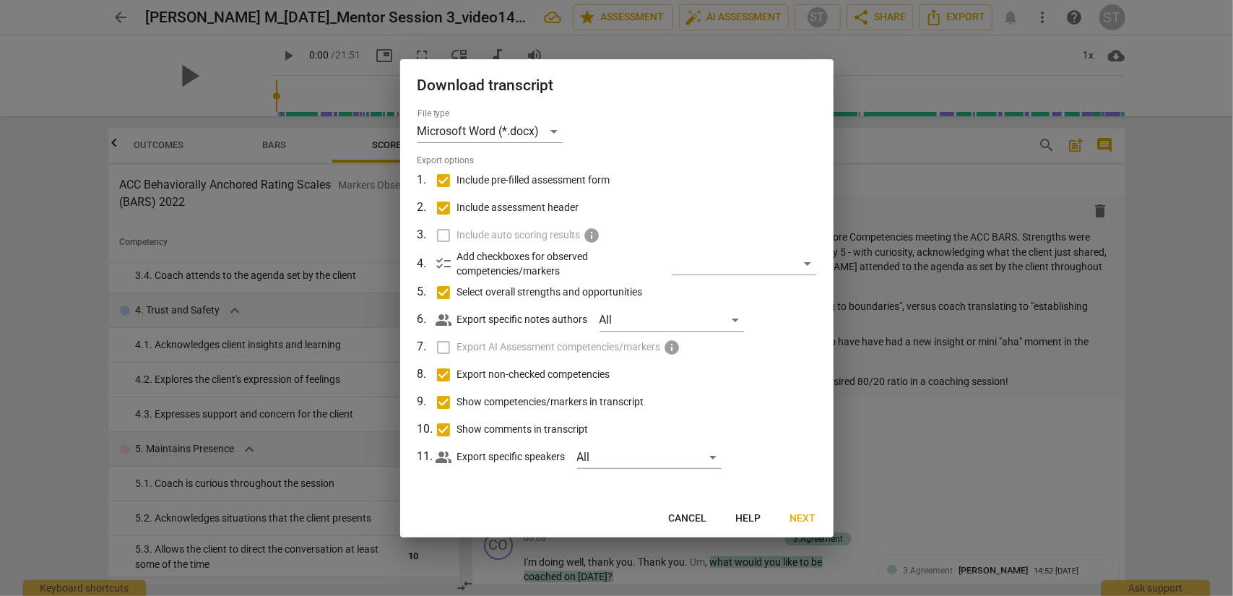
click at [803, 480] on button "Next" at bounding box center [803, 519] width 49 height 26
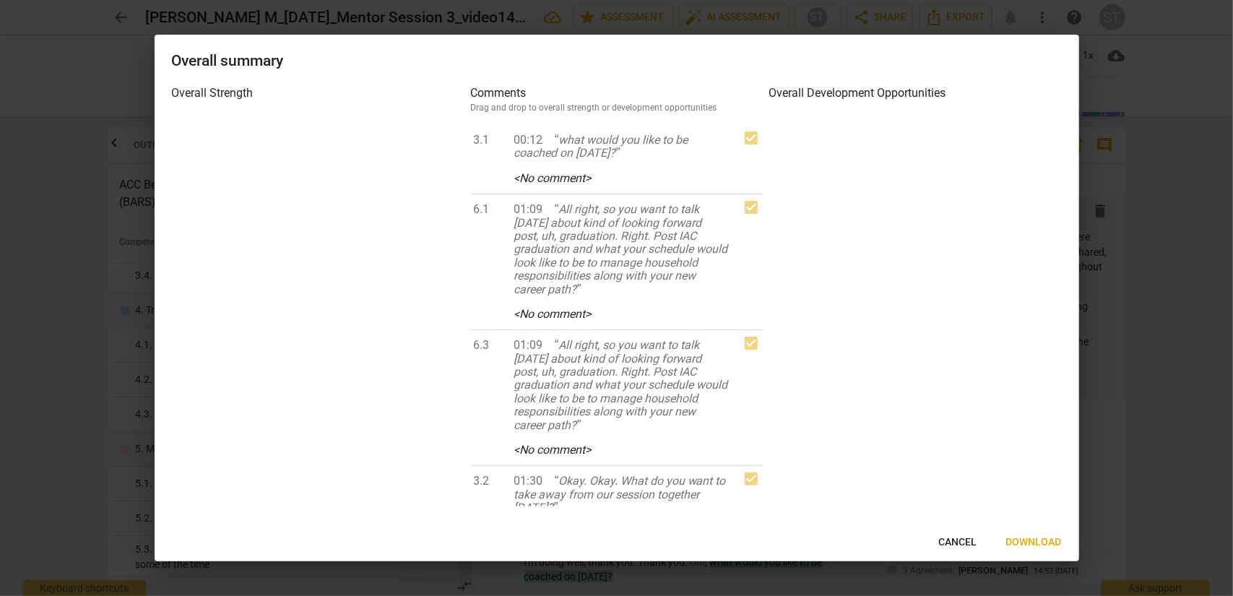
click at [924, 480] on span "Download" at bounding box center [1035, 542] width 56 height 14
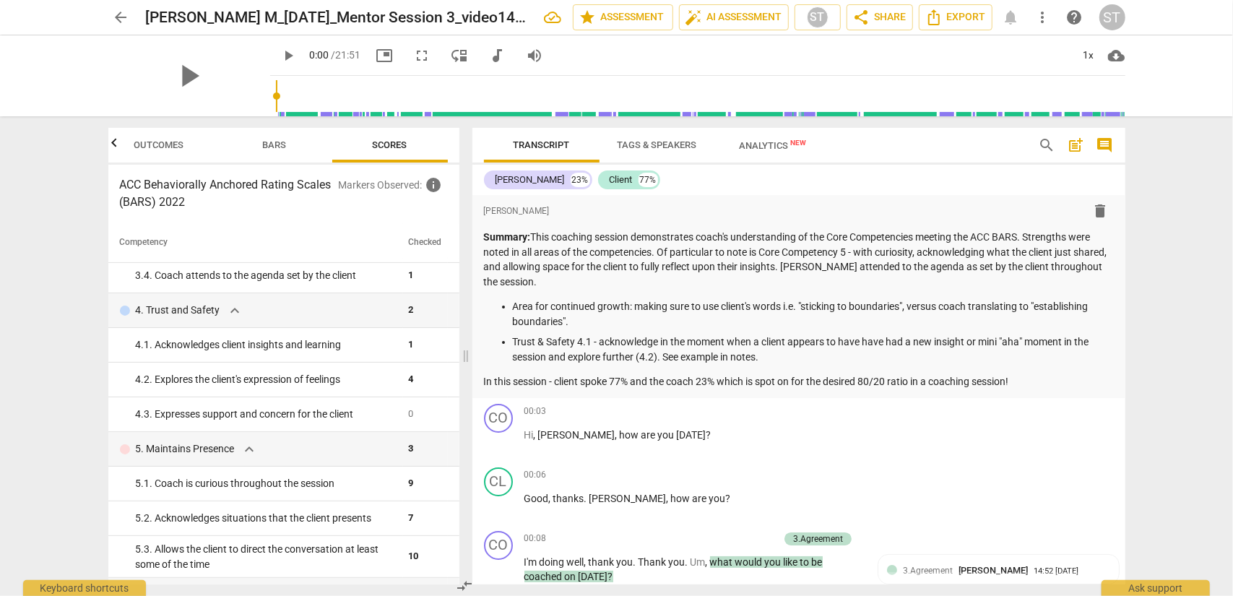
click at [122, 17] on span "arrow_back" at bounding box center [121, 17] width 17 height 17
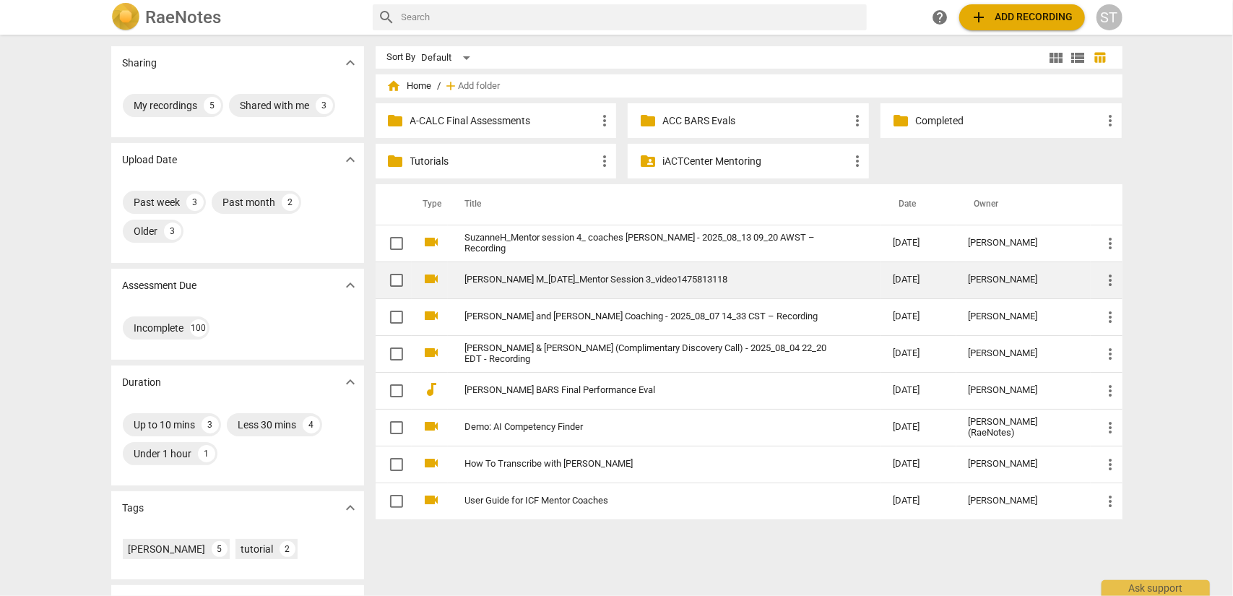
click at [924, 284] on span "more_vert" at bounding box center [1111, 280] width 17 height 17
click at [924, 284] on li "Move" at bounding box center [1127, 279] width 55 height 35
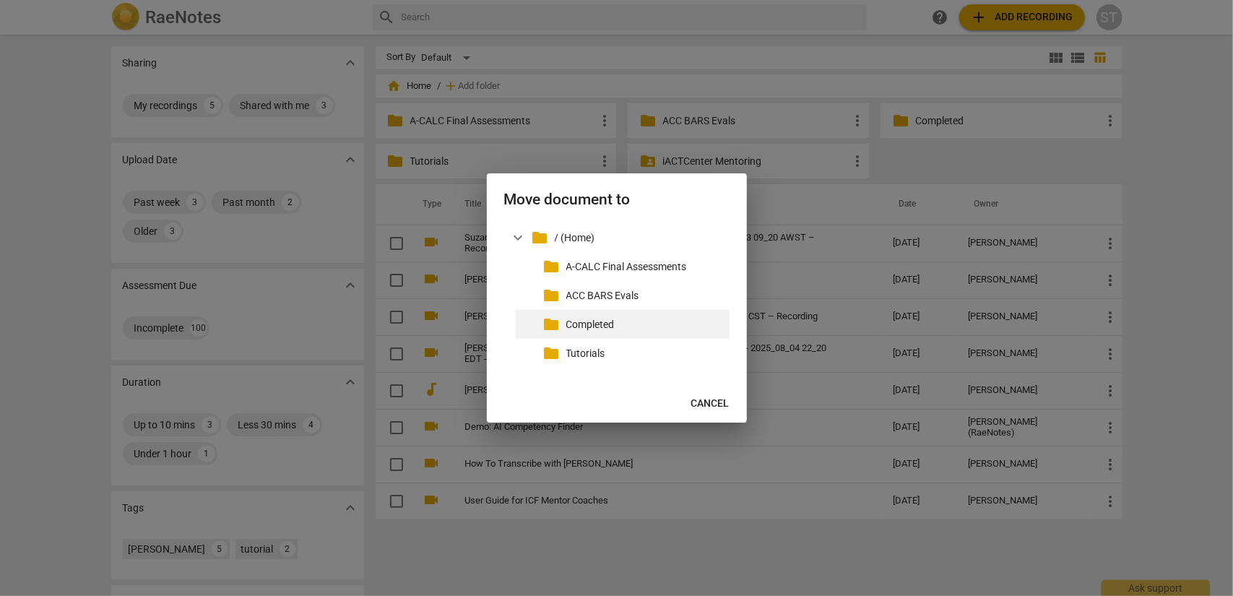
click at [650, 336] on div "folder Completed" at bounding box center [623, 324] width 214 height 29
click at [633, 322] on p "Completed" at bounding box center [645, 324] width 158 height 15
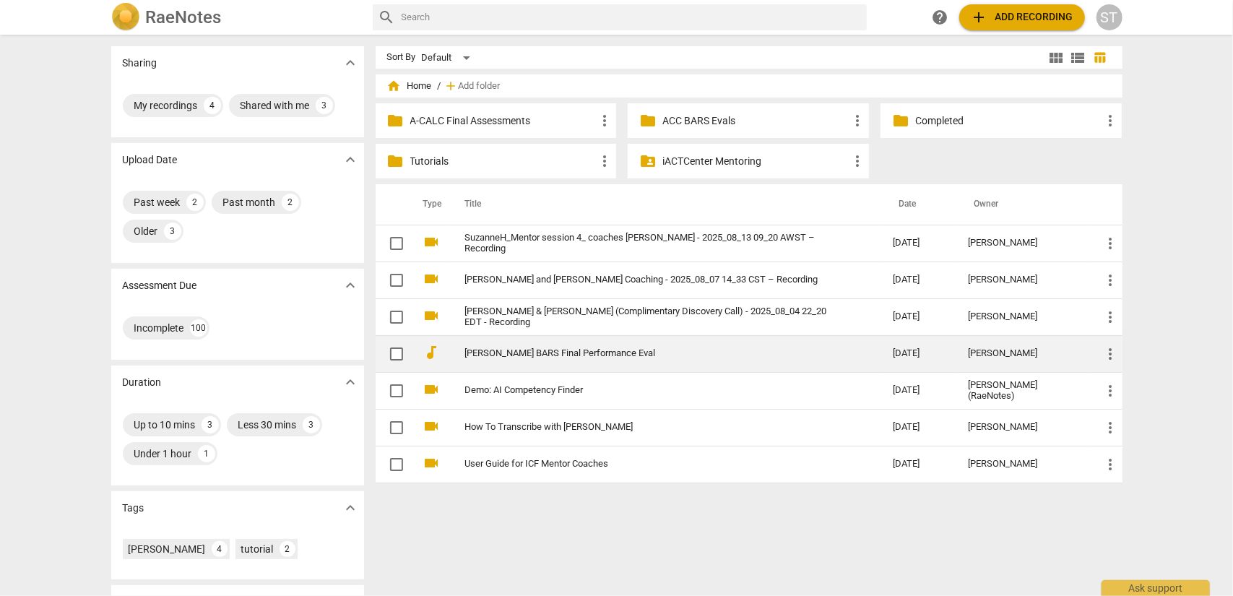
click at [598, 345] on td "[PERSON_NAME] BARS Final Performance Eval" at bounding box center [665, 353] width 434 height 37
